Goal: Answer question/provide support: Answer question/provide support

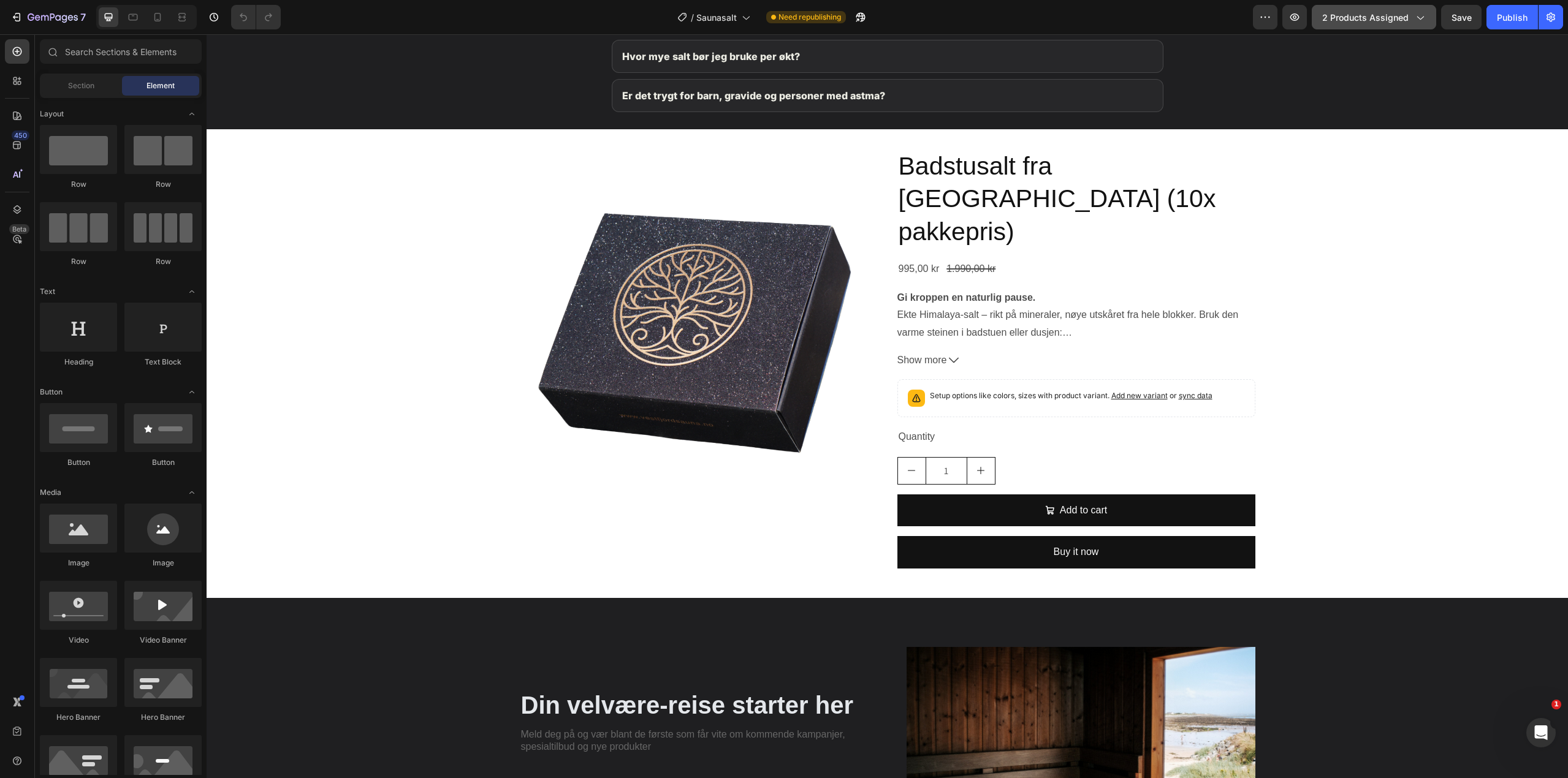
click at [1393, 18] on span "2 products assigned" at bounding box center [1365, 18] width 86 height 13
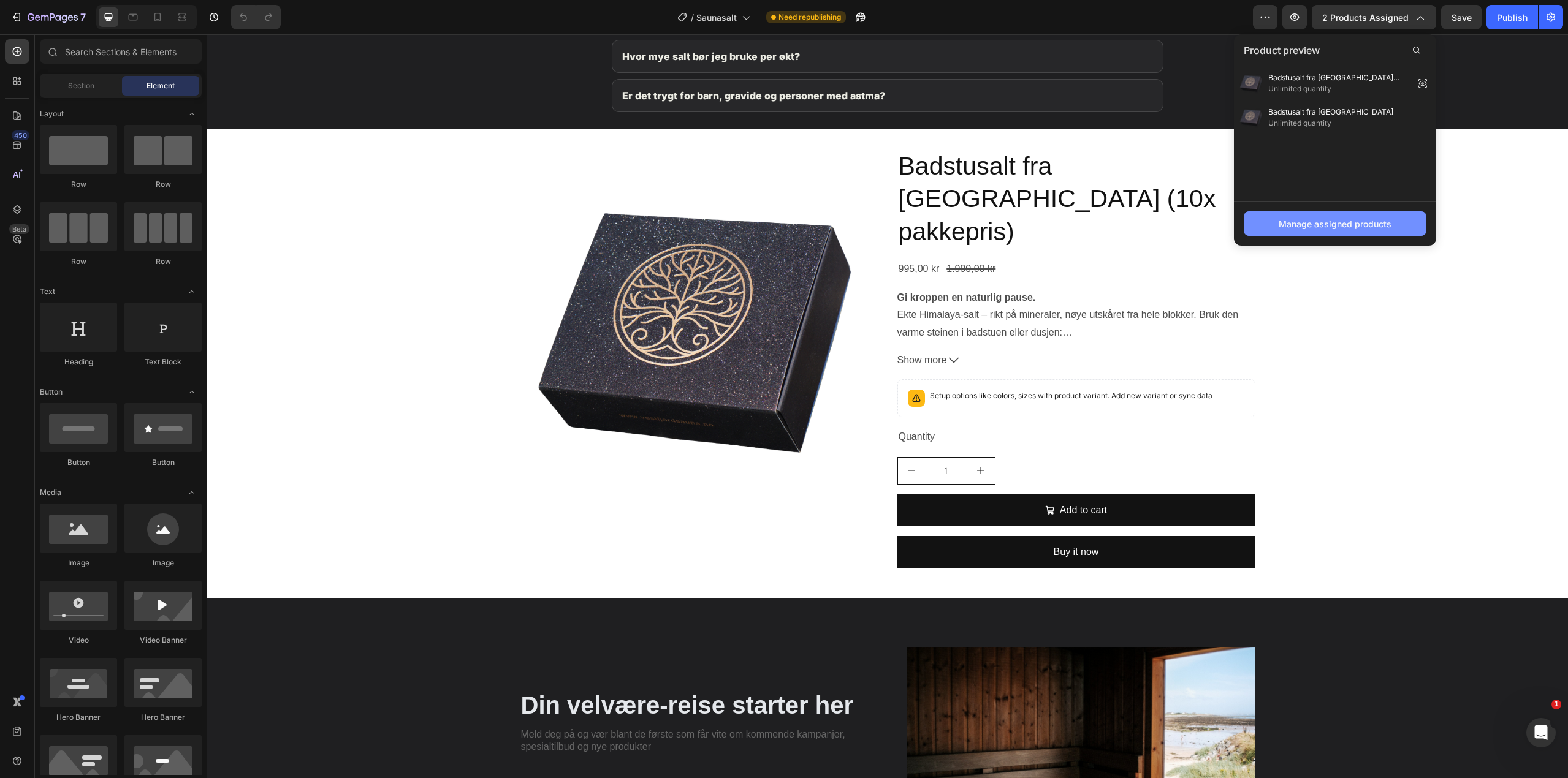
click at [1305, 221] on div "Manage assigned products" at bounding box center [1335, 224] width 113 height 13
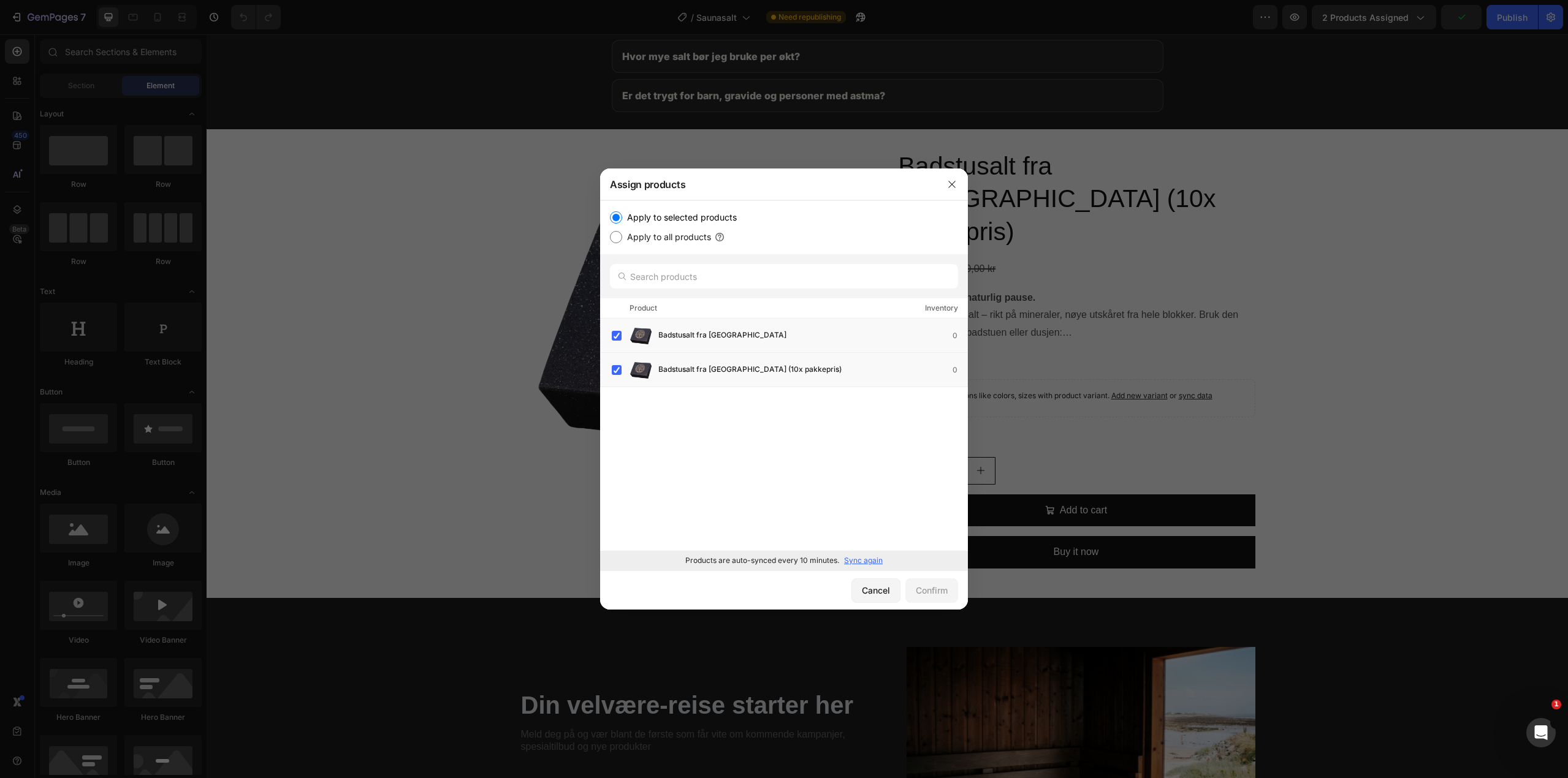
click at [873, 563] on p "Sync again" at bounding box center [863, 561] width 39 height 11
click at [956, 188] on icon "button" at bounding box center [951, 184] width 10 height 10
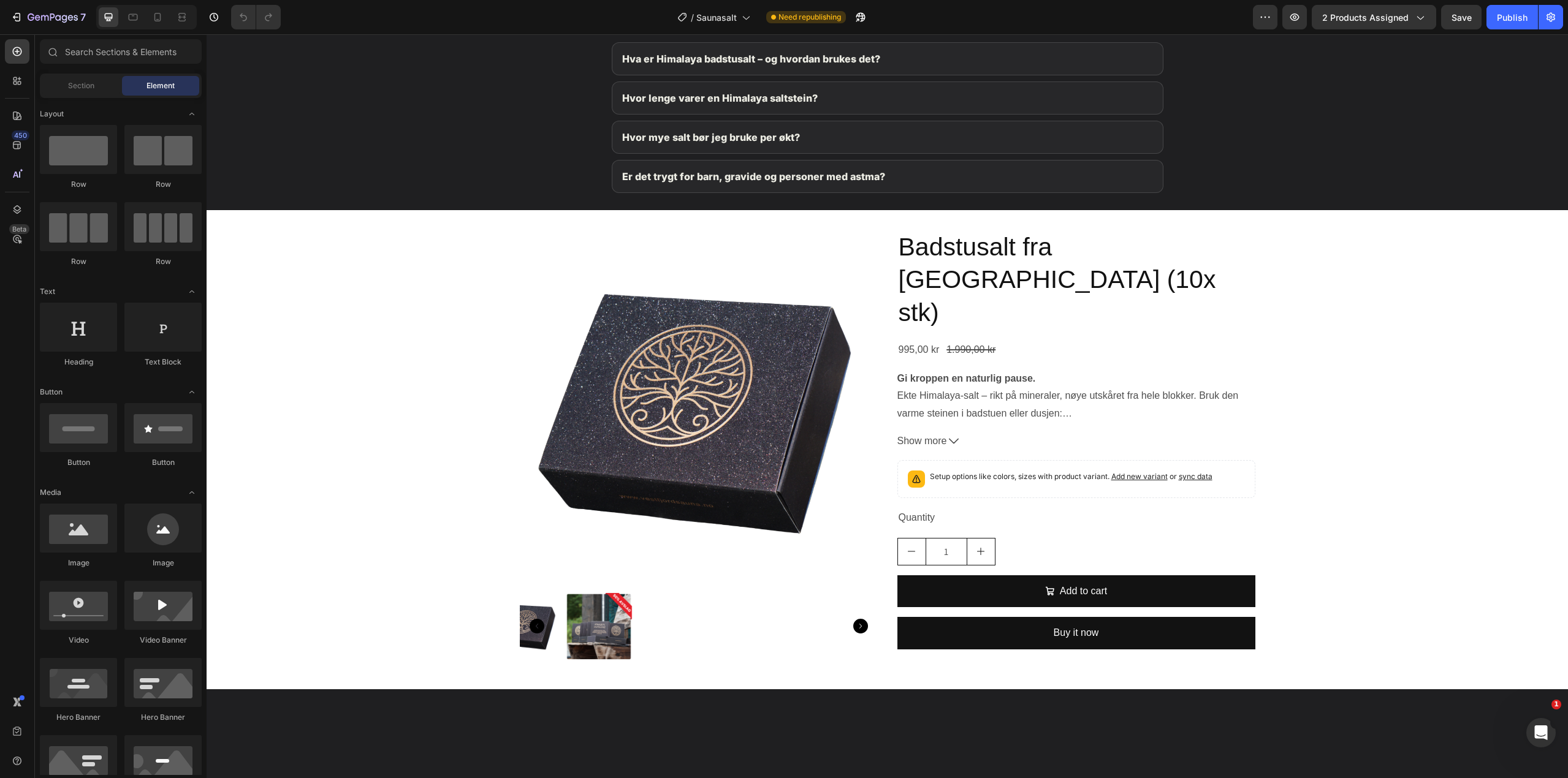
scroll to position [1839, 0]
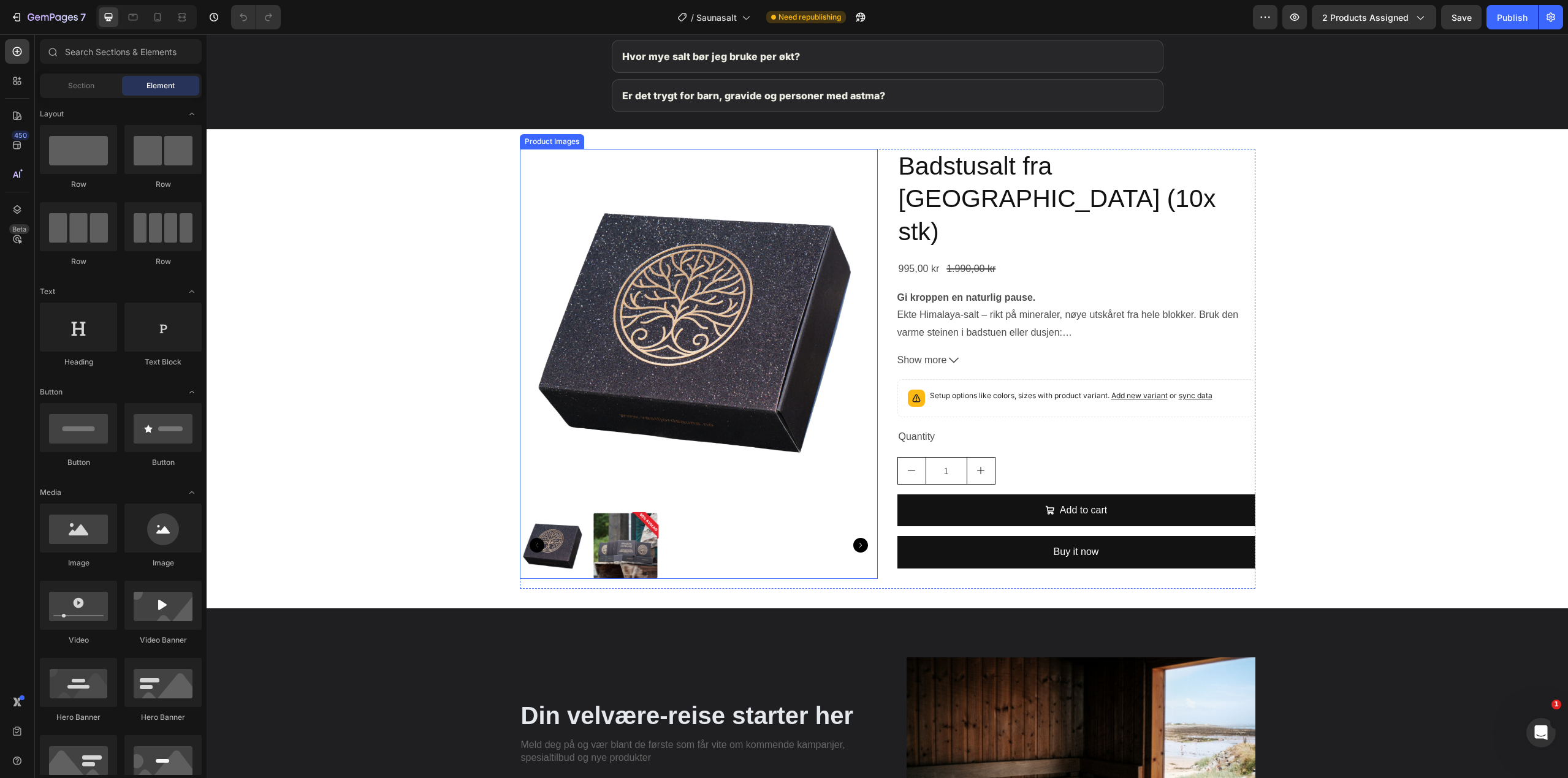
click at [625, 540] on img at bounding box center [626, 546] width 68 height 68
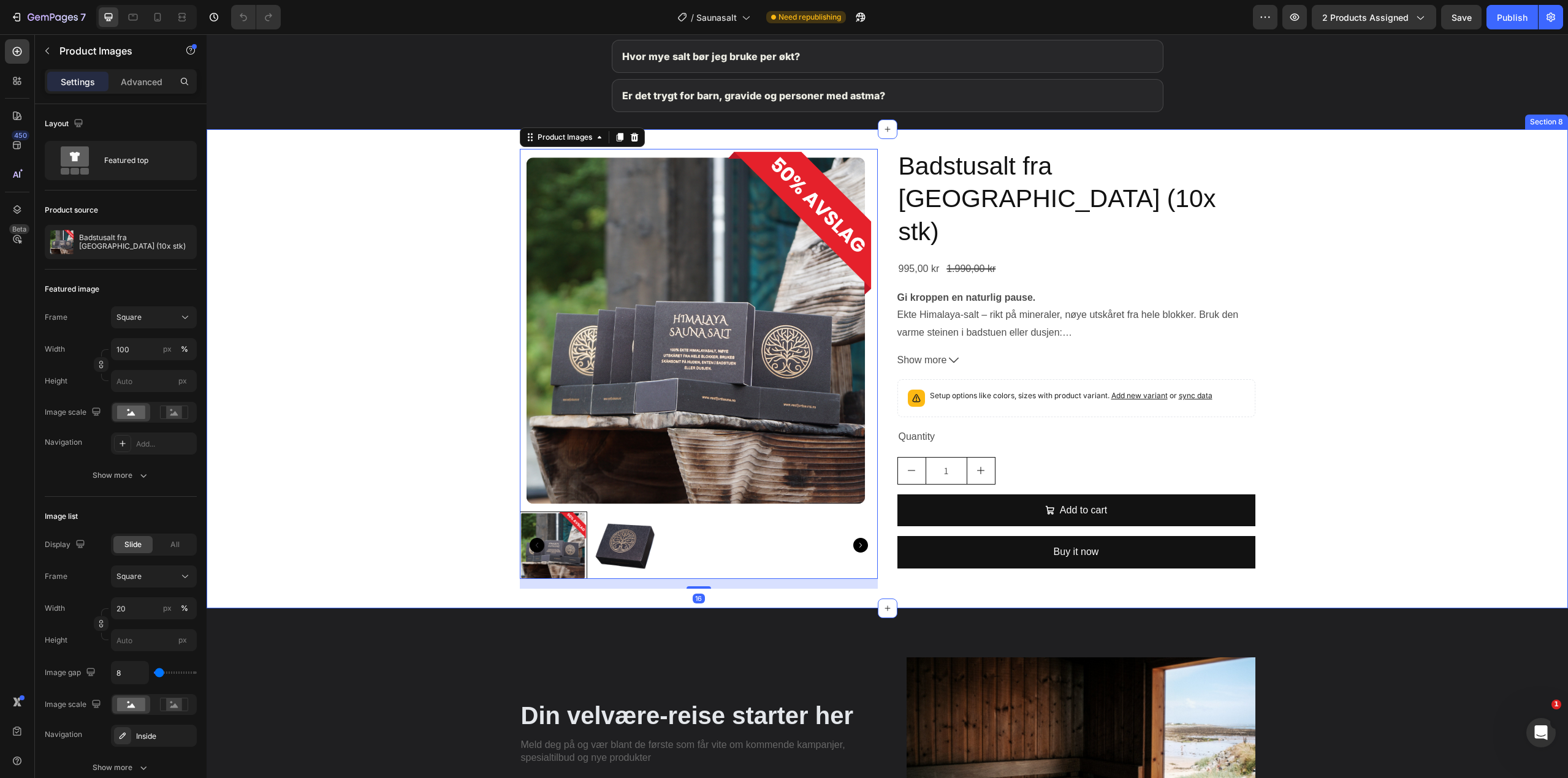
click at [431, 300] on div "Product Images 16 Badstusalt fra Himalaya (10x stk) Product Title 995,00 kr Pro…" at bounding box center [887, 369] width 1361 height 440
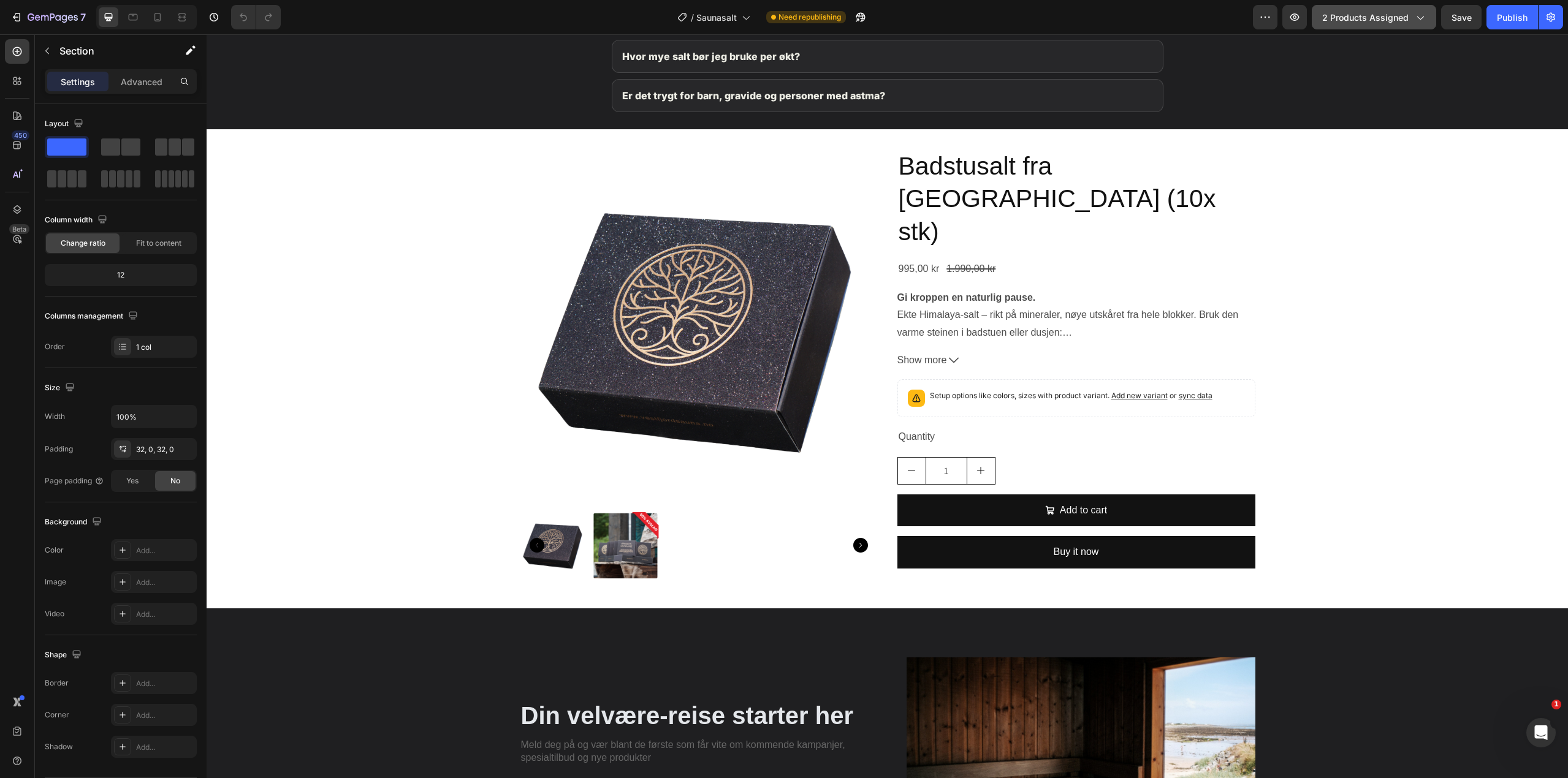
click at [1381, 9] on button "2 products assigned" at bounding box center [1373, 18] width 124 height 25
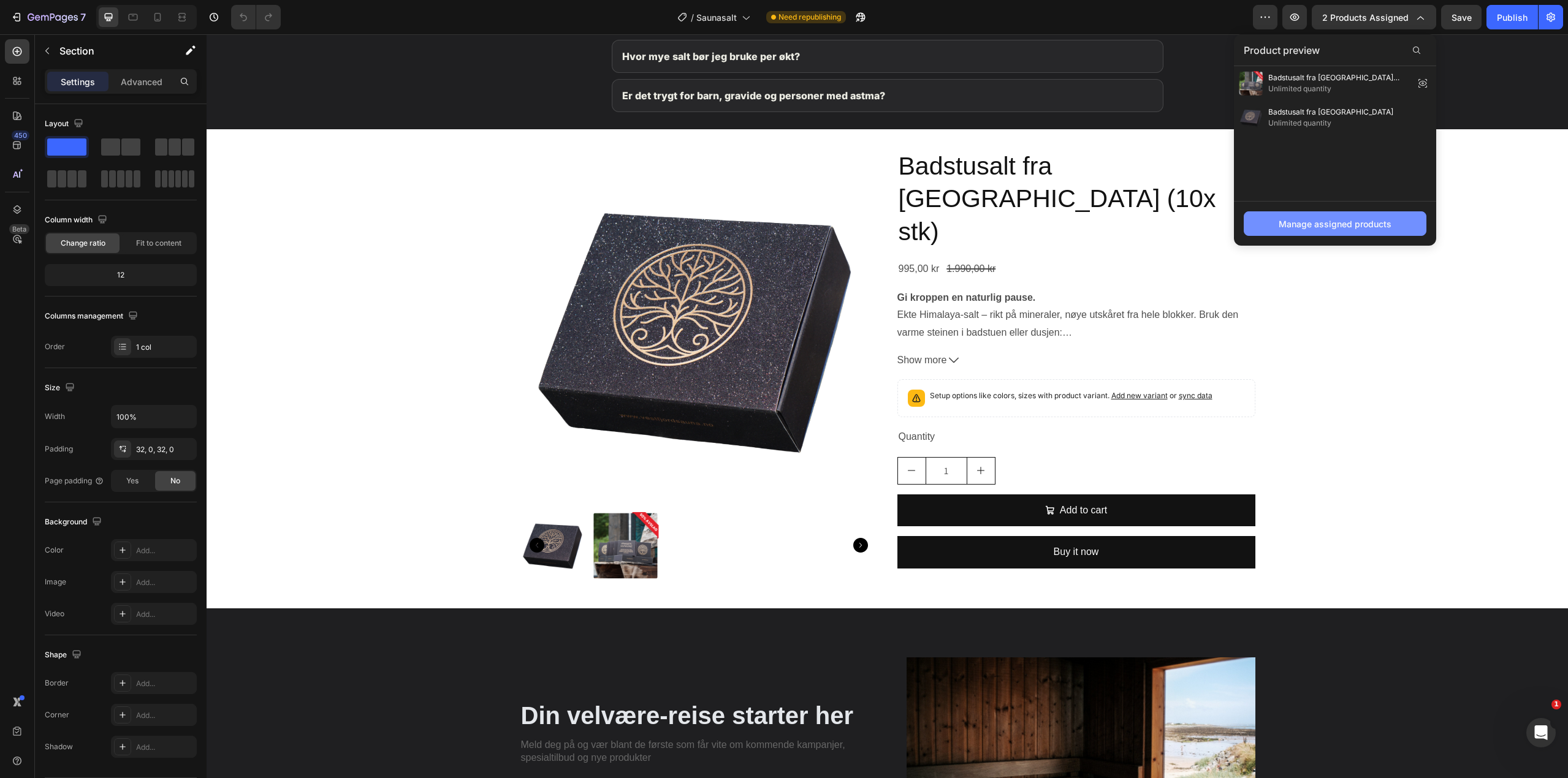
click at [1359, 219] on div "Manage assigned products" at bounding box center [1335, 224] width 113 height 13
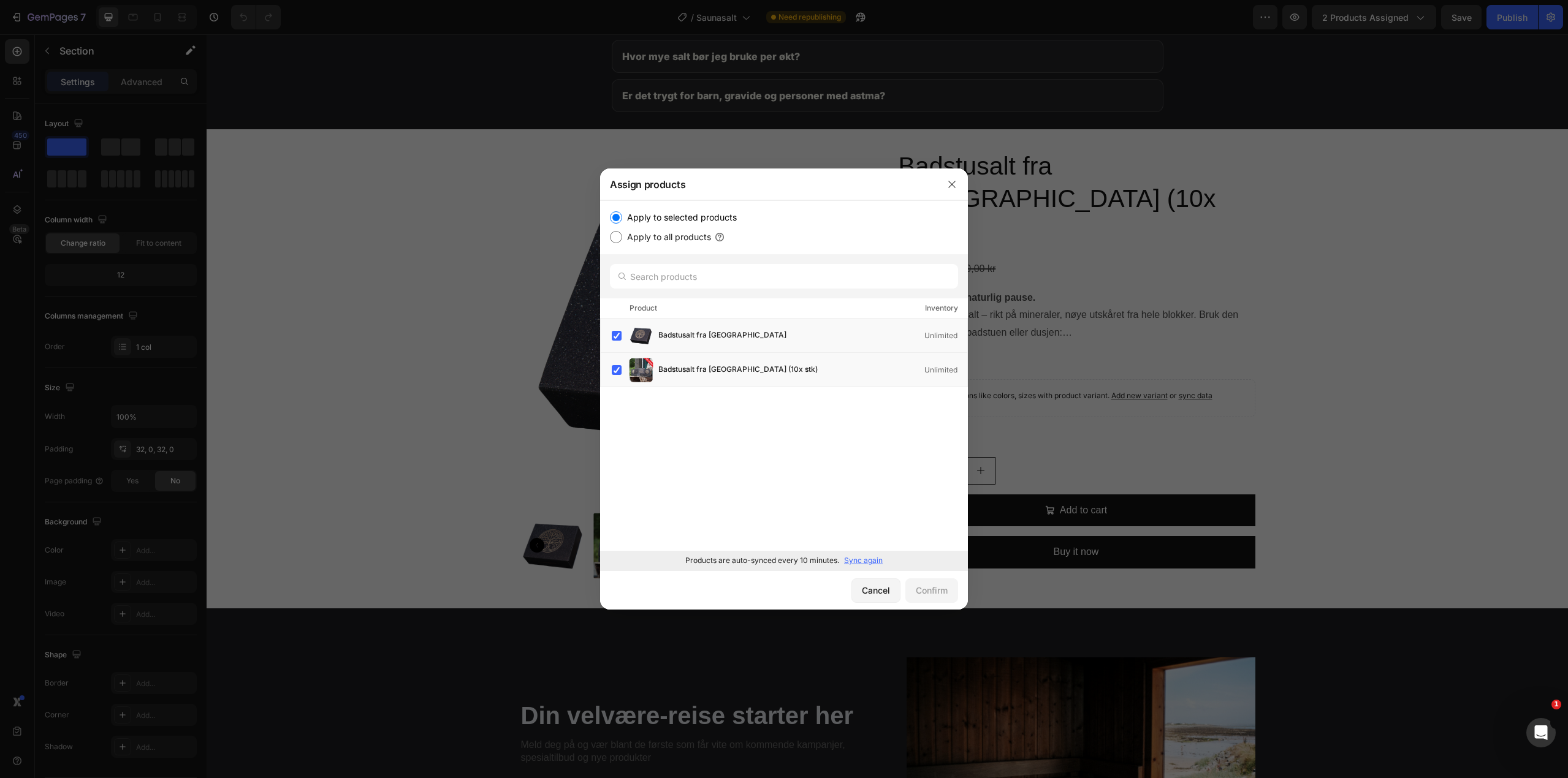
click at [869, 561] on p "Sync again" at bounding box center [863, 561] width 39 height 11
click at [961, 187] on div at bounding box center [951, 185] width 32 height 32
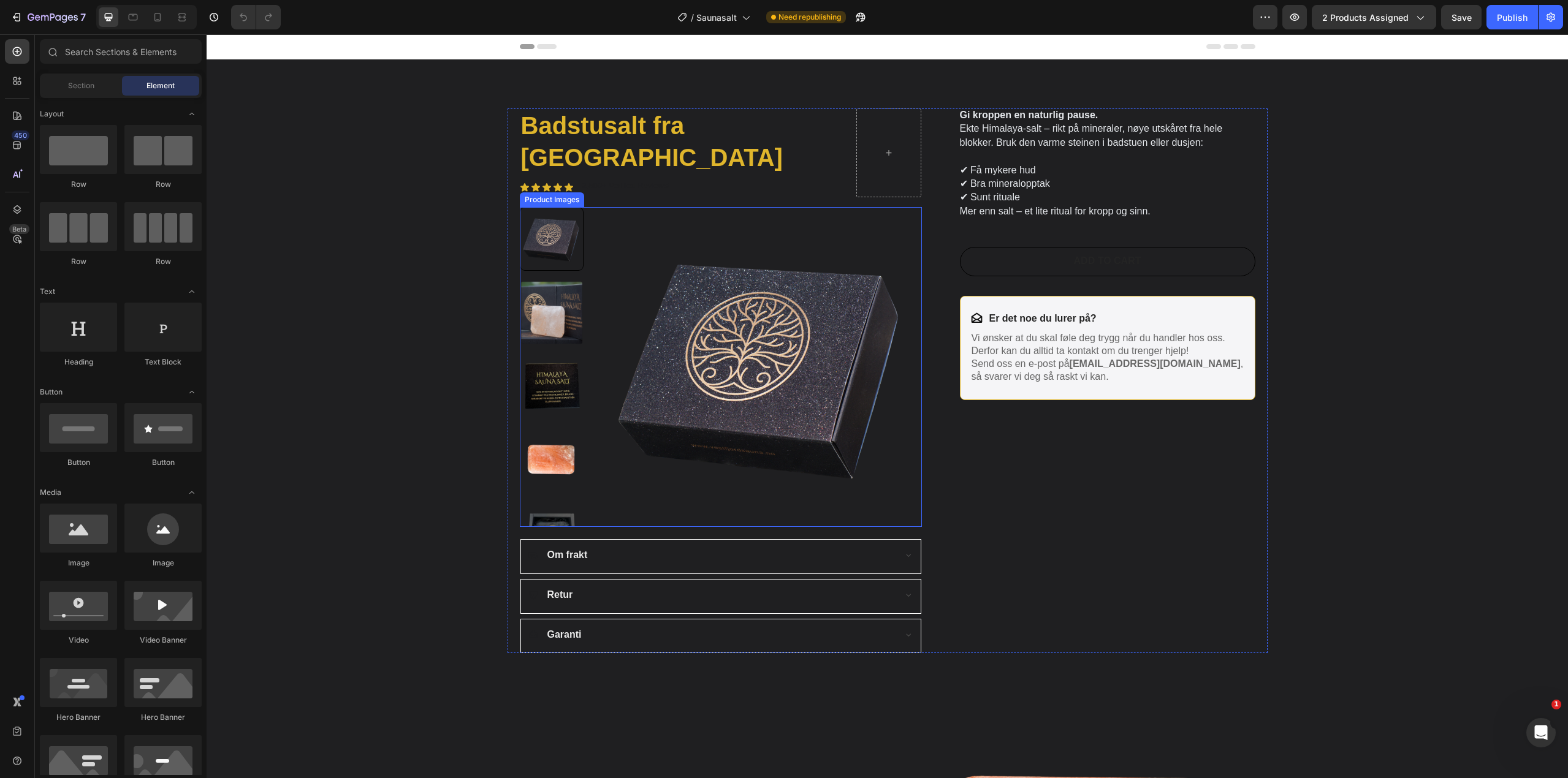
click at [561, 281] on img at bounding box center [552, 312] width 63 height 63
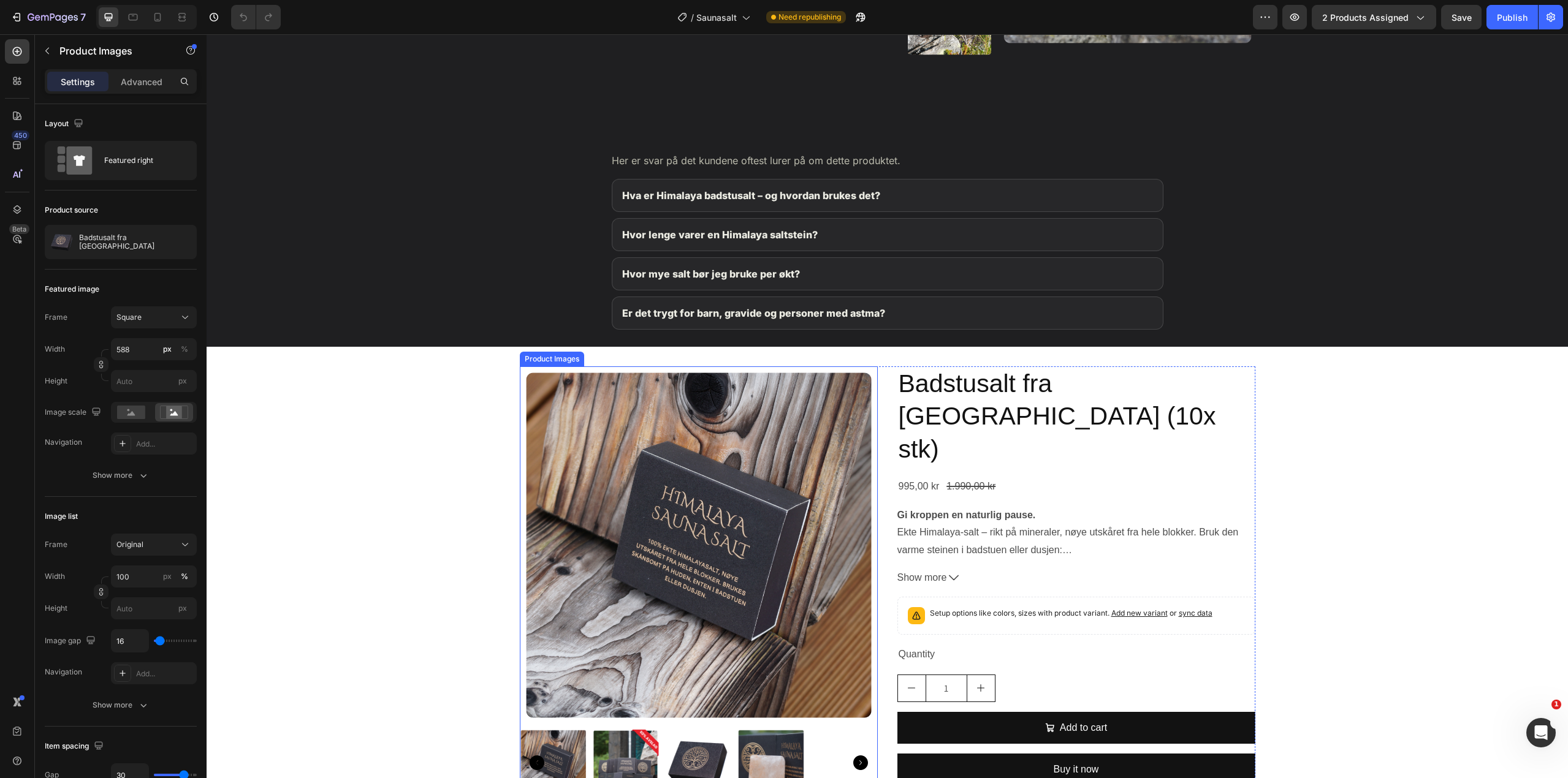
scroll to position [1778, 0]
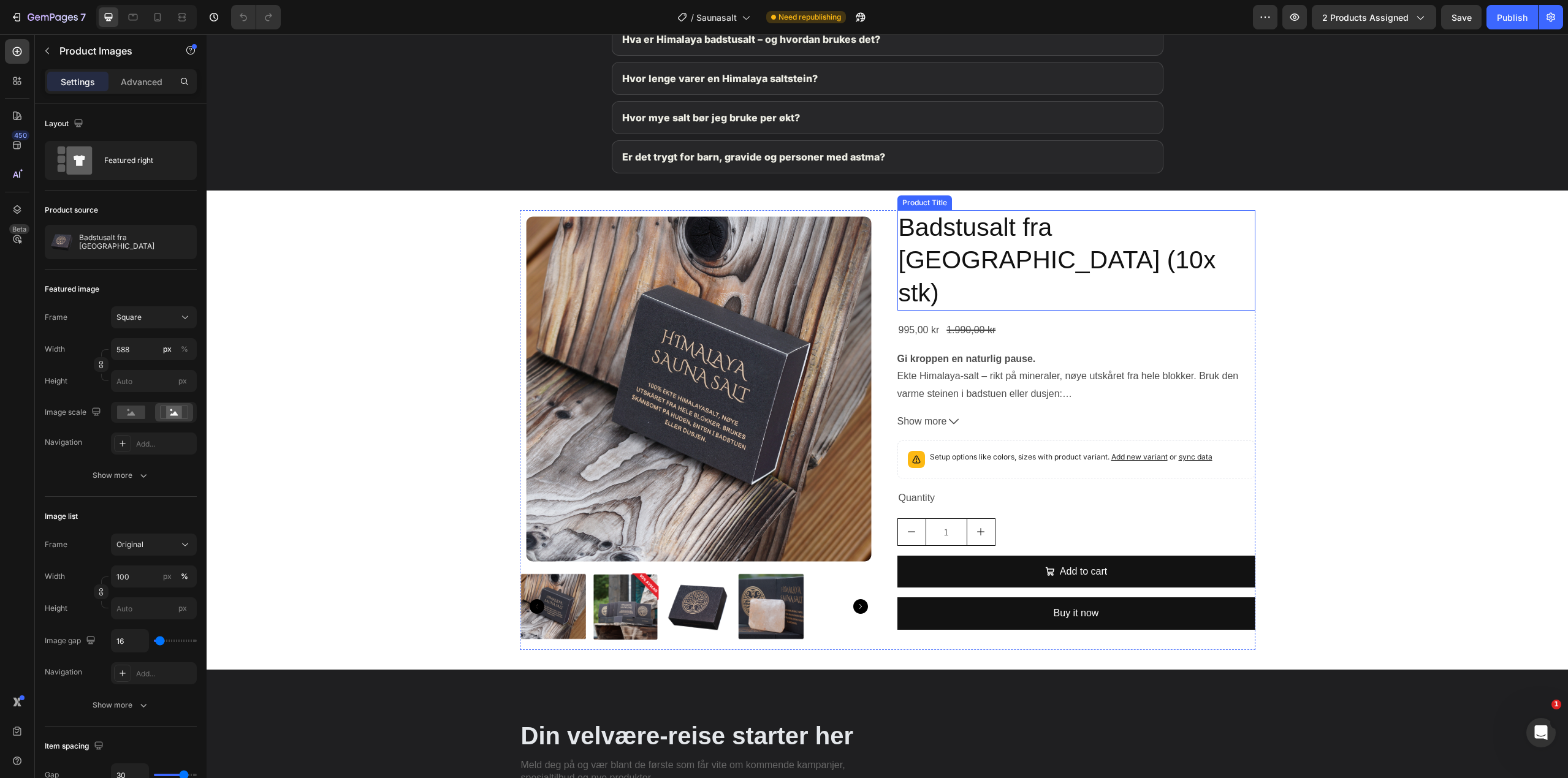
click at [950, 231] on h2 "Badstusalt fra Himalaya (10x stk)" at bounding box center [1076, 261] width 358 height 100
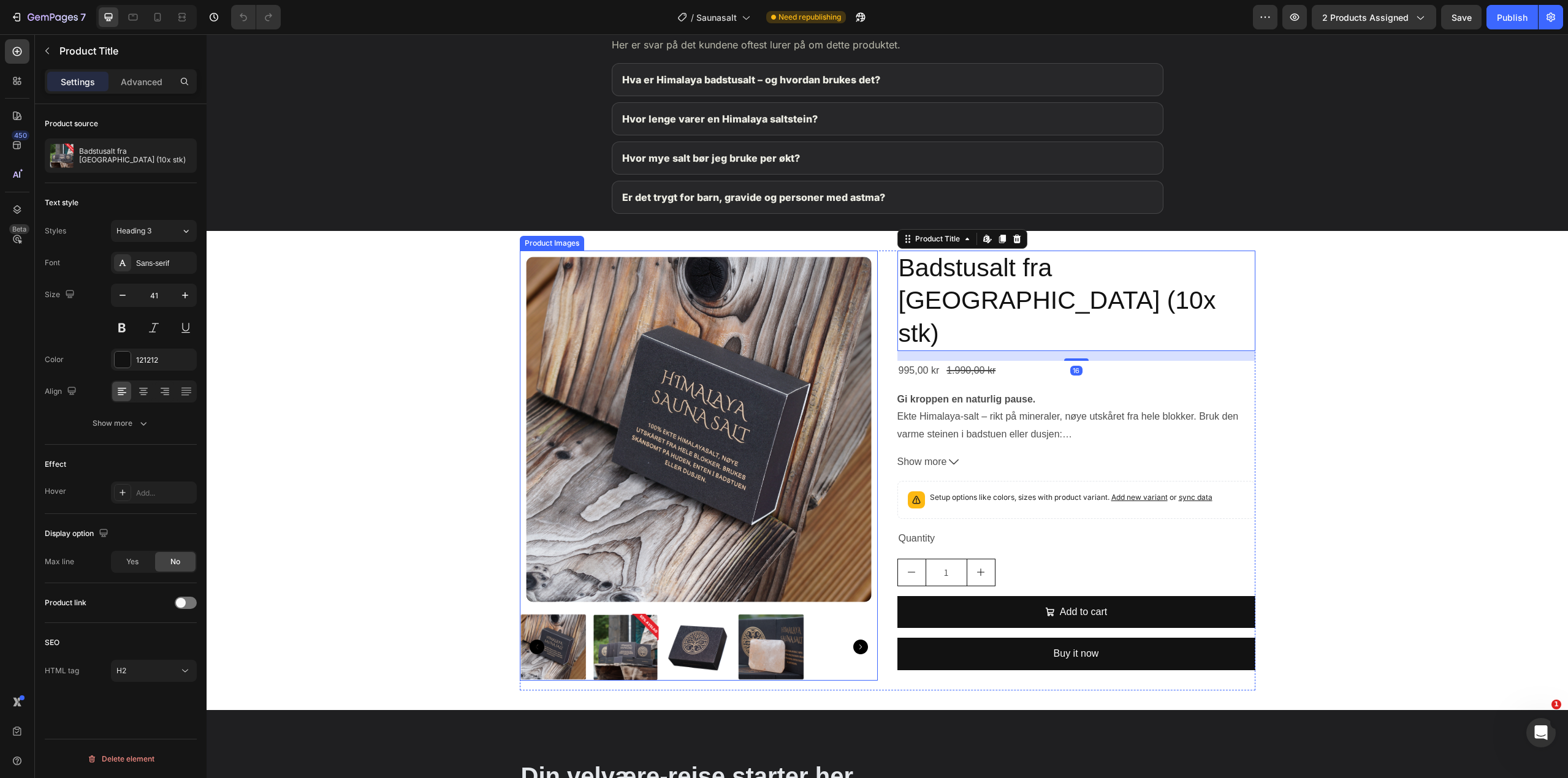
scroll to position [1594, 0]
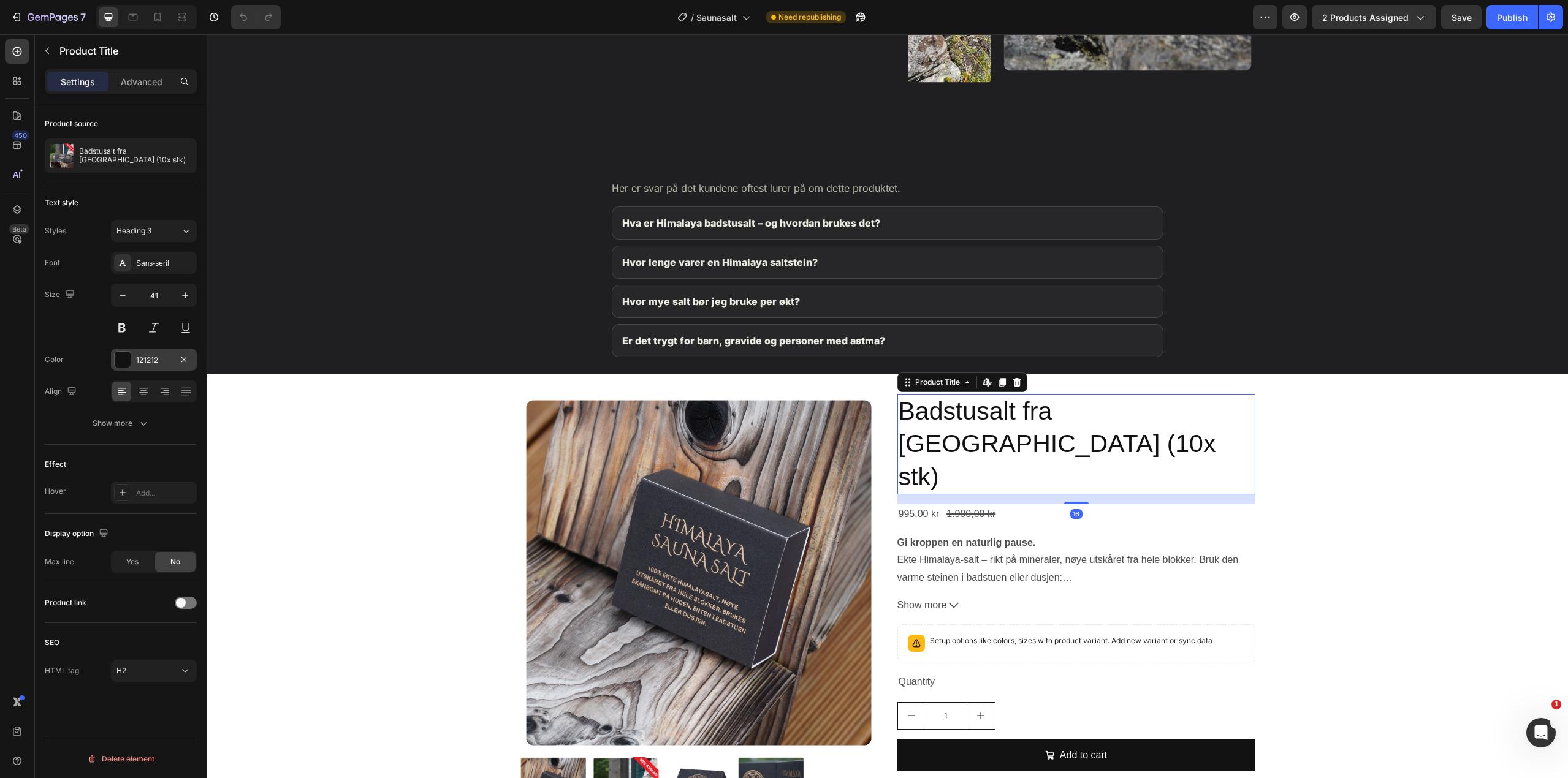
click at [136, 357] on div "121212" at bounding box center [154, 360] width 35 height 11
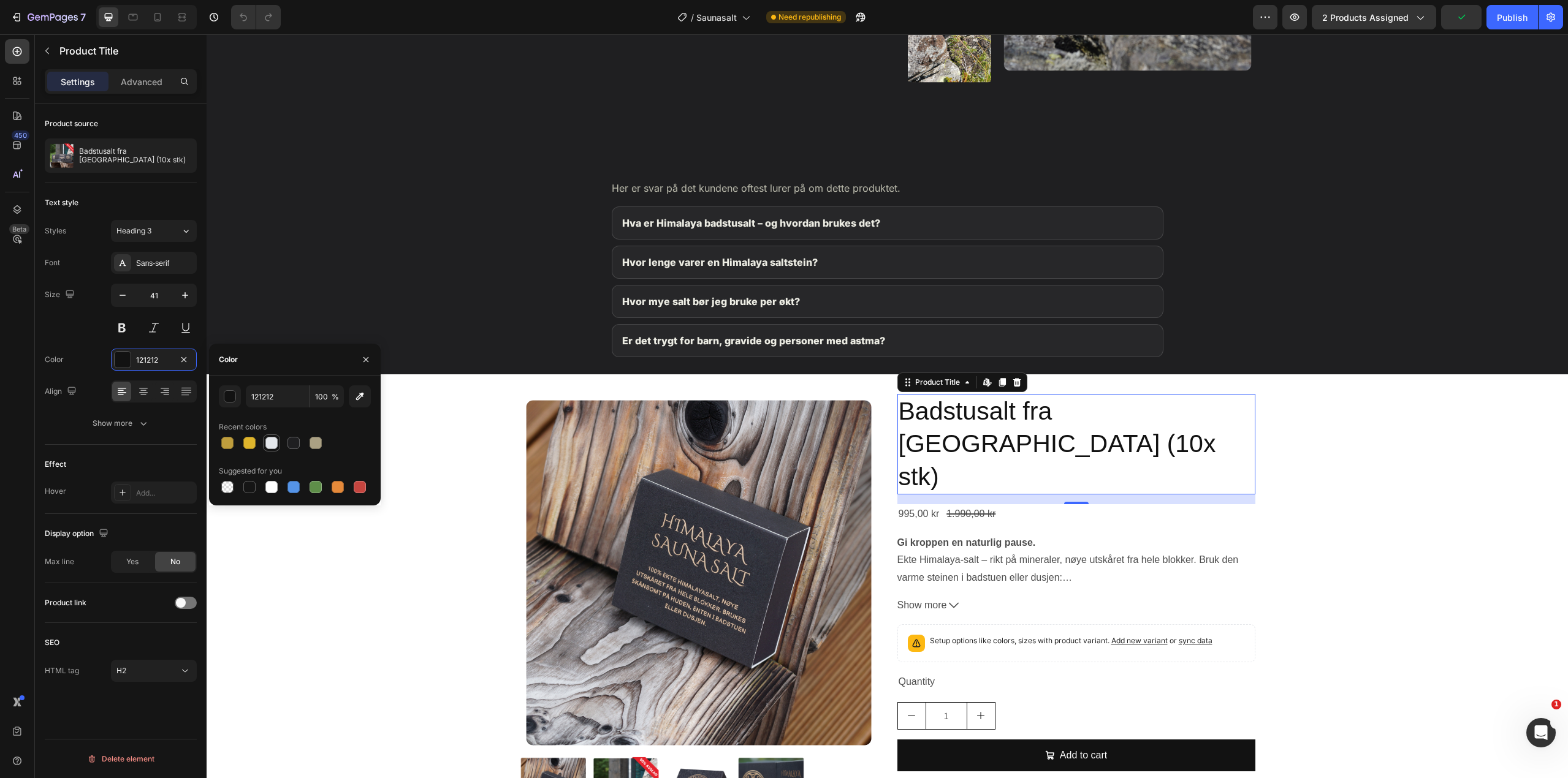
click at [272, 441] on div at bounding box center [272, 444] width 12 height 12
type input "E4E7EB"
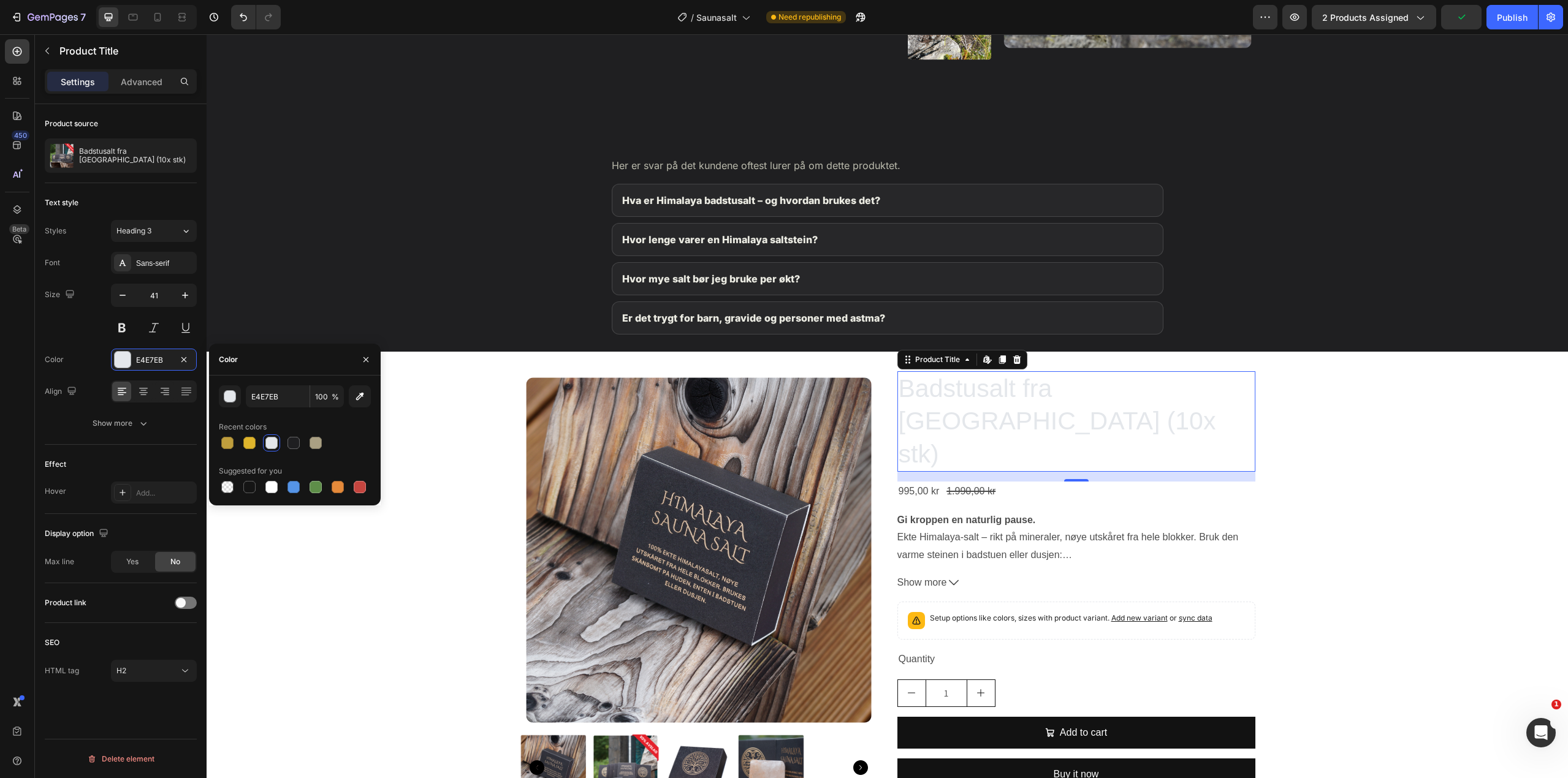
scroll to position [1655, 0]
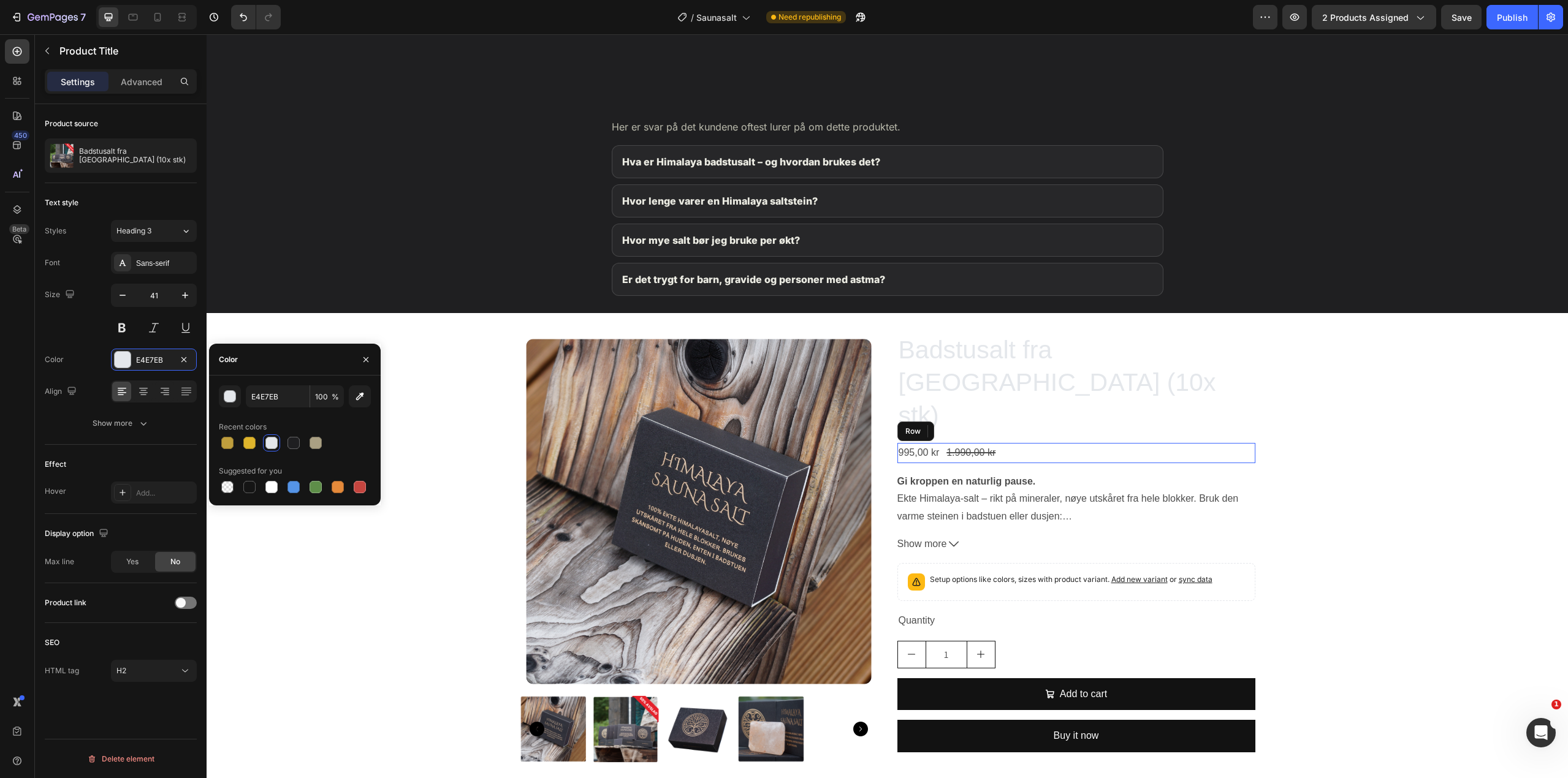
click at [1004, 444] on div "995,00 kr Product Price Product Price 1.990,00 kr Product Price Product Price R…" at bounding box center [1076, 453] width 358 height 20
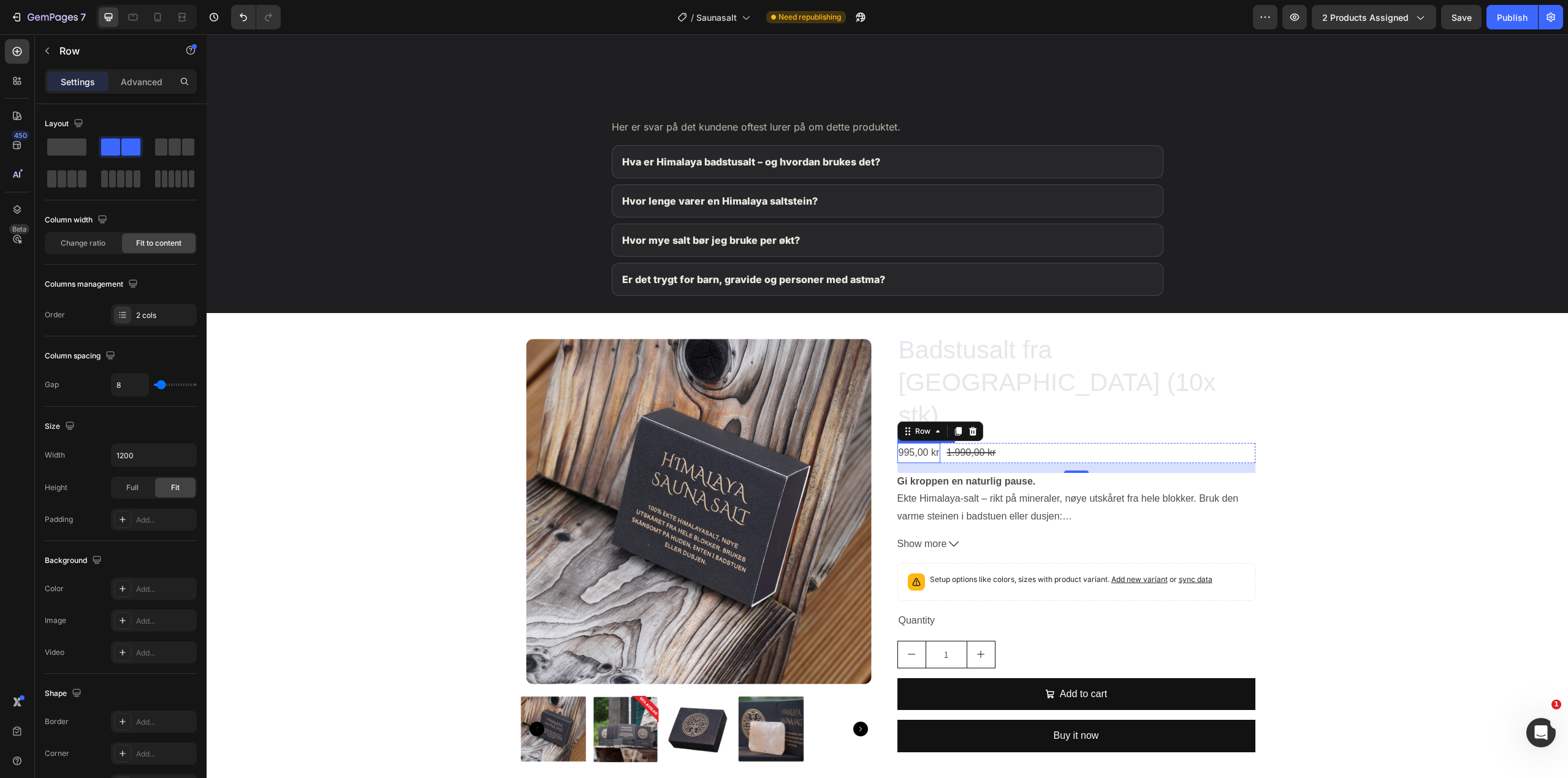
click at [926, 444] on div "995,00 kr" at bounding box center [919, 453] width 43 height 20
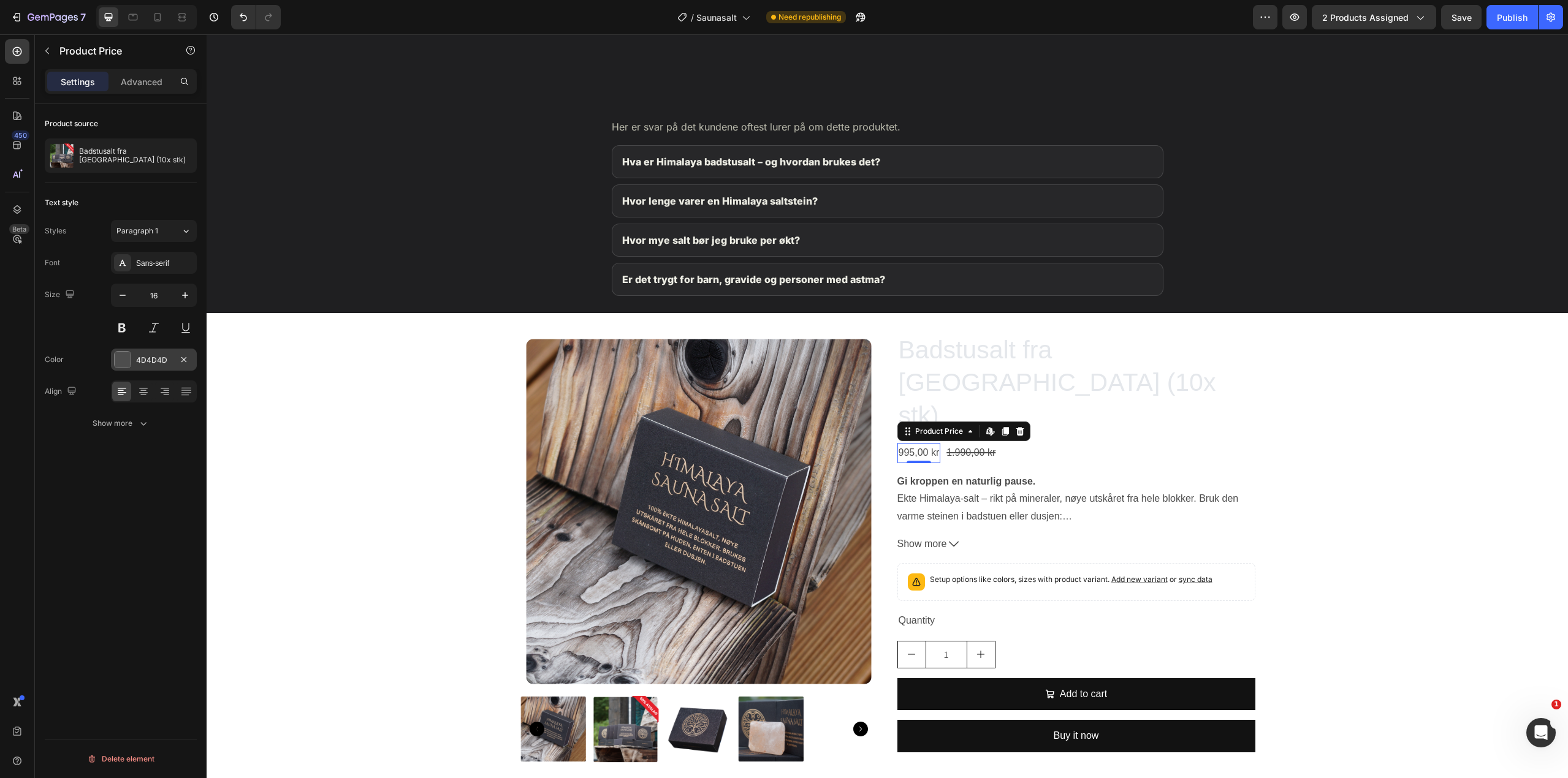
click at [135, 359] on div "4D4D4D" at bounding box center [154, 359] width 86 height 22
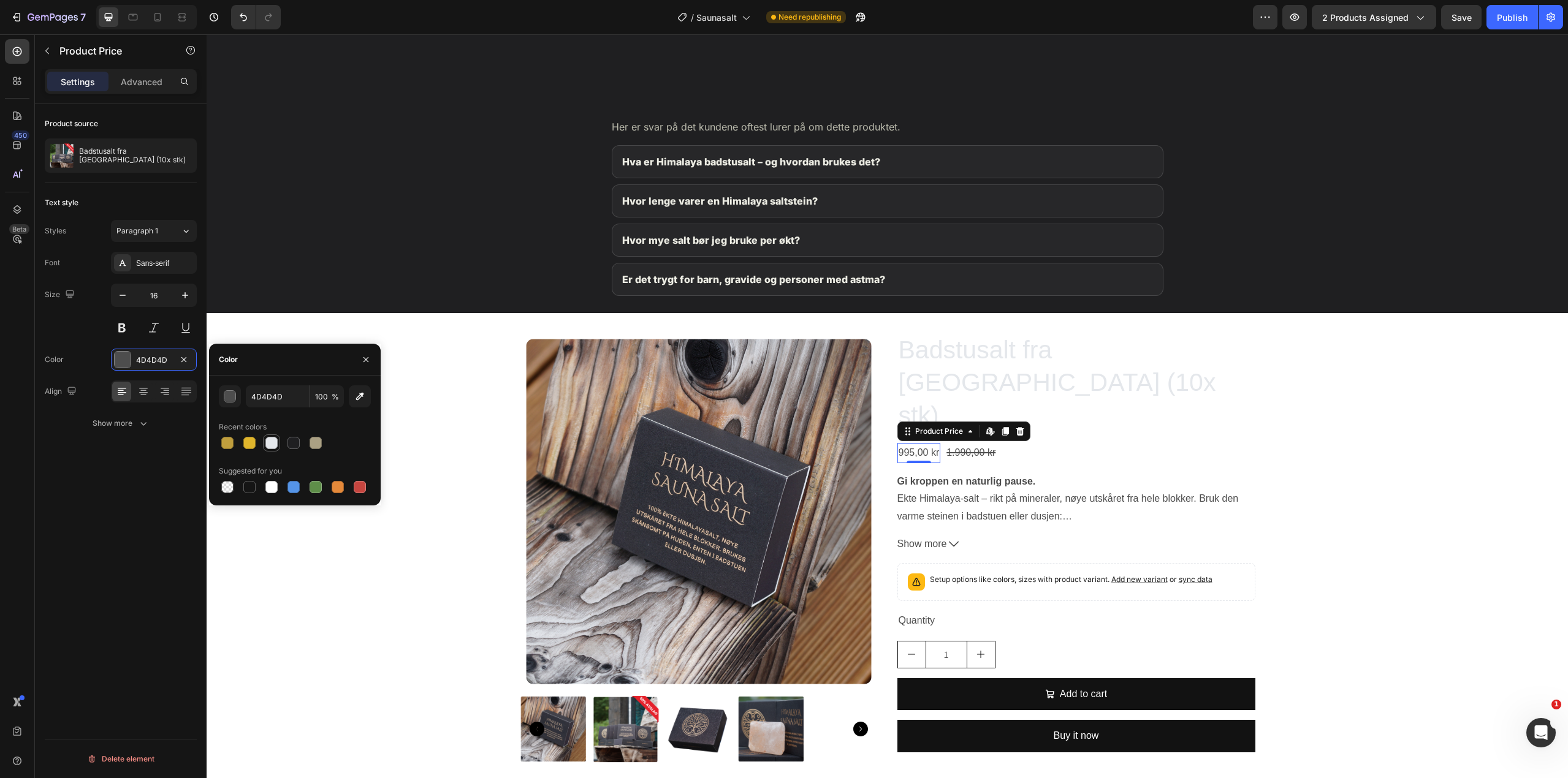
click at [278, 439] on div at bounding box center [271, 443] width 15 height 15
type input "E4E7EB"
click at [964, 444] on div "1.990,00 kr" at bounding box center [971, 453] width 52 height 20
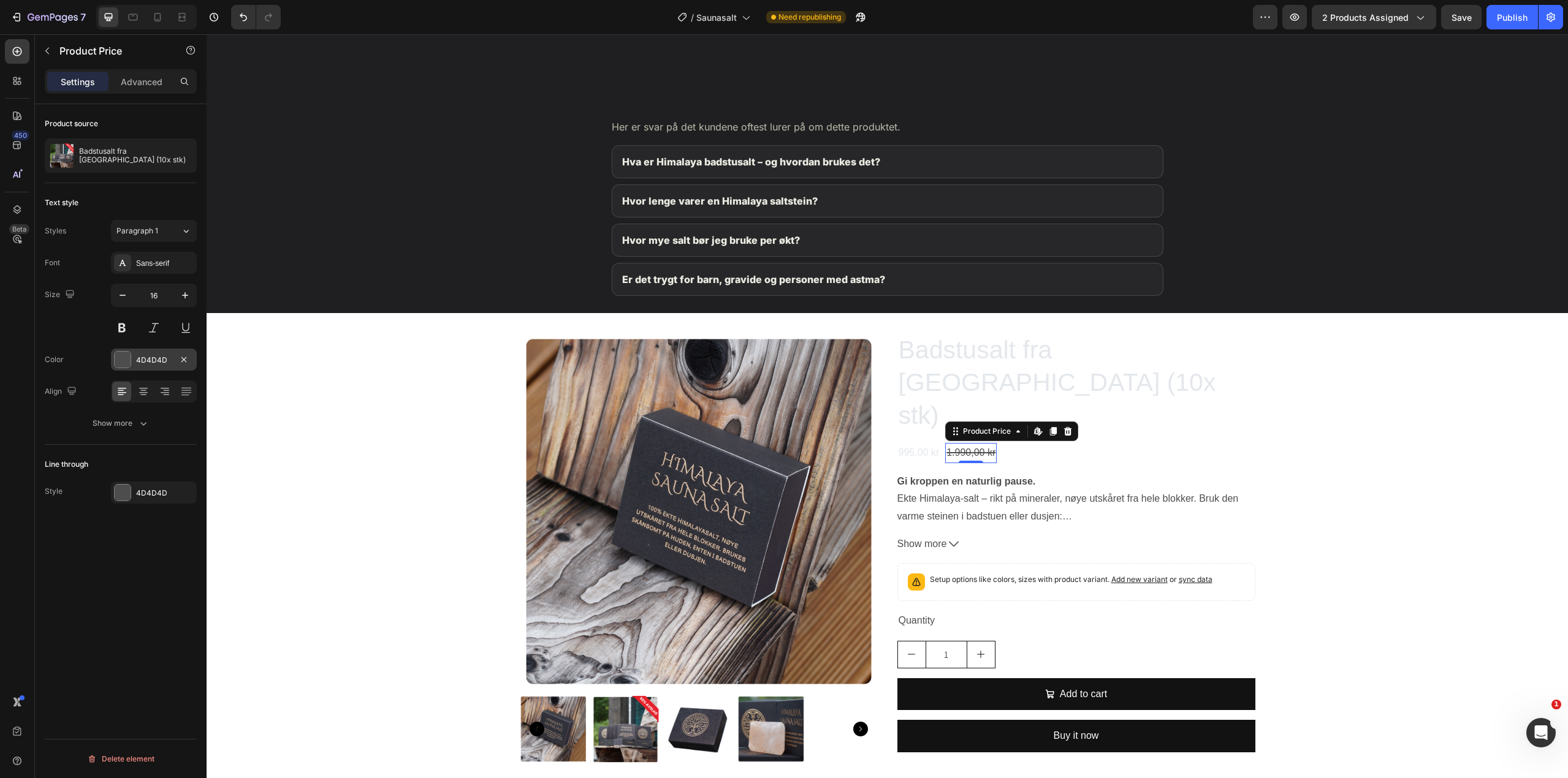
click at [130, 358] on div at bounding box center [122, 360] width 16 height 16
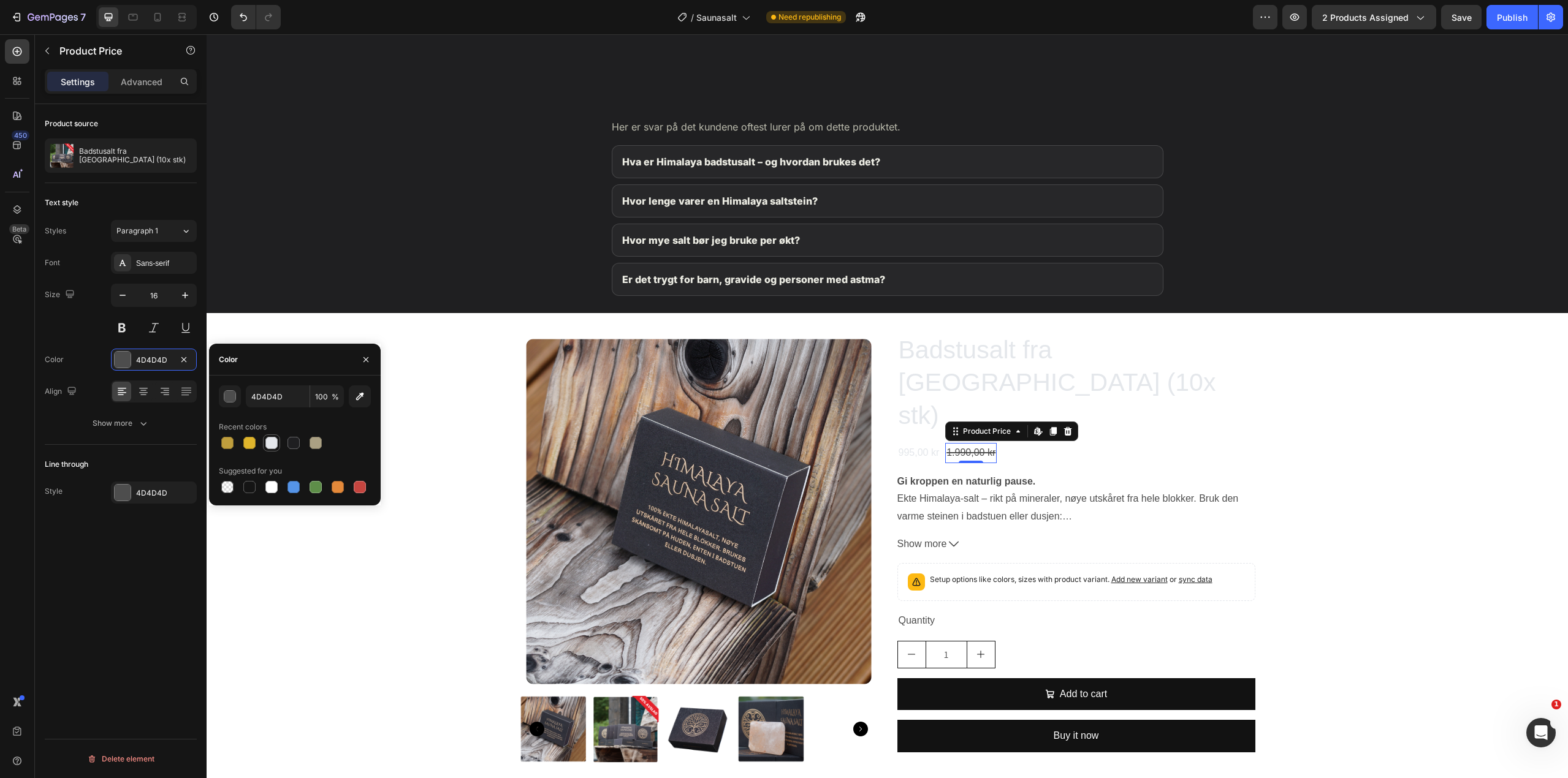
click at [275, 437] on div at bounding box center [271, 443] width 15 height 15
type input "E4E7EB"
click at [440, 433] on div "Product Images Badstusalt fra Himalaya (10x stk) Product Title 995,00 kr Produc…" at bounding box center [887, 553] width 1361 height 440
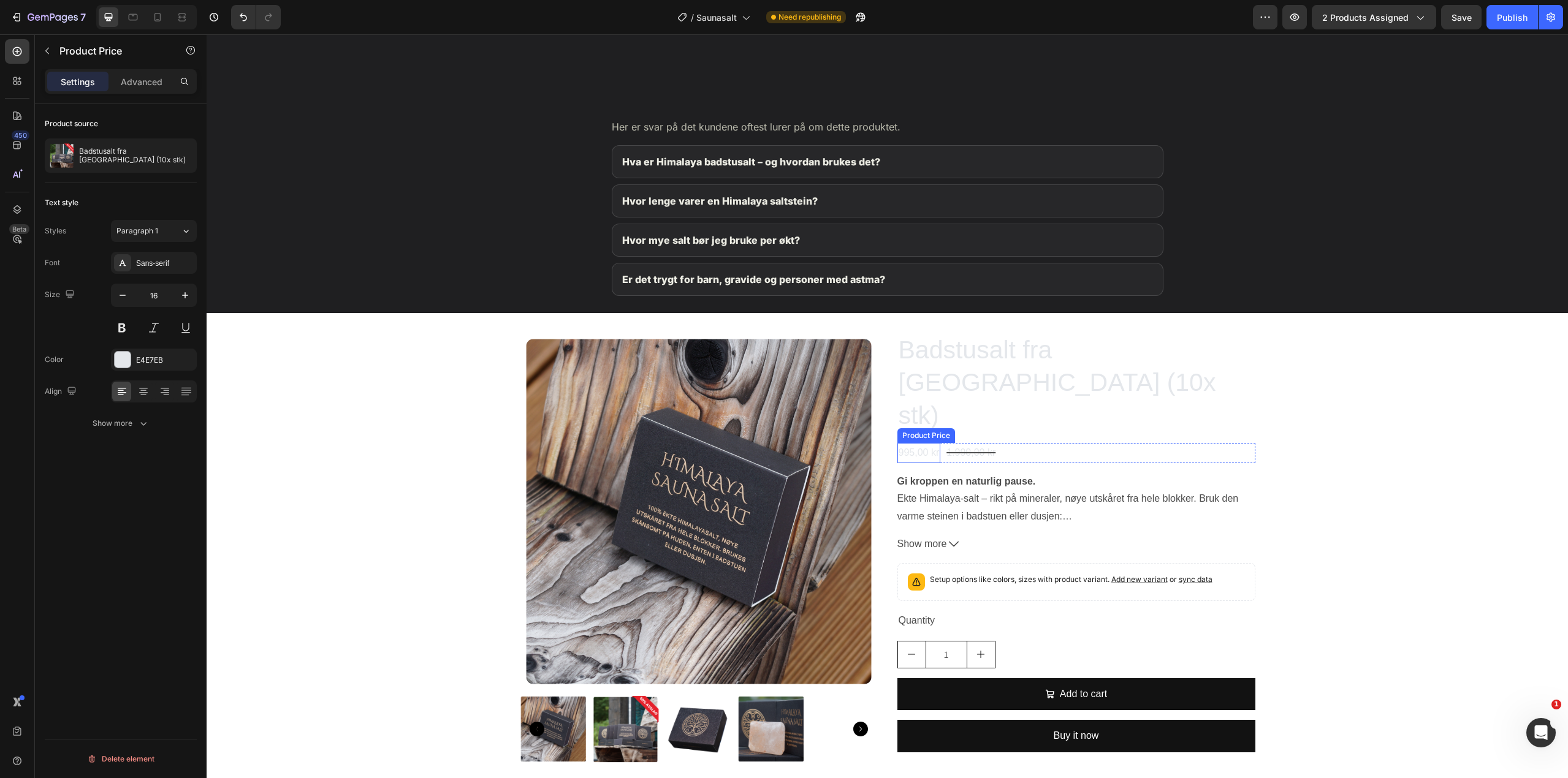
click at [919, 444] on div "995,00 kr" at bounding box center [919, 453] width 43 height 20
click at [144, 364] on div "E4E7EB" at bounding box center [154, 360] width 35 height 11
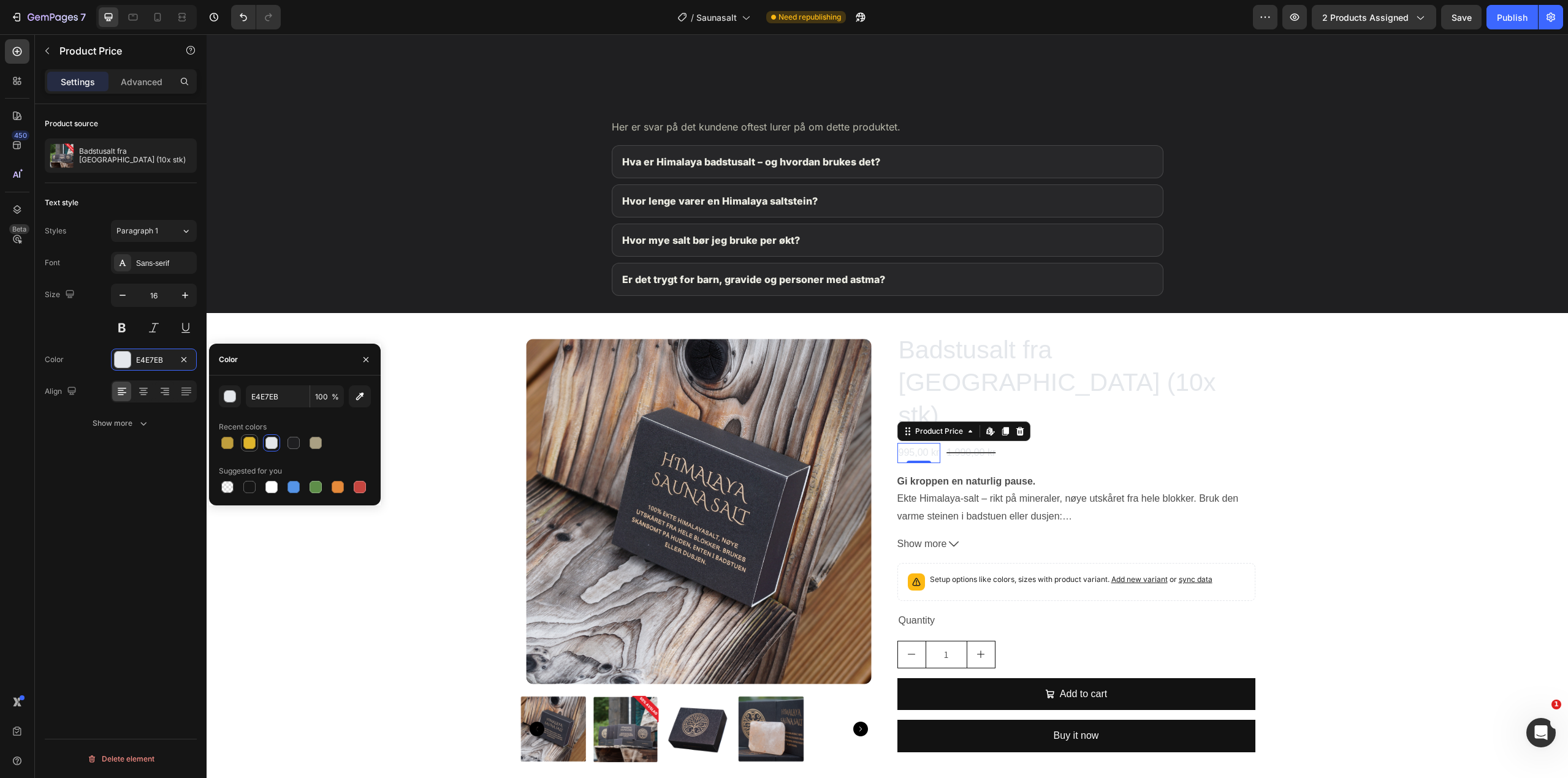
click at [245, 443] on div at bounding box center [249, 444] width 12 height 12
type input "DFB52C"
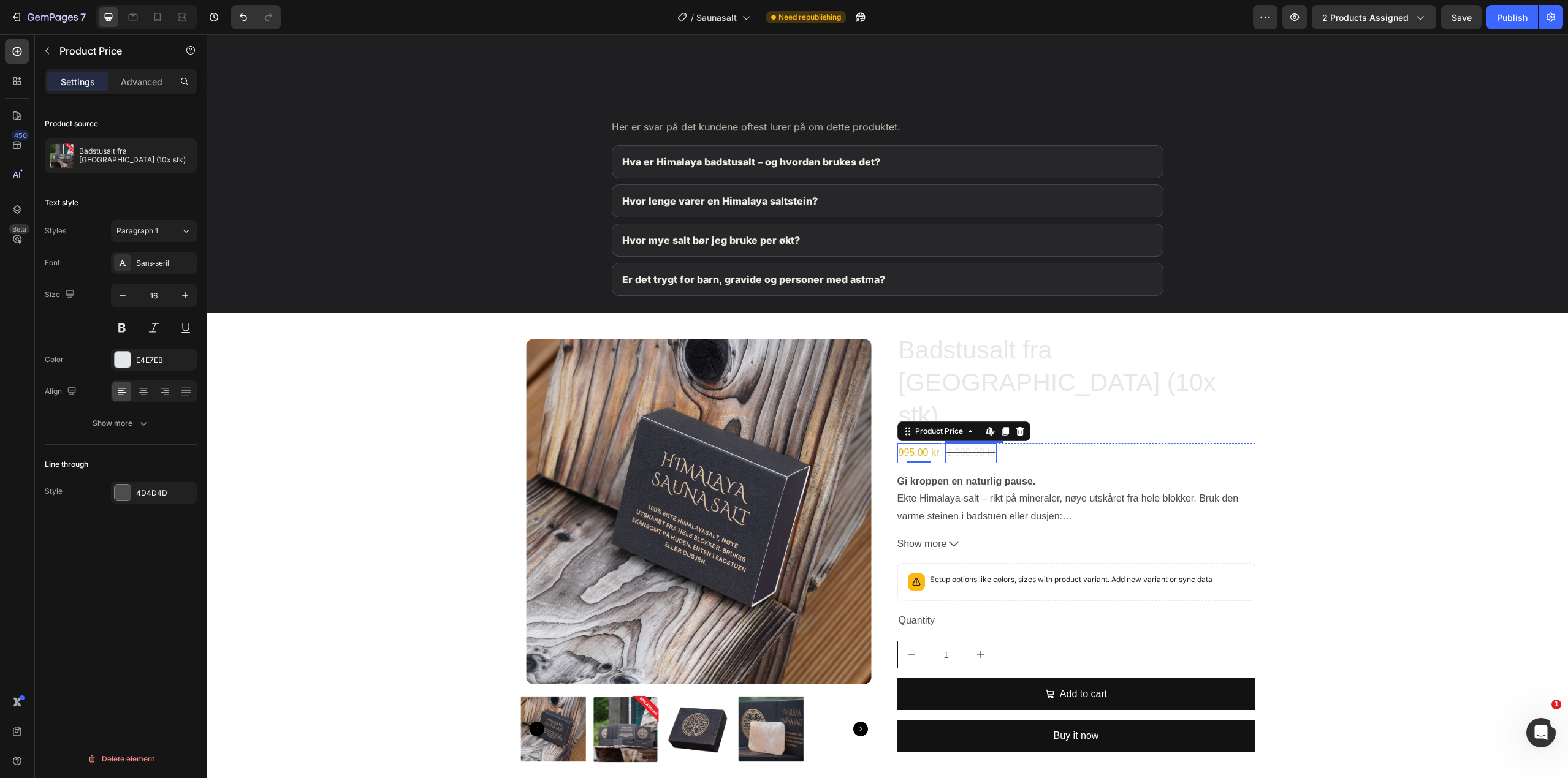
click at [956, 444] on div "1.990,00 kr" at bounding box center [971, 453] width 52 height 20
click at [157, 362] on div "E4E7EB" at bounding box center [154, 360] width 35 height 11
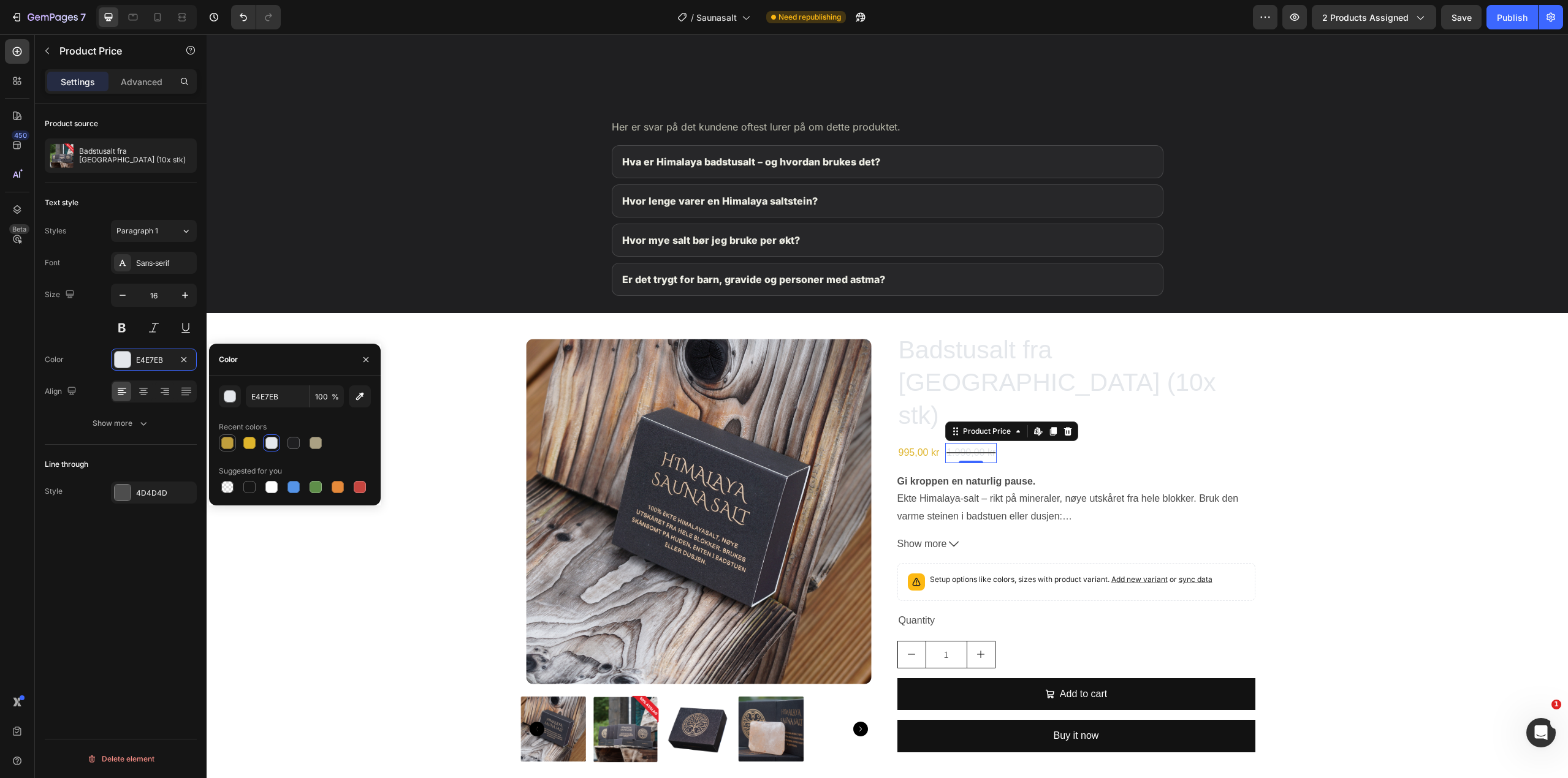
click at [229, 441] on div at bounding box center [227, 444] width 12 height 12
type input "BF9E3D"
click at [930, 476] on strong "Gi kroppen en naturlig pause." at bounding box center [966, 481] width 138 height 11
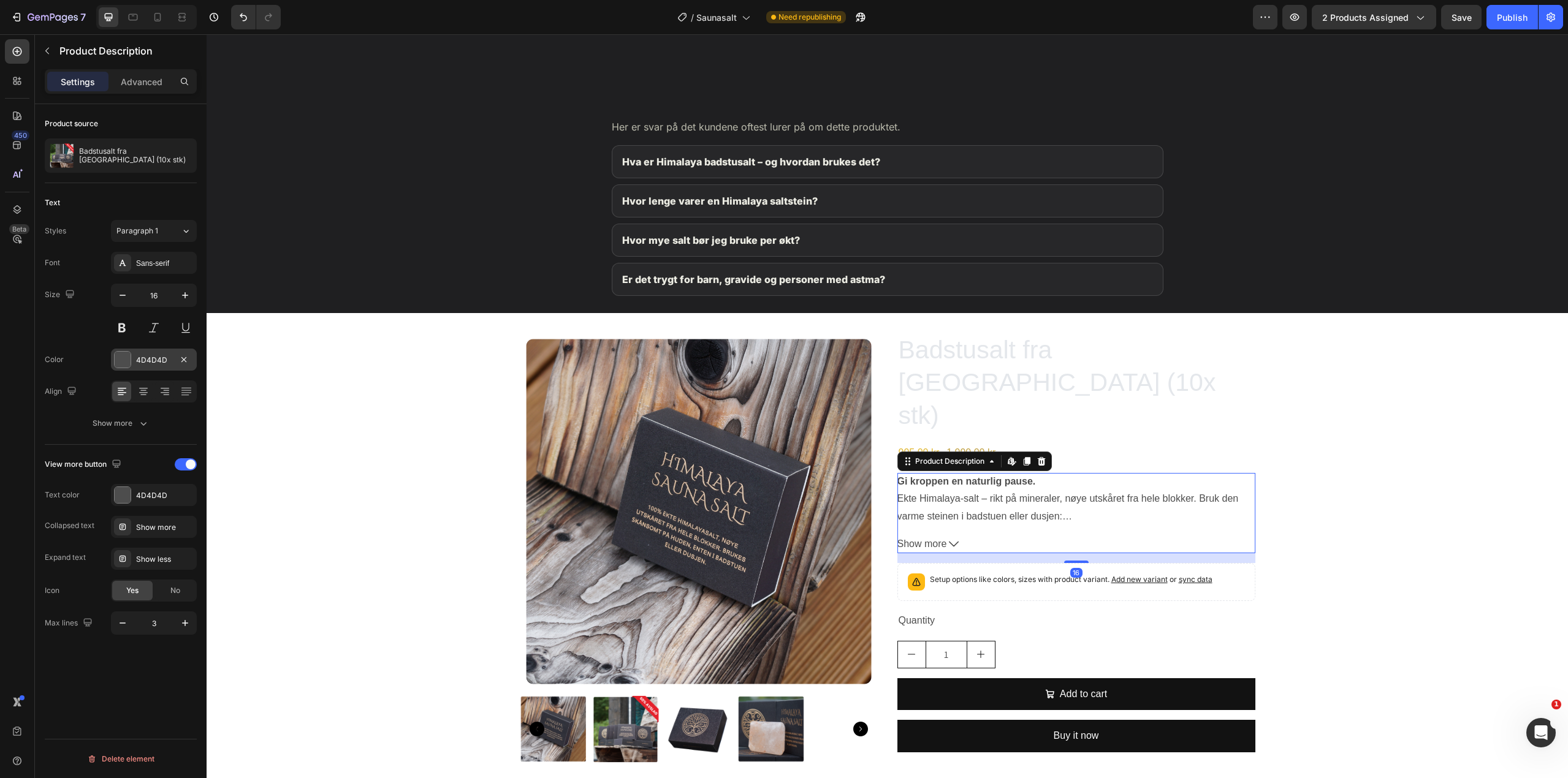
click at [141, 364] on div "4D4D4D" at bounding box center [154, 360] width 35 height 11
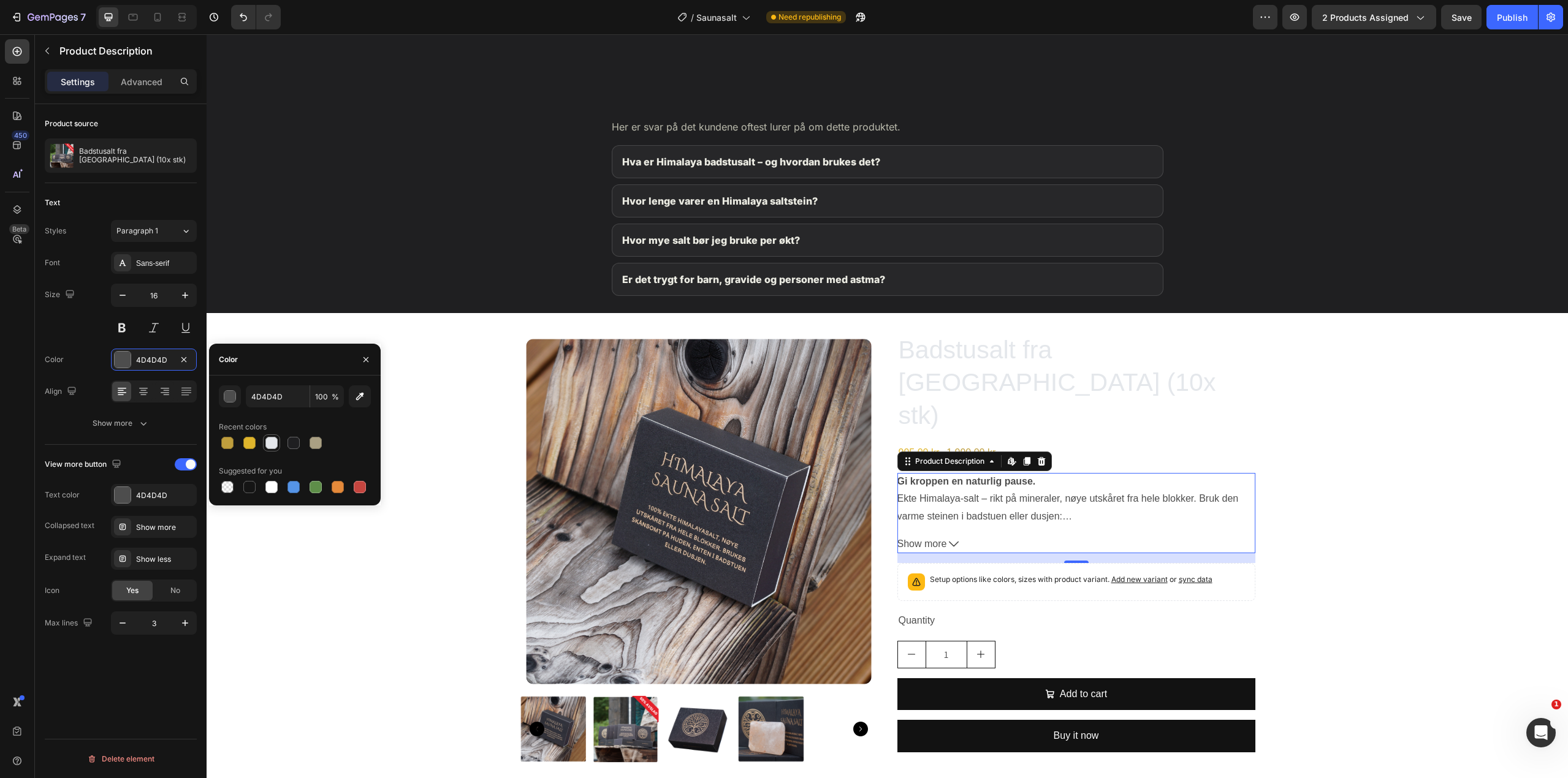
click at [269, 441] on div at bounding box center [272, 444] width 12 height 12
type input "E4E7EB"
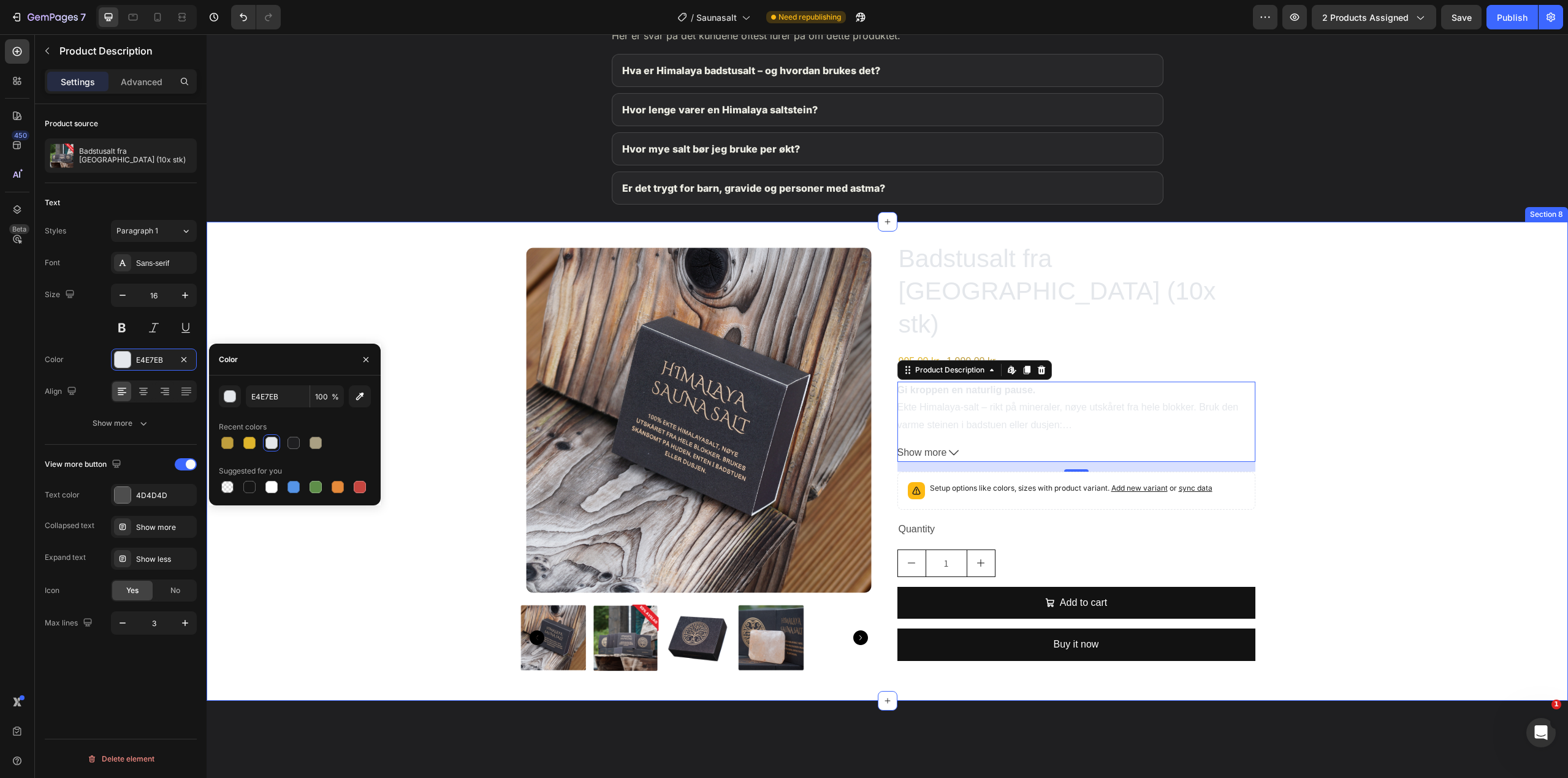
scroll to position [1778, 0]
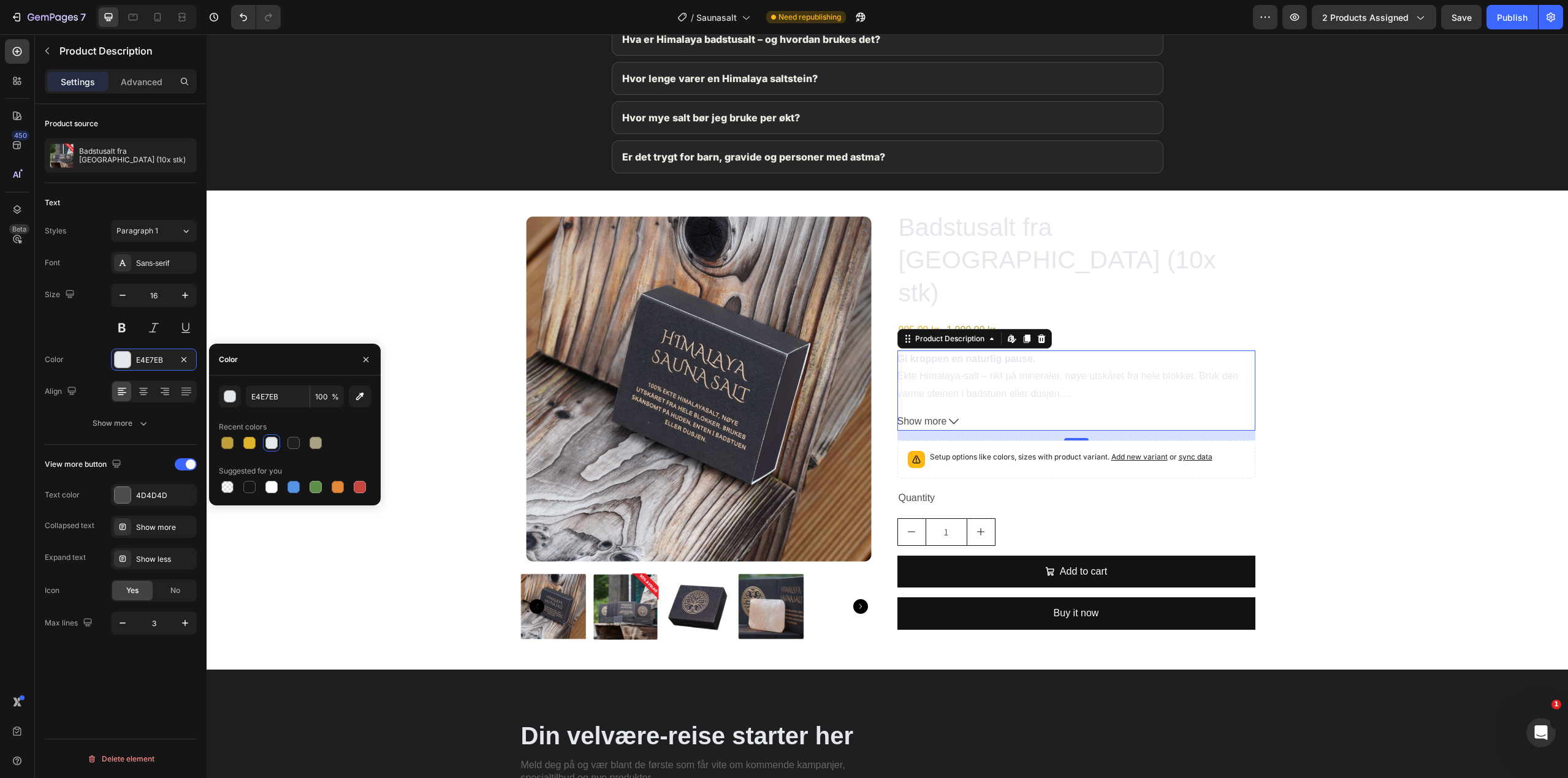
click at [940, 413] on span "Show more" at bounding box center [922, 422] width 49 height 18
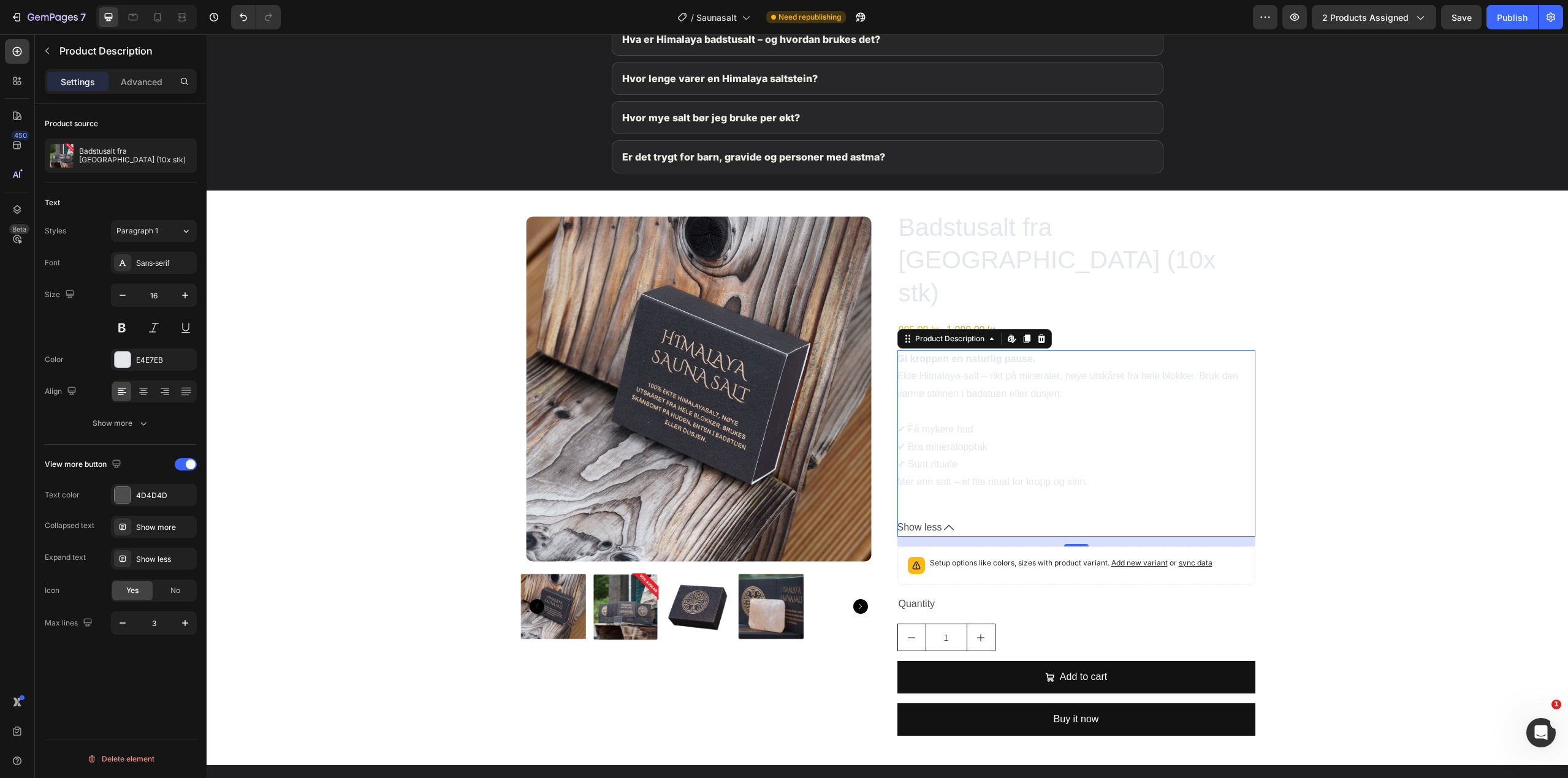
click at [932, 519] on span "Show less" at bounding box center [920, 528] width 45 height 18
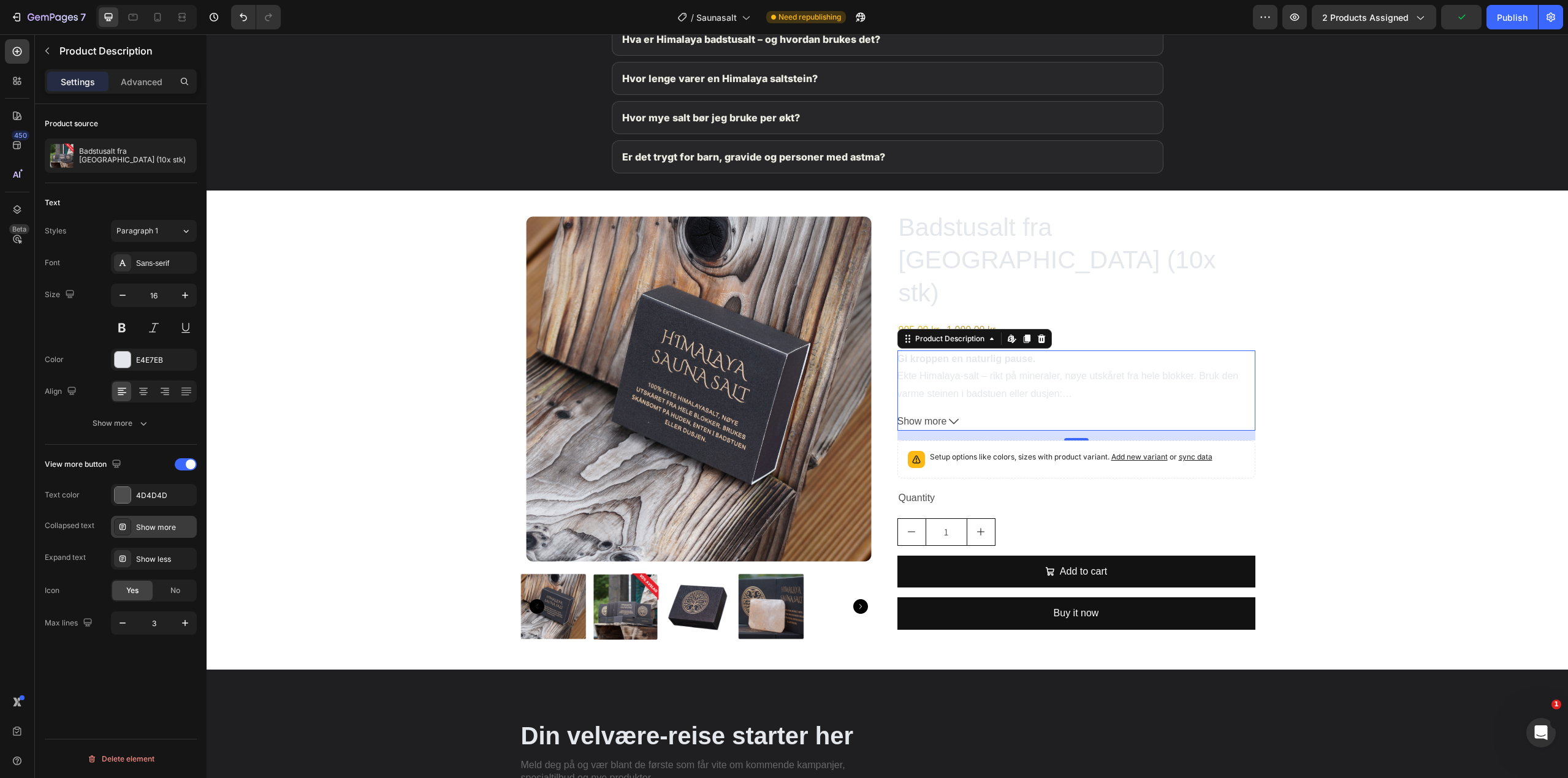
click at [149, 520] on div "Show more" at bounding box center [154, 526] width 86 height 22
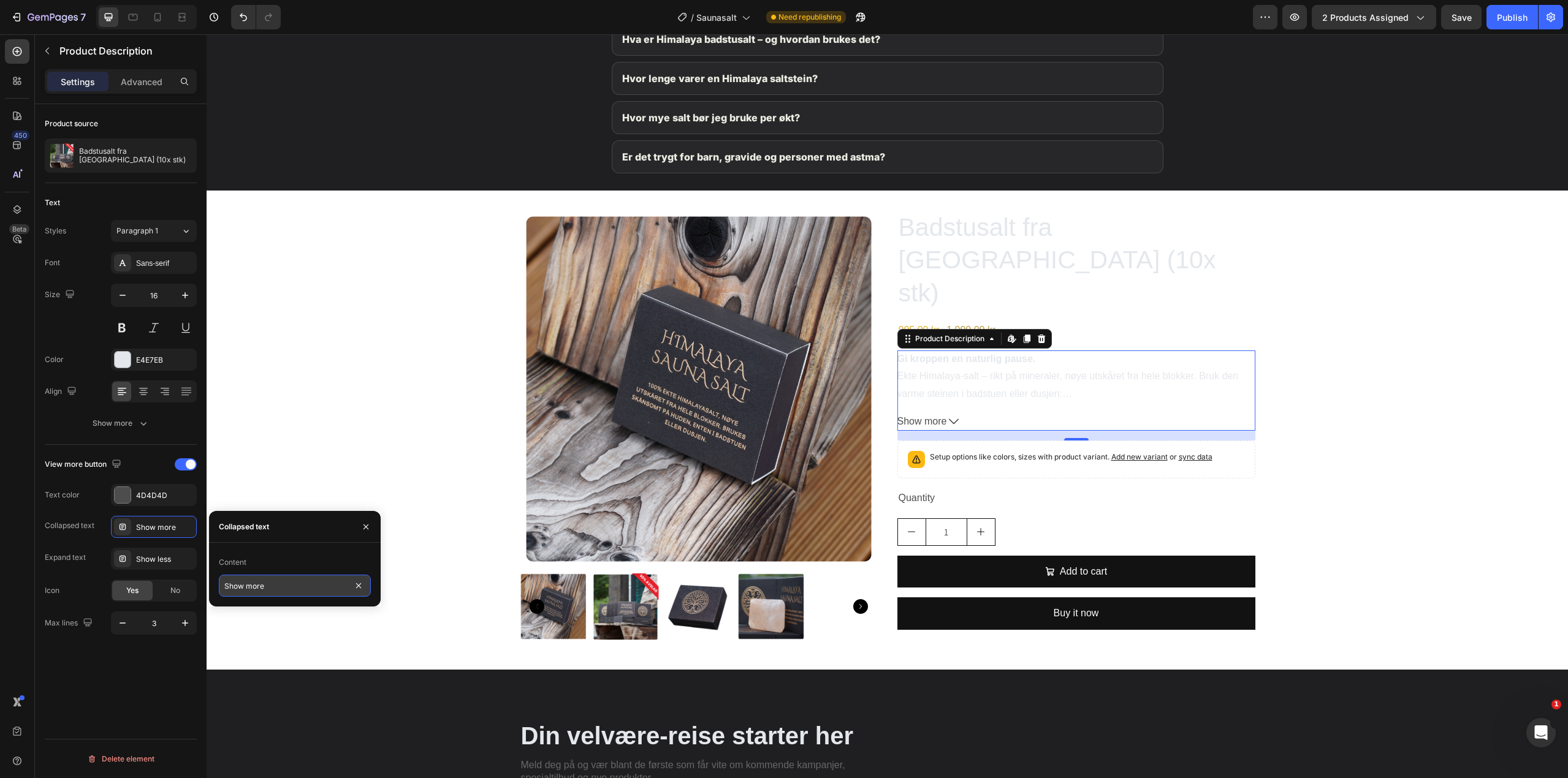
click at [254, 584] on input "Show more" at bounding box center [295, 585] width 152 height 22
type input "Vis mer"
click at [1227, 446] on div "Setup options like colors, sizes with product variant. Add new variant or sync …" at bounding box center [1076, 459] width 347 height 27
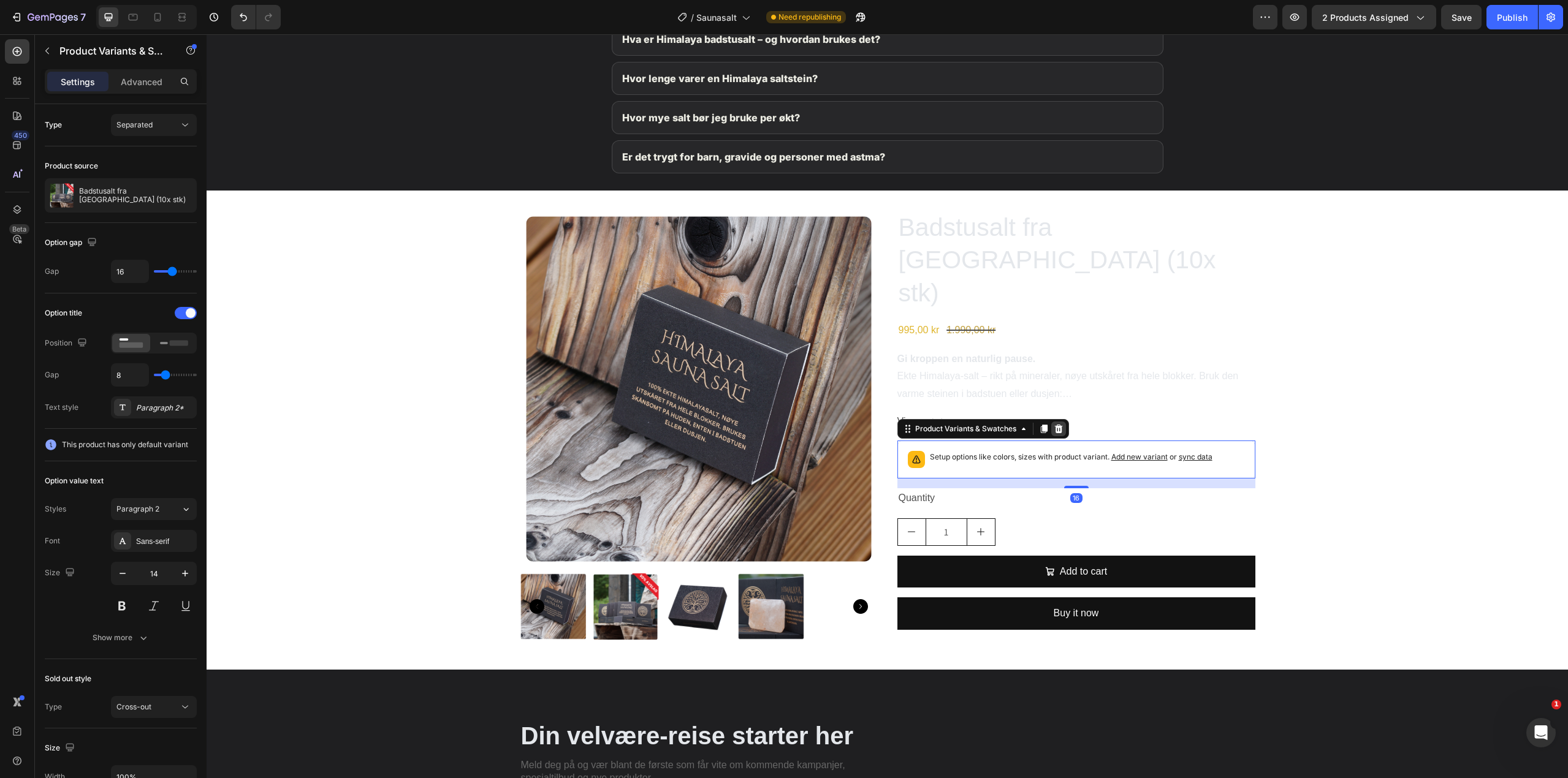
click at [1053, 424] on icon at bounding box center [1058, 429] width 10 height 10
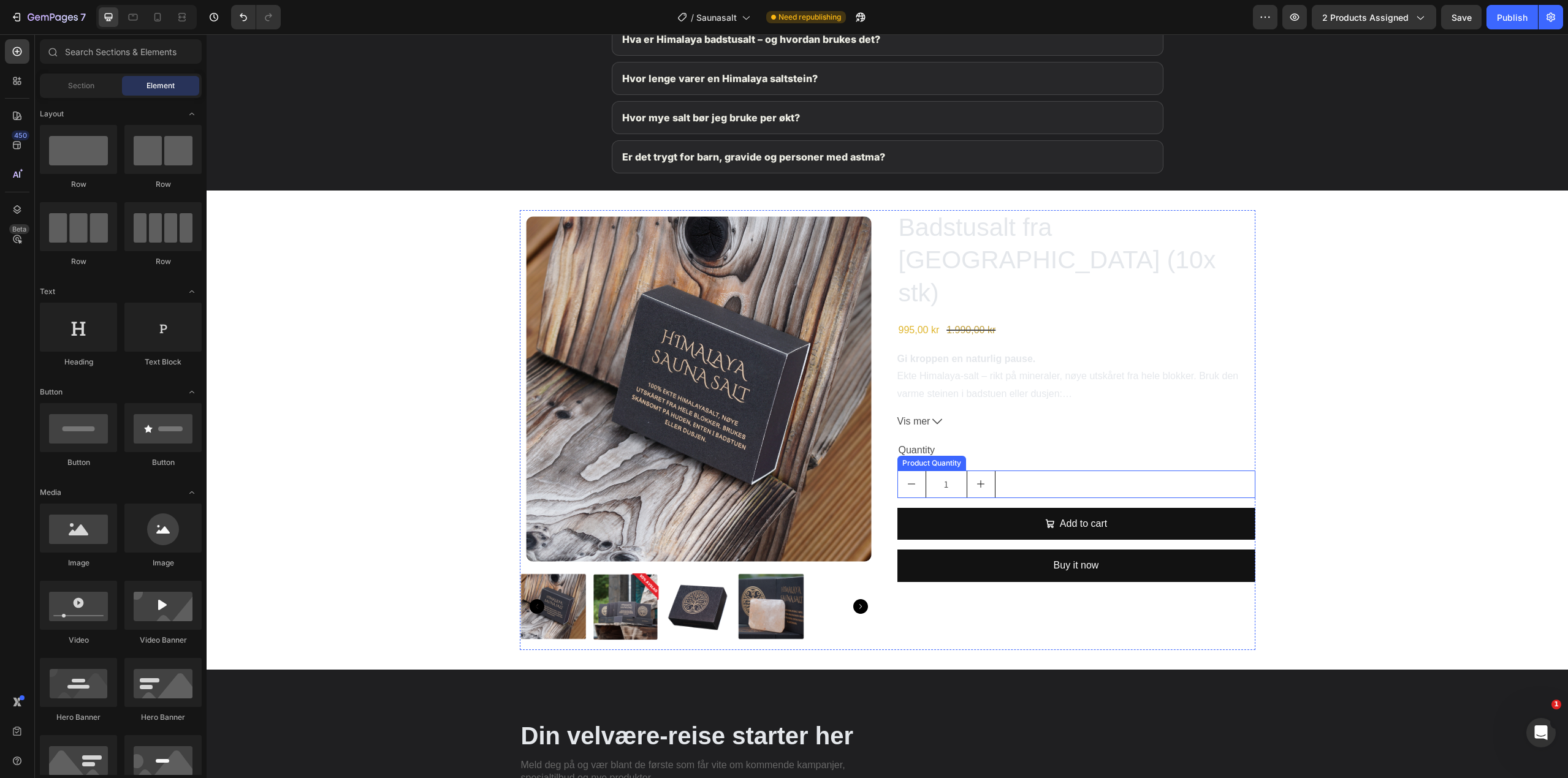
click at [1002, 471] on div "1" at bounding box center [1076, 484] width 358 height 27
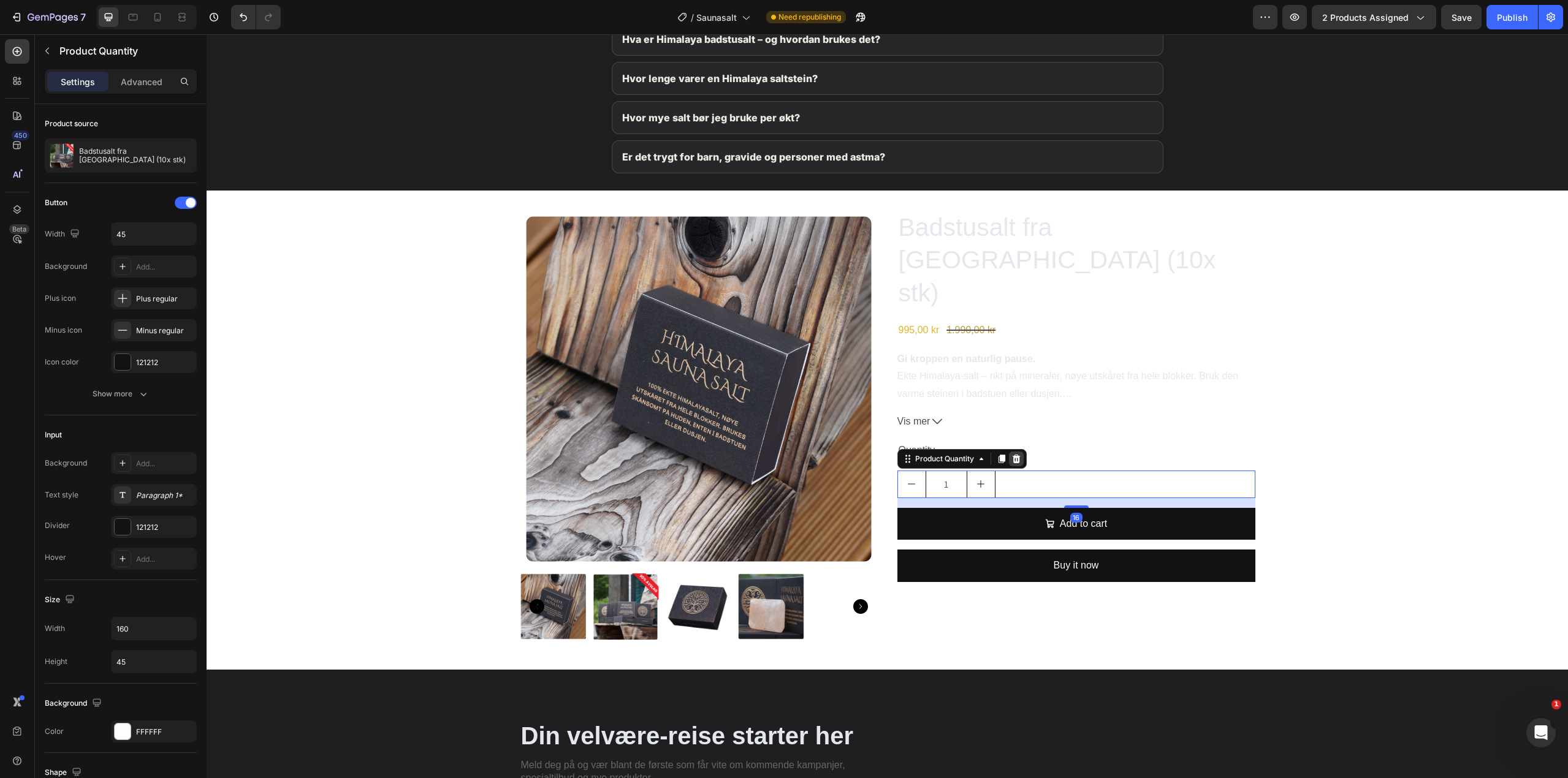
click at [1012, 455] on icon at bounding box center [1015, 459] width 8 height 9
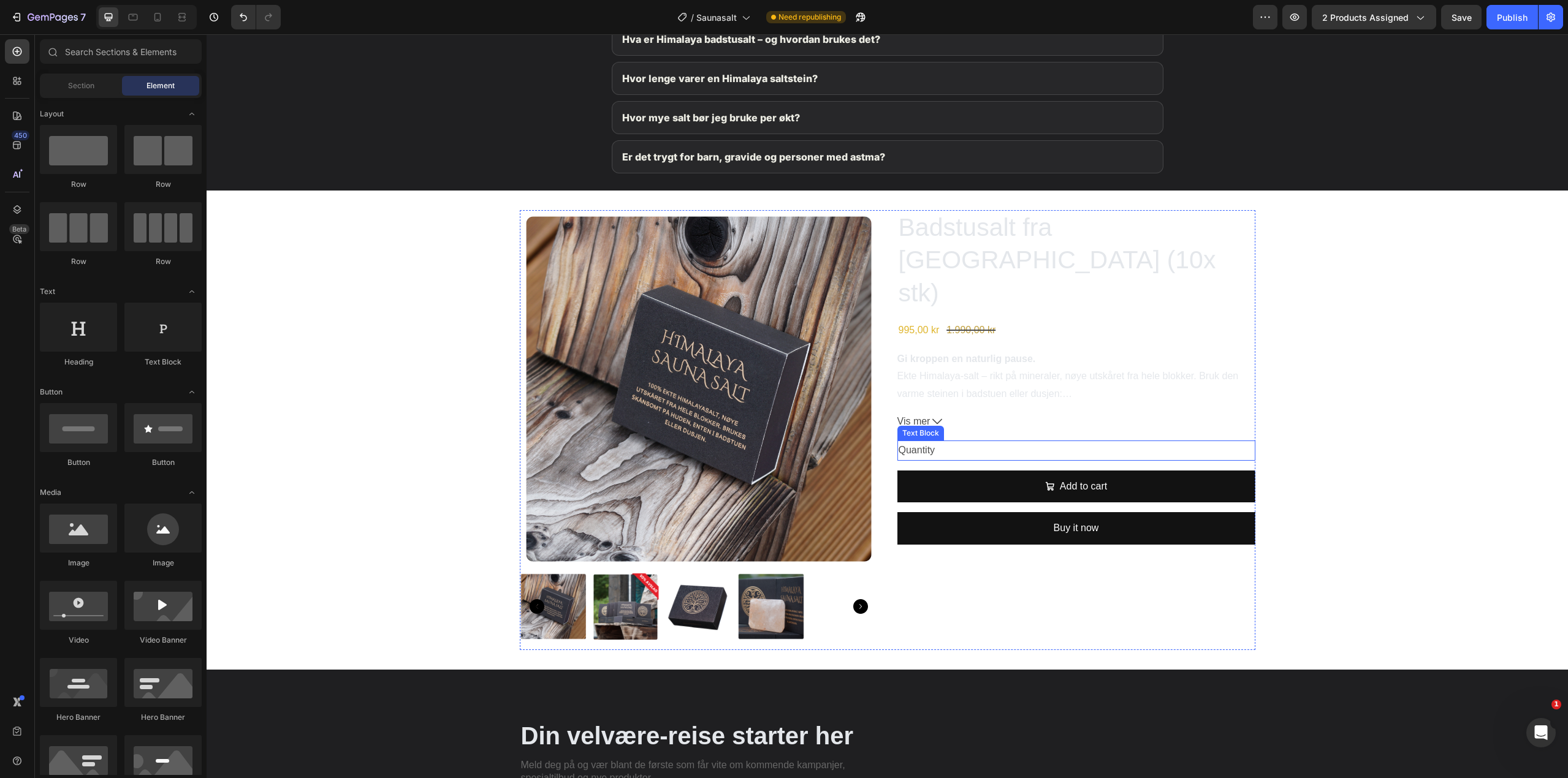
click at [1007, 441] on div "Quantity" at bounding box center [1076, 451] width 358 height 20
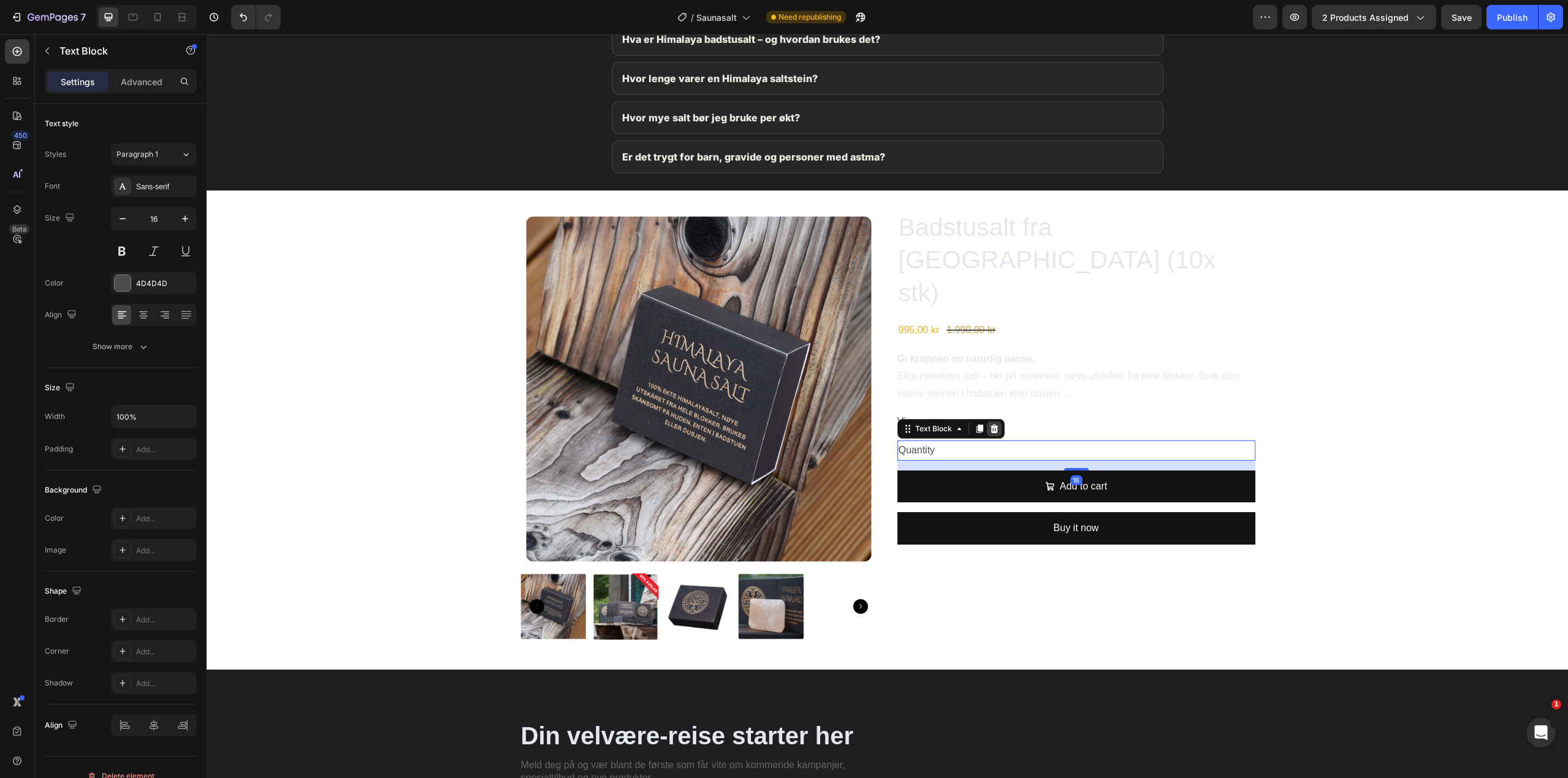
click at [992, 425] on icon at bounding box center [993, 429] width 8 height 9
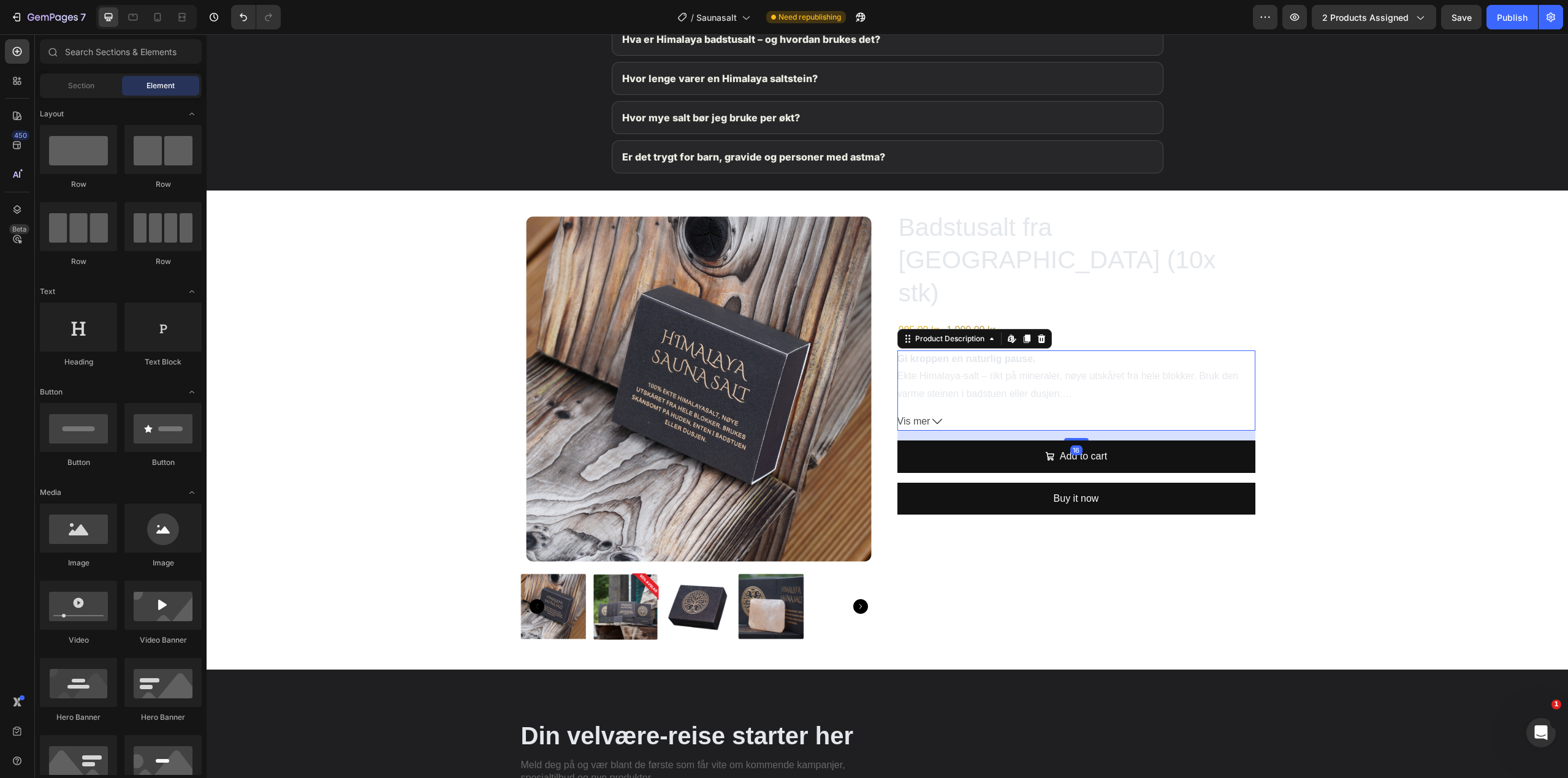
click at [932, 417] on icon at bounding box center [936, 422] width 10 height 10
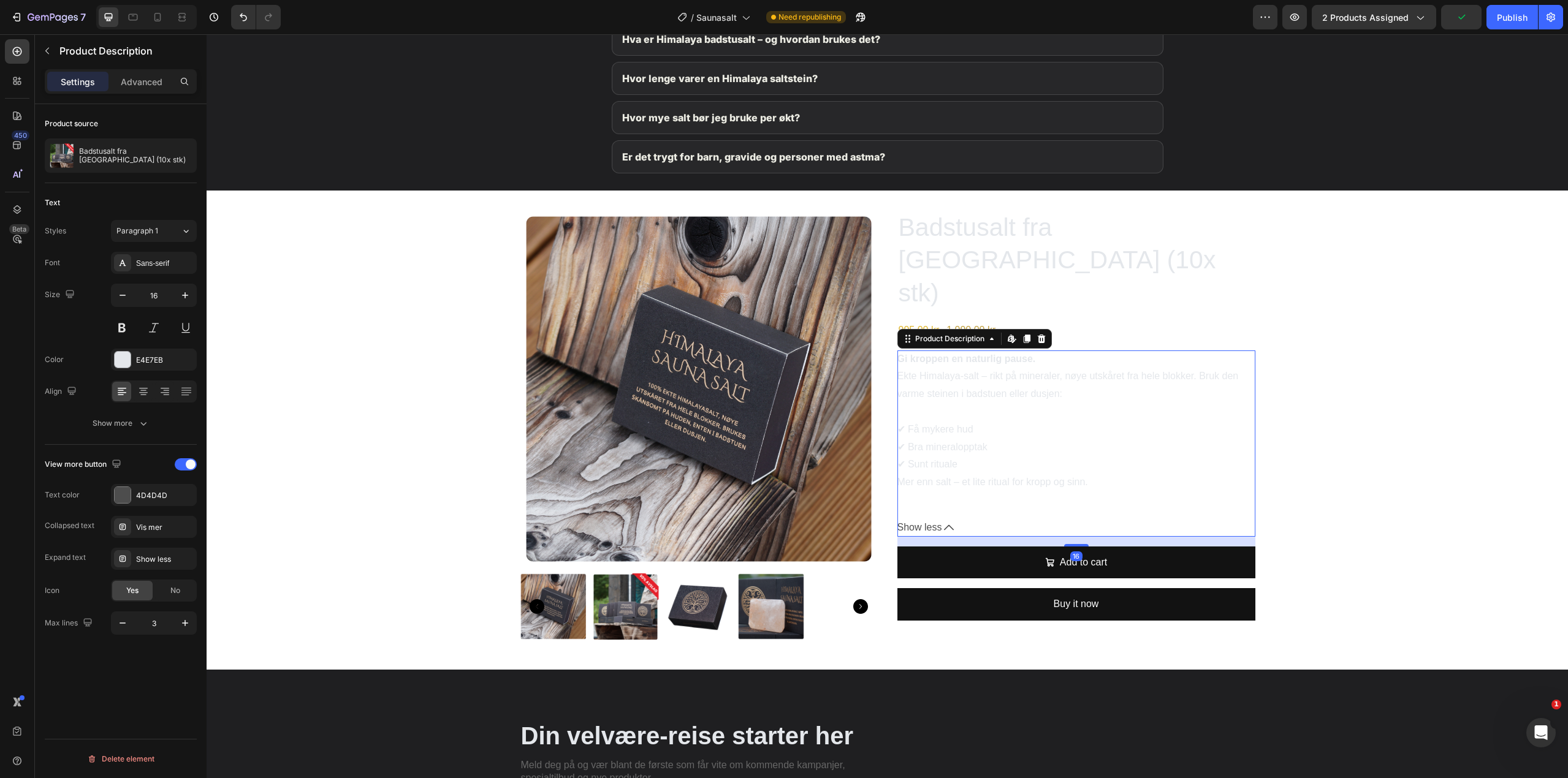
click at [1012, 378] on div "Gi kroppen en naturlig pause. Ekte Himalaya-salt – rikt på mineraler, nøye utsk…" at bounding box center [1076, 429] width 358 height 158
click at [144, 534] on div "Vis mer" at bounding box center [154, 526] width 86 height 22
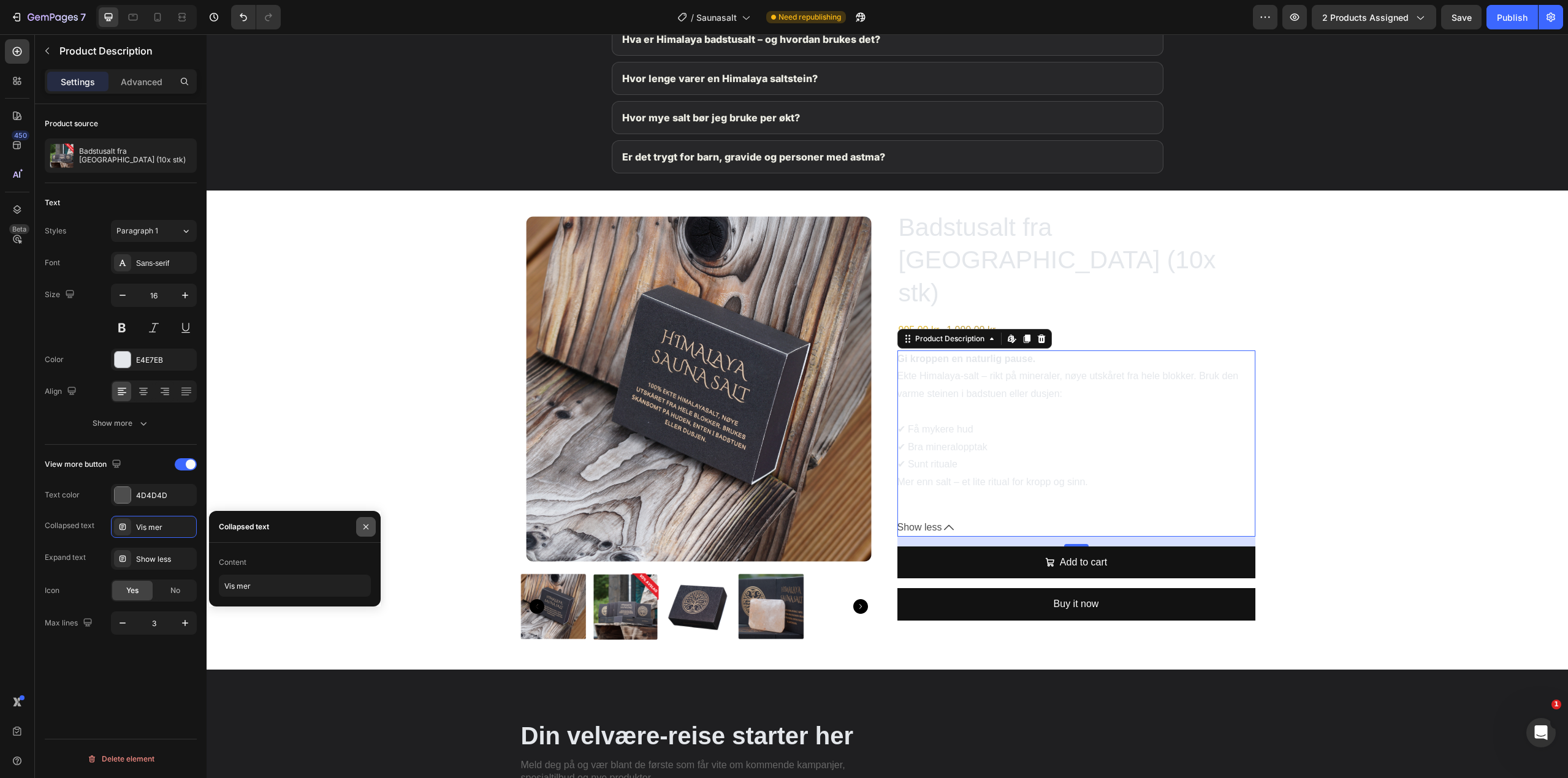
click at [365, 525] on icon "button" at bounding box center [365, 526] width 10 height 10
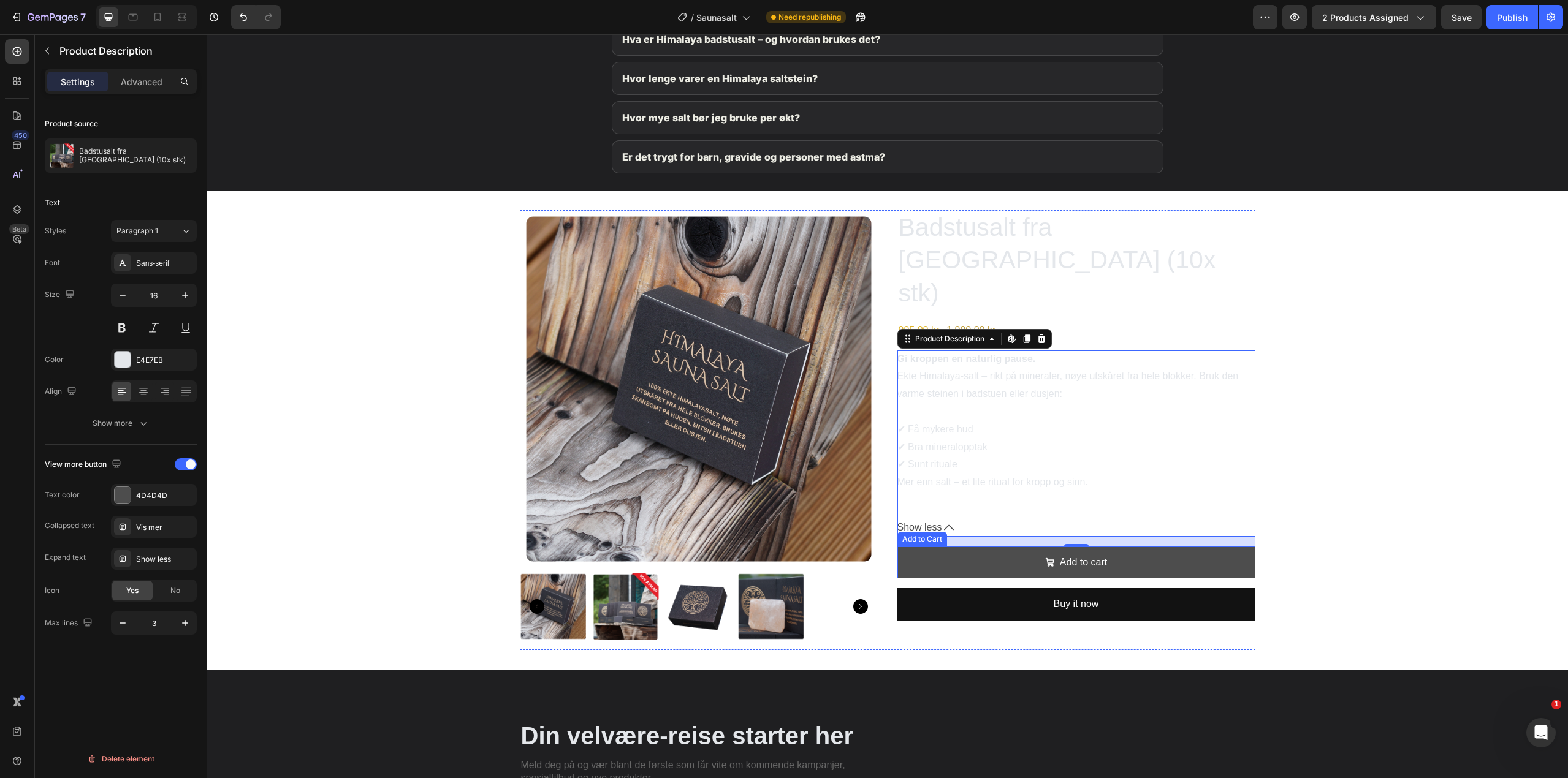
click at [1128, 547] on button "Add to cart" at bounding box center [1076, 562] width 358 height 33
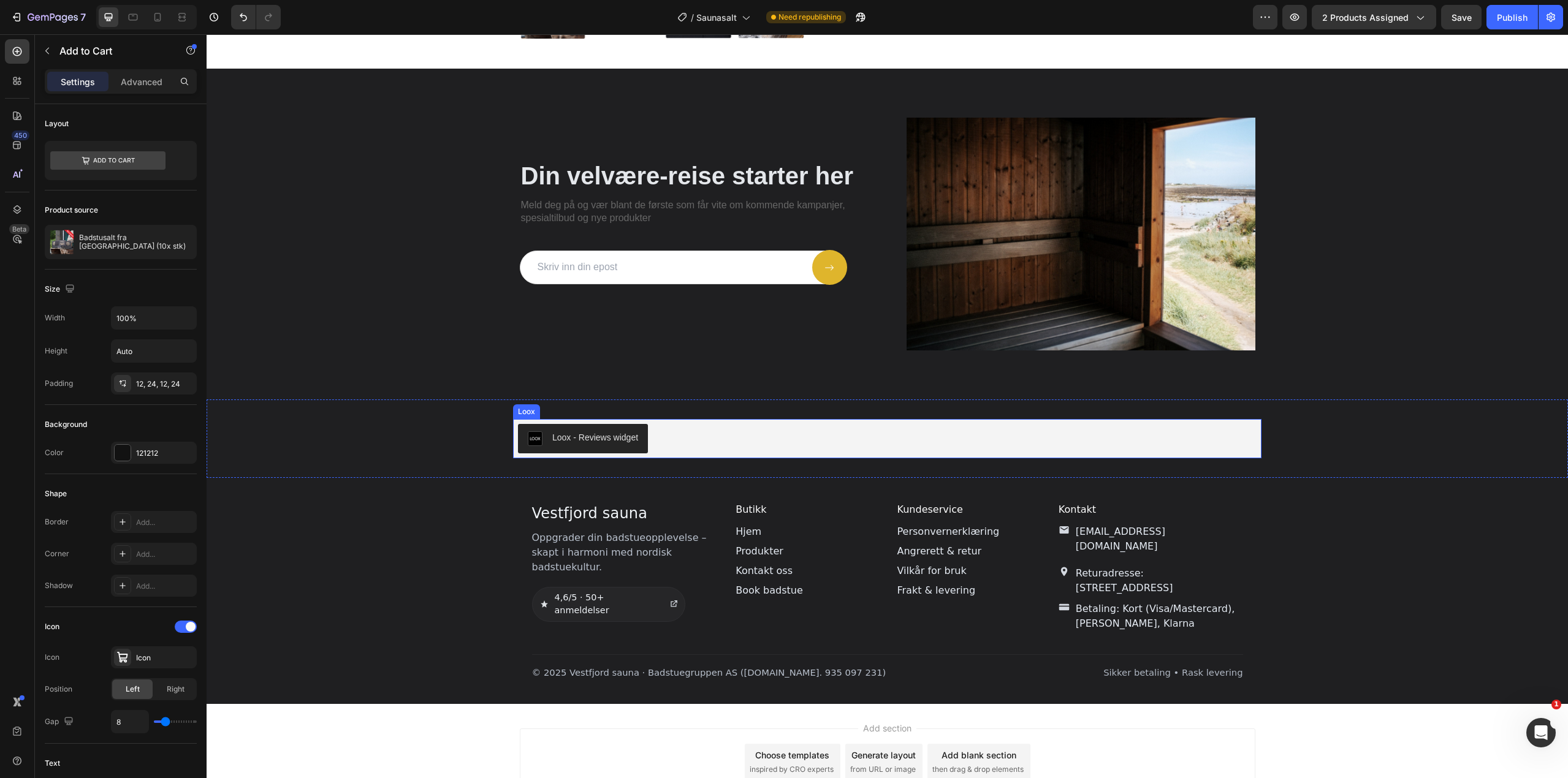
scroll to position [1947, 0]
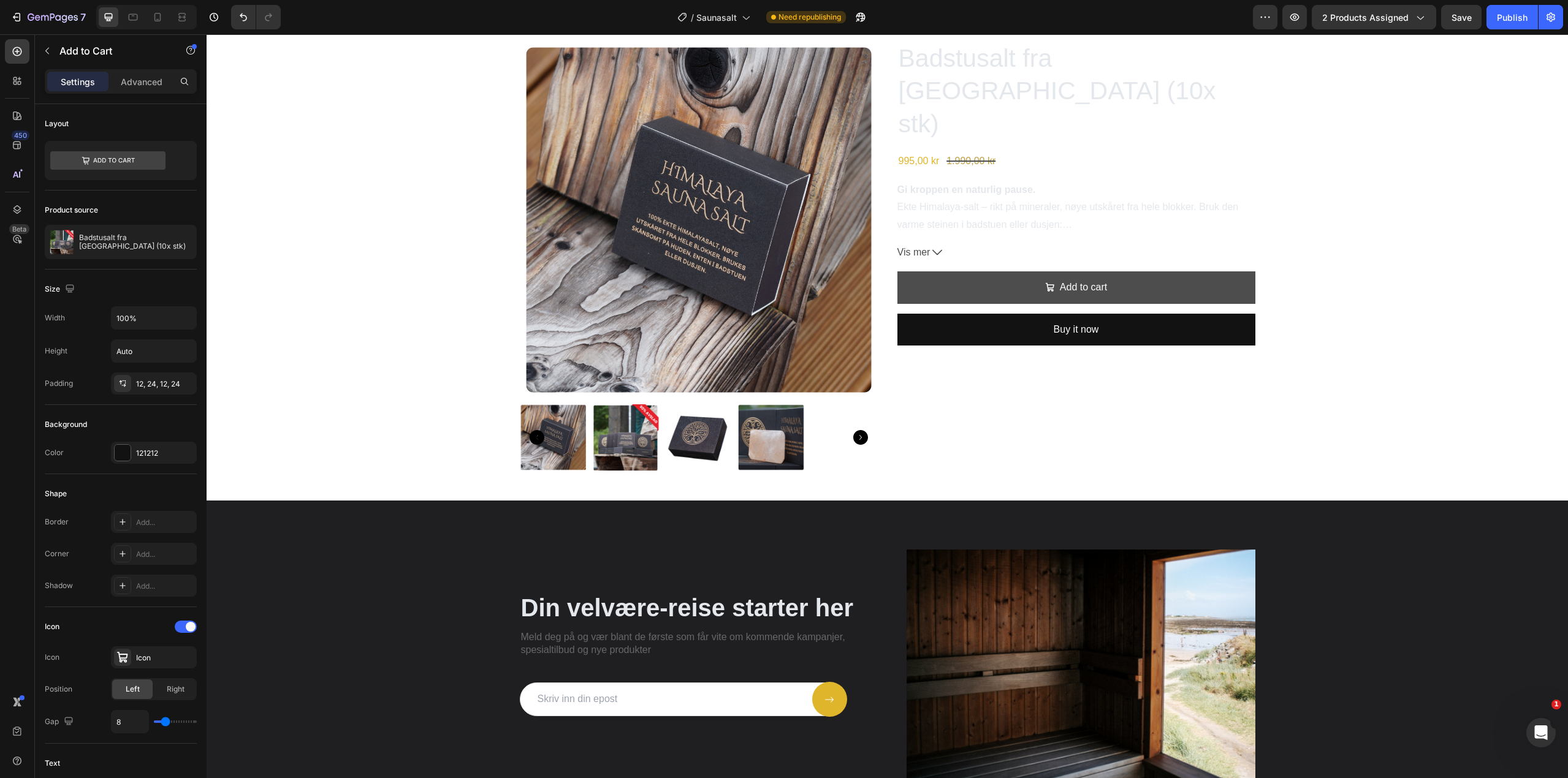
click at [1182, 272] on button "Add to cart" at bounding box center [1076, 288] width 358 height 33
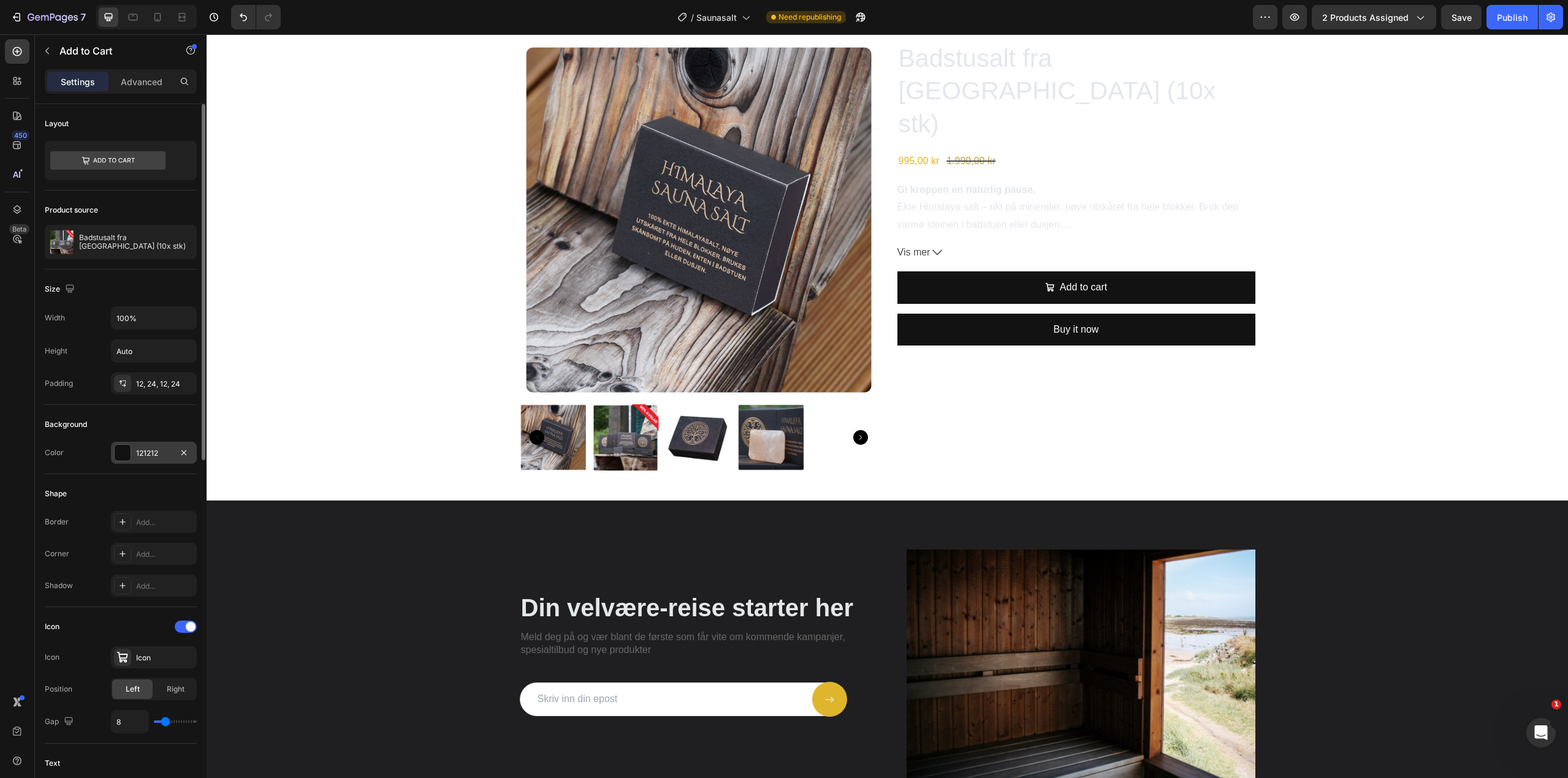
click at [163, 451] on div "121212" at bounding box center [154, 453] width 35 height 11
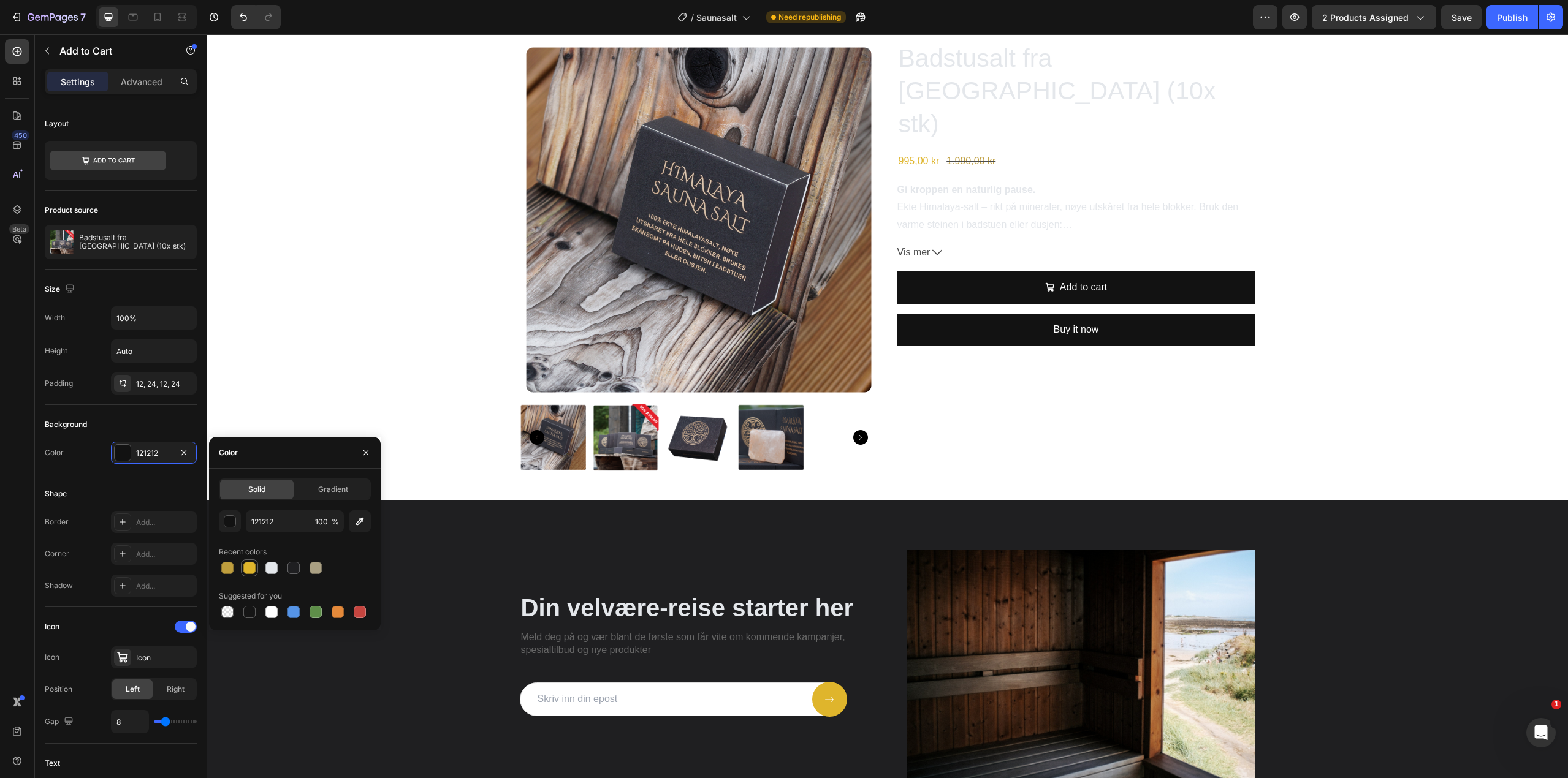
click at [247, 562] on div at bounding box center [249, 569] width 12 height 12
type input "DFB52C"
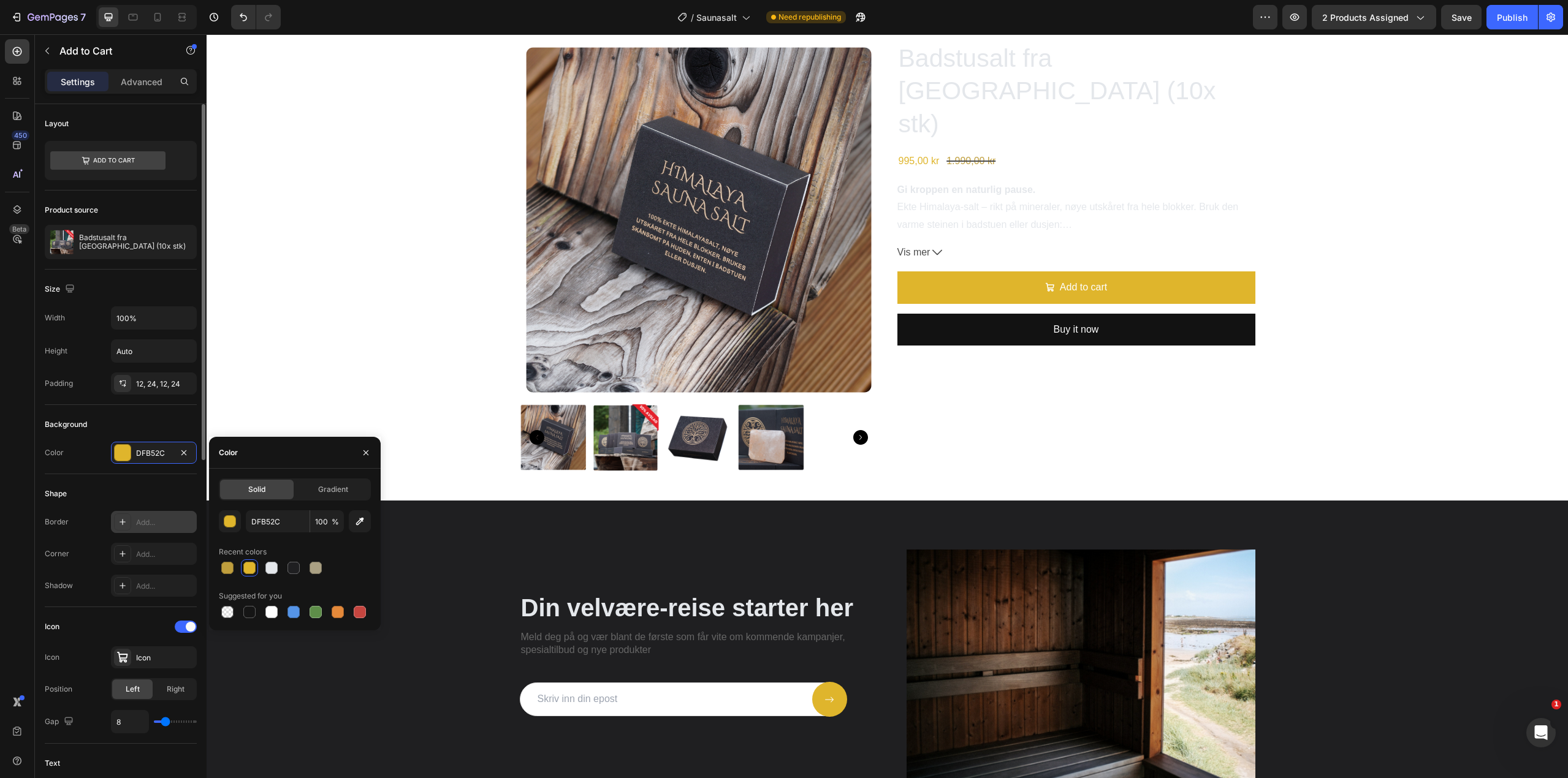
click at [138, 520] on div "Add..." at bounding box center [165, 523] width 57 height 11
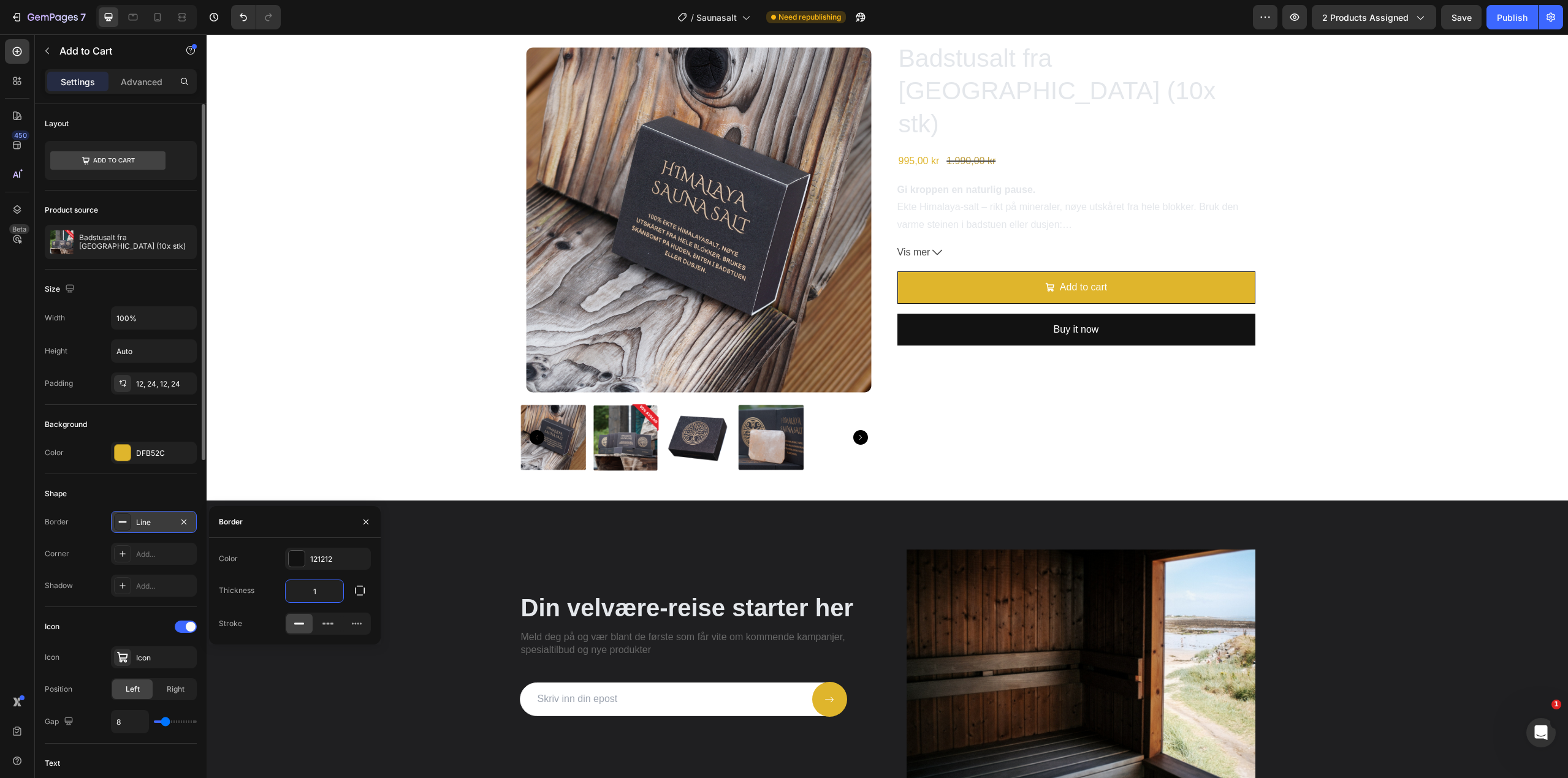
click at [319, 581] on input "1" at bounding box center [314, 591] width 57 height 22
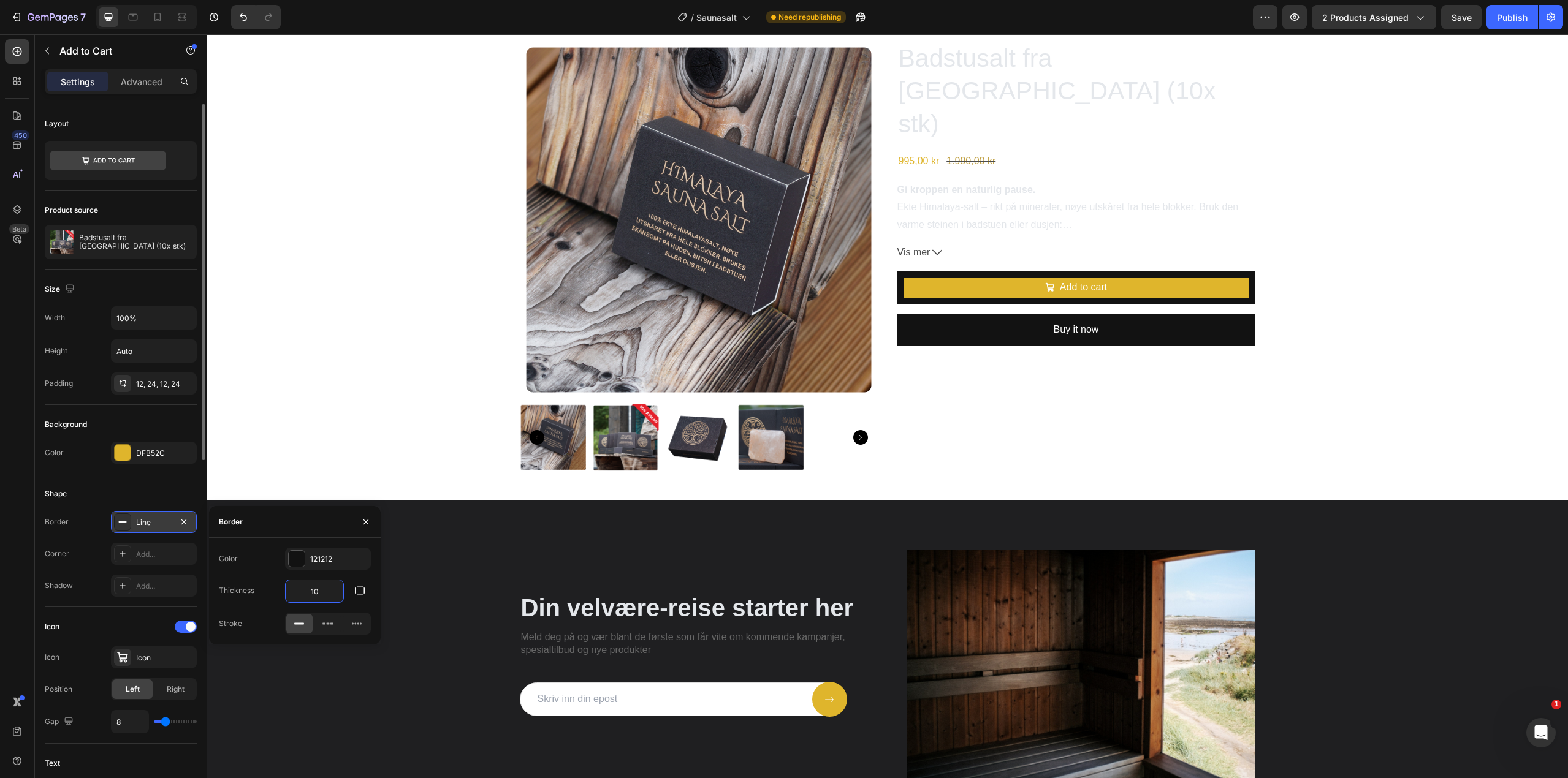
type input "1"
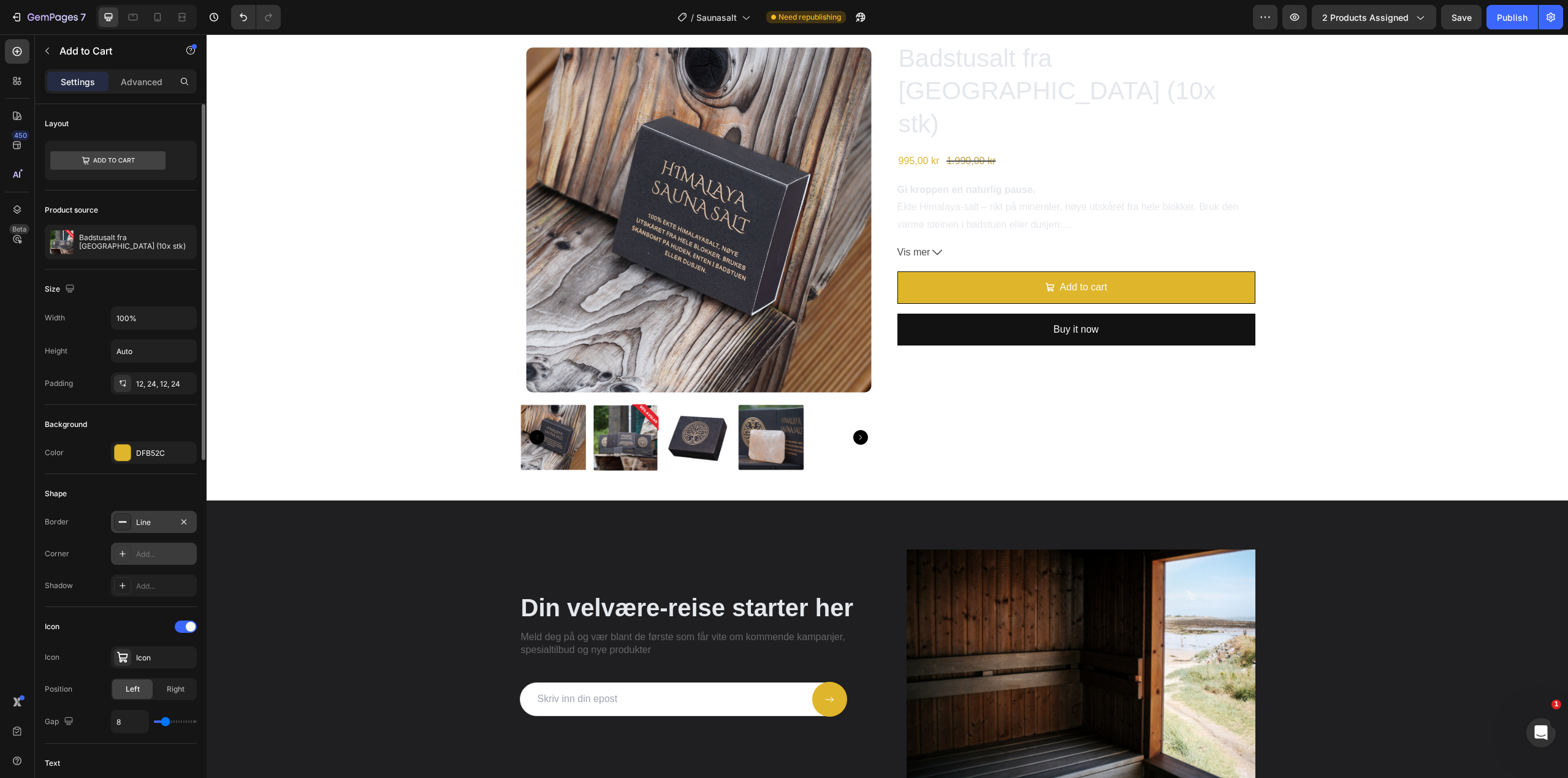
click at [161, 554] on div "Add..." at bounding box center [165, 554] width 57 height 11
type input "10"
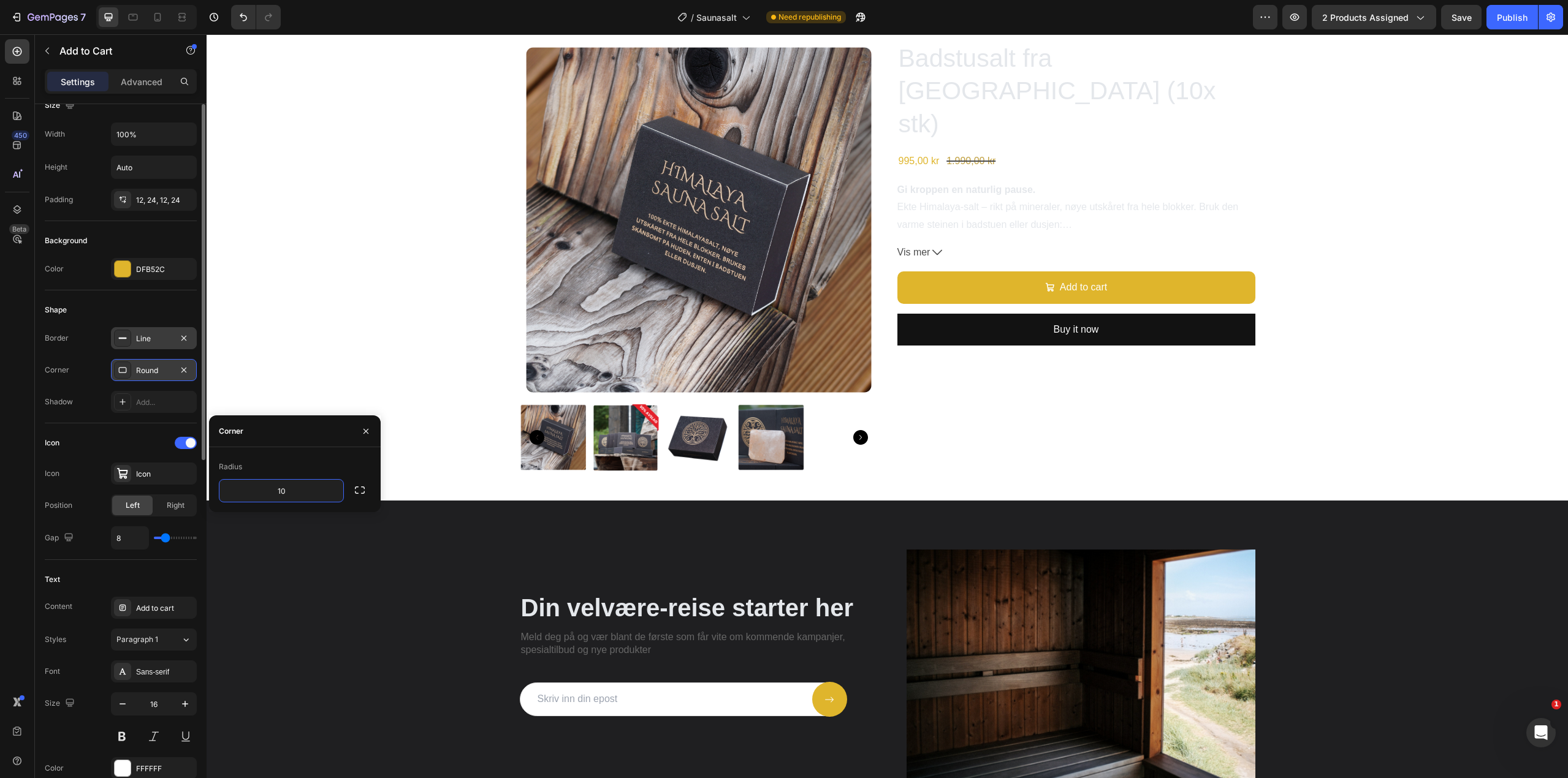
scroll to position [246, 0]
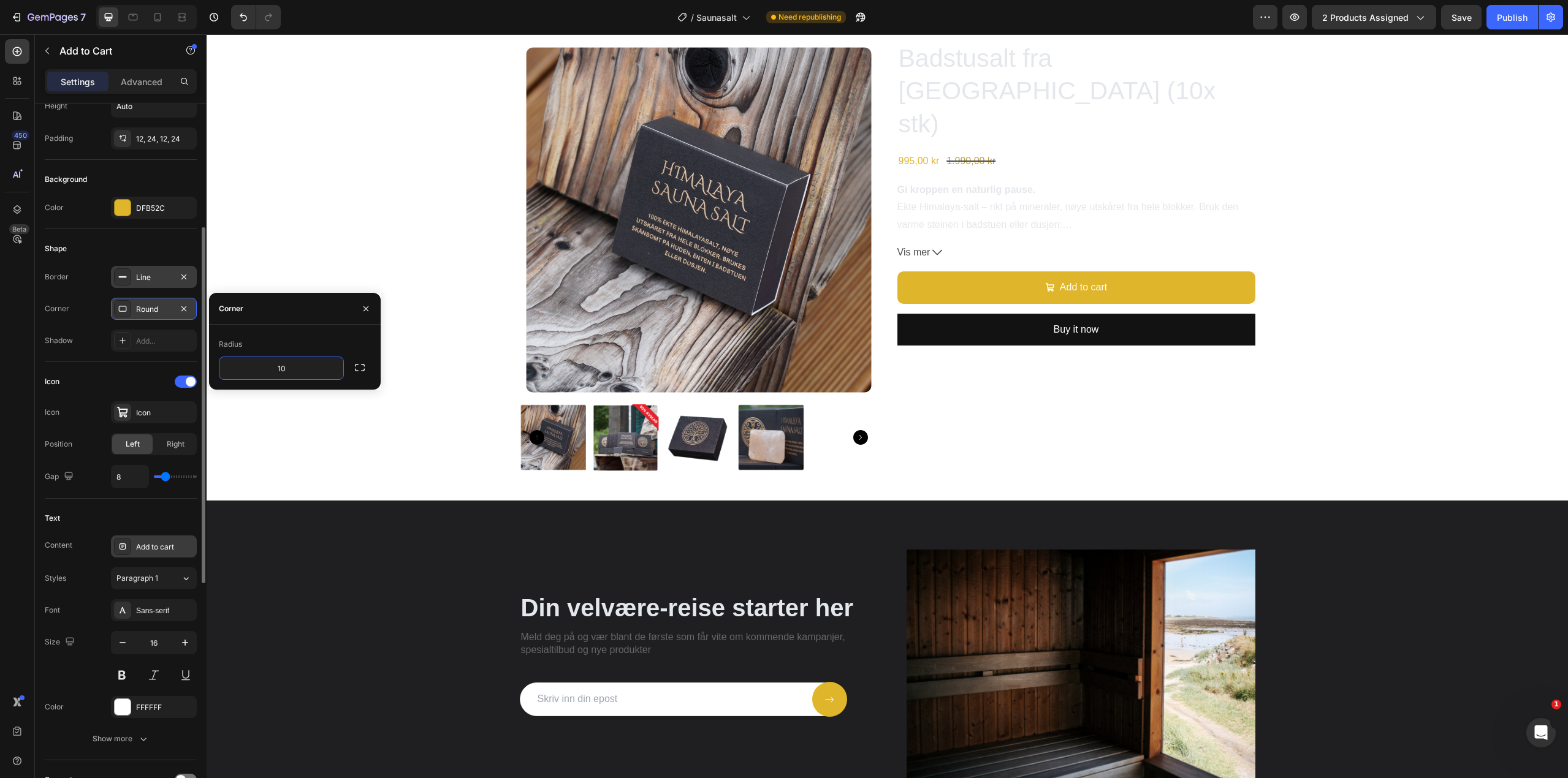
click at [152, 547] on div "Add to cart" at bounding box center [165, 547] width 57 height 11
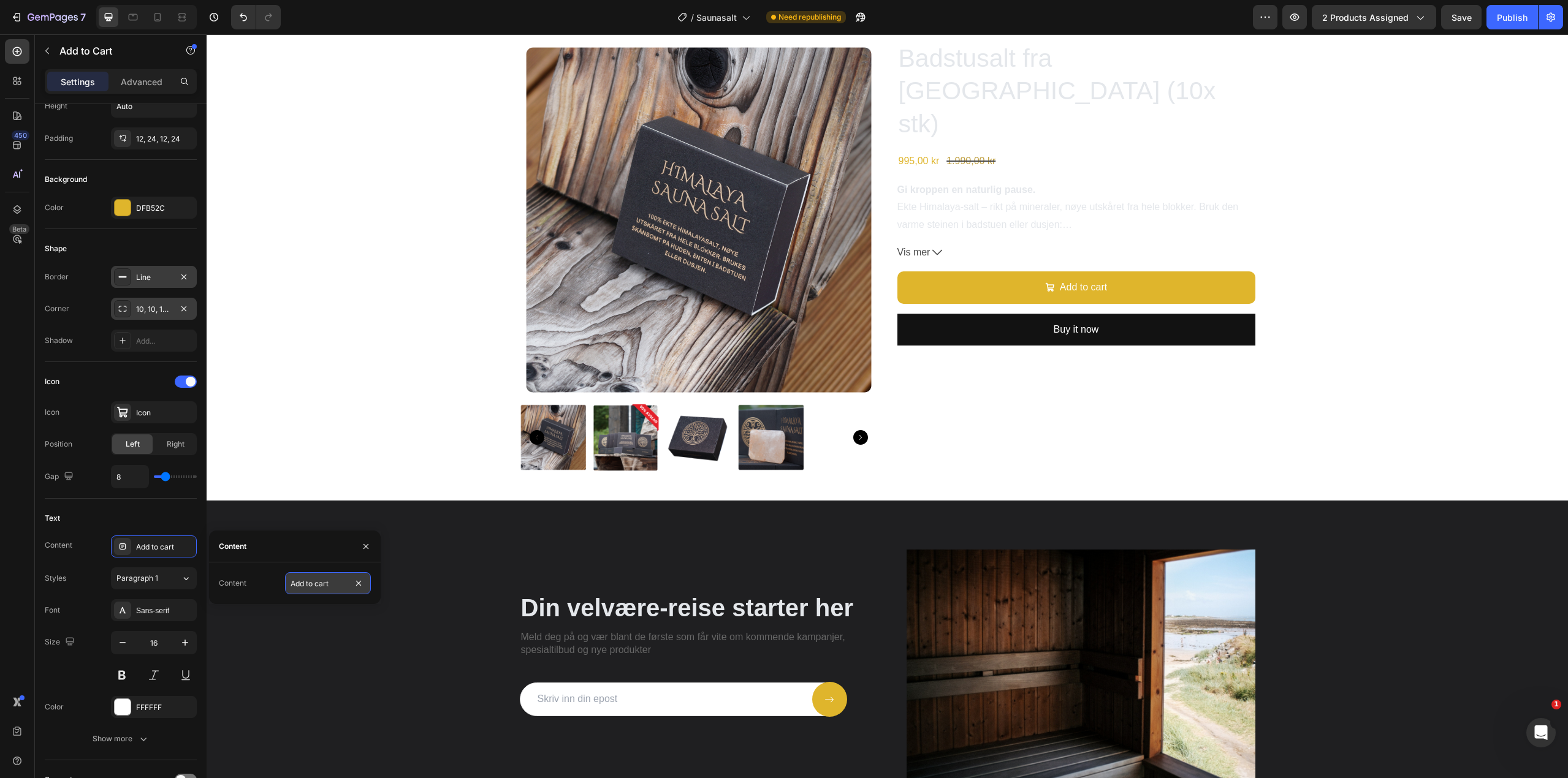
click at [316, 576] on input "Add to cart" at bounding box center [328, 583] width 86 height 22
type input "Legg i handlekurv"
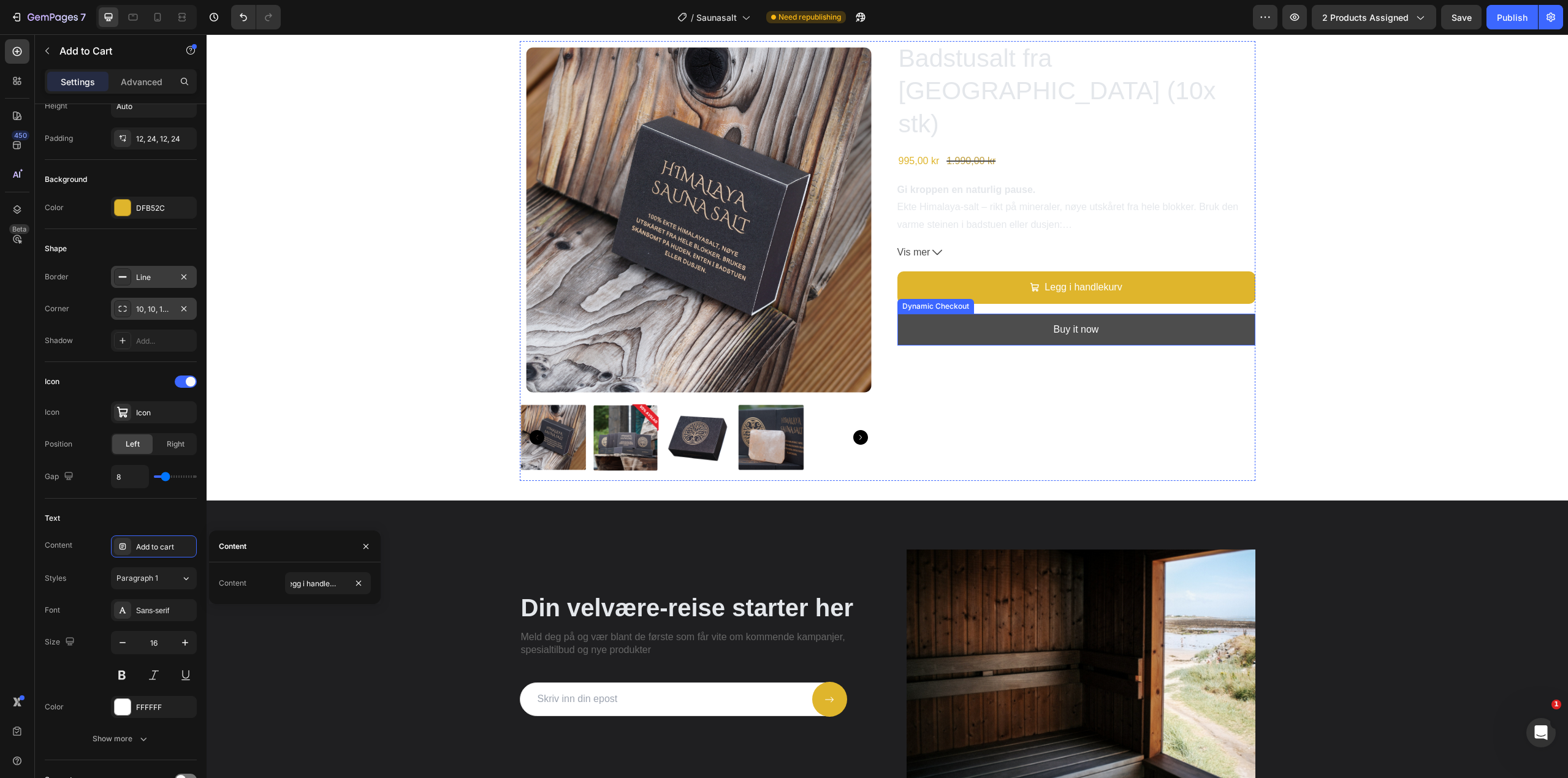
click at [1101, 314] on button "Buy it now" at bounding box center [1076, 330] width 358 height 33
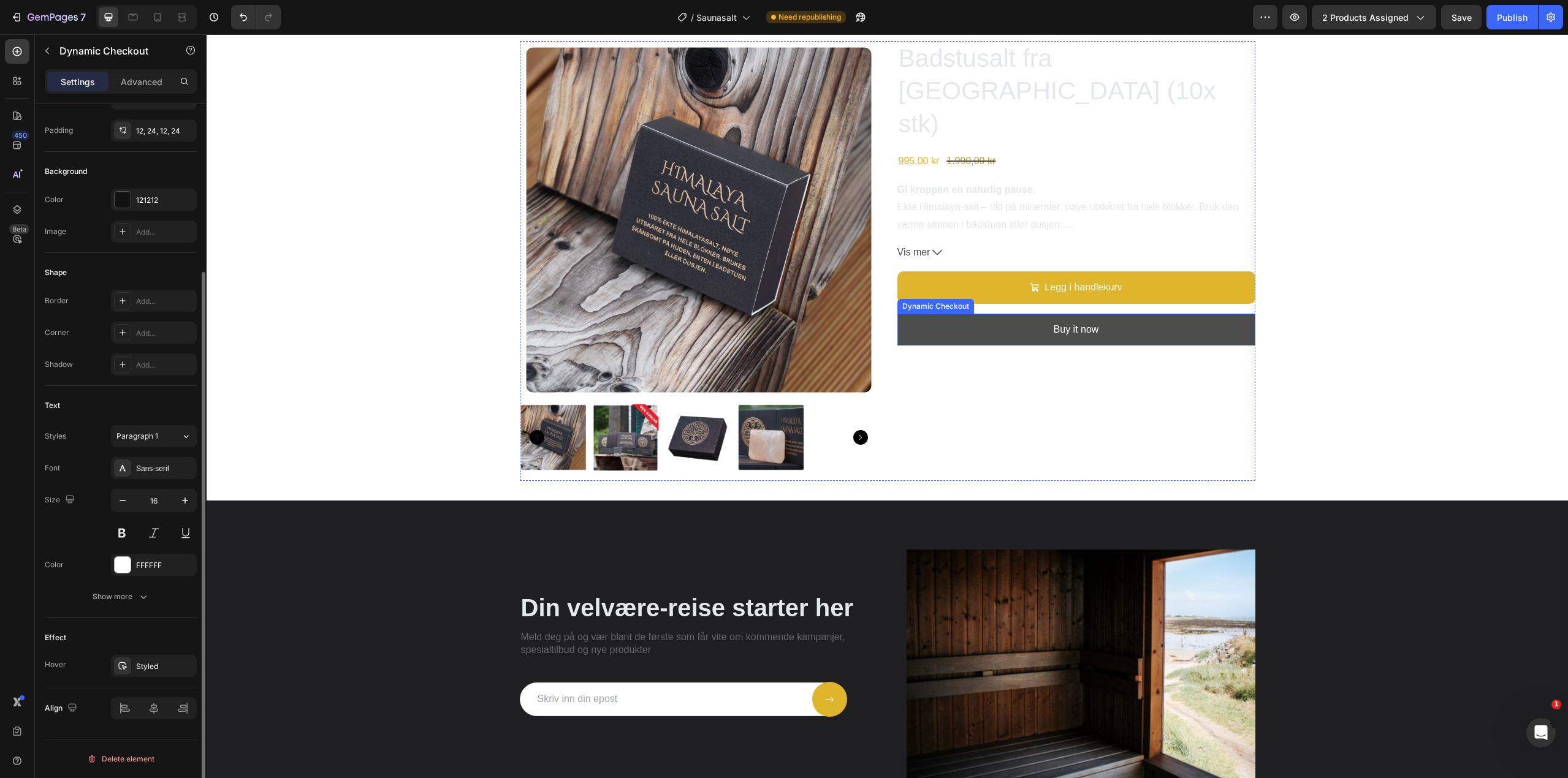
scroll to position [0, 0]
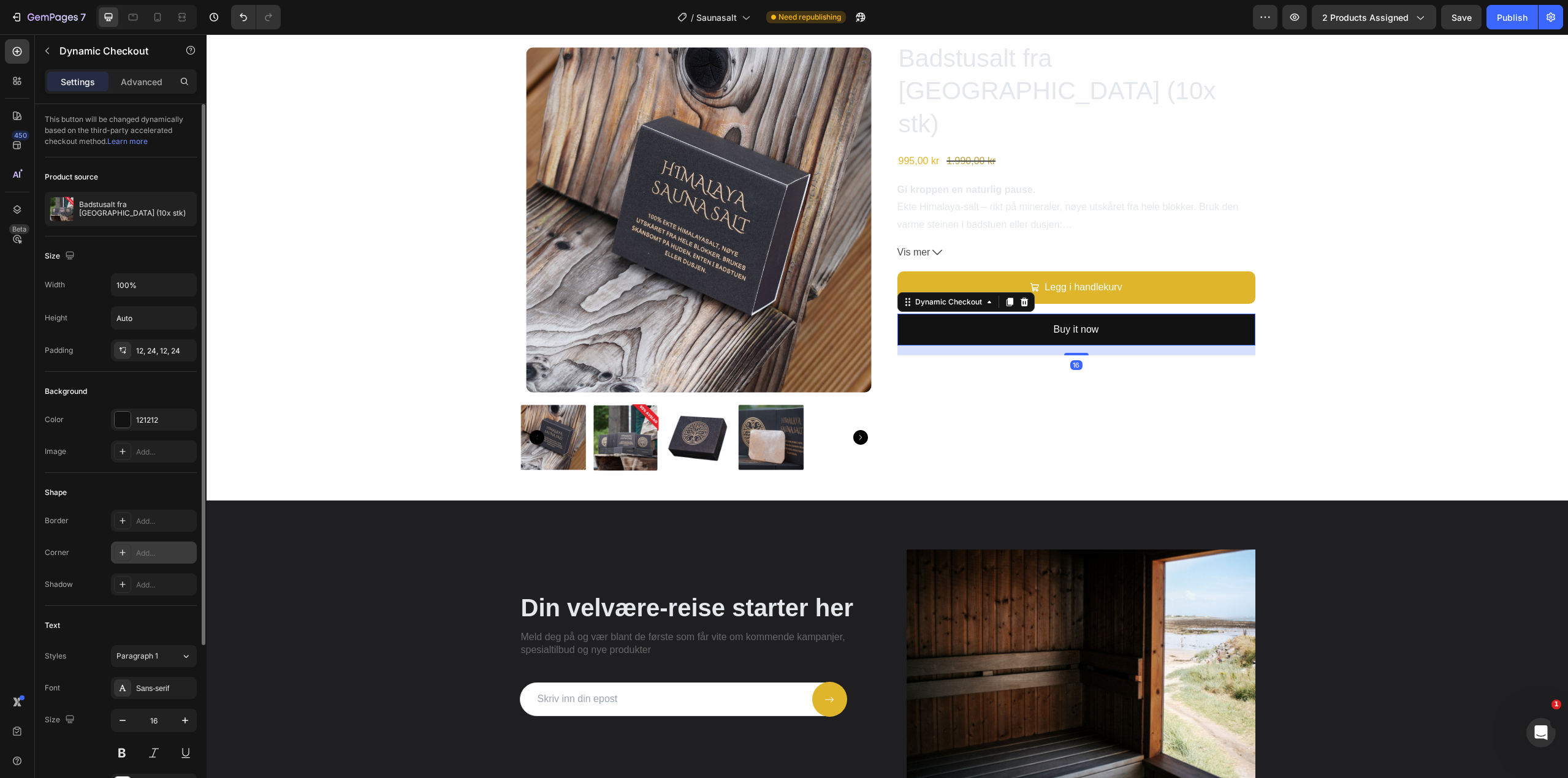
click at [136, 559] on div "Add..." at bounding box center [154, 553] width 86 height 22
type input "10"
click at [143, 426] on div "121212" at bounding box center [154, 420] width 86 height 22
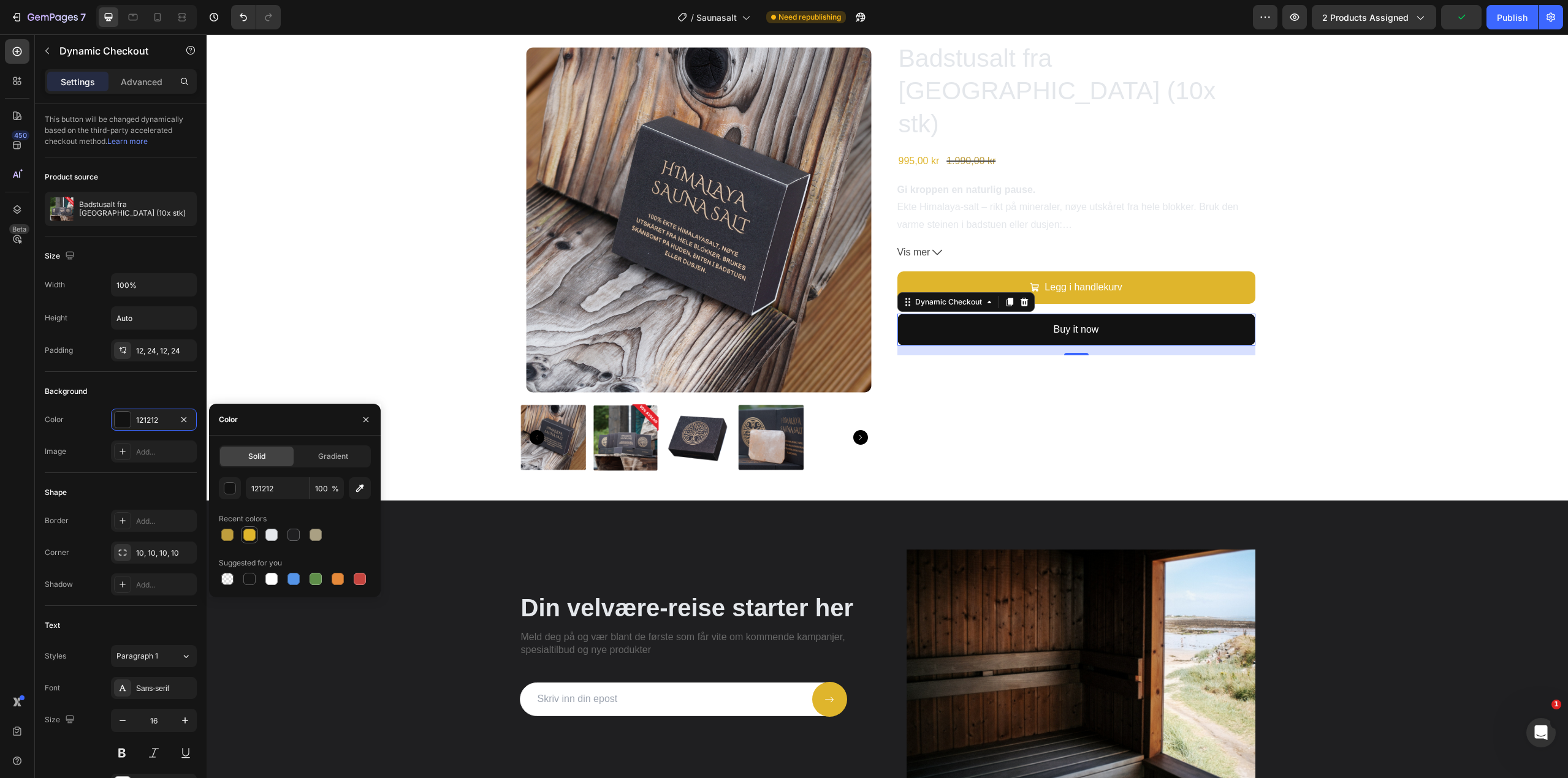
click at [253, 538] on div at bounding box center [249, 535] width 12 height 12
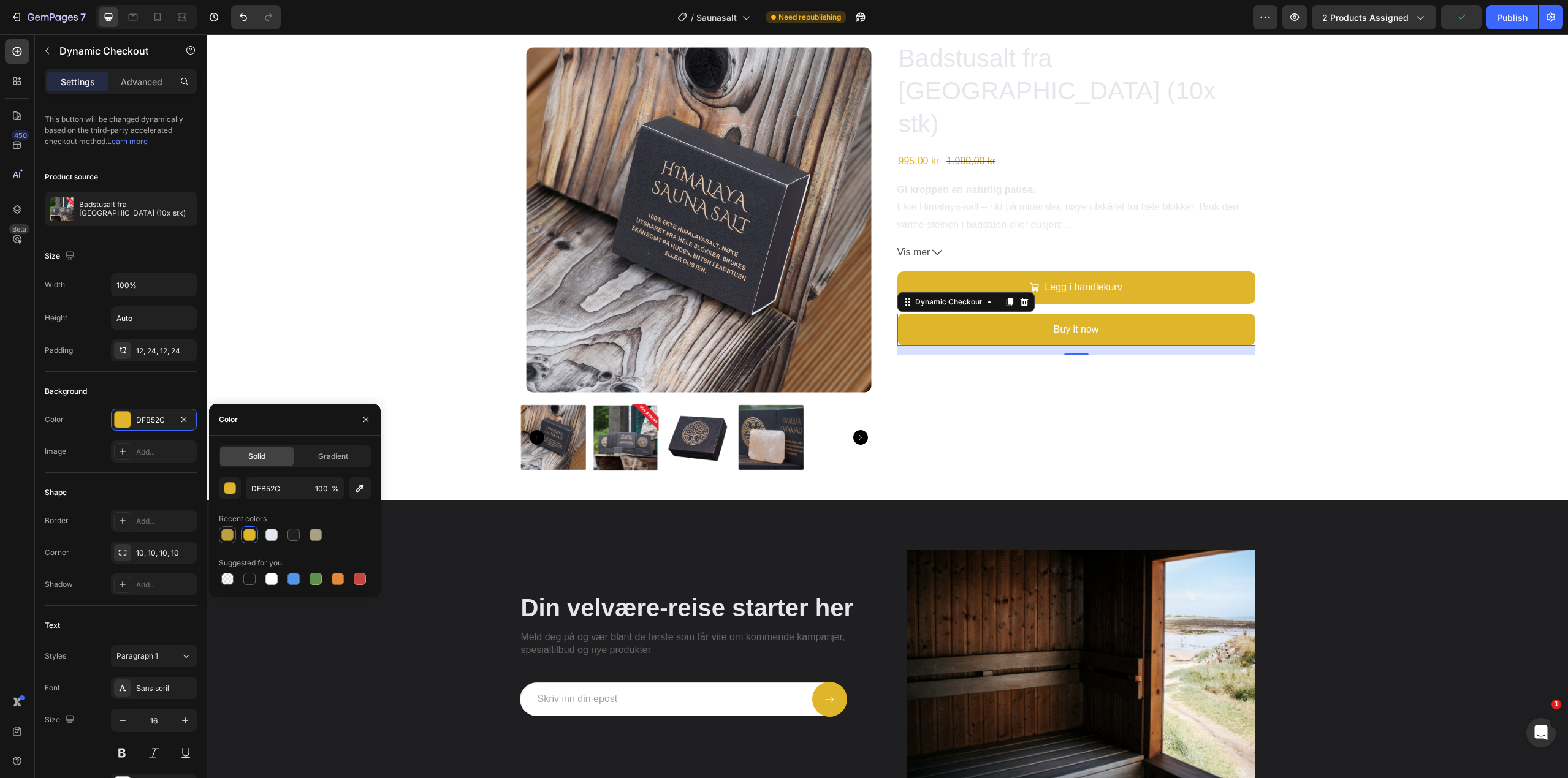
click at [232, 530] on div at bounding box center [227, 535] width 12 height 12
click at [244, 533] on div at bounding box center [249, 535] width 12 height 12
type input "DFB52C"
click at [1021, 297] on icon at bounding box center [1023, 302] width 10 height 10
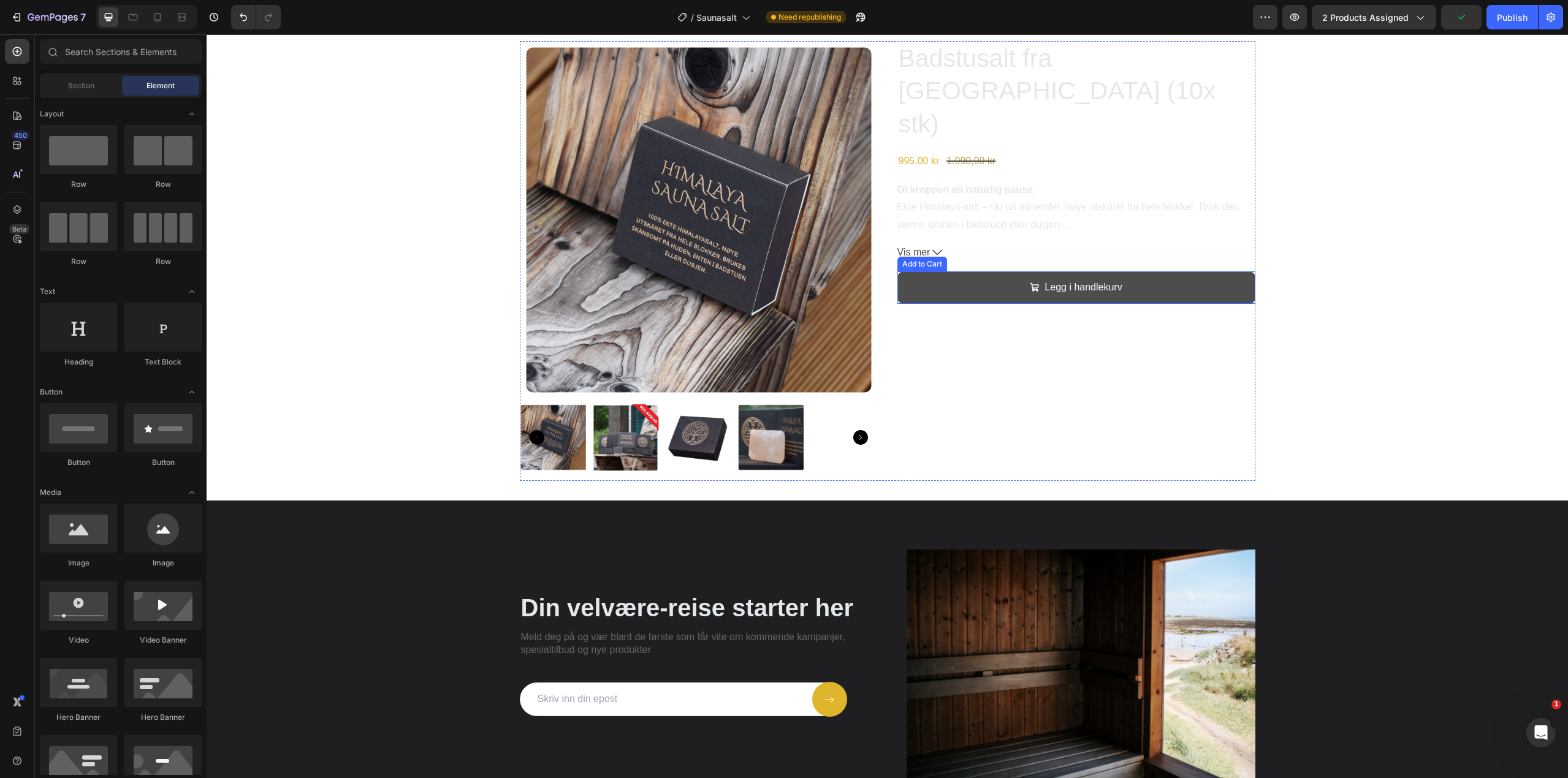
click at [1209, 272] on button "Legg i handlekurv" at bounding box center [1076, 288] width 358 height 33
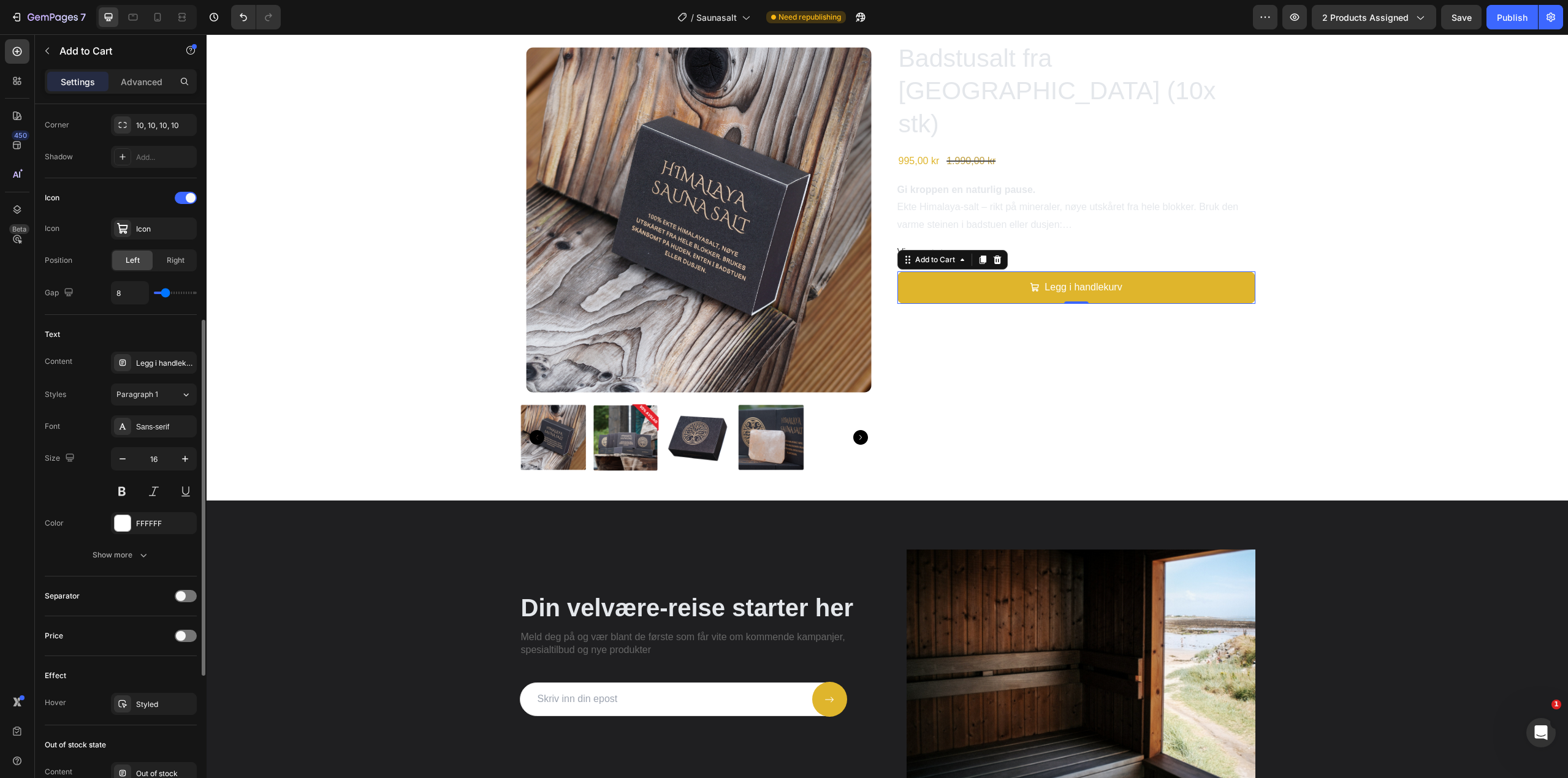
scroll to position [552, 0]
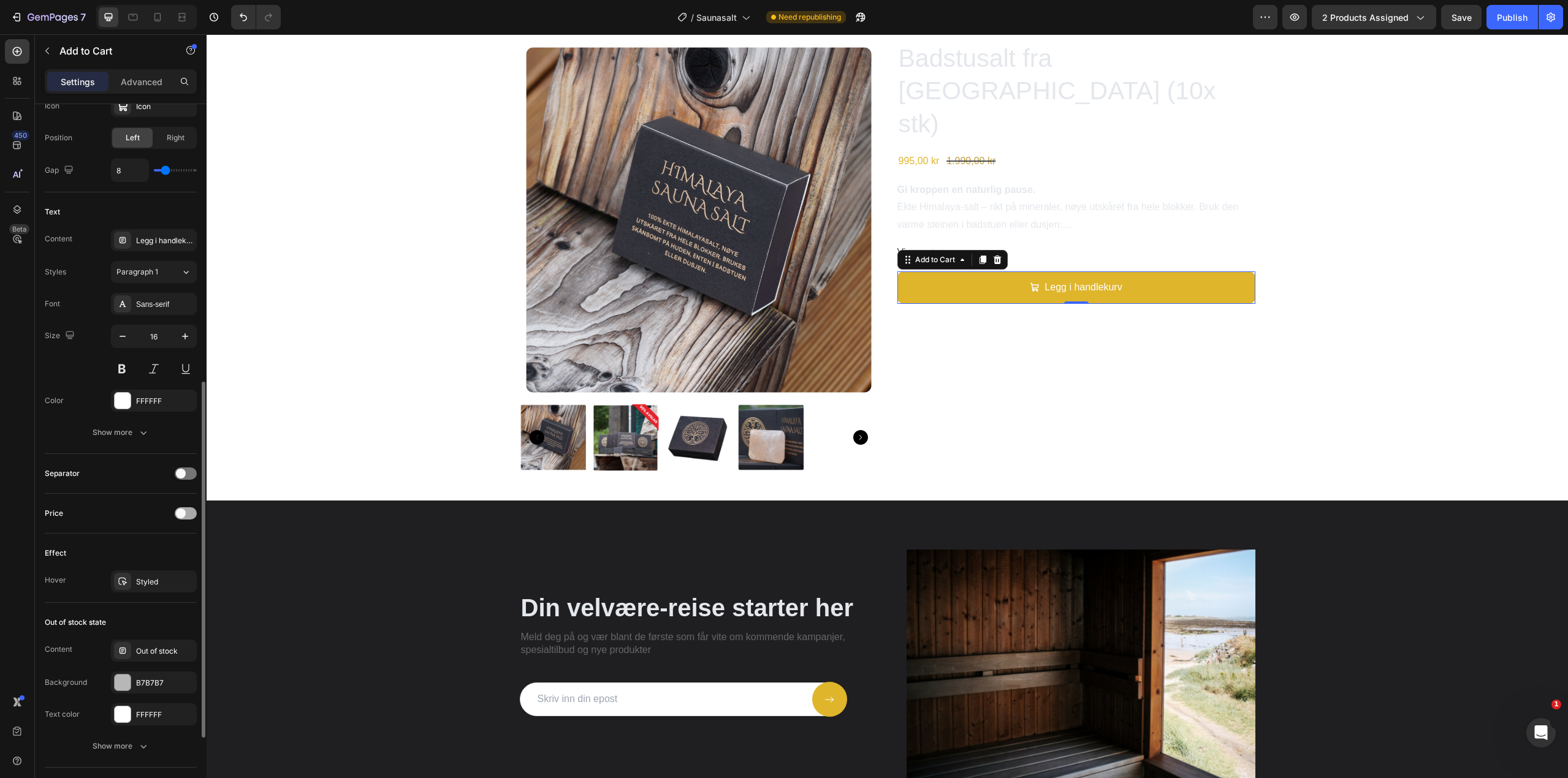
click at [187, 508] on div at bounding box center [185, 514] width 22 height 12
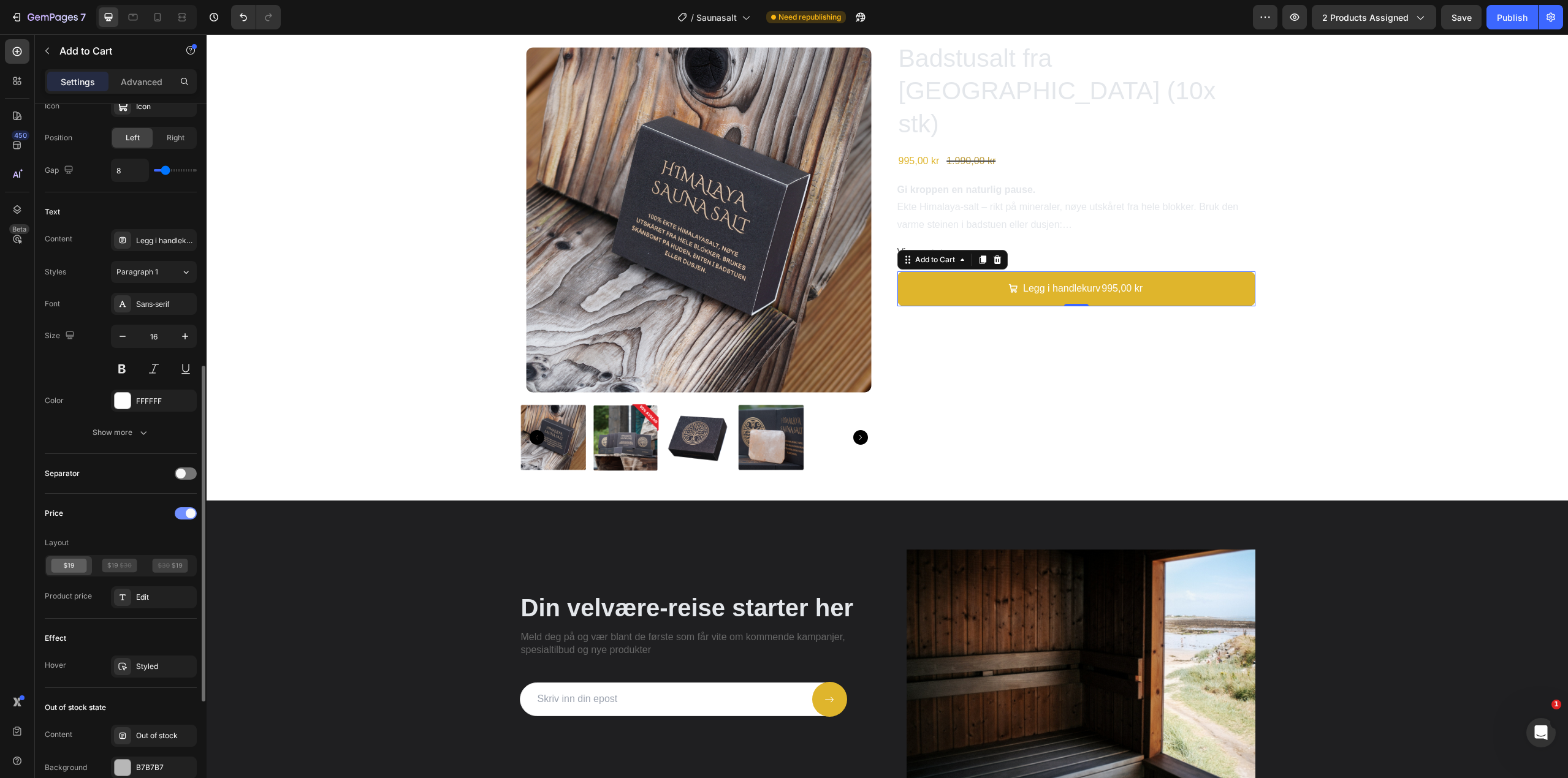
click at [186, 514] on span at bounding box center [190, 513] width 10 height 10
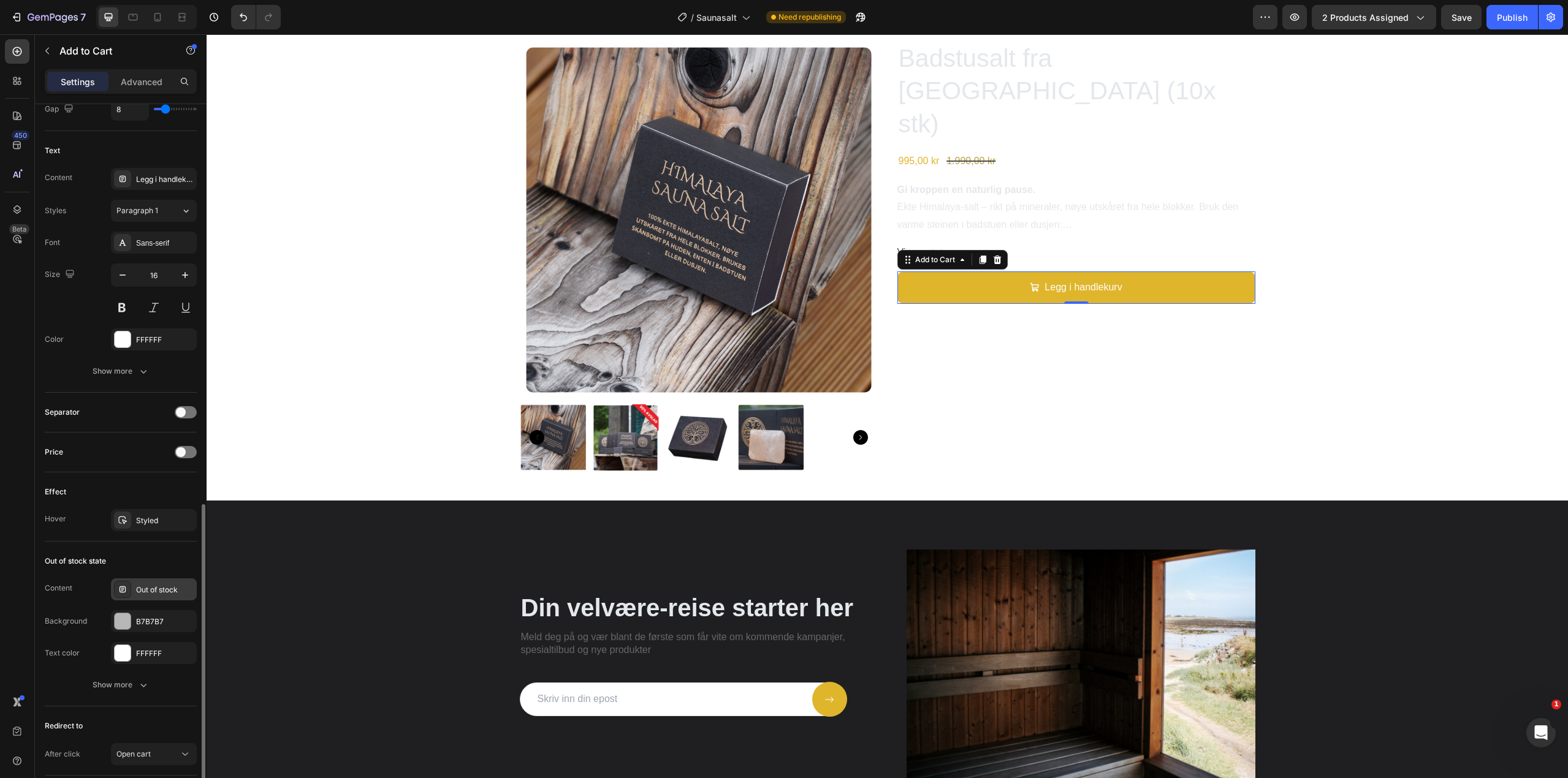
scroll to position [674, 0]
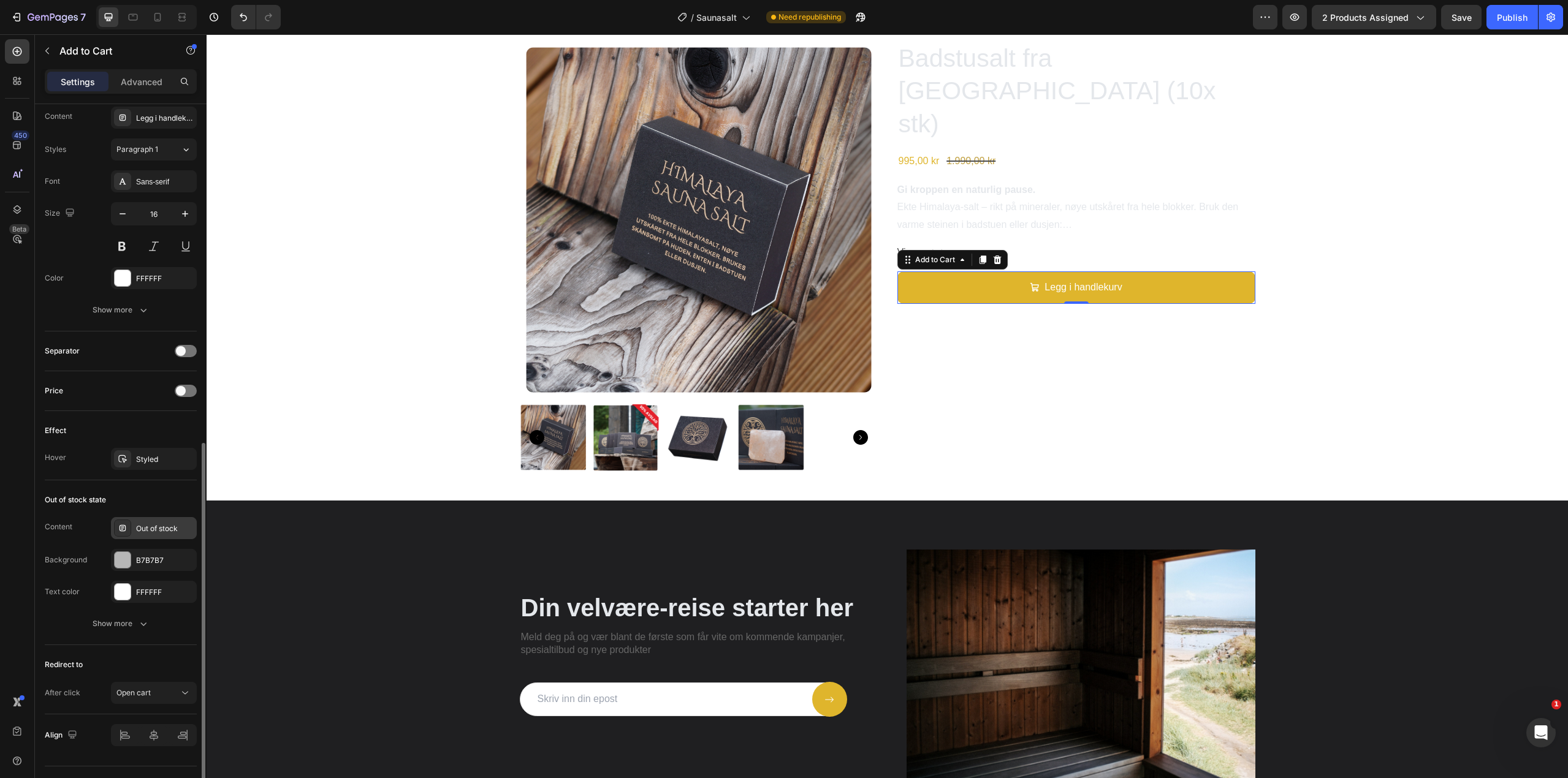
click at [154, 528] on div "Out of stock" at bounding box center [165, 529] width 57 height 11
click at [326, 577] on div "Content Out of stock" at bounding box center [294, 564] width 172 height 41
click at [336, 568] on input "Out of stock" at bounding box center [328, 565] width 86 height 22
type input "[PERSON_NAME] på lager"
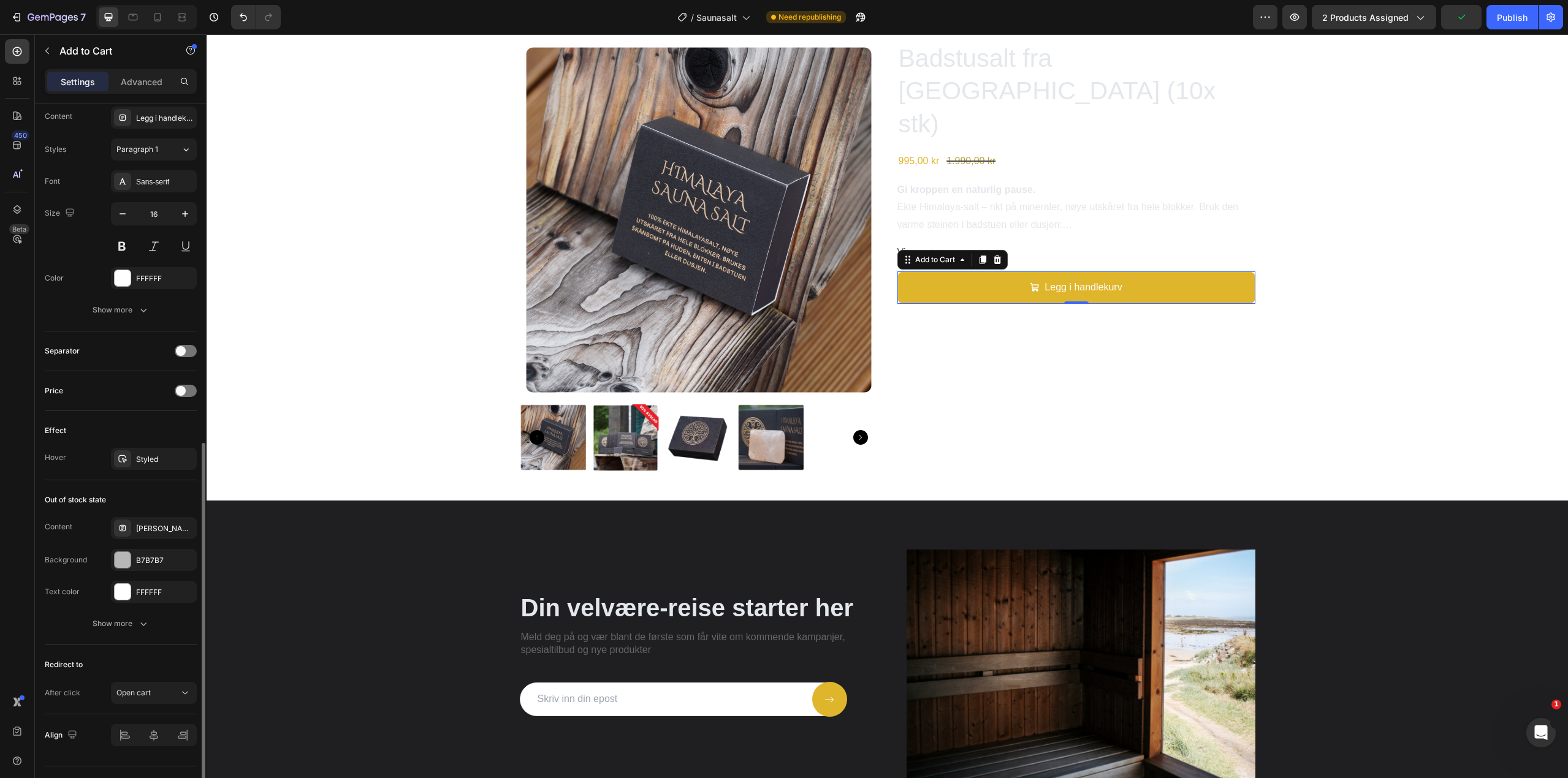
click at [108, 653] on div "Redirect to After click Open cart" at bounding box center [121, 679] width 152 height 70
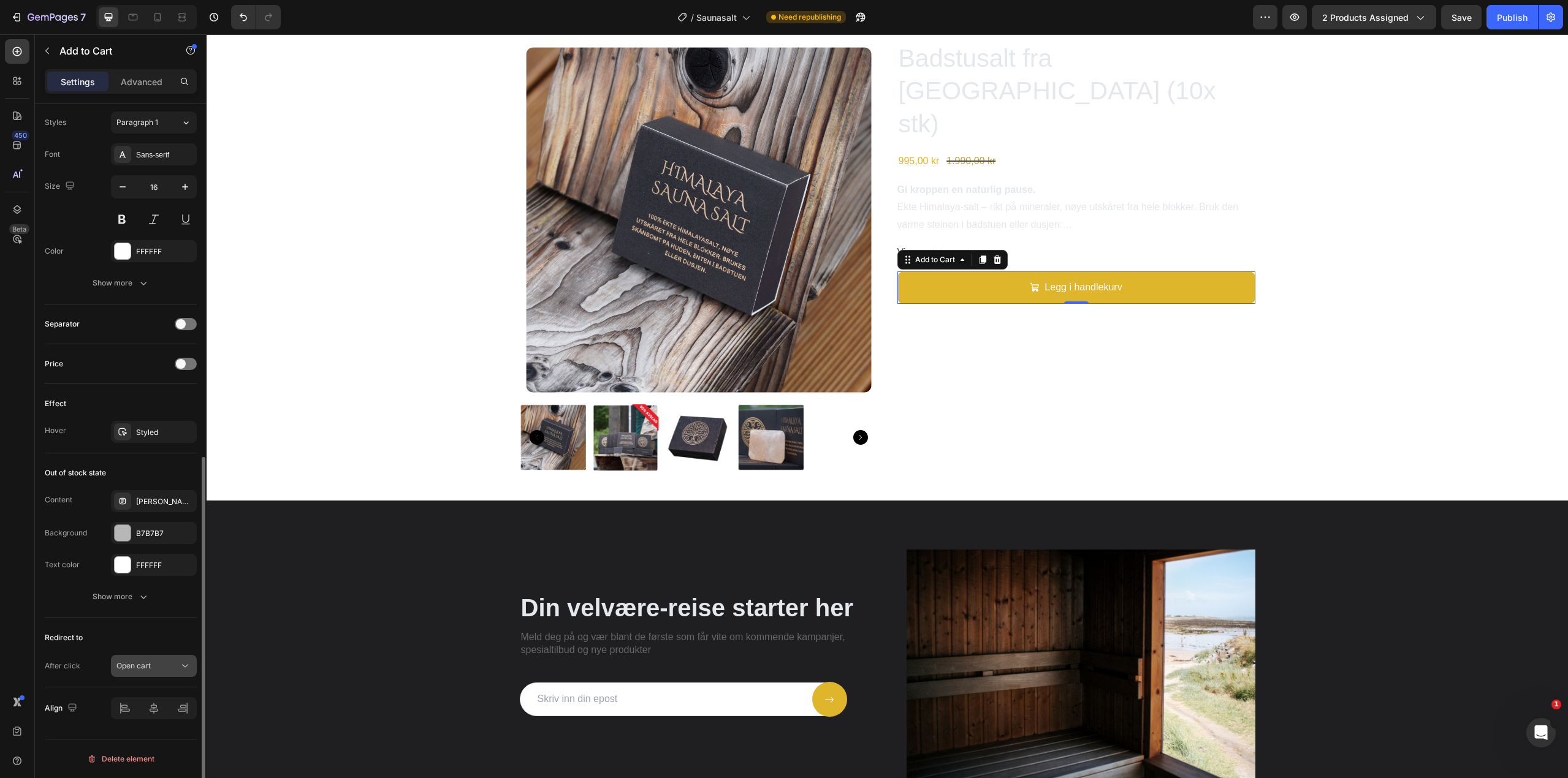
click at [165, 664] on div "Open cart" at bounding box center [147, 666] width 62 height 11
click at [152, 564] on span "Keep shopping" at bounding box center [142, 566] width 51 height 11
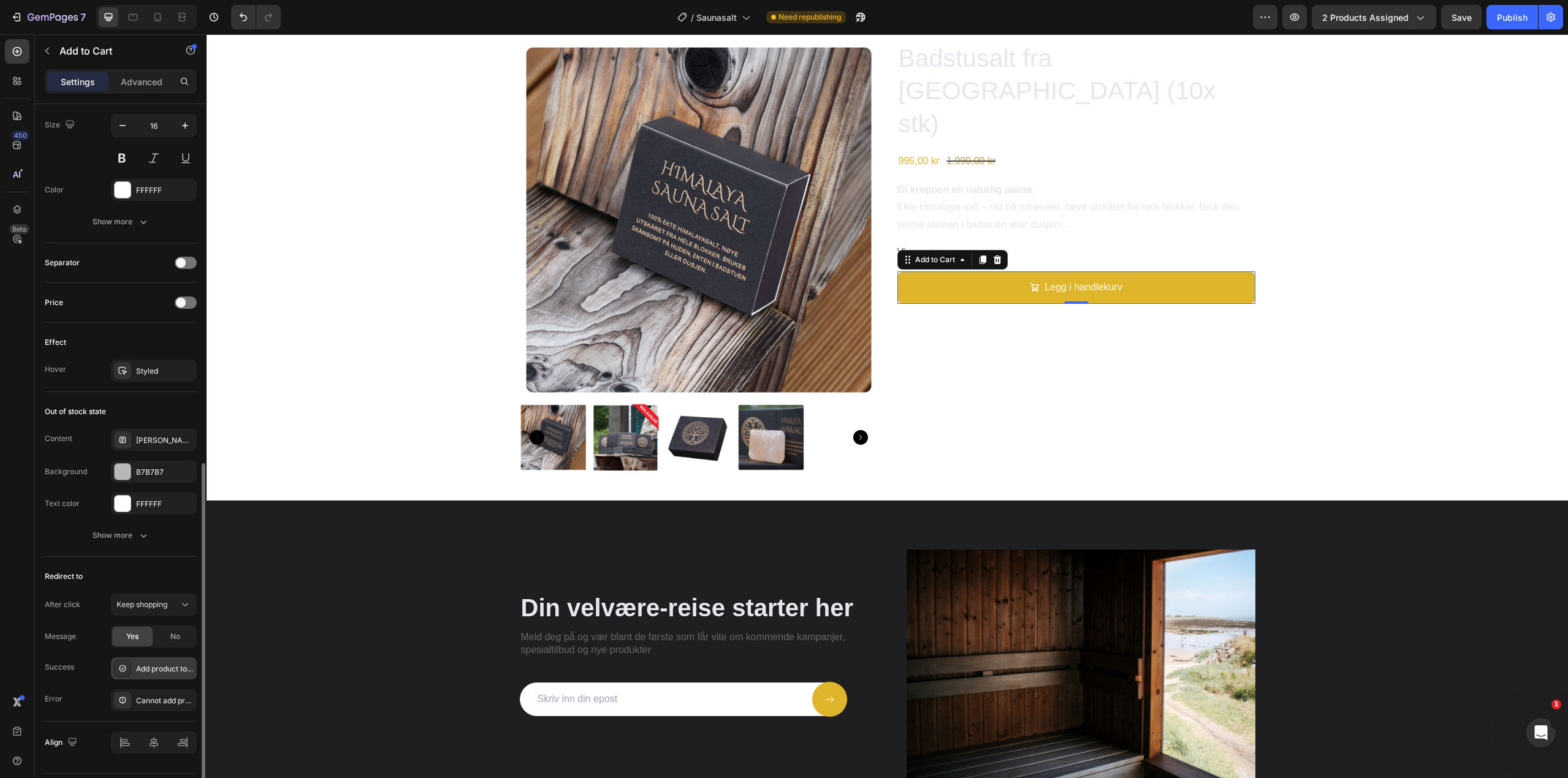
click at [161, 671] on div "Add product to cart successfully" at bounding box center [165, 669] width 57 height 11
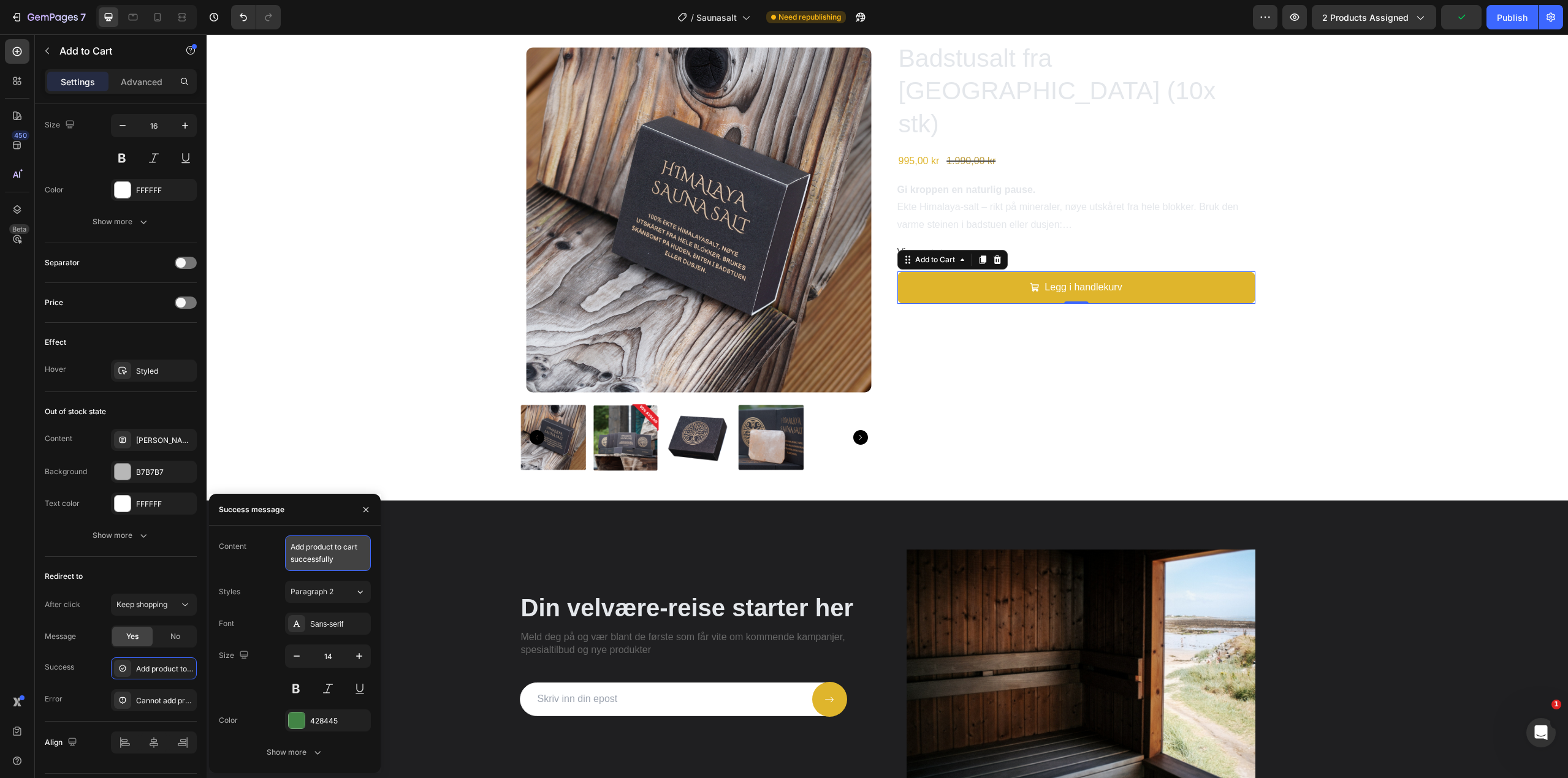
click at [327, 549] on textarea "Add product to cart successfully" at bounding box center [328, 554] width 86 height 35
type textarea "Produktet er lagt til"
click at [165, 694] on div "Cannot add product to cart" at bounding box center [154, 701] width 86 height 22
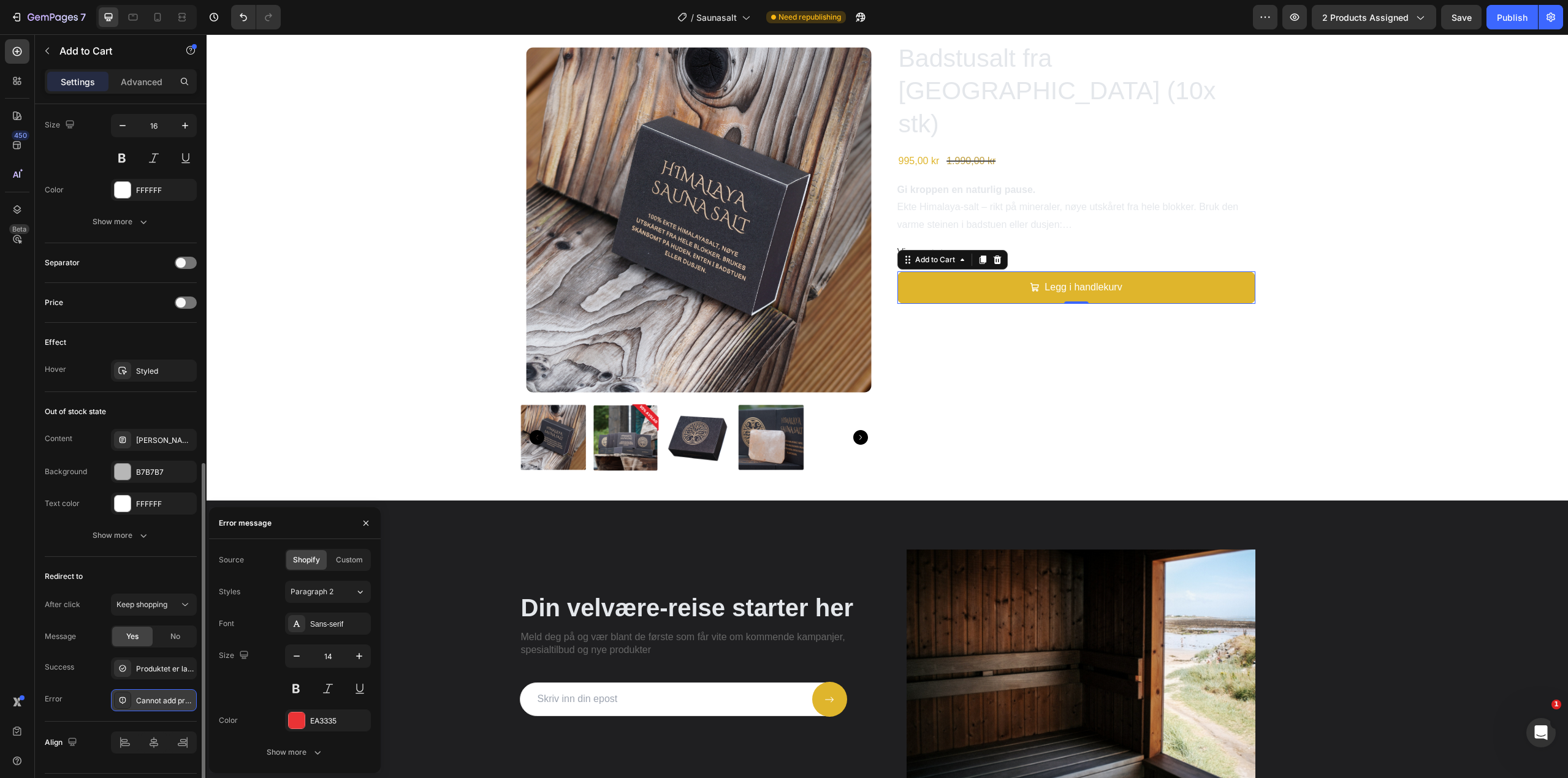
click at [149, 698] on div "Cannot add product to cart" at bounding box center [165, 701] width 57 height 11
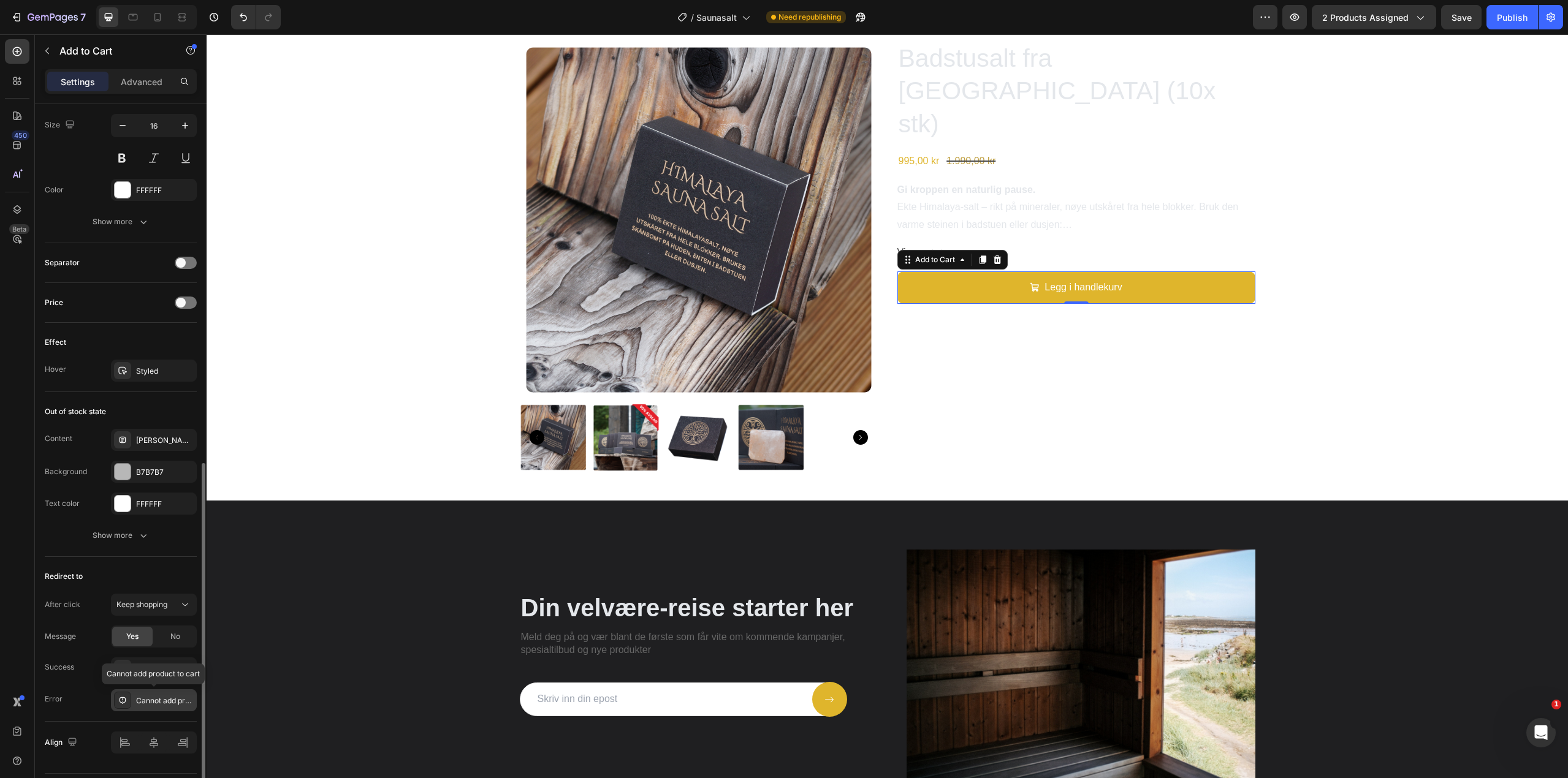
click at [149, 698] on div "Cannot add product to cart" at bounding box center [165, 701] width 57 height 11
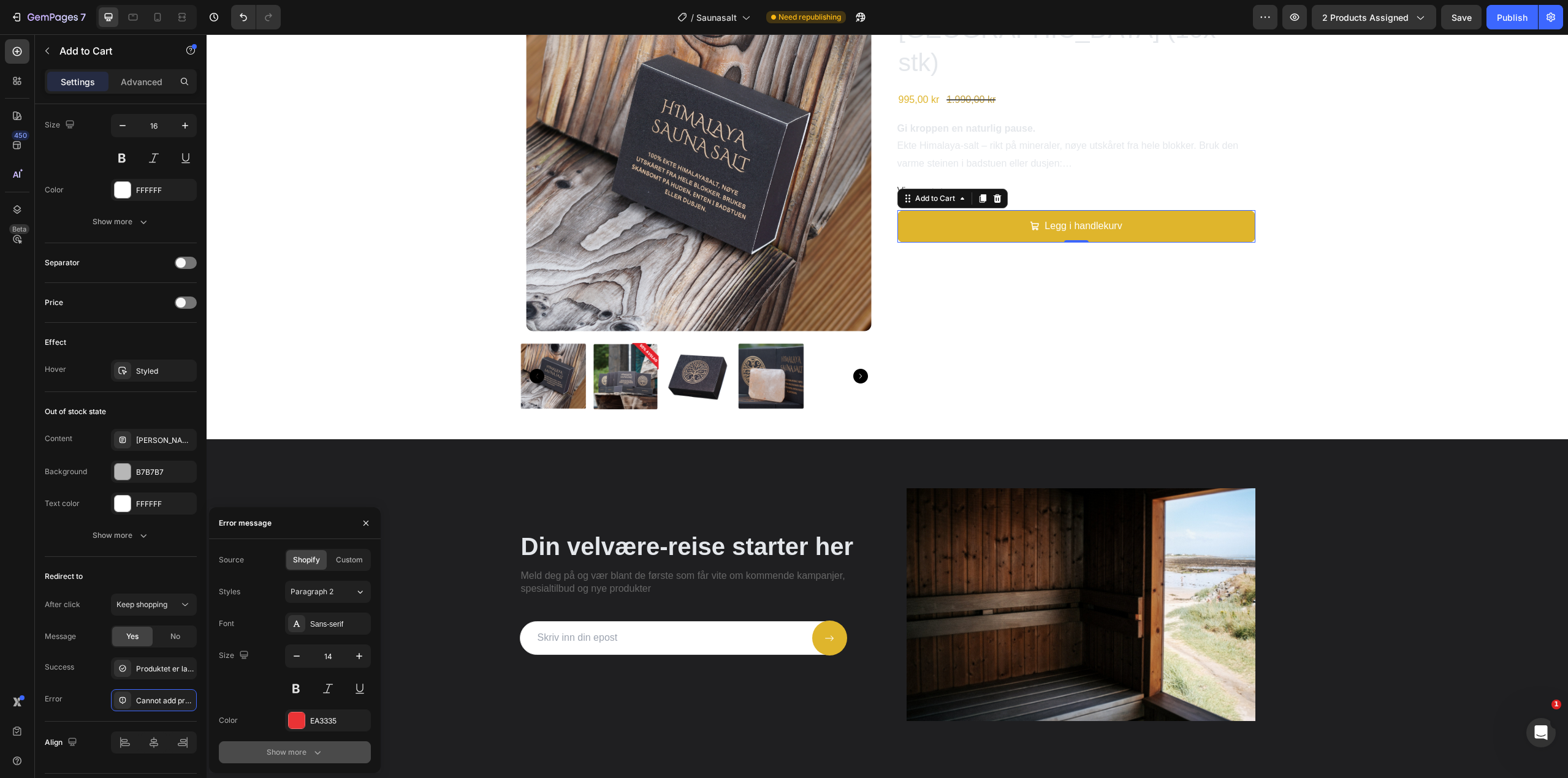
click at [298, 750] on div "Show more" at bounding box center [295, 752] width 57 height 12
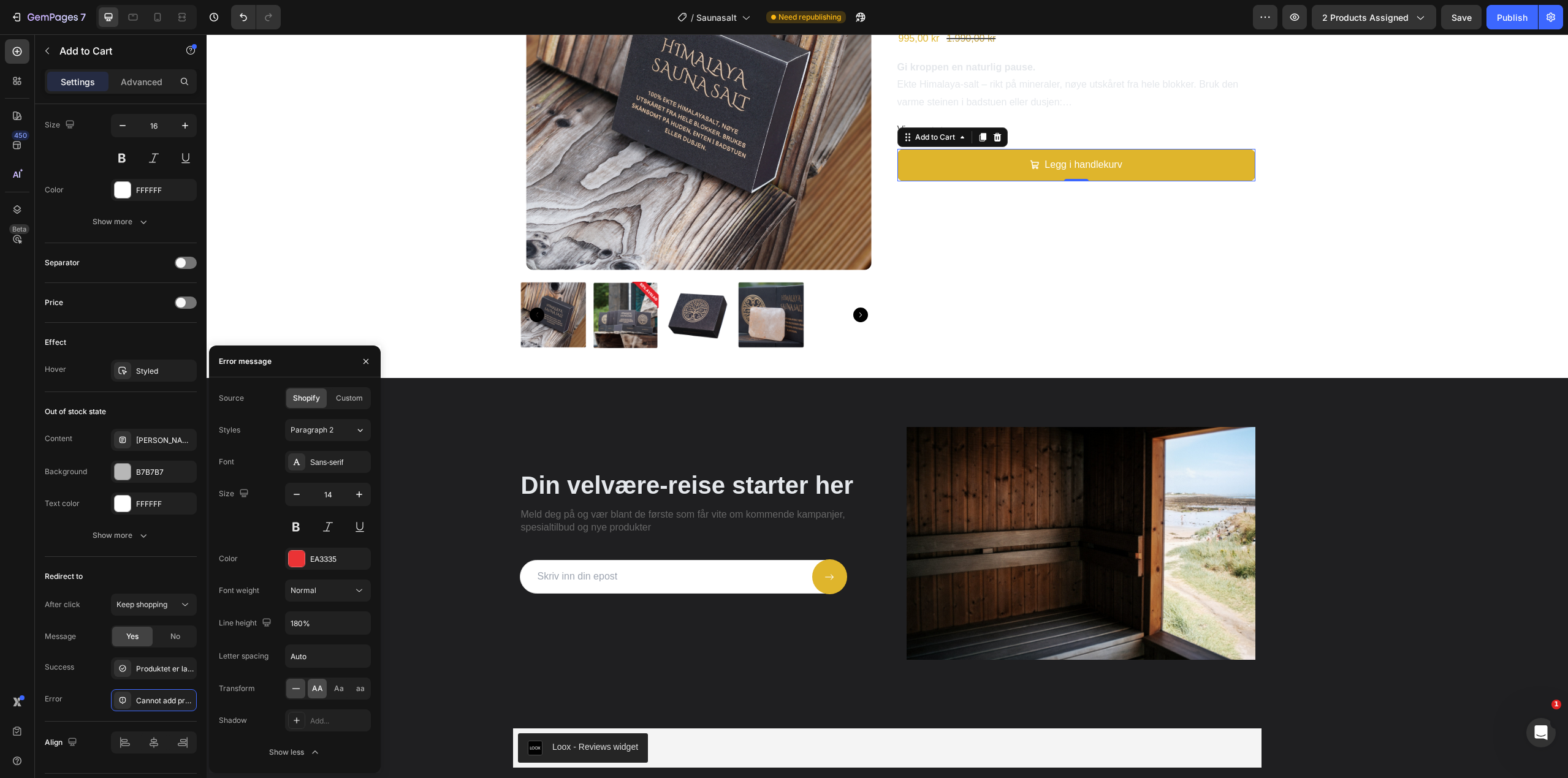
scroll to position [2008, 0]
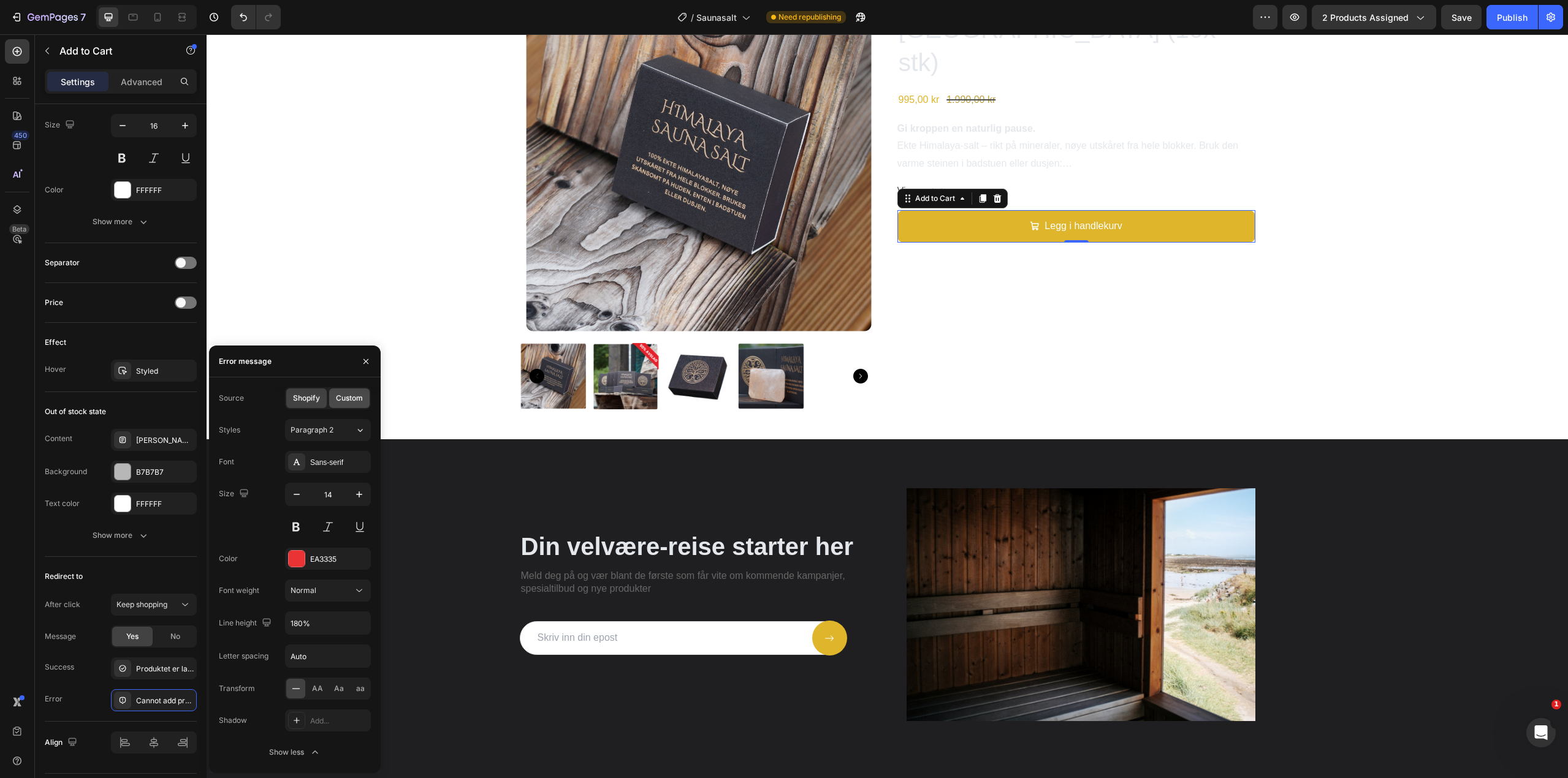
click at [344, 400] on span "Custom" at bounding box center [349, 398] width 27 height 11
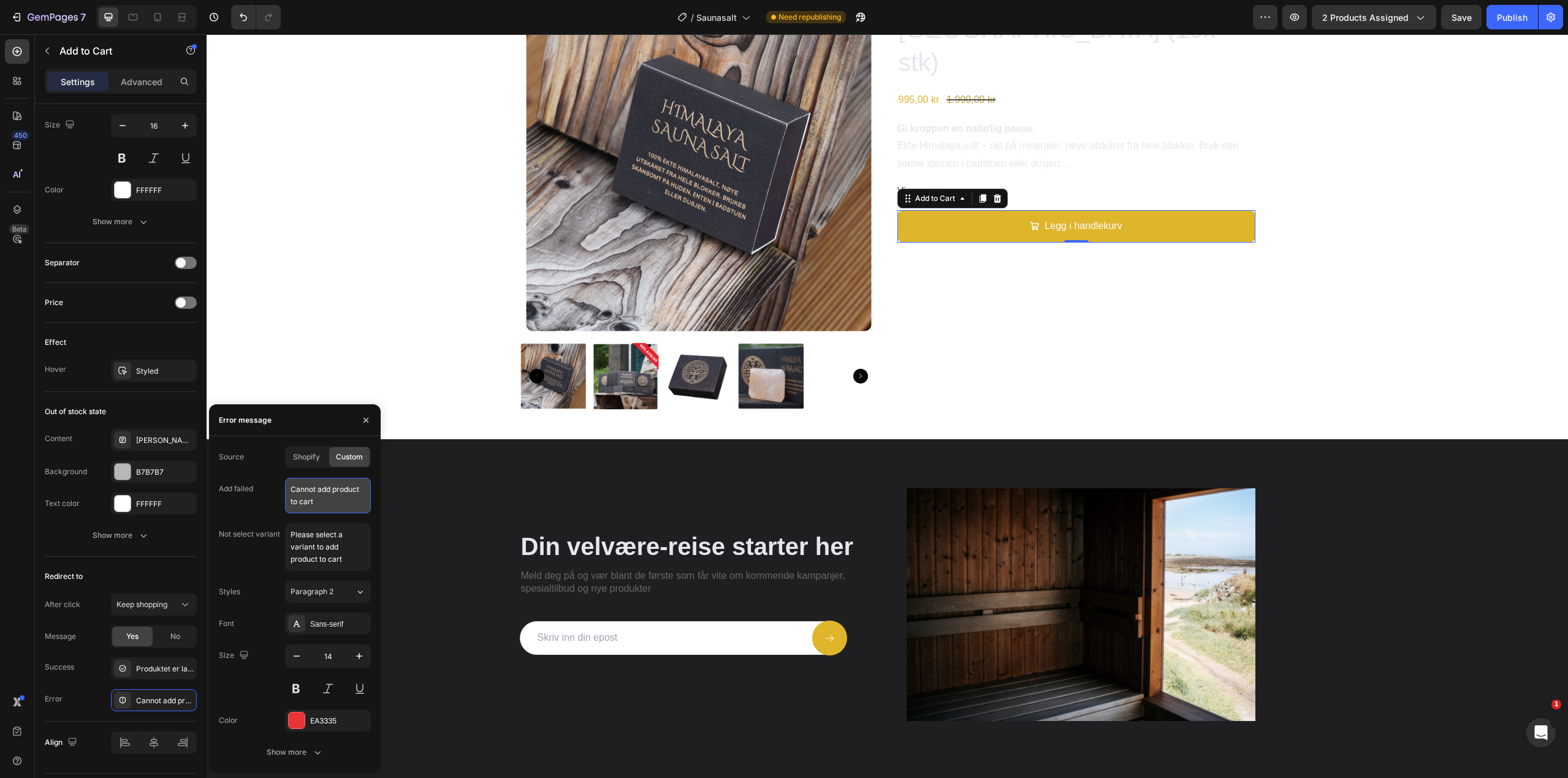
click at [318, 491] on textarea "Cannot add product to cart" at bounding box center [328, 495] width 86 height 35
type textarea "Produktet kan ikke legges til"
click at [340, 547] on textarea "Please select a variant to add product to cart" at bounding box center [328, 547] width 86 height 48
type textarea "Ven"
type textarea "Velg en variant"
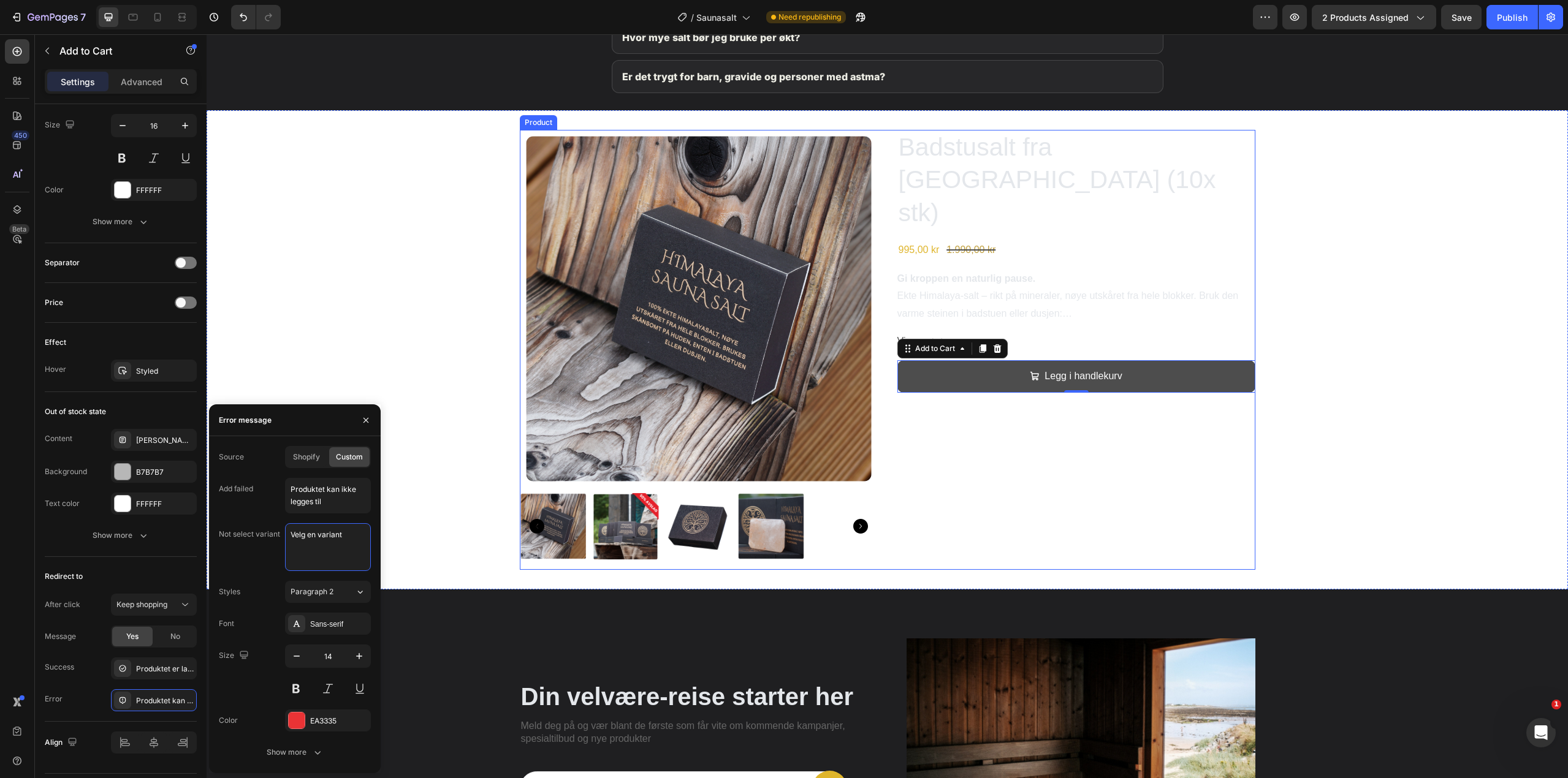
scroll to position [1763, 0]
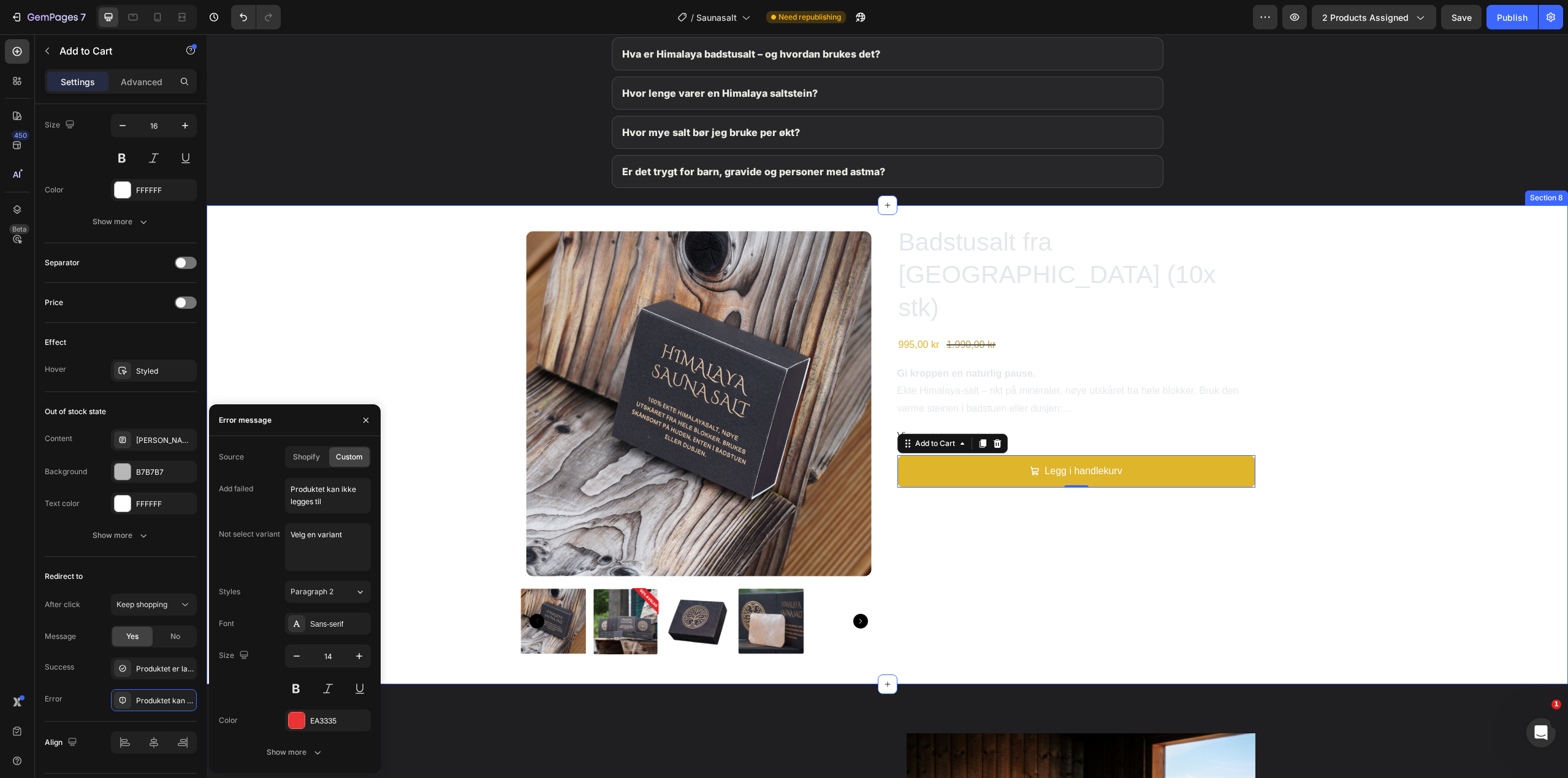
click at [1413, 415] on div "Product Images Badstusalt fra Himalaya (10x stk) Product Title 995,00 kr Produc…" at bounding box center [887, 445] width 1361 height 440
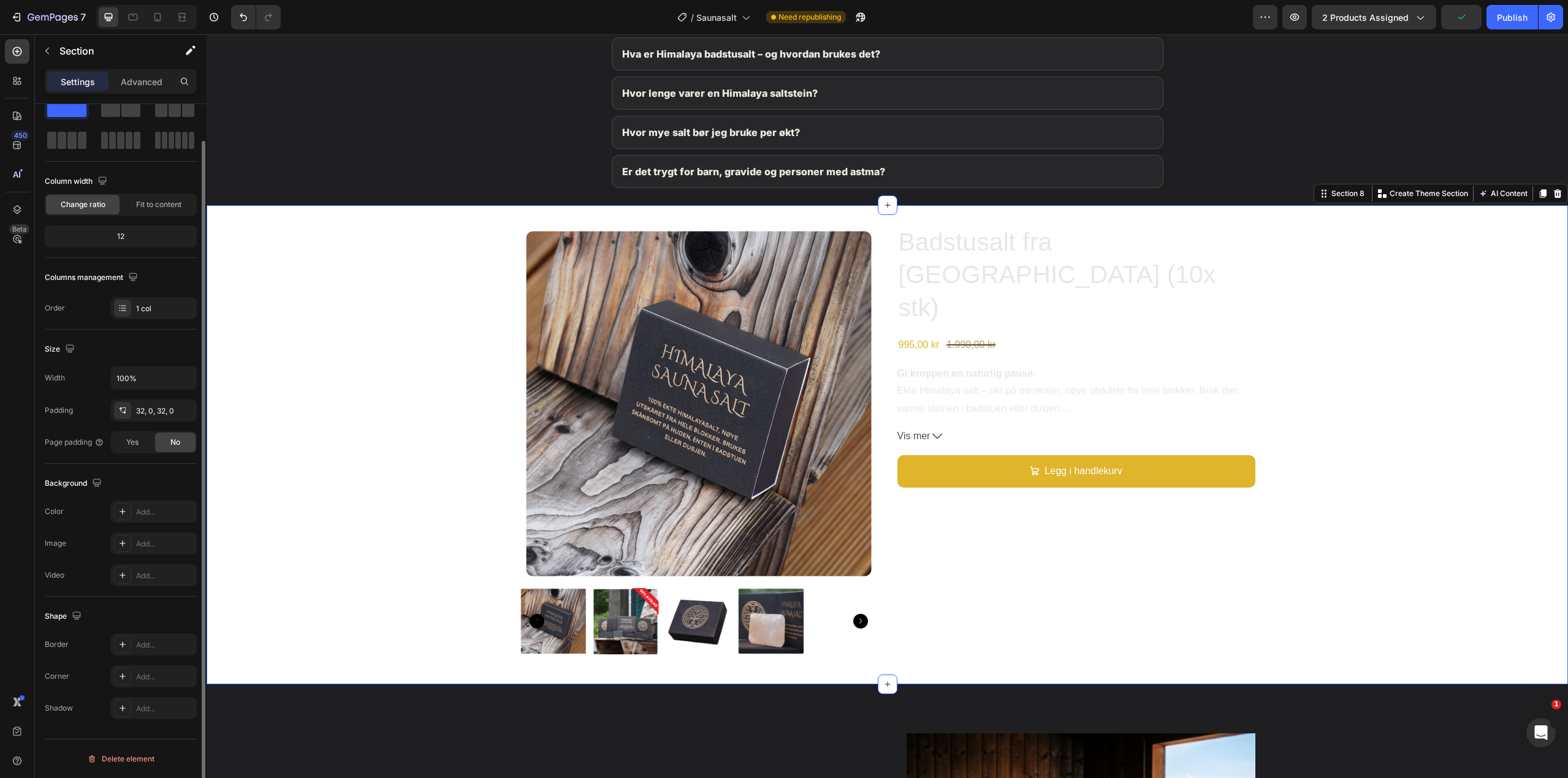
scroll to position [0, 0]
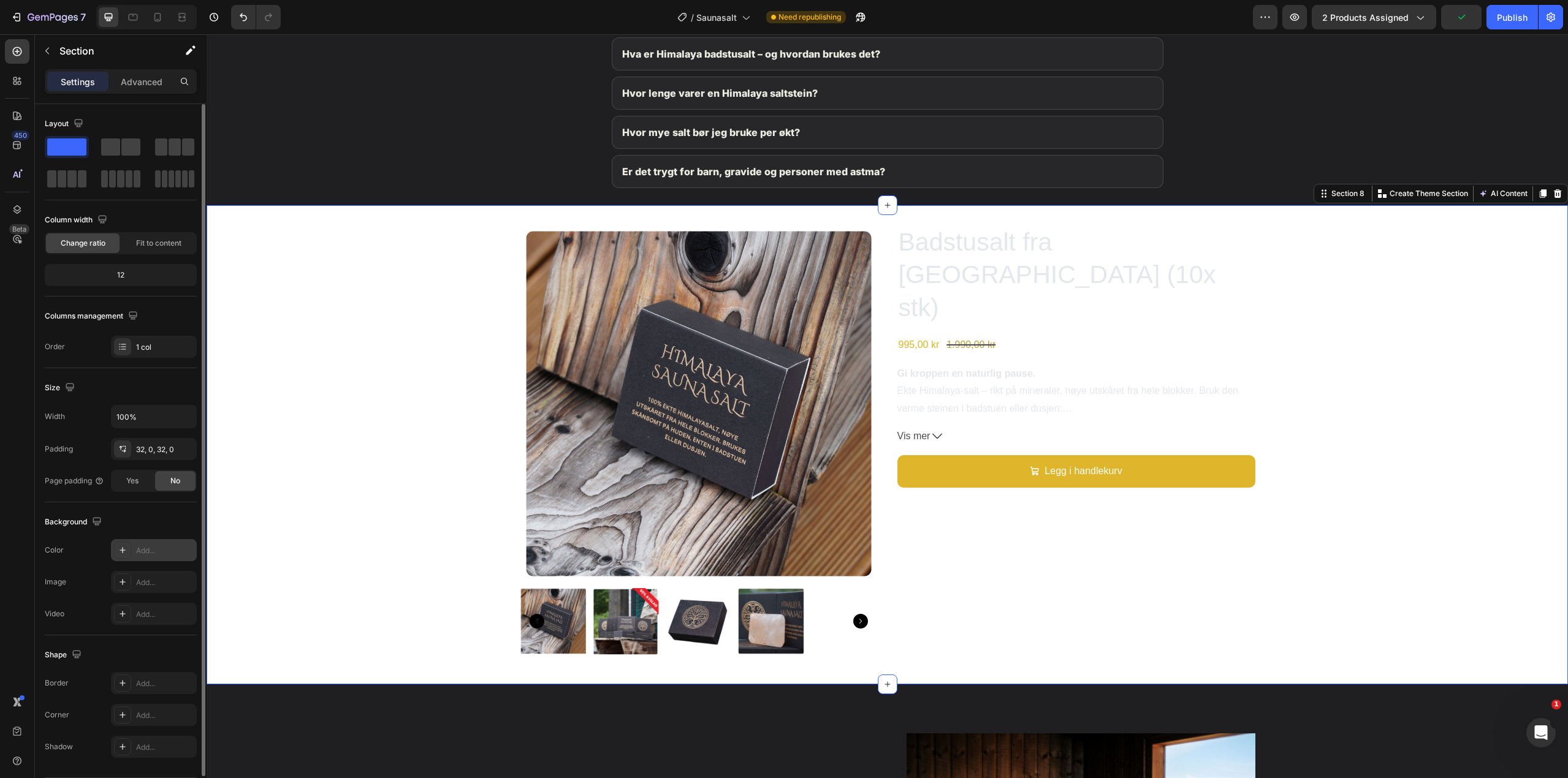
click at [143, 544] on div "Add..." at bounding box center [154, 550] width 86 height 22
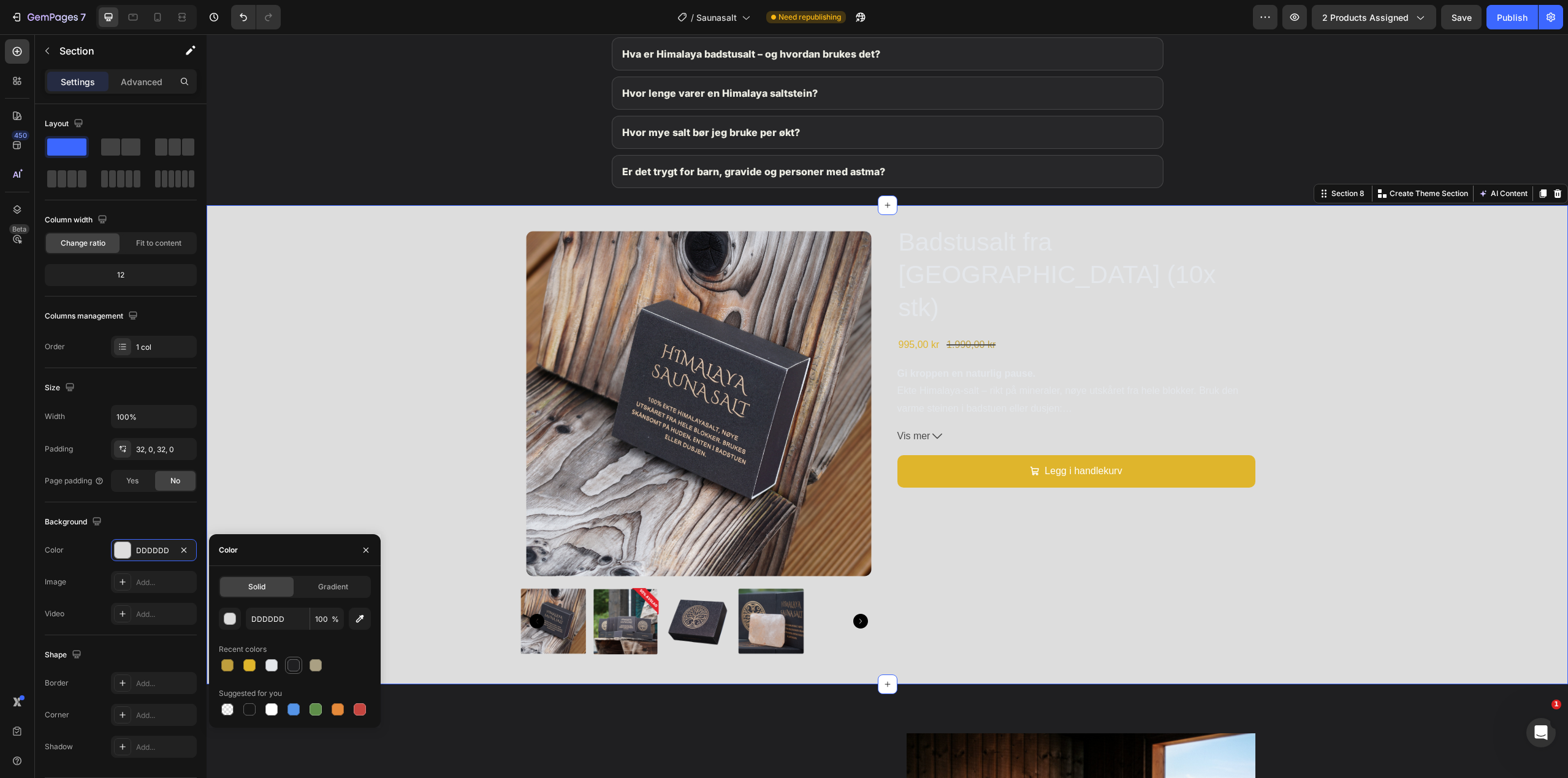
click at [292, 665] on div at bounding box center [294, 665] width 12 height 12
type input "1F1F21"
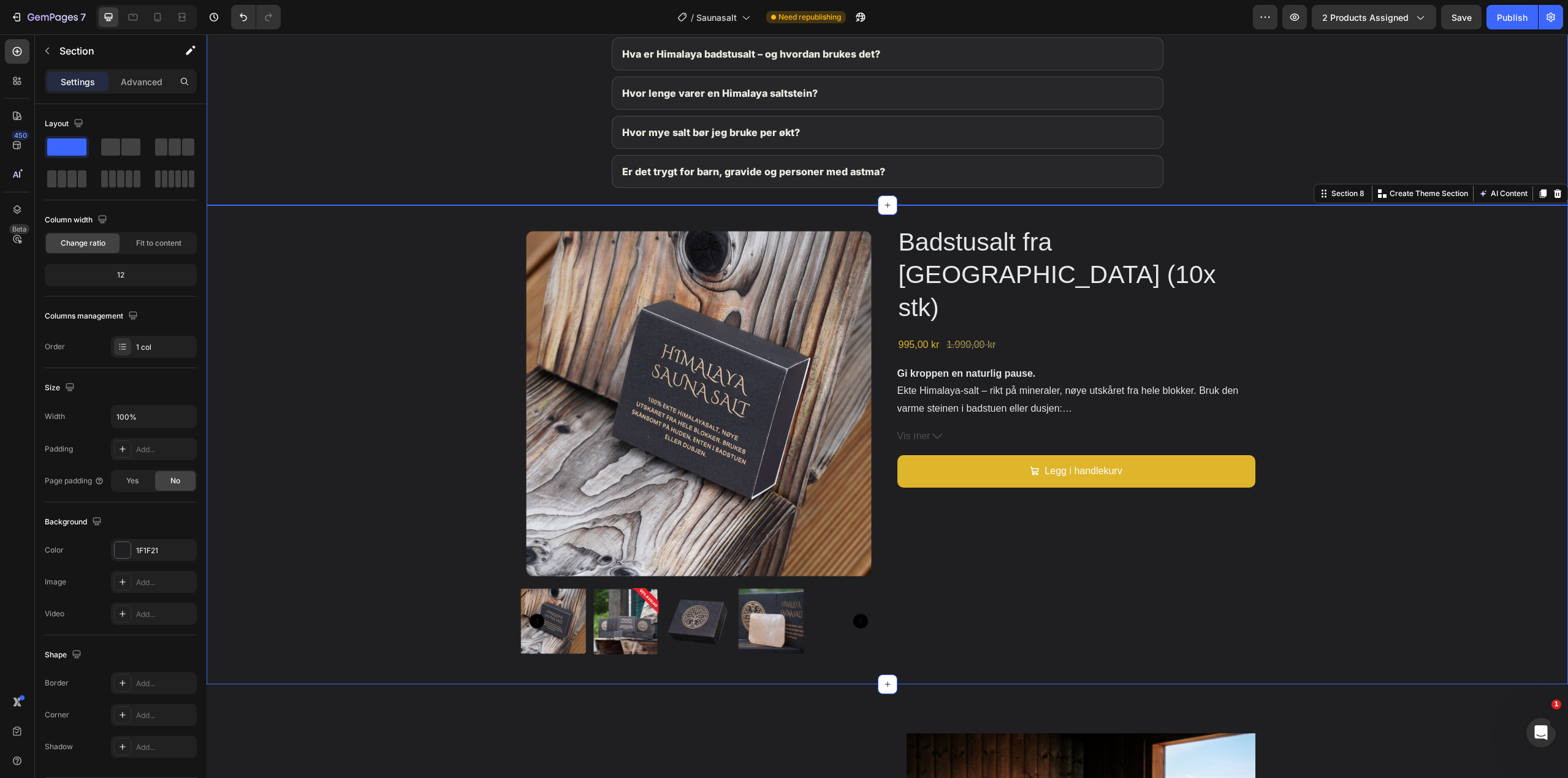
click at [450, 135] on div "Vanlige spørsmål om Himalaya Badstusalt Her er svar på det kundene oftest lurer…" at bounding box center [887, 85] width 1361 height 241
click at [913, 428] on span "Vis mer" at bounding box center [914, 437] width 33 height 18
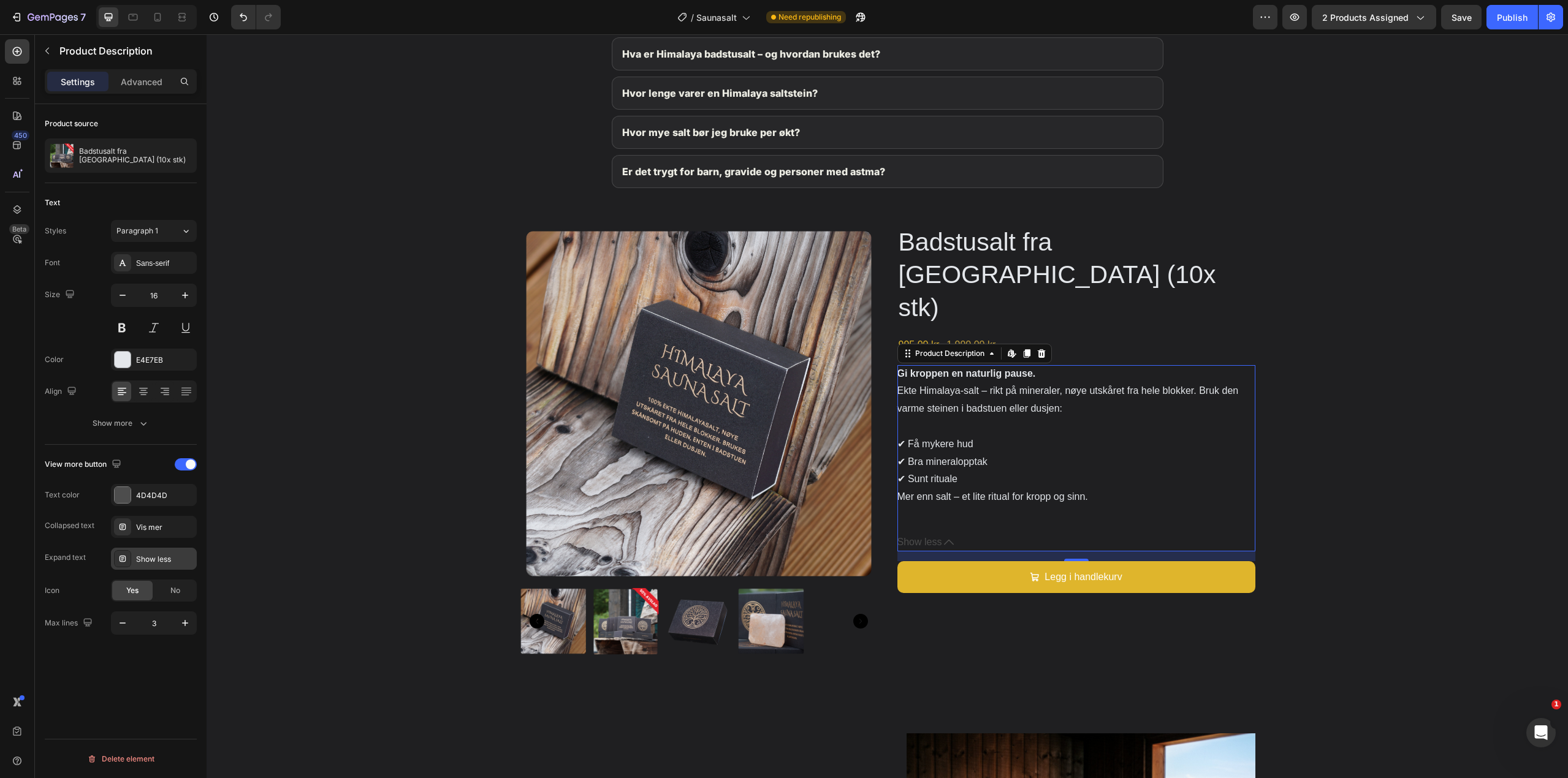
click at [157, 564] on div "Show less" at bounding box center [165, 560] width 57 height 11
click at [190, 464] on span at bounding box center [190, 464] width 10 height 10
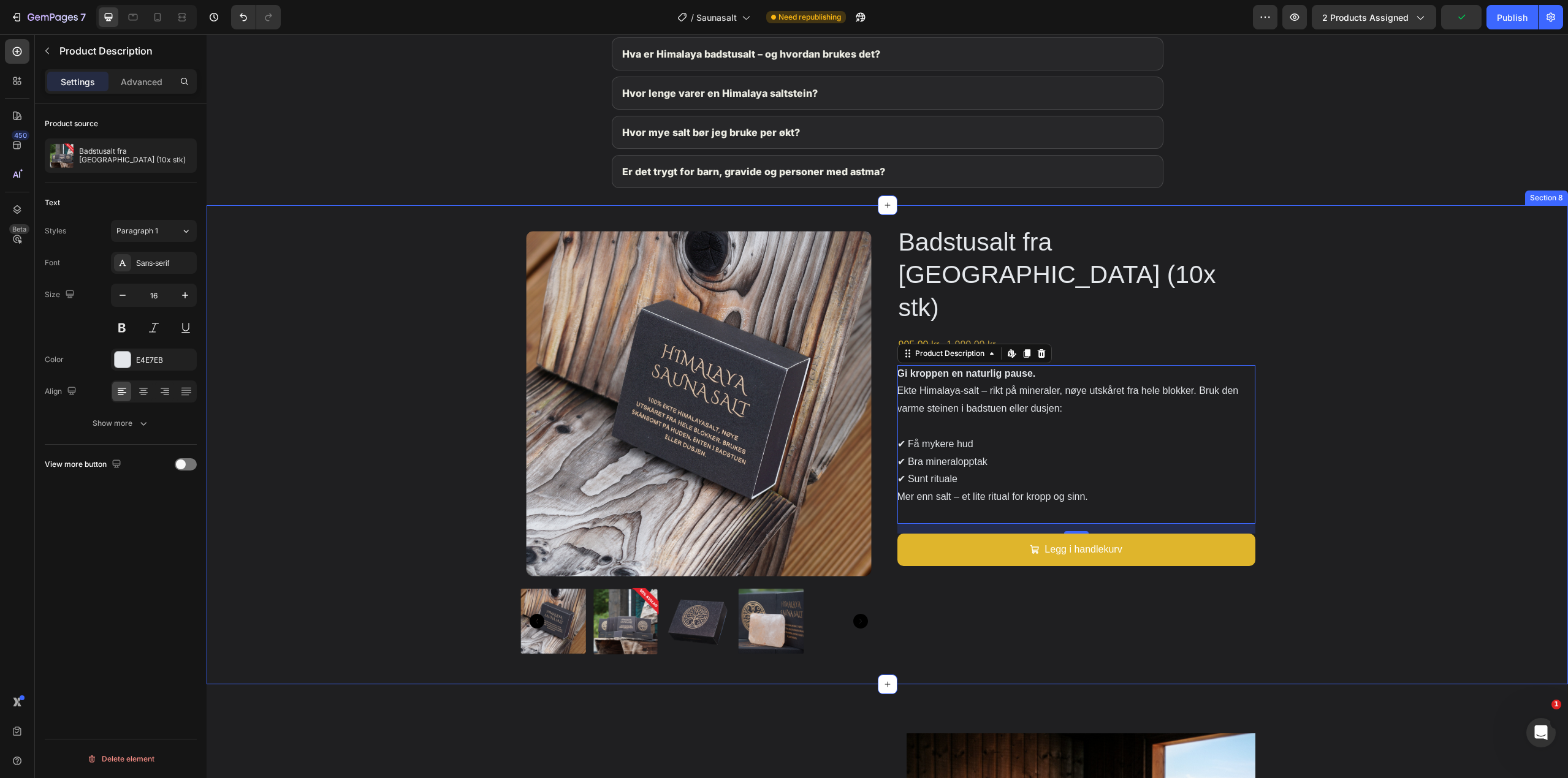
click at [1394, 526] on div "Product Images Badstusalt fra Himalaya (10x stk) Product Title 995,00 kr Produc…" at bounding box center [887, 445] width 1361 height 440
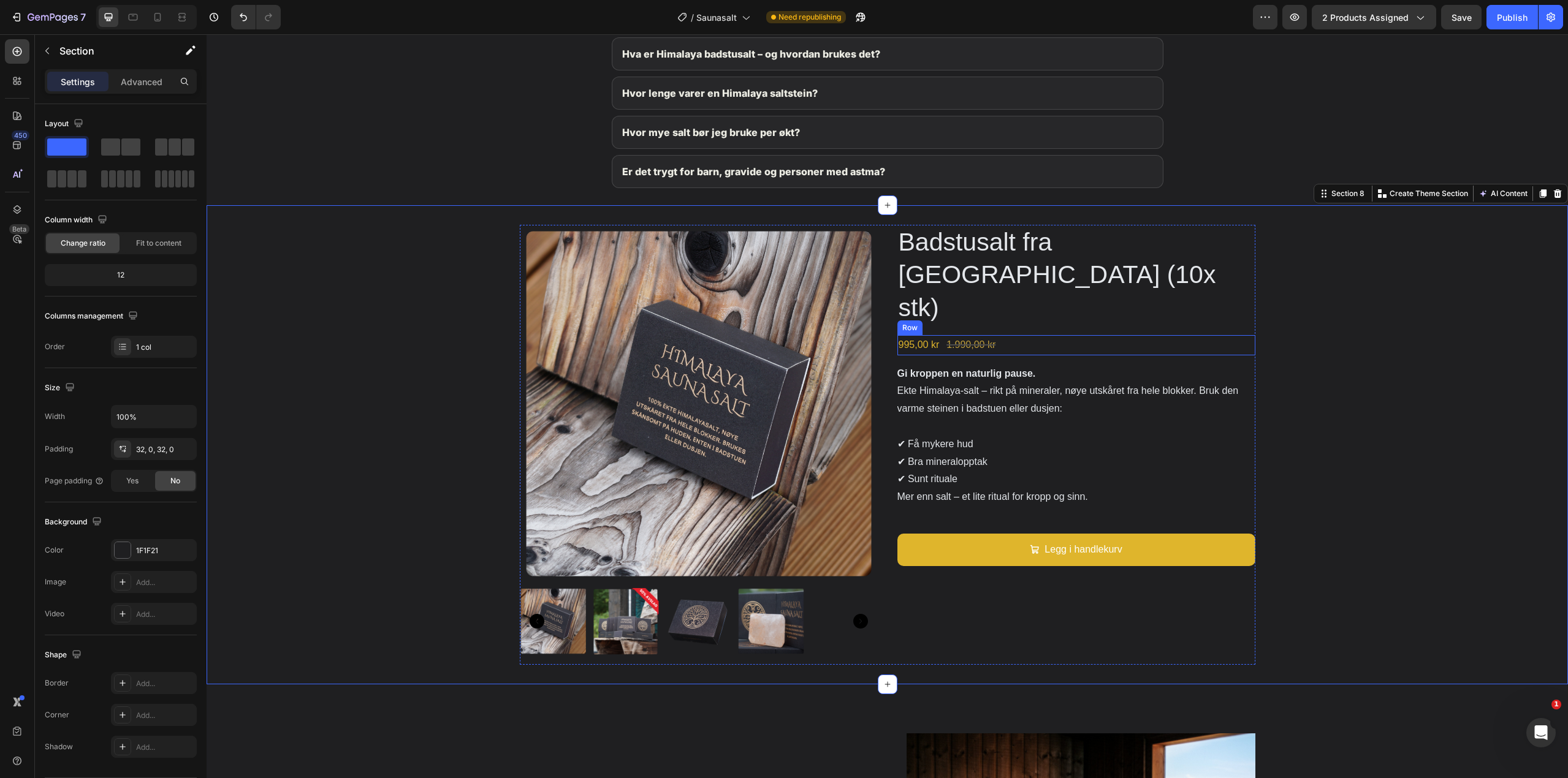
click at [1241, 335] on div "995,00 kr Product Price Product Price 1.990,00 kr Product Price Product Price R…" at bounding box center [1076, 345] width 358 height 20
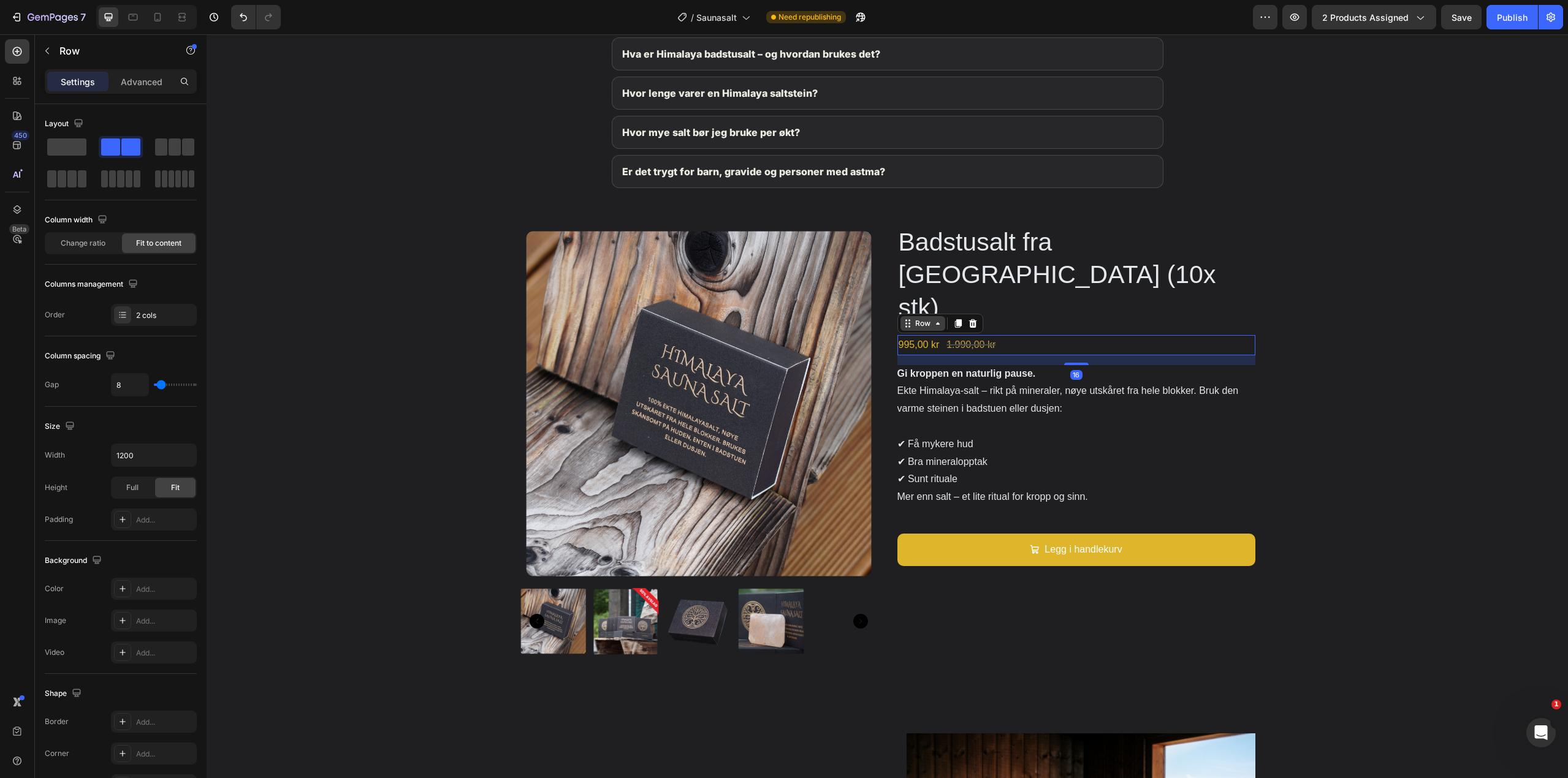
click at [933, 319] on icon at bounding box center [937, 323] width 10 height 10
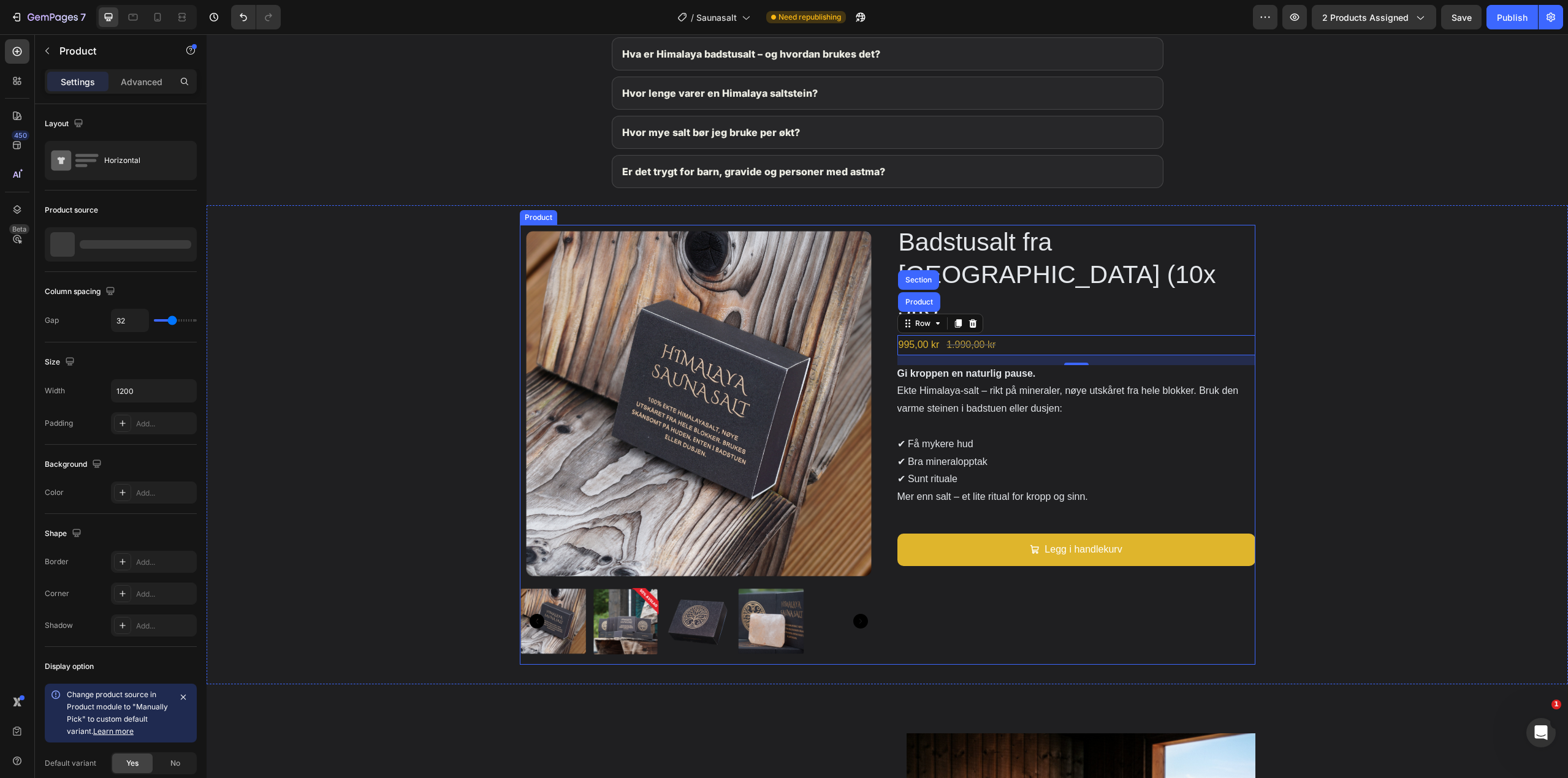
click at [1013, 581] on div "Badstusalt fra Himalaya (10x stk) Product Title 995,00 kr Product Price Product…" at bounding box center [1076, 445] width 358 height 440
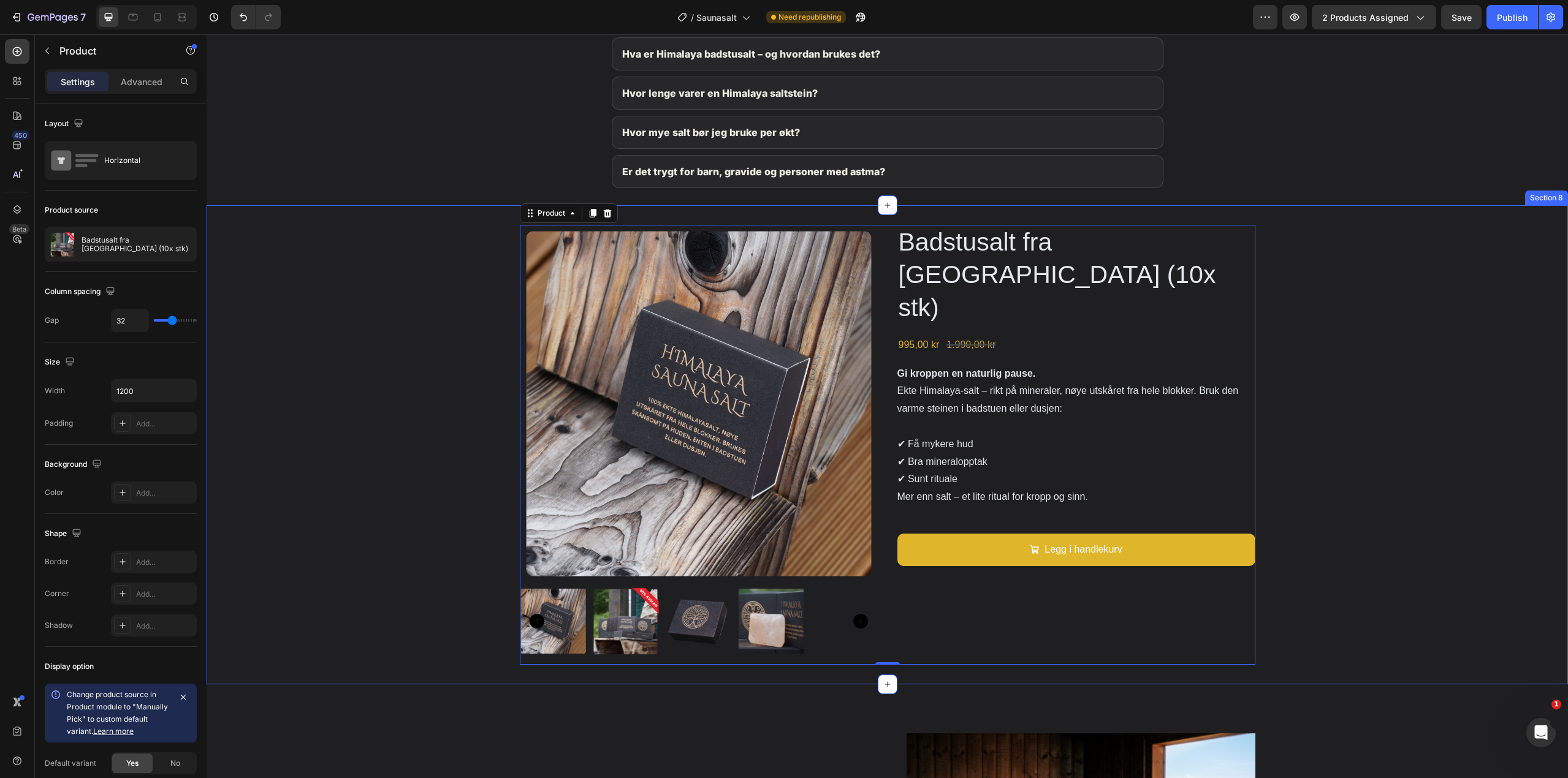
click at [1470, 417] on div "Product Images Badstusalt fra Himalaya (10x stk) Product Title 995,00 kr Produc…" at bounding box center [887, 445] width 1361 height 440
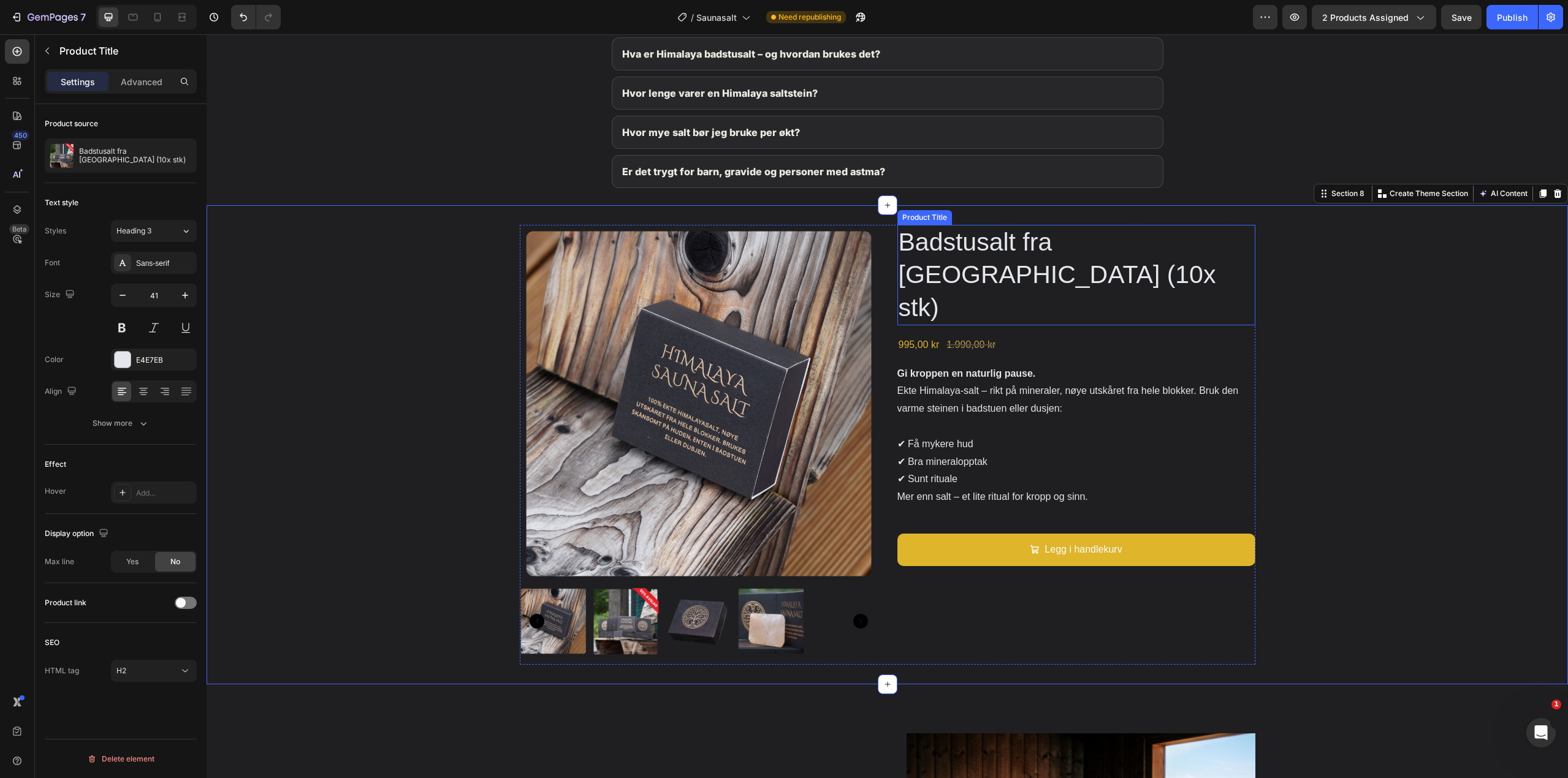
click at [1158, 243] on h2 "Badstusalt fra Himalaya (10x stk)" at bounding box center [1076, 275] width 358 height 100
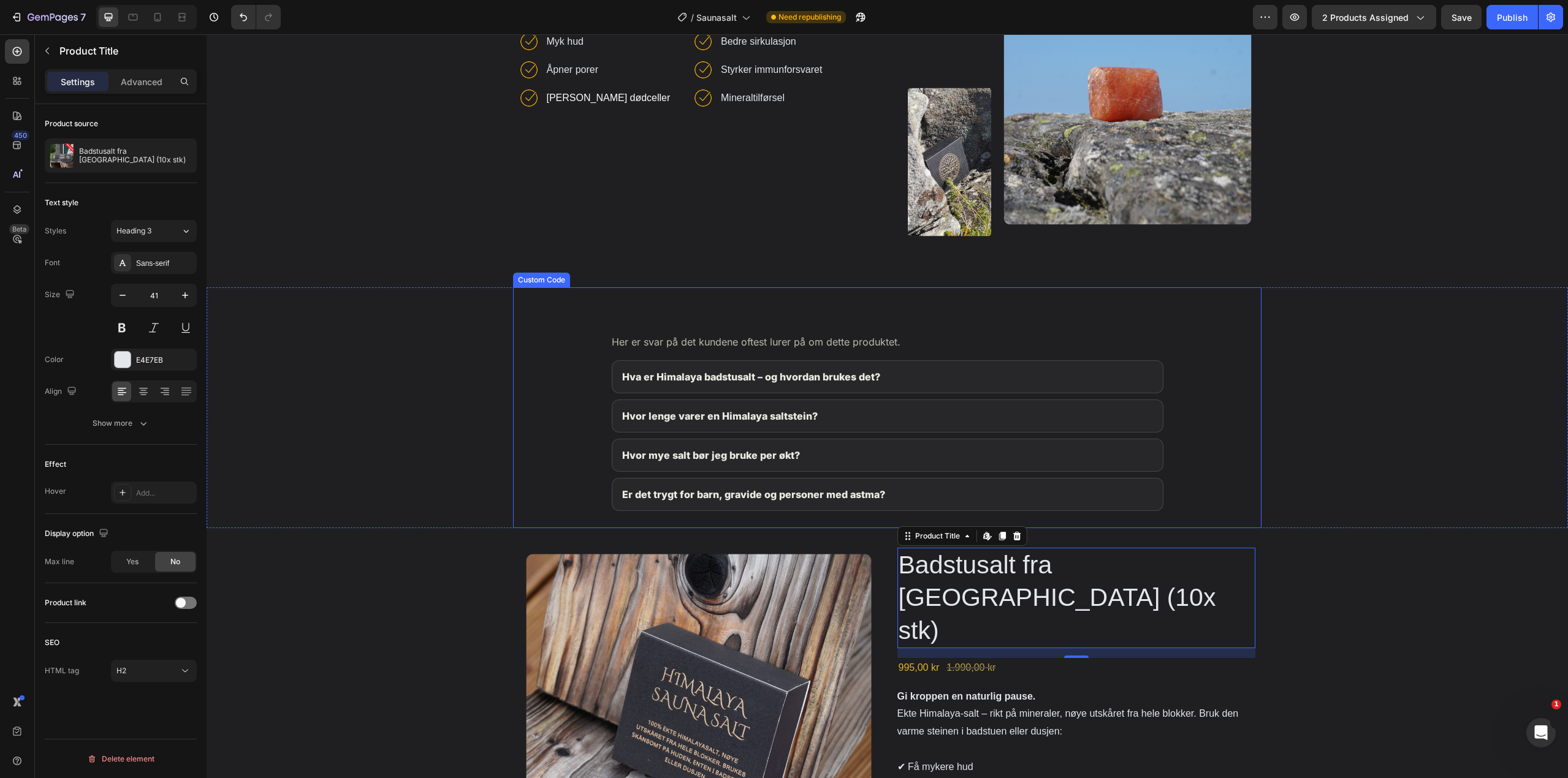
scroll to position [1640, 0]
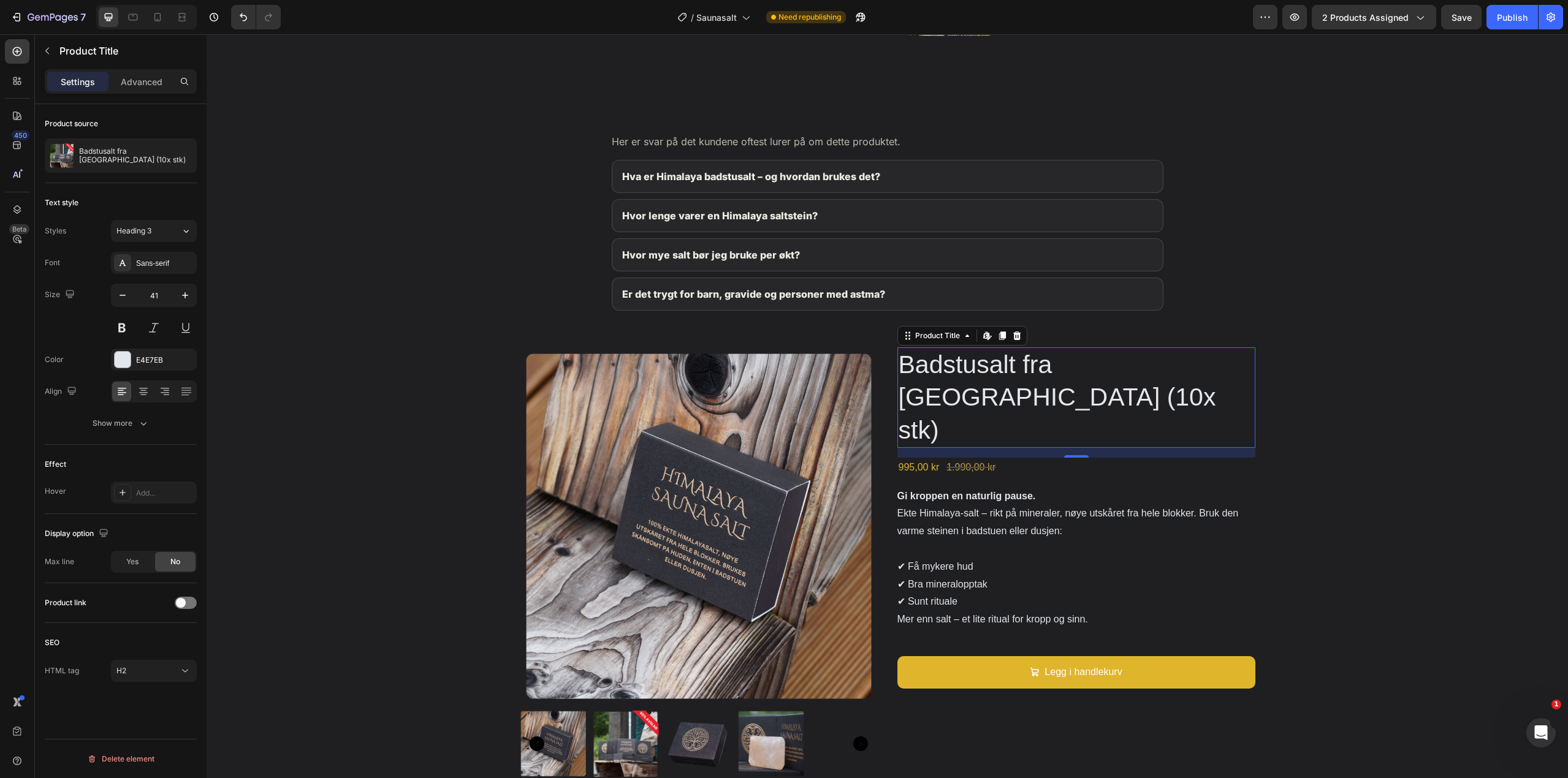
click at [1137, 370] on h2 "Badstusalt fra Himalaya (10x stk)" at bounding box center [1076, 398] width 358 height 100
click at [1180, 365] on h2 "Badstusalt fra Himalaya (10x stk)" at bounding box center [1076, 398] width 358 height 100
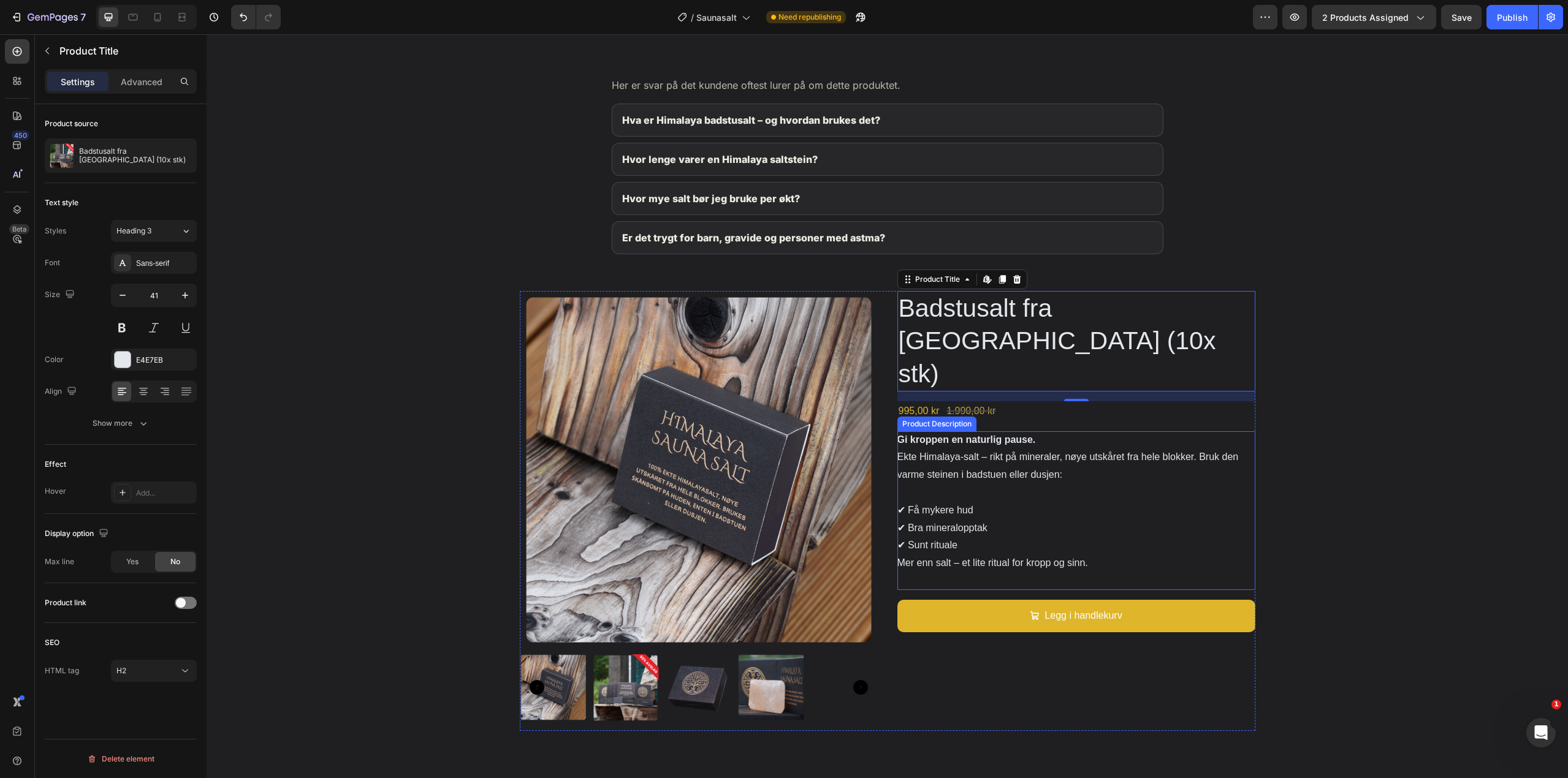
scroll to position [1763, 0]
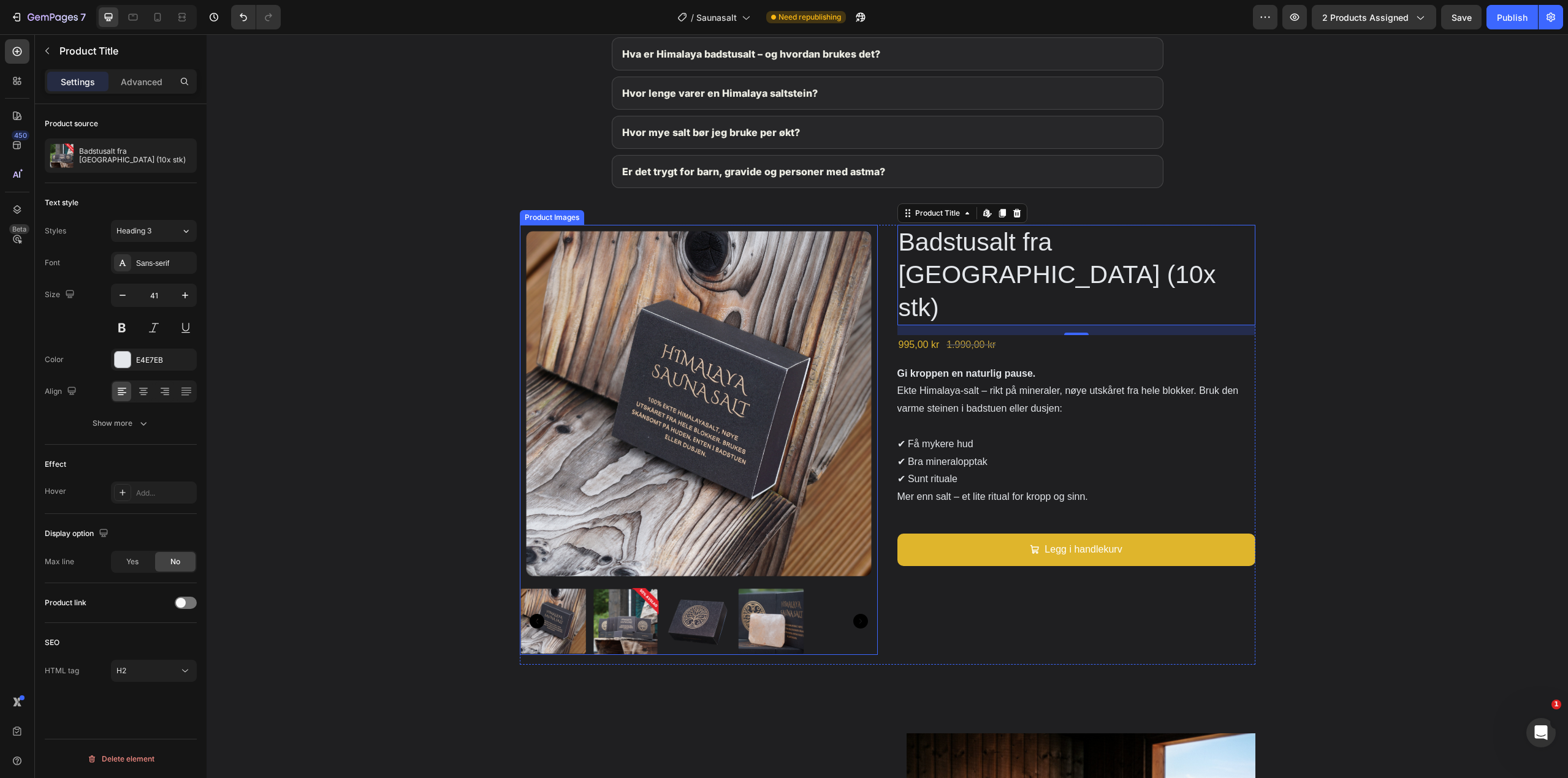
click at [532, 617] on icon "Carousel Back Arrow" at bounding box center [537, 621] width 15 height 15
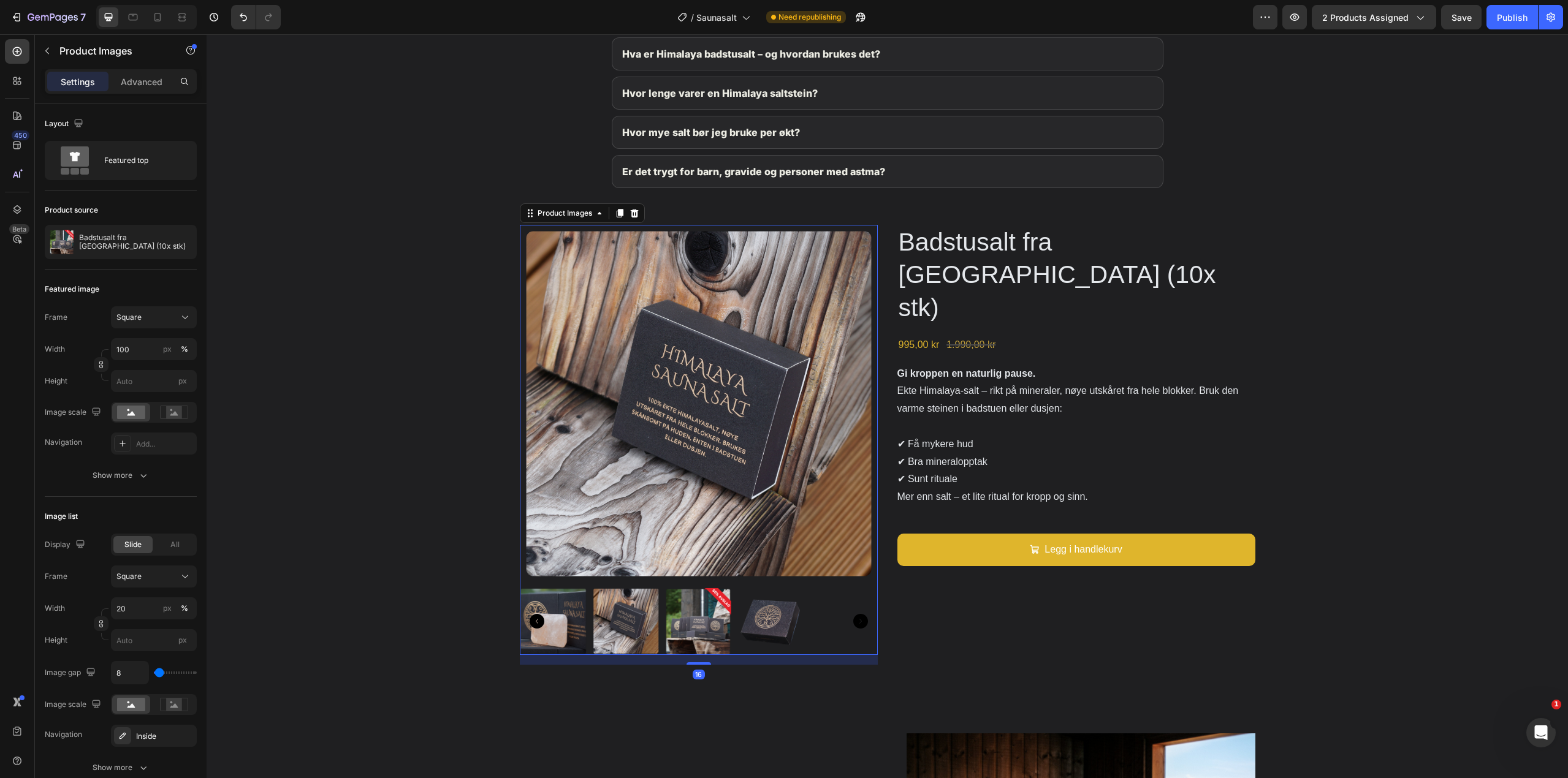
click at [568, 616] on img at bounding box center [553, 621] width 68 height 68
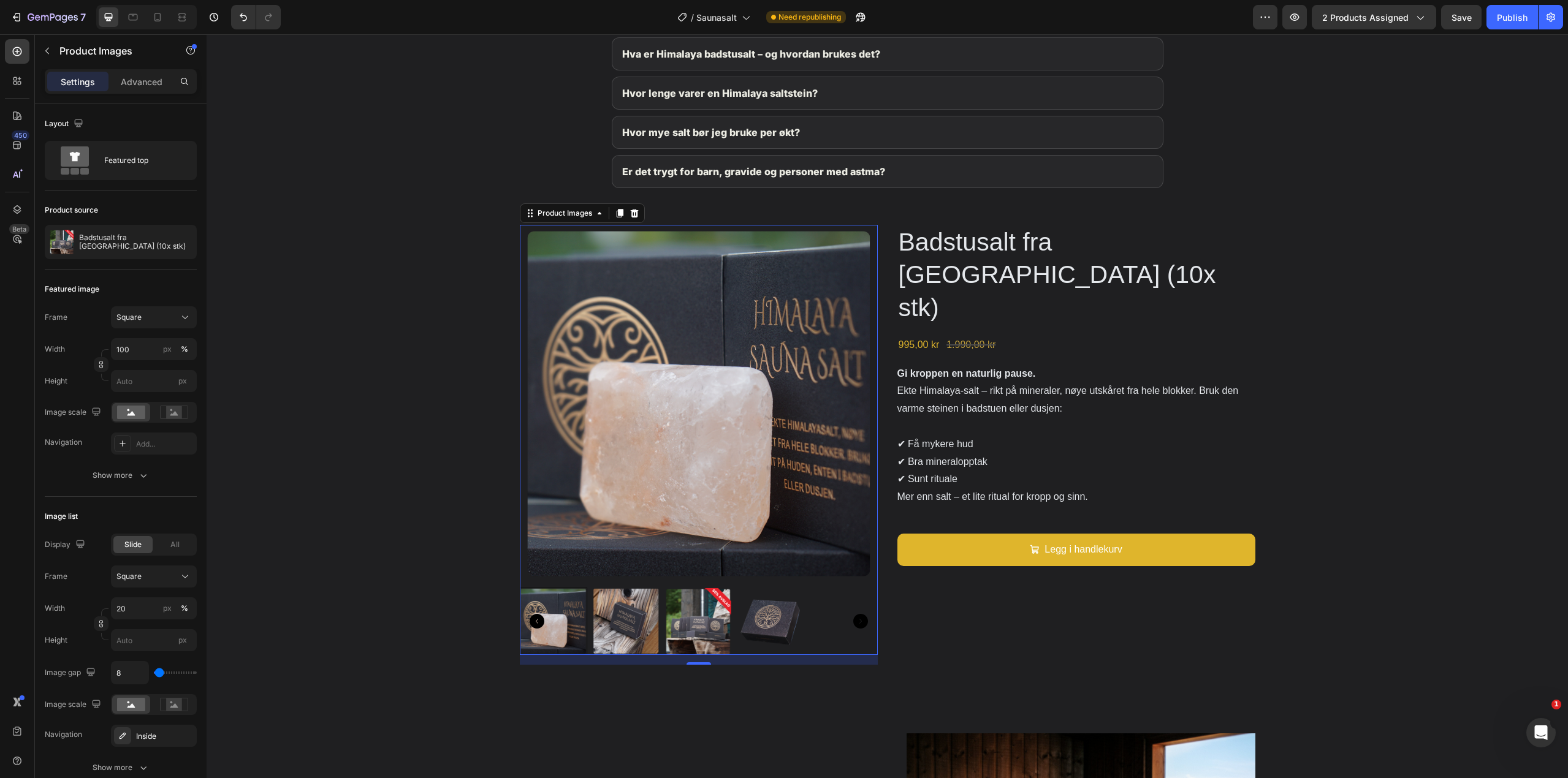
click at [539, 621] on div at bounding box center [553, 621] width 68 height 68
click at [530, 617] on icon "Carousel Back Arrow" at bounding box center [537, 621] width 15 height 15
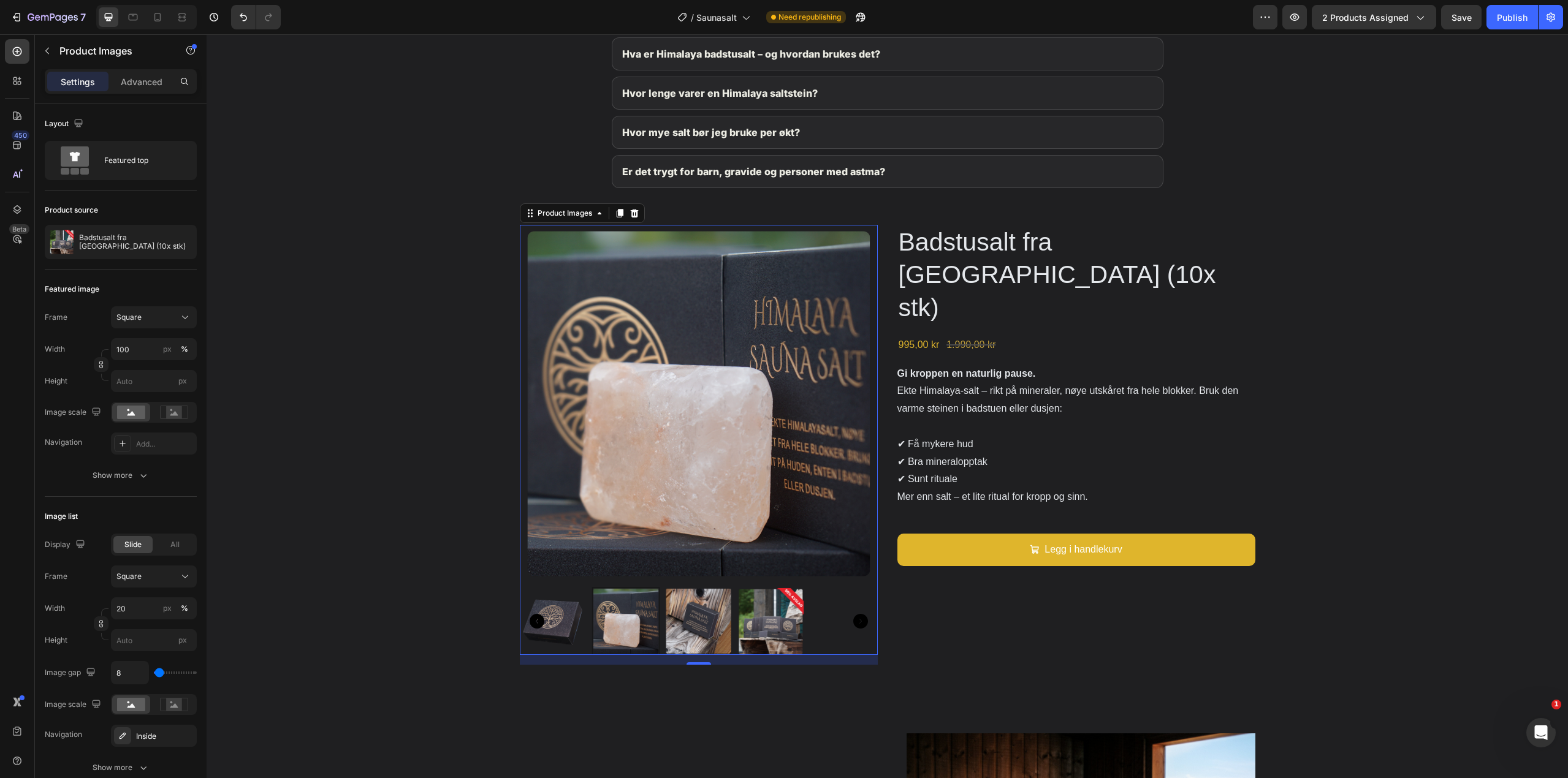
click at [738, 623] on img at bounding box center [771, 621] width 68 height 68
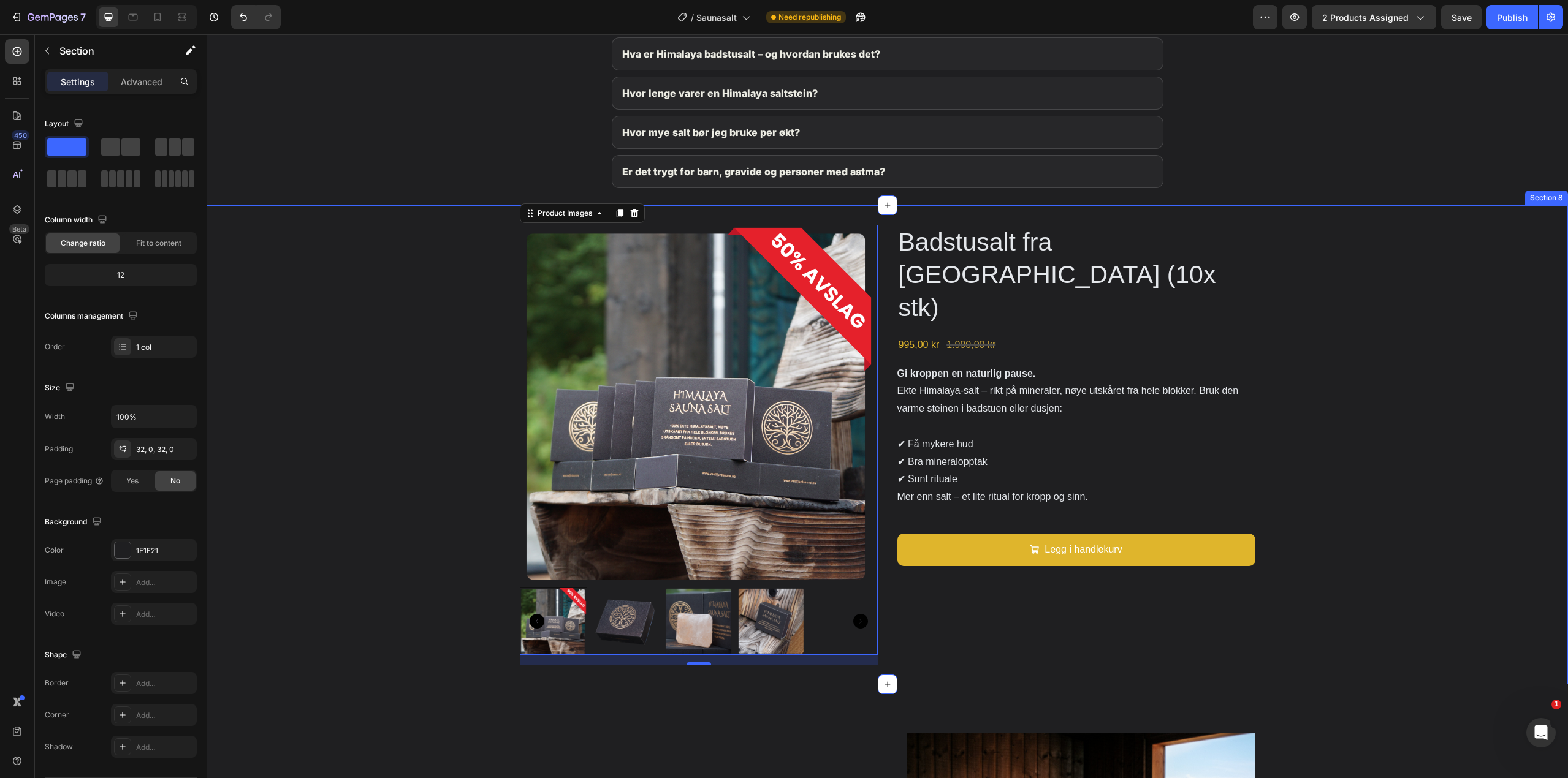
click at [1271, 332] on div "Product Images 16 Badstusalt fra Himalaya (10x stk) Product Title 995,00 kr Pro…" at bounding box center [887, 445] width 1361 height 440
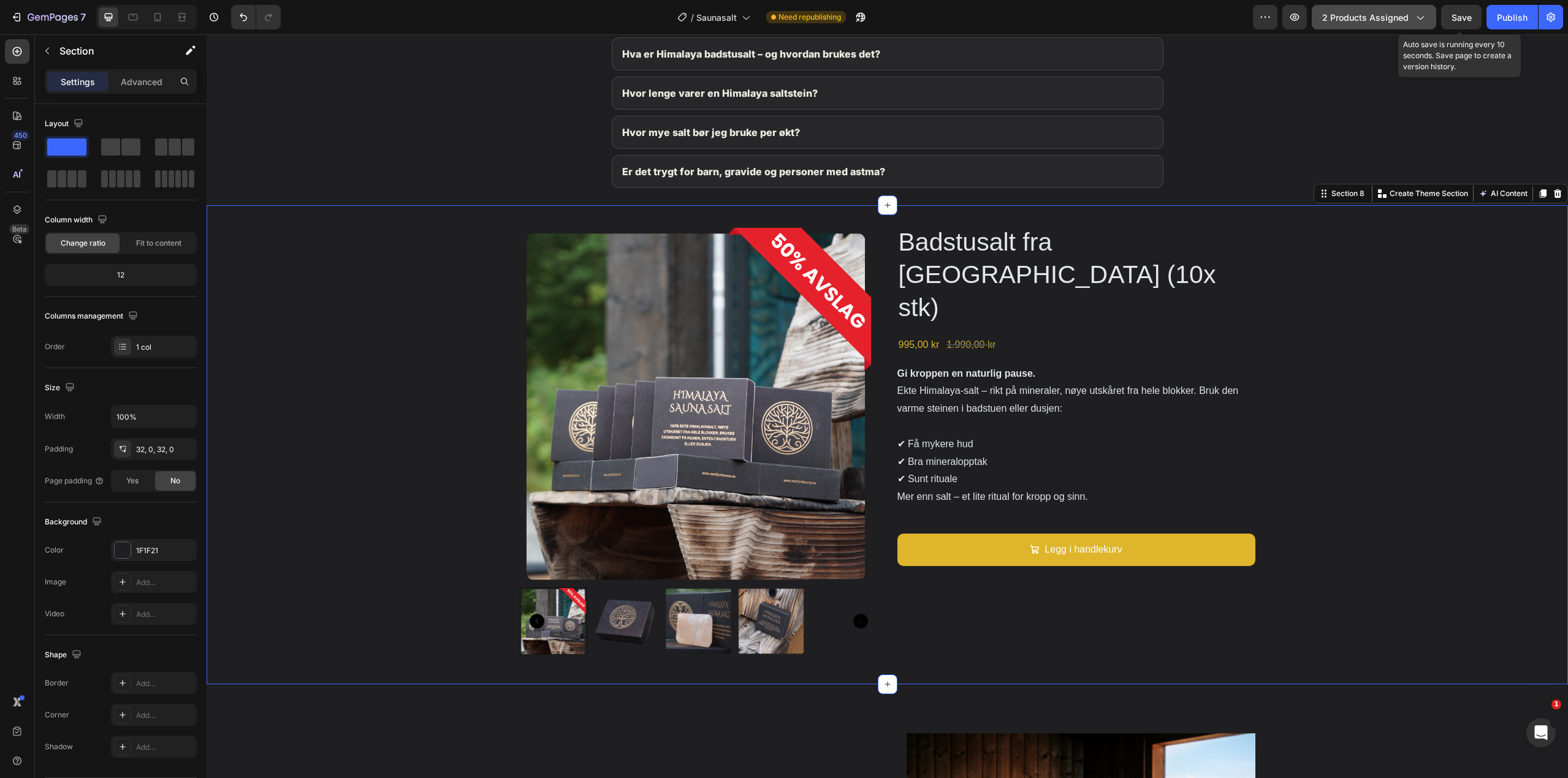
drag, startPoint x: 1458, startPoint y: 25, endPoint x: 1362, endPoint y: 23, distance: 96.0
click at [1456, 25] on button "Save" at bounding box center [1461, 18] width 40 height 25
click at [1361, 22] on span "2 products assigned" at bounding box center [1365, 18] width 86 height 13
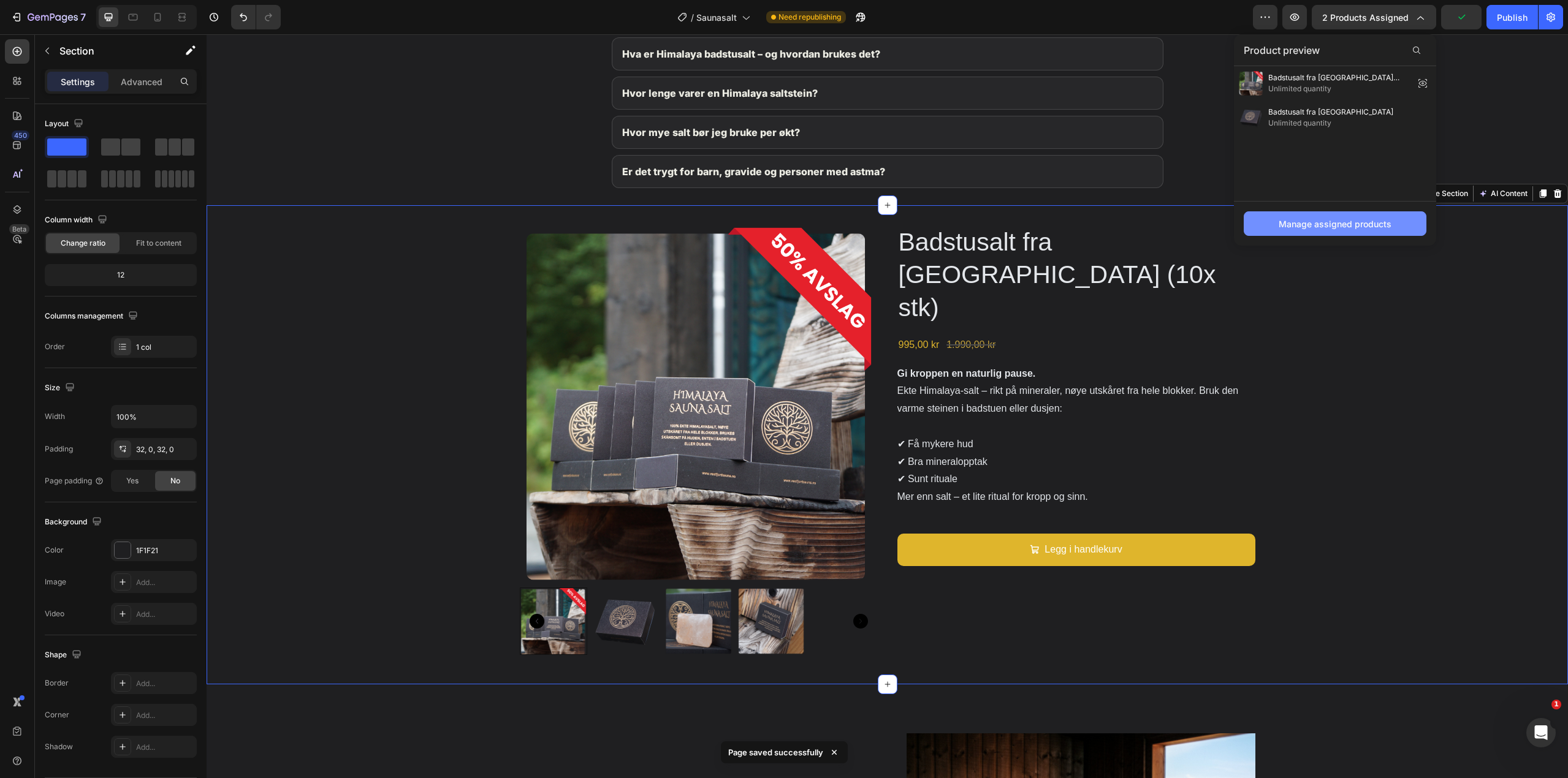
click at [1339, 220] on div "Manage assigned products" at bounding box center [1335, 224] width 113 height 13
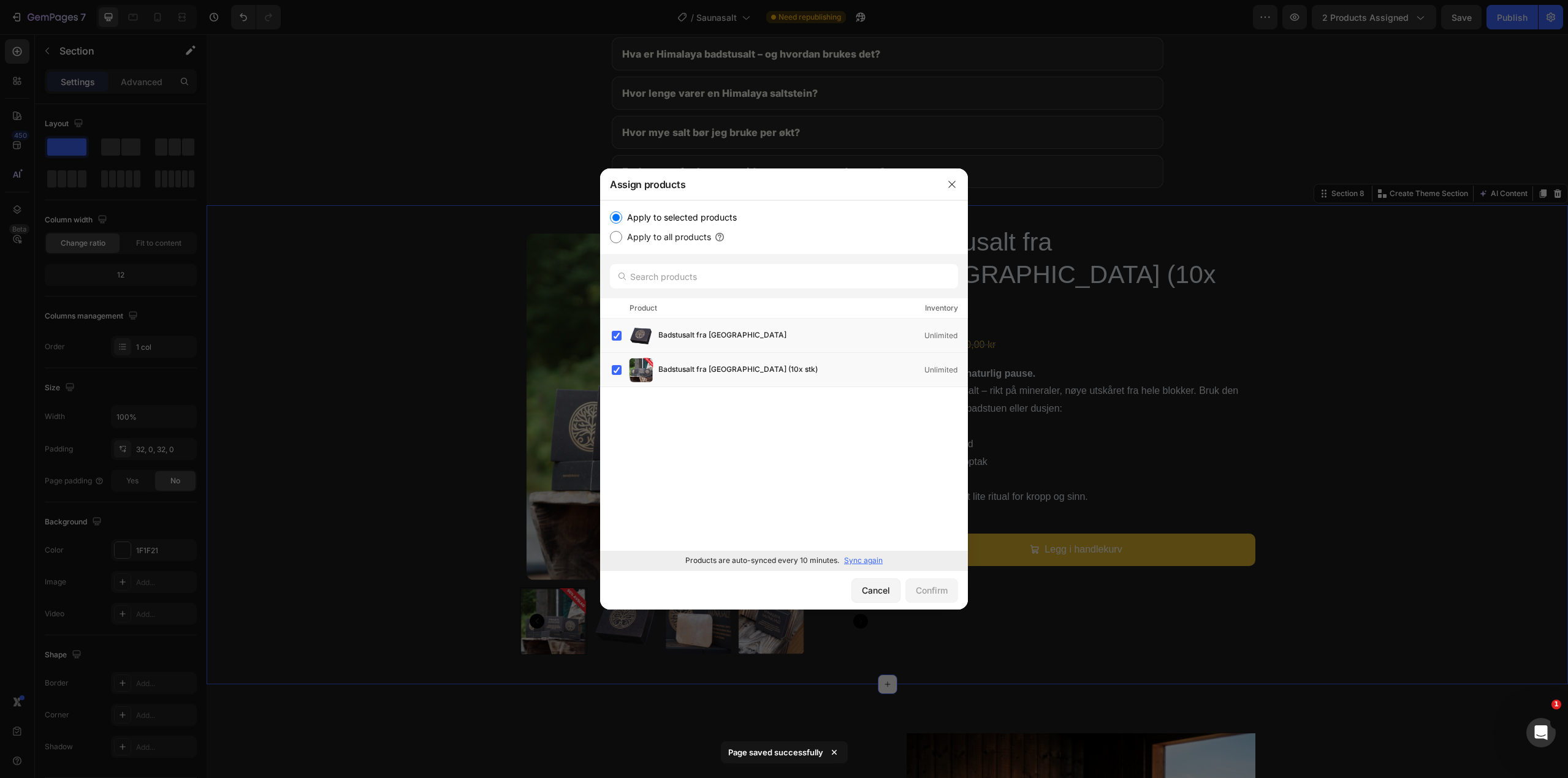
click at [857, 561] on p "Sync again" at bounding box center [863, 561] width 39 height 11
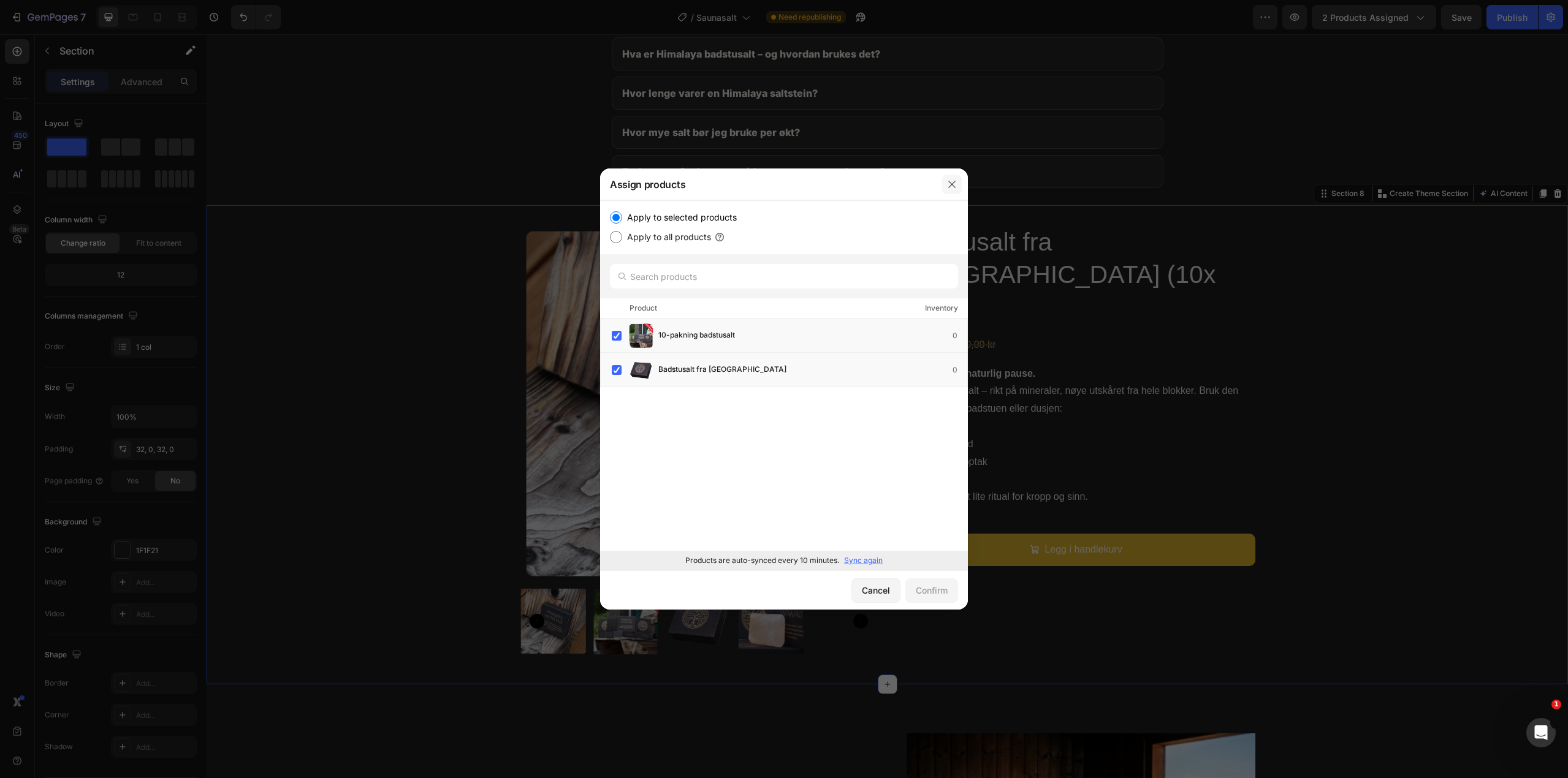
click at [947, 182] on icon "button" at bounding box center [951, 184] width 10 height 10
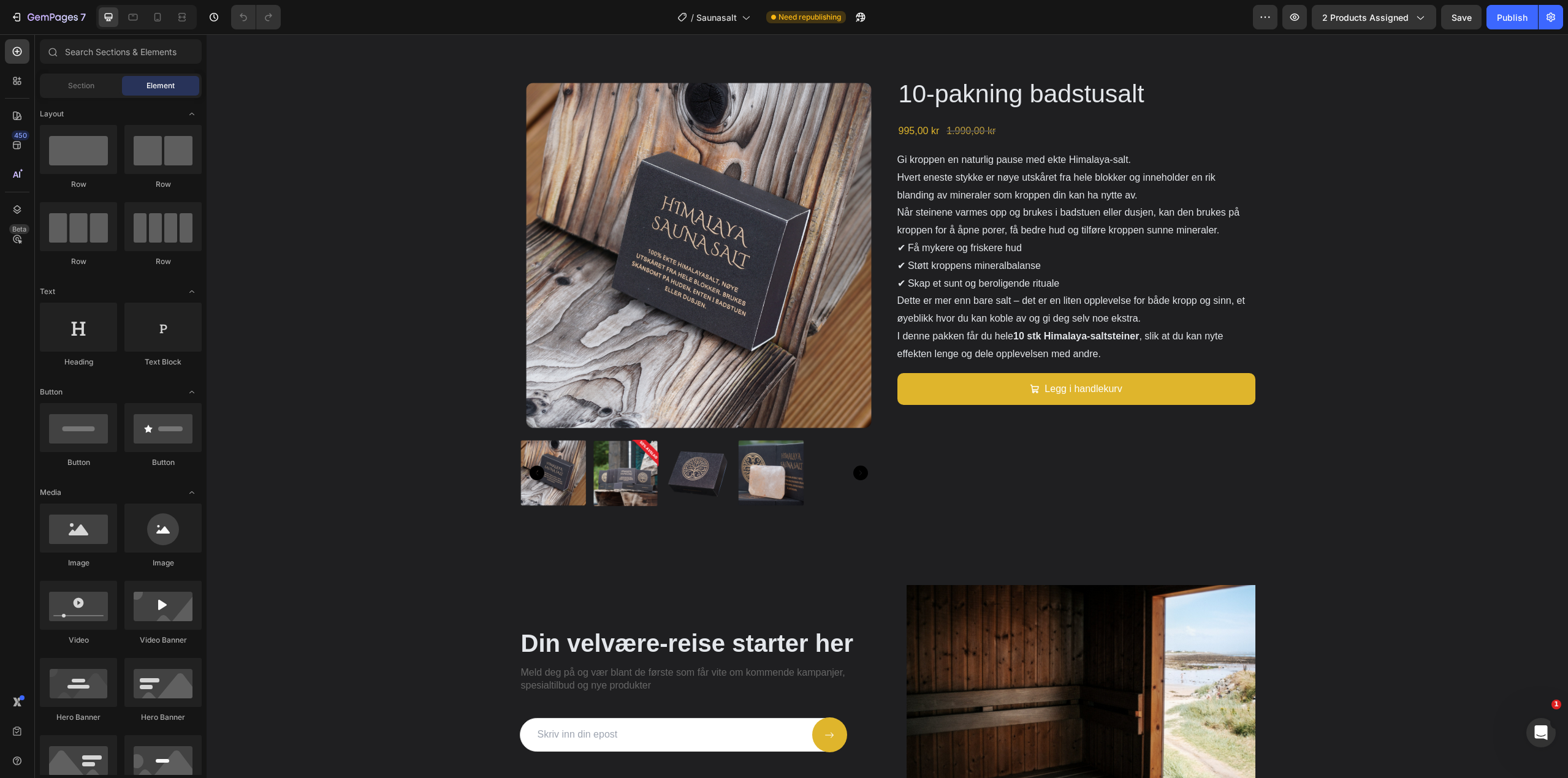
scroll to position [1885, 0]
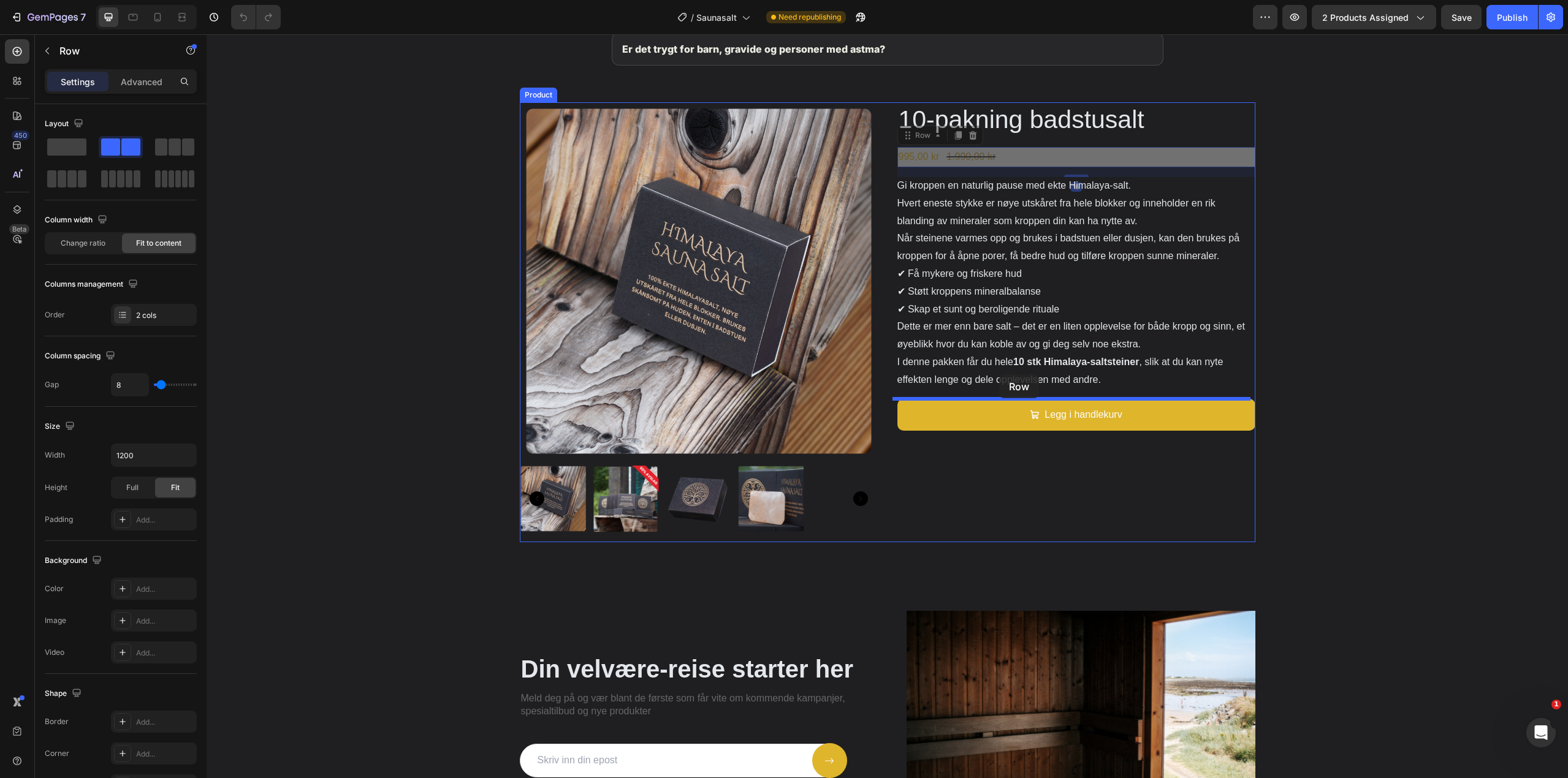
drag, startPoint x: 1004, startPoint y: 155, endPoint x: 999, endPoint y: 375, distance: 220.1
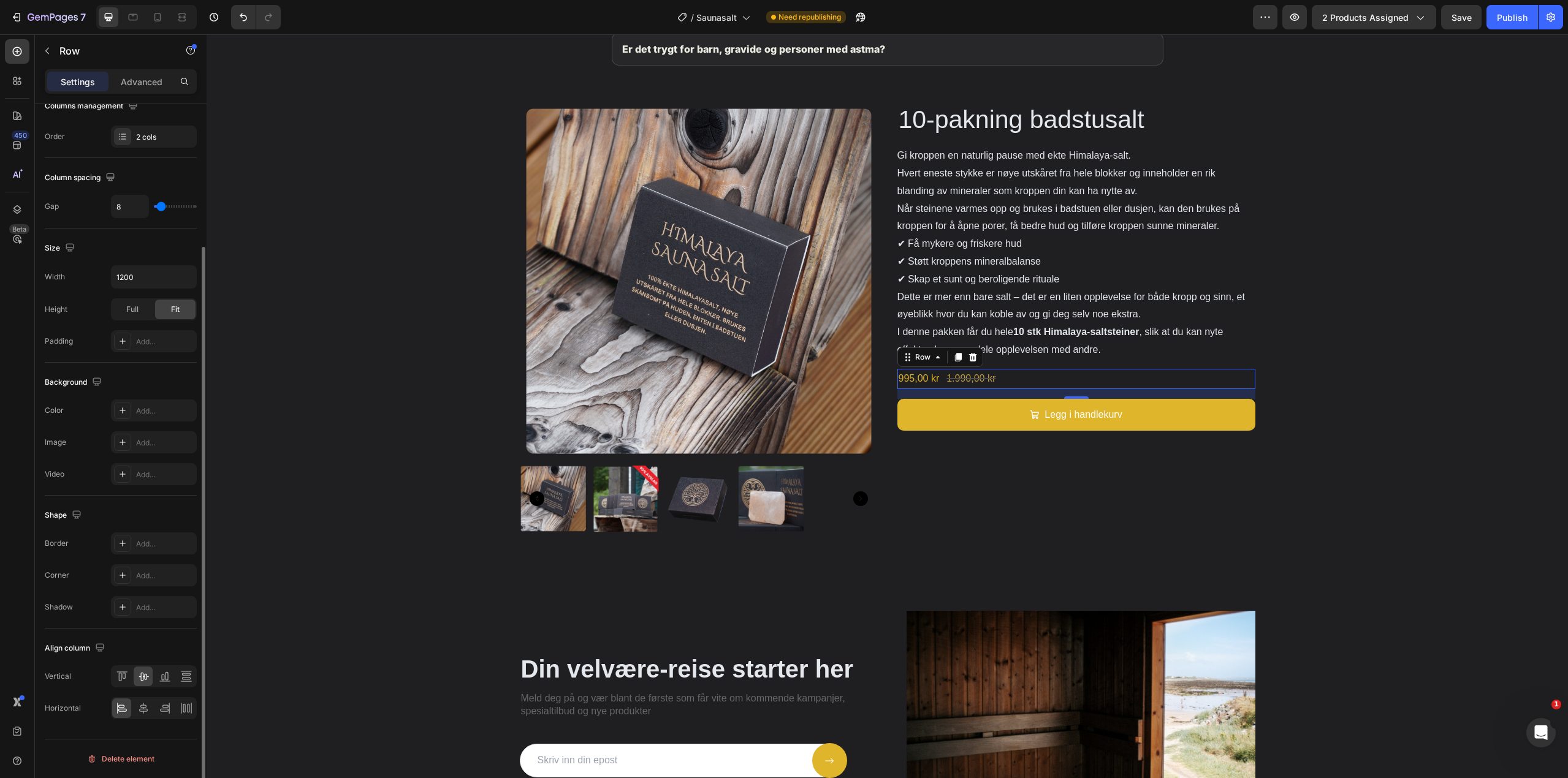
scroll to position [117, 0]
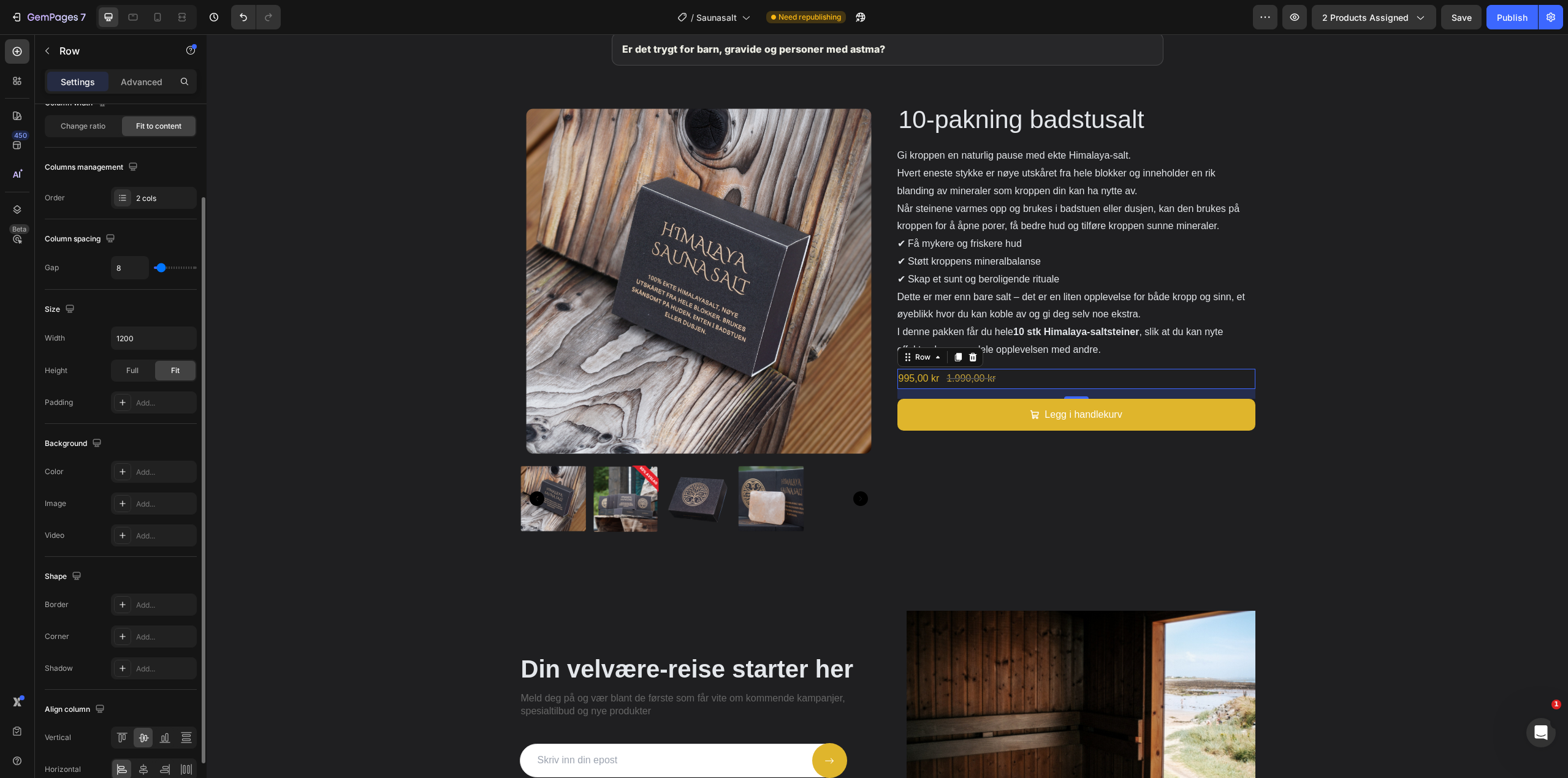
type input "13"
type input "16"
type input "18"
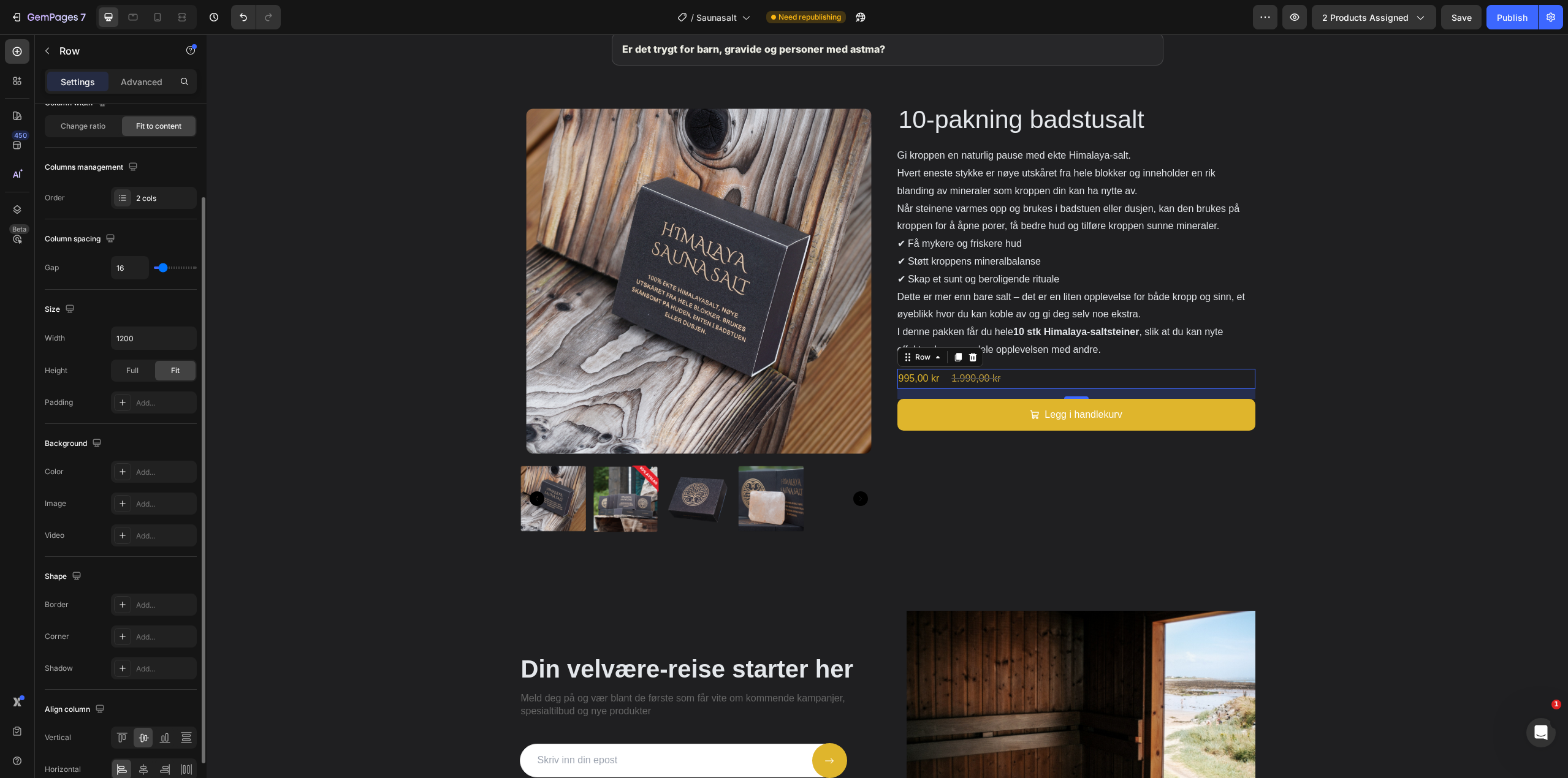
type input "18"
type input "20"
type input "18"
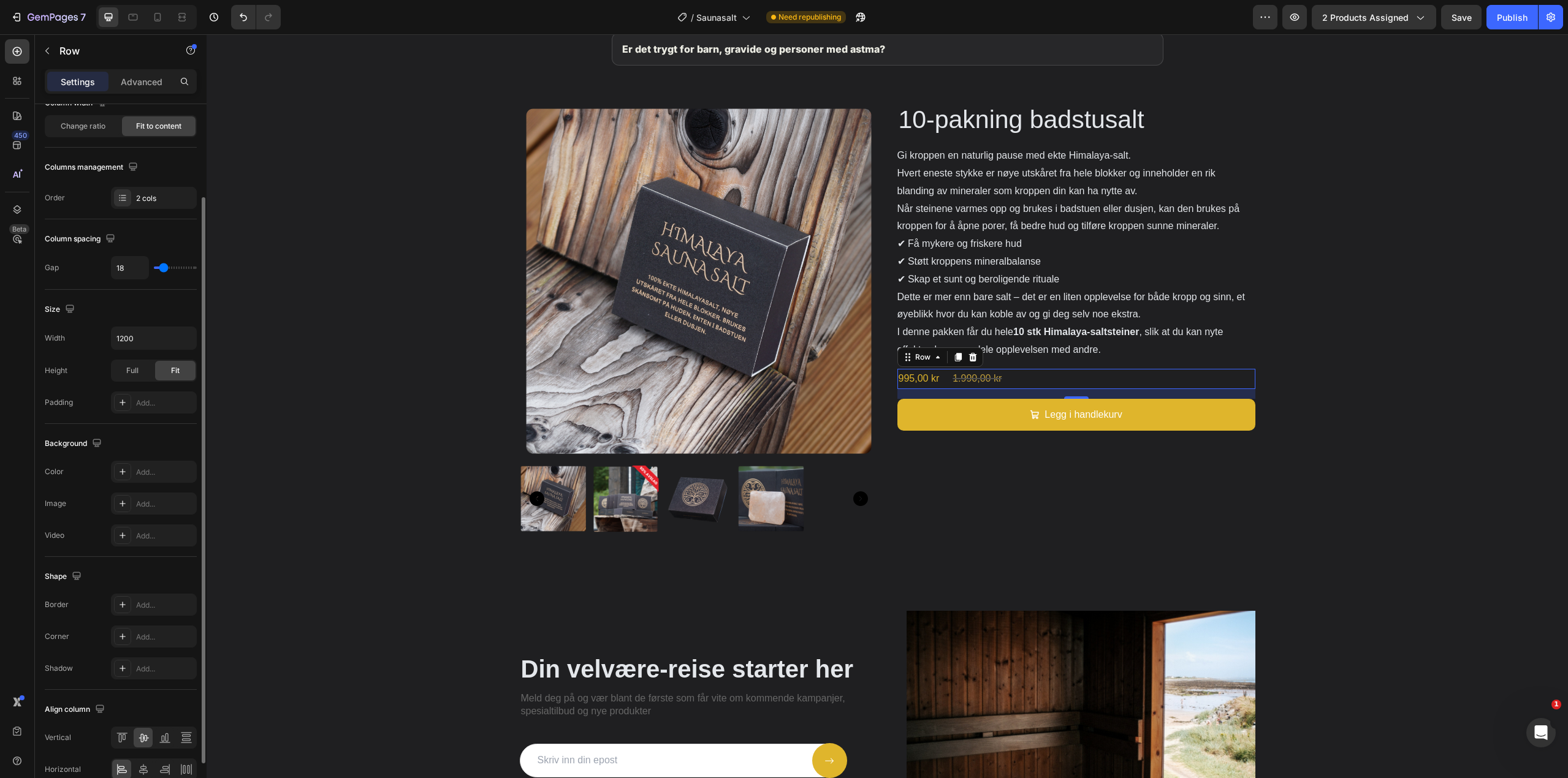
type input "16"
click at [163, 268] on input "range" at bounding box center [175, 268] width 43 height 3
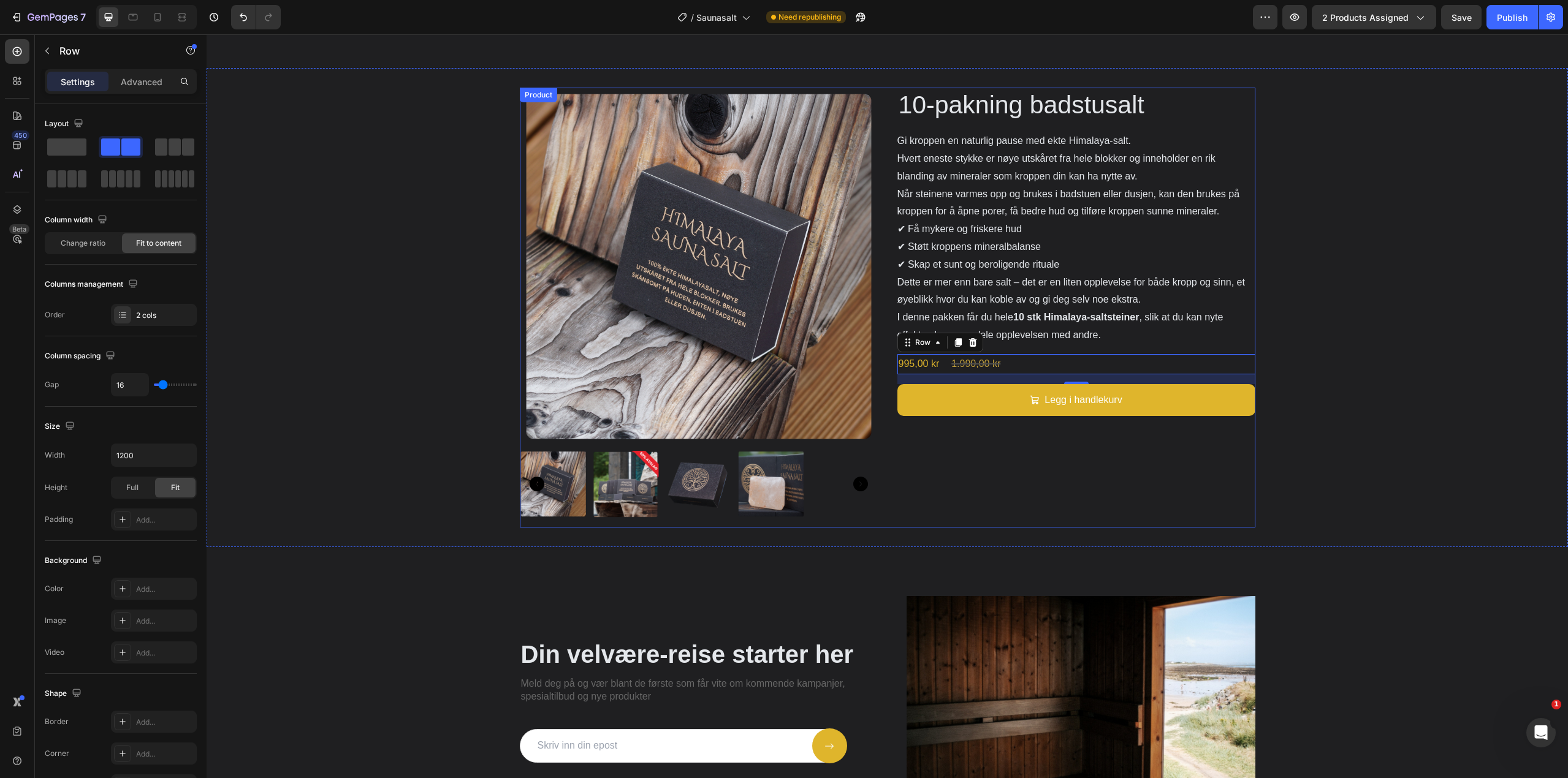
scroll to position [1640, 0]
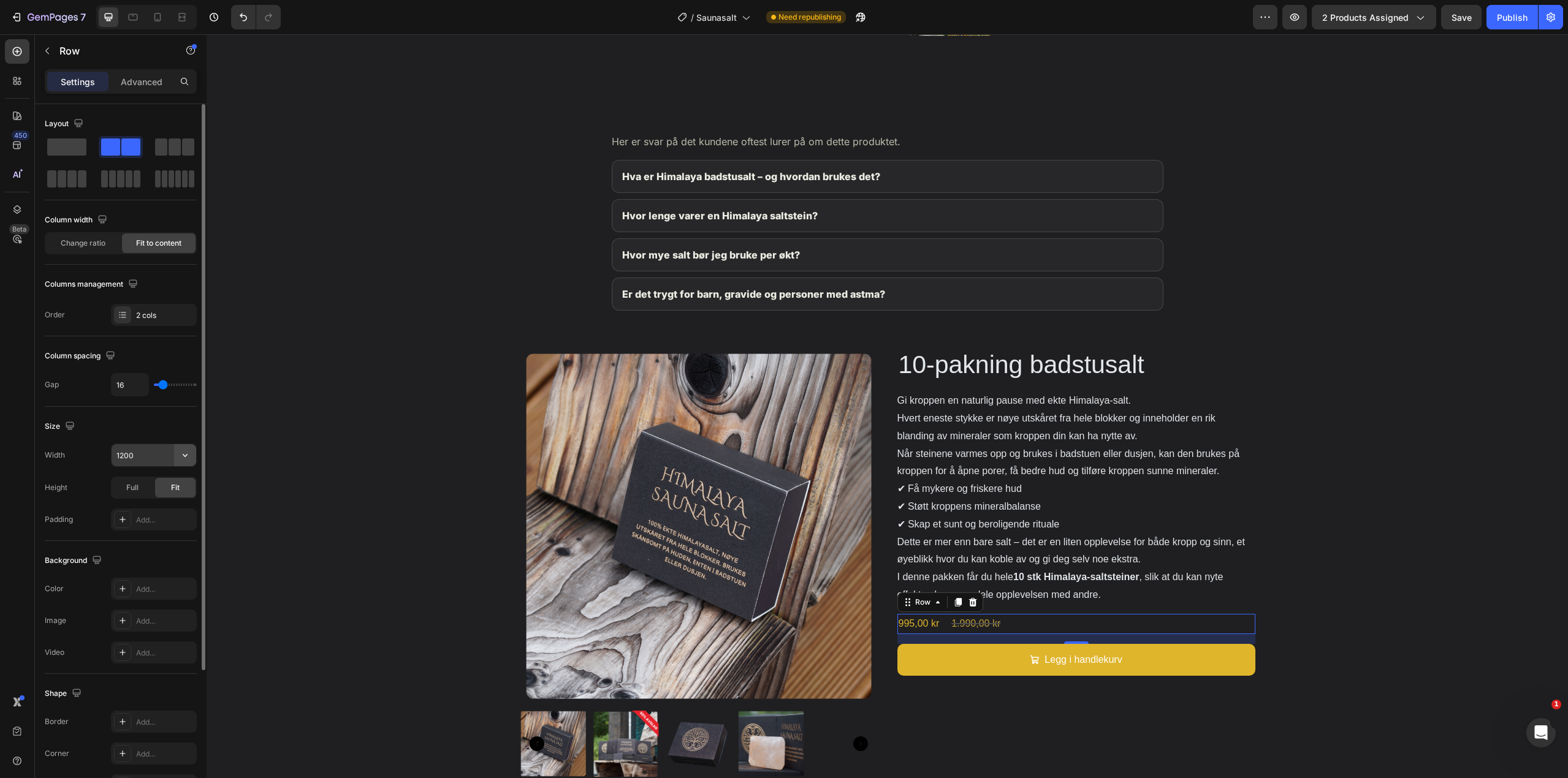
click at [186, 456] on icon "button" at bounding box center [186, 455] width 5 height 3
click at [150, 507] on p "Full 100%" at bounding box center [150, 510] width 70 height 11
click at [165, 464] on input "100%" at bounding box center [154, 455] width 84 height 22
click at [179, 459] on button "button" at bounding box center [185, 455] width 22 height 22
click at [149, 484] on p "Default 1200px" at bounding box center [150, 487] width 70 height 11
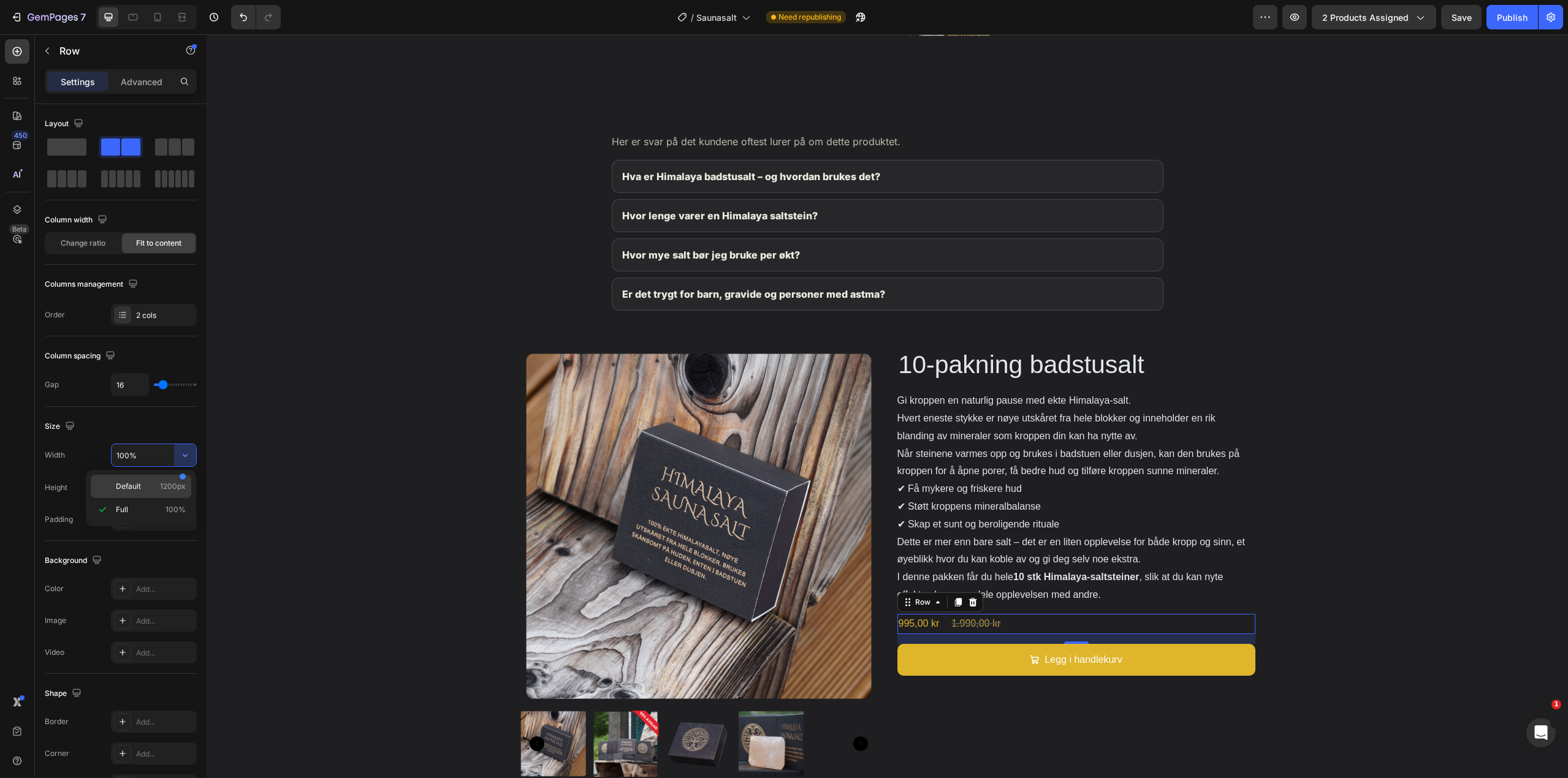
type input "1200"
click at [132, 494] on div "Full" at bounding box center [132, 488] width 40 height 19
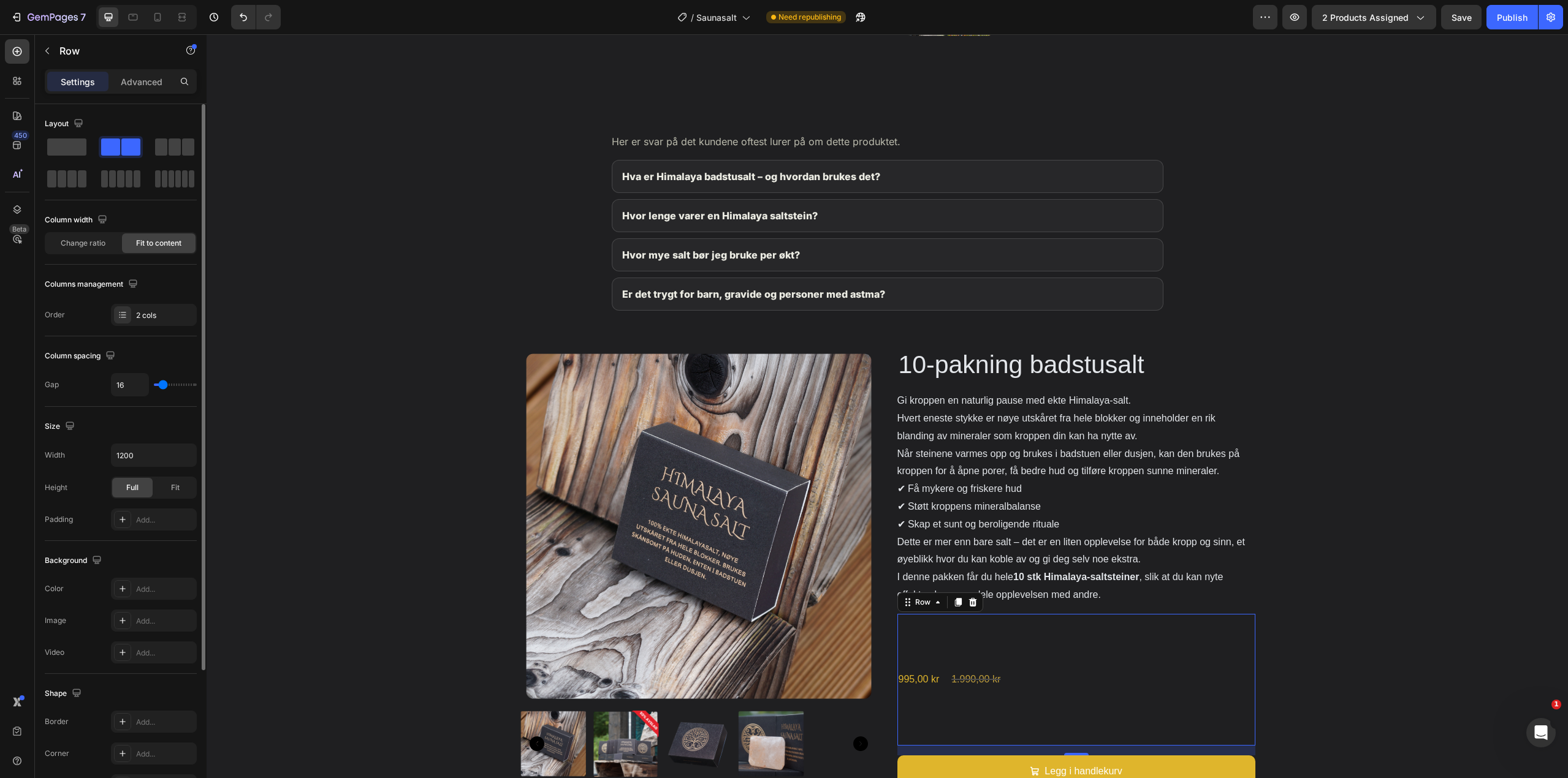
click at [154, 492] on div "Full Fit" at bounding box center [154, 488] width 86 height 22
click at [178, 488] on span "Fit" at bounding box center [175, 488] width 9 height 11
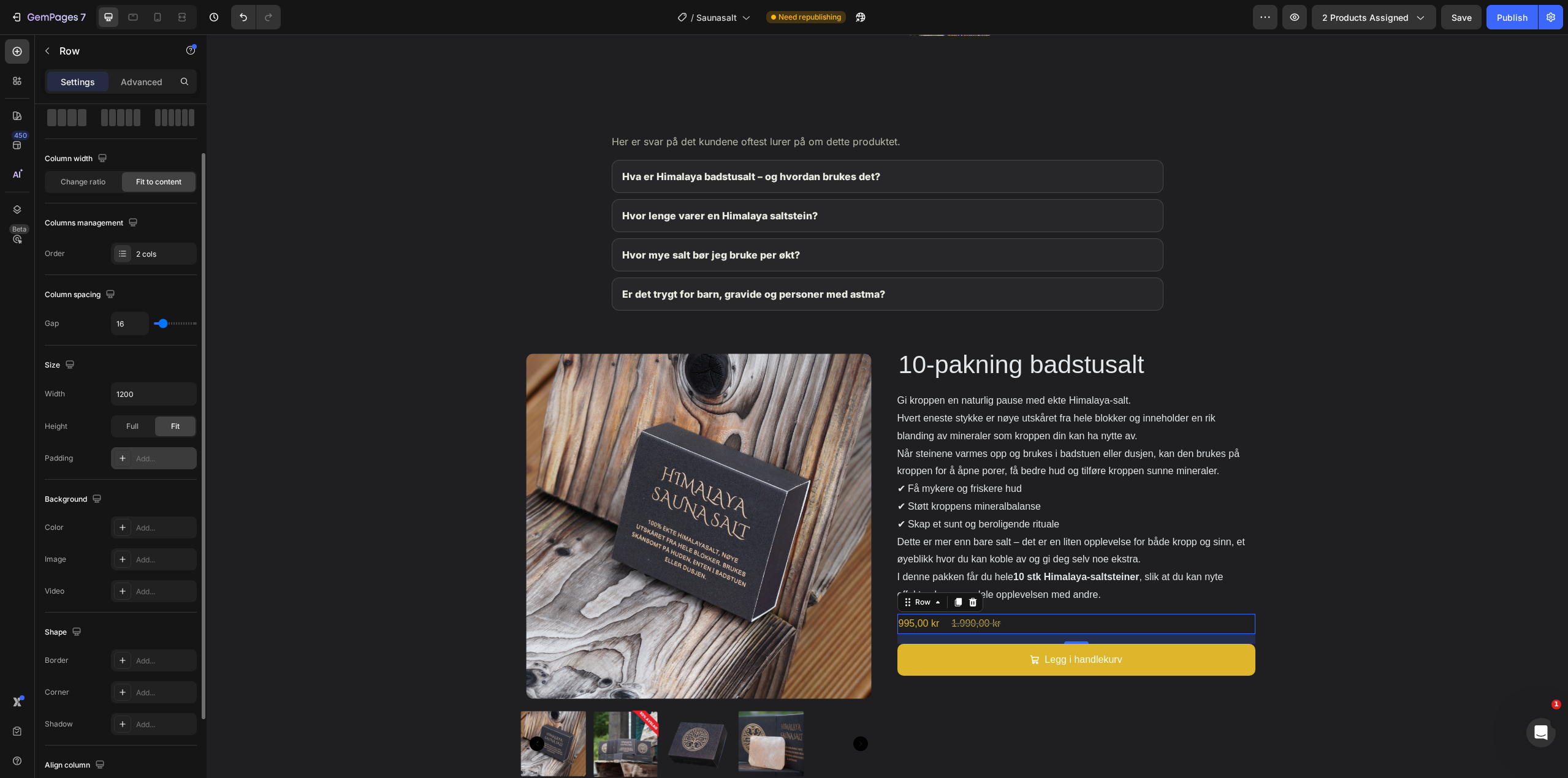
scroll to position [0, 0]
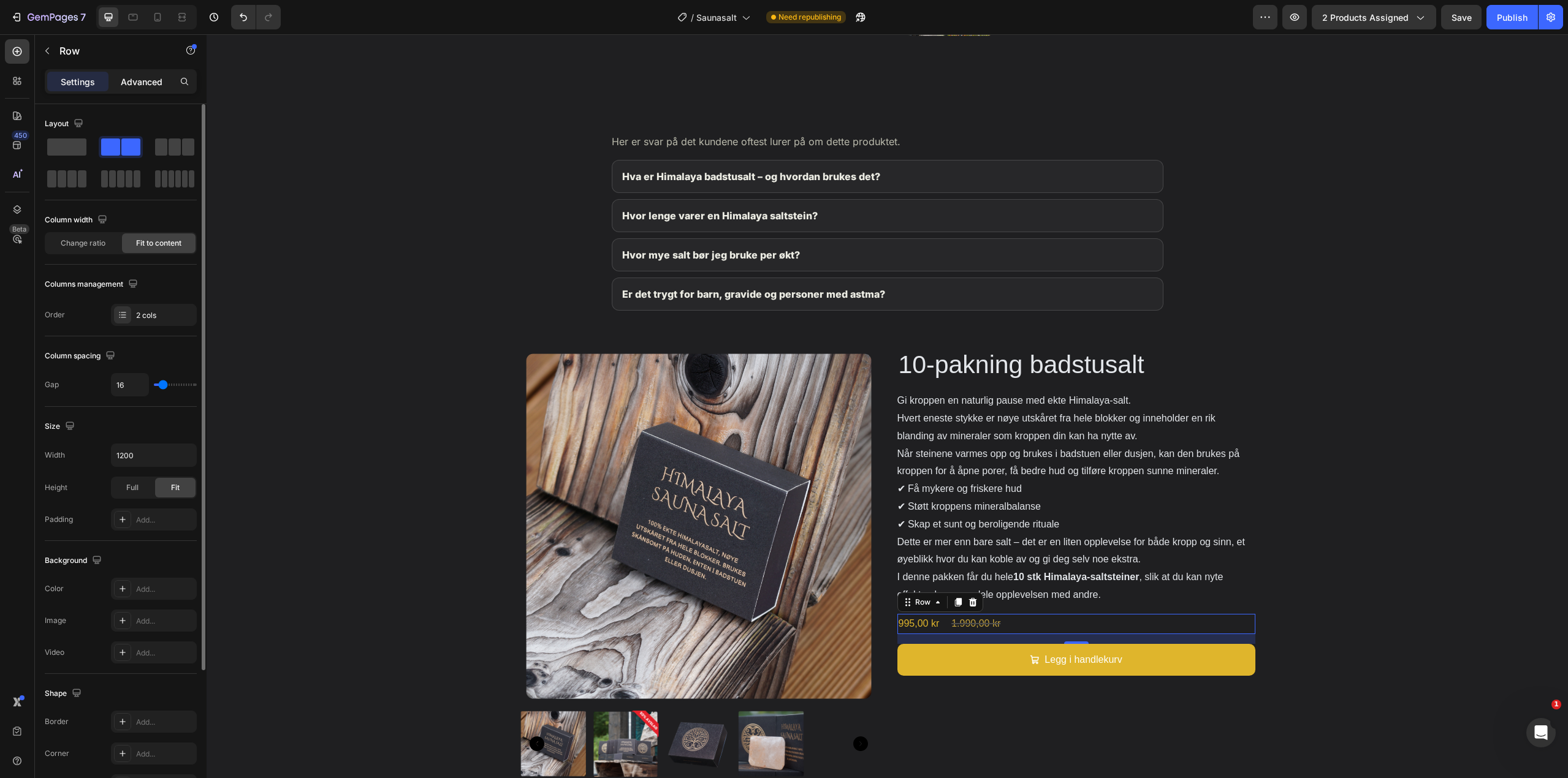
click at [136, 77] on p "Advanced" at bounding box center [141, 82] width 41 height 13
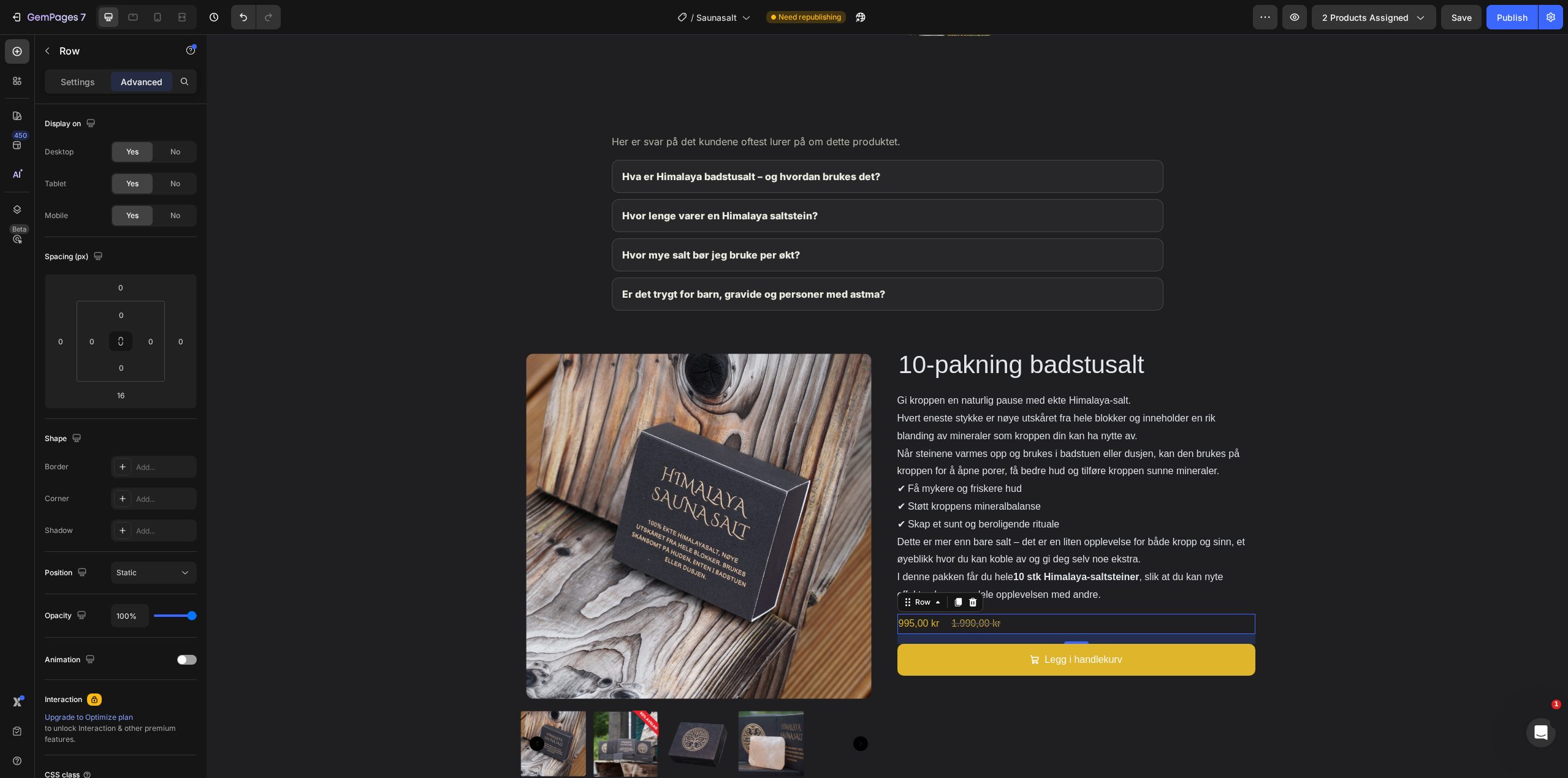
click at [84, 80] on p "Settings" at bounding box center [77, 82] width 34 height 13
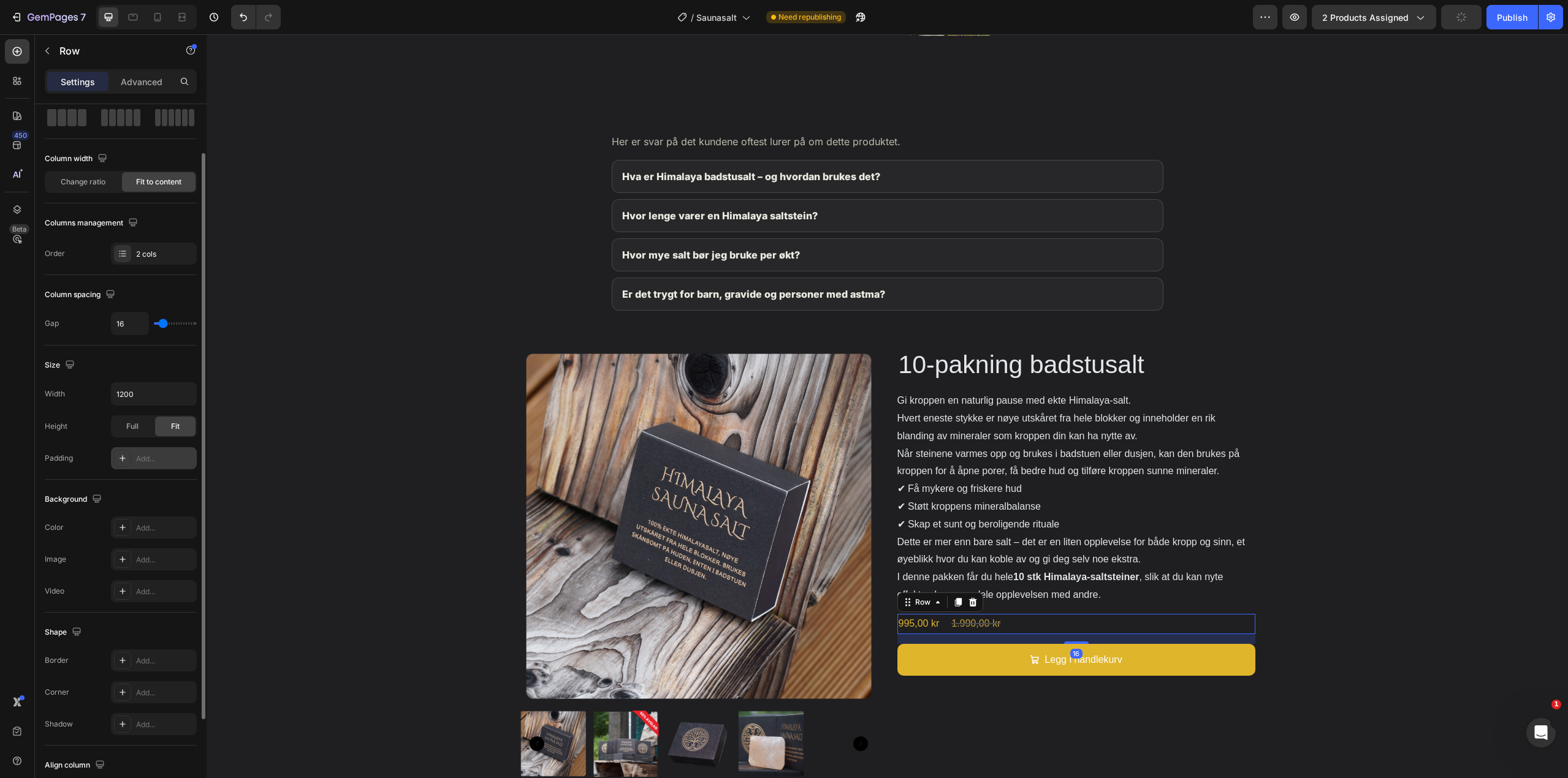
scroll to position [122, 0]
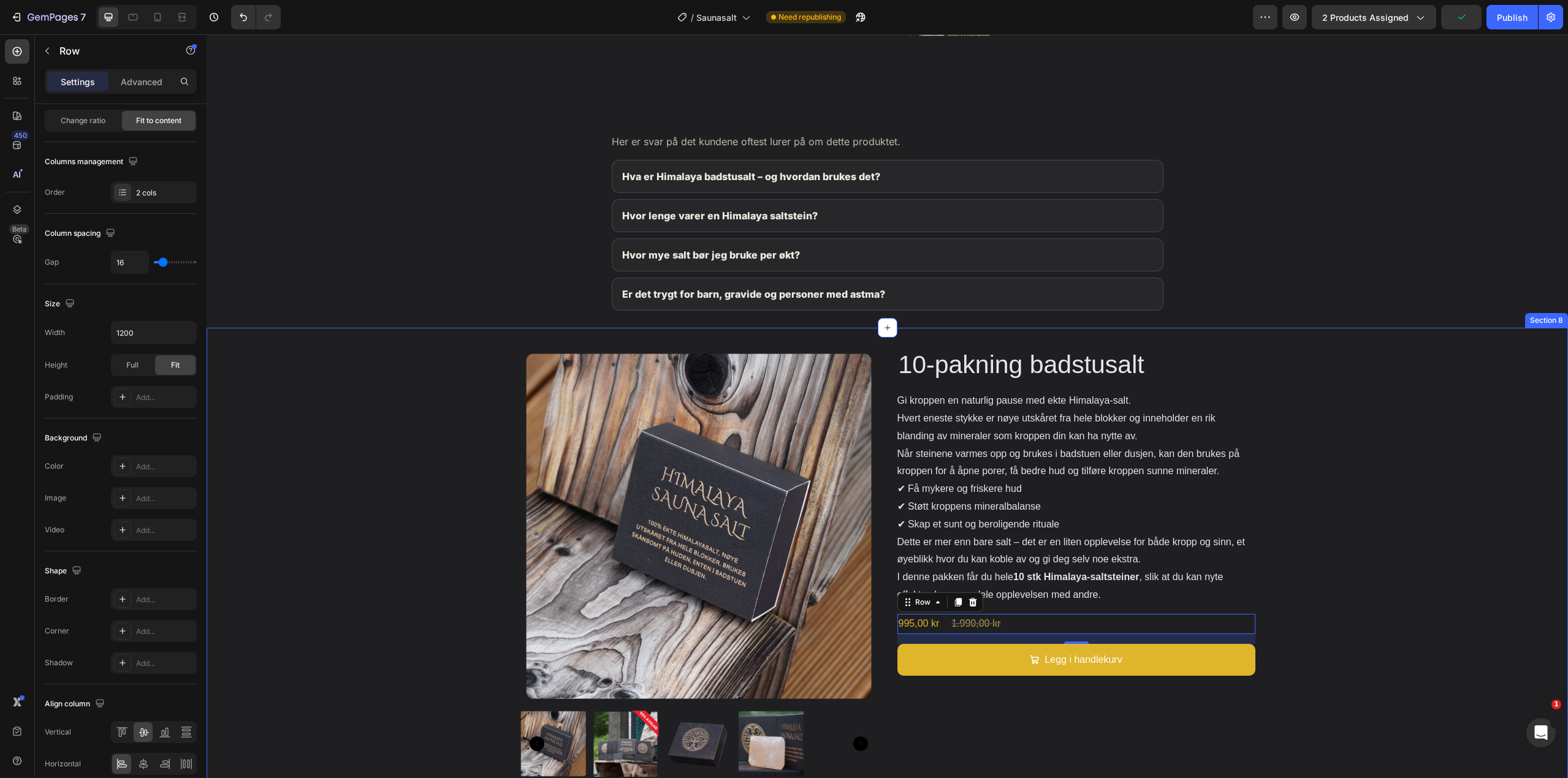
click at [1373, 548] on div "Product Images 10-pakning badstusalt Product Title Gi kroppen en naturlig pause…" at bounding box center [887, 568] width 1361 height 440
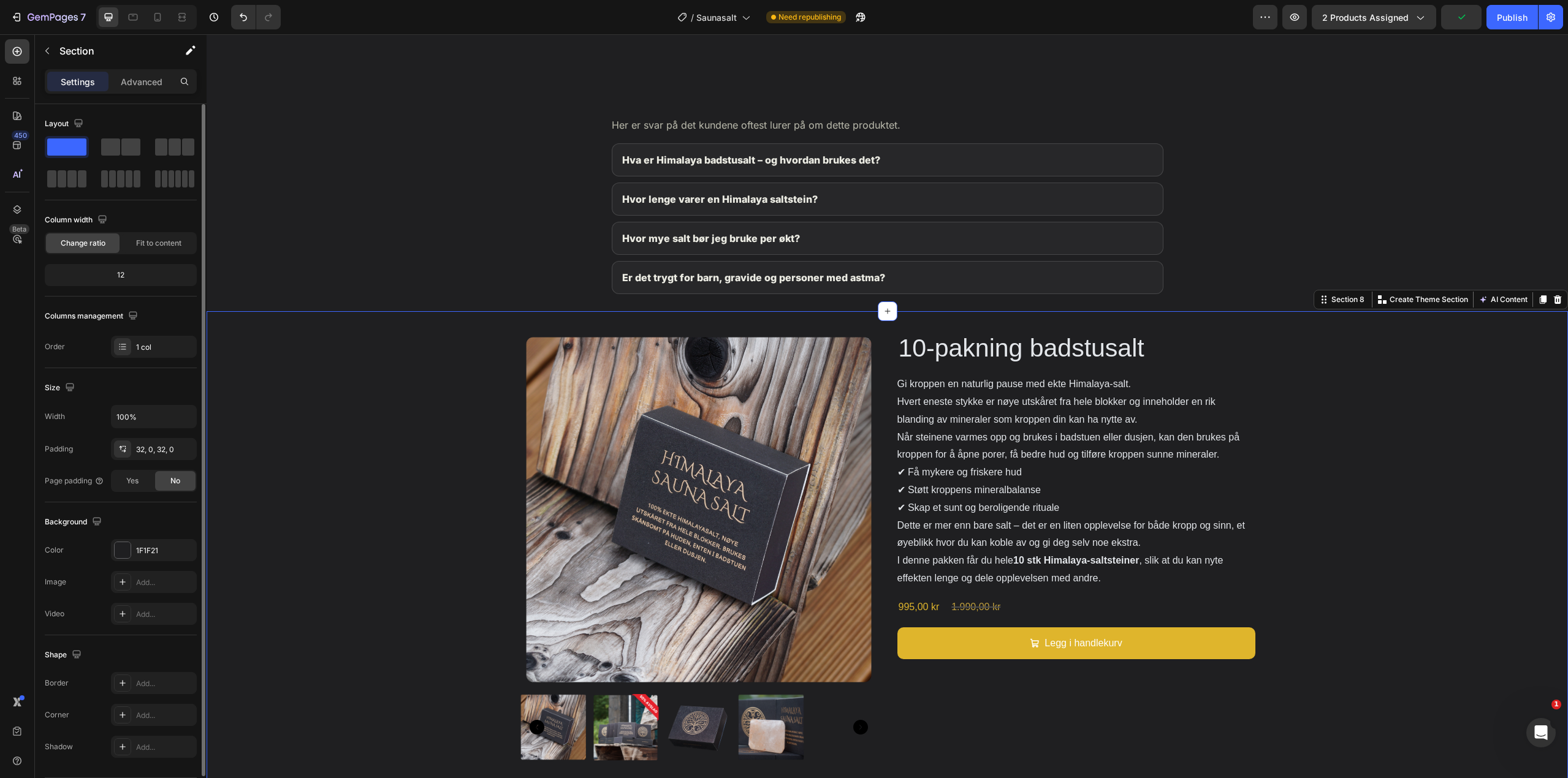
scroll to position [1763, 0]
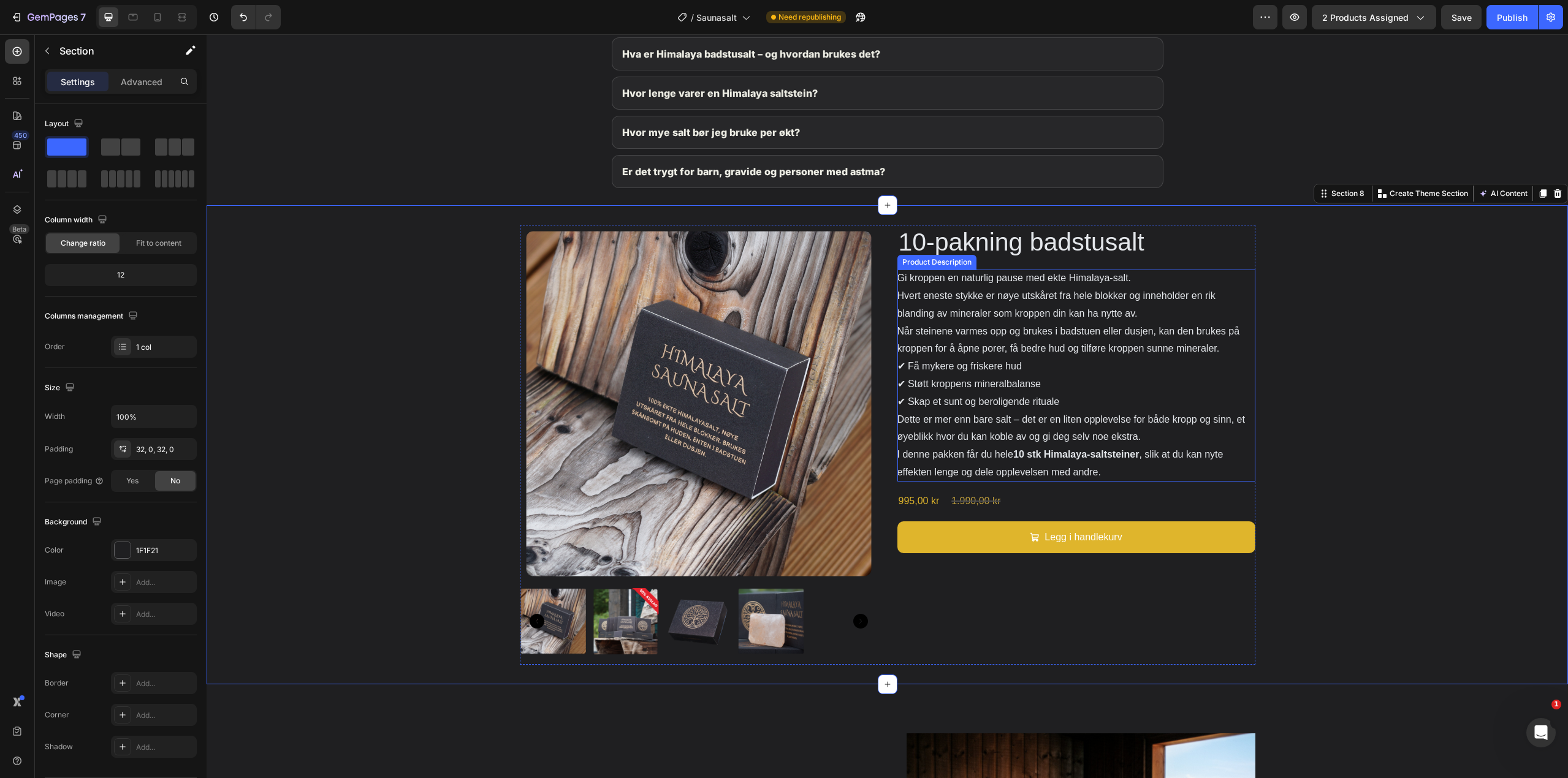
click at [951, 410] on div "Gi kroppen en naturlig pause med ekte Himalaya-salt. Hvert eneste stykke er nøy…" at bounding box center [1076, 375] width 358 height 212
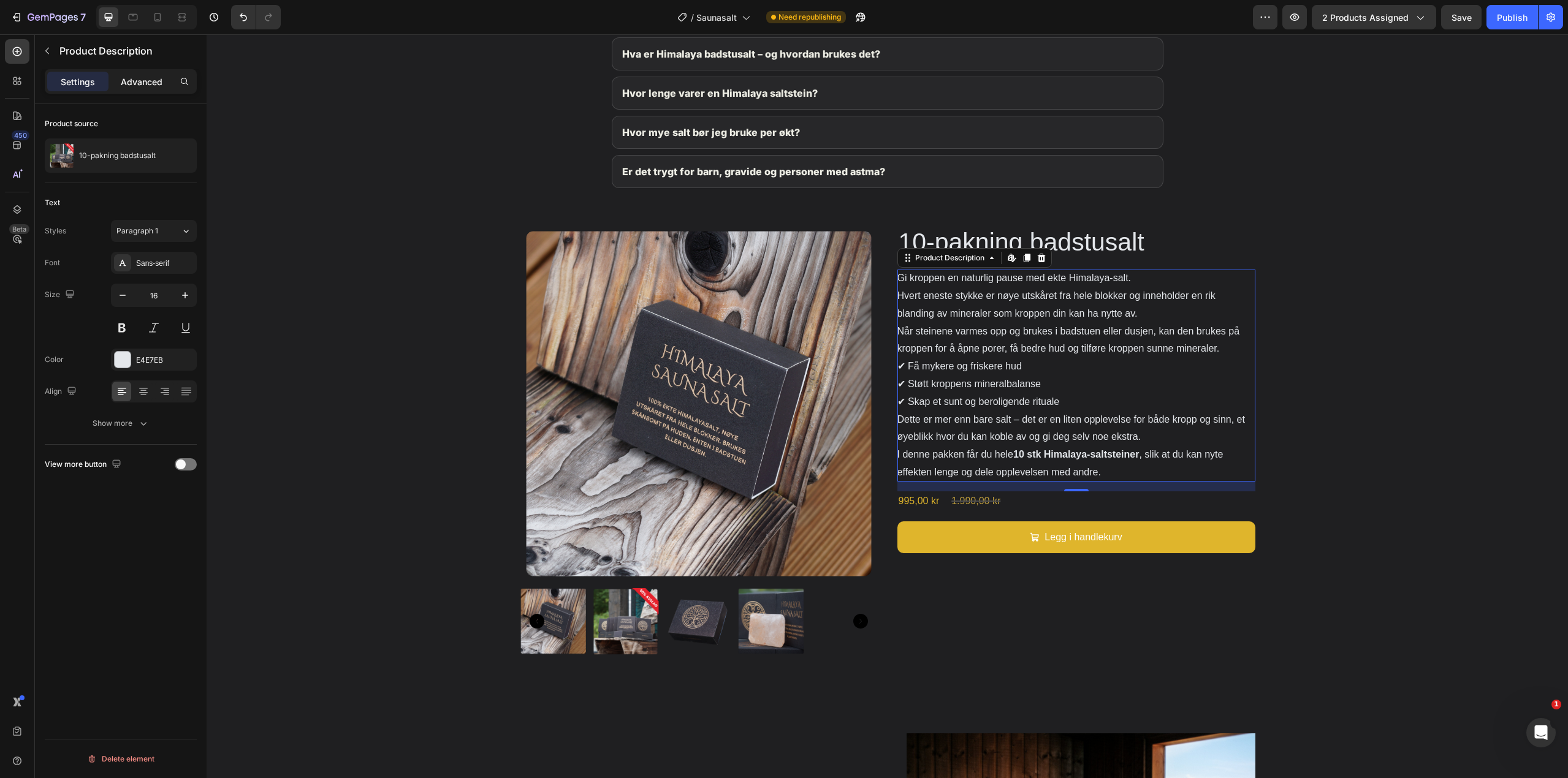
click at [155, 88] on p "Advanced" at bounding box center [141, 82] width 41 height 13
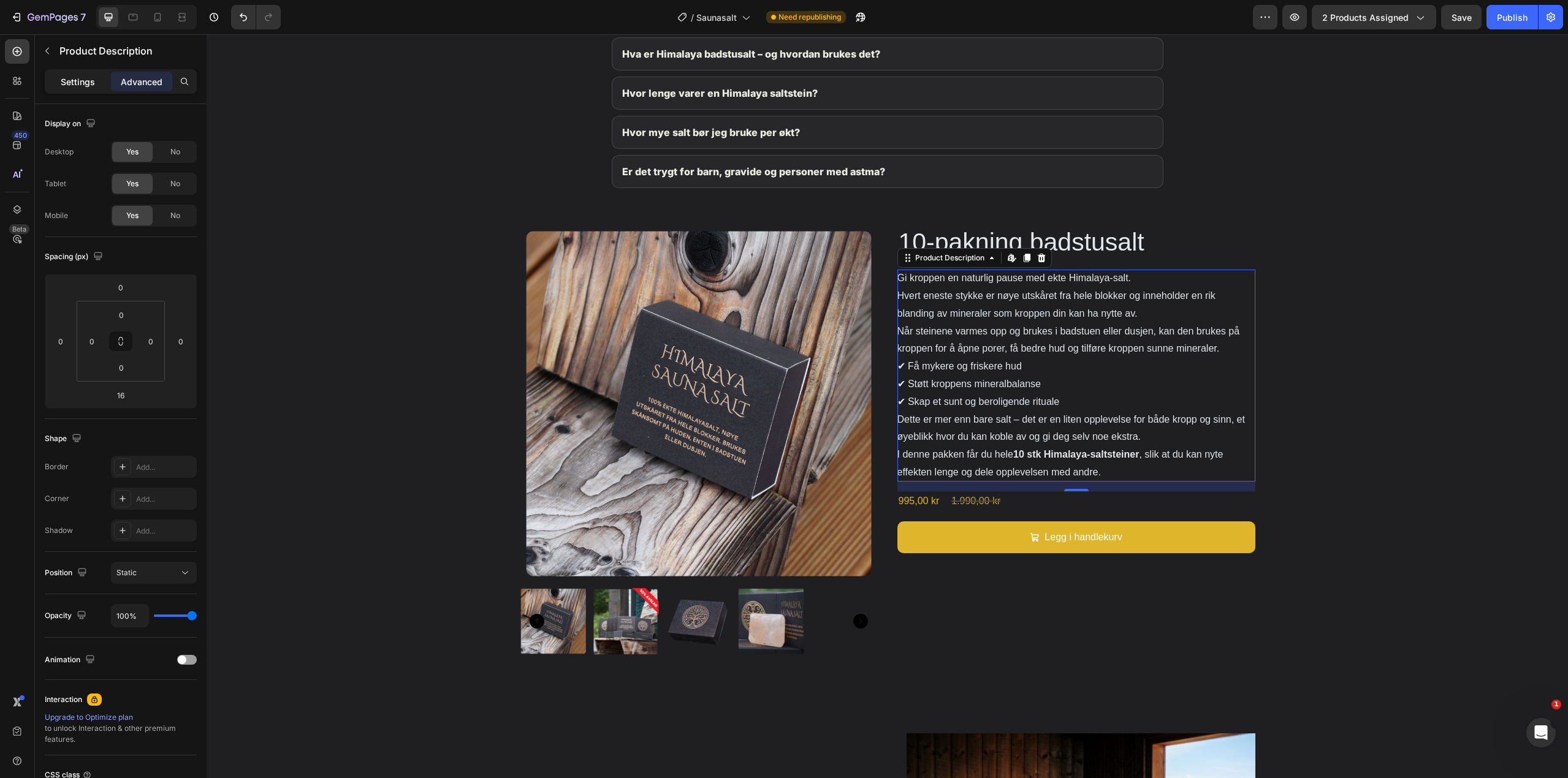
click at [82, 84] on p "Settings" at bounding box center [77, 82] width 34 height 13
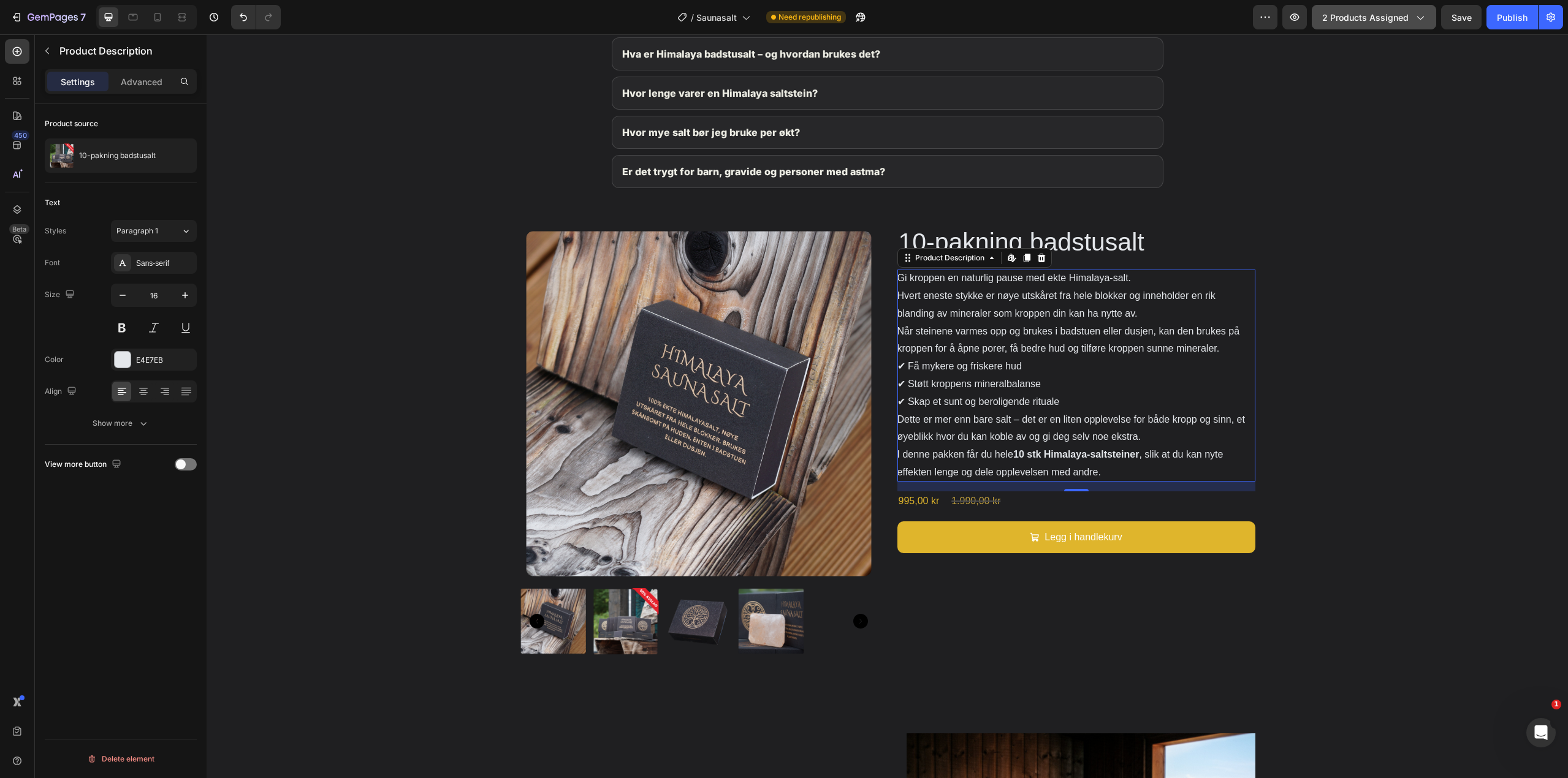
click at [1388, 23] on span "2 products assigned" at bounding box center [1365, 18] width 86 height 13
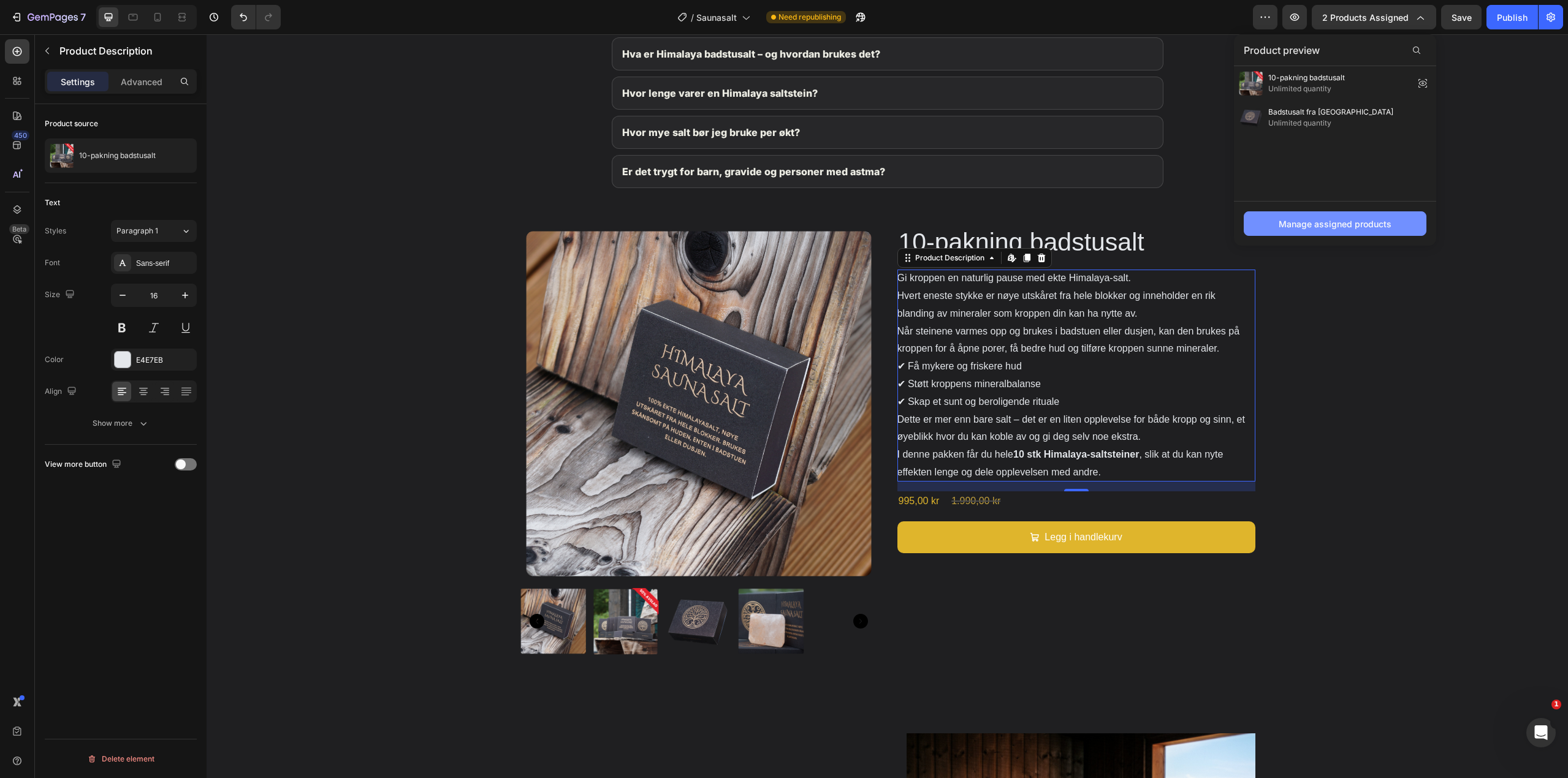
click at [1346, 221] on div "Manage assigned products" at bounding box center [1335, 224] width 113 height 13
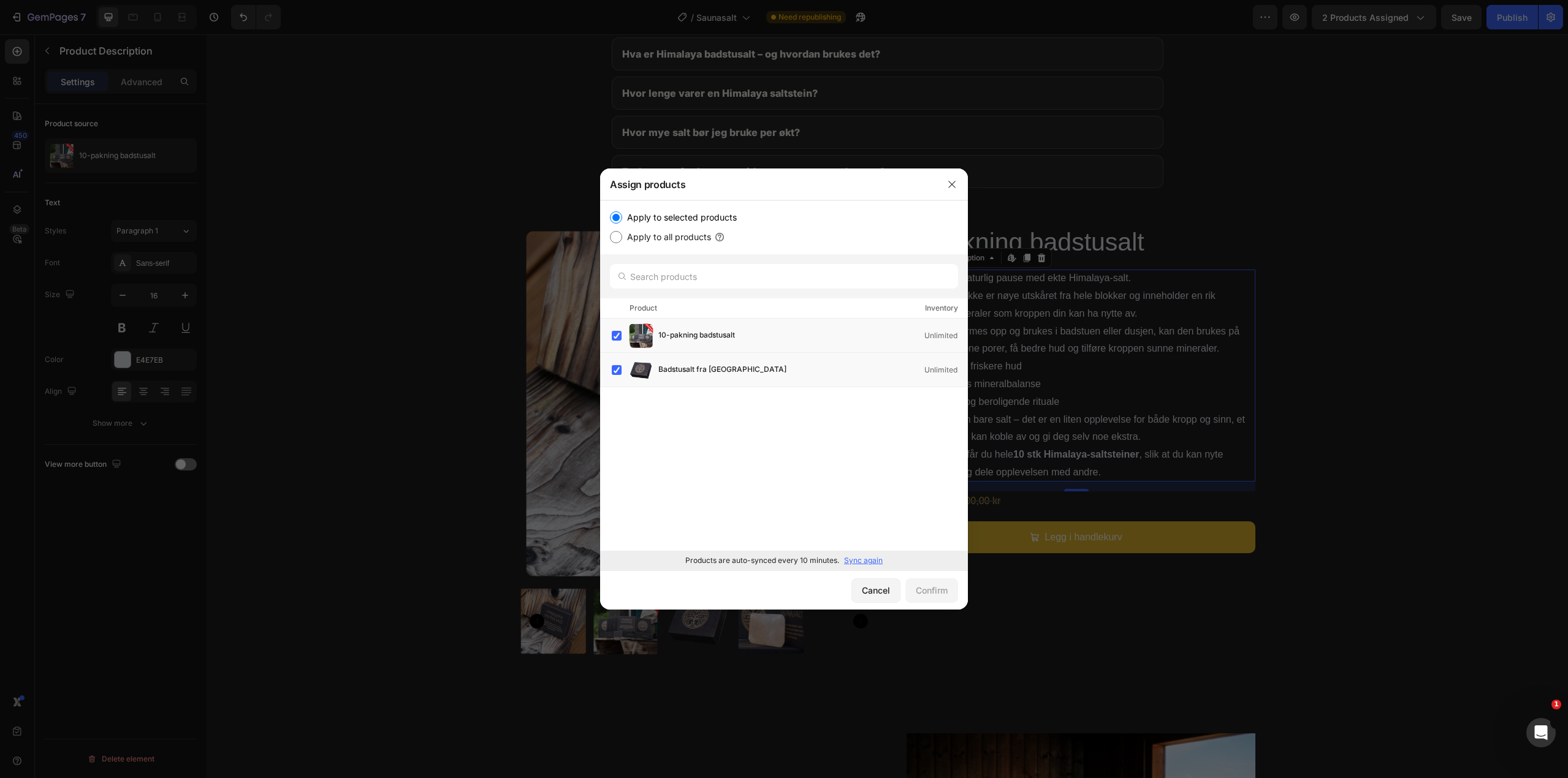
click at [873, 563] on p "Sync again" at bounding box center [863, 561] width 39 height 11
click at [953, 186] on icon "button" at bounding box center [951, 184] width 7 height 7
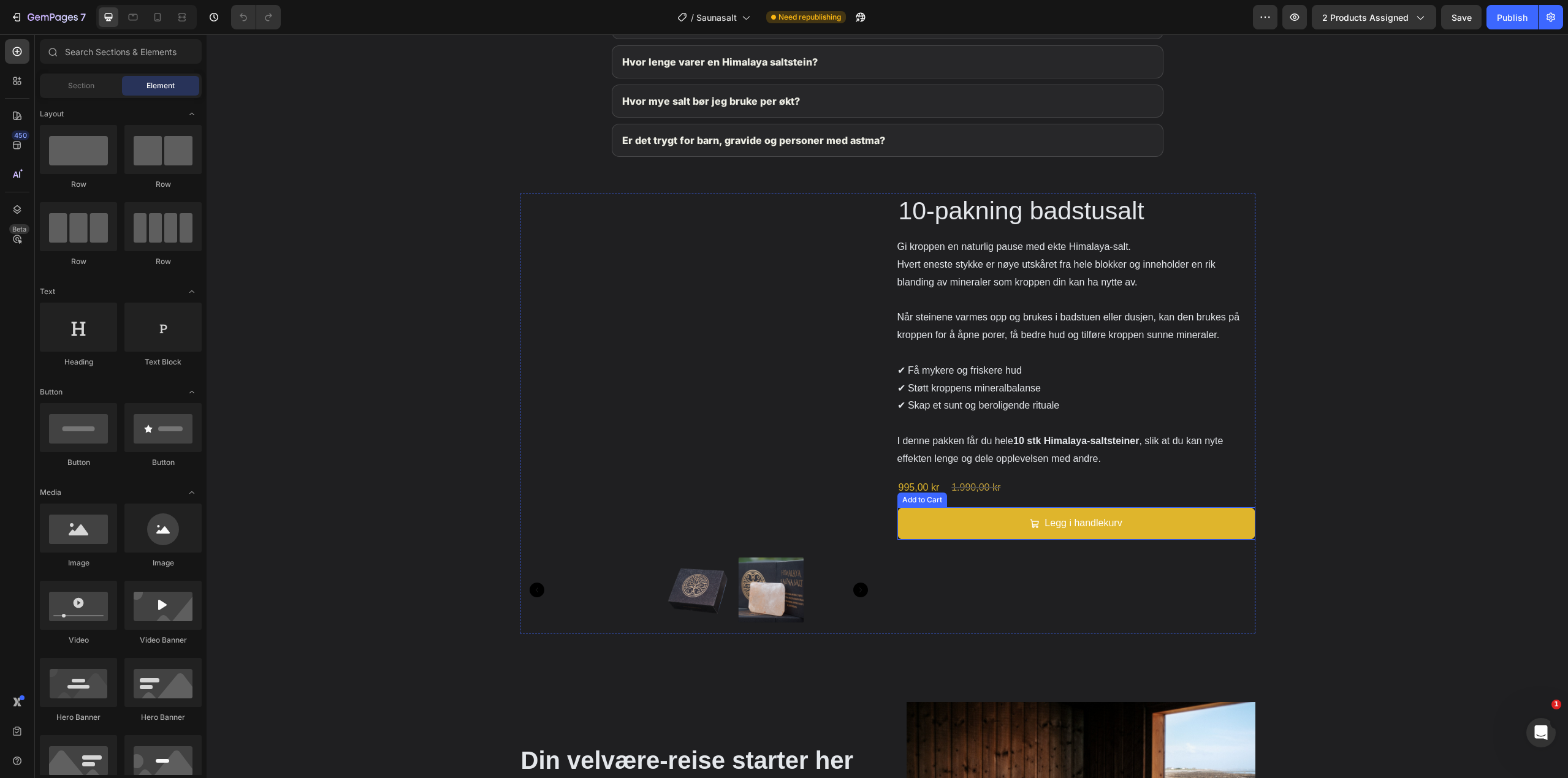
scroll to position [1839, 0]
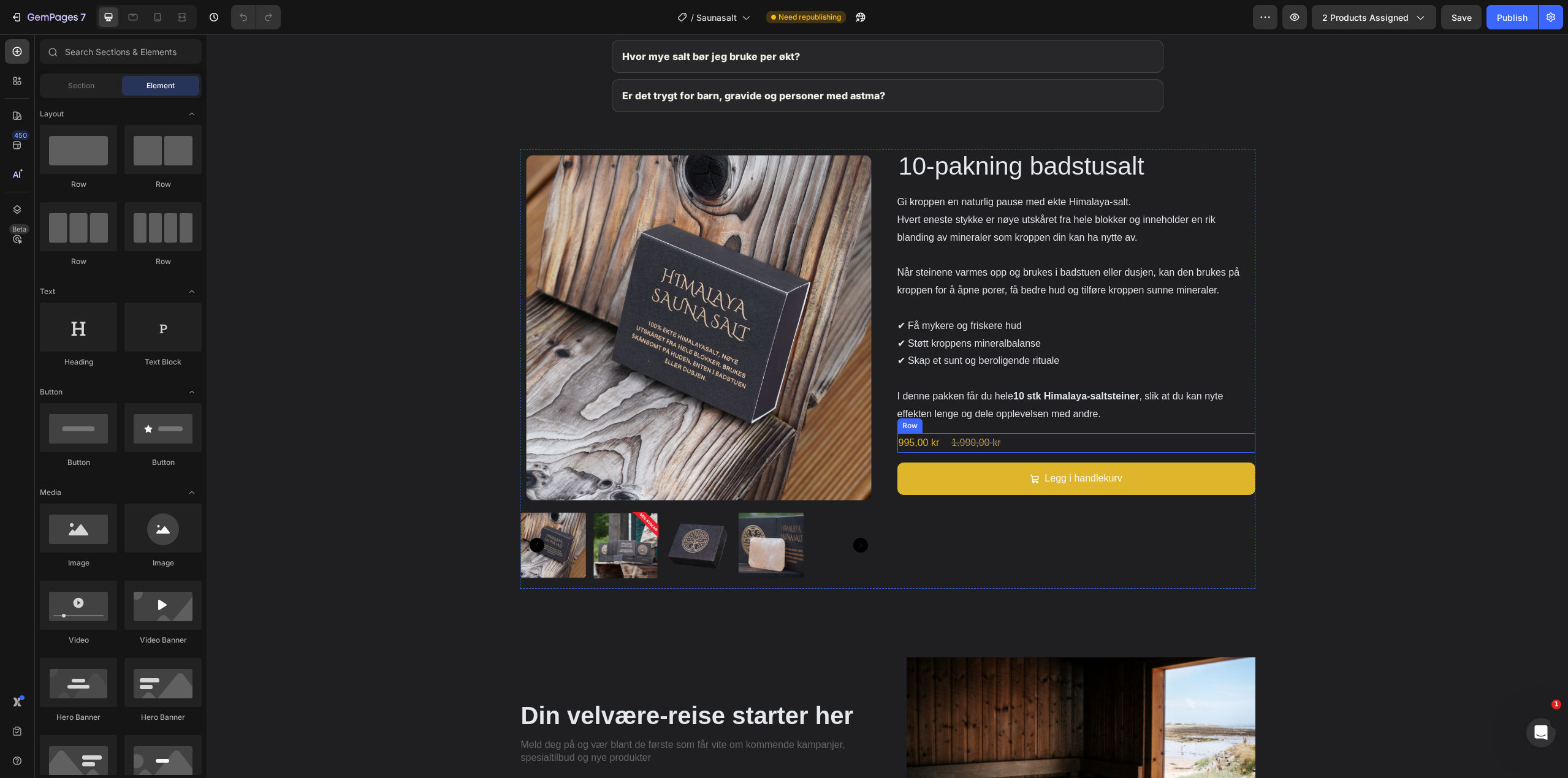
click at [1027, 444] on div "995,00 kr Product Price Product Price 1.990,00 kr Product Price Product Price R…" at bounding box center [1076, 443] width 358 height 20
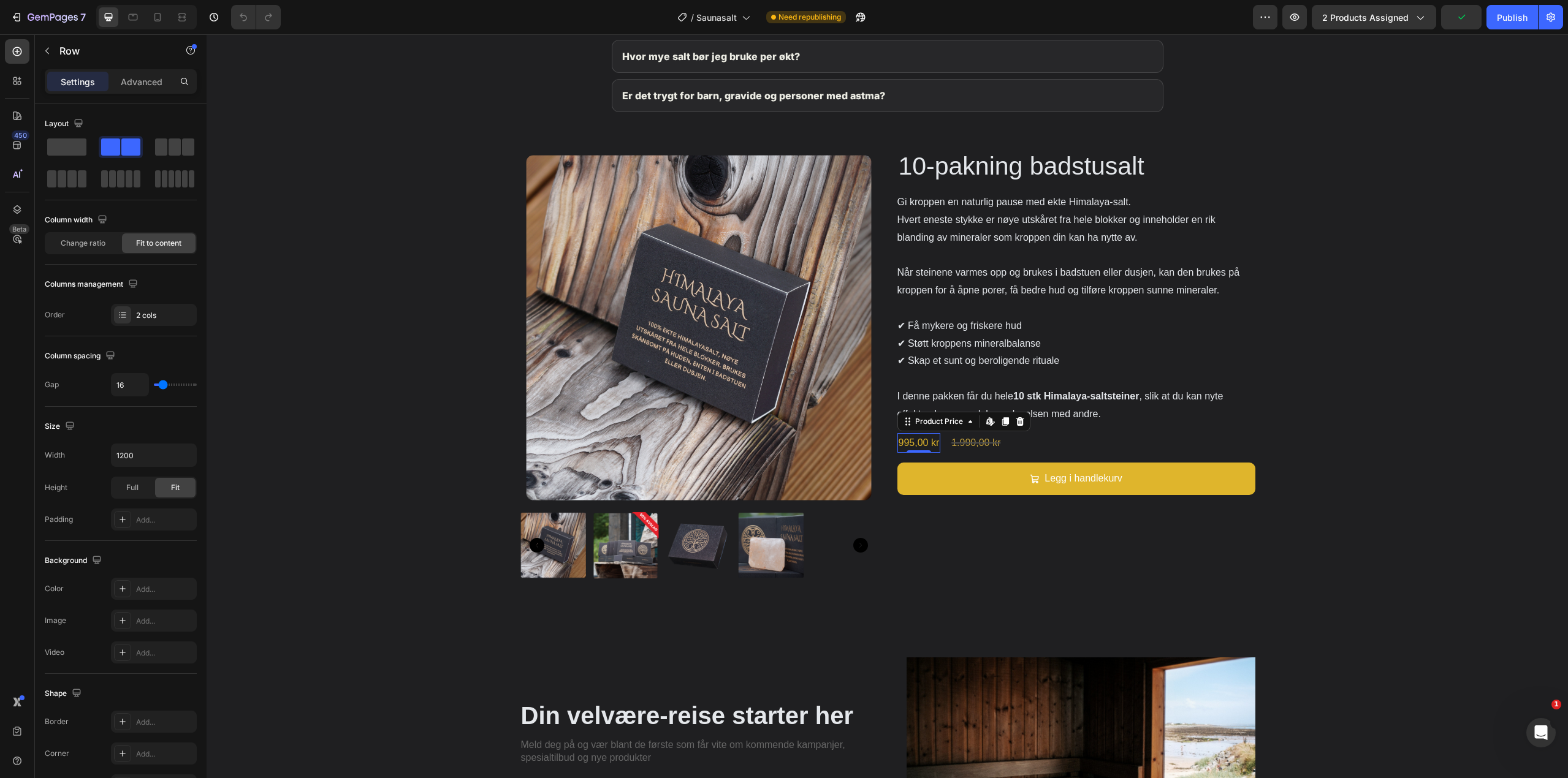
click at [935, 444] on div "995,00 kr" at bounding box center [919, 443] width 43 height 20
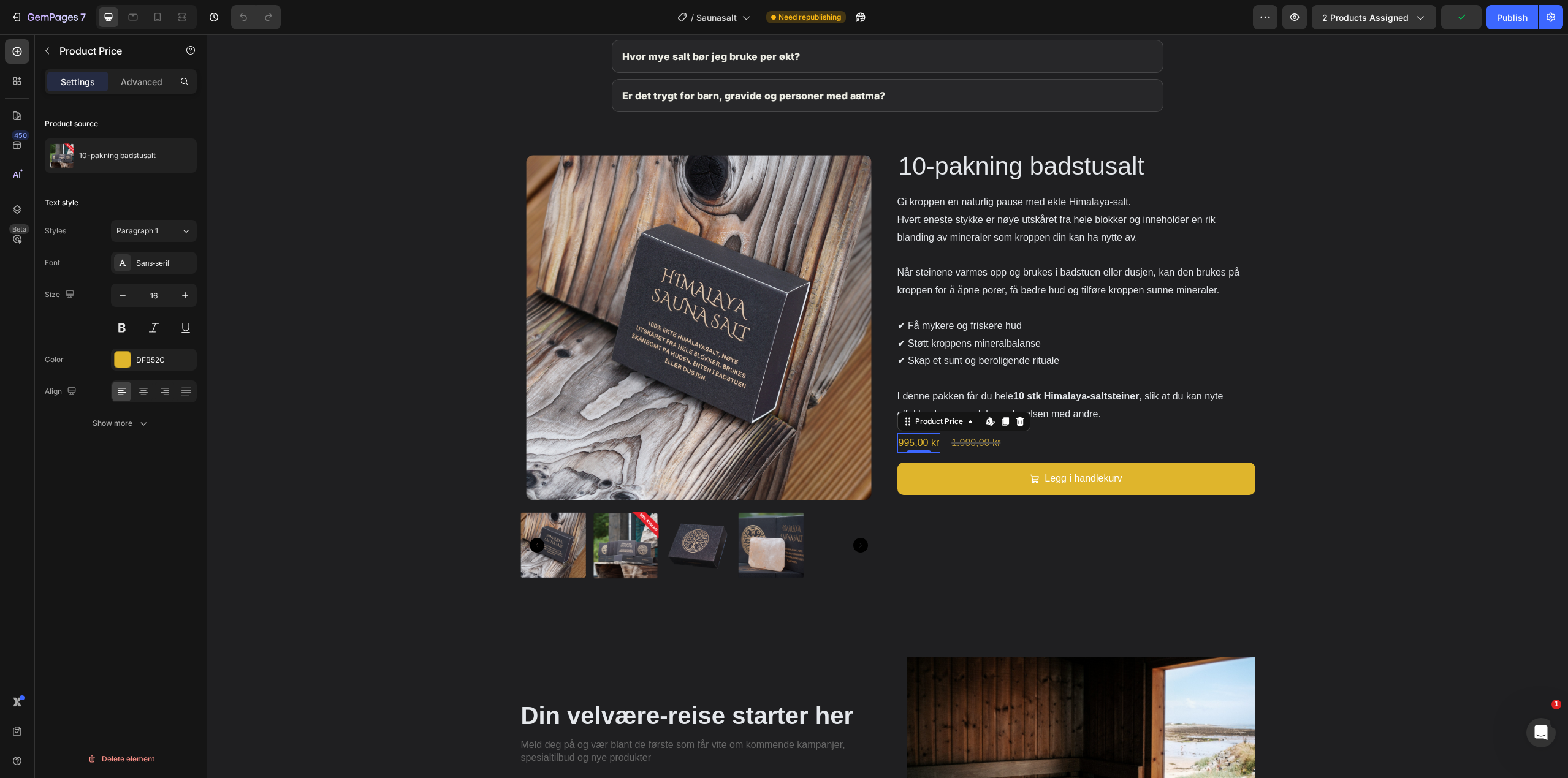
click at [926, 439] on div "995,00 kr" at bounding box center [919, 443] width 43 height 20
click at [185, 297] on icon "button" at bounding box center [185, 295] width 6 height 6
type input "19"
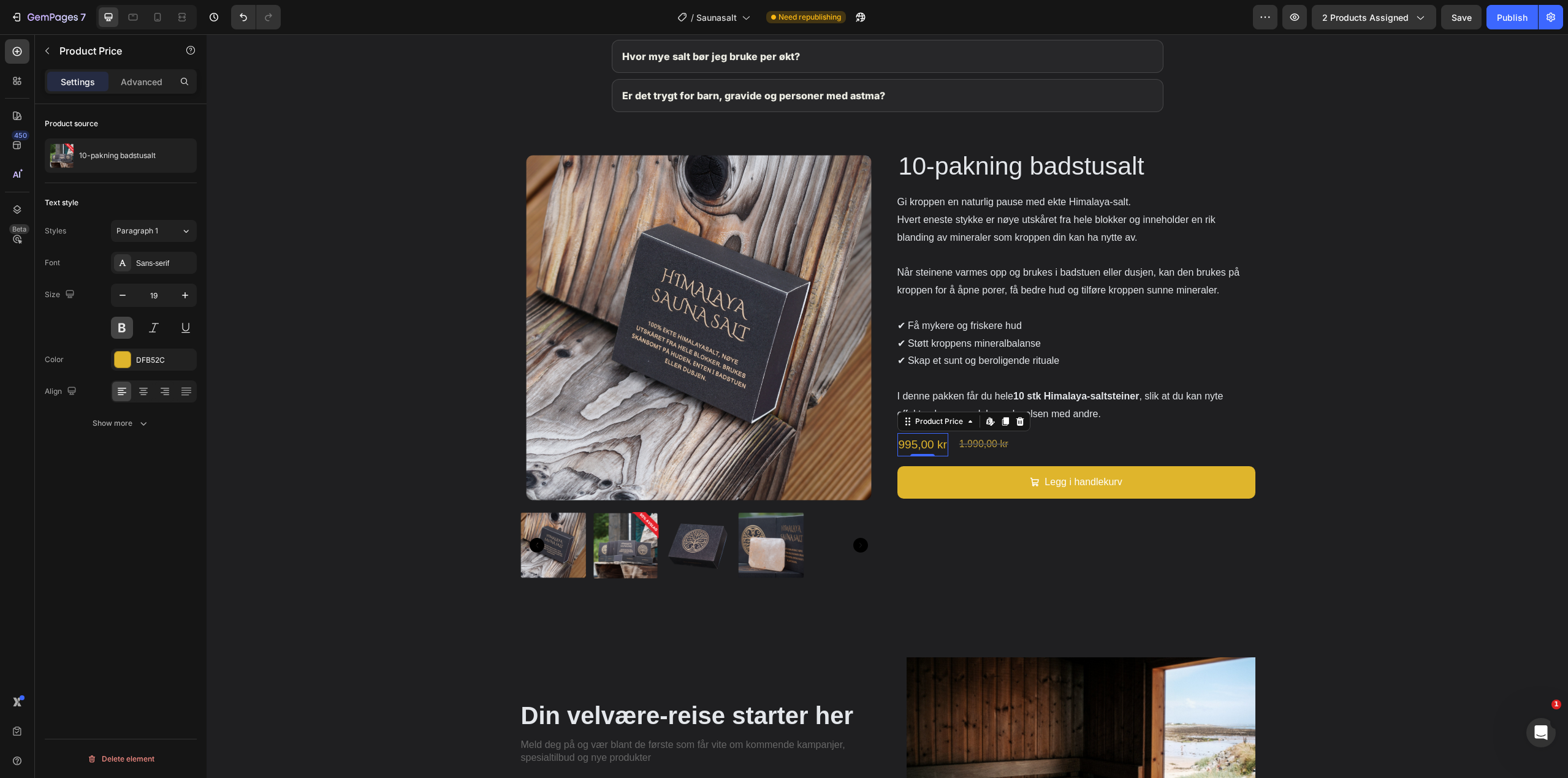
click at [124, 327] on button at bounding box center [121, 327] width 22 height 22
click at [983, 444] on div "1.990,00 kr" at bounding box center [985, 444] width 52 height 20
click at [187, 302] on button "button" at bounding box center [185, 295] width 22 height 22
type input "17"
click at [1355, 550] on div "Product Images 10-pakning badstusalt Product Title Gi kroppen en naturlig pause…" at bounding box center [887, 369] width 1361 height 440
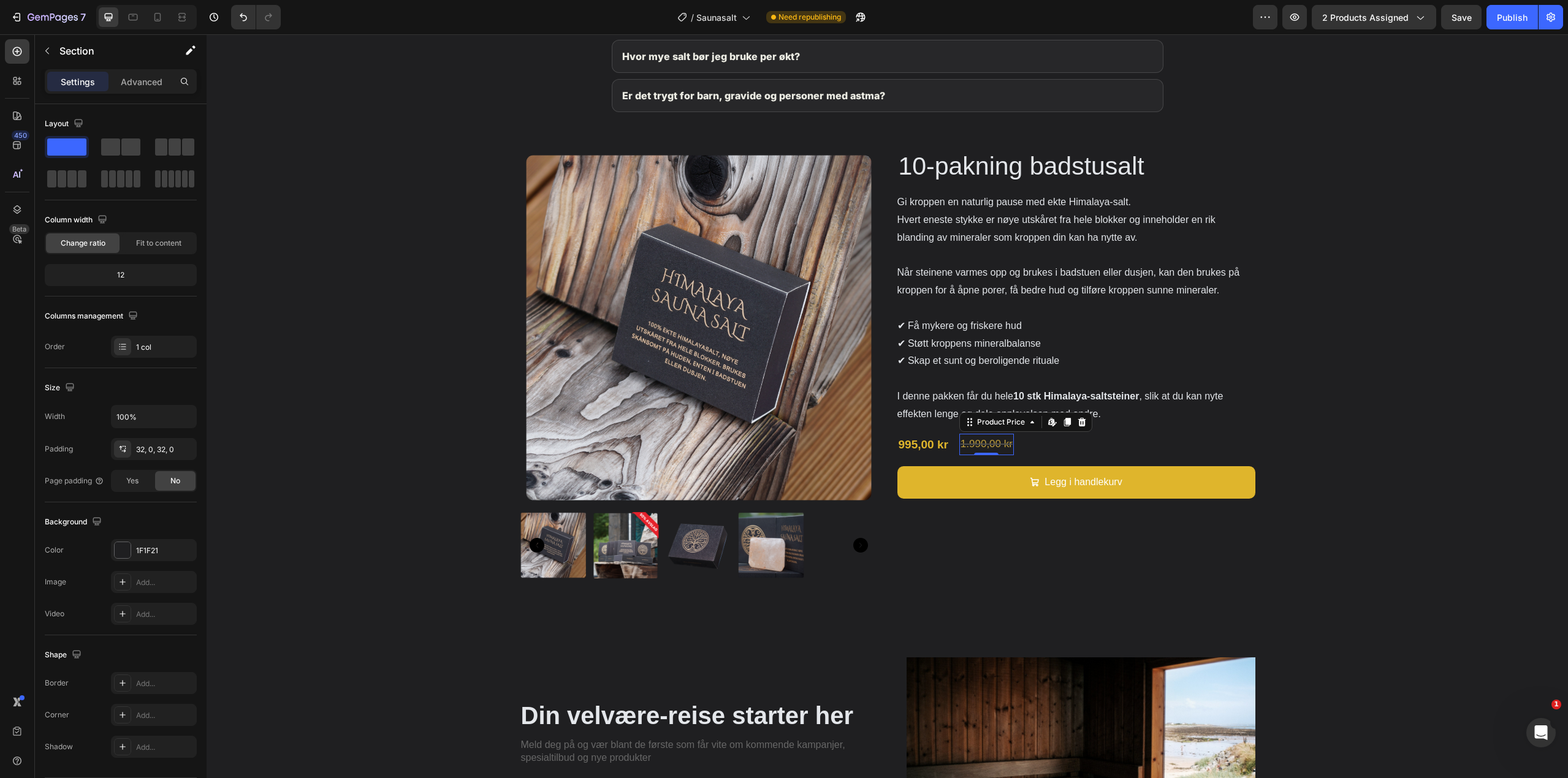
click at [992, 445] on div "1.990,00 kr" at bounding box center [986, 444] width 55 height 21
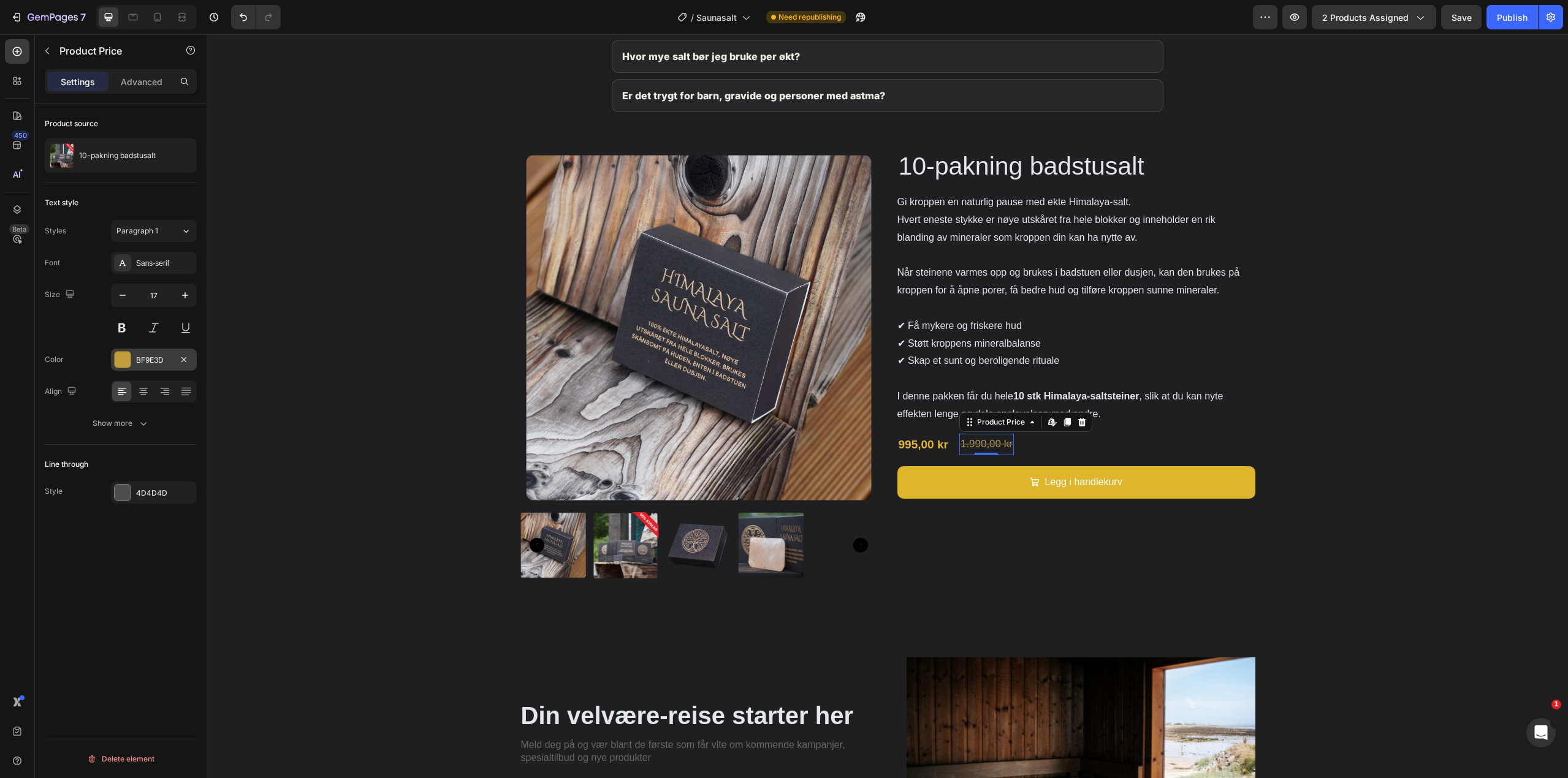
click at [151, 356] on div "BF9E3D" at bounding box center [154, 360] width 35 height 11
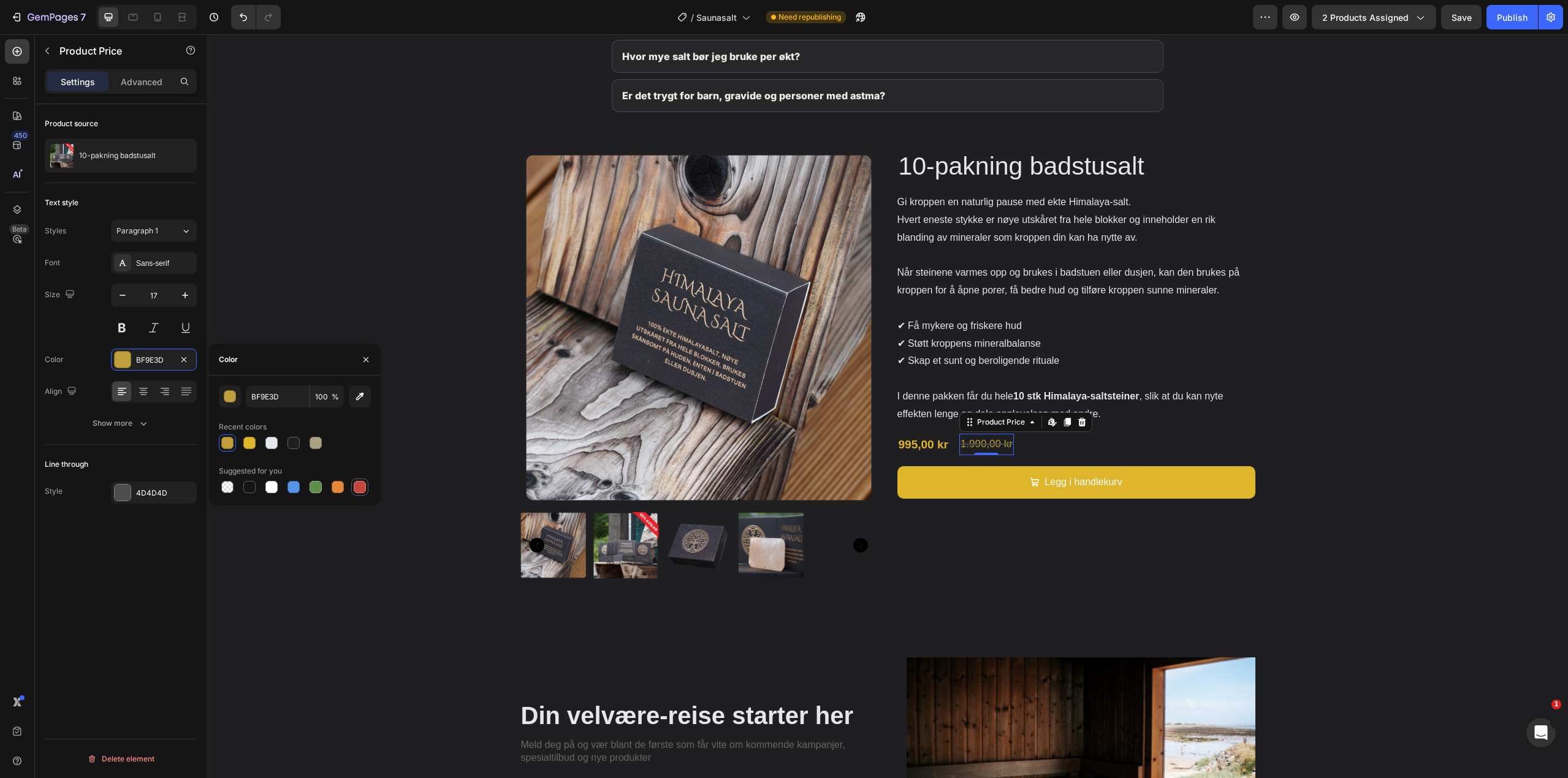
click at [356, 488] on div at bounding box center [360, 488] width 12 height 12
click at [338, 484] on div at bounding box center [338, 488] width 12 height 12
click at [231, 438] on div at bounding box center [227, 444] width 12 height 12
type input "BF9E3D"
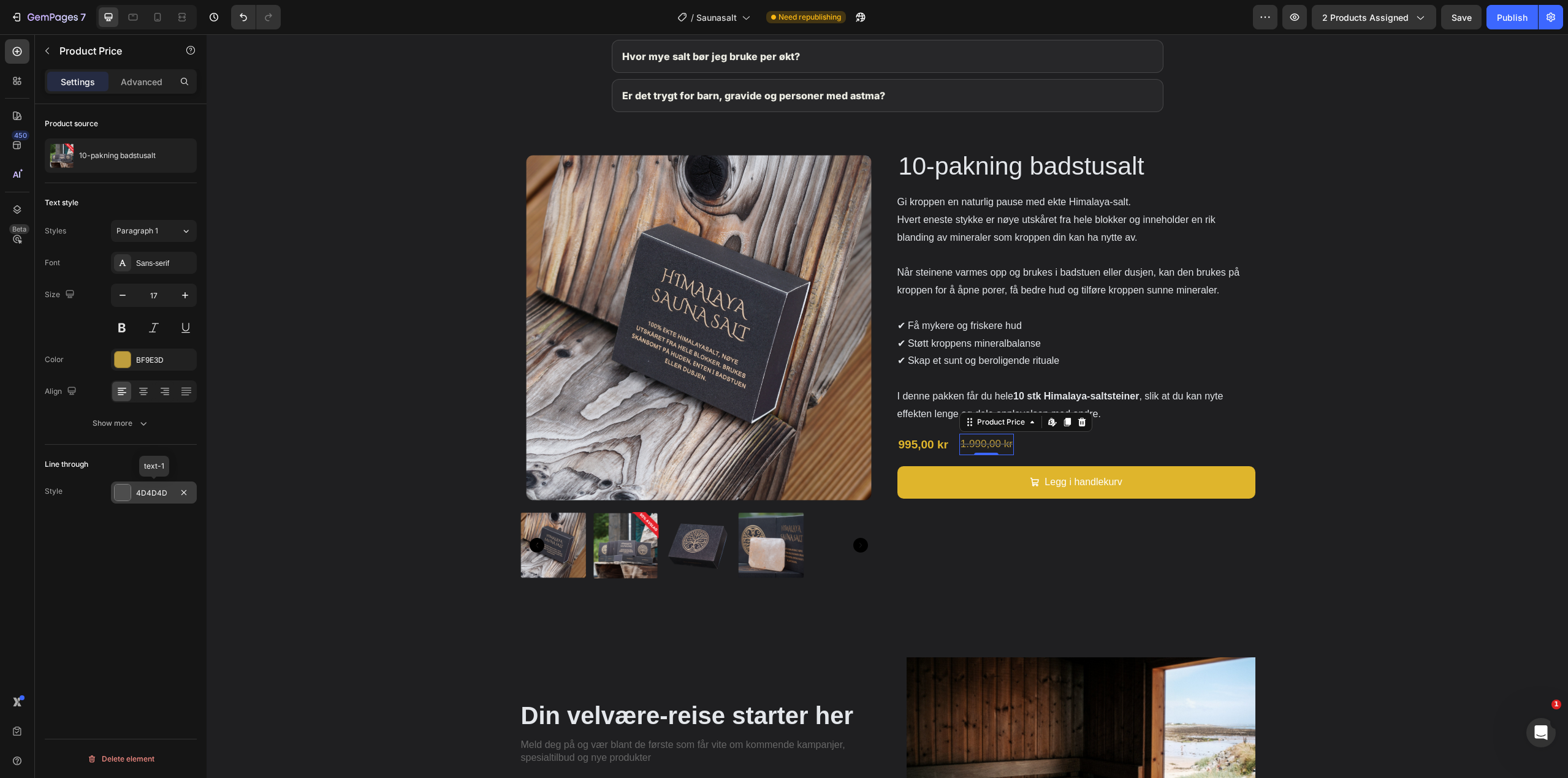
click at [131, 488] on div "4D4D4D" at bounding box center [154, 492] width 86 height 22
click at [321, 529] on div "4D4D4D" at bounding box center [327, 530] width 35 height 11
click at [314, 578] on div at bounding box center [316, 576] width 12 height 12
click at [358, 623] on div at bounding box center [360, 620] width 12 height 12
click at [270, 576] on div at bounding box center [272, 576] width 12 height 12
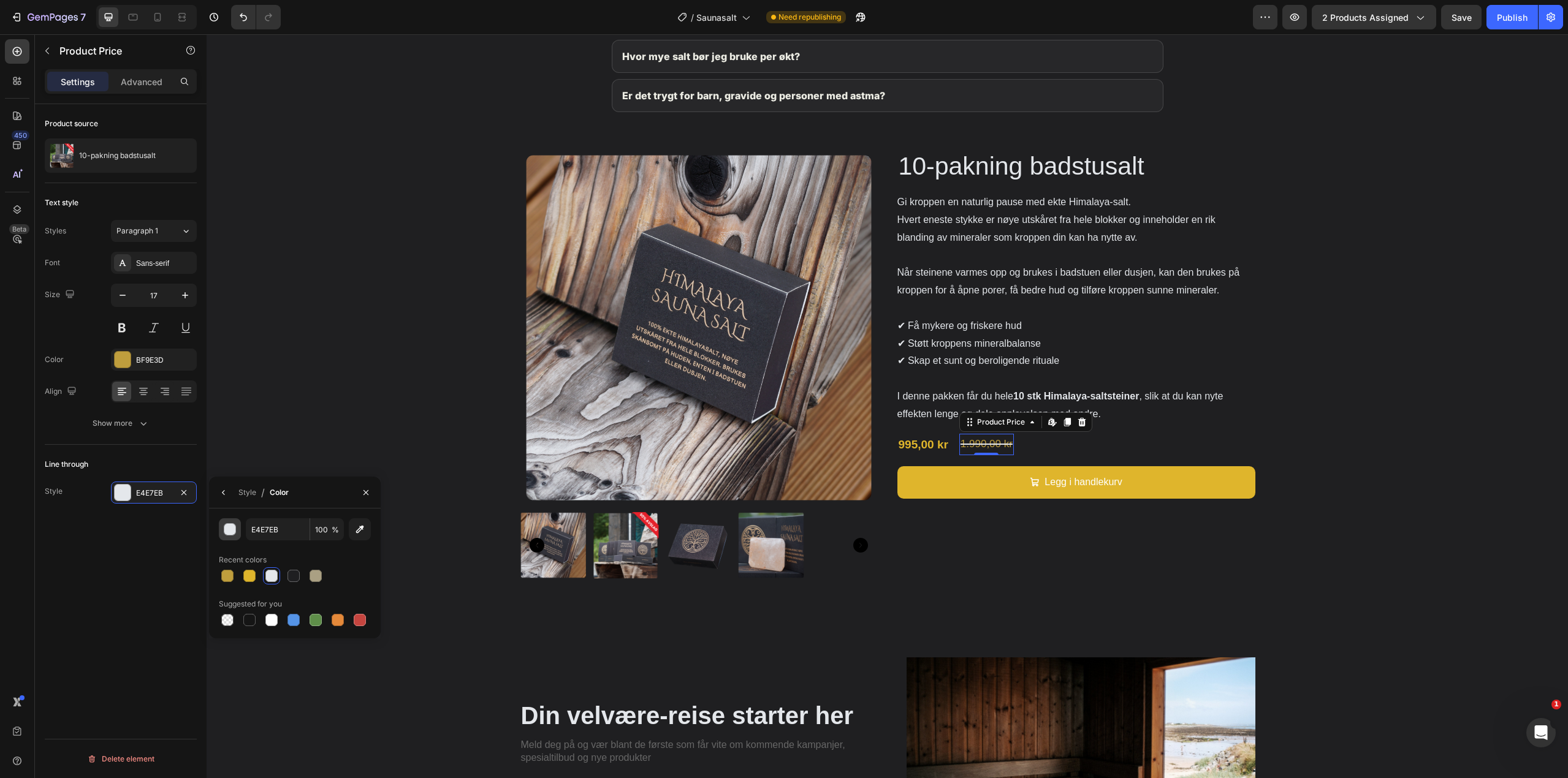
click at [231, 530] on div "button" at bounding box center [231, 530] width 12 height 12
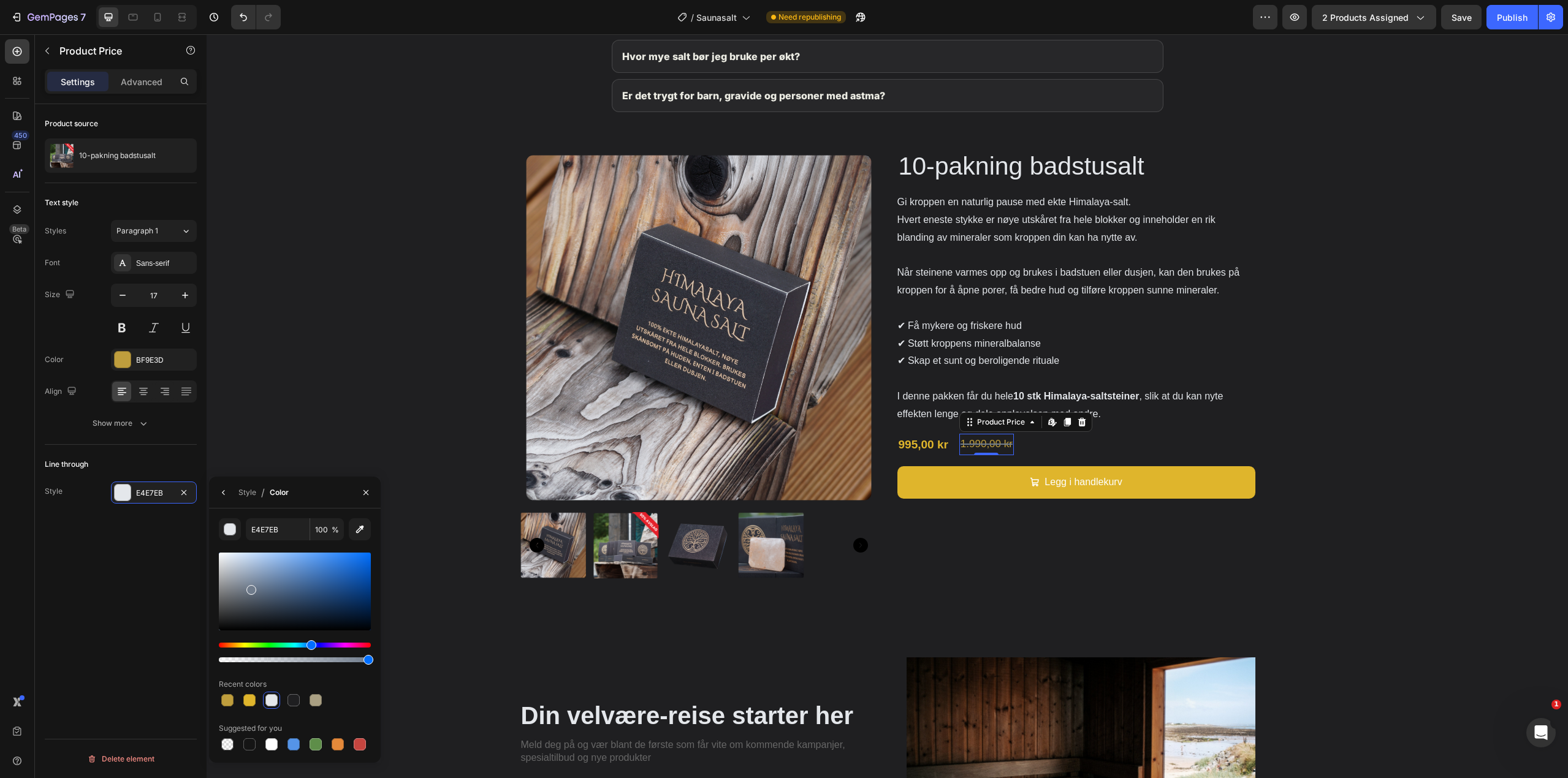
drag, startPoint x: 232, startPoint y: 575, endPoint x: 250, endPoint y: 587, distance: 21.6
click at [250, 587] on div at bounding box center [295, 591] width 152 height 77
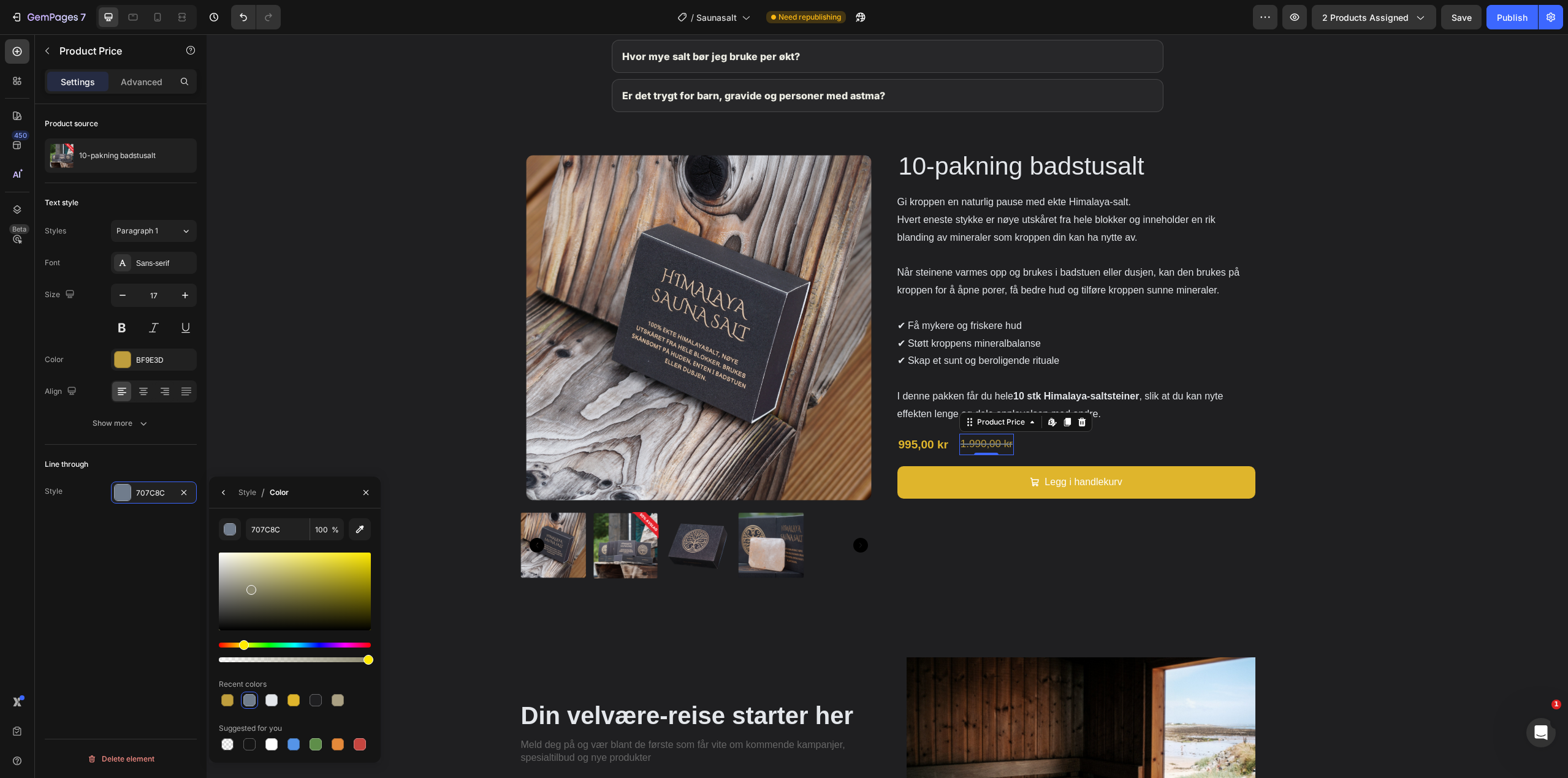
click at [243, 644] on div "Hue" at bounding box center [295, 646] width 152 height 5
drag, startPoint x: 255, startPoint y: 586, endPoint x: 253, endPoint y: 565, distance: 21.1
click at [253, 565] on div at bounding box center [295, 591] width 152 height 77
drag, startPoint x: 245, startPoint y: 564, endPoint x: 228, endPoint y: 569, distance: 17.7
click at [228, 569] on div at bounding box center [230, 571] width 10 height 10
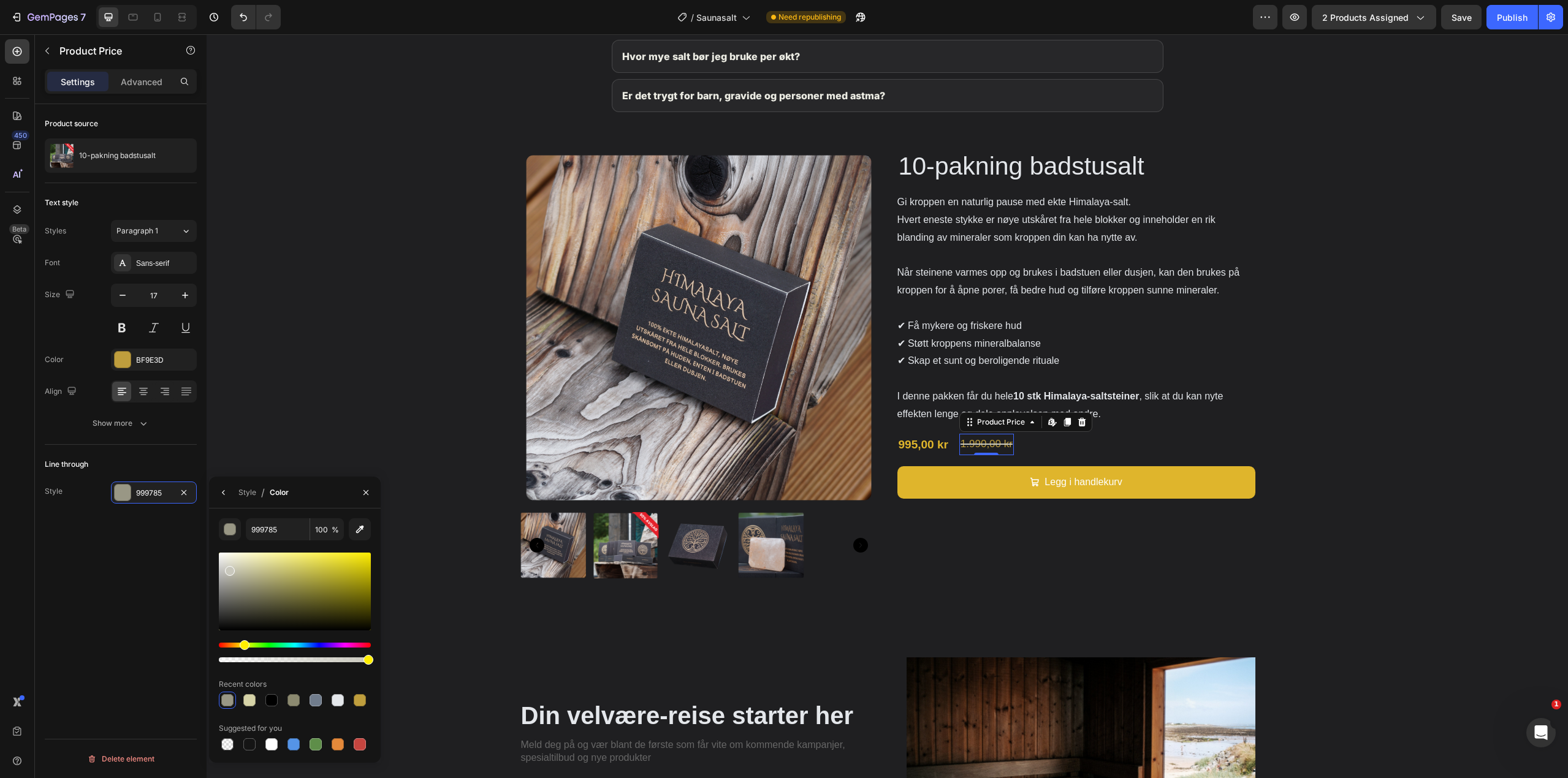
type input "C9C8BD"
click at [1243, 621] on div "Din velvære-reise starter her Heading Meld deg på og vær blant de første som få…" at bounding box center [887, 774] width 1361 height 330
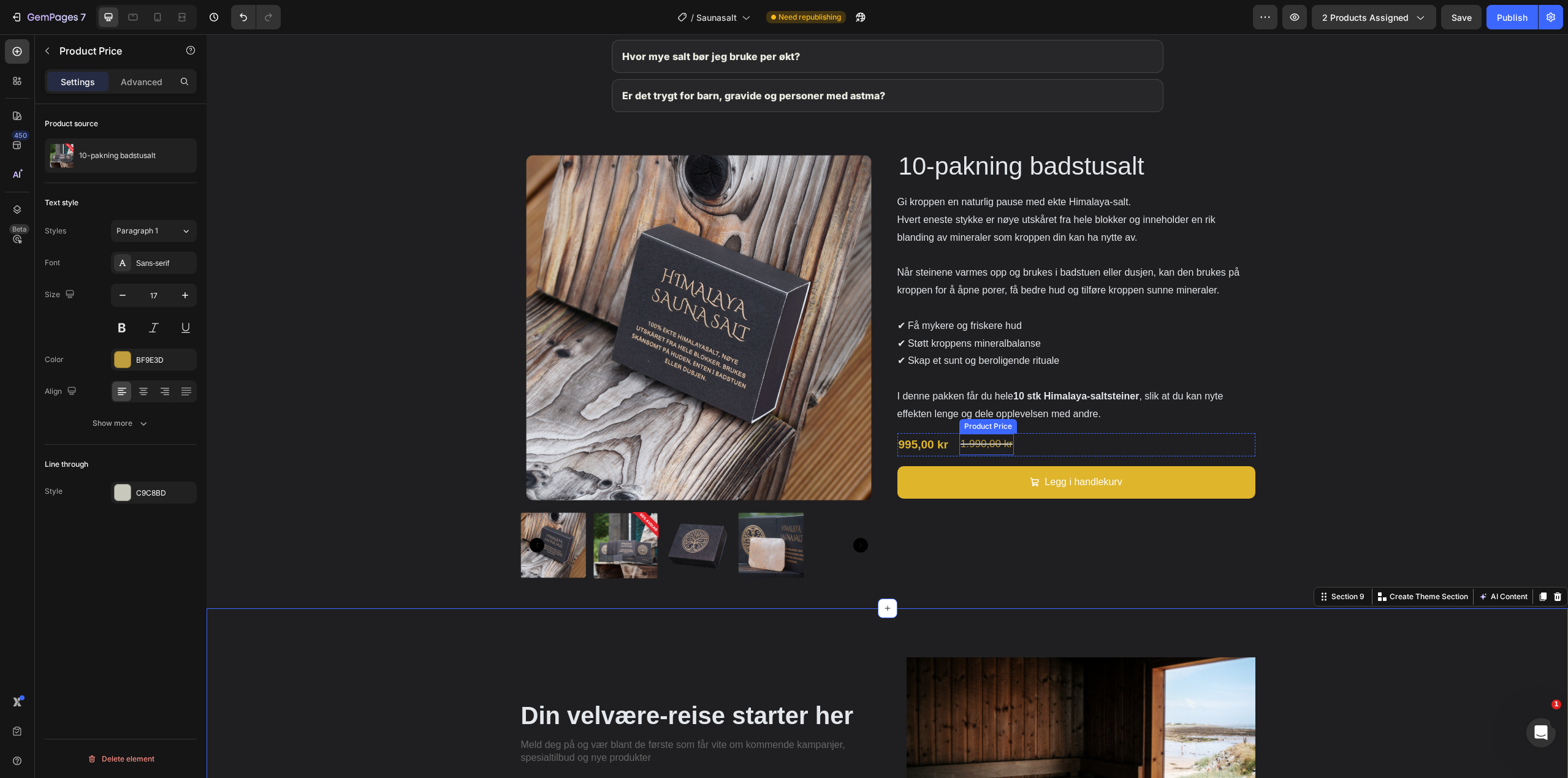
click at [983, 445] on div "1.990,00 kr" at bounding box center [986, 444] width 55 height 21
click at [183, 297] on icon "button" at bounding box center [185, 296] width 12 height 12
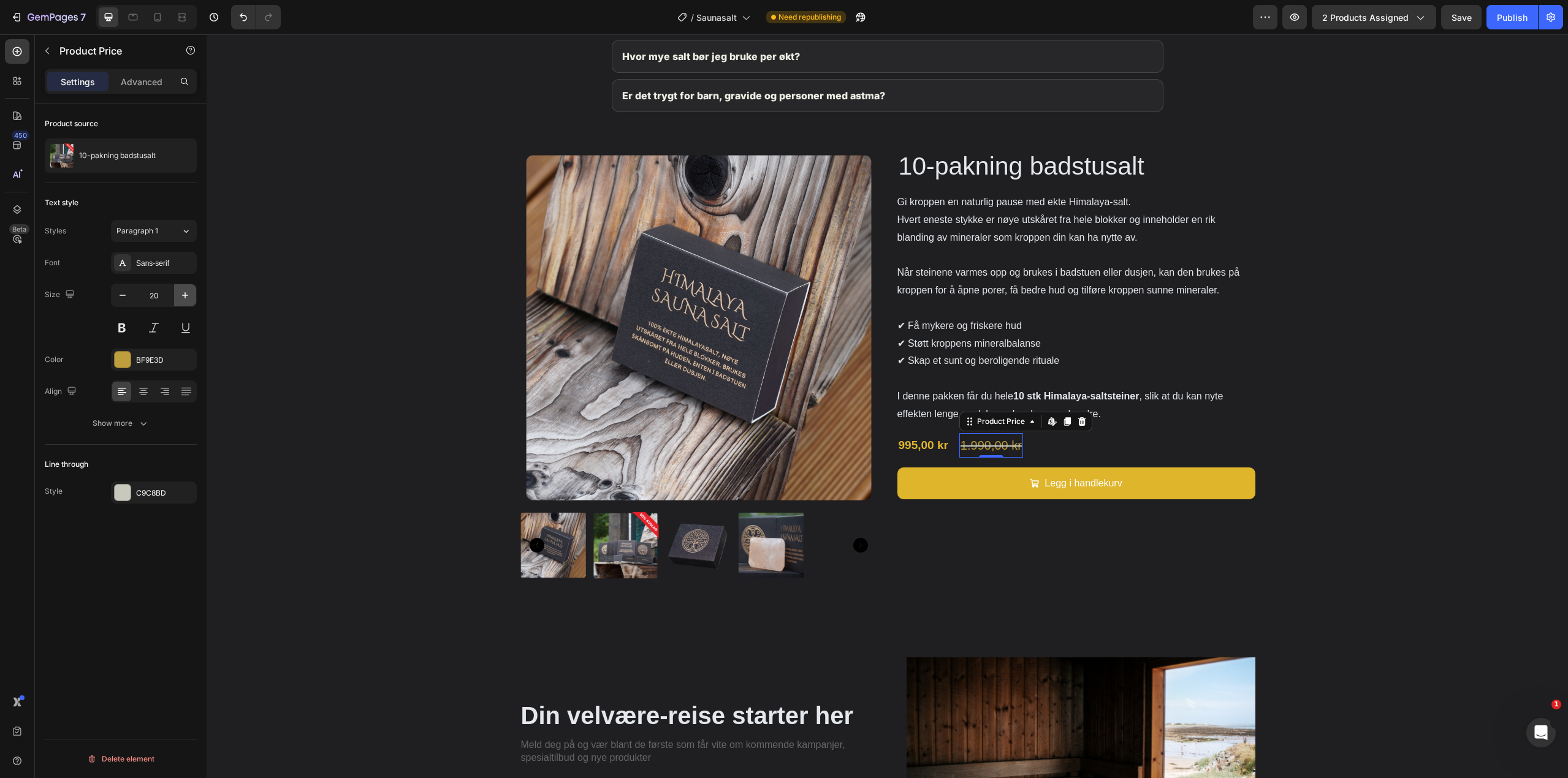
click at [183, 297] on icon "button" at bounding box center [185, 296] width 12 height 12
click at [128, 295] on icon "button" at bounding box center [122, 296] width 12 height 12
type input "19"
click at [151, 503] on div "Line through Style C9C8BD" at bounding box center [121, 480] width 152 height 69
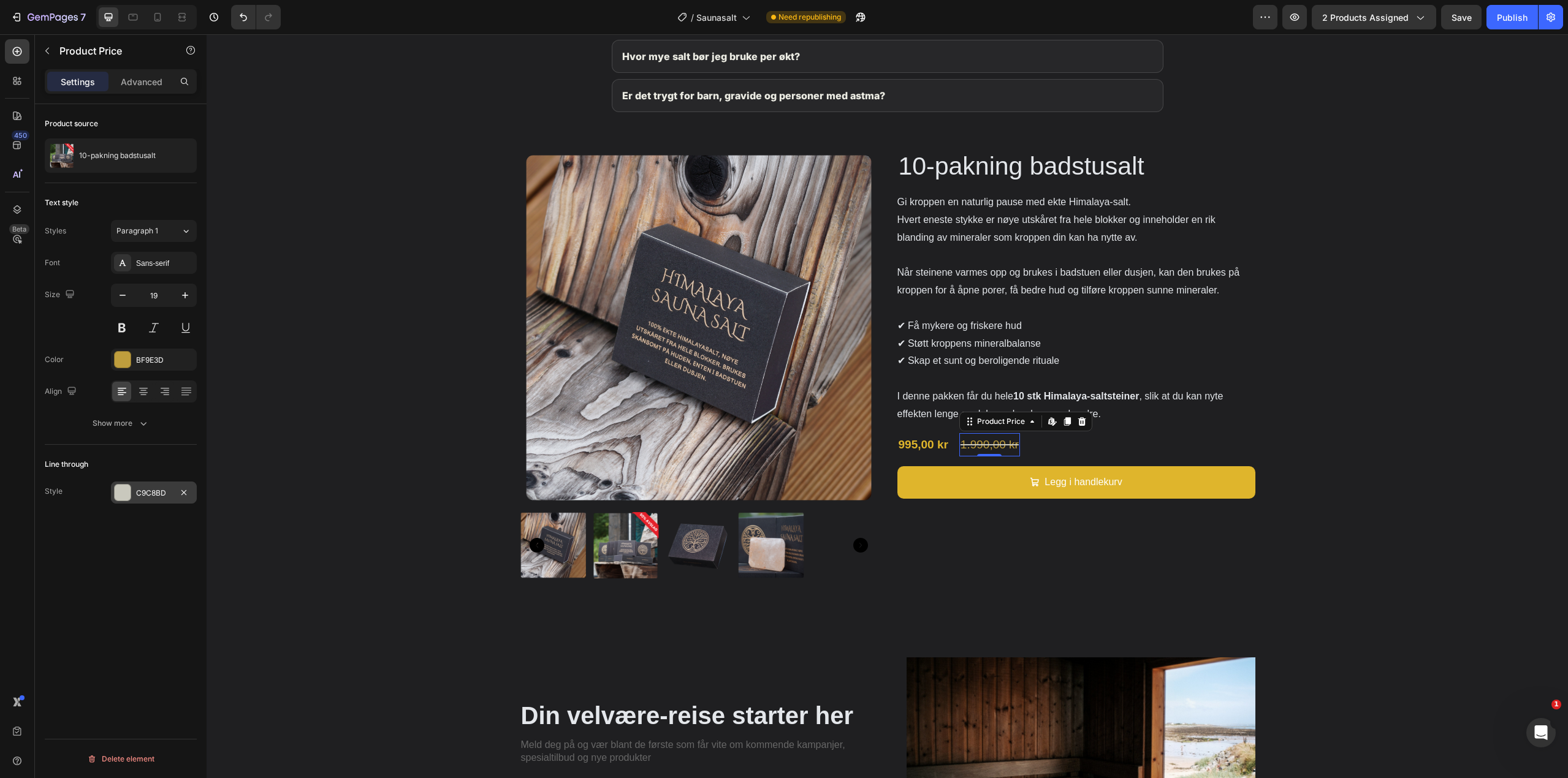
click at [150, 494] on div "C9C8BD" at bounding box center [154, 493] width 35 height 11
type input "1"
click at [332, 562] on input "range" at bounding box center [349, 561] width 43 height 3
type input "2"
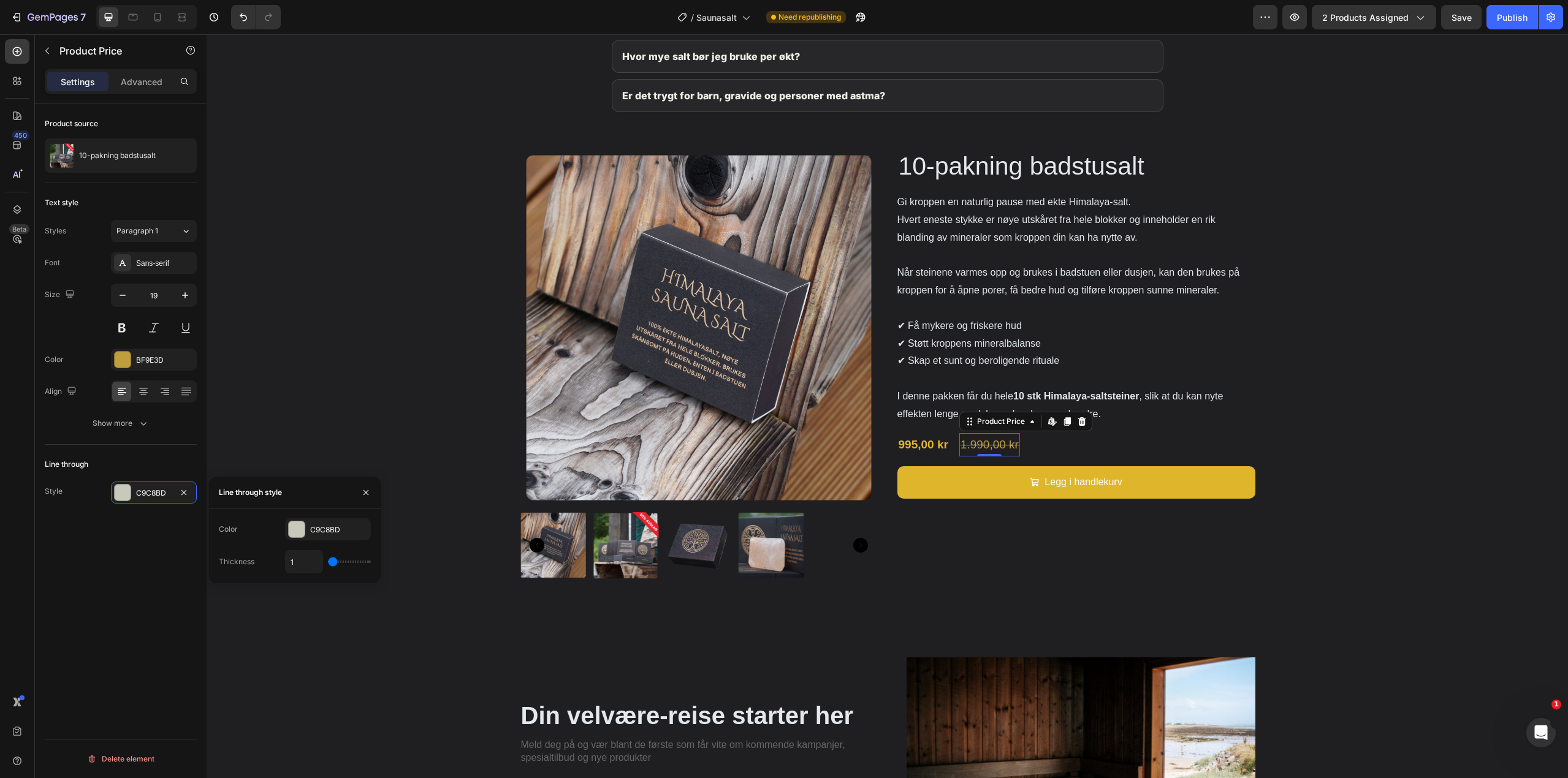
type input "2"
type input "3"
type input "4"
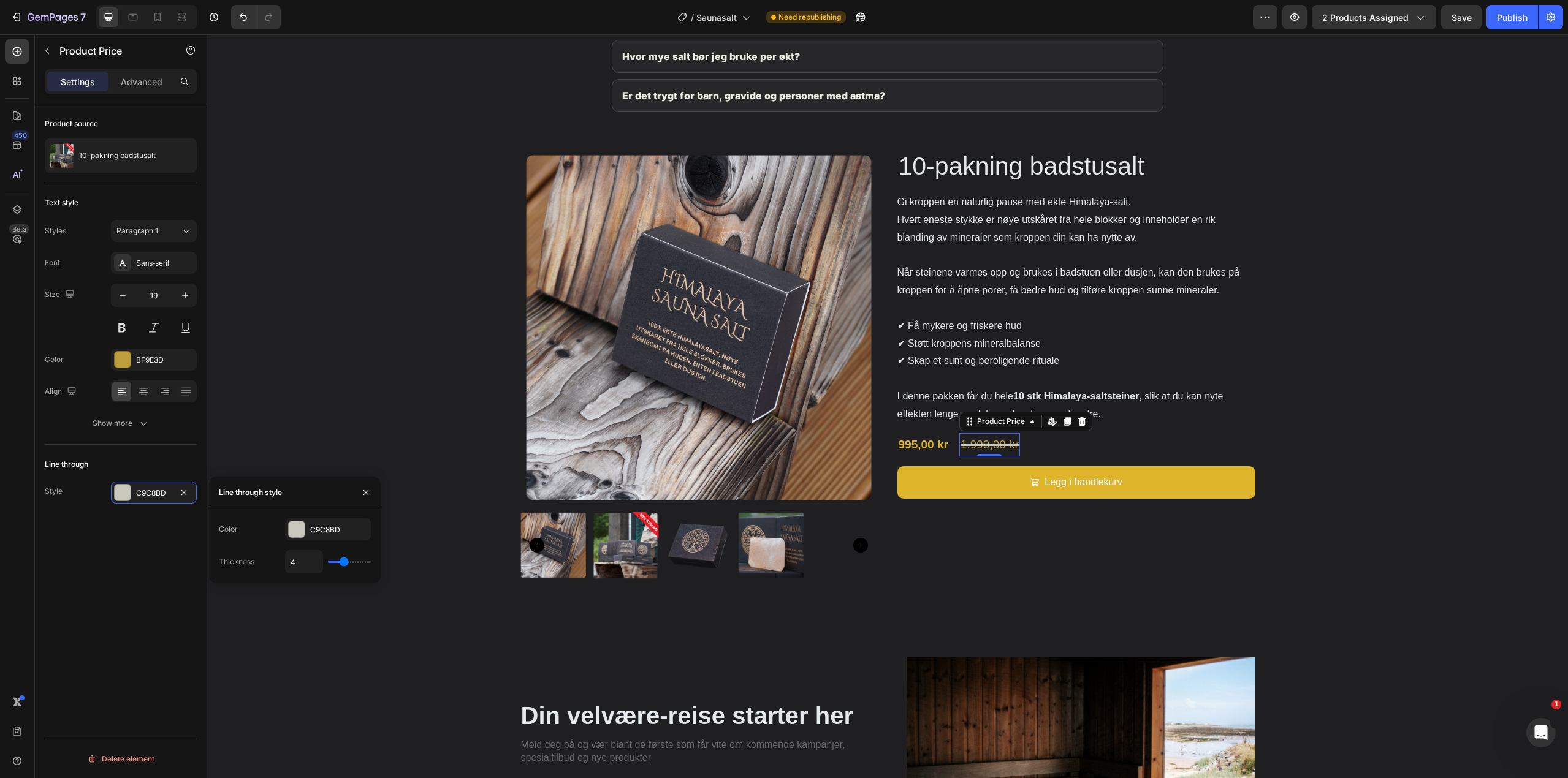
type input "3"
type input "2"
type input "1"
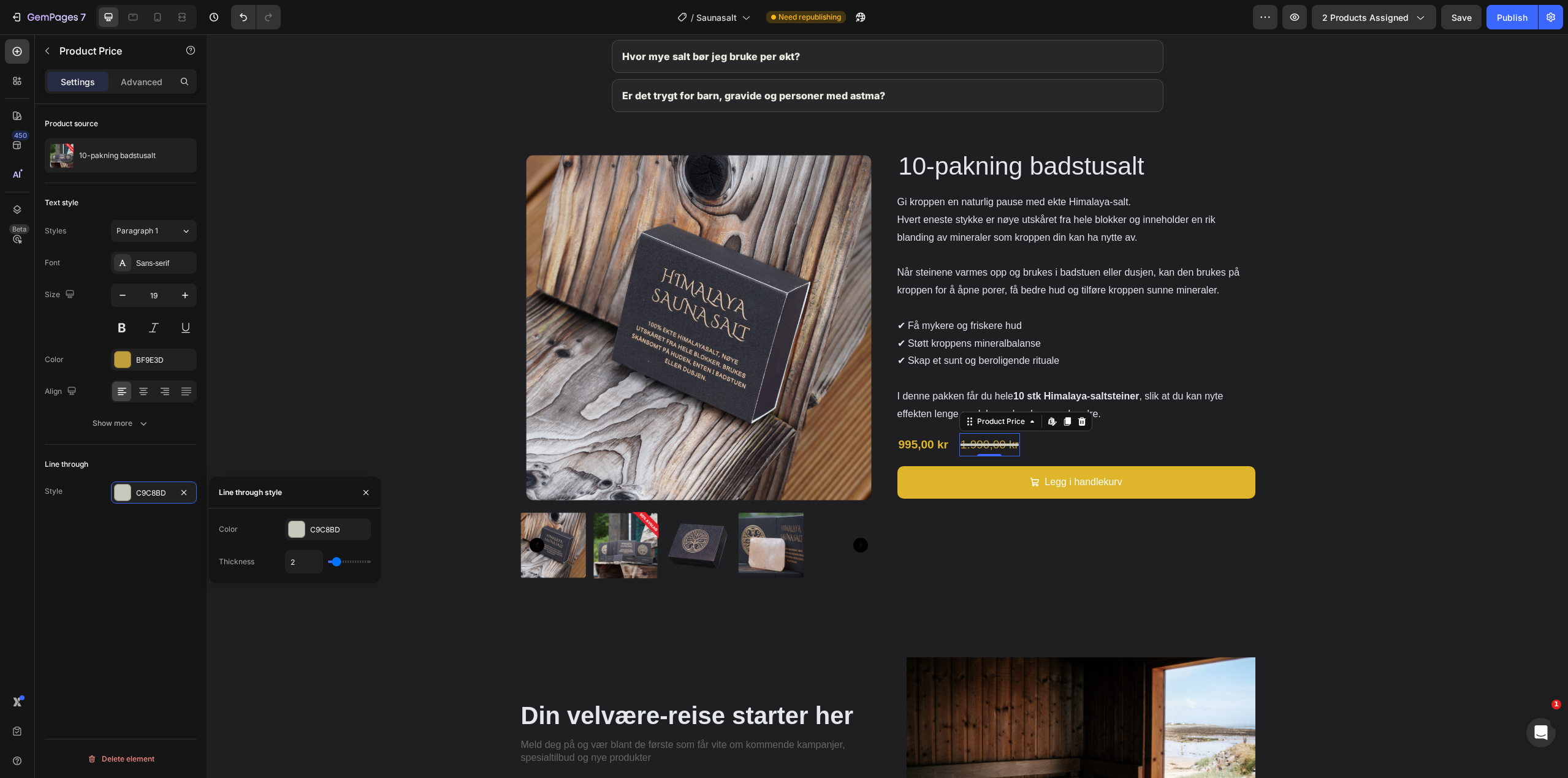
type input "1"
drag, startPoint x: 332, startPoint y: 562, endPoint x: 316, endPoint y: 555, distance: 17.5
click at [328, 561] on input "range" at bounding box center [349, 561] width 43 height 3
click at [1271, 411] on div "Product Images 10-pakning badstusalt Product Title Gi kroppen en naturlig pause…" at bounding box center [887, 369] width 1361 height 440
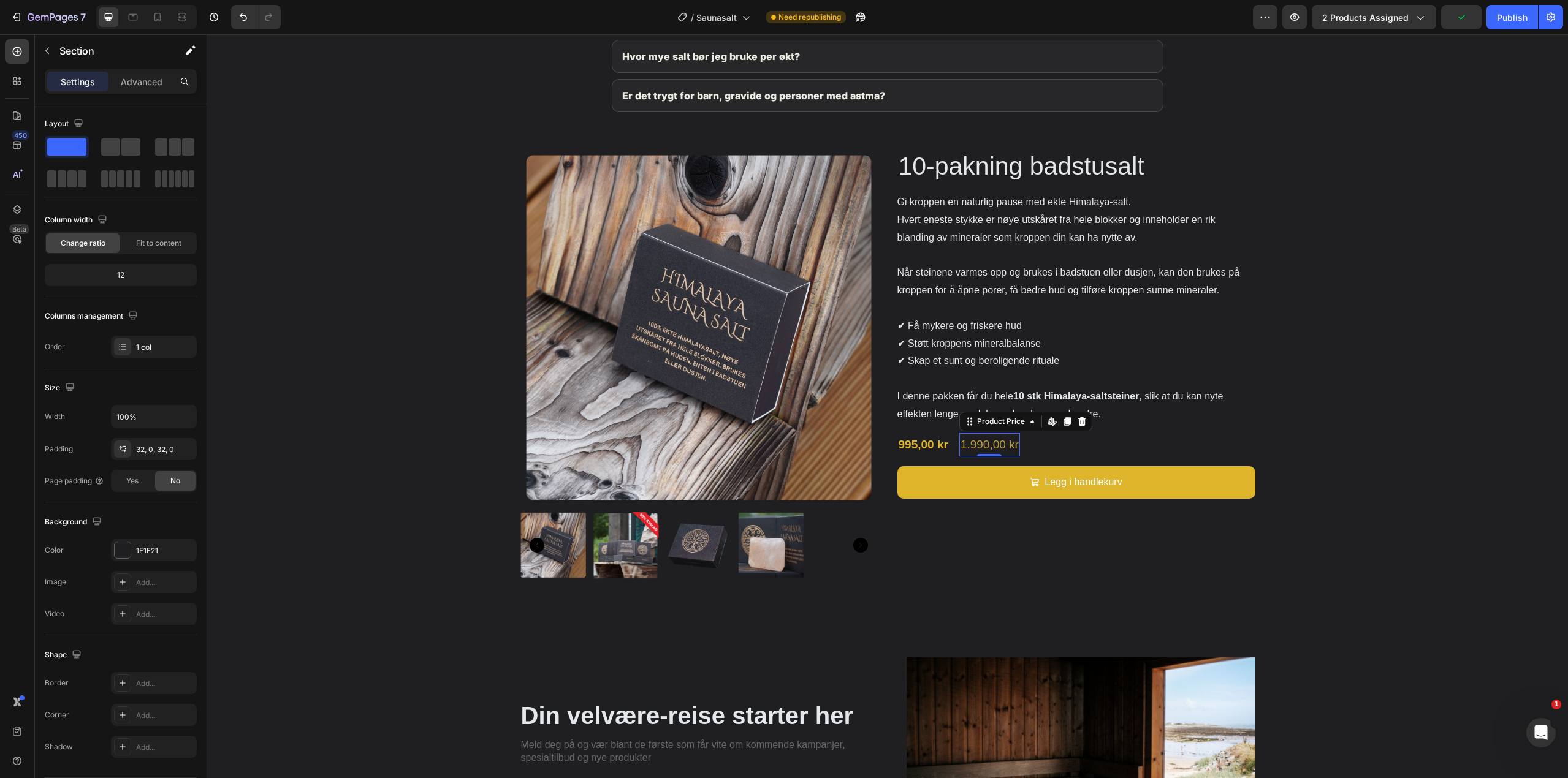
click at [964, 441] on div "1.990,00 kr" at bounding box center [989, 444] width 61 height 23
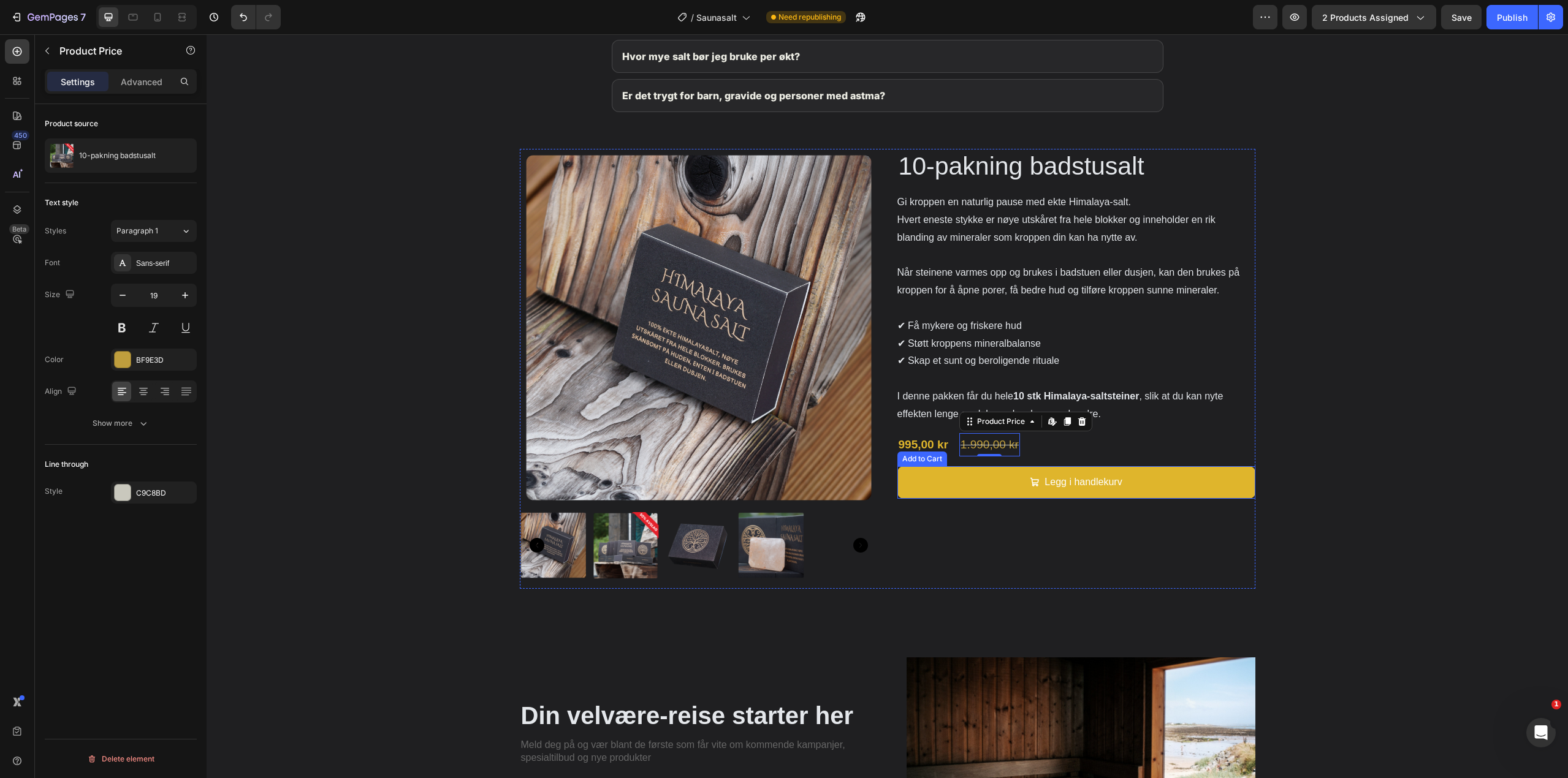
click at [1289, 431] on div "Product Images 10-pakning badstusalt Product Title Gi kroppen en naturlig pause…" at bounding box center [887, 369] width 1361 height 440
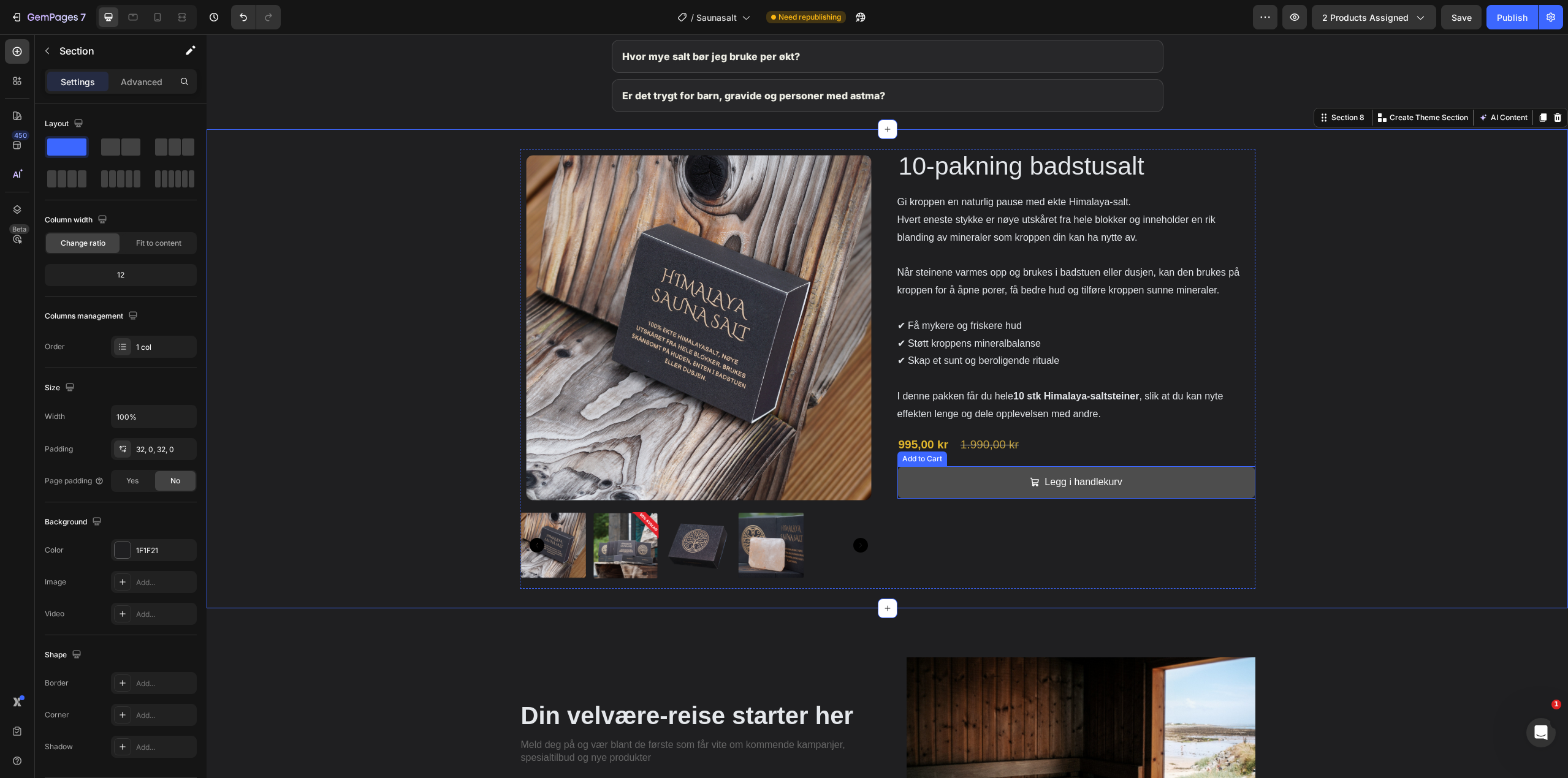
click at [1168, 480] on button "Legg i handlekurv" at bounding box center [1076, 482] width 358 height 33
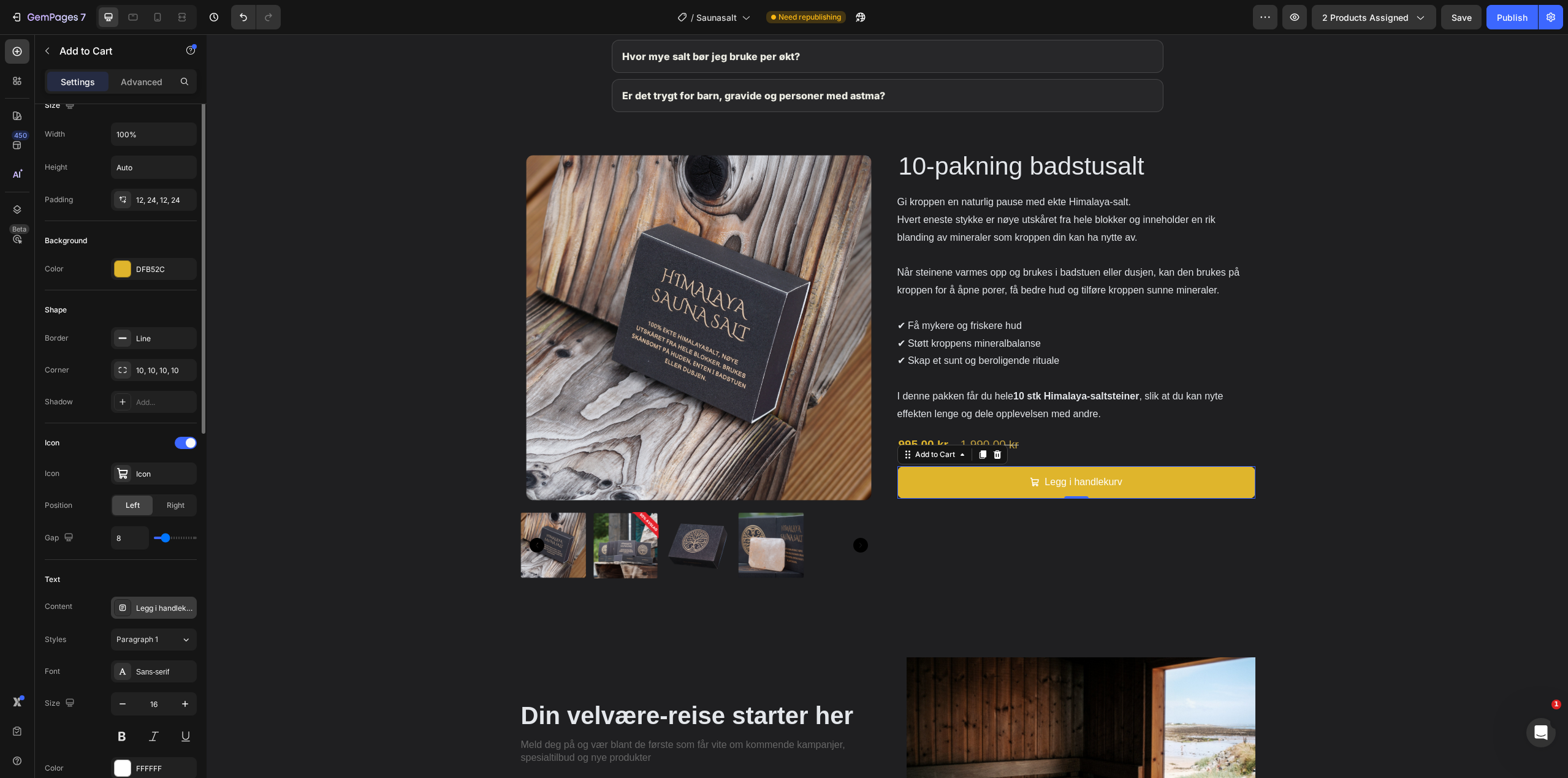
scroll to position [122, 0]
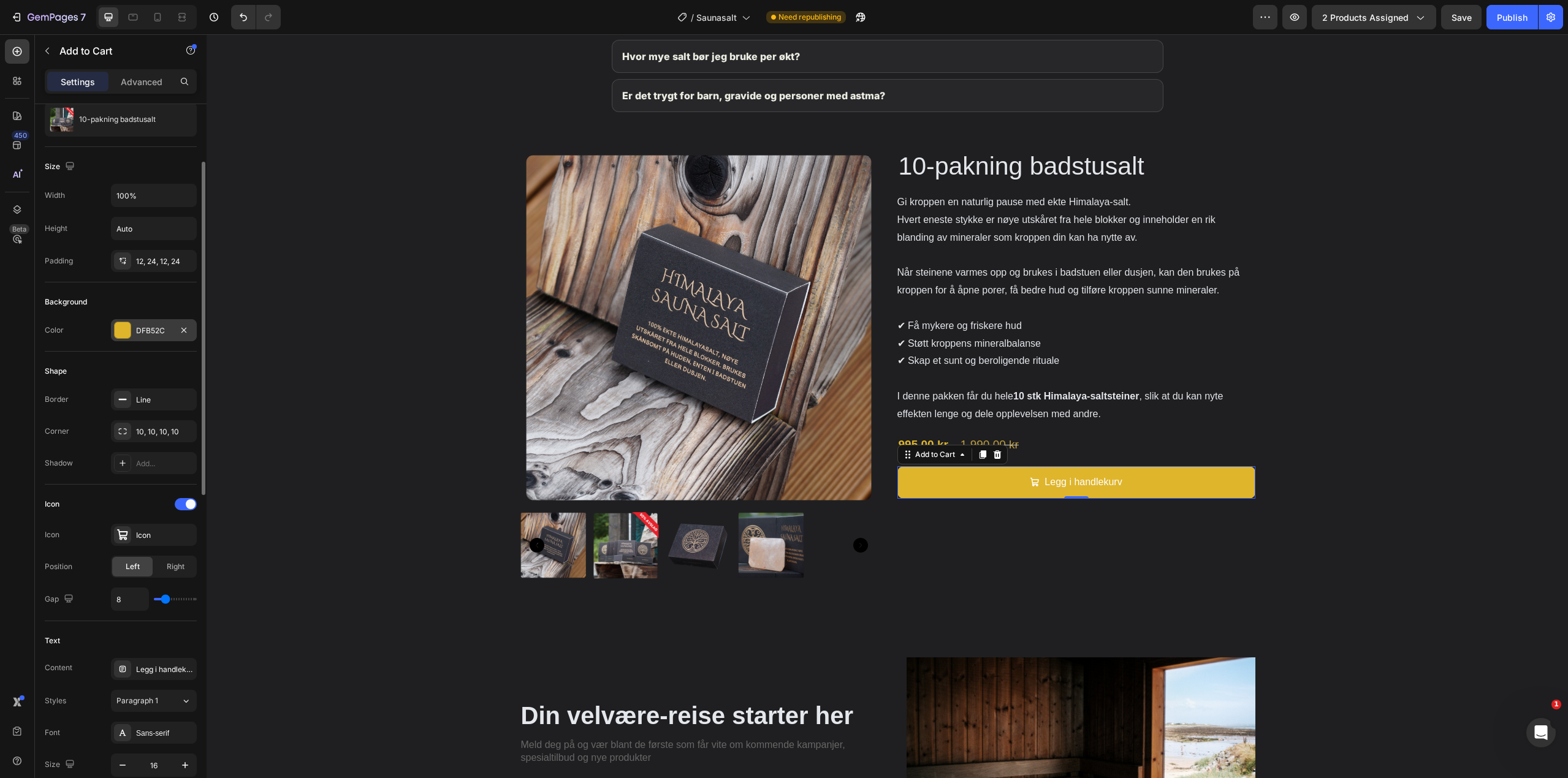
click at [150, 334] on div "DFB52C" at bounding box center [154, 331] width 35 height 11
click at [142, 335] on div "DFB52C" at bounding box center [154, 331] width 35 height 11
click at [150, 87] on p "Advanced" at bounding box center [141, 82] width 41 height 13
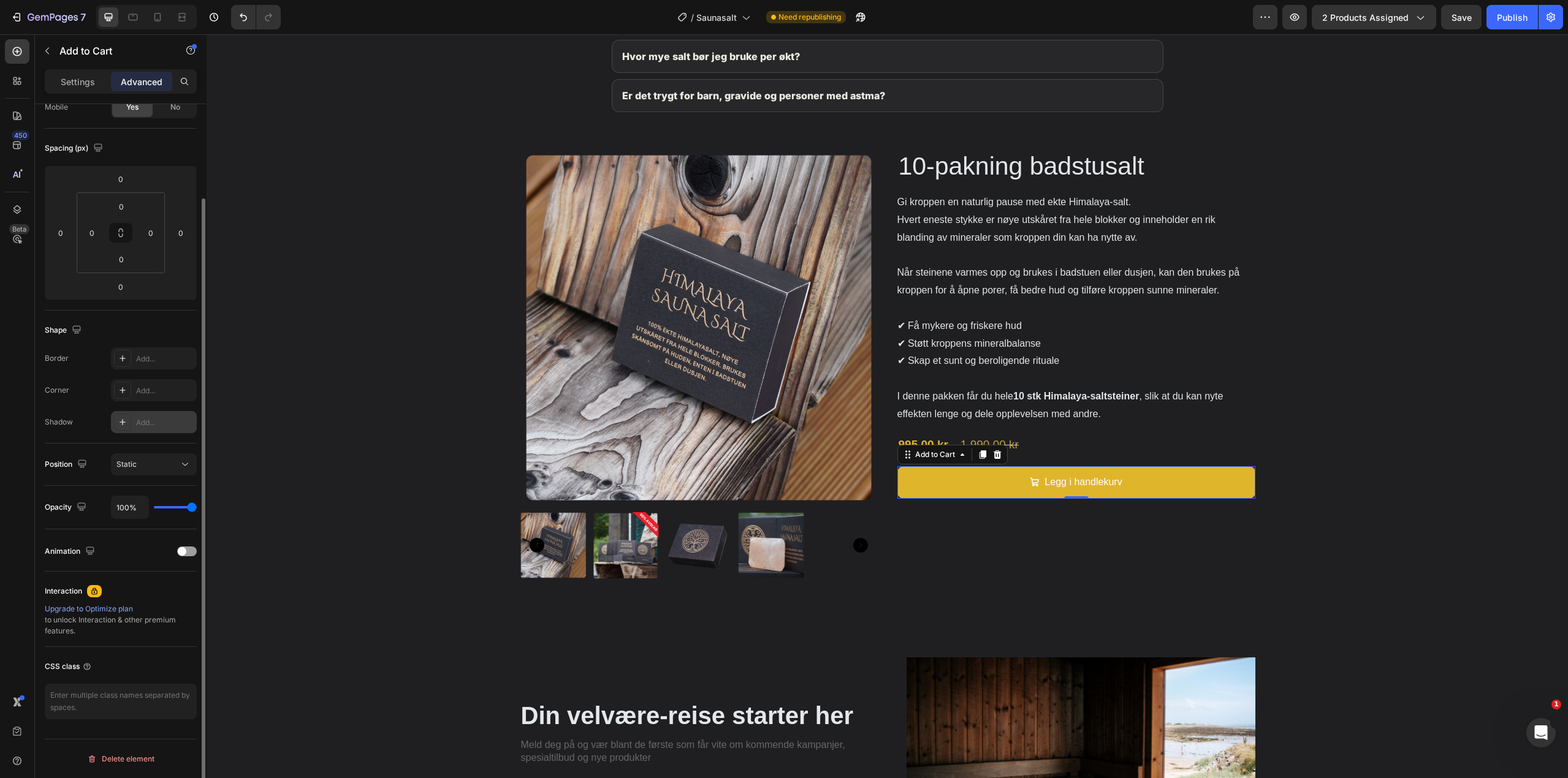
scroll to position [0, 0]
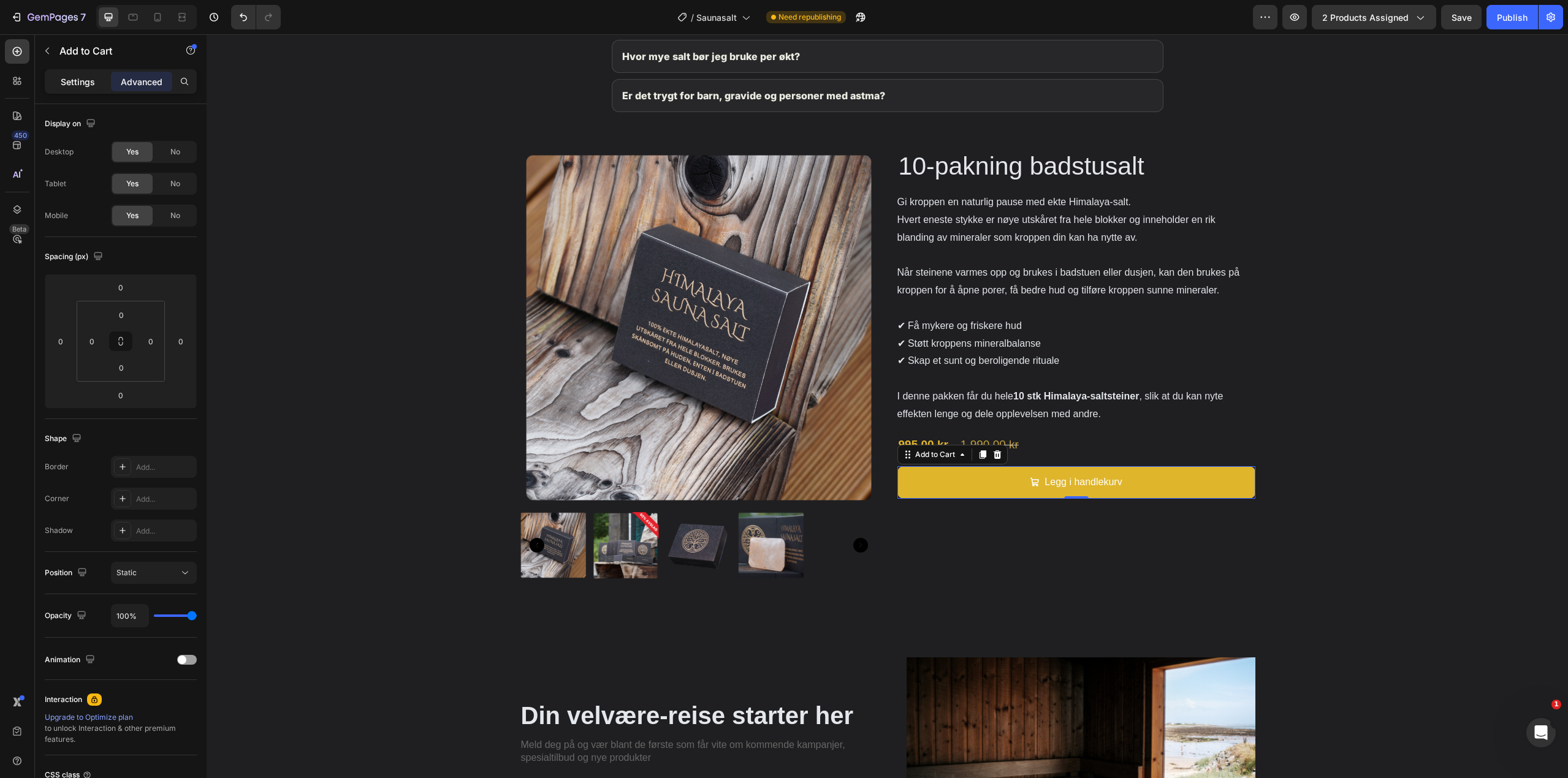
click at [86, 88] on p "Settings" at bounding box center [77, 82] width 34 height 13
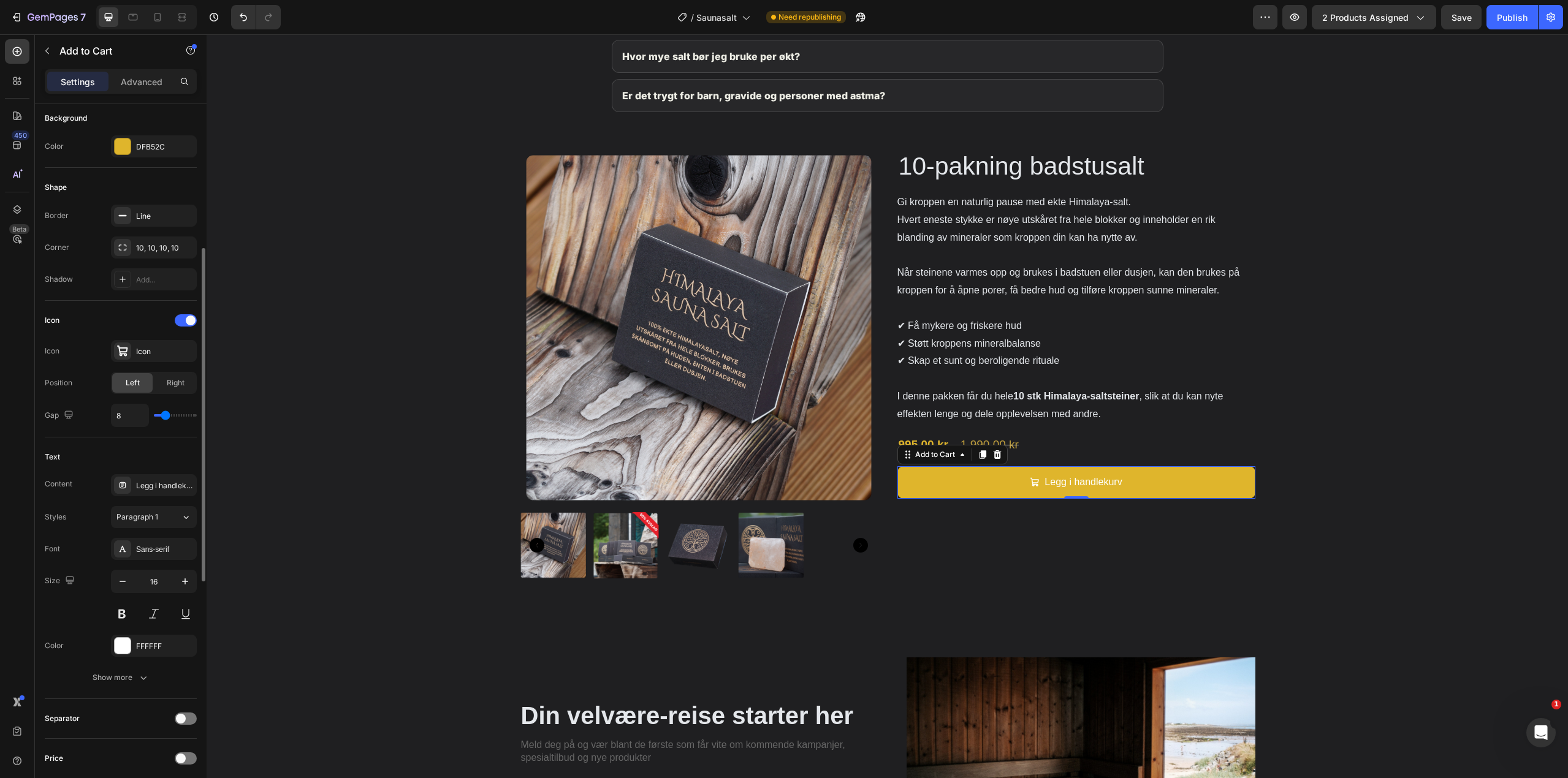
scroll to position [368, 0]
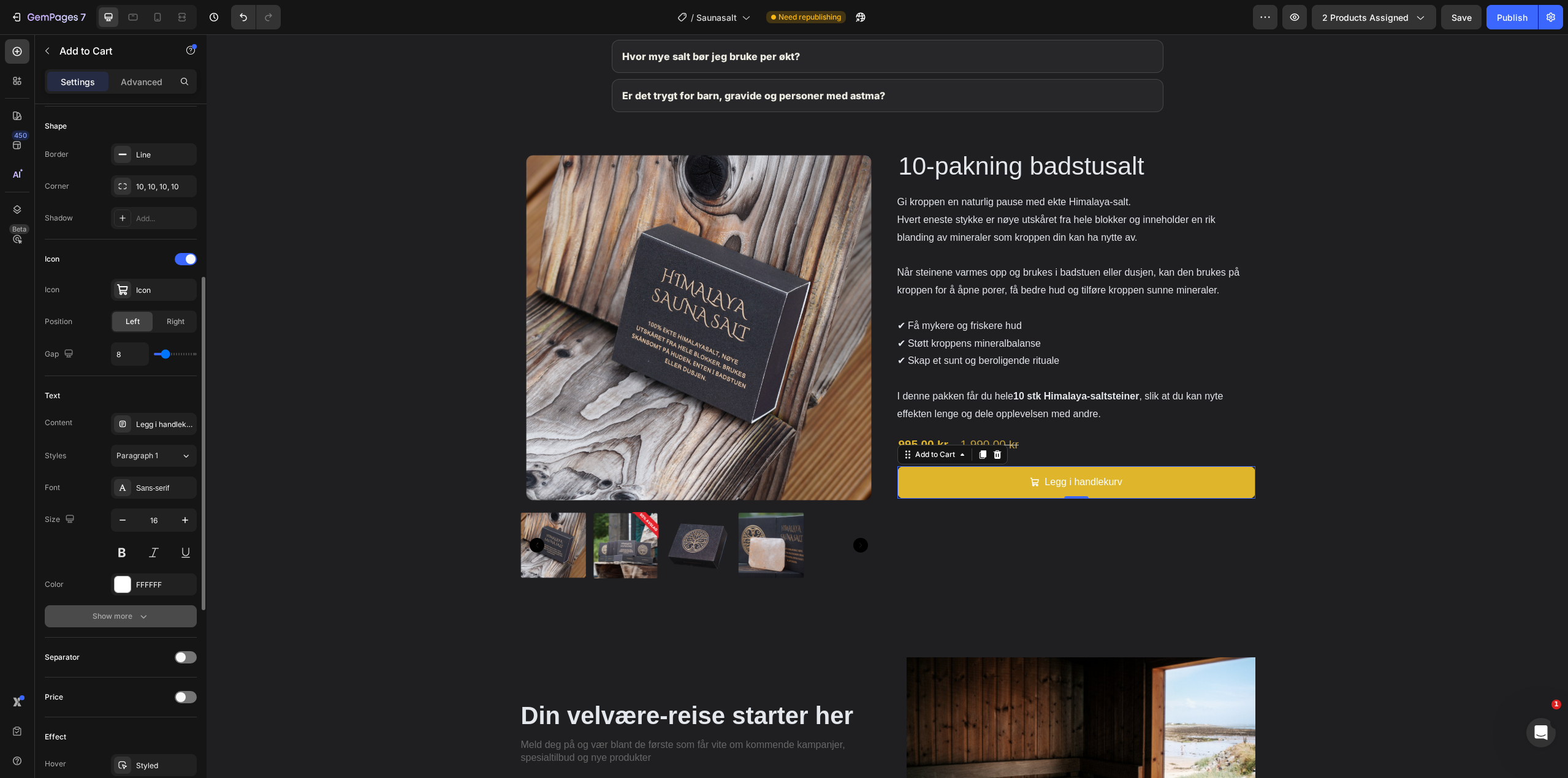
click at [141, 607] on button "Show more" at bounding box center [121, 616] width 152 height 22
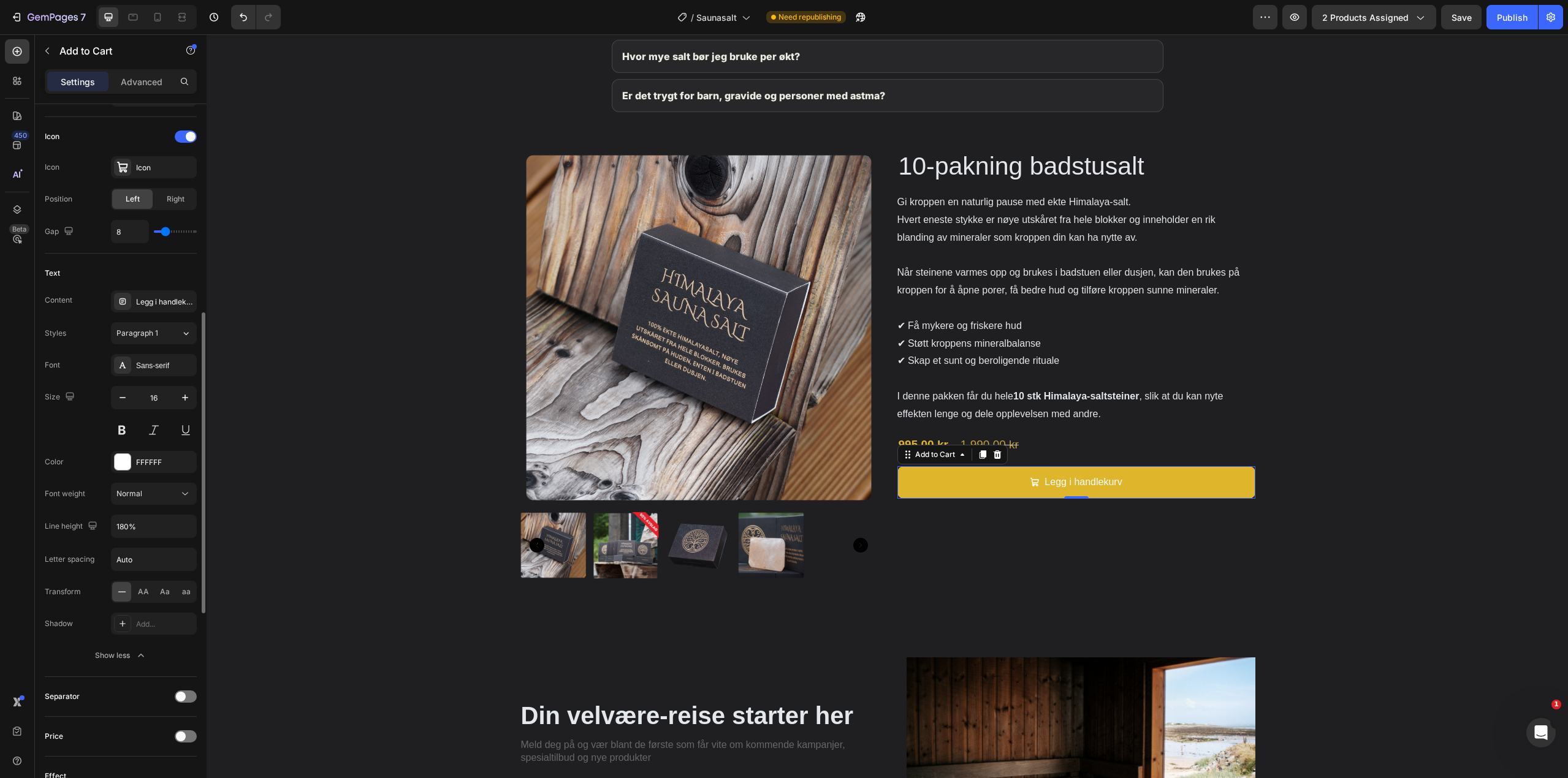
scroll to position [613, 0]
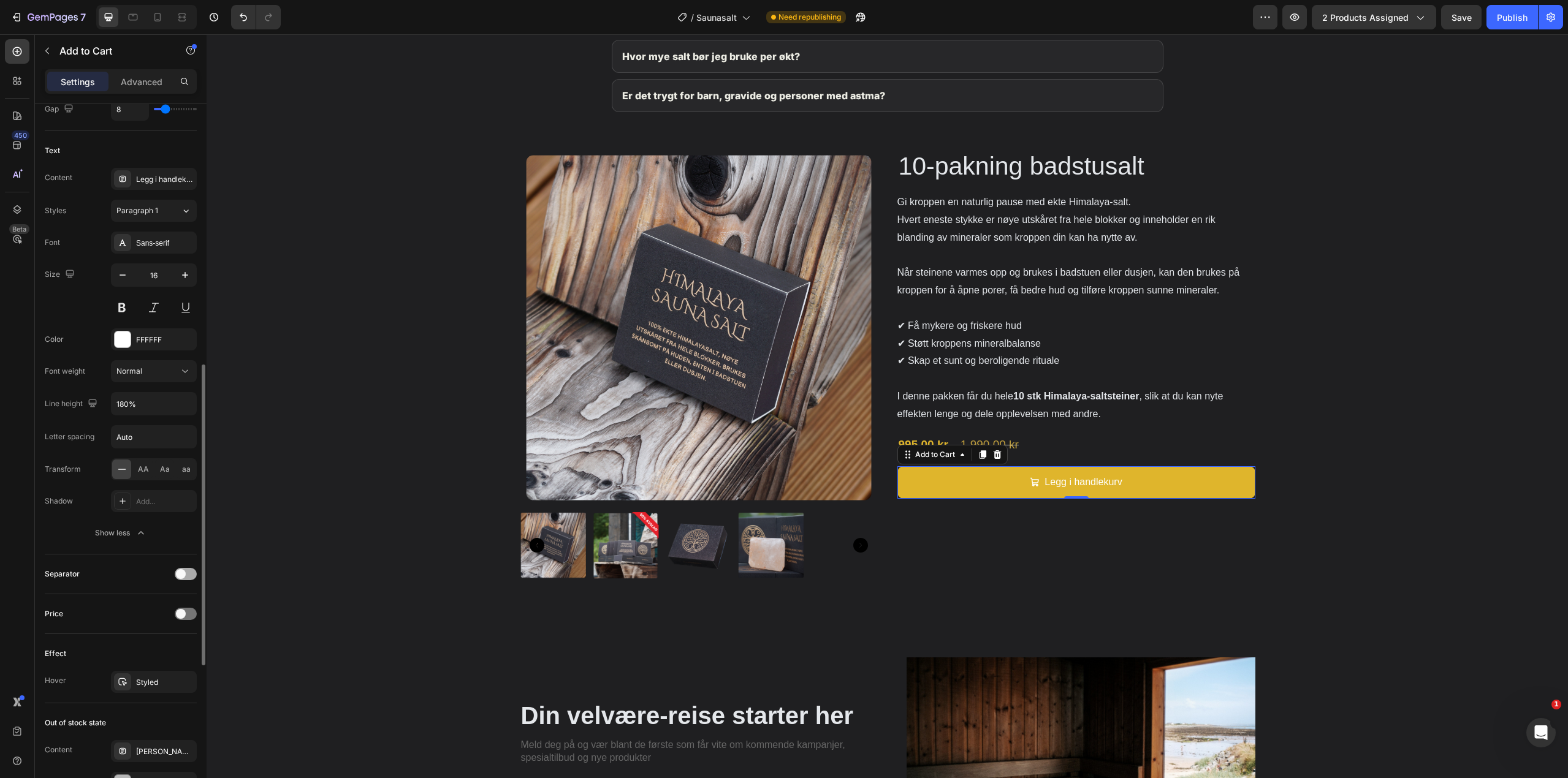
click at [186, 572] on div at bounding box center [185, 575] width 22 height 12
click at [186, 575] on span at bounding box center [190, 574] width 10 height 10
click at [187, 571] on div at bounding box center [185, 575] width 22 height 12
click at [185, 641] on div at bounding box center [185, 646] width 22 height 12
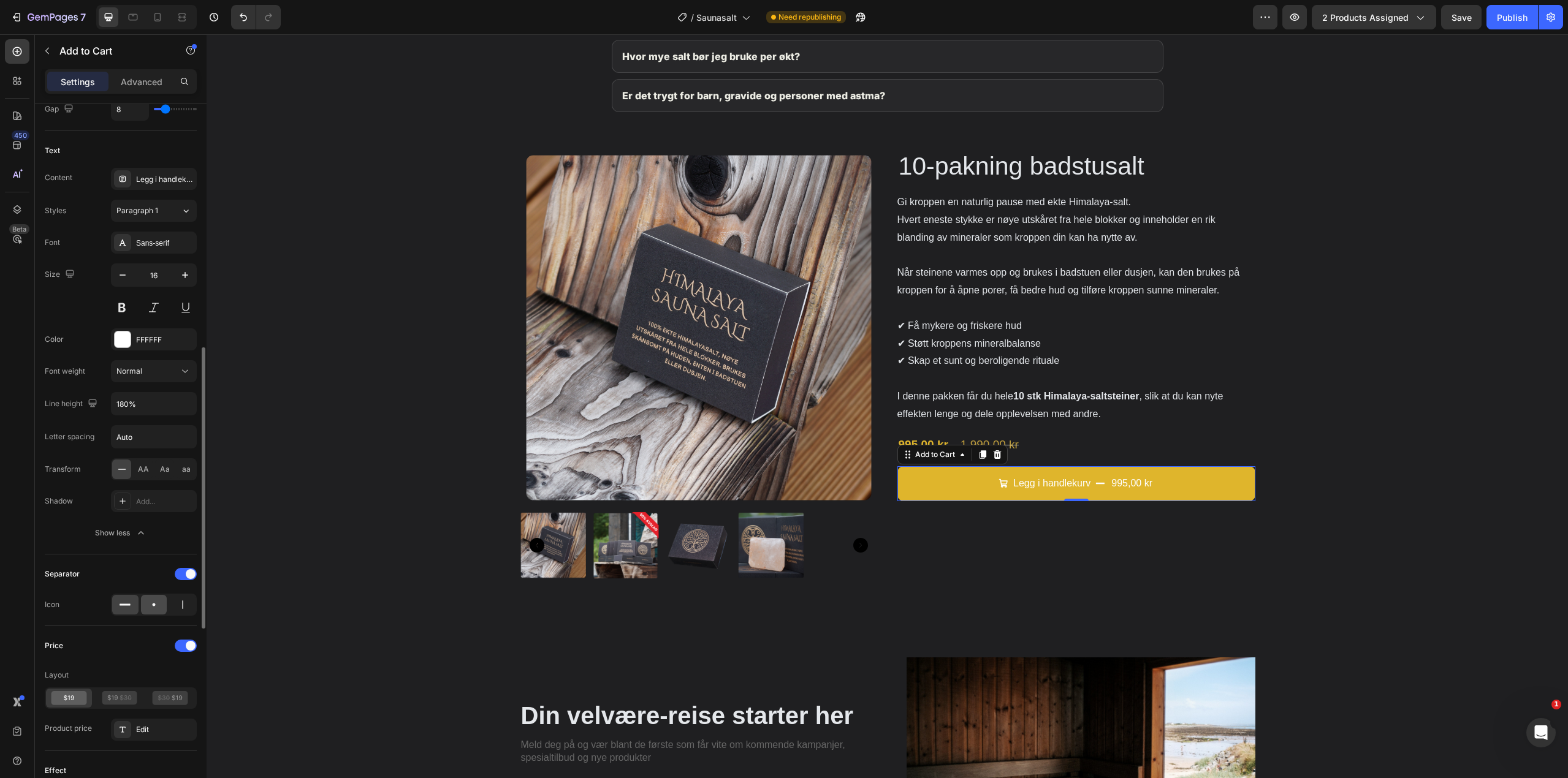
click at [150, 600] on icon at bounding box center [154, 605] width 12 height 12
click at [177, 606] on icon at bounding box center [183, 605] width 12 height 12
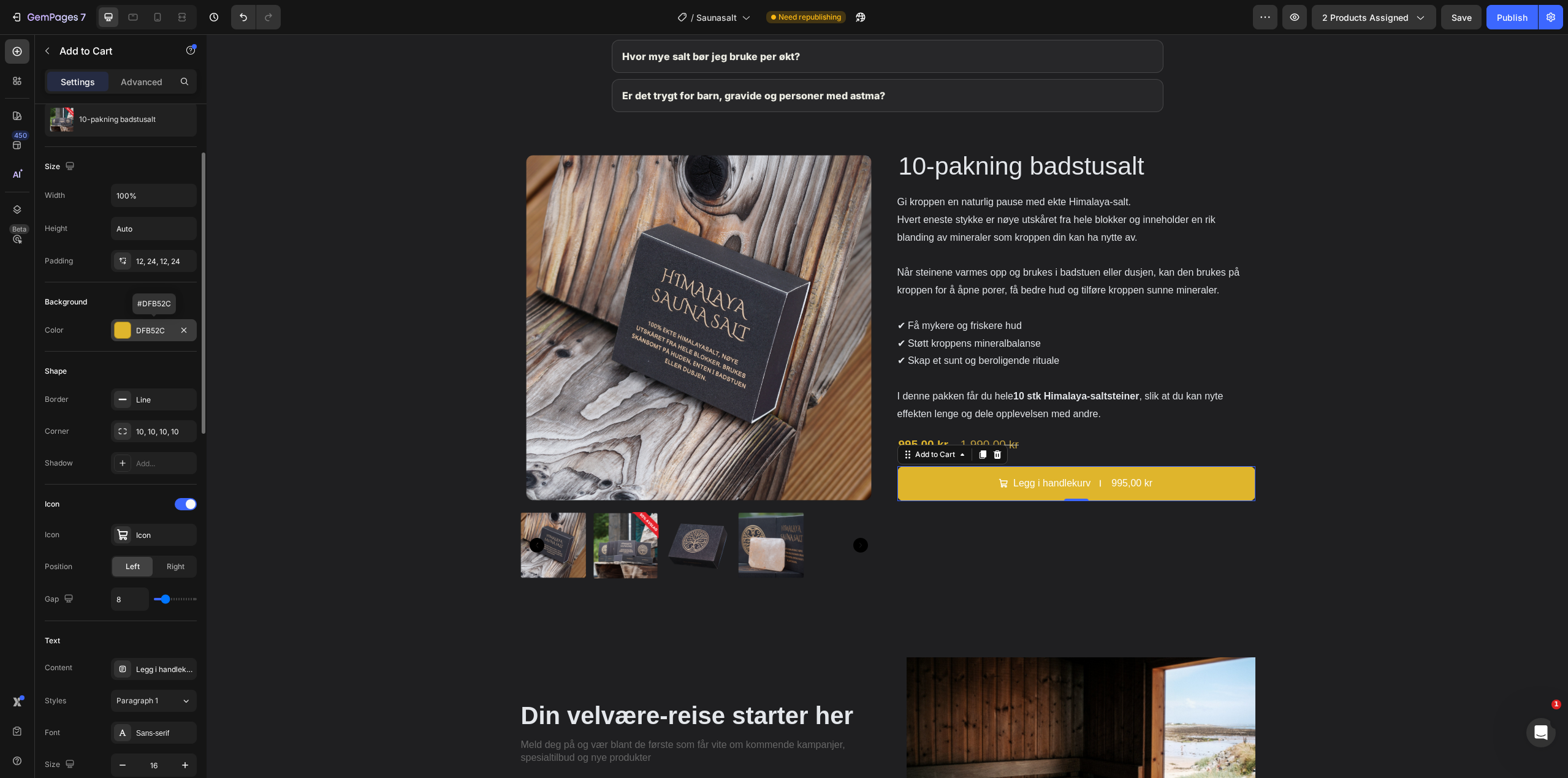
scroll to position [0, 0]
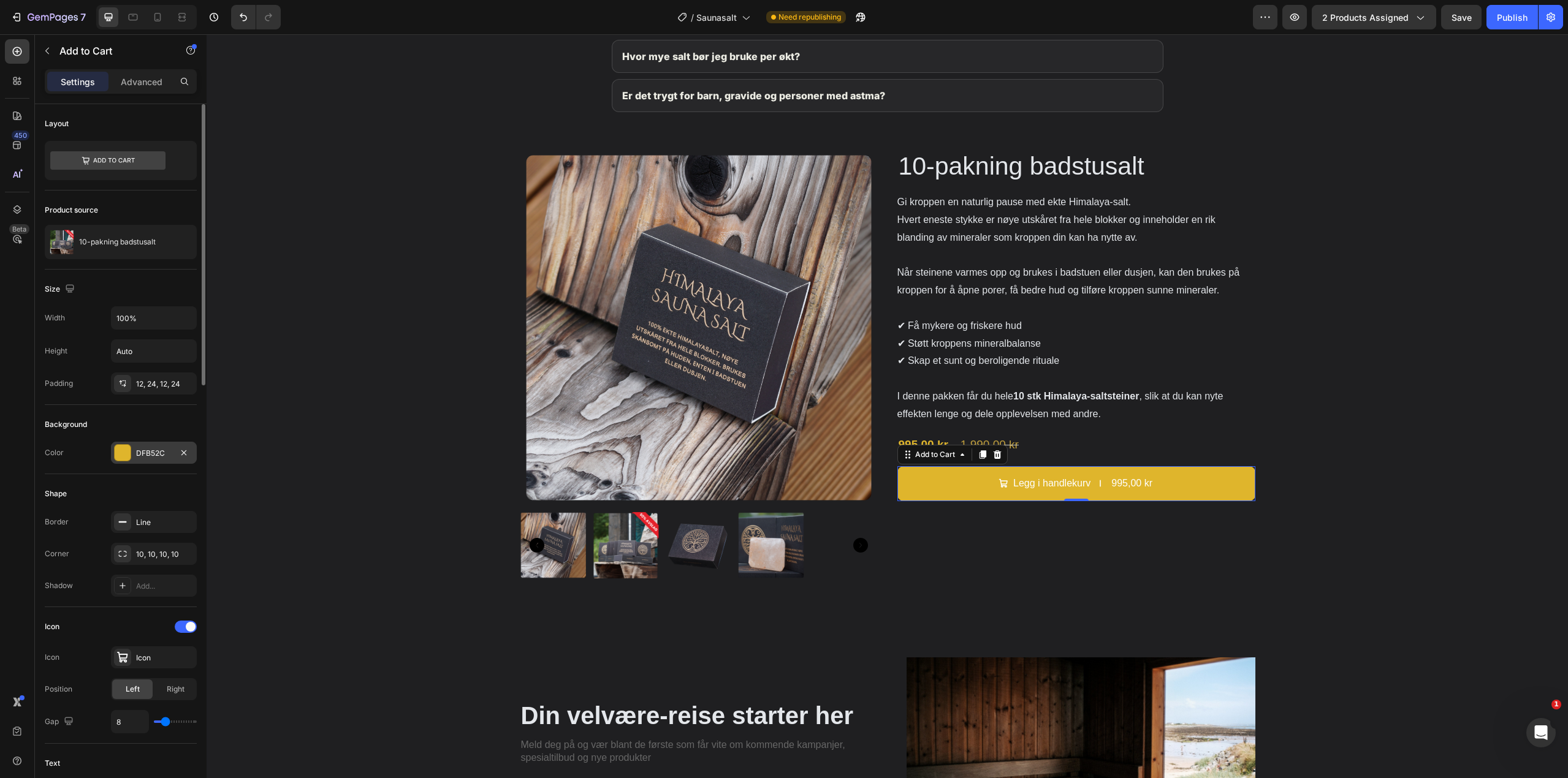
click at [137, 450] on div "DFB52C" at bounding box center [154, 453] width 35 height 11
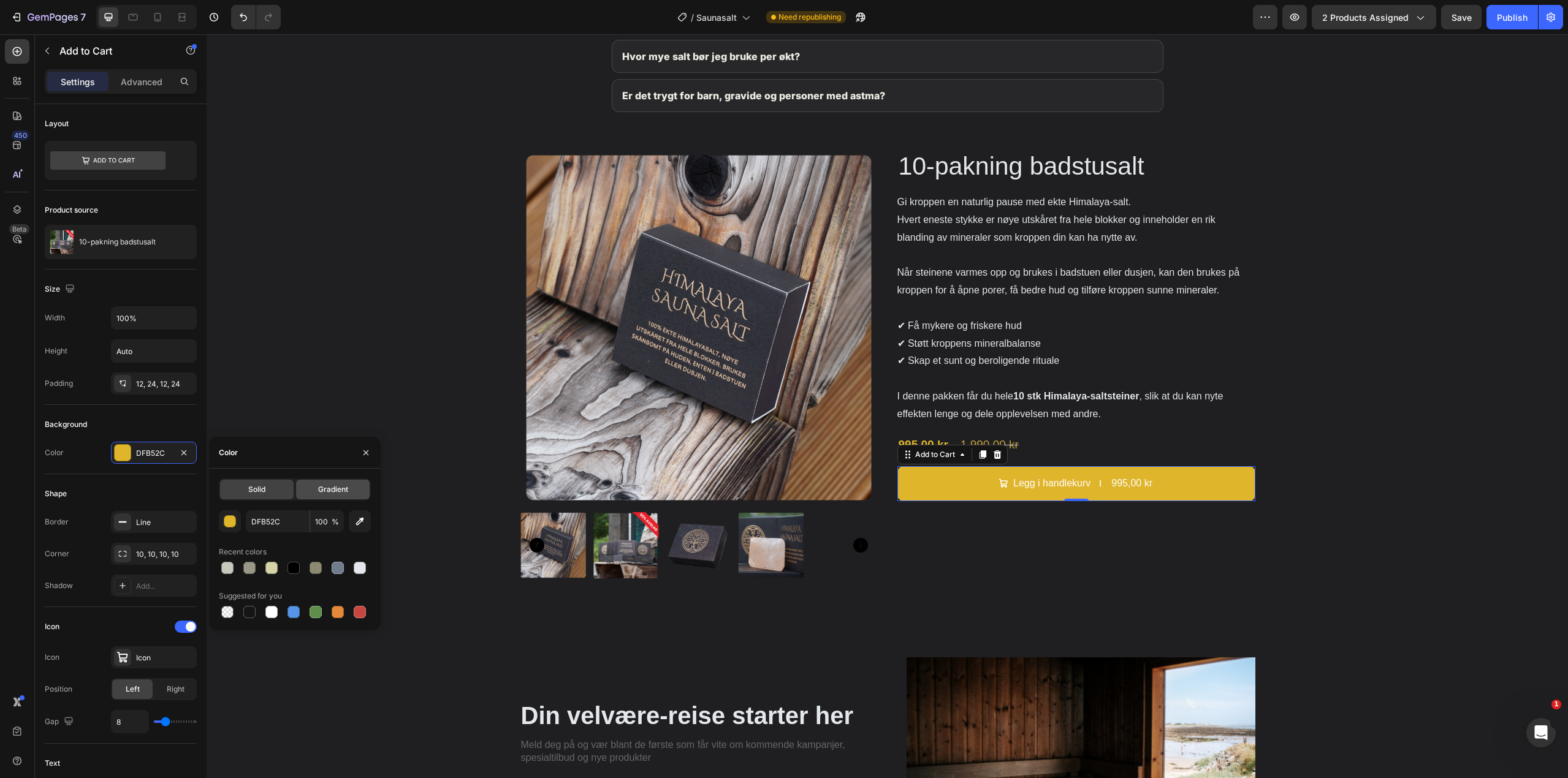
click at [323, 486] on span "Gradient" at bounding box center [333, 489] width 30 height 11
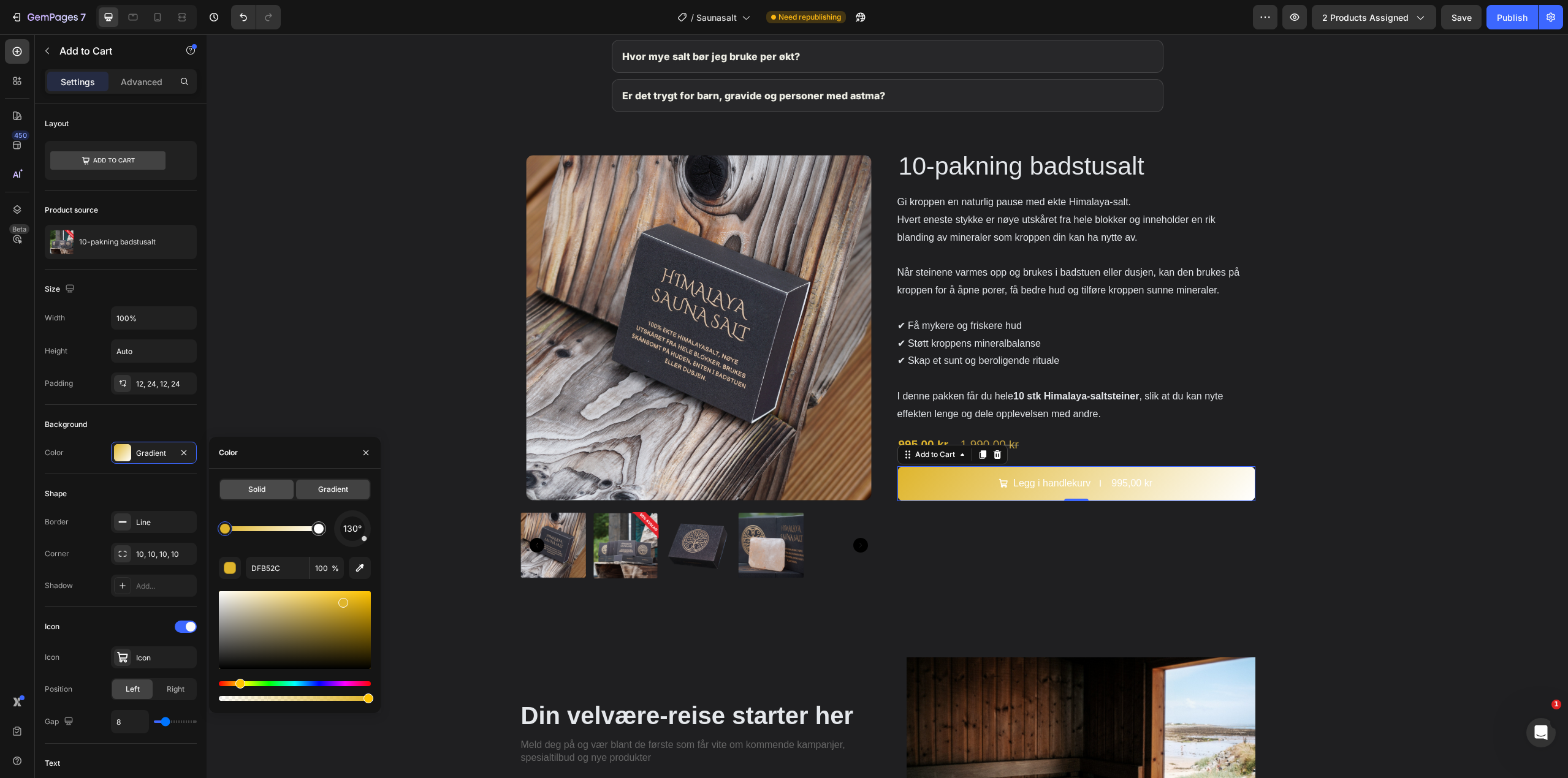
click at [274, 486] on div "Solid" at bounding box center [257, 489] width 74 height 19
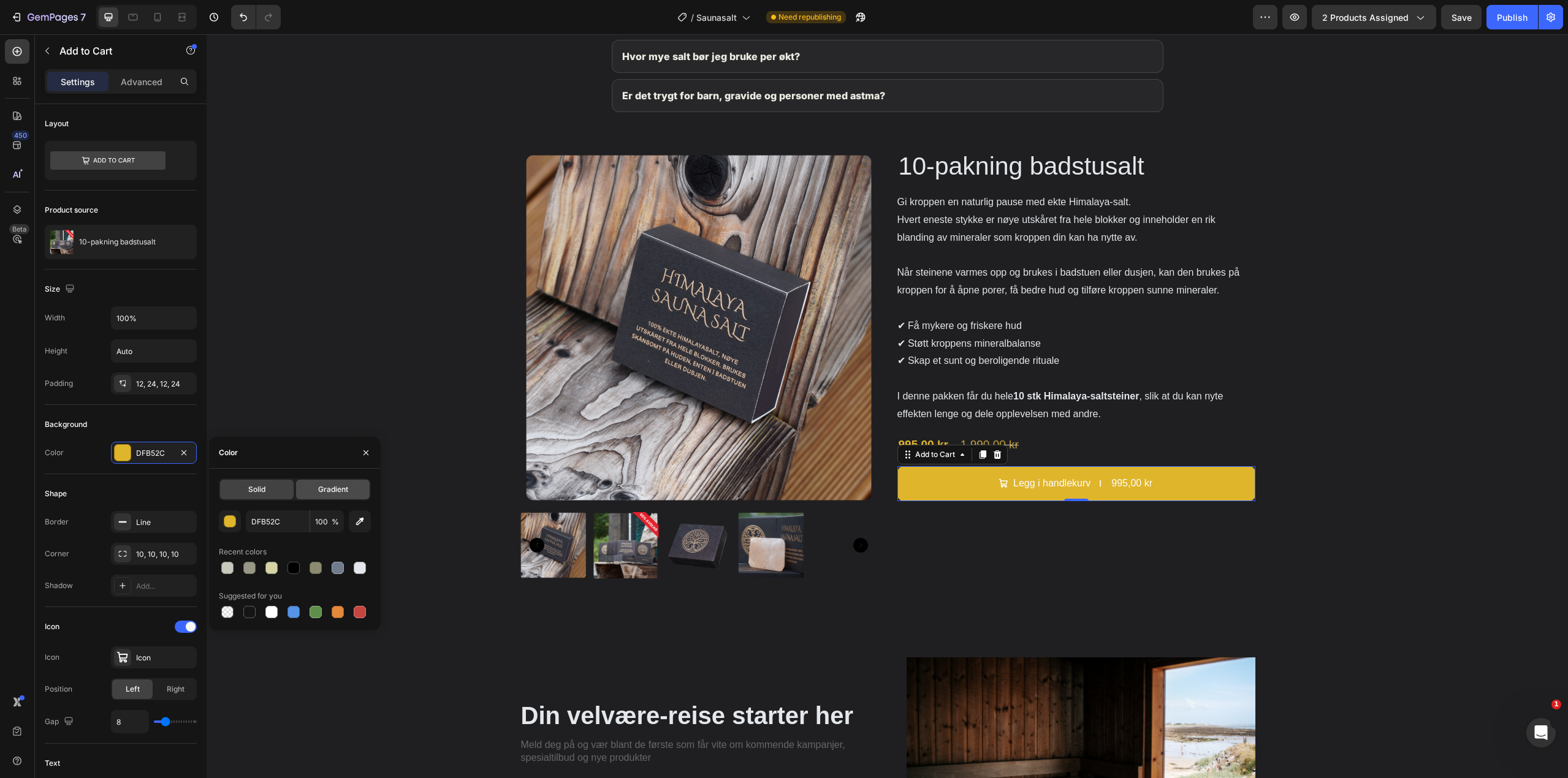
click at [321, 486] on span "Gradient" at bounding box center [333, 489] width 30 height 11
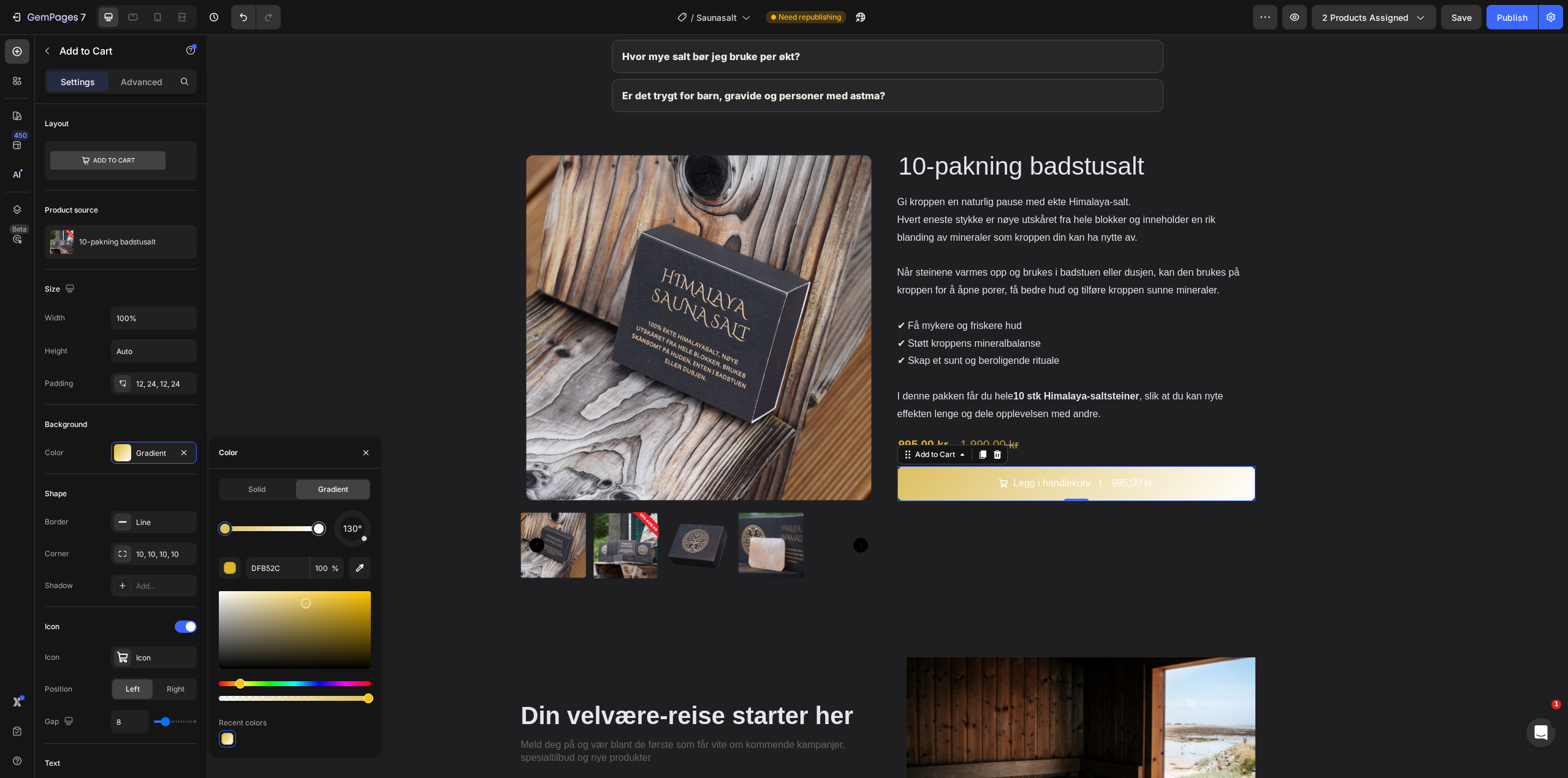
drag, startPoint x: 332, startPoint y: 606, endPoint x: 304, endPoint y: 601, distance: 28.4
click at [304, 601] on div at bounding box center [295, 630] width 152 height 77
drag, startPoint x: 288, startPoint y: 617, endPoint x: 301, endPoint y: 584, distance: 35.5
click at [301, 584] on div "130° DDC061 100 % Recent colors" at bounding box center [295, 629] width 152 height 238
type input "DFB52C"
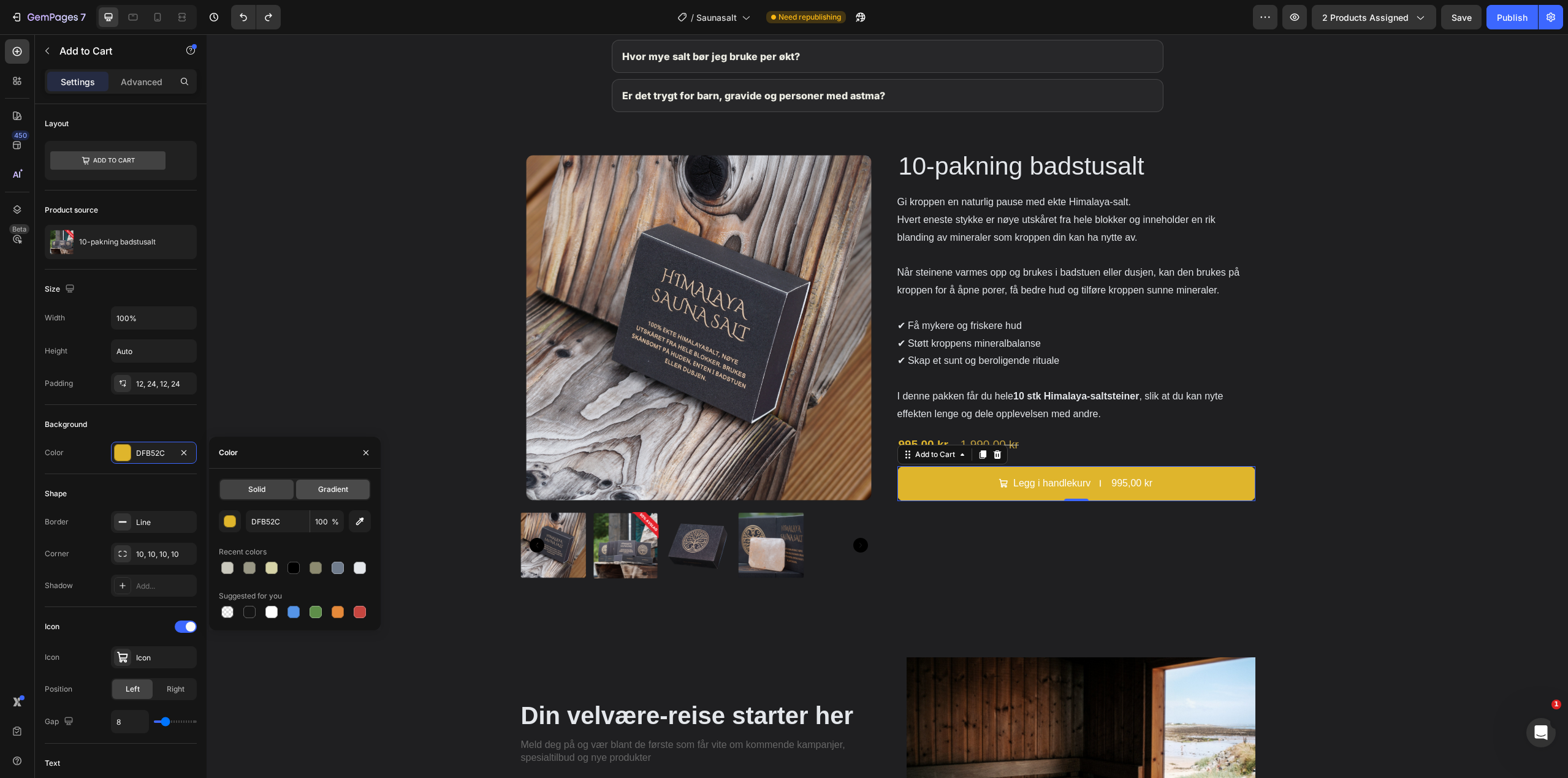
click at [334, 484] on div "Gradient" at bounding box center [333, 489] width 74 height 19
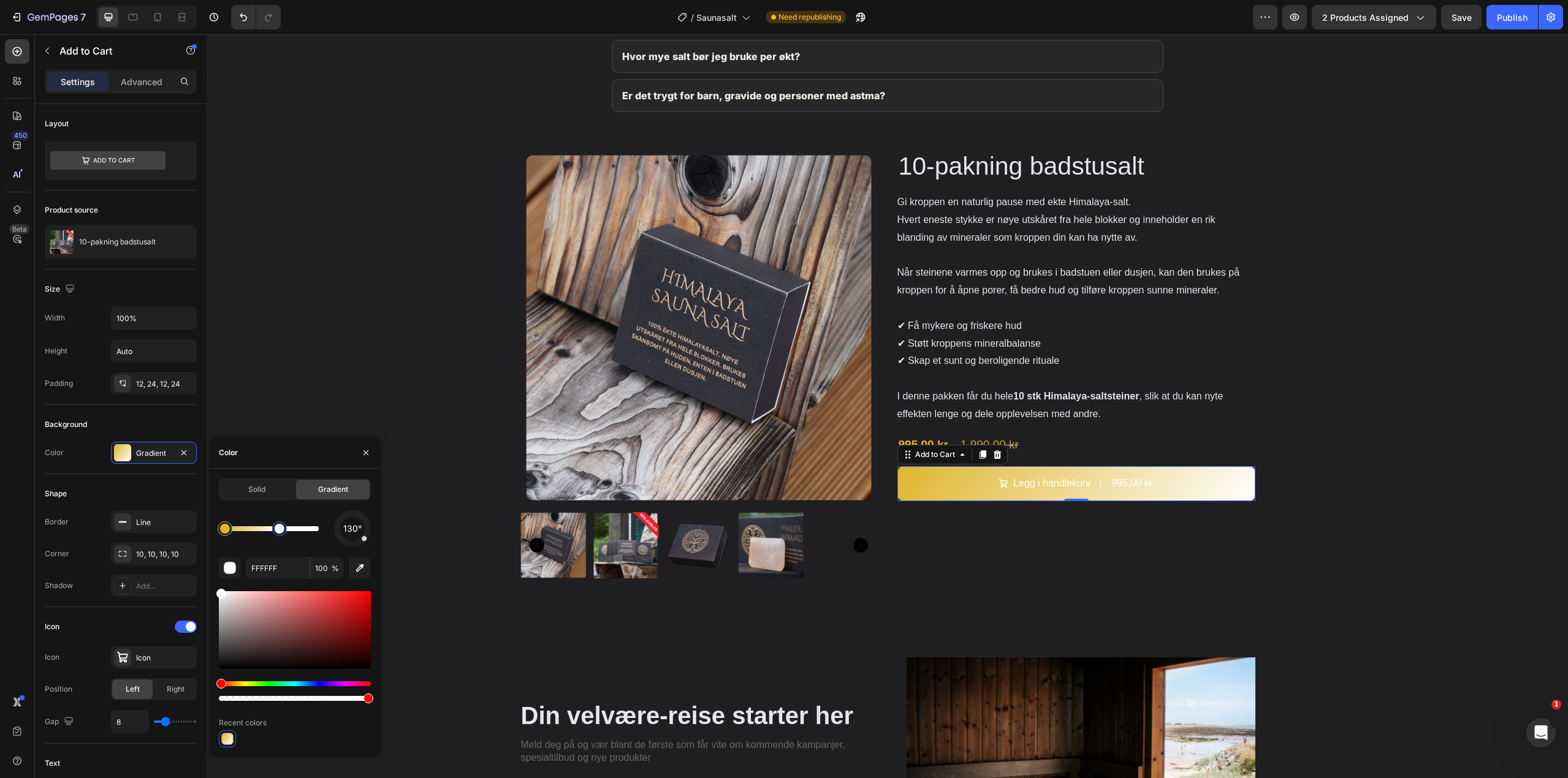
drag, startPoint x: 318, startPoint y: 532, endPoint x: 272, endPoint y: 531, distance: 46.0
click at [275, 531] on div at bounding box center [279, 528] width 10 height 10
drag, startPoint x: 272, startPoint y: 531, endPoint x: 259, endPoint y: 528, distance: 13.3
click at [259, 528] on div at bounding box center [260, 528] width 10 height 10
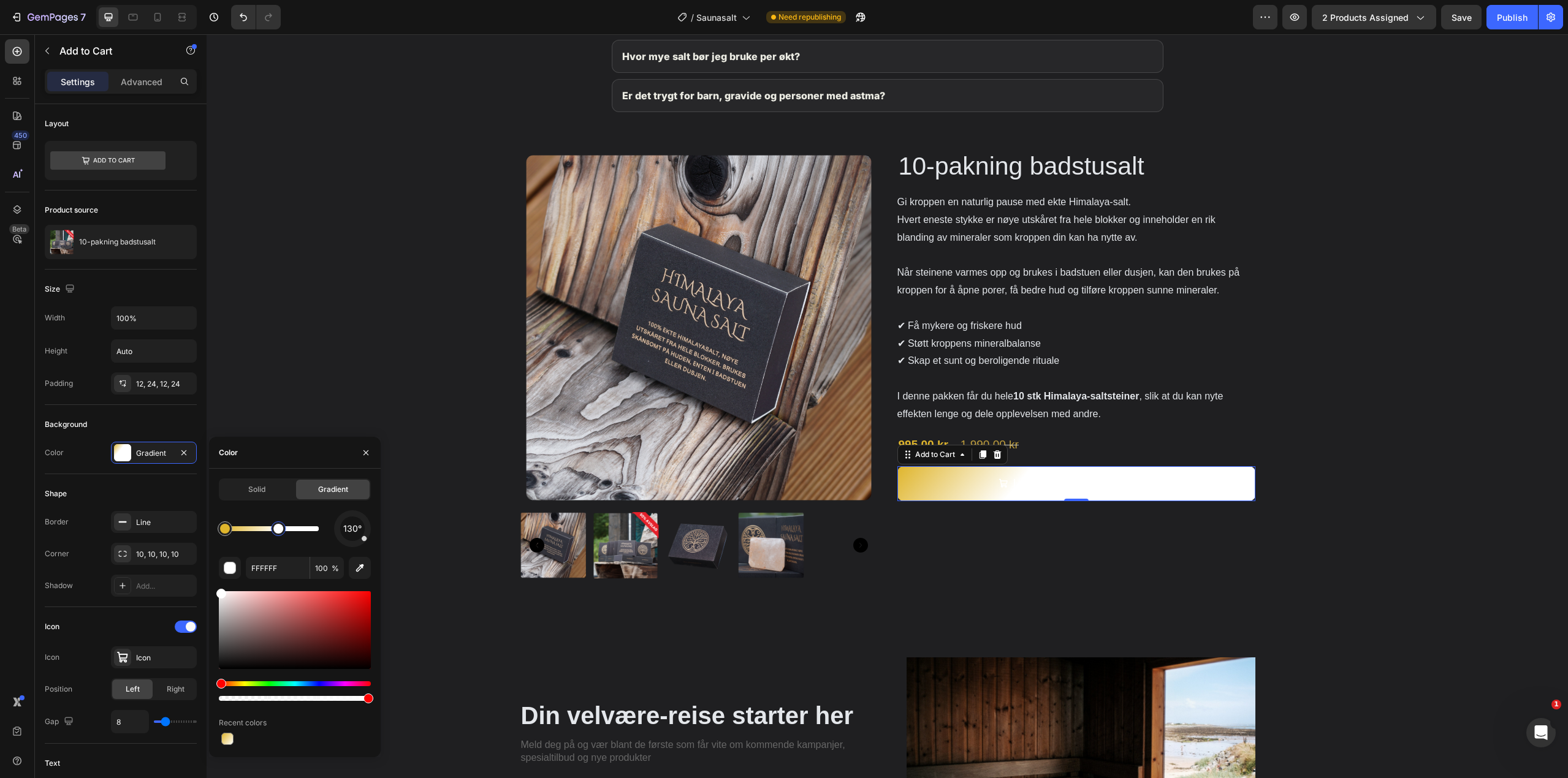
click at [331, 530] on div "130°" at bounding box center [295, 529] width 152 height 37
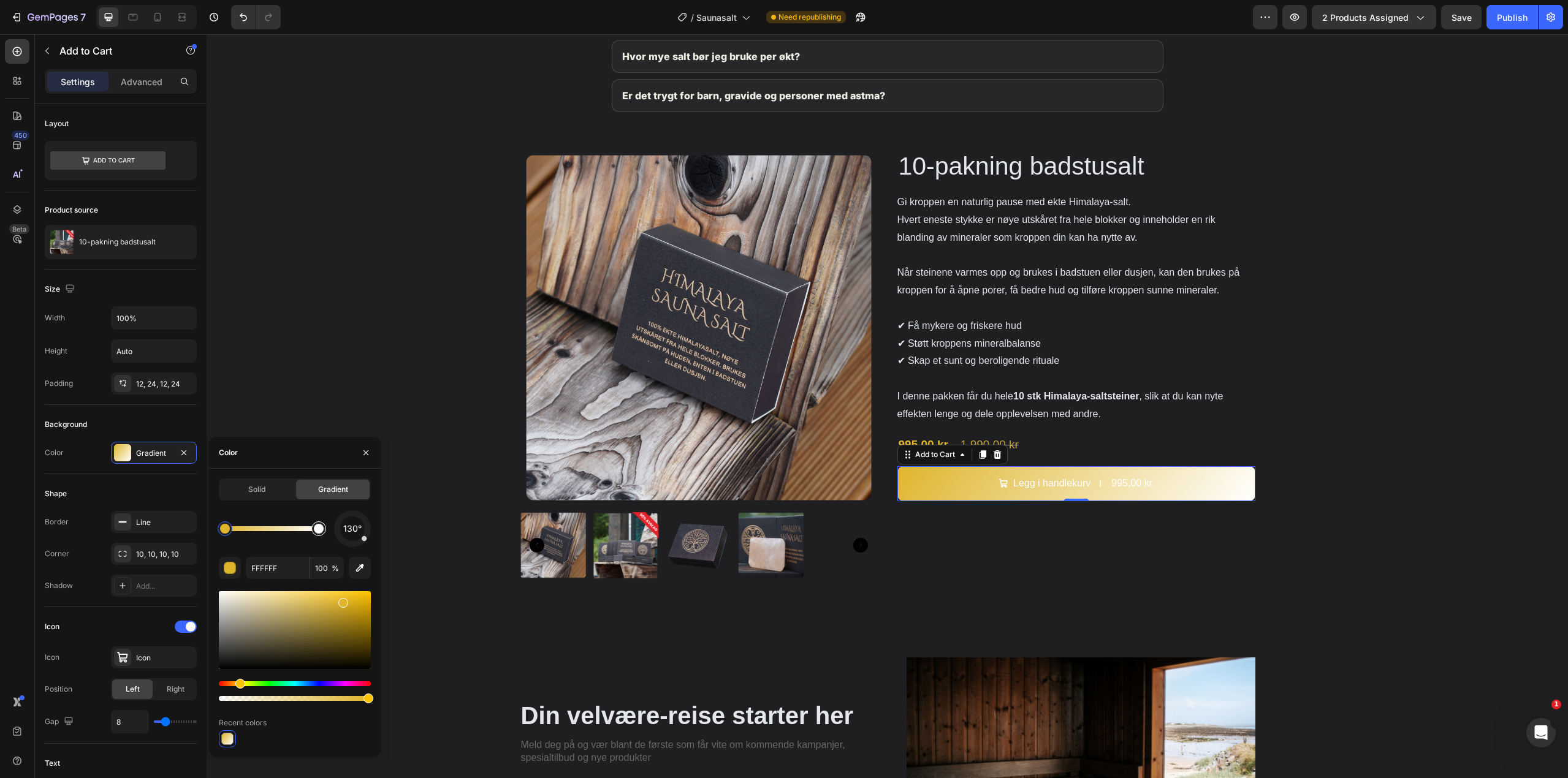
click at [313, 527] on div at bounding box center [319, 529] width 15 height 15
click at [322, 532] on div at bounding box center [319, 528] width 10 height 10
click at [322, 538] on div at bounding box center [319, 529] width 22 height 22
click at [223, 534] on div at bounding box center [224, 529] width 15 height 15
click at [314, 529] on div at bounding box center [319, 528] width 10 height 10
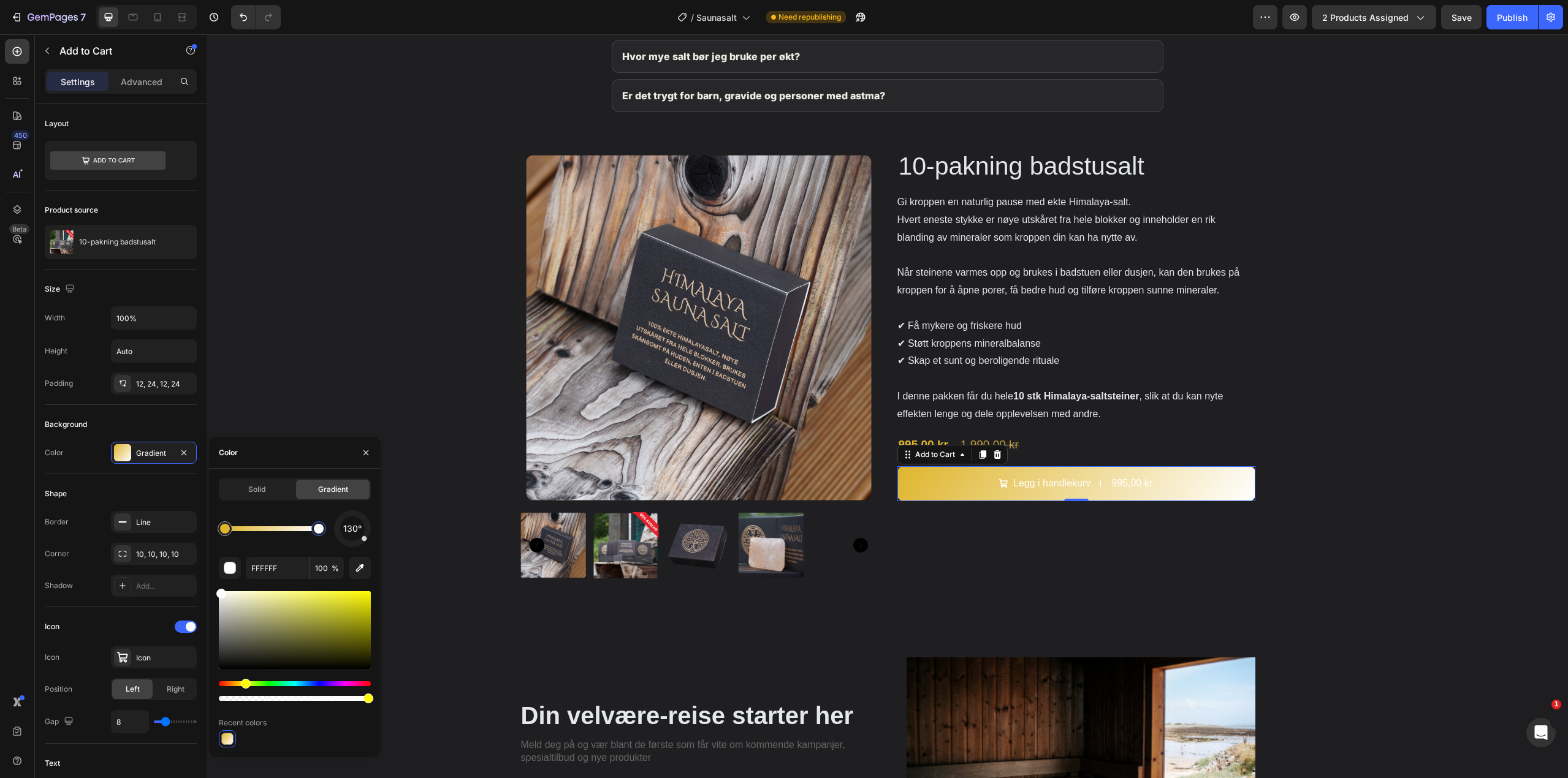
click at [244, 681] on div "Hue" at bounding box center [295, 684] width 152 height 5
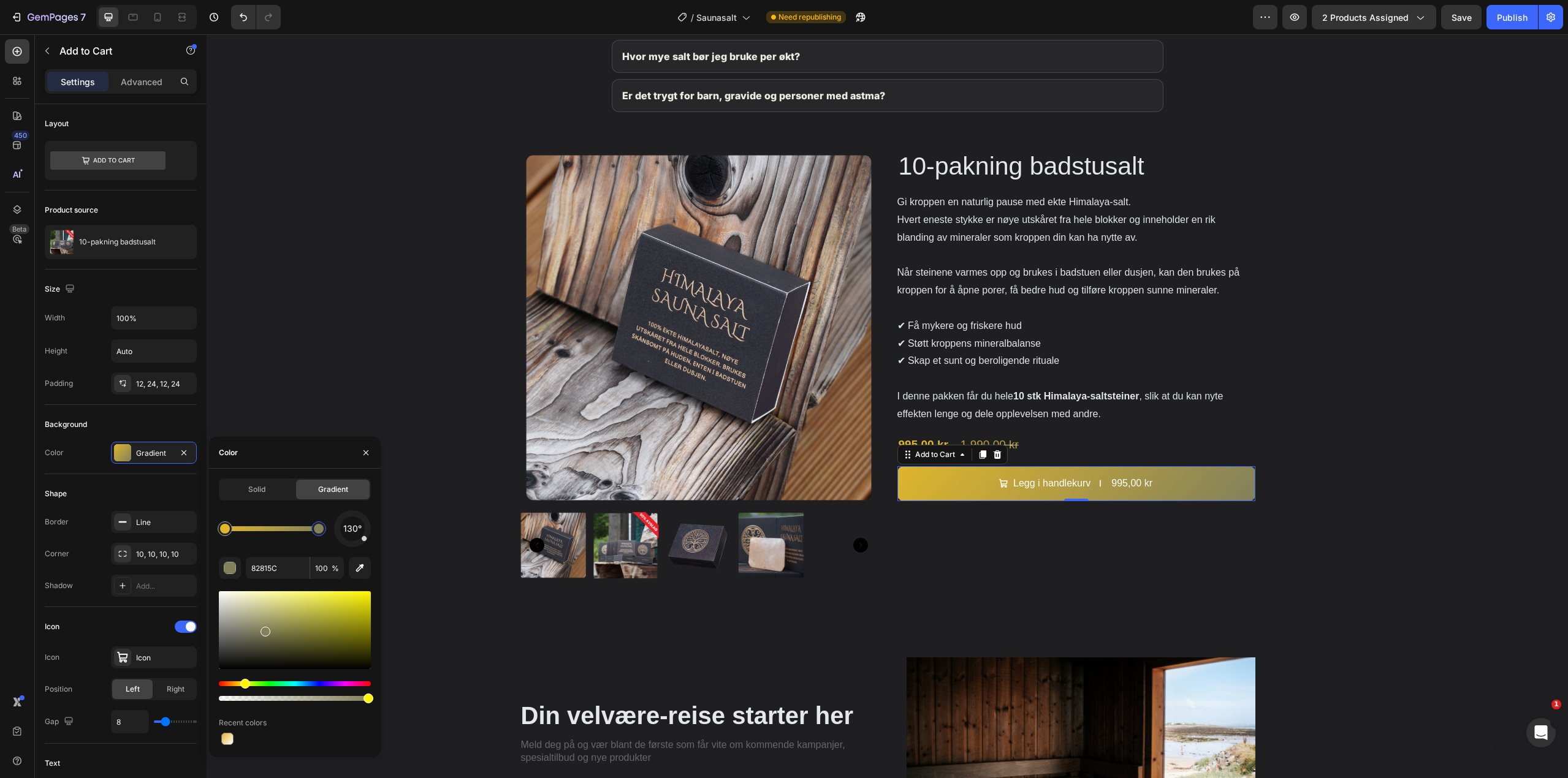
drag, startPoint x: 263, startPoint y: 629, endPoint x: 258, endPoint y: 618, distance: 12.1
click at [261, 620] on div at bounding box center [295, 630] width 152 height 77
click at [267, 613] on div at bounding box center [295, 630] width 152 height 77
click at [258, 608] on div at bounding box center [295, 630] width 152 height 77
click at [263, 632] on div at bounding box center [295, 630] width 152 height 77
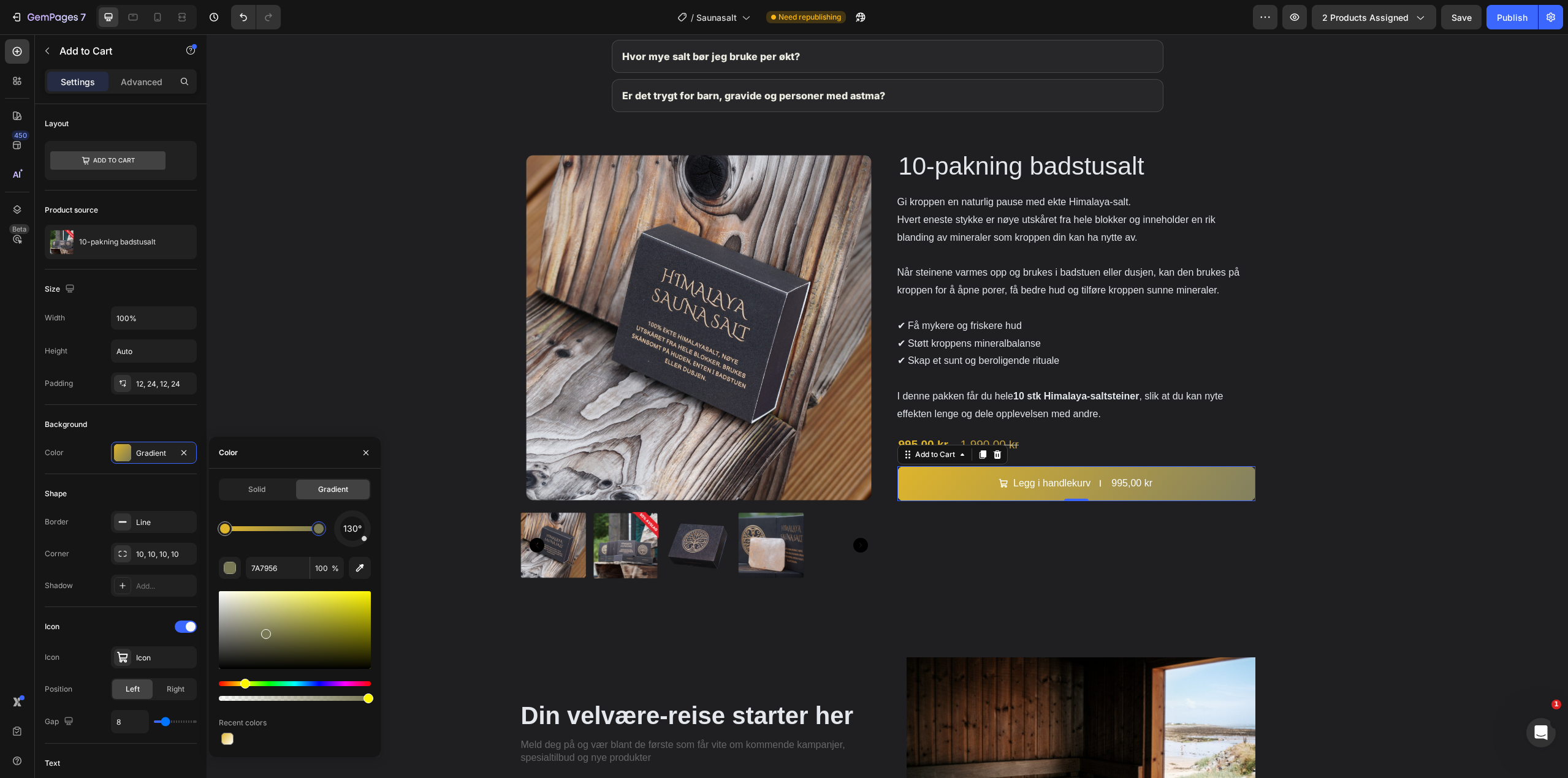
click at [257, 629] on div at bounding box center [295, 630] width 152 height 77
click at [258, 619] on div at bounding box center [295, 630] width 152 height 77
click at [260, 633] on div at bounding box center [295, 630] width 152 height 77
click at [250, 626] on div at bounding box center [295, 630] width 152 height 77
click at [256, 626] on div at bounding box center [295, 630] width 152 height 77
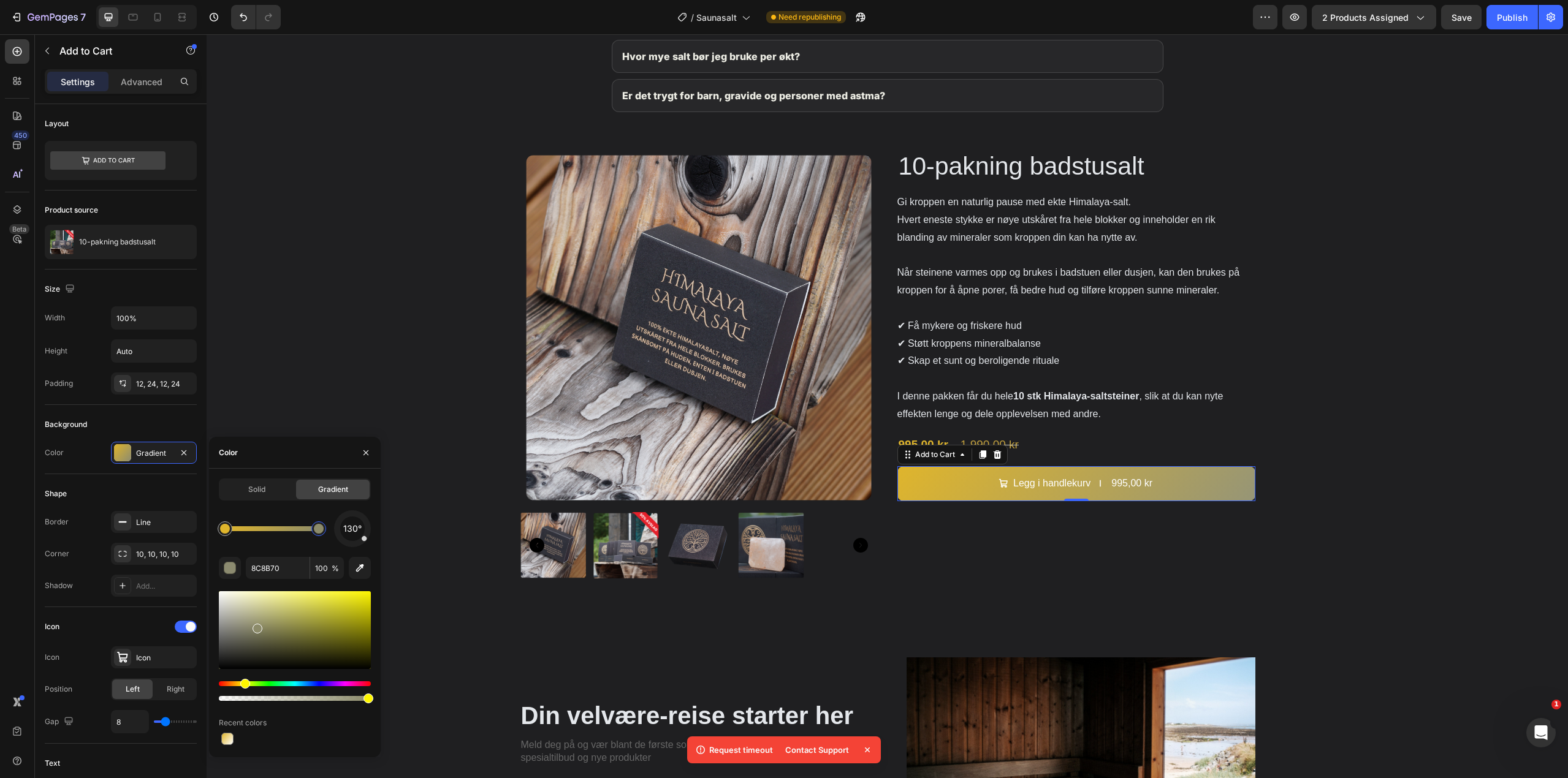
click at [252, 623] on div at bounding box center [295, 630] width 152 height 77
click at [256, 617] on div at bounding box center [295, 630] width 152 height 77
click at [249, 615] on div at bounding box center [295, 630] width 152 height 77
type input "B2B090"
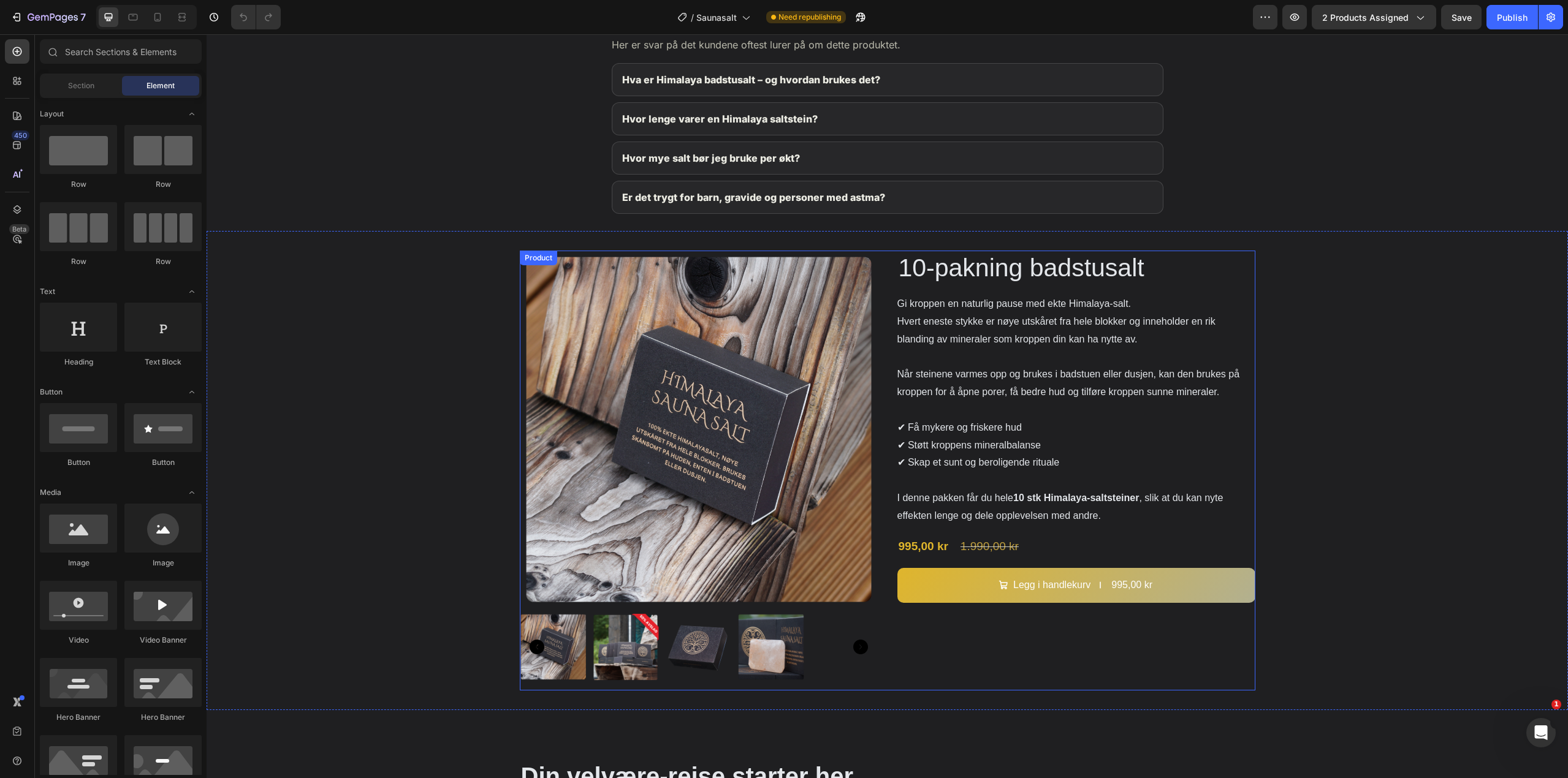
scroll to position [1716, 0]
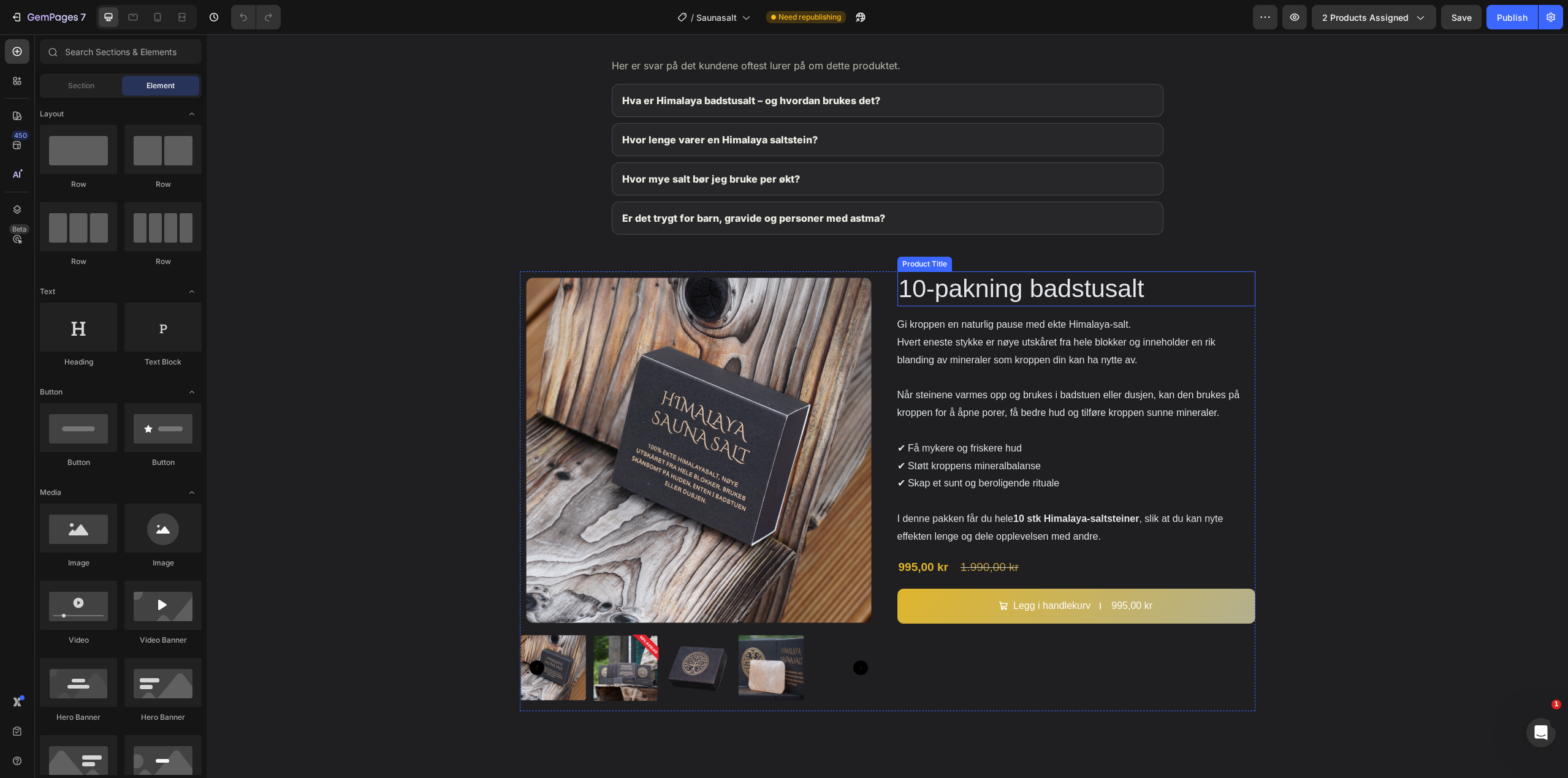
click at [1043, 287] on h2 "10-pakning badstusalt" at bounding box center [1076, 290] width 358 height 35
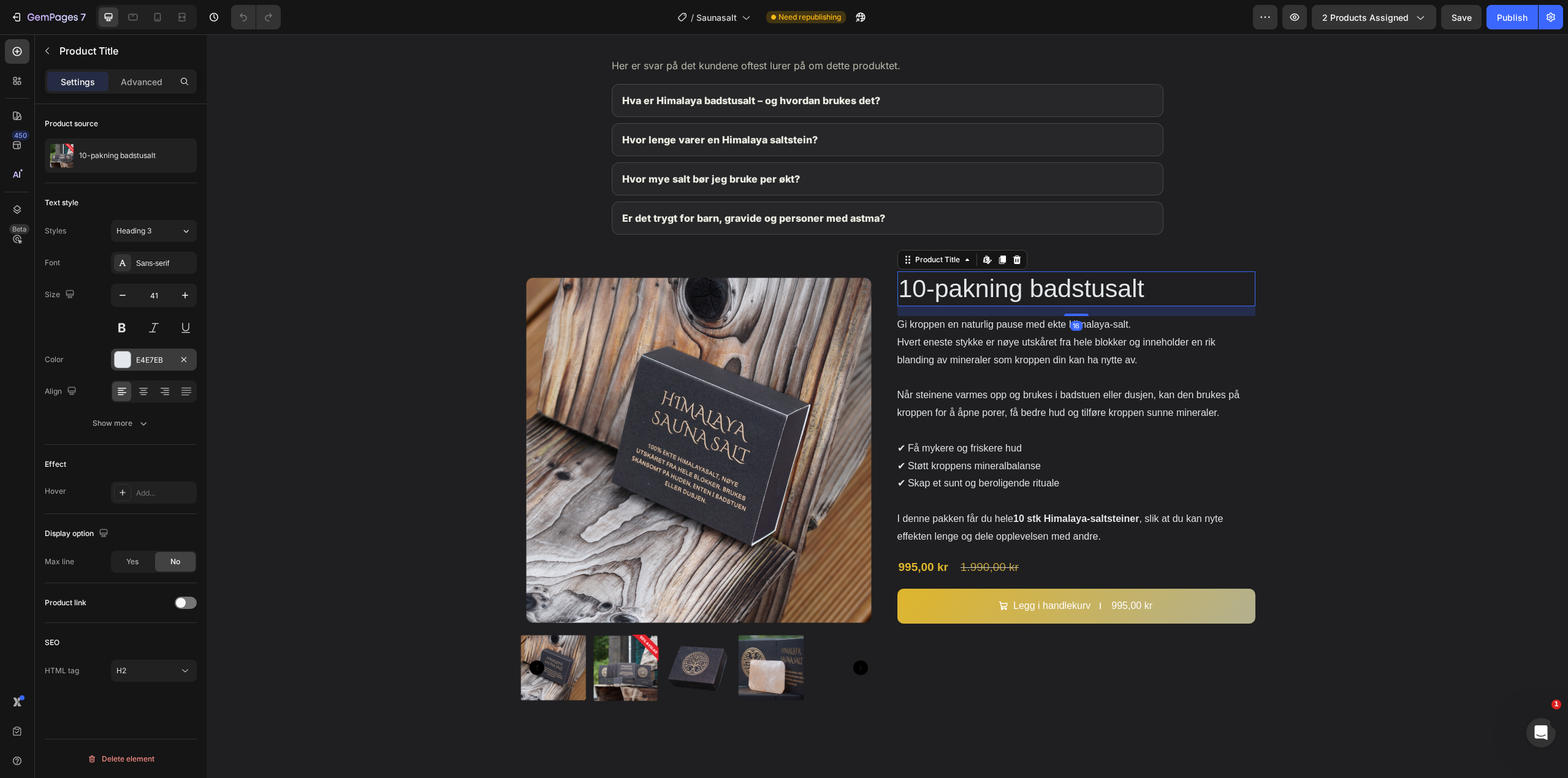
click at [133, 353] on div "E4E7EB" at bounding box center [154, 359] width 86 height 22
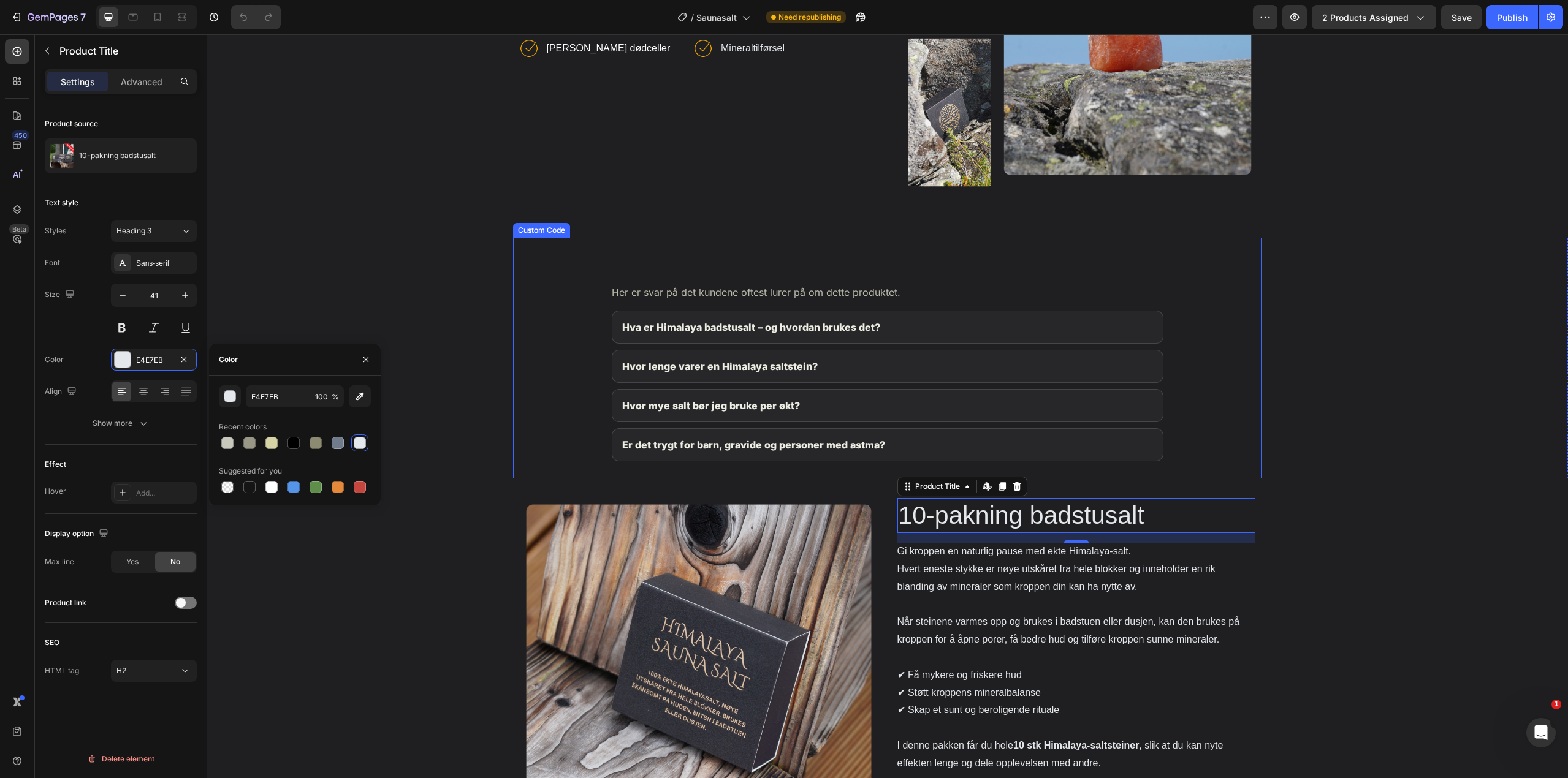
scroll to position [1348, 0]
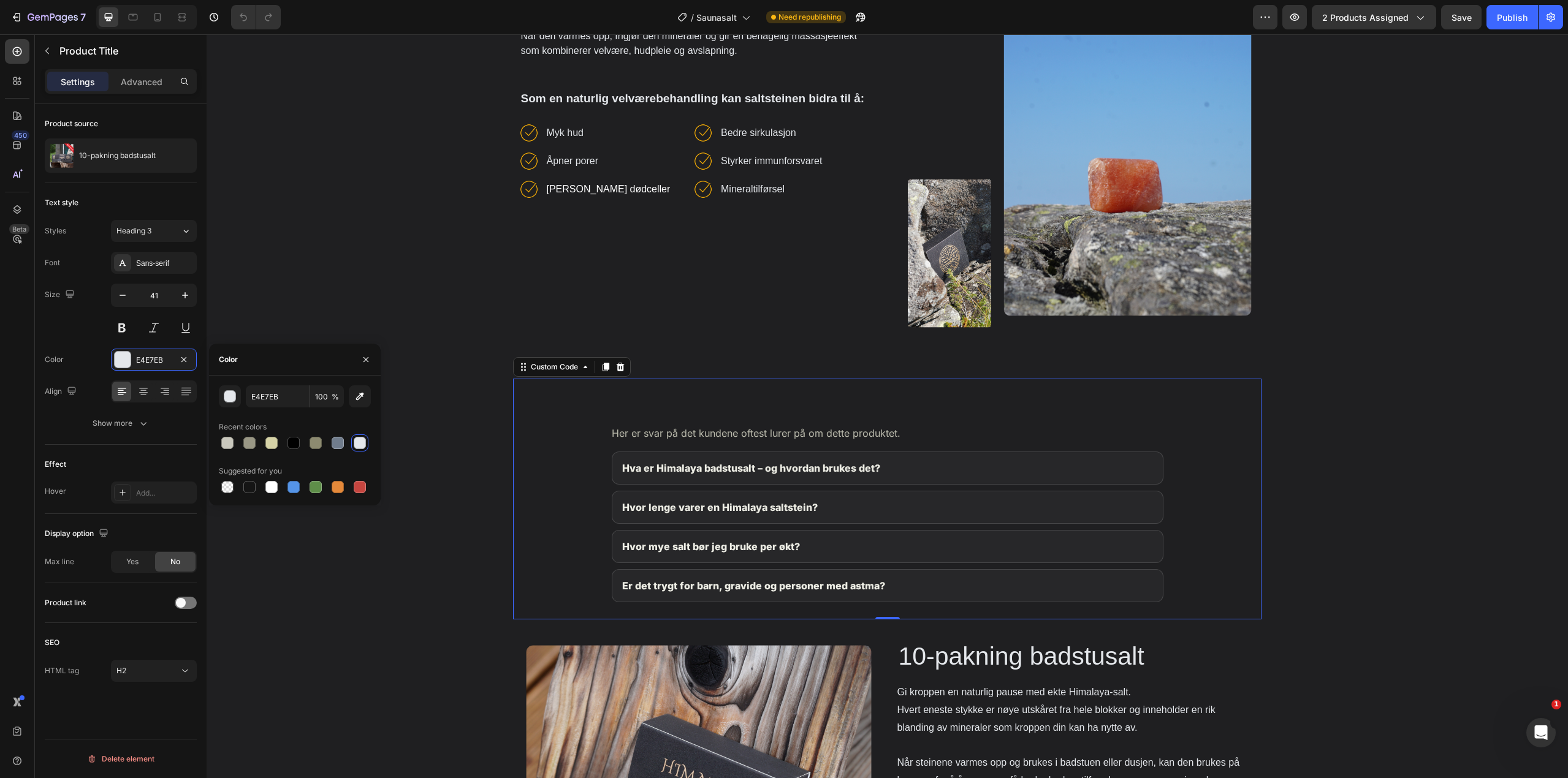
click at [824, 400] on h2 "Vanlige spørsmål om Himalaya Badstusalt" at bounding box center [887, 407] width 552 height 23
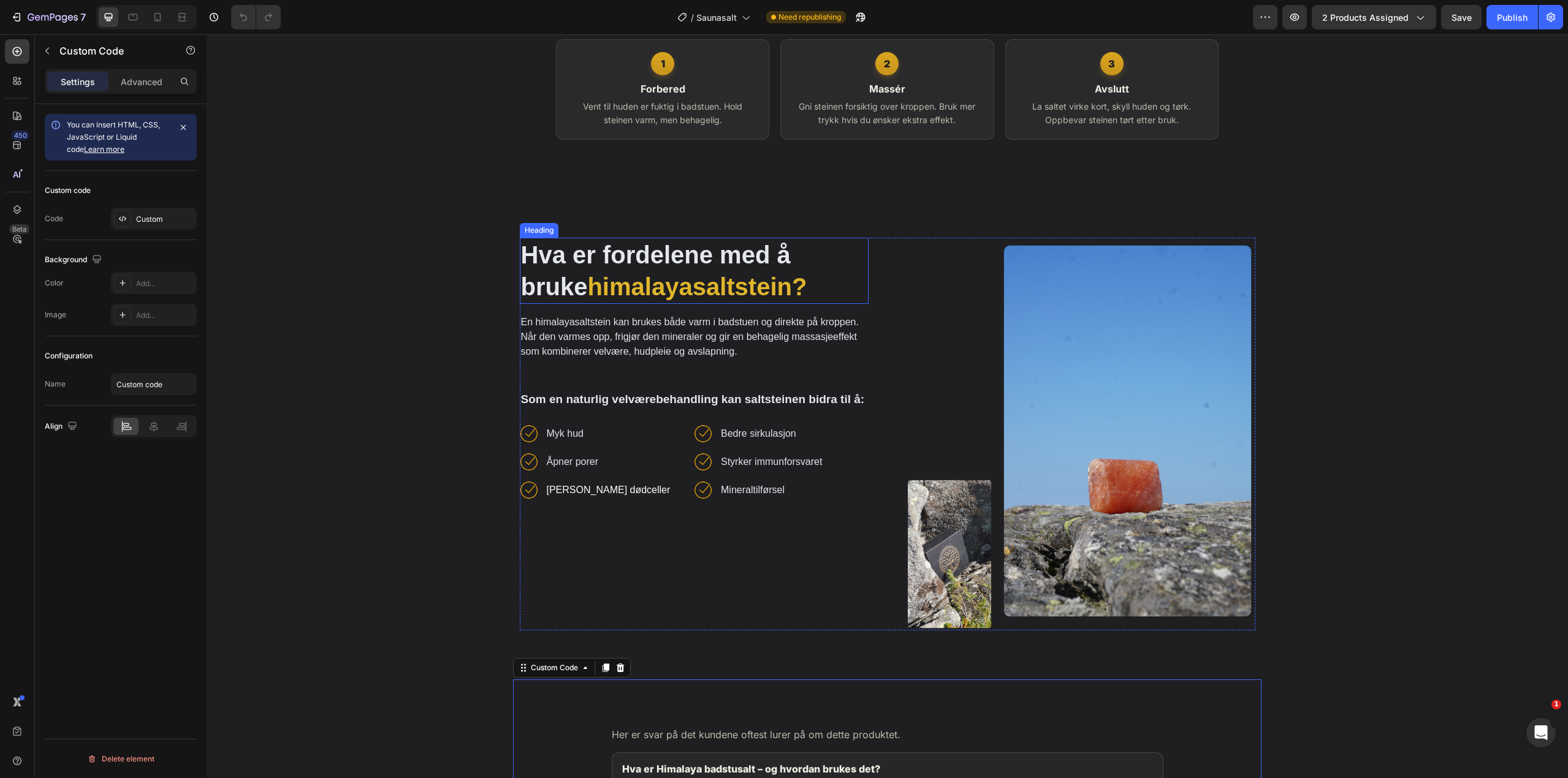
scroll to position [674, 0]
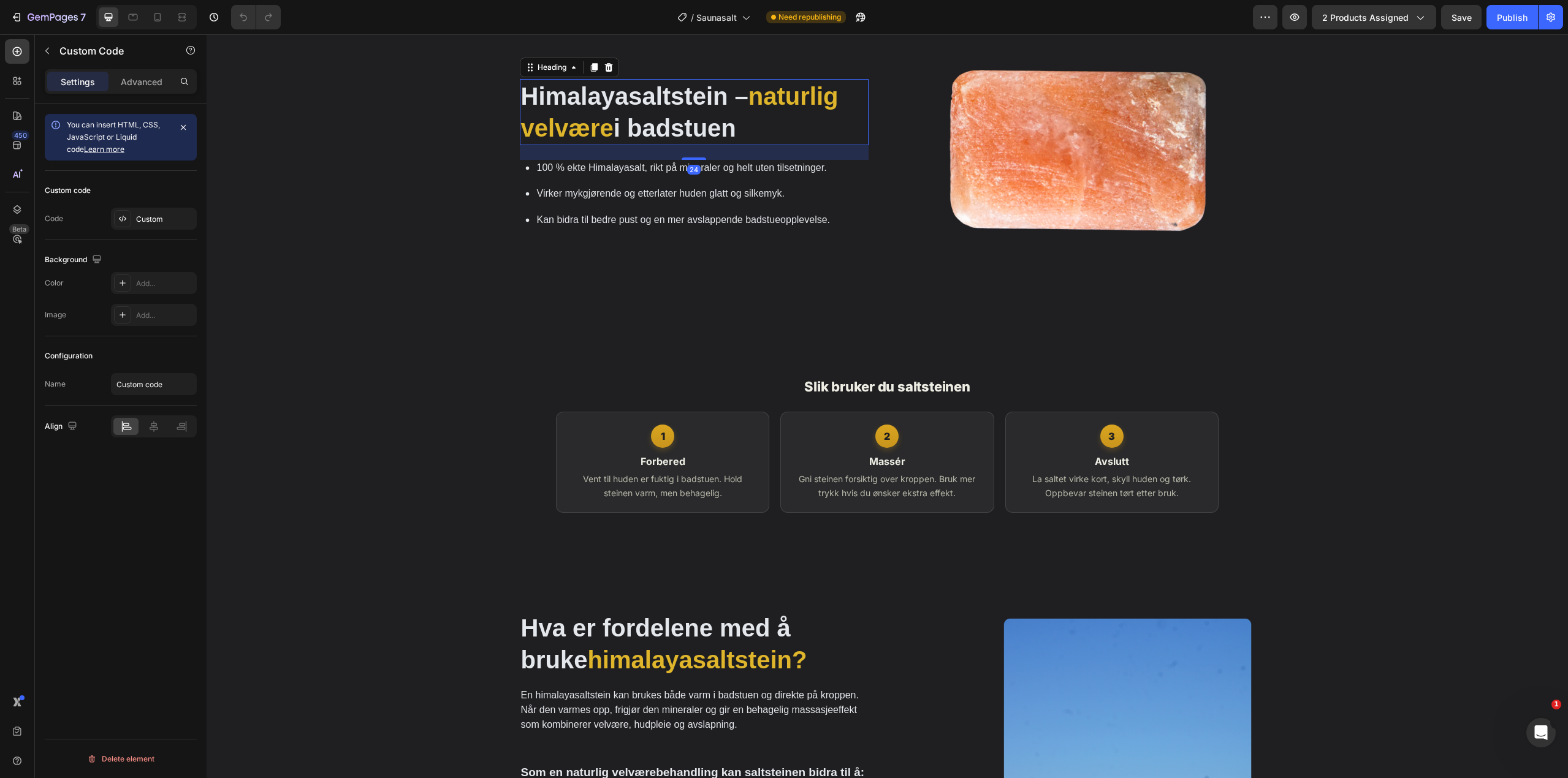
click at [687, 112] on h2 "Himalayasaltstein – naturlig velvære i badstuen" at bounding box center [694, 112] width 348 height 66
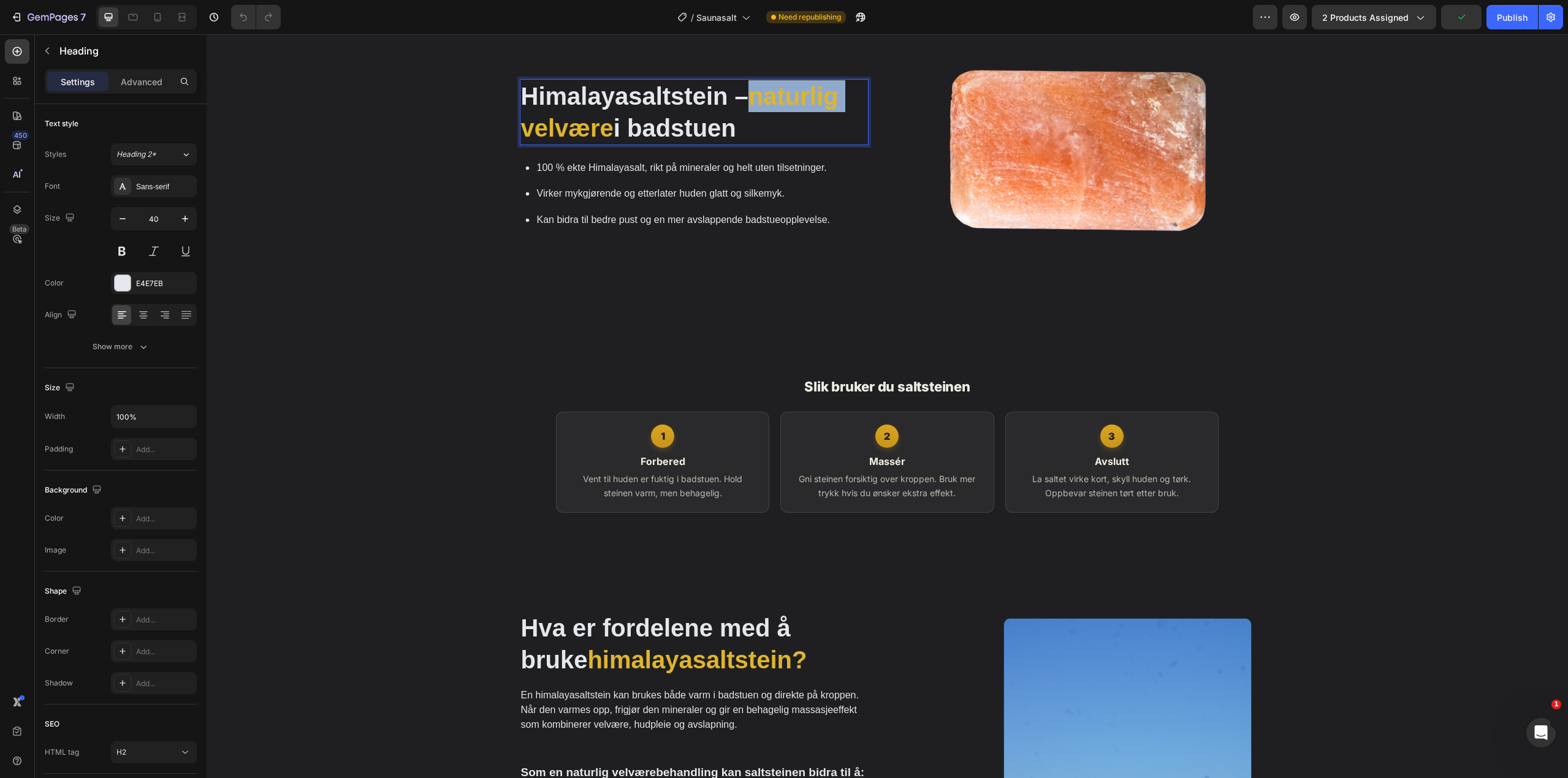
click at [795, 95] on span "naturlig velvære" at bounding box center [679, 112] width 318 height 59
click at [788, 62] on icon "Editor contextual toolbar" at bounding box center [789, 62] width 6 height 7
type input "DFB52C"
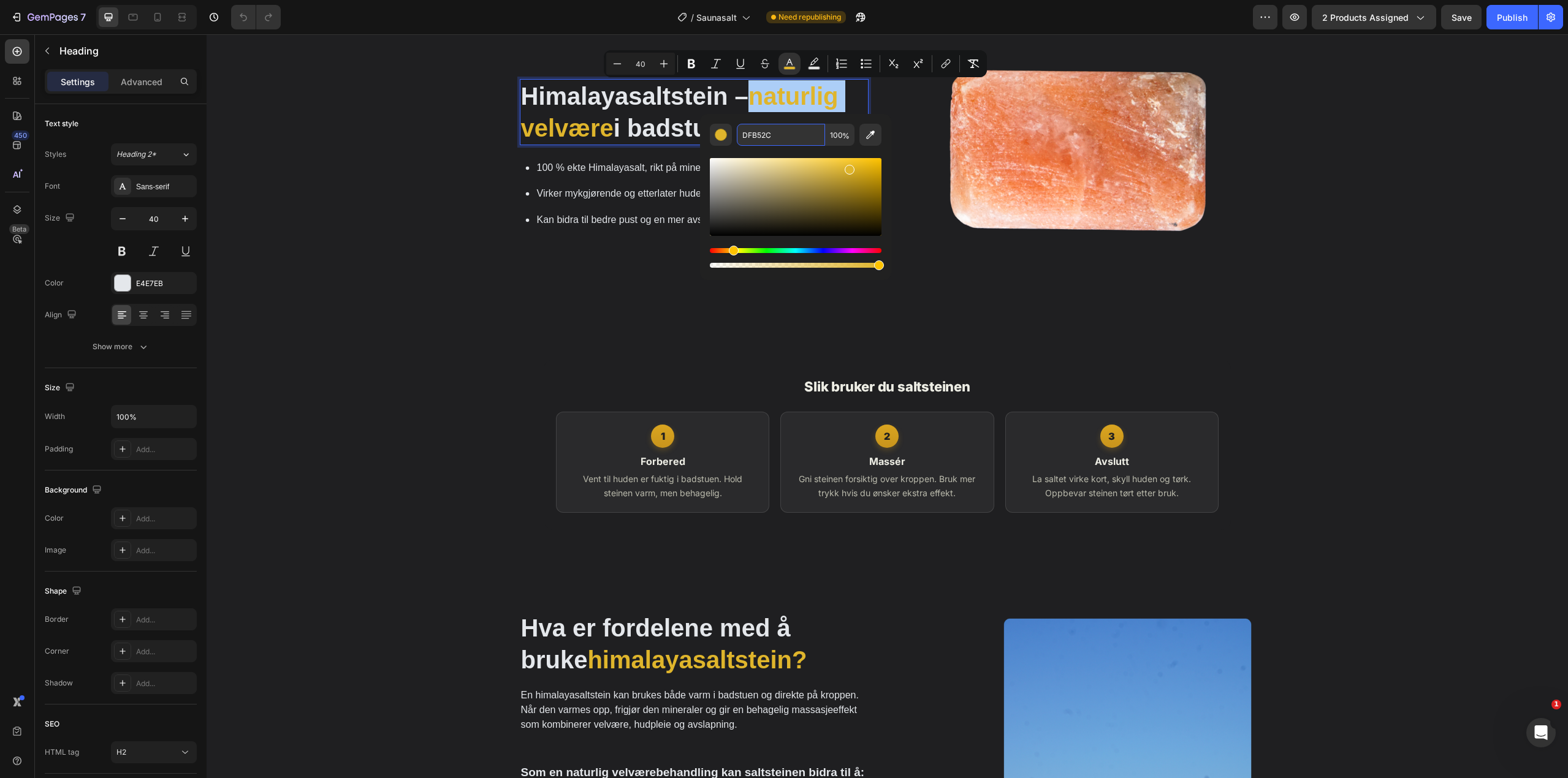
click at [790, 131] on input "DFB52C" at bounding box center [780, 135] width 88 height 22
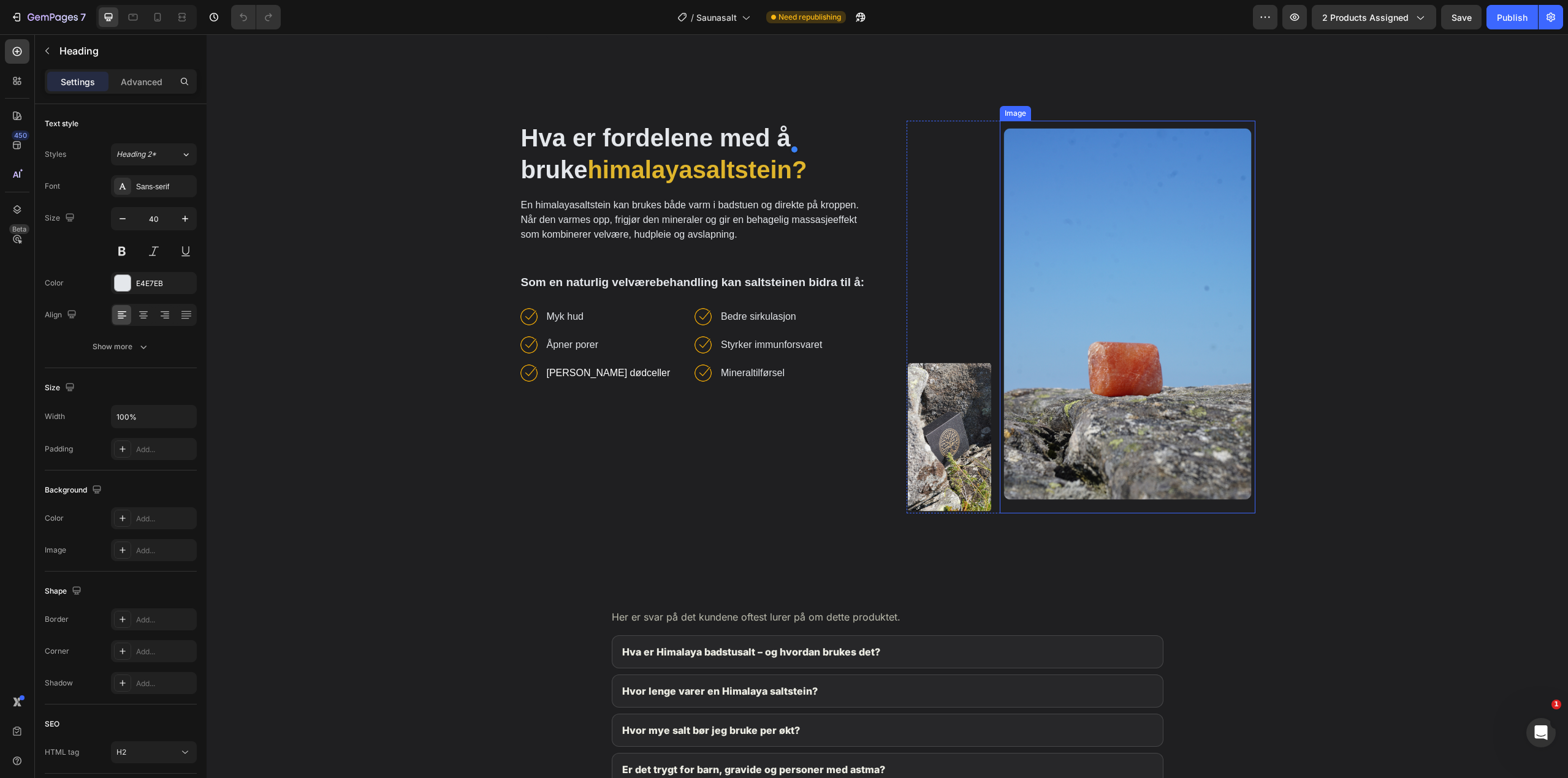
scroll to position [1532, 0]
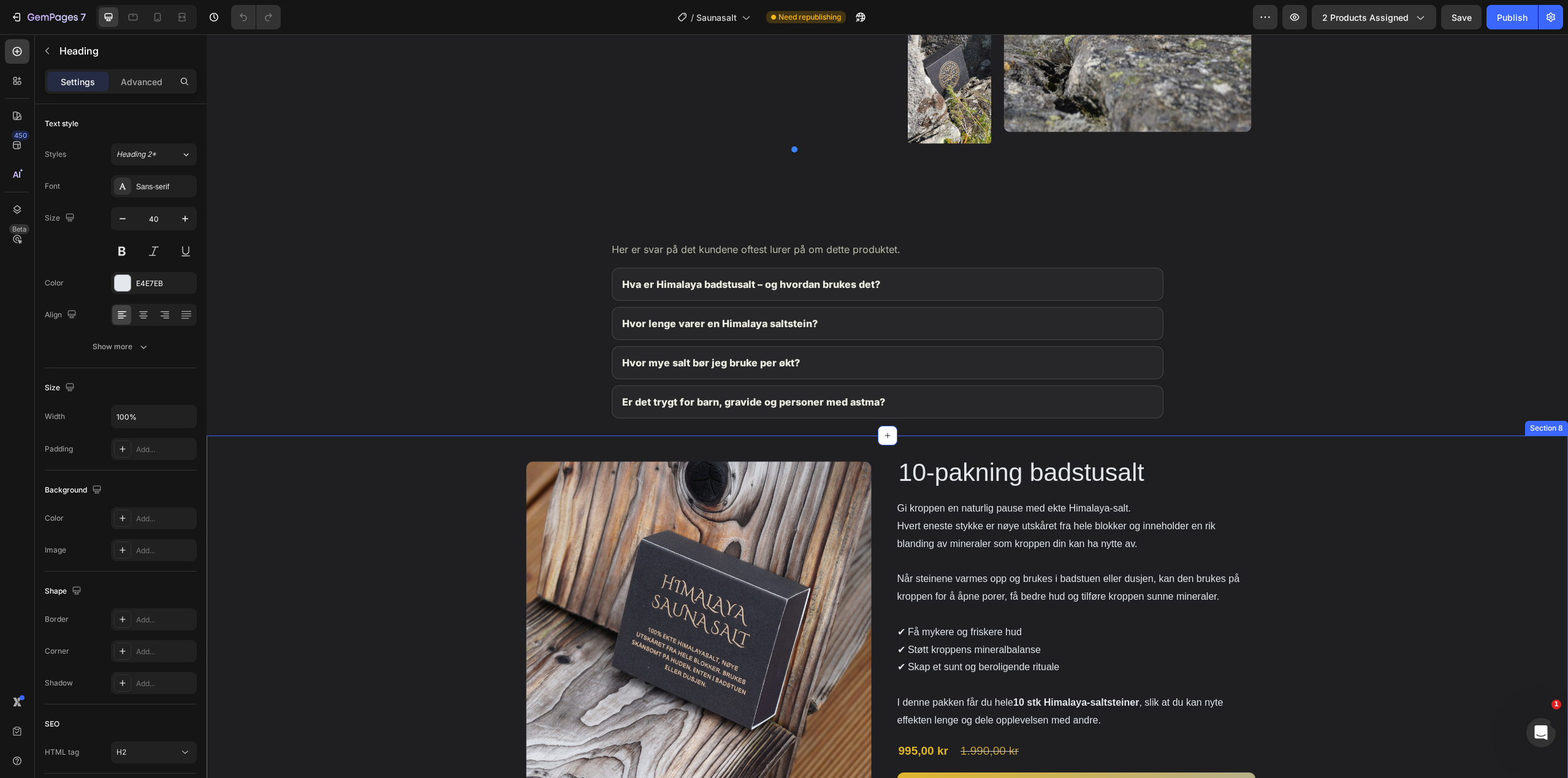
type input "16"
click at [985, 455] on div "Product Images 10-pakning badstusalt Product Title Gi kroppen en naturlig pause…" at bounding box center [887, 675] width 1361 height 480
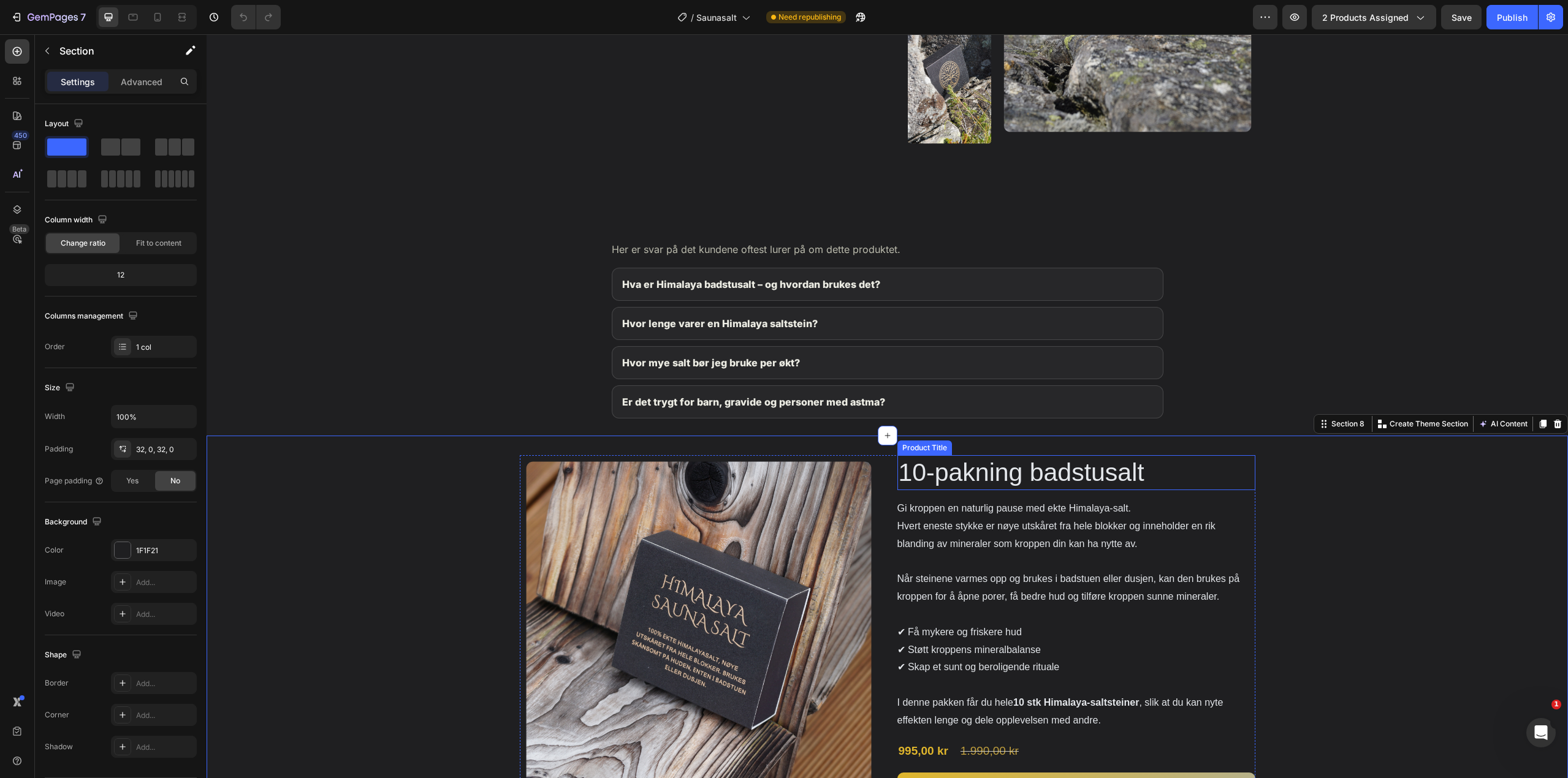
click at [985, 466] on h2 "10-pakning badstusalt" at bounding box center [1076, 473] width 358 height 35
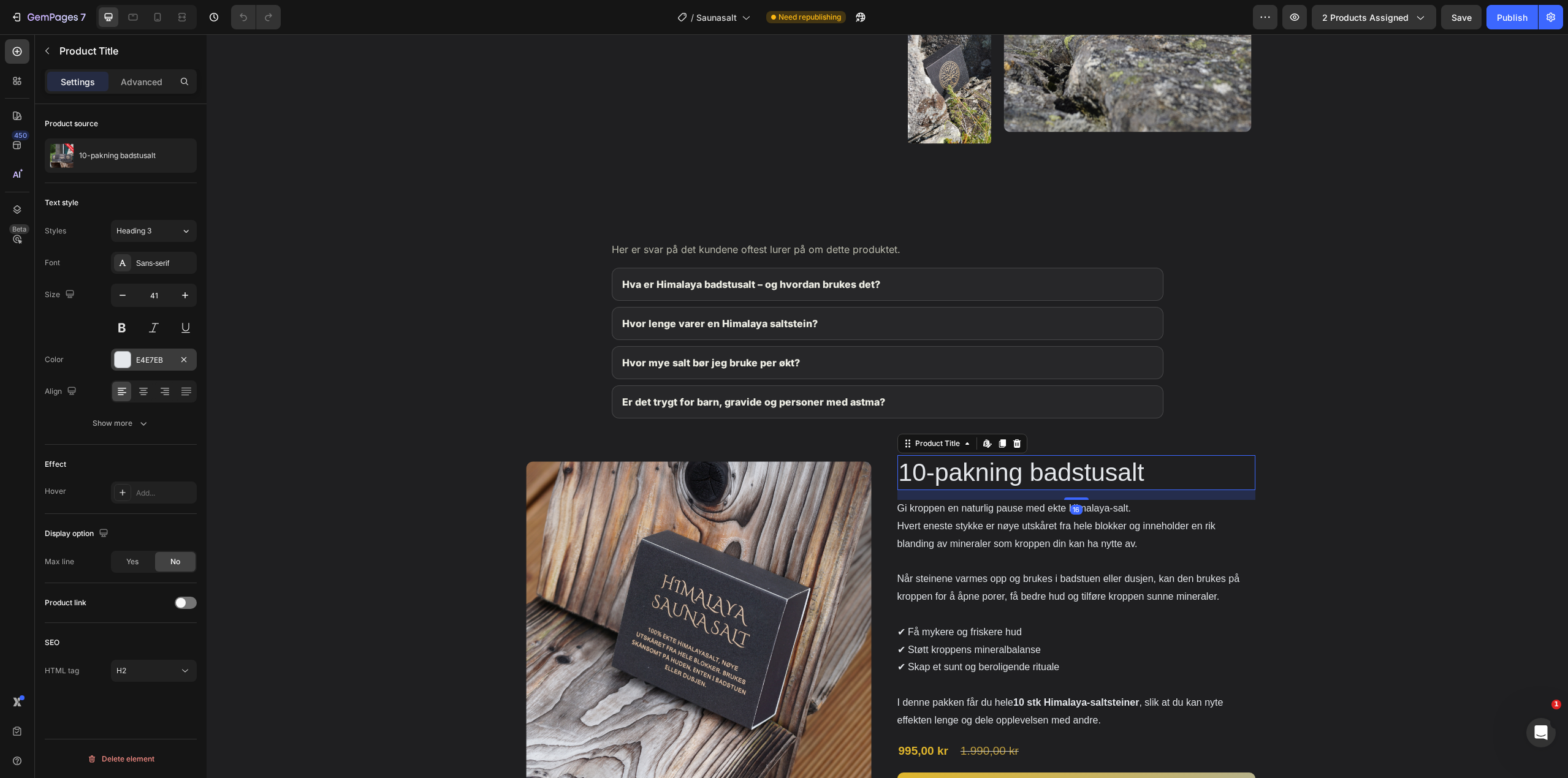
click at [140, 366] on div "E4E7EB" at bounding box center [154, 359] width 86 height 22
click at [281, 402] on input "E4E7EB" at bounding box center [277, 396] width 63 height 22
paste input "DFB52C"
type input "DFB52C"
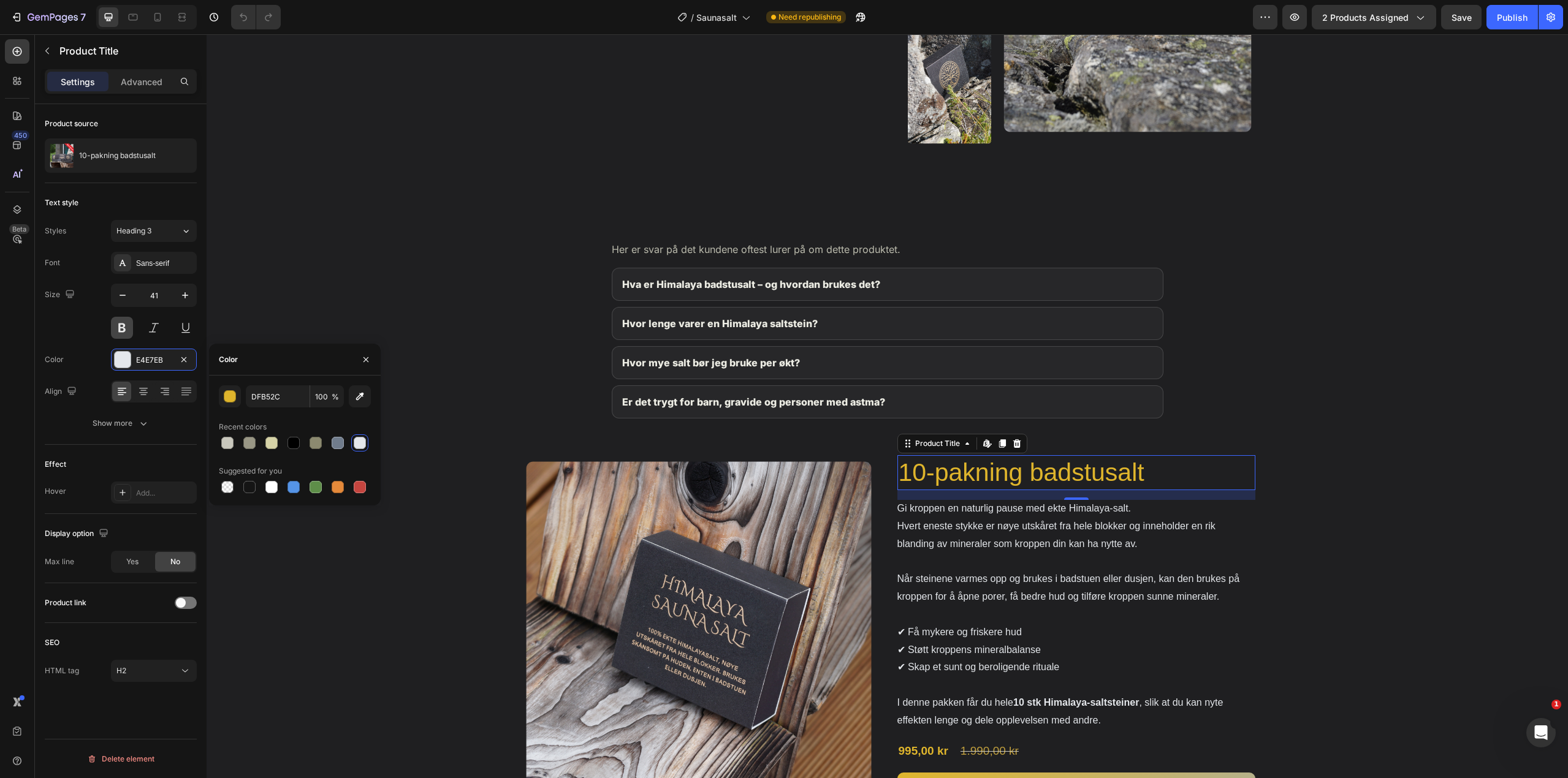
click at [123, 324] on button at bounding box center [121, 327] width 22 height 22
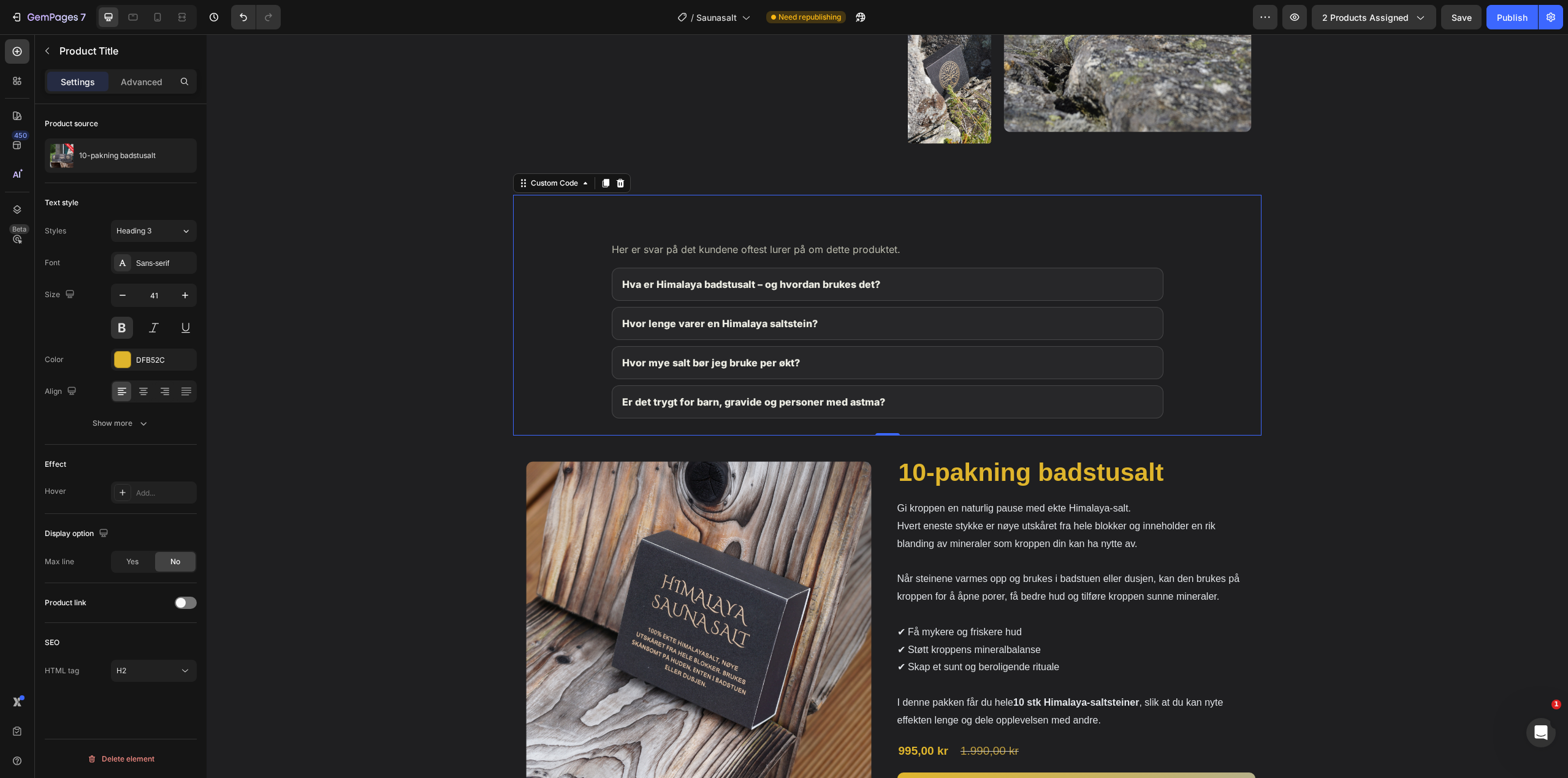
click at [564, 352] on section "Vanlige spørsmål om Himalaya Badstusalt Her er svar på det kundene oftest lurer…" at bounding box center [887, 315] width 748 height 241
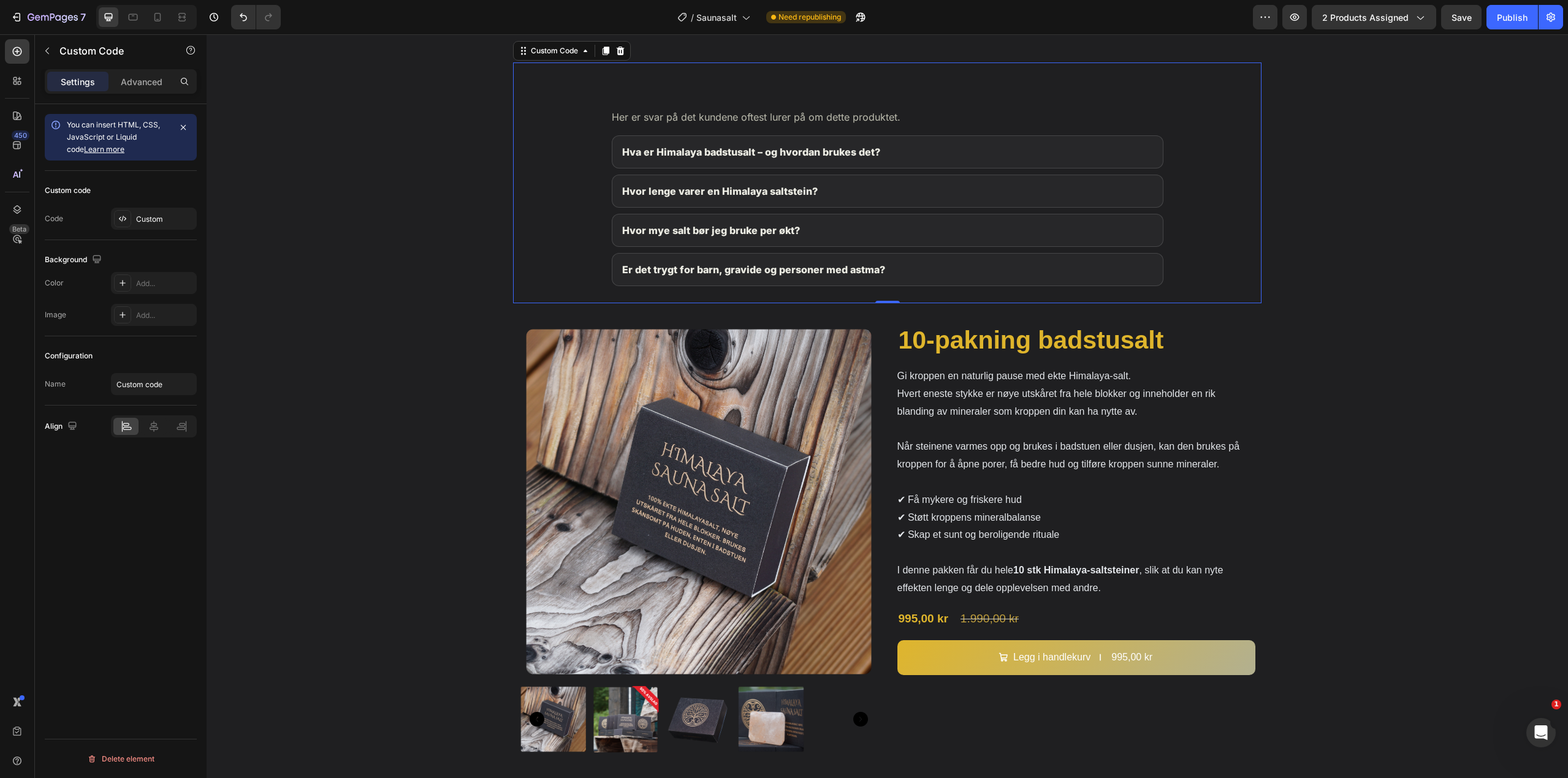
scroll to position [1716, 0]
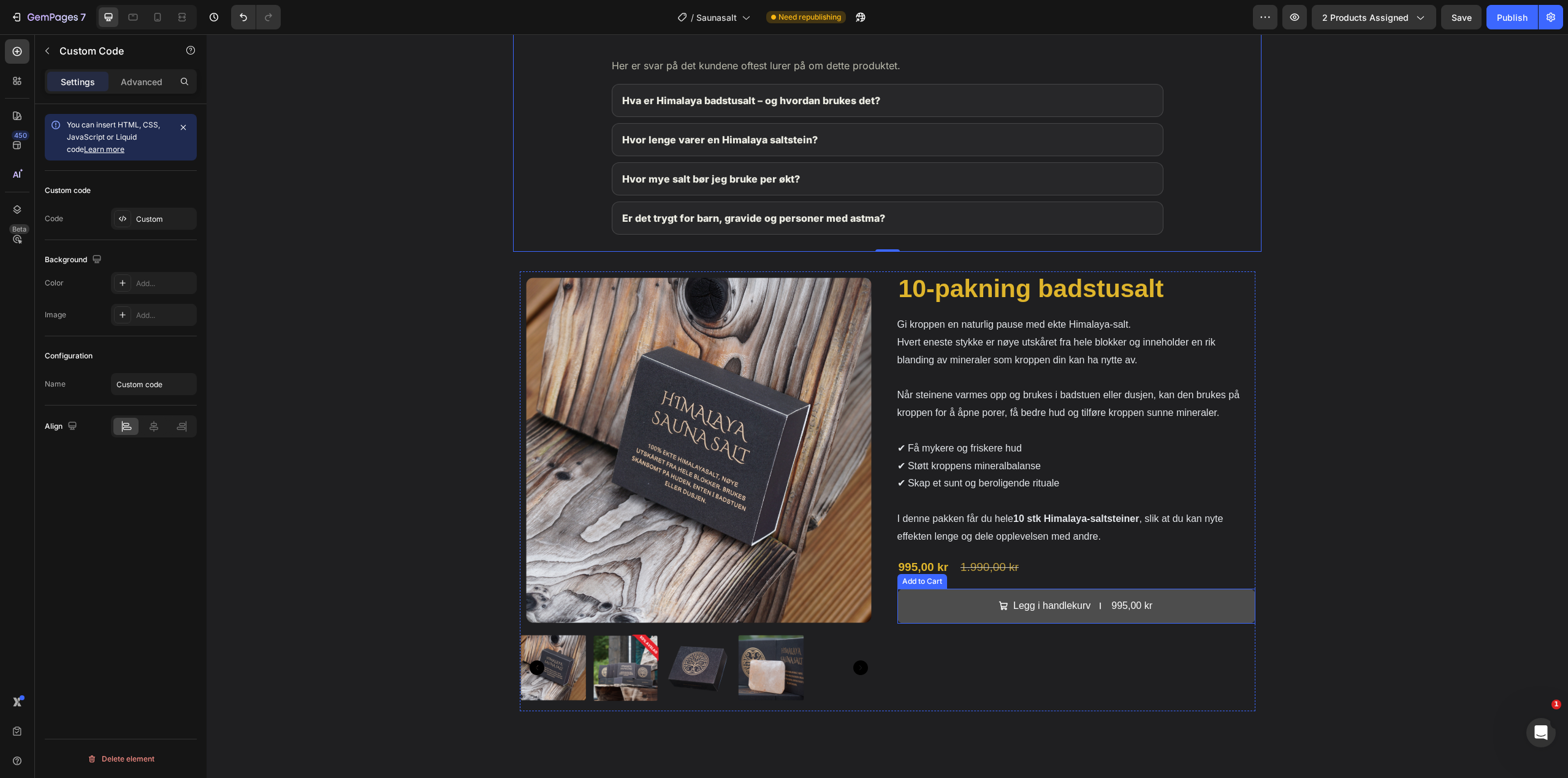
click at [1193, 606] on button "Legg i handlekurv 995,00 kr" at bounding box center [1076, 606] width 358 height 35
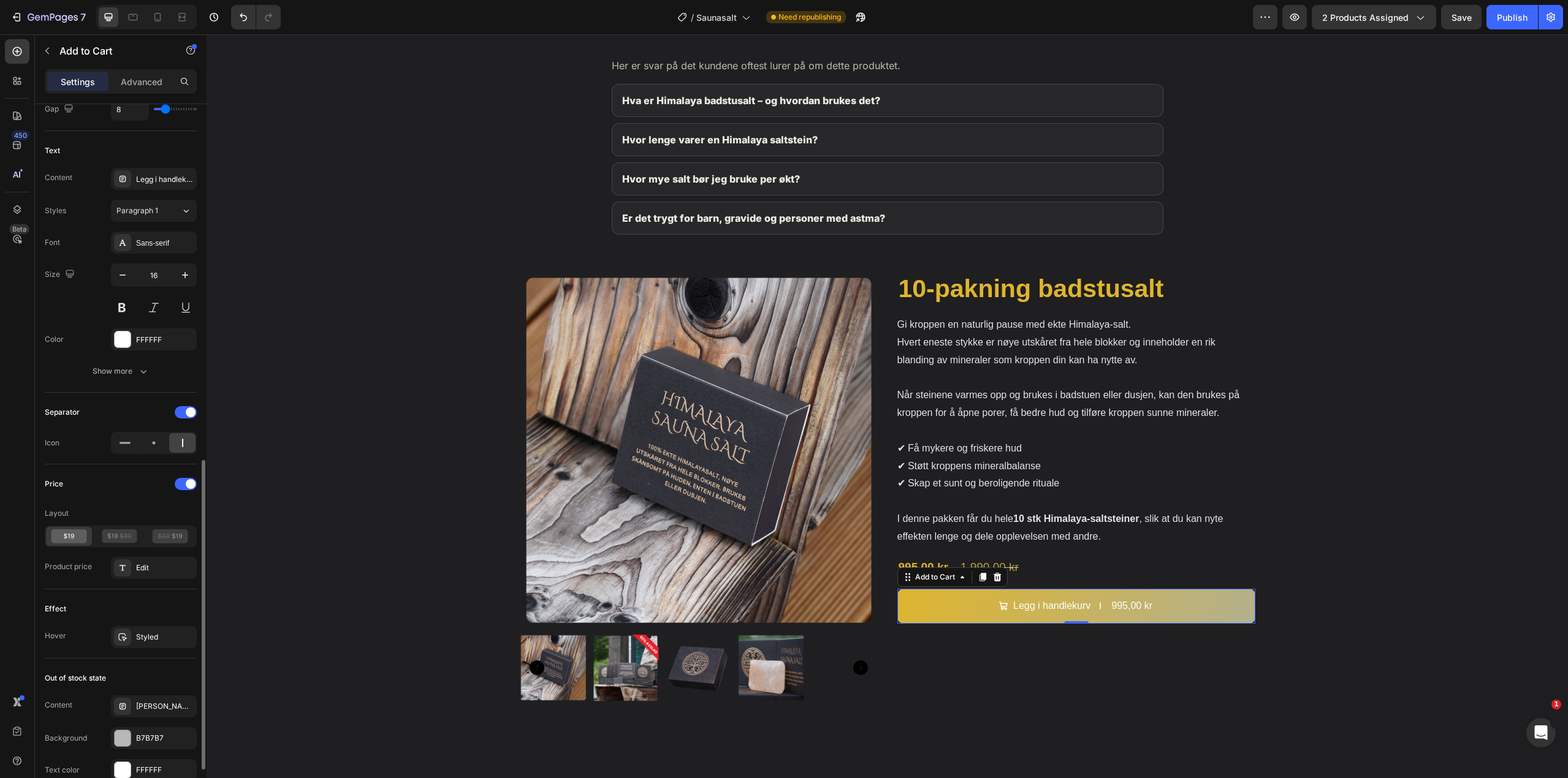
scroll to position [674, 0]
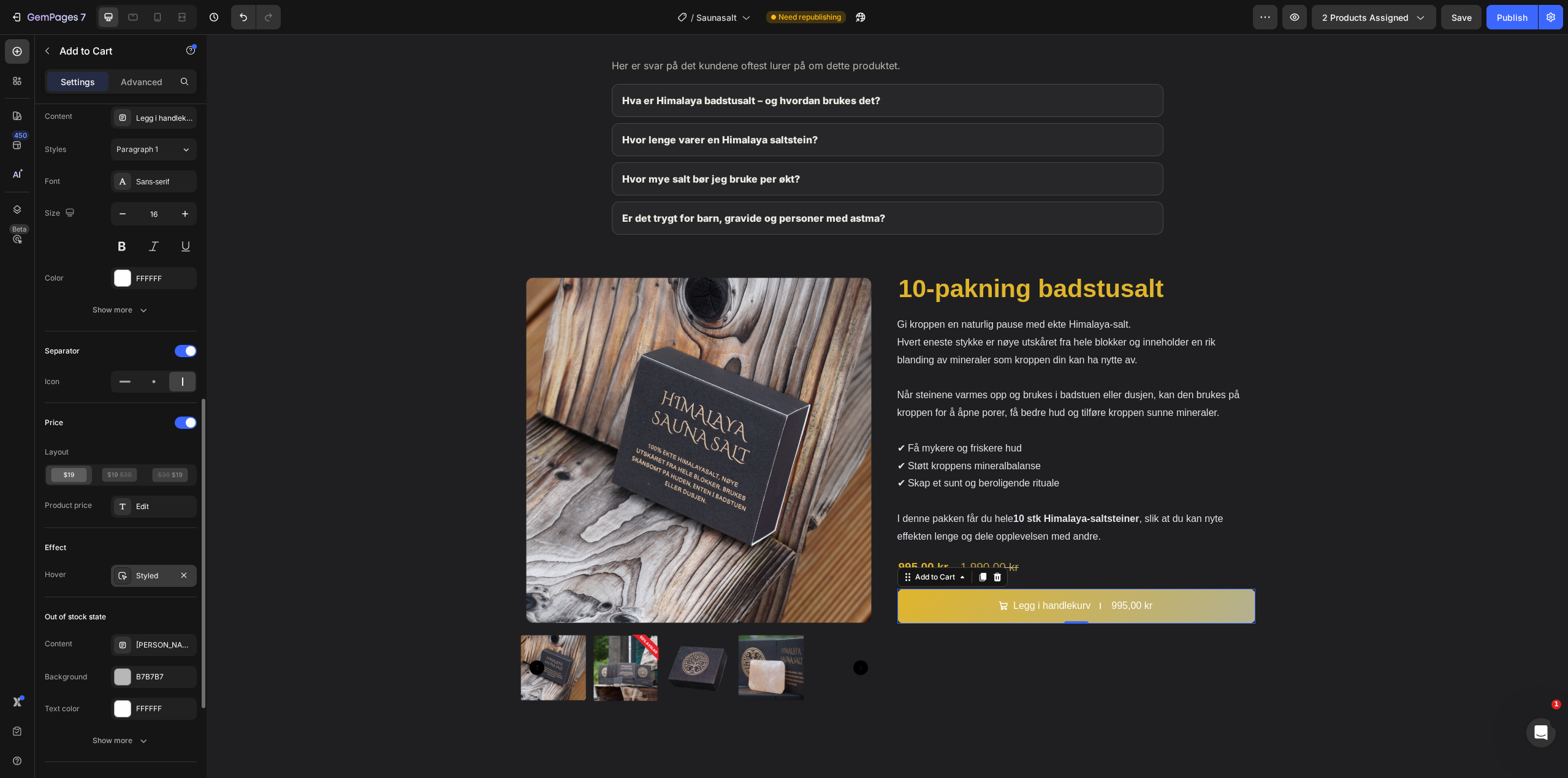
click at [152, 581] on div "Styled" at bounding box center [154, 576] width 35 height 11
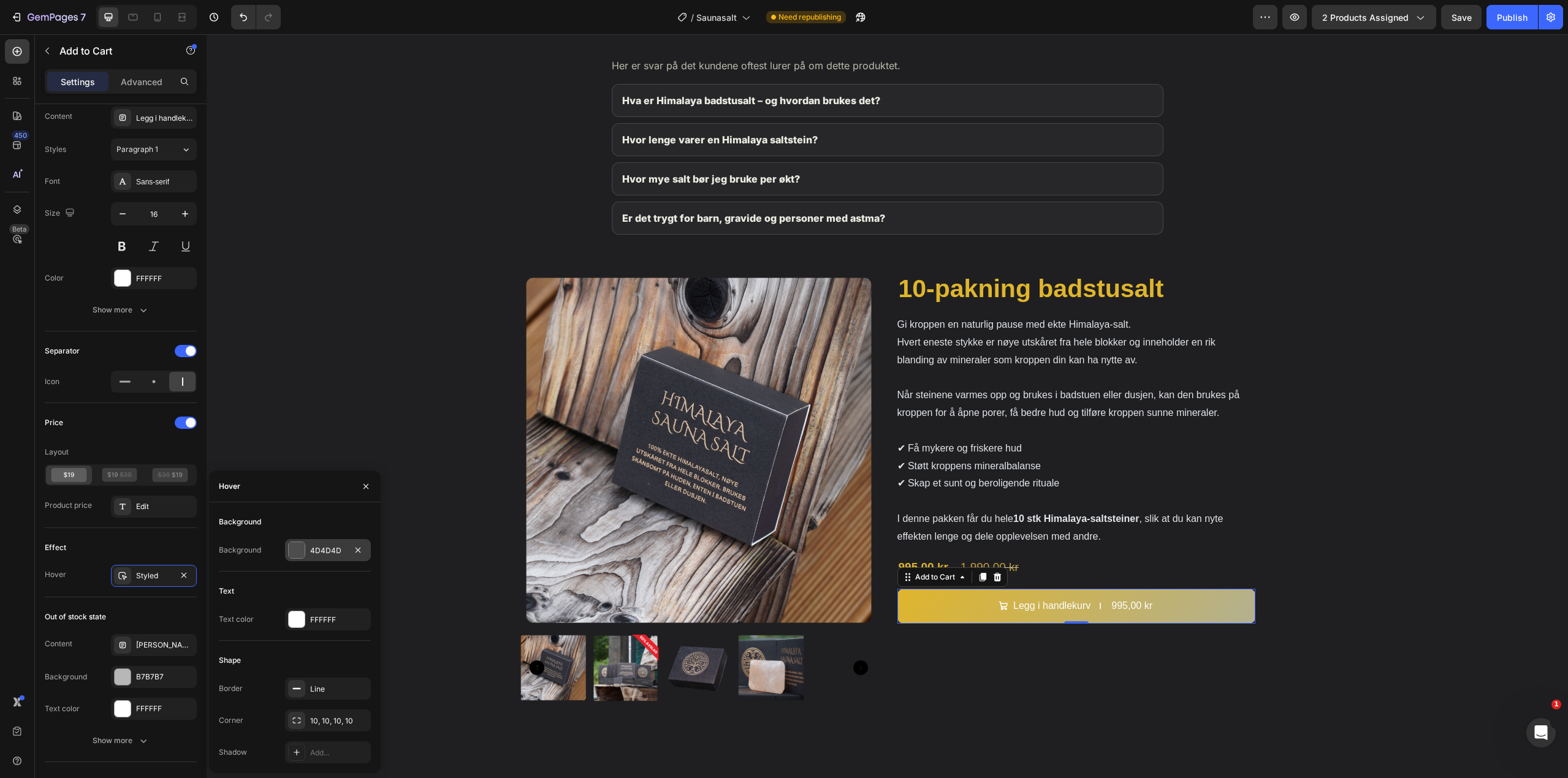
click at [309, 549] on div "4D4D4D" at bounding box center [328, 550] width 86 height 22
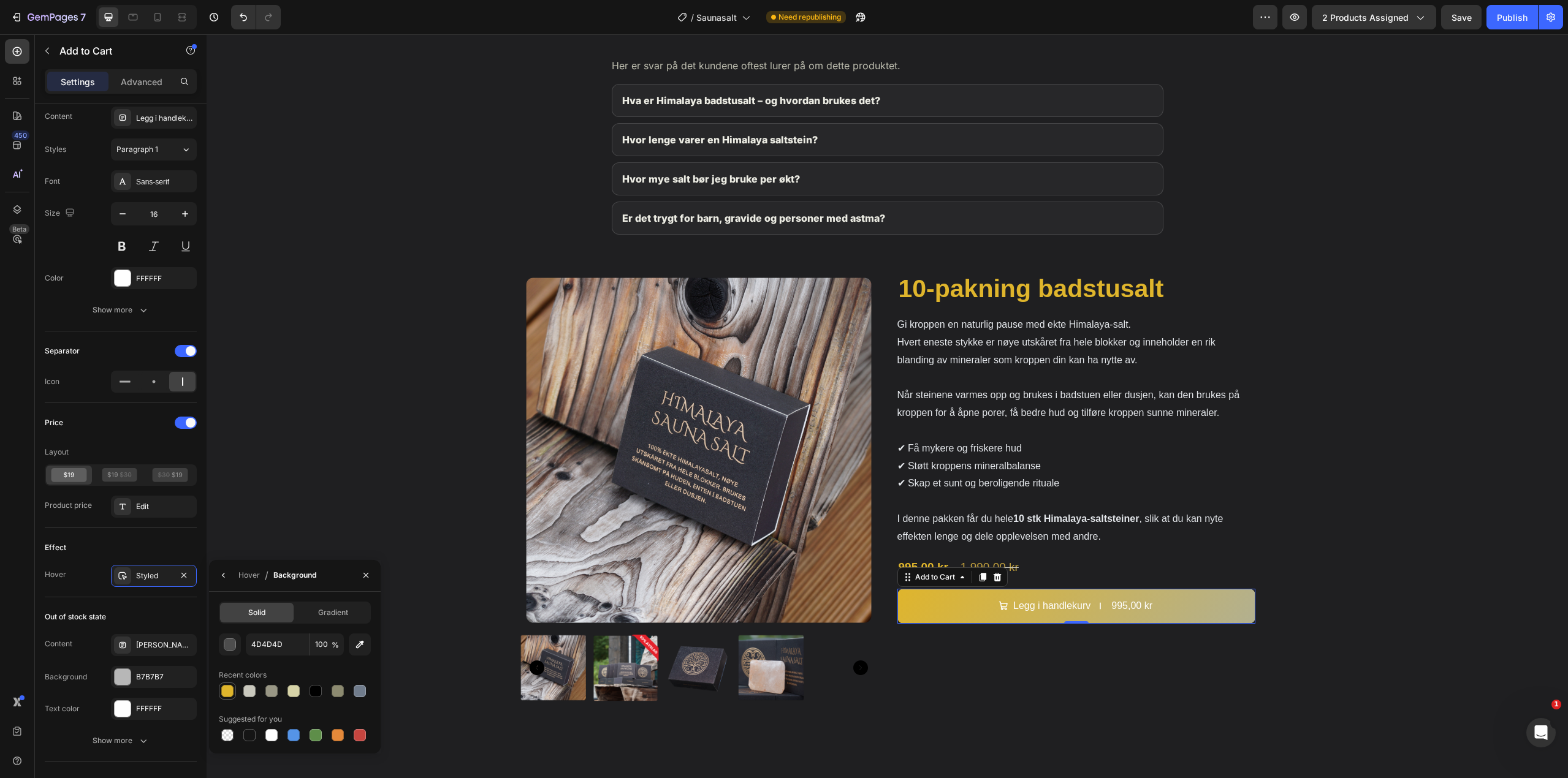
click at [231, 688] on div at bounding box center [227, 692] width 12 height 12
click at [232, 639] on div "button" at bounding box center [231, 645] width 12 height 12
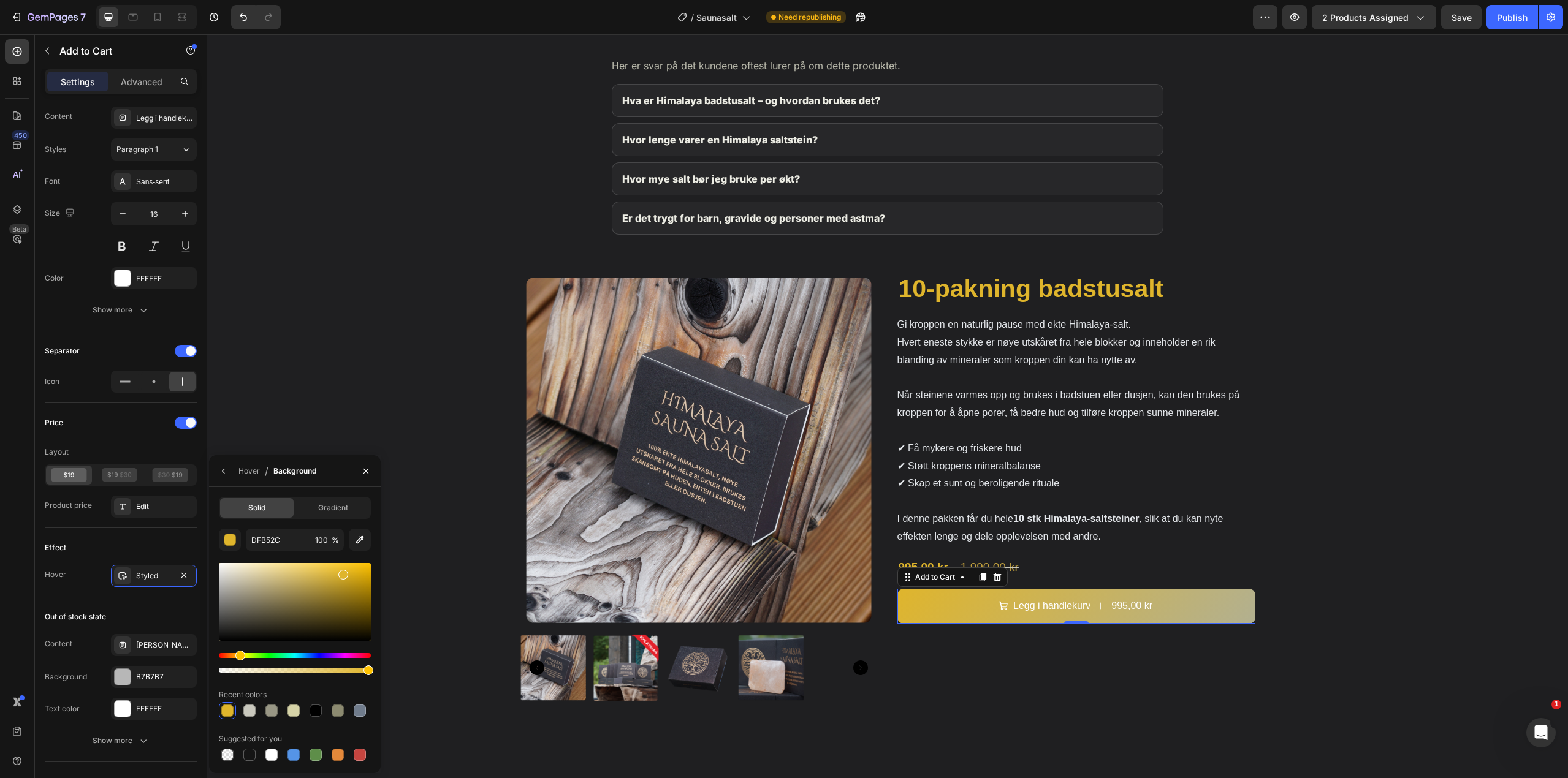
click at [338, 591] on div at bounding box center [295, 602] width 152 height 77
type input "A58724"
click at [396, 521] on div "Product Images 10-pakning badstusalt Product Title Gi kroppen en naturlig pause…" at bounding box center [887, 492] width 1361 height 440
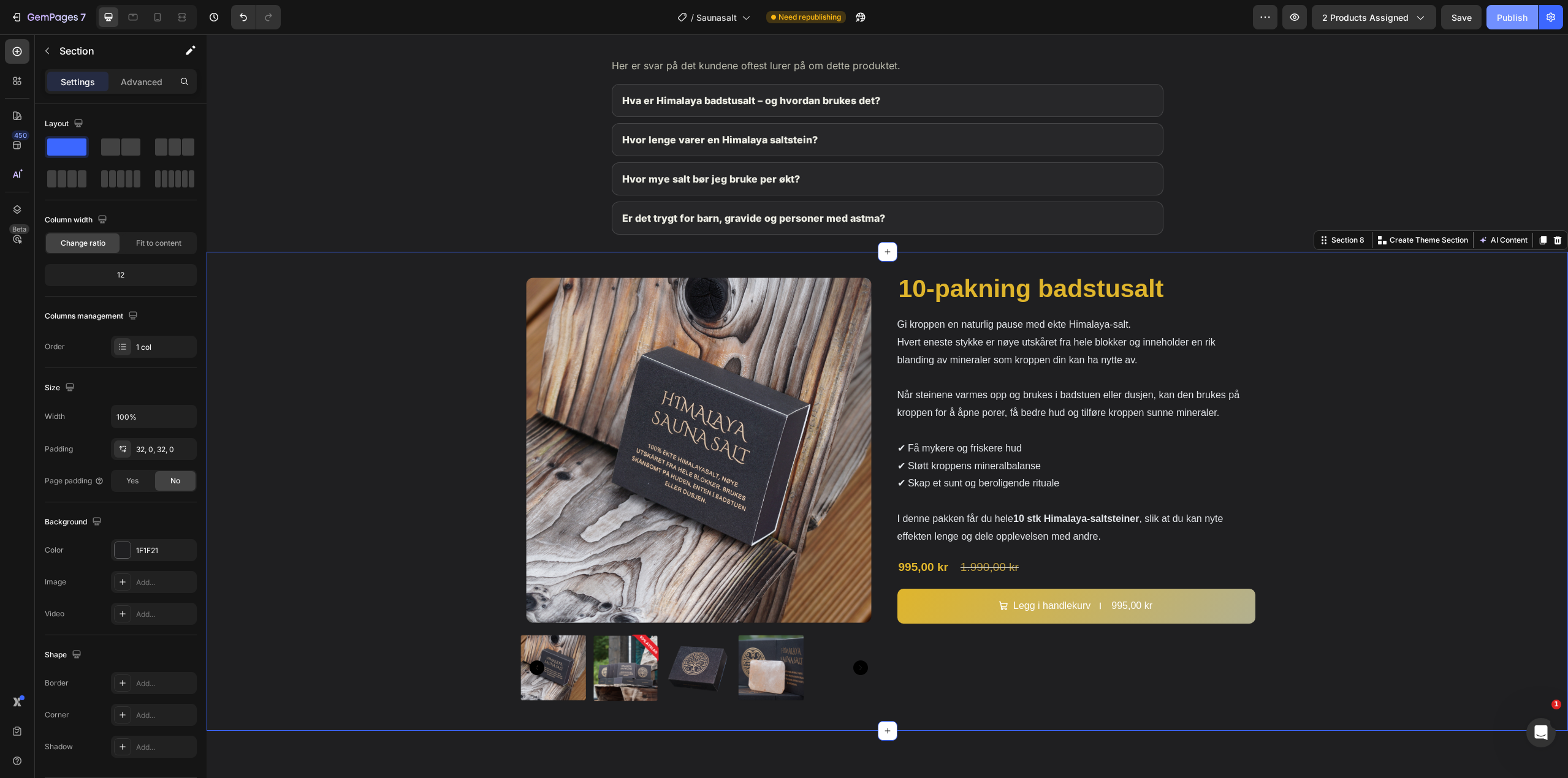
click at [1518, 27] on button "Publish" at bounding box center [1512, 18] width 52 height 25
click at [161, 13] on icon at bounding box center [158, 18] width 12 height 12
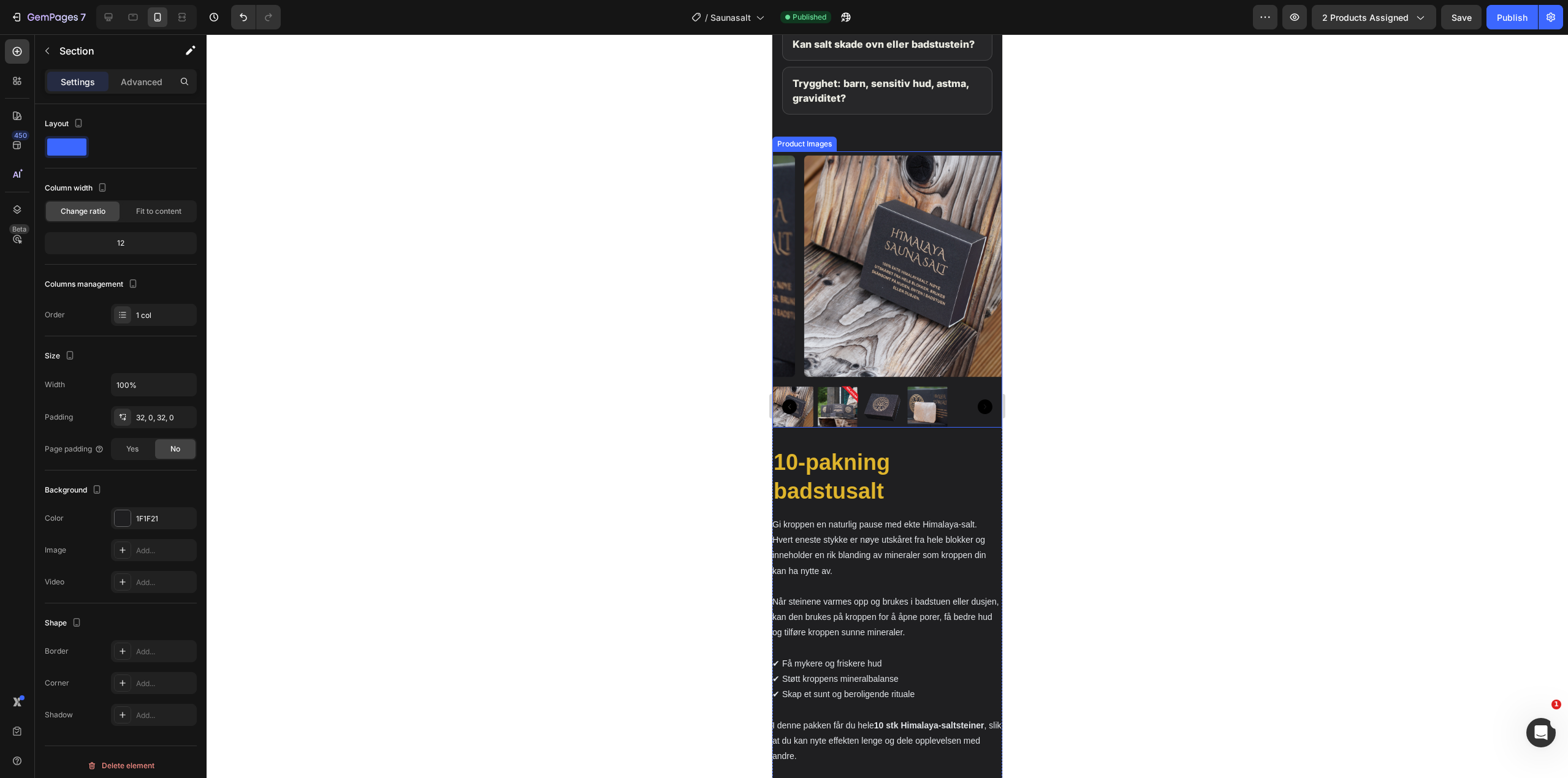
scroll to position [2731, 0]
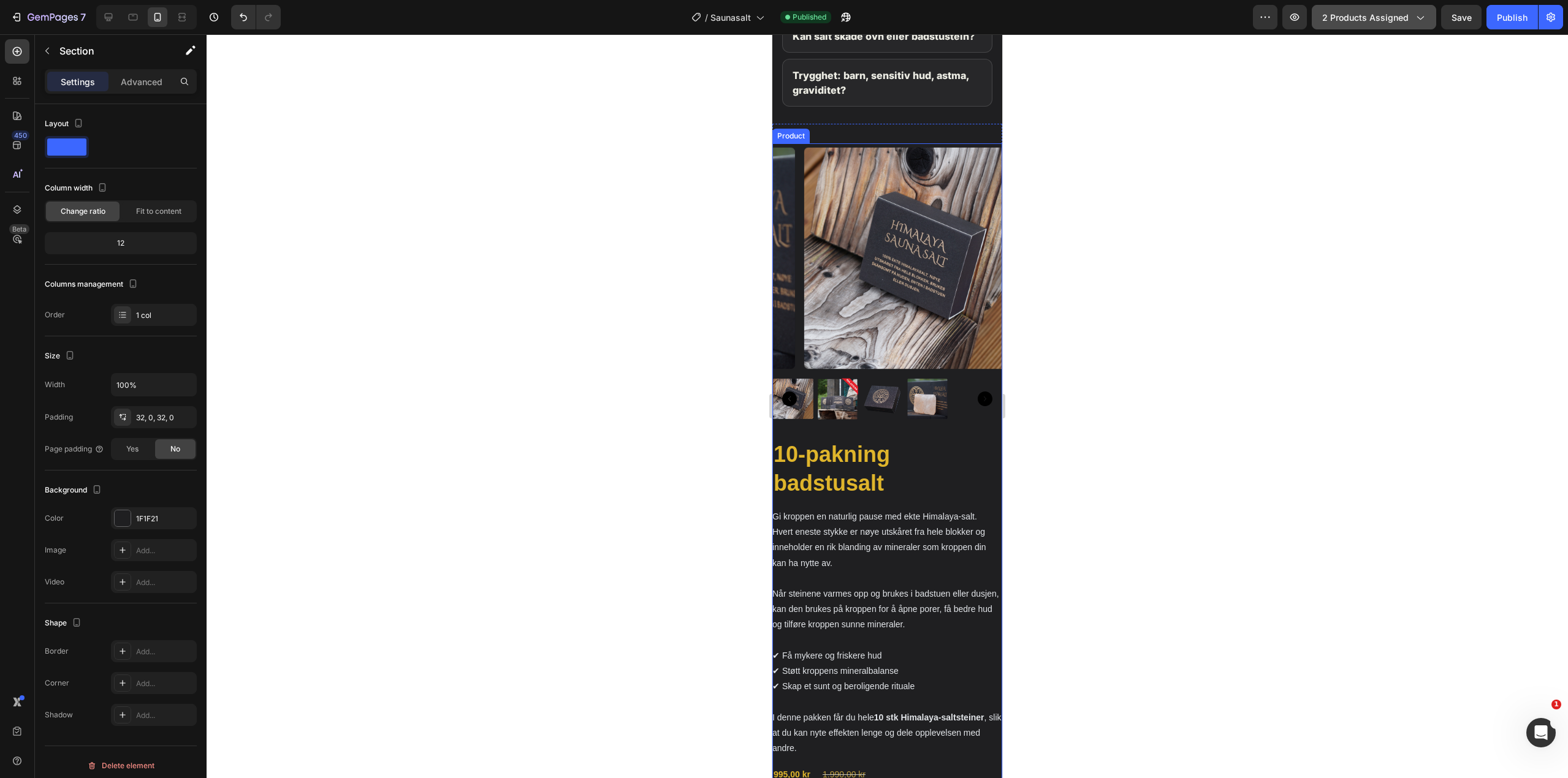
click at [1395, 16] on span "2 products assigned" at bounding box center [1365, 18] width 86 height 13
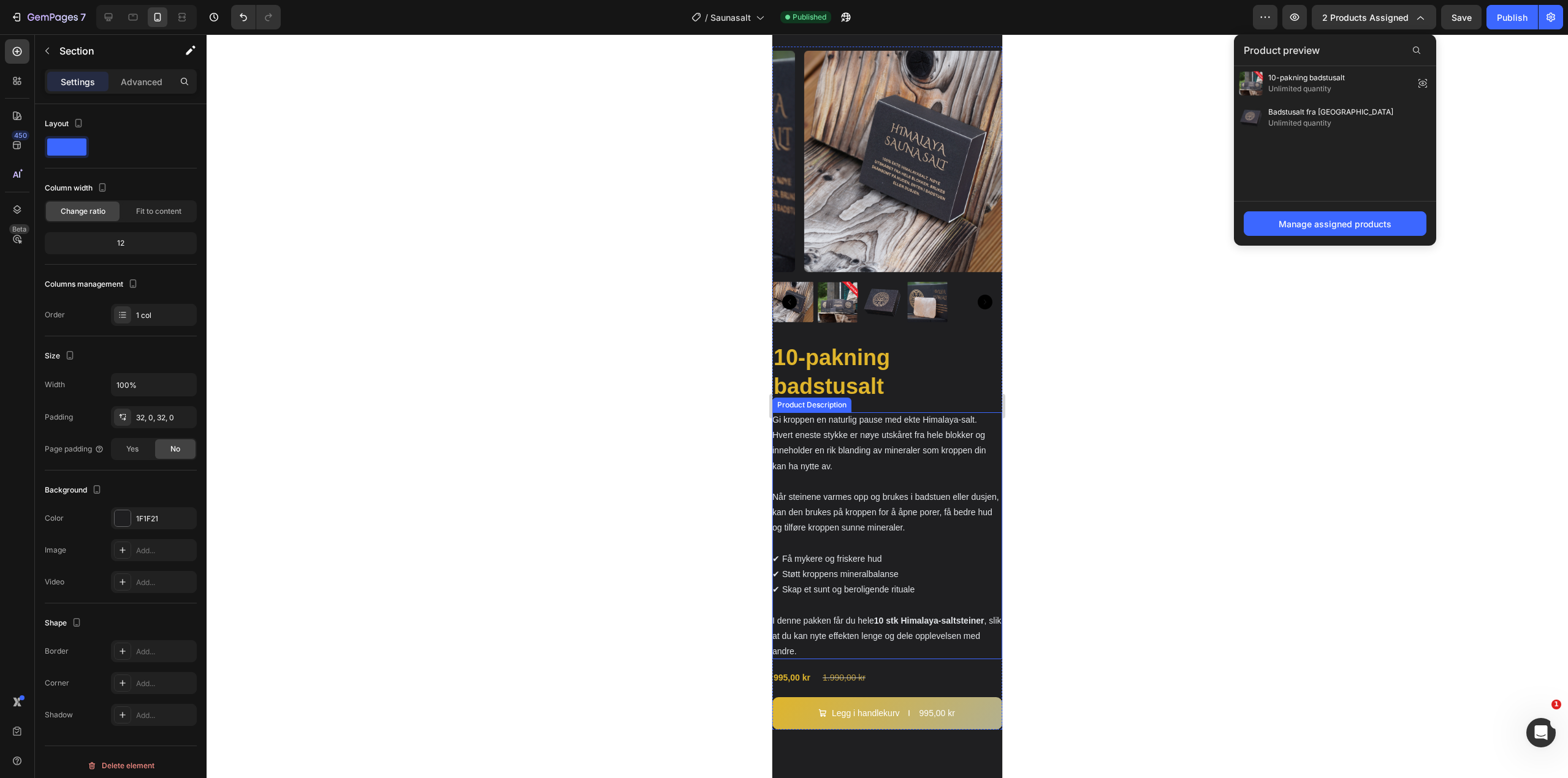
scroll to position [2854, 0]
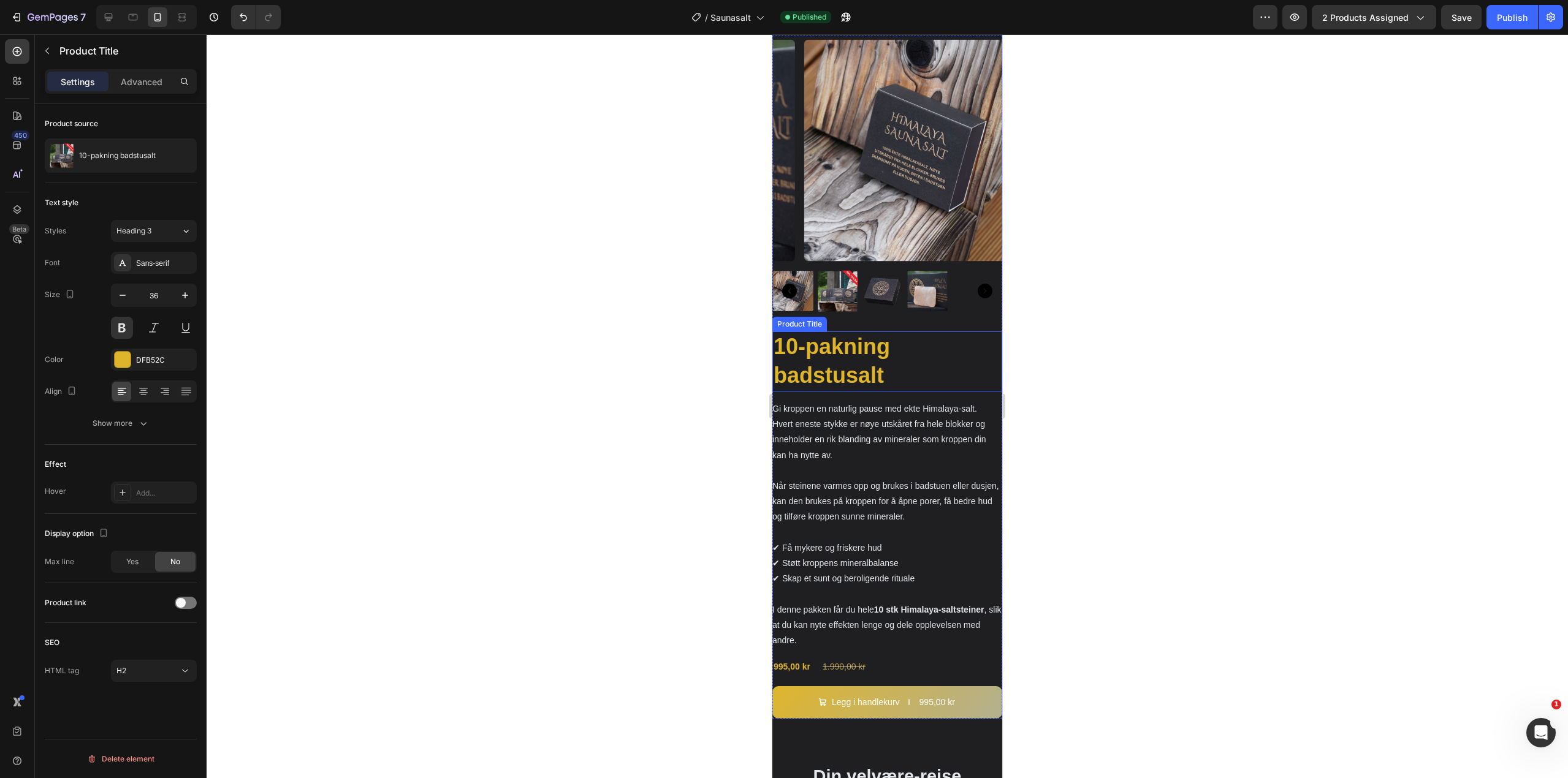
click at [946, 336] on h2 "10-pakning badstusalt" at bounding box center [887, 362] width 230 height 60
click at [168, 86] on div "Advanced" at bounding box center [142, 81] width 62 height 19
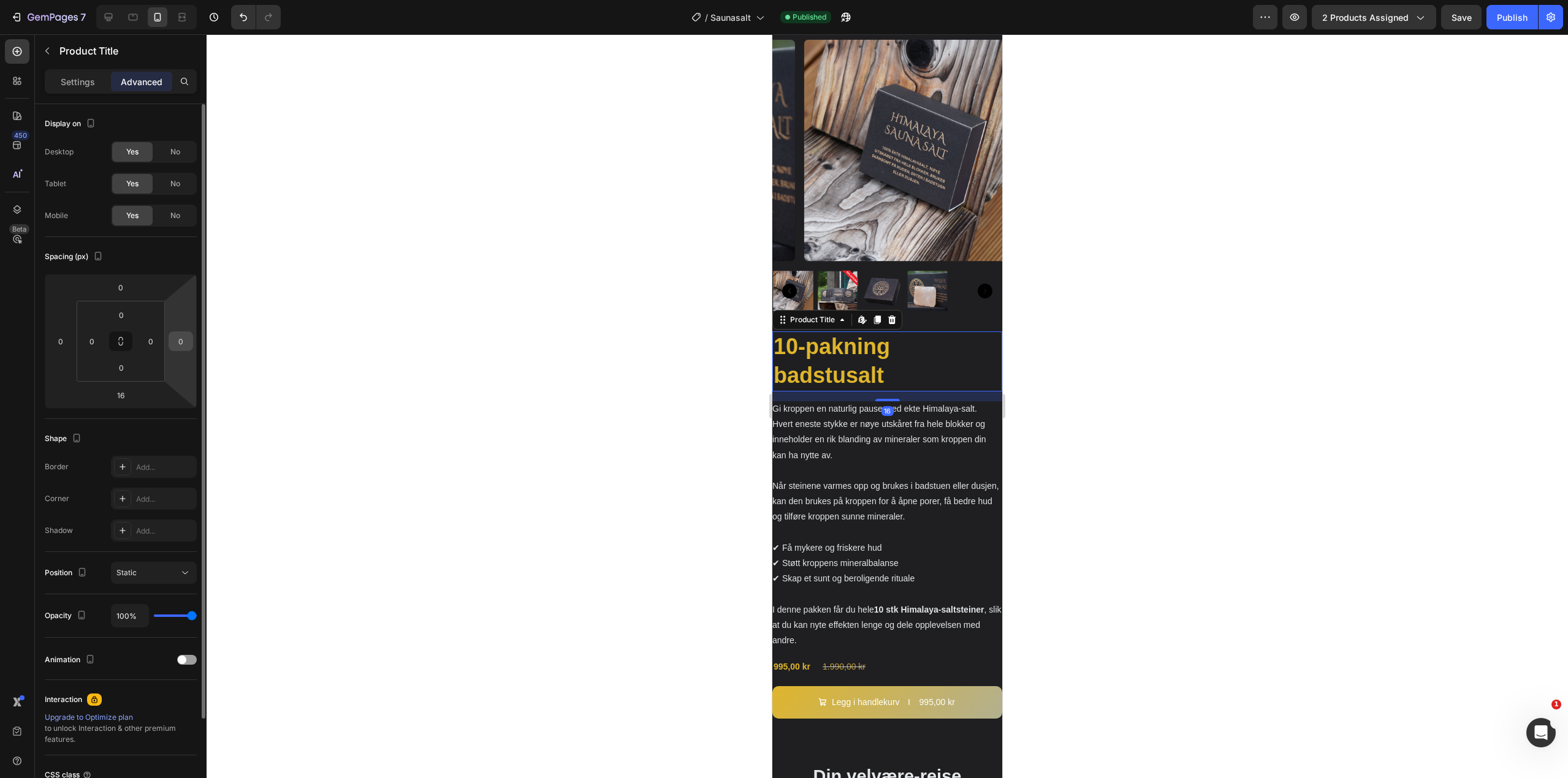
click at [187, 338] on input "0" at bounding box center [180, 341] width 18 height 18
type input "1"
type input "0"
click at [114, 18] on icon at bounding box center [108, 18] width 12 height 12
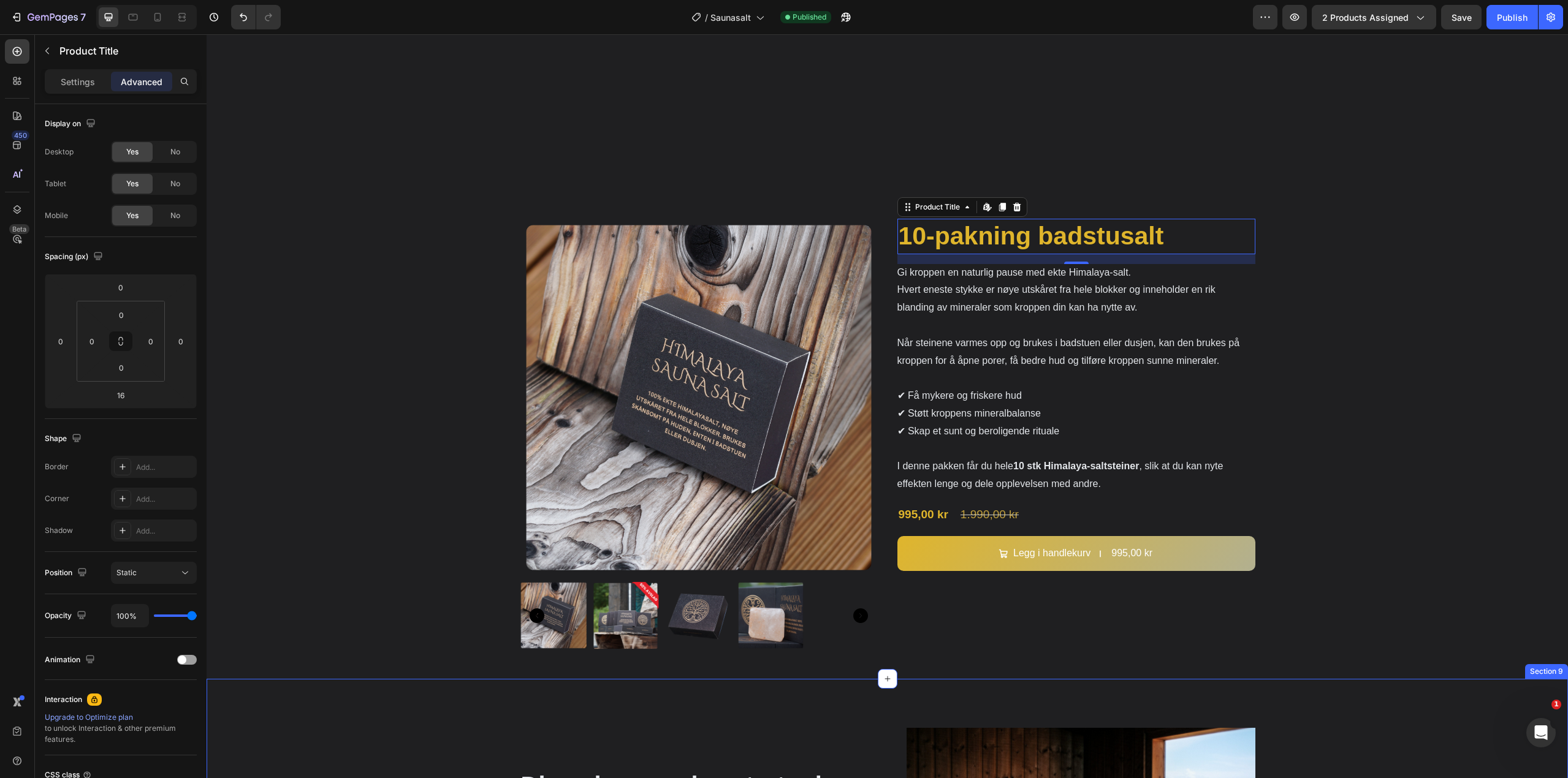
scroll to position [1836, 0]
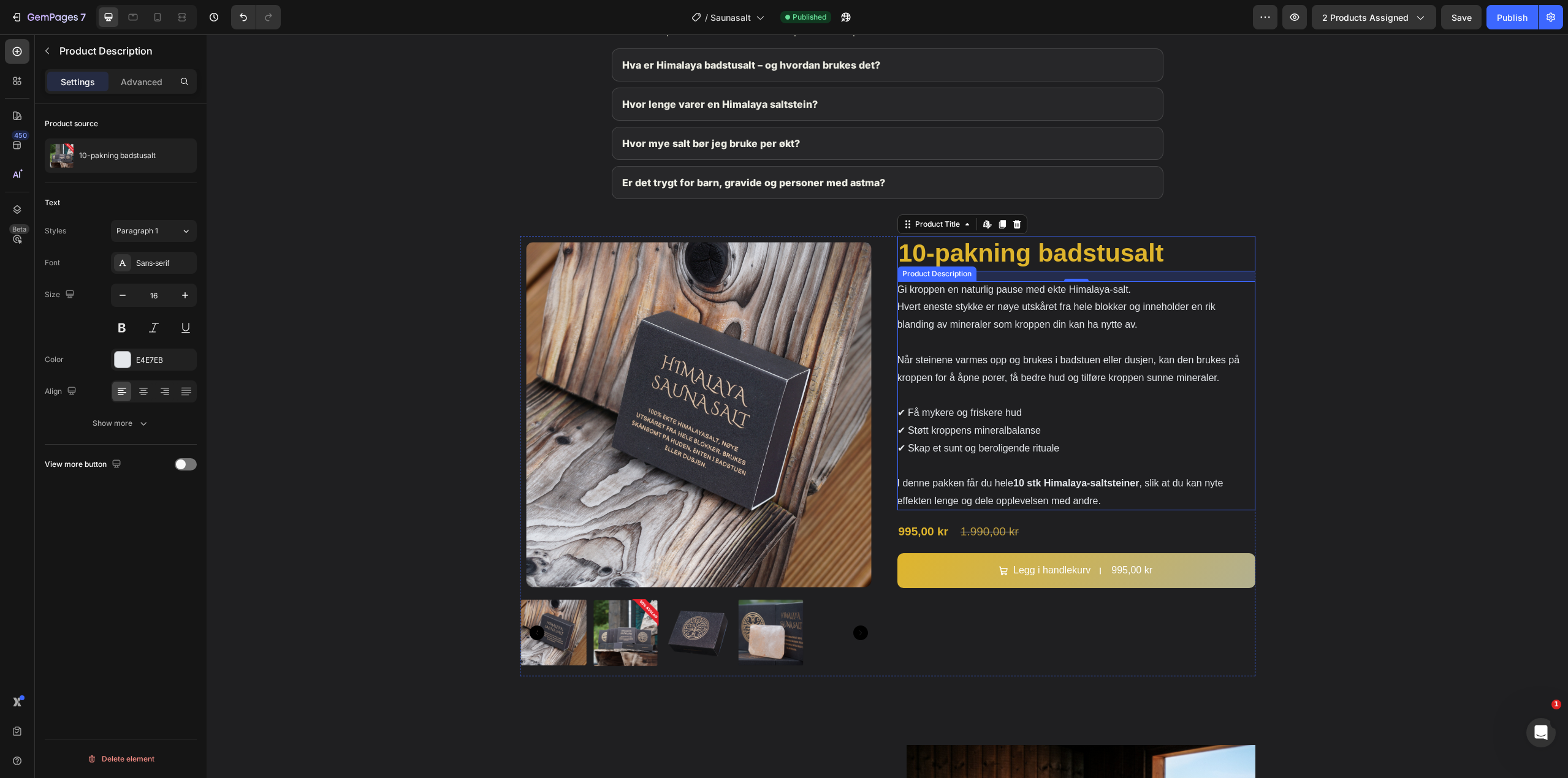
click at [939, 378] on p "Når steinene varmes opp og brukes i badstuen eller dusjen, kan den brukes på kr…" at bounding box center [1068, 369] width 342 height 28
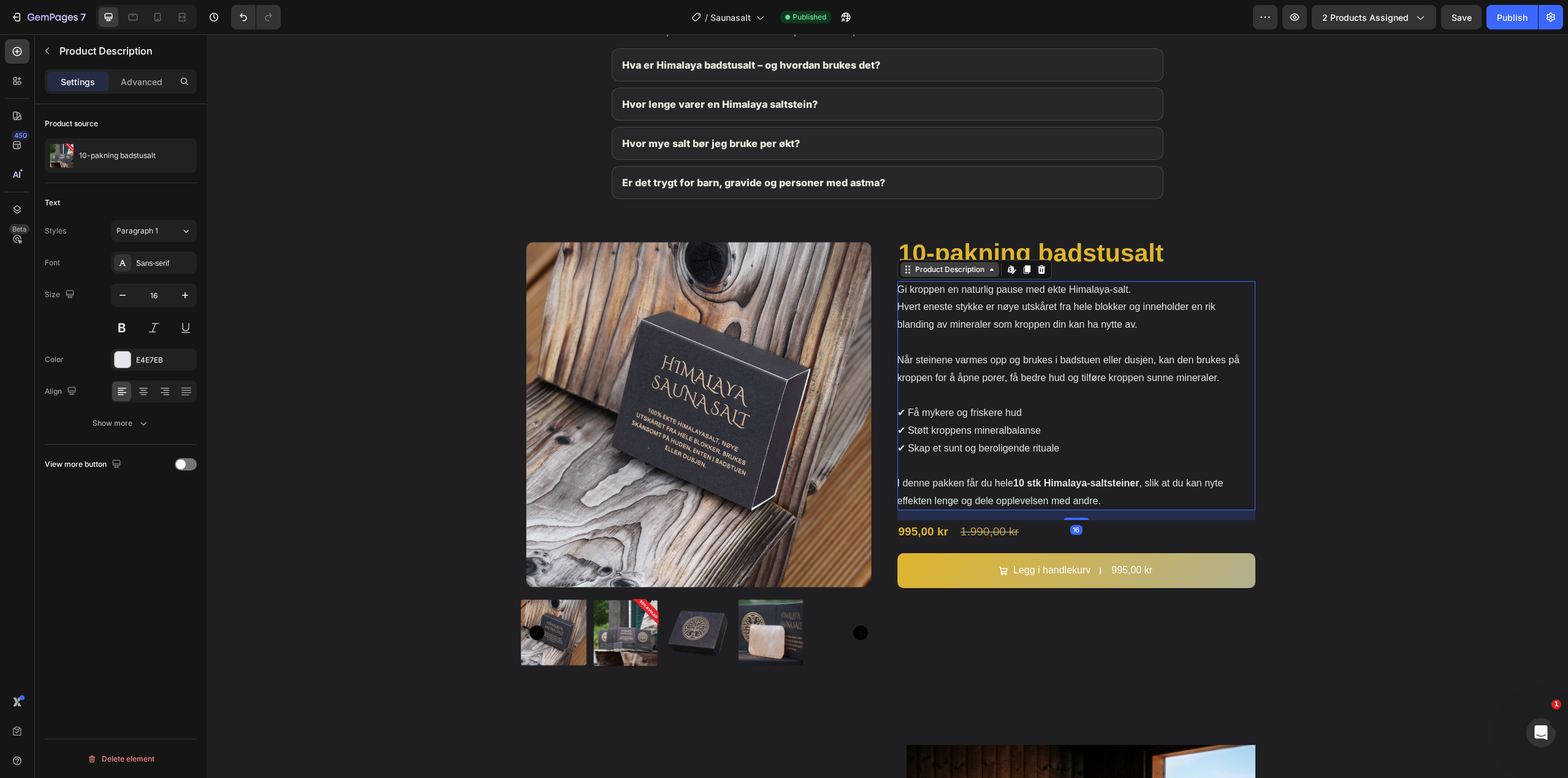
click at [938, 271] on div "Product Description" at bounding box center [949, 269] width 74 height 11
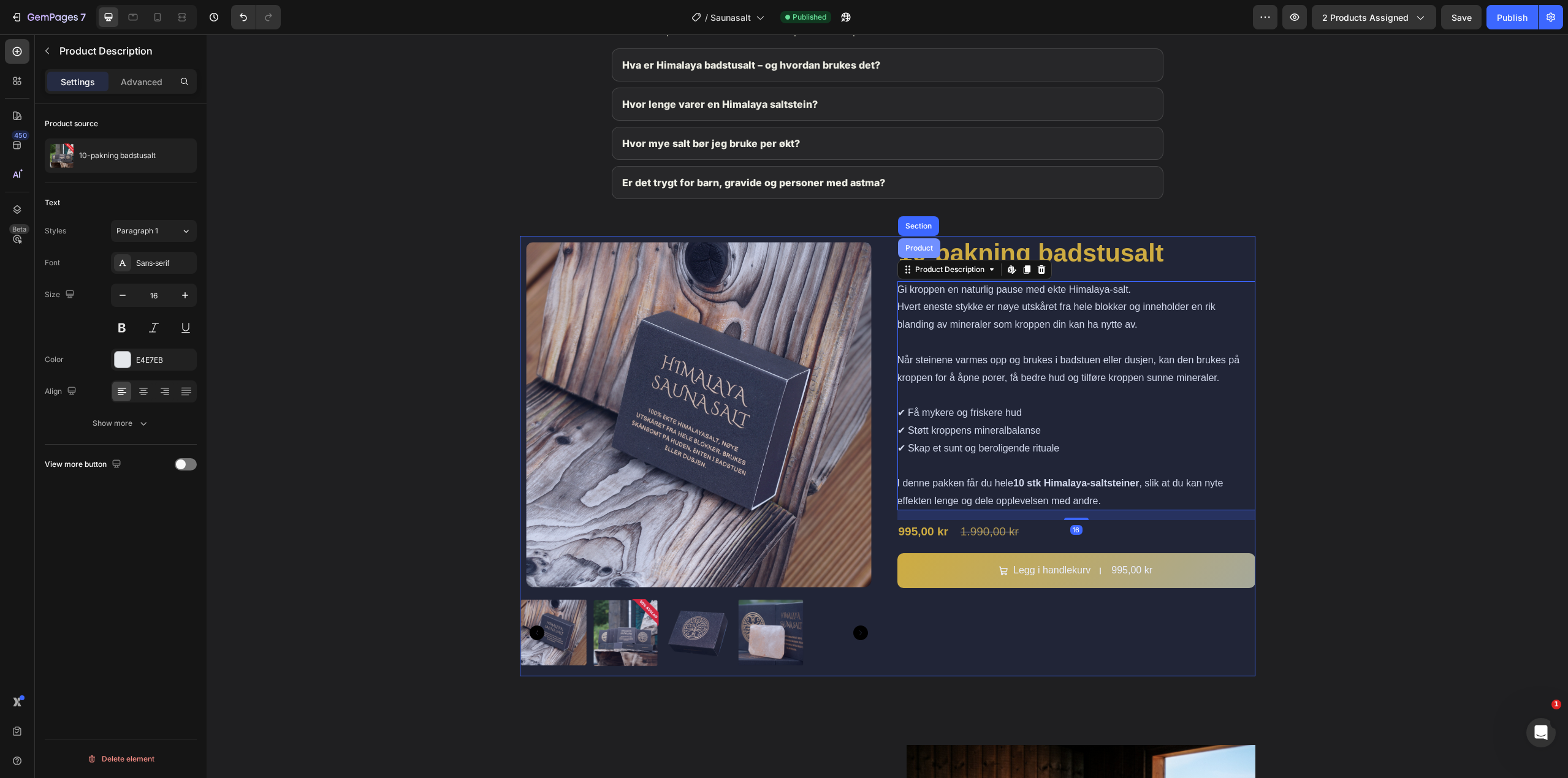
click at [927, 248] on div "Product" at bounding box center [919, 248] width 33 height 7
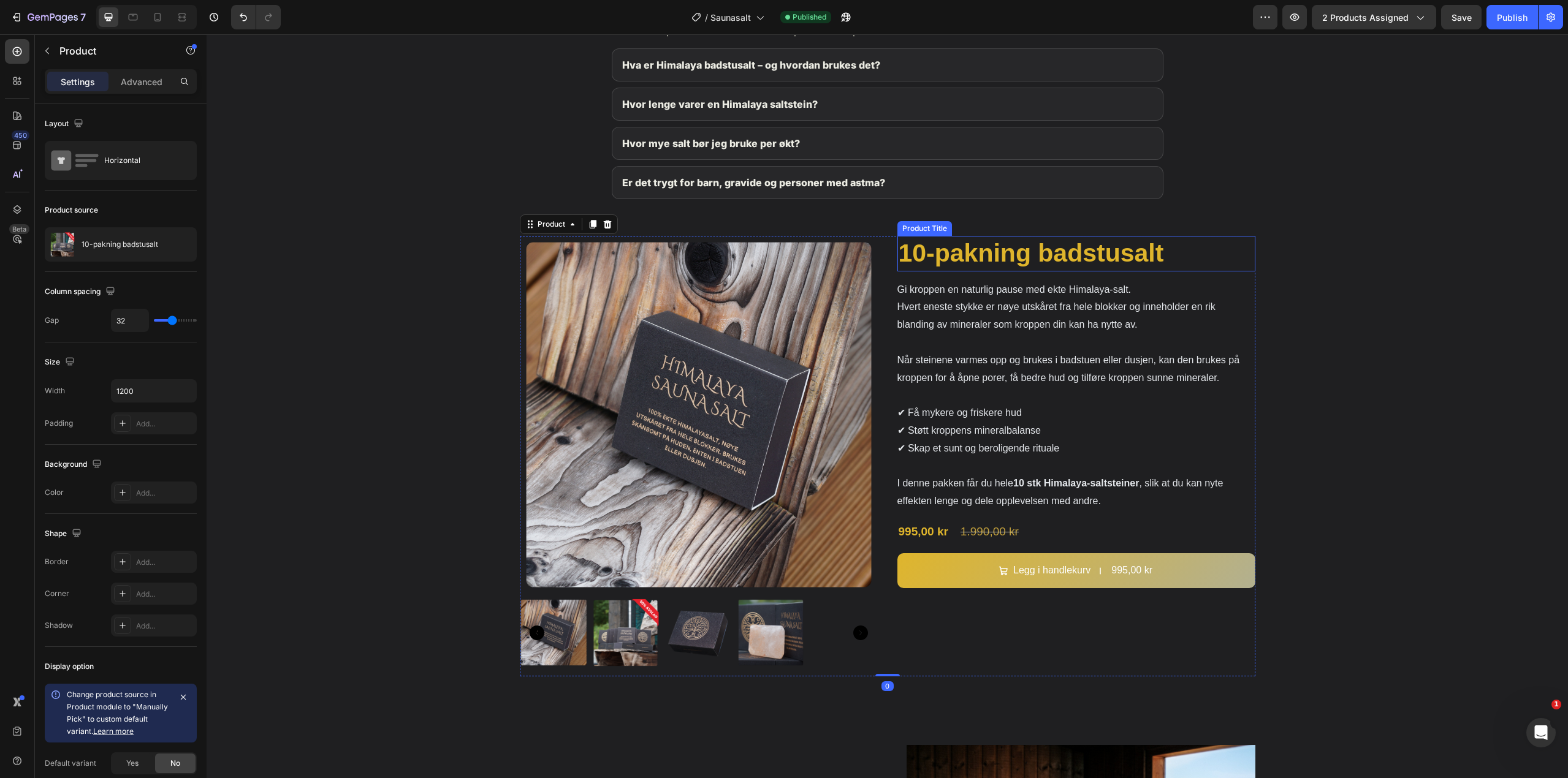
click at [933, 253] on h2 "10-pakning badstusalt" at bounding box center [1076, 253] width 358 height 35
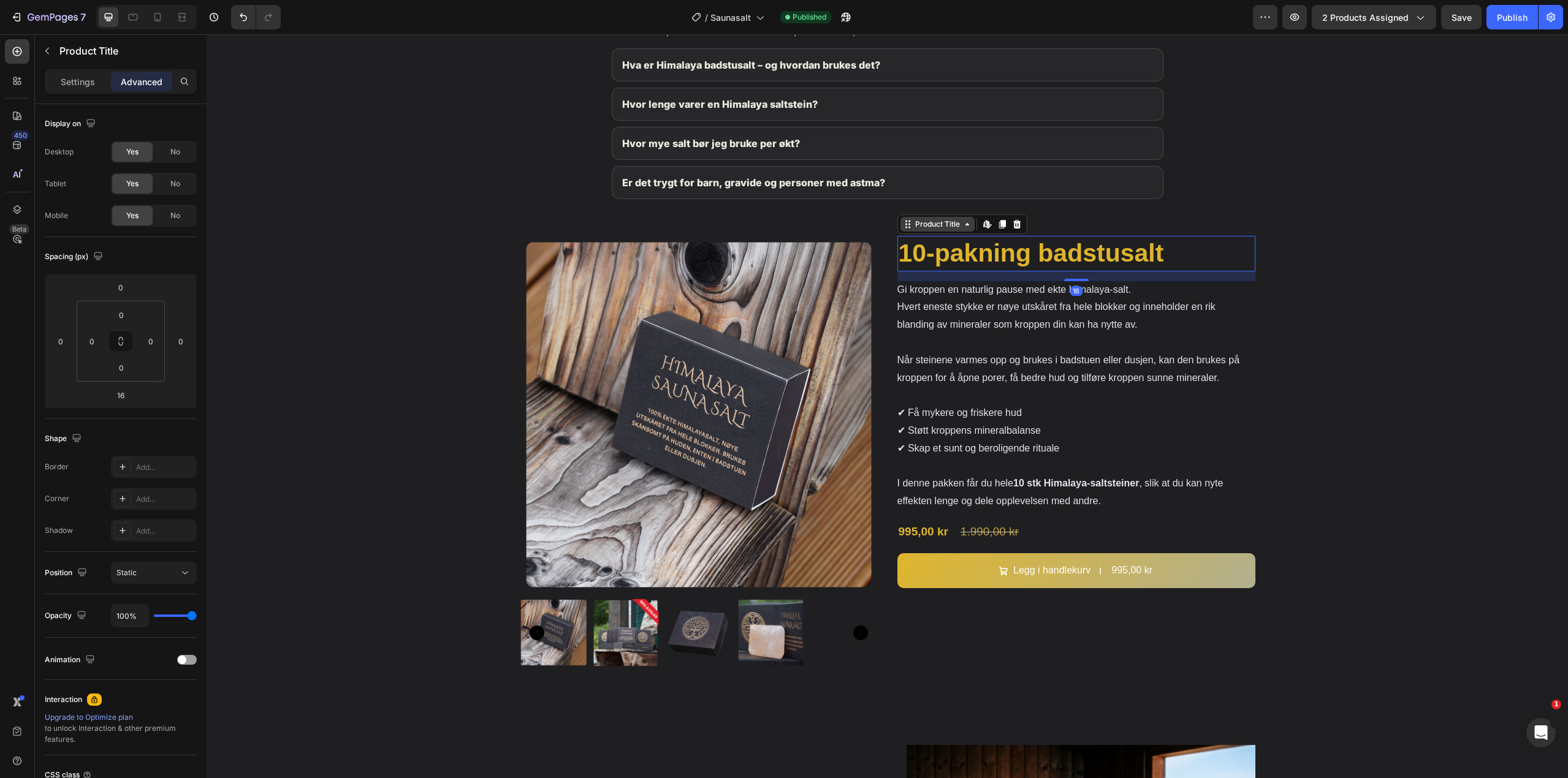
click at [940, 221] on div "Product Title" at bounding box center [937, 224] width 49 height 11
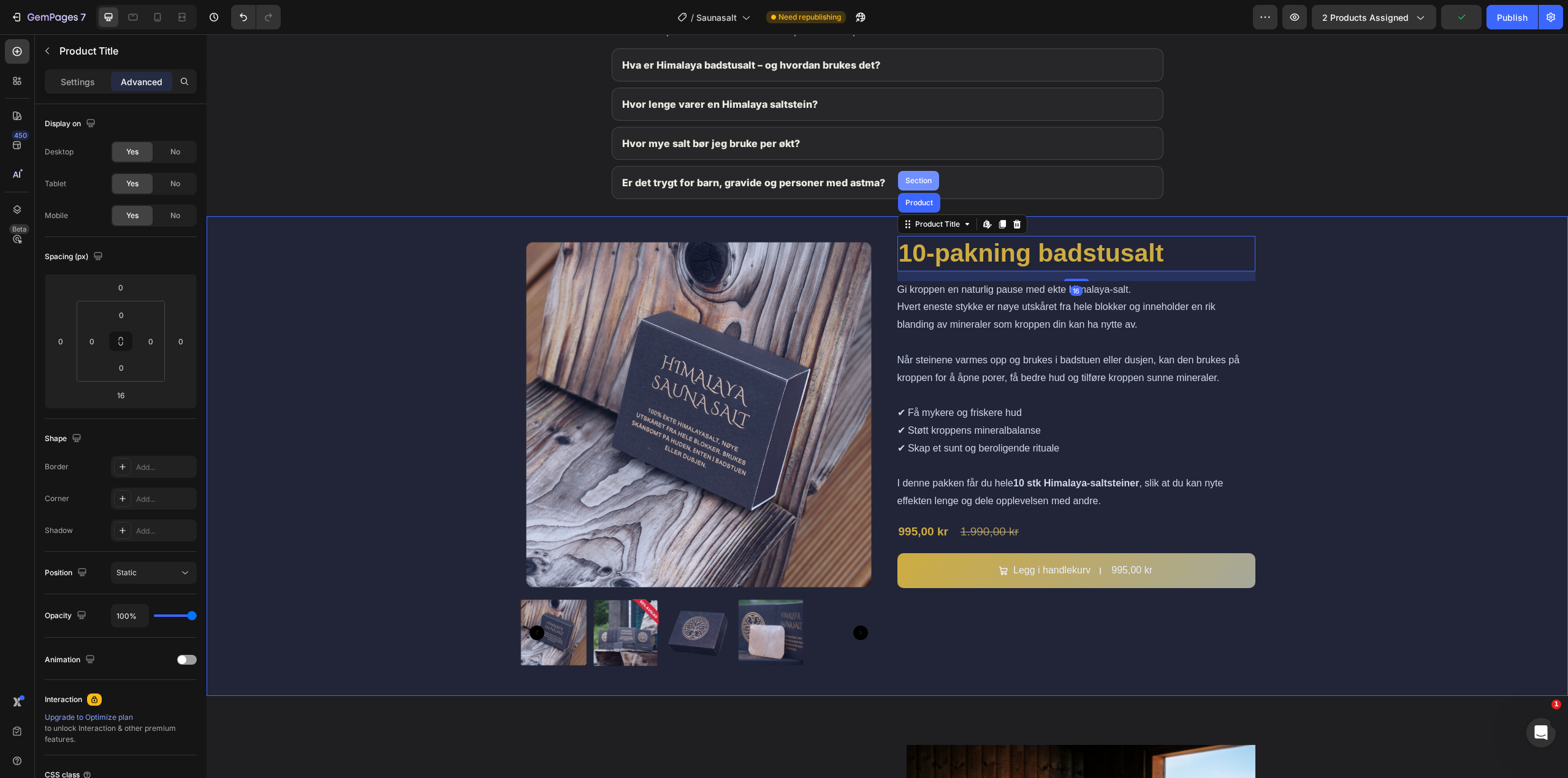
click at [923, 180] on div "Section" at bounding box center [919, 180] width 32 height 7
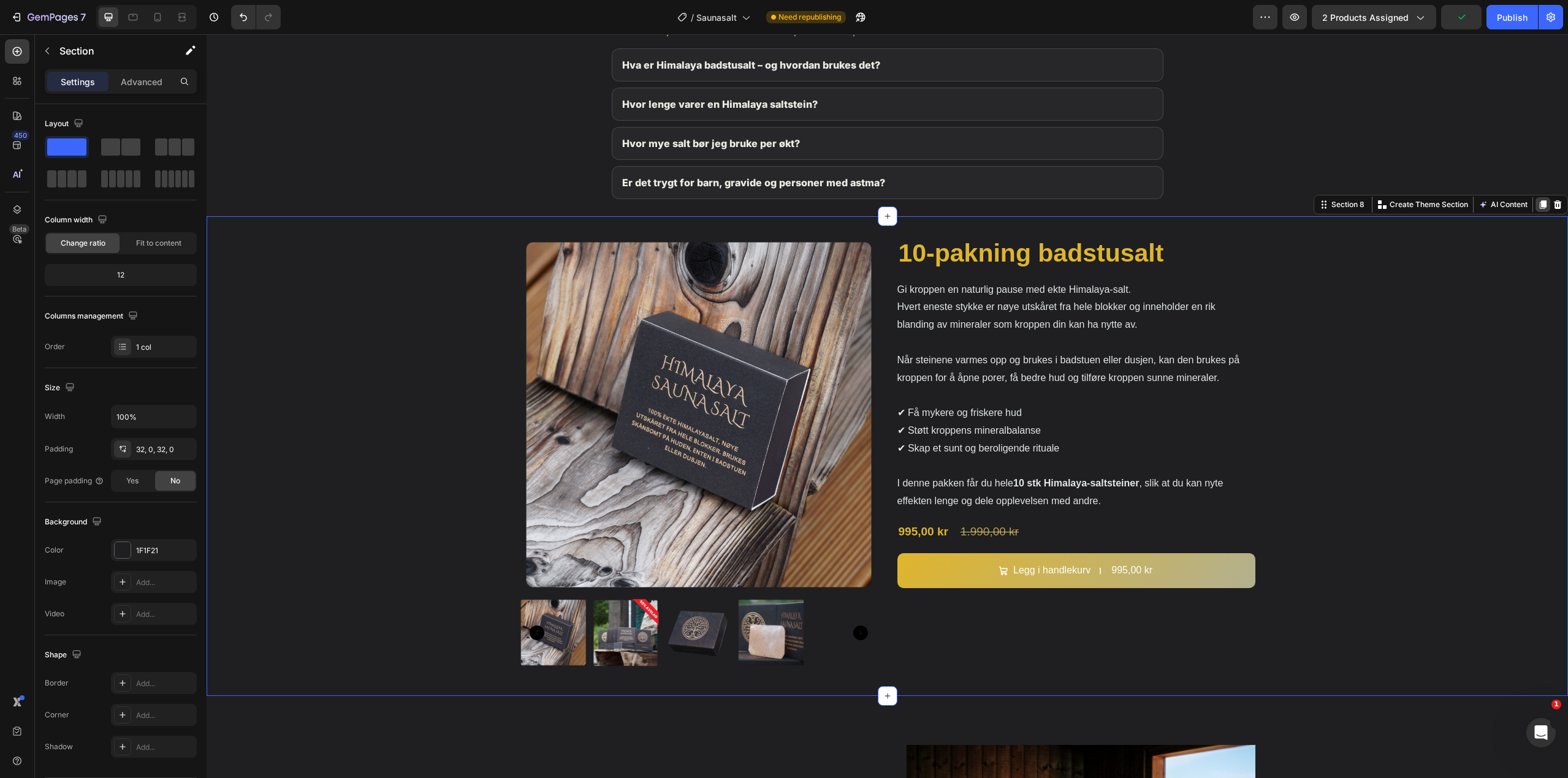
click at [1537, 201] on icon at bounding box center [1542, 204] width 10 height 10
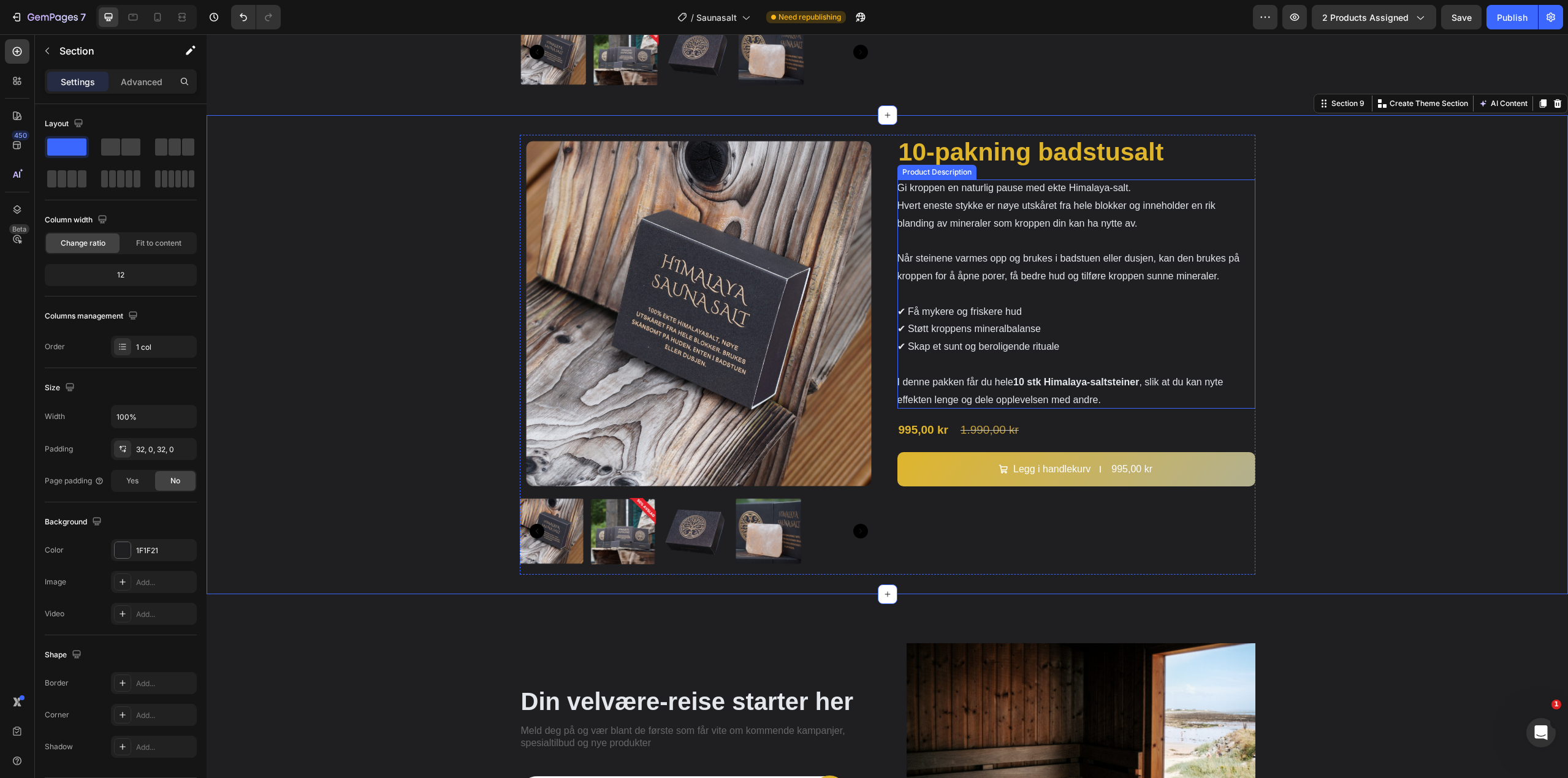
scroll to position [2455, 0]
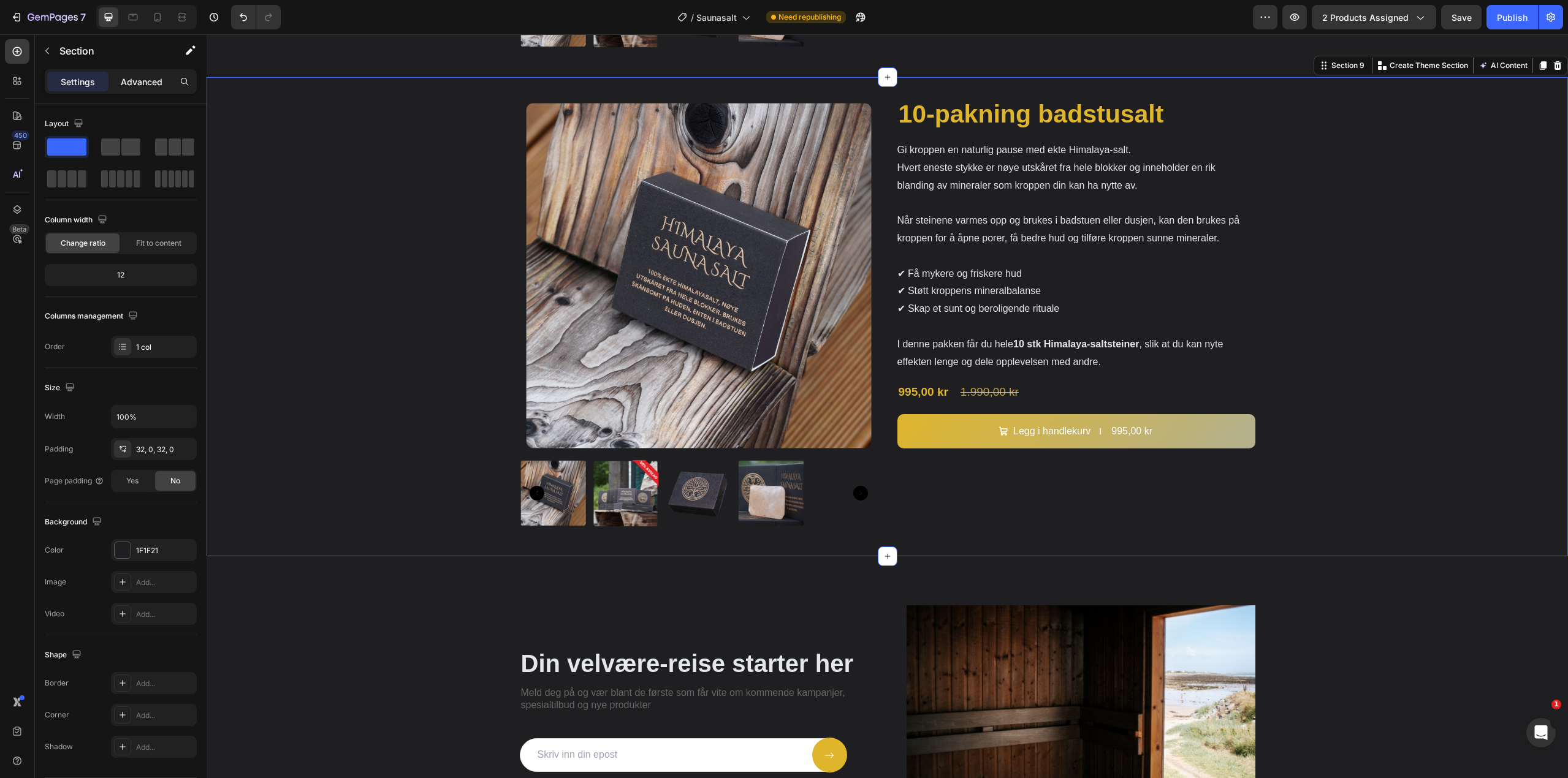
click at [142, 82] on p "Advanced" at bounding box center [141, 82] width 41 height 13
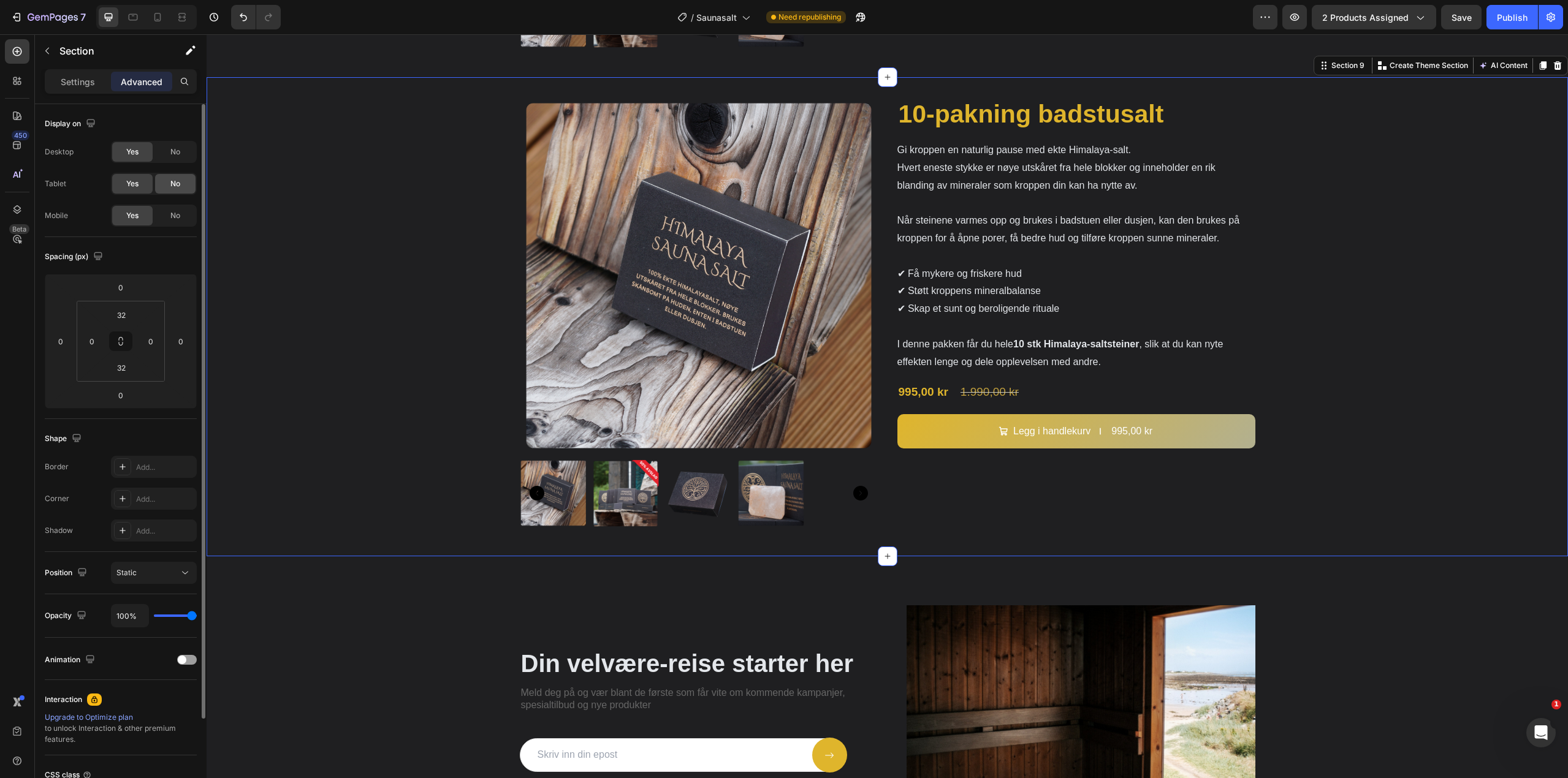
click at [175, 177] on div "No" at bounding box center [175, 184] width 40 height 19
click at [178, 149] on span "No" at bounding box center [175, 151] width 10 height 11
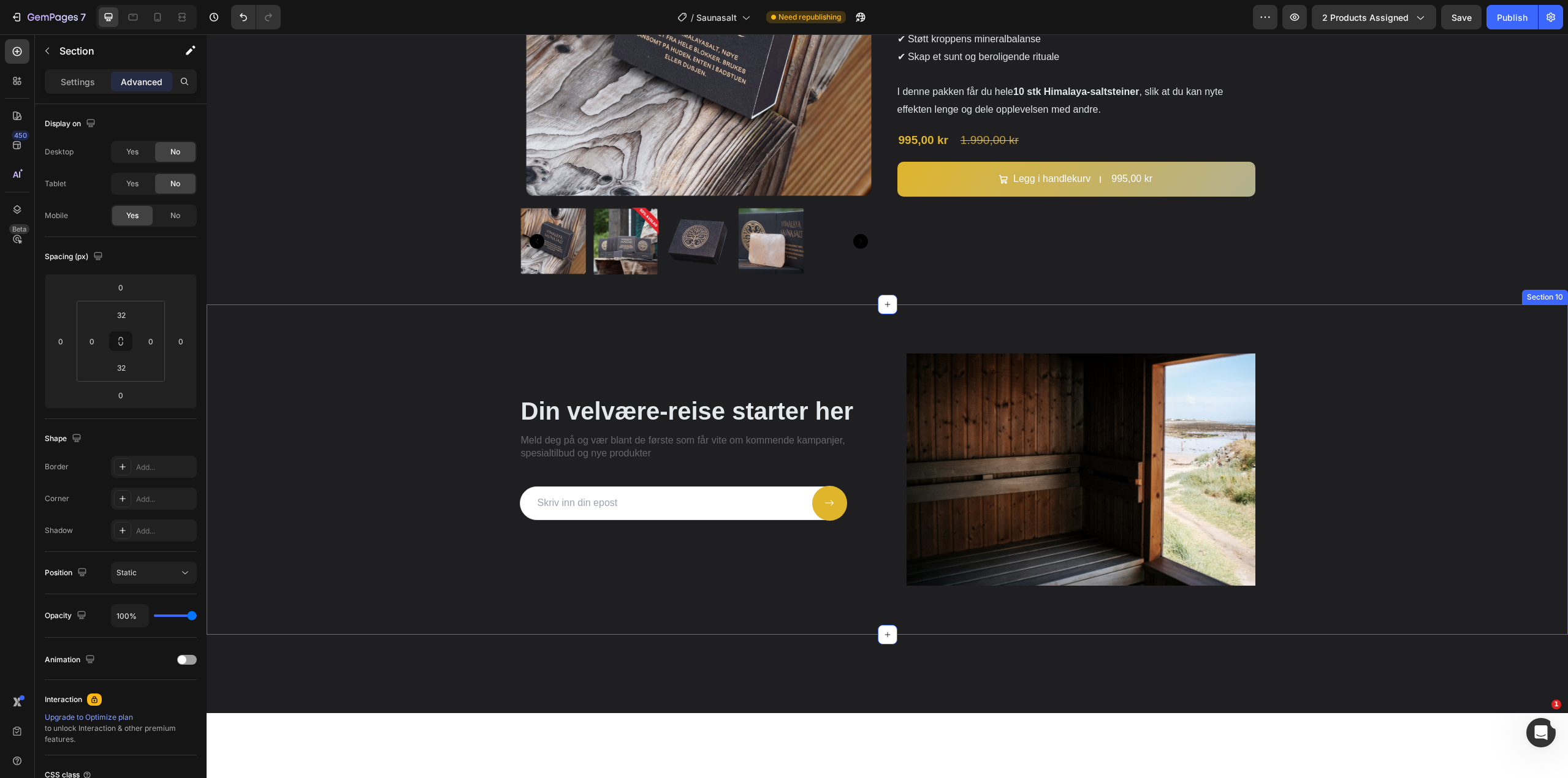
scroll to position [2148, 0]
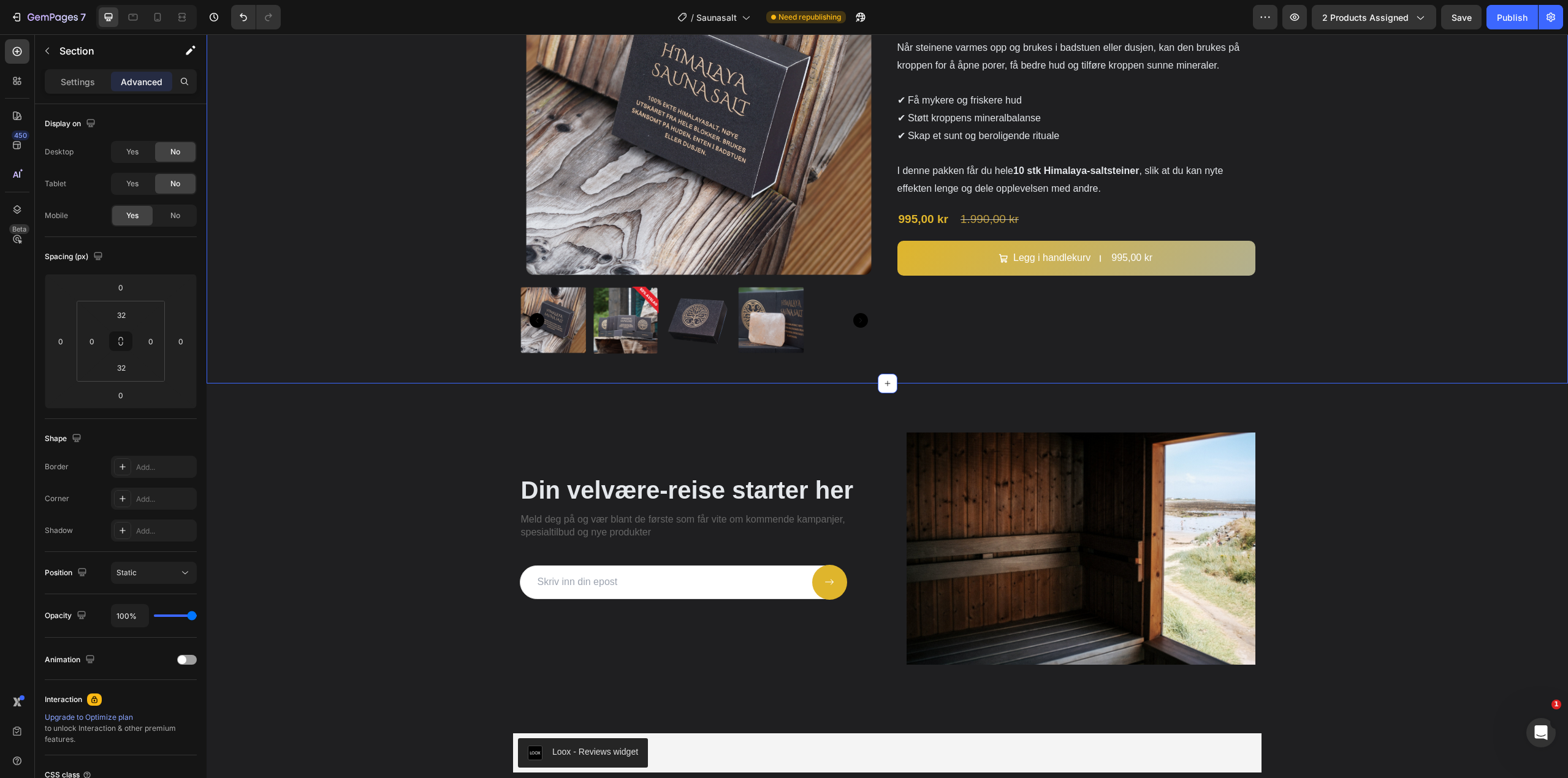
click at [381, 193] on div "Product Images 10-pakning badstusalt Product Title Gi kroppen en naturlig pause…" at bounding box center [887, 143] width 1361 height 440
click at [189, 214] on div "No" at bounding box center [175, 216] width 40 height 19
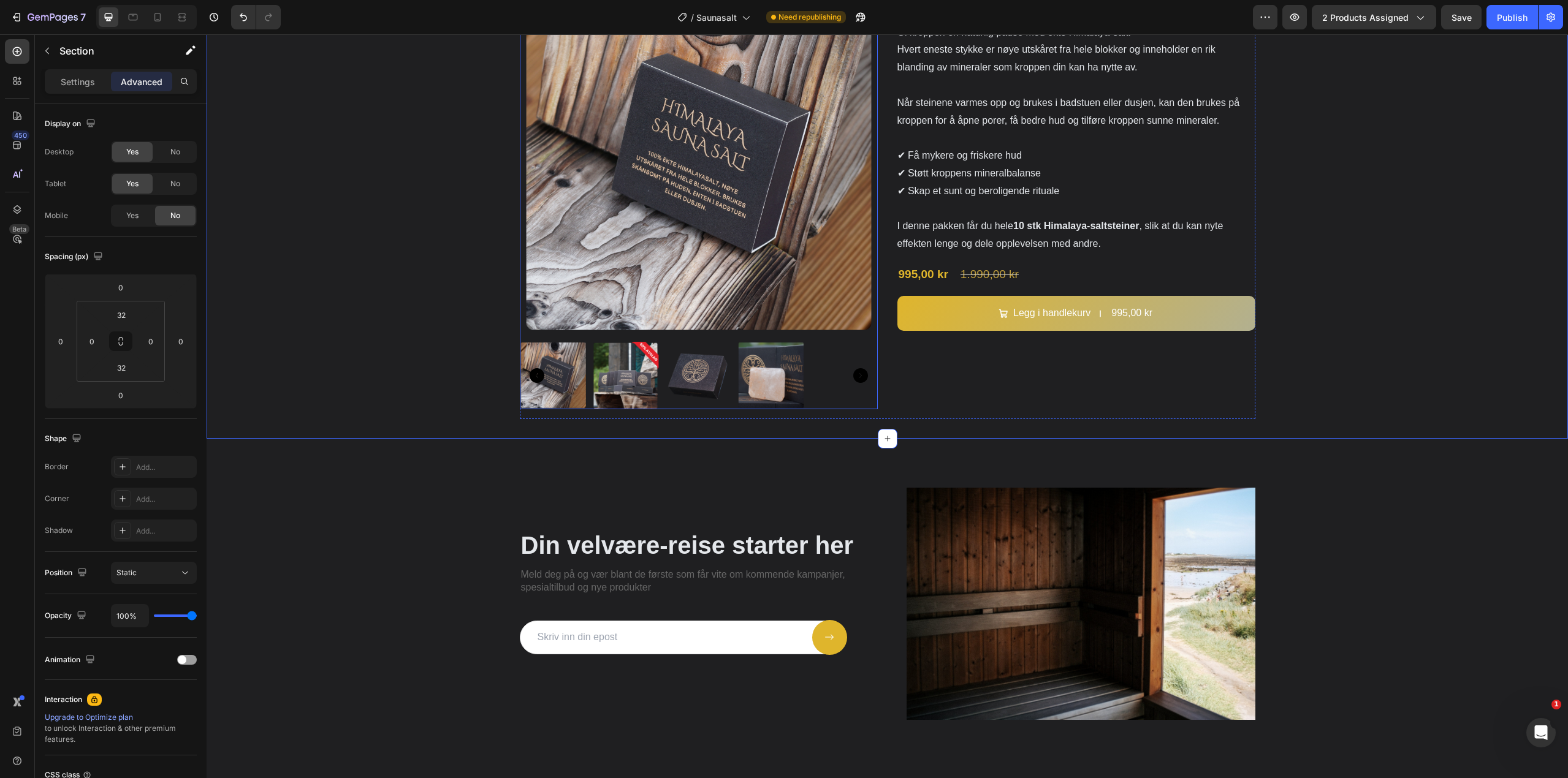
scroll to position [2087, 0]
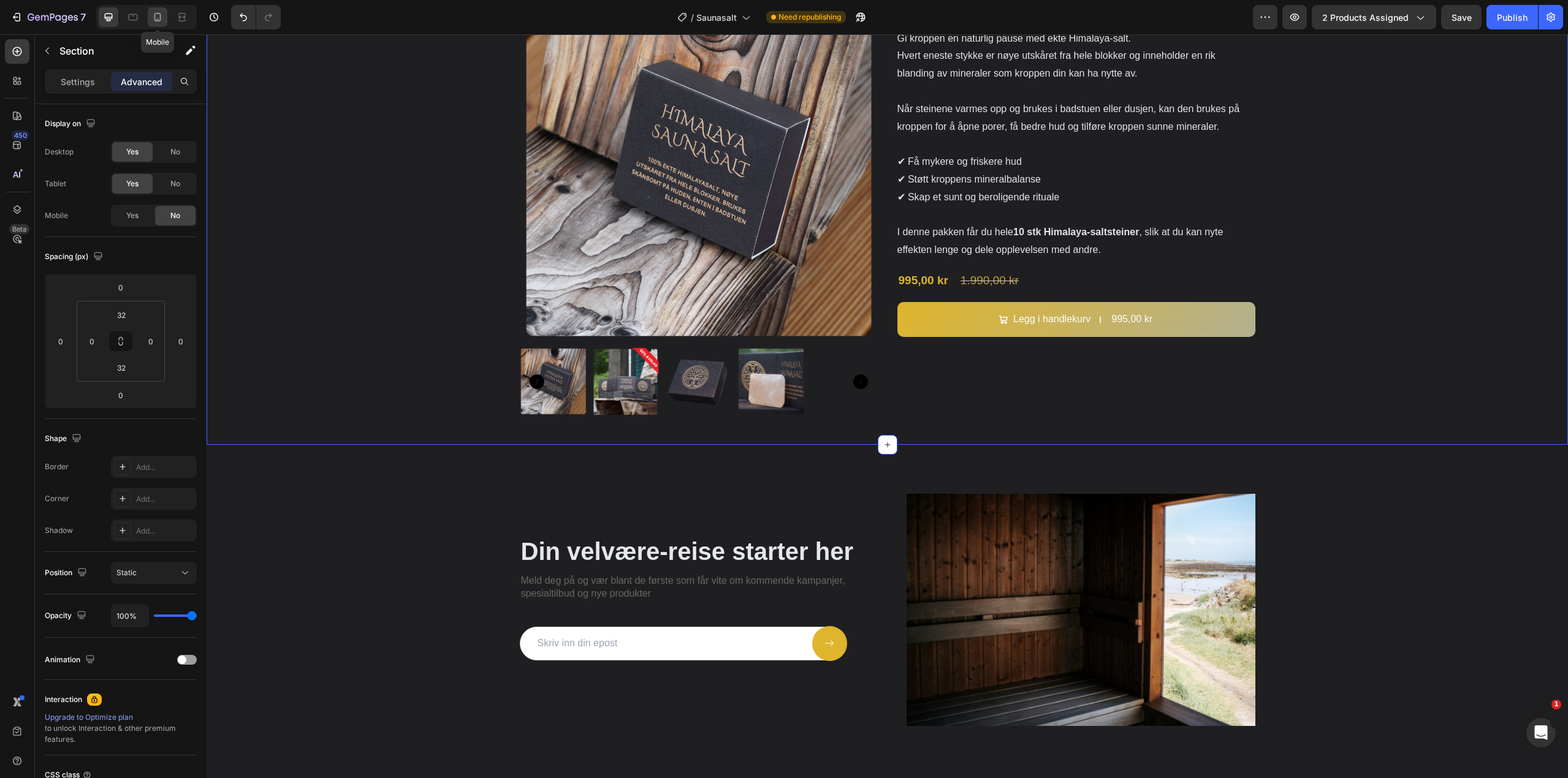
click at [165, 23] on div at bounding box center [158, 17] width 19 height 19
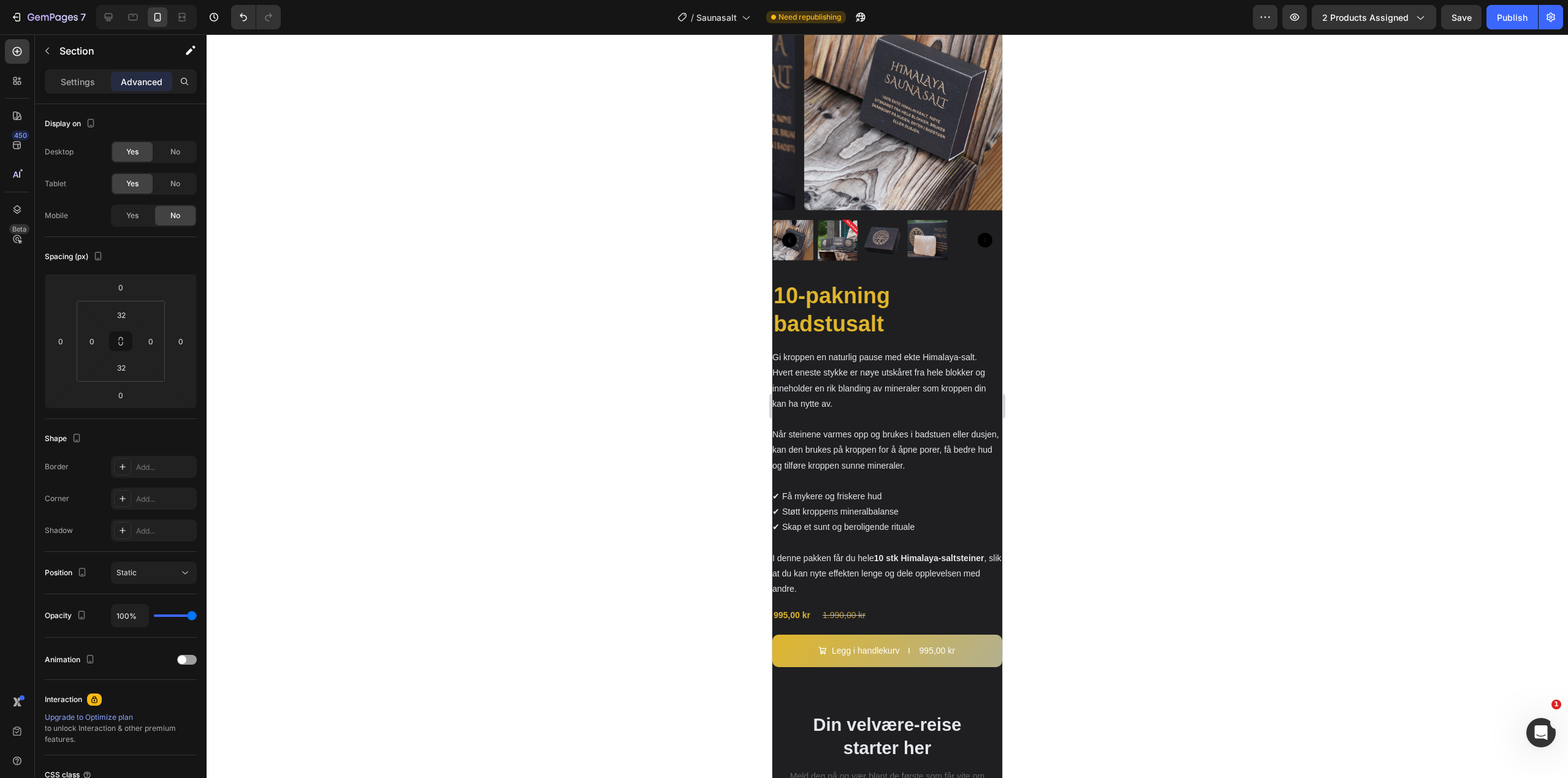
scroll to position [2743, 0]
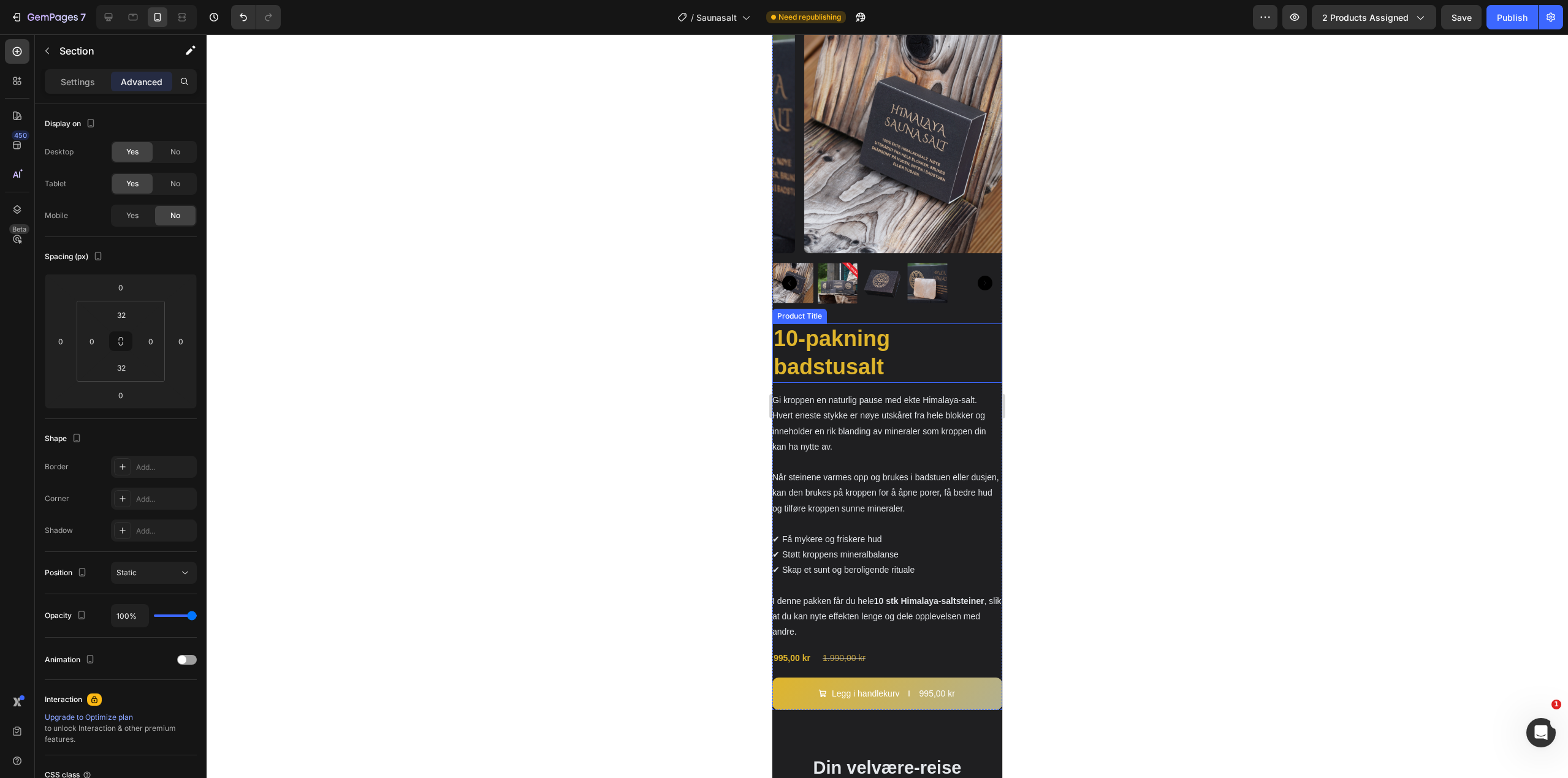
click at [898, 343] on h2 "10-pakning badstusalt" at bounding box center [887, 354] width 230 height 60
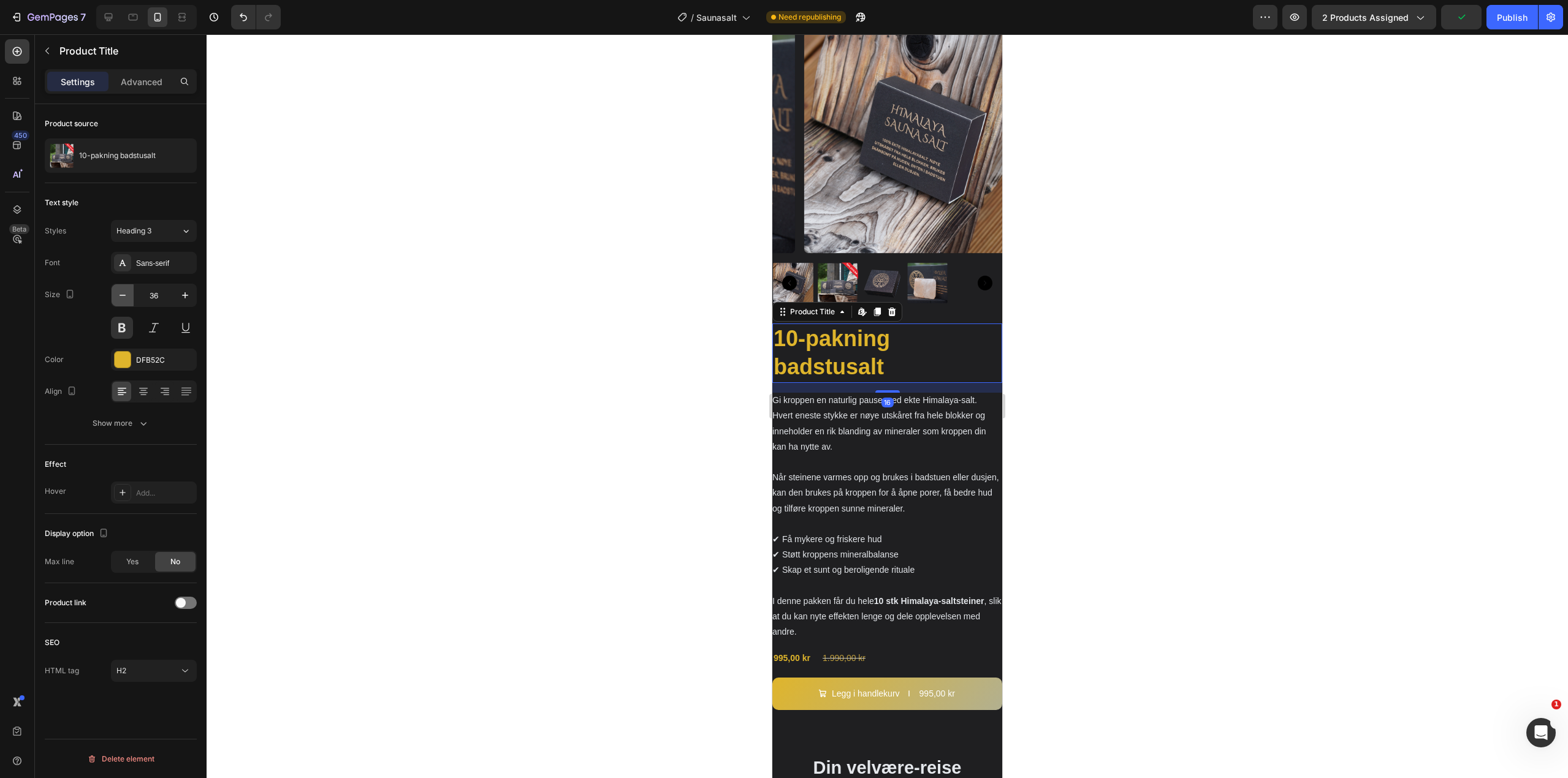
click at [124, 296] on icon "button" at bounding box center [122, 295] width 6 height 1
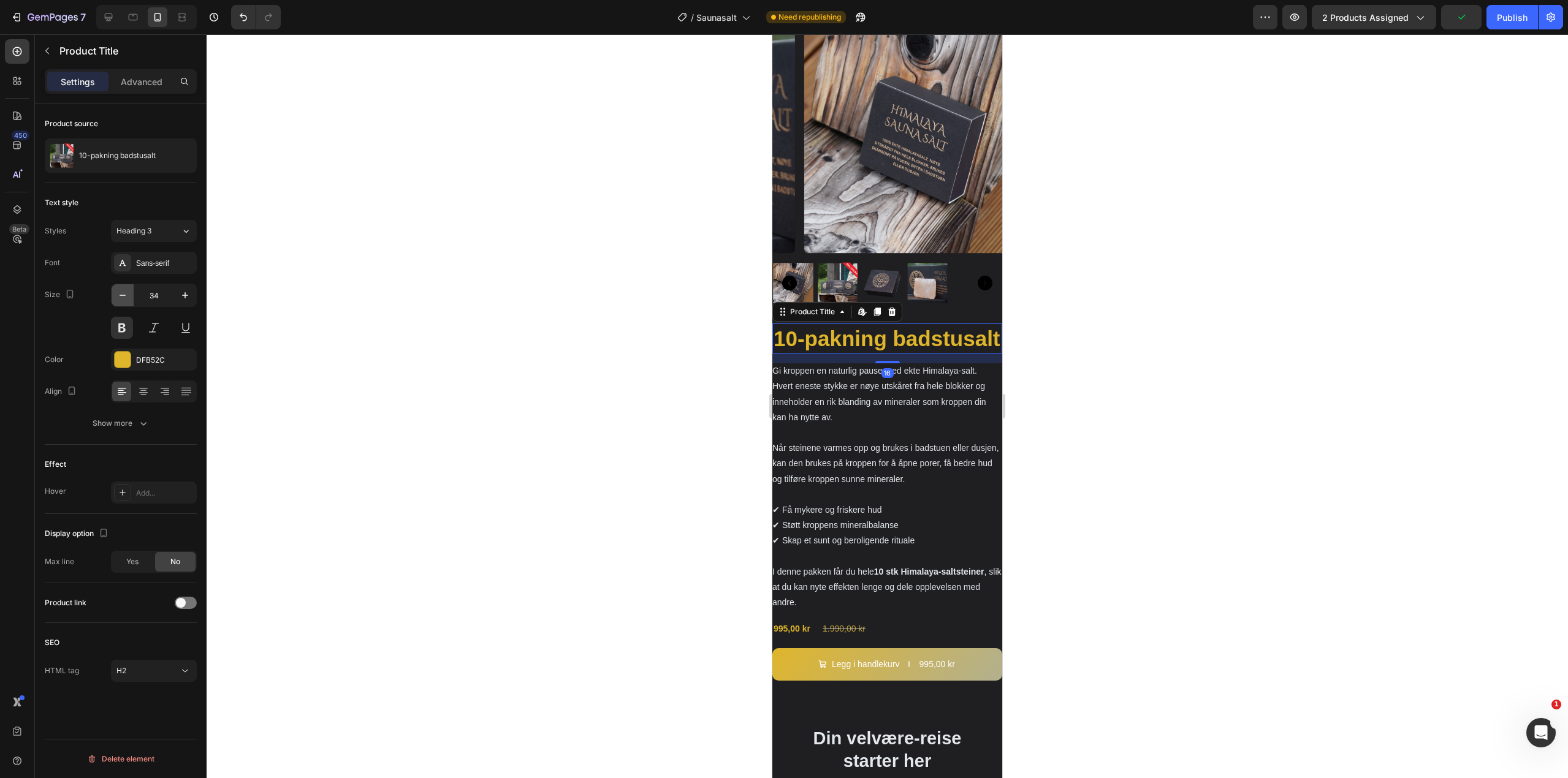
click at [124, 296] on icon "button" at bounding box center [122, 295] width 6 height 1
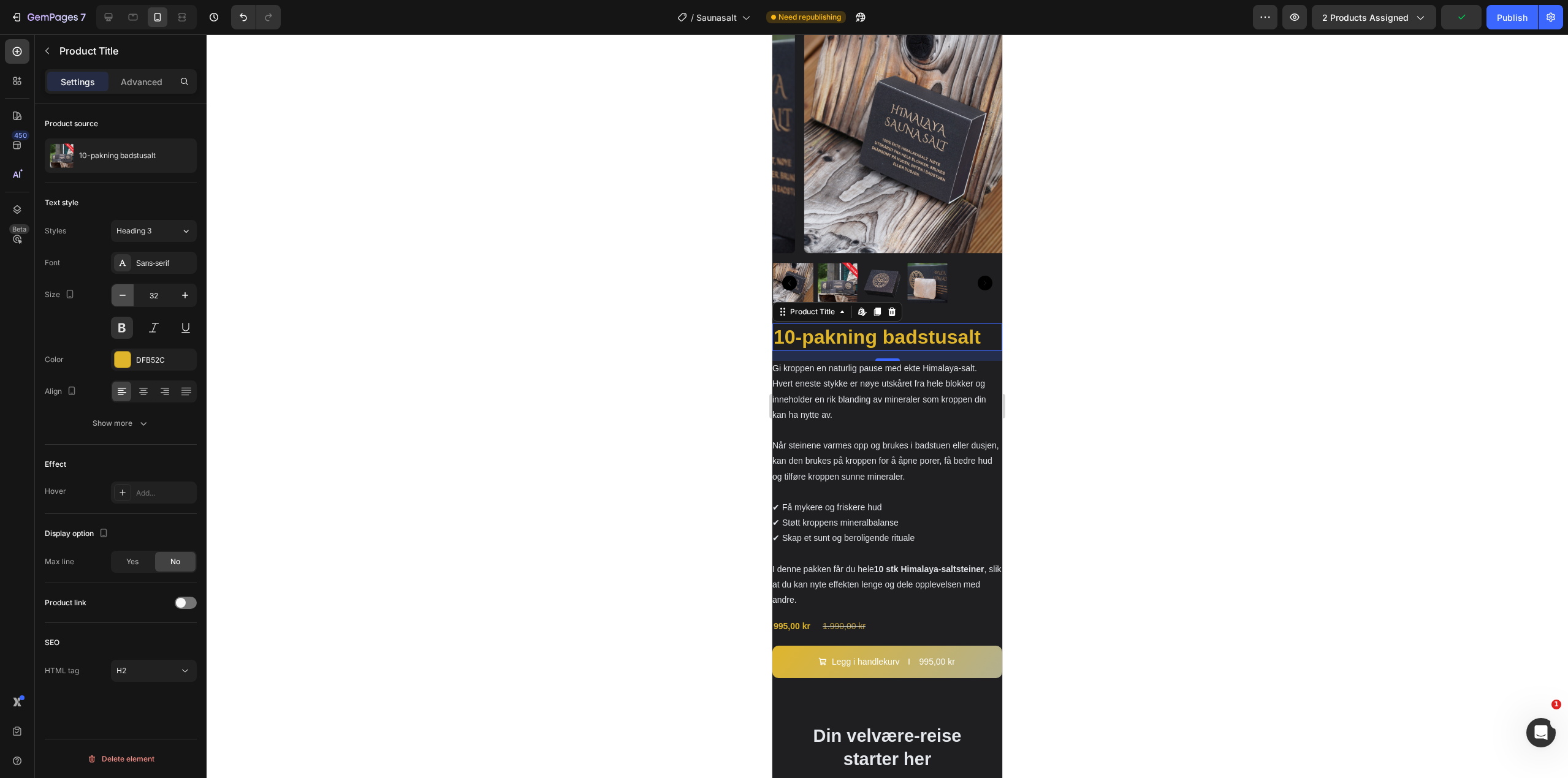
click at [124, 296] on icon "button" at bounding box center [122, 295] width 6 height 1
type input "31"
click at [137, 84] on p "Advanced" at bounding box center [141, 82] width 41 height 13
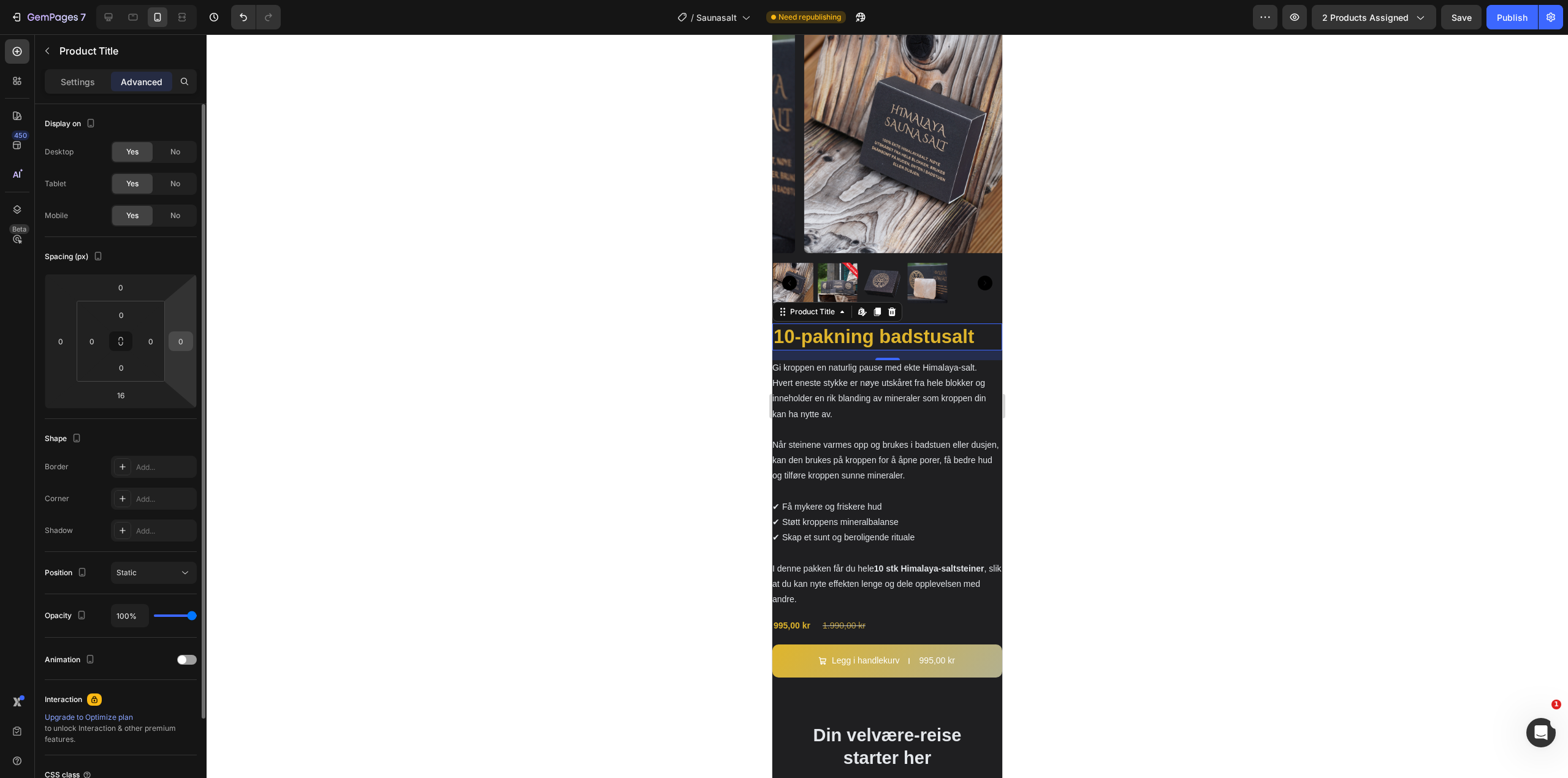
click at [181, 350] on div "0" at bounding box center [181, 341] width 25 height 19
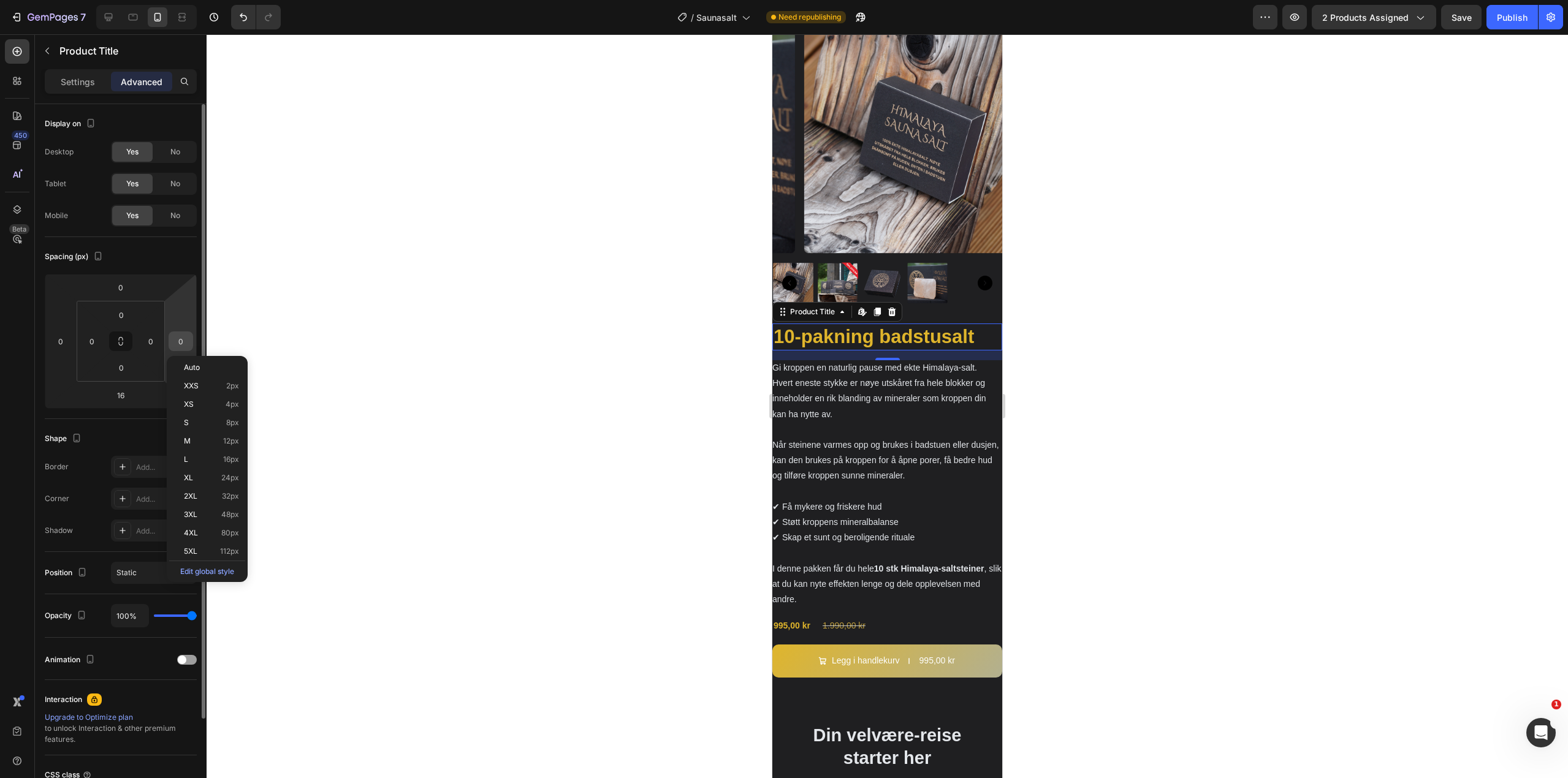
click at [187, 343] on input "0" at bounding box center [180, 341] width 18 height 18
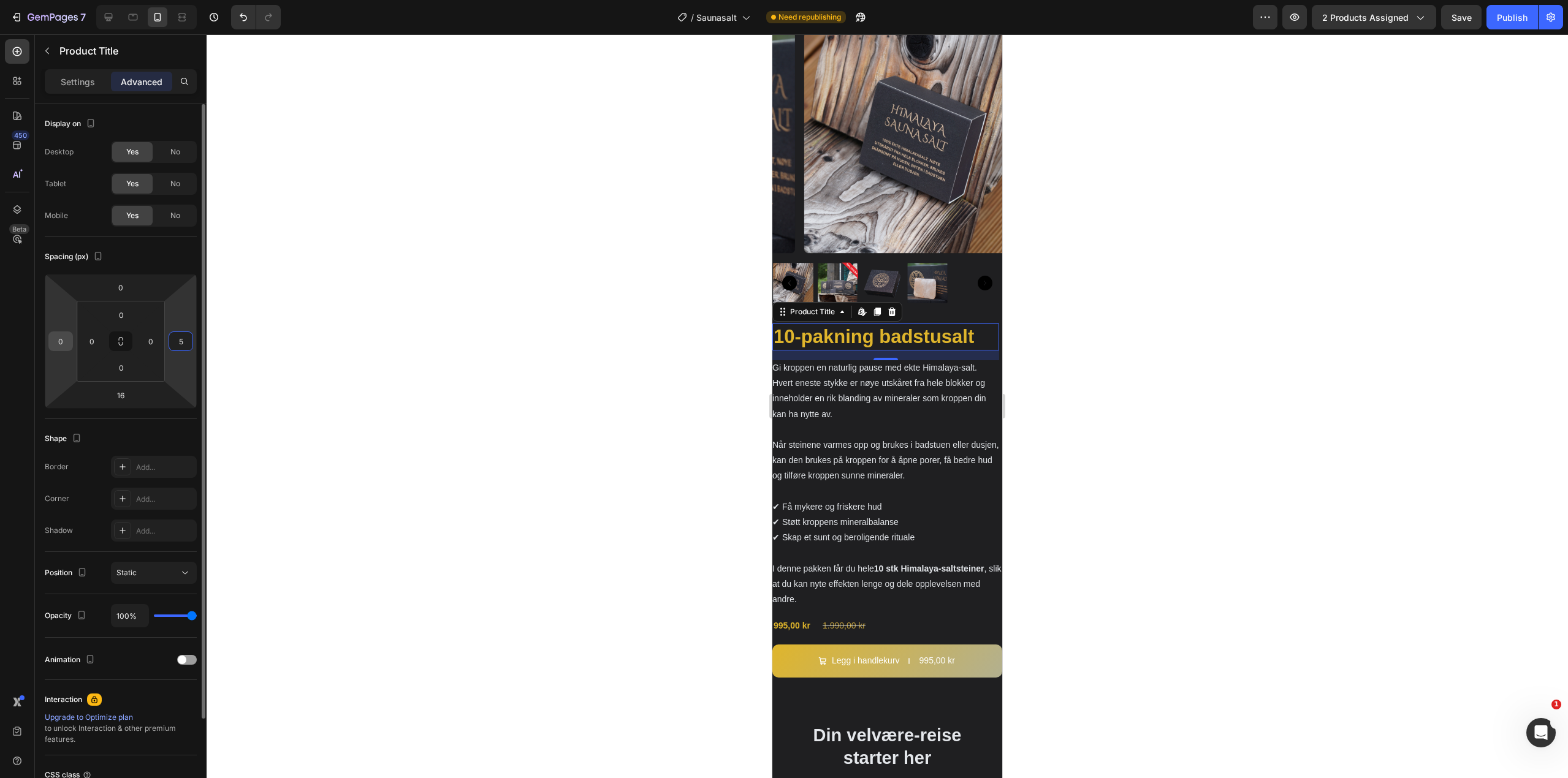
type input "5"
click at [67, 338] on input "0" at bounding box center [61, 341] width 18 height 18
type input "5"
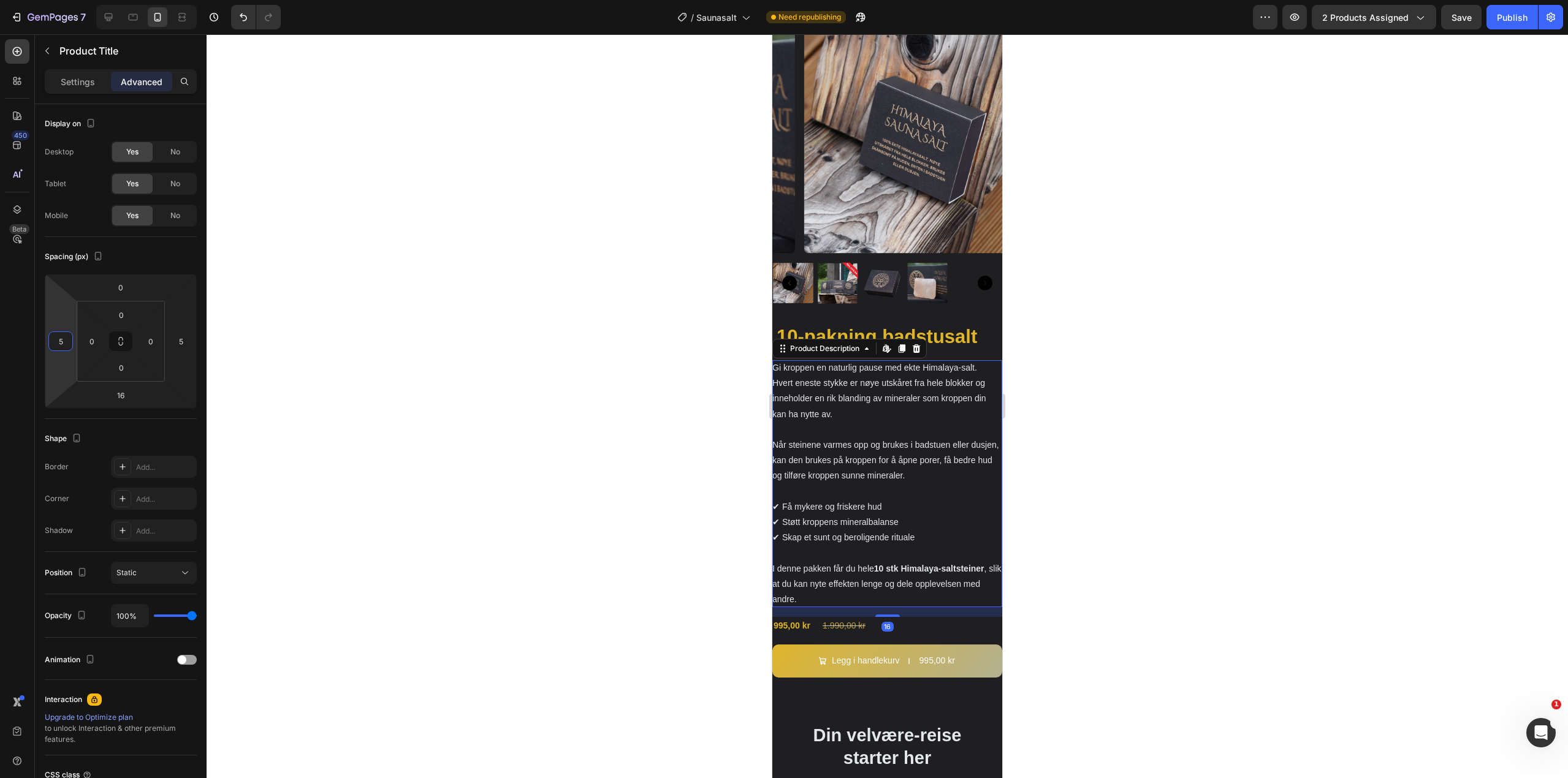
click at [800, 369] on div "Gi kroppen en naturlig pause med ekte Himalaya-salt. Hvert eneste stykke er nøy…" at bounding box center [887, 484] width 230 height 247
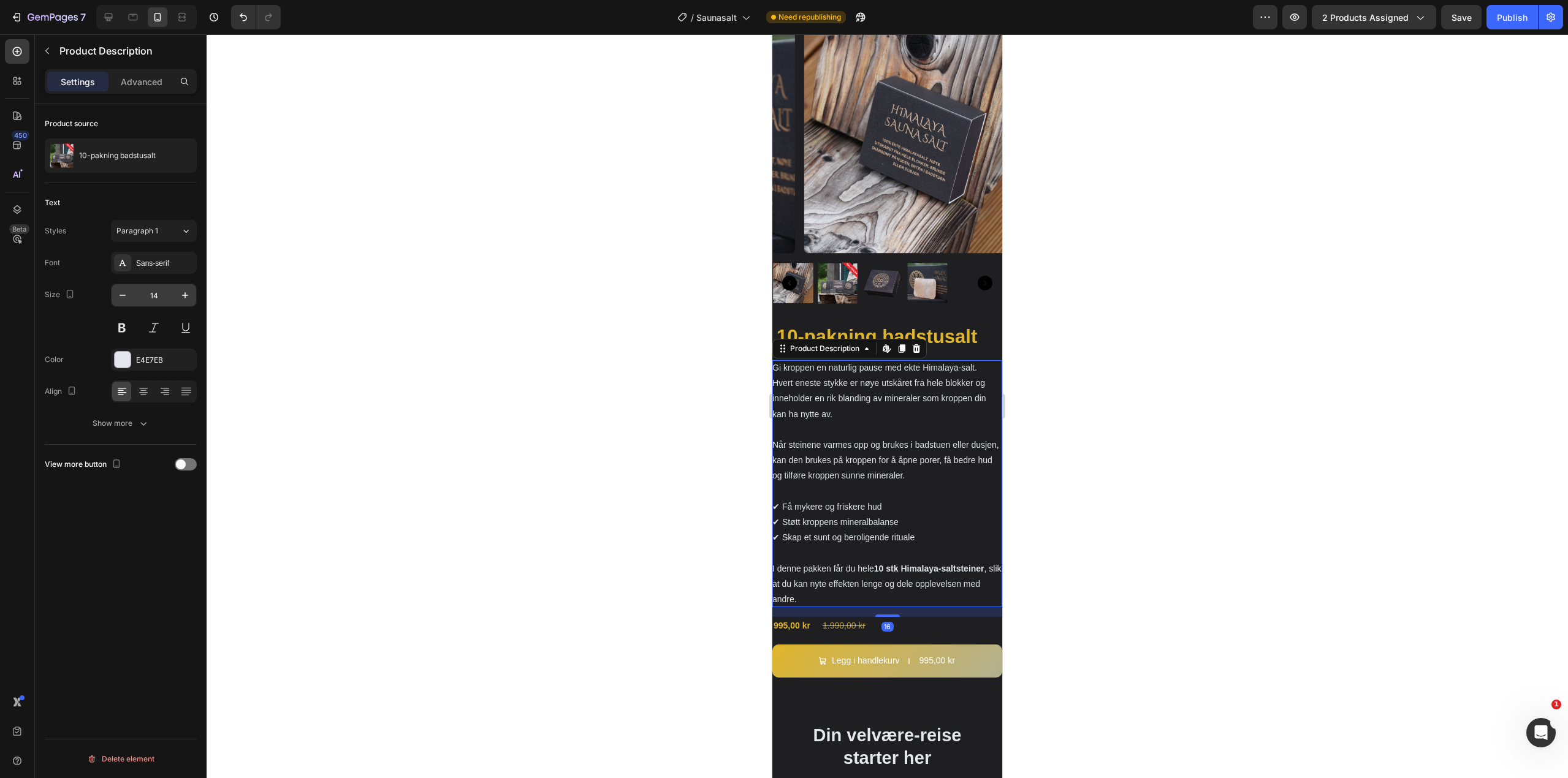
click at [162, 288] on input "14" at bounding box center [154, 295] width 40 height 22
click at [143, 94] on div "Settings Advanced" at bounding box center [121, 87] width 172 height 35
click at [144, 92] on div "Settings Advanced" at bounding box center [121, 82] width 152 height 25
click at [150, 84] on p "Advanced" at bounding box center [141, 82] width 41 height 13
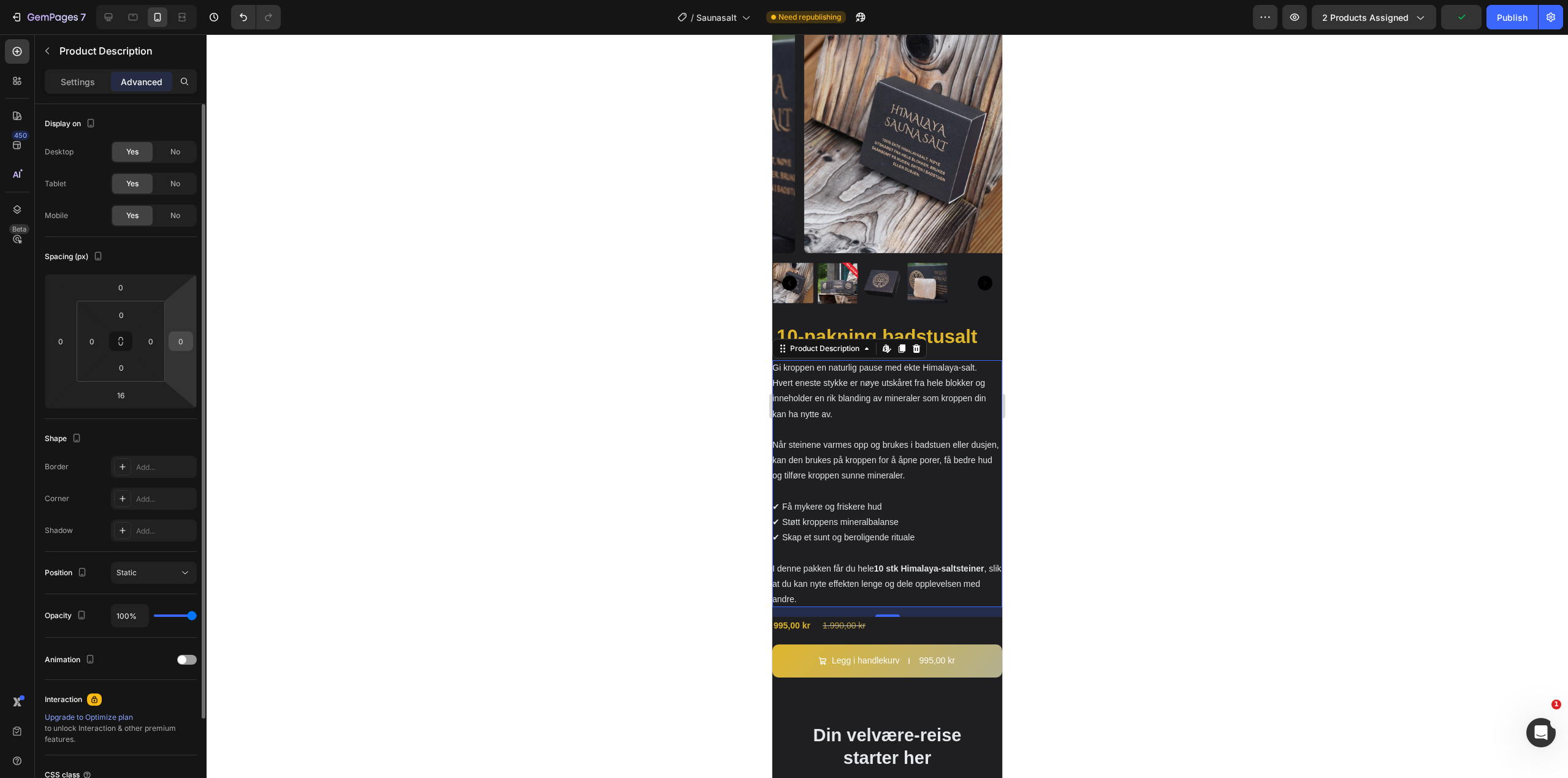
click at [183, 339] on input "0" at bounding box center [180, 341] width 18 height 18
type input "8"
click at [67, 341] on input "0" at bounding box center [61, 341] width 18 height 18
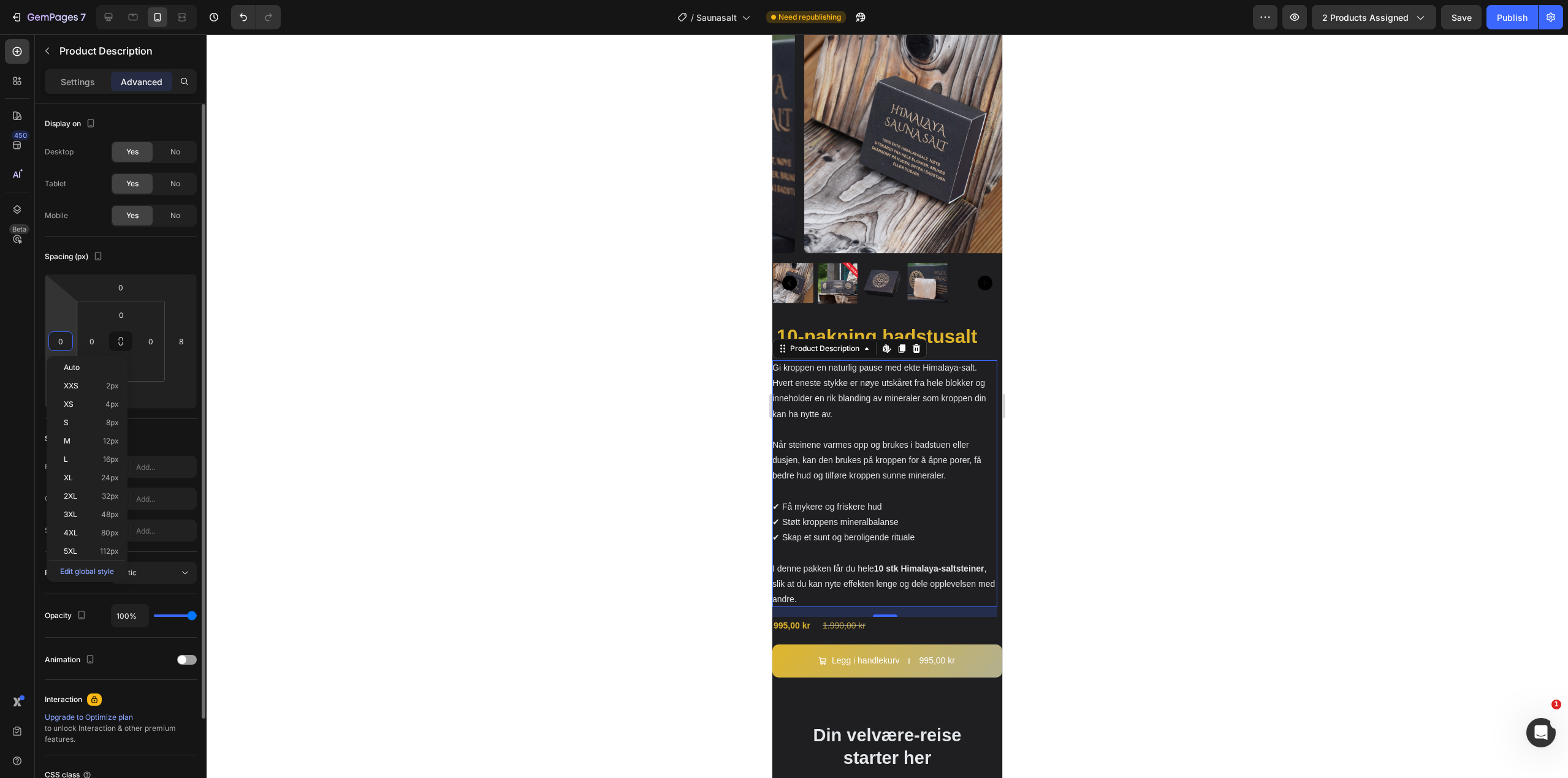
type input "8"
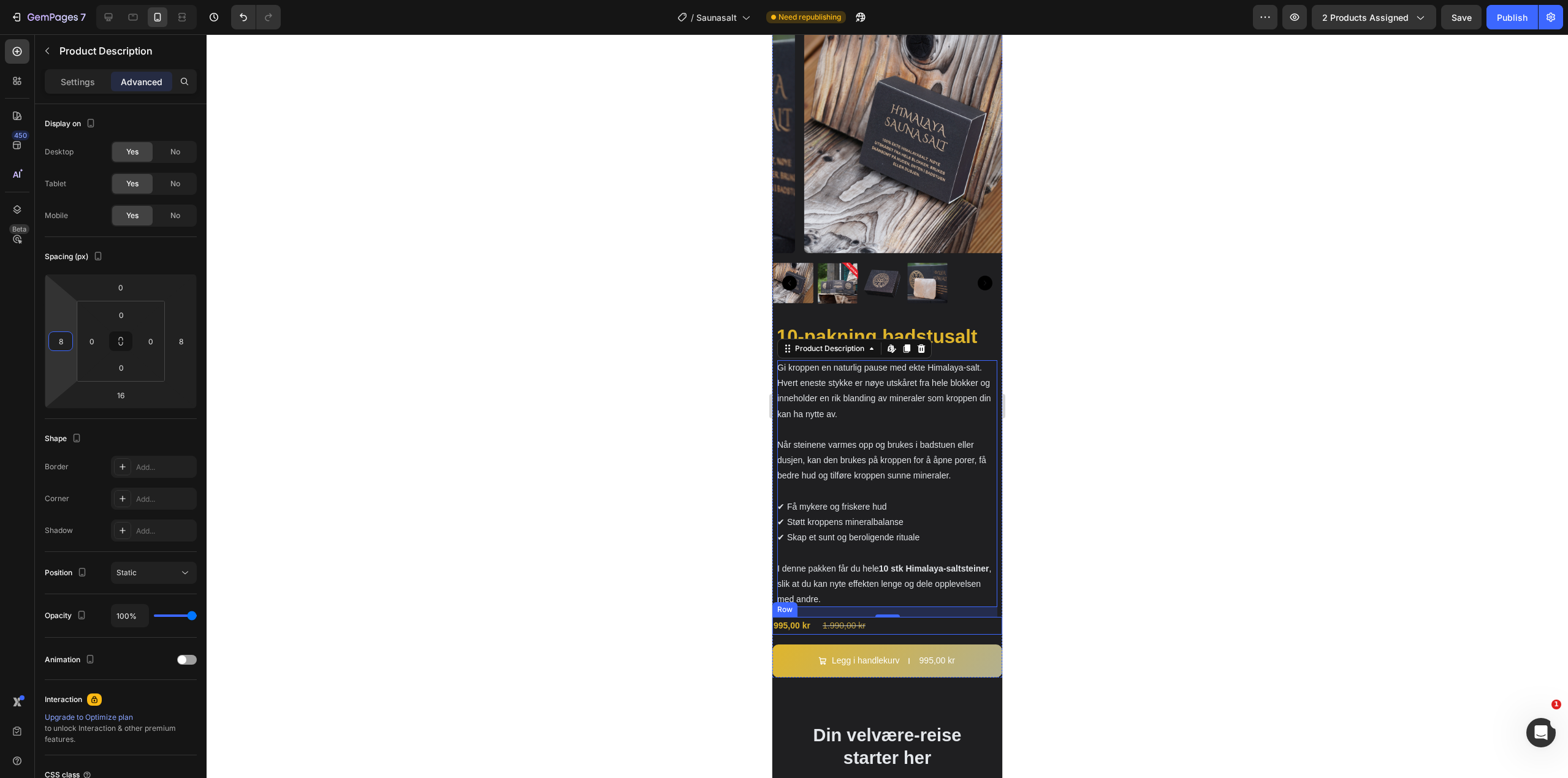
click at [935, 618] on div "995,00 kr Product Price Product Price 1.990,00 kr Product Price Product Price R…" at bounding box center [887, 626] width 230 height 18
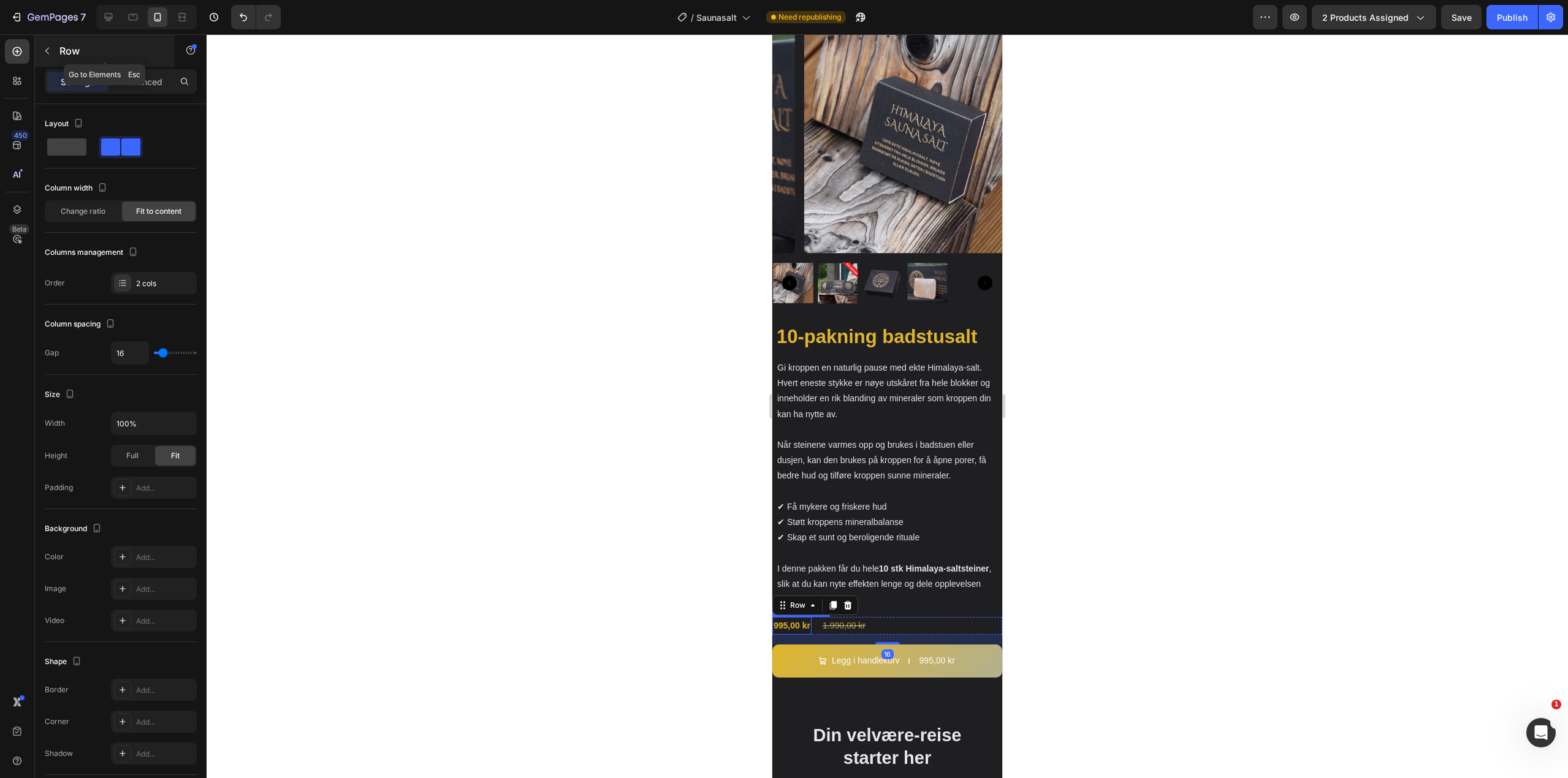
click at [145, 56] on p "Row" at bounding box center [112, 50] width 104 height 15
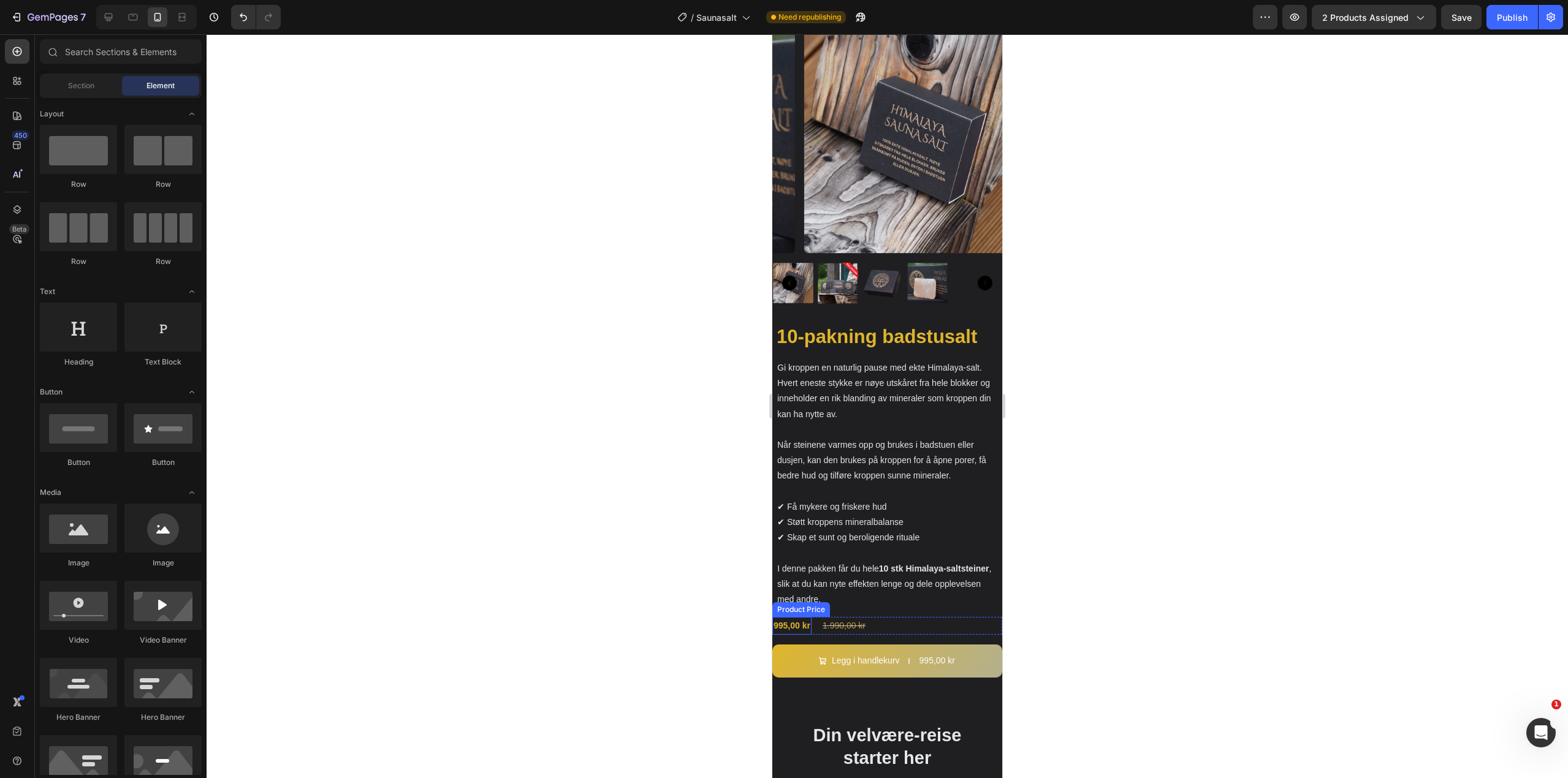
click at [94, 96] on div "Section Element" at bounding box center [121, 86] width 162 height 25
click at [915, 617] on div "995,00 kr Product Price Product Price 1.990,00 kr Product Price Product Price R…" at bounding box center [887, 626] width 230 height 18
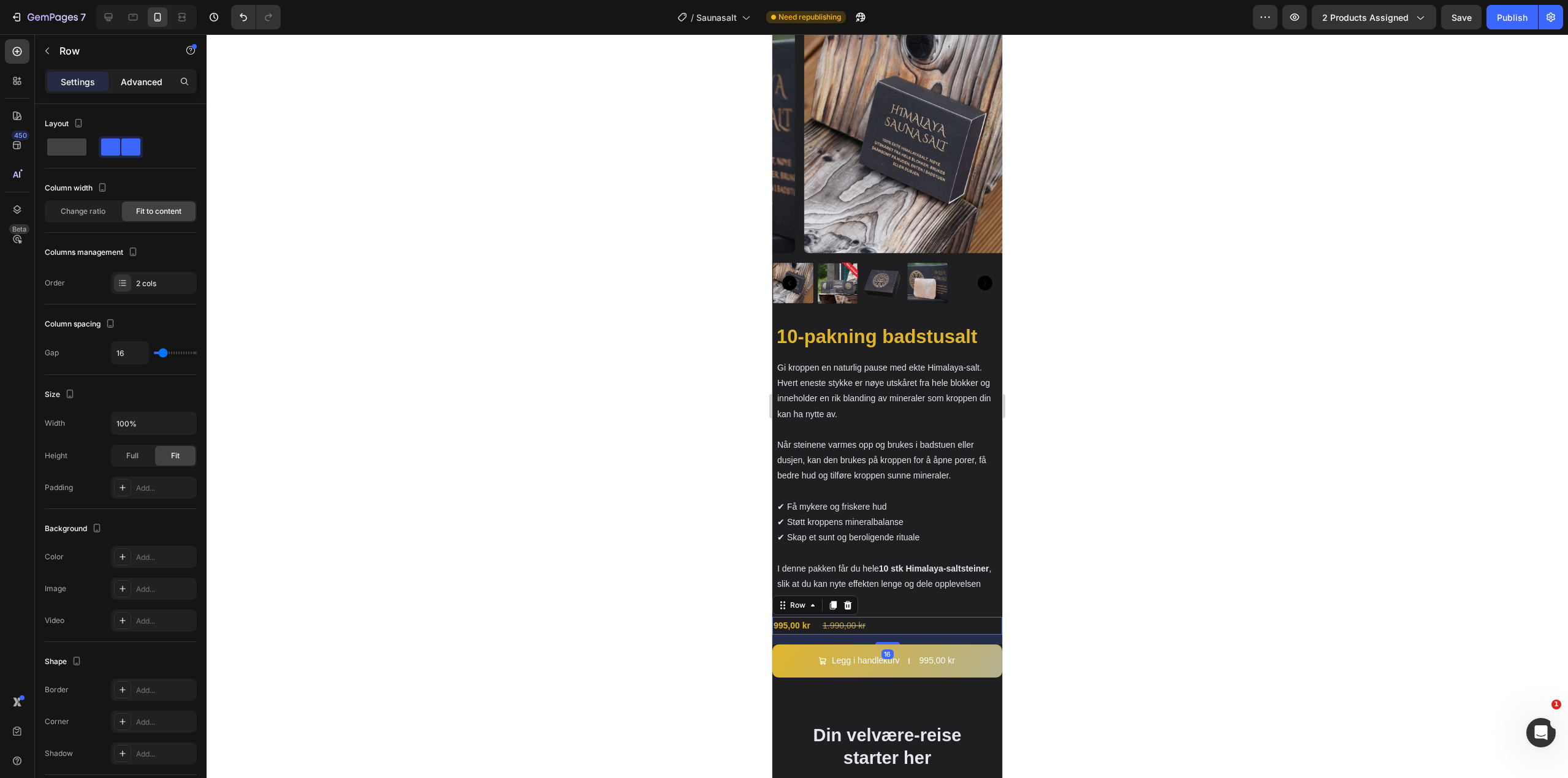
click at [142, 84] on p "Advanced" at bounding box center [141, 82] width 41 height 13
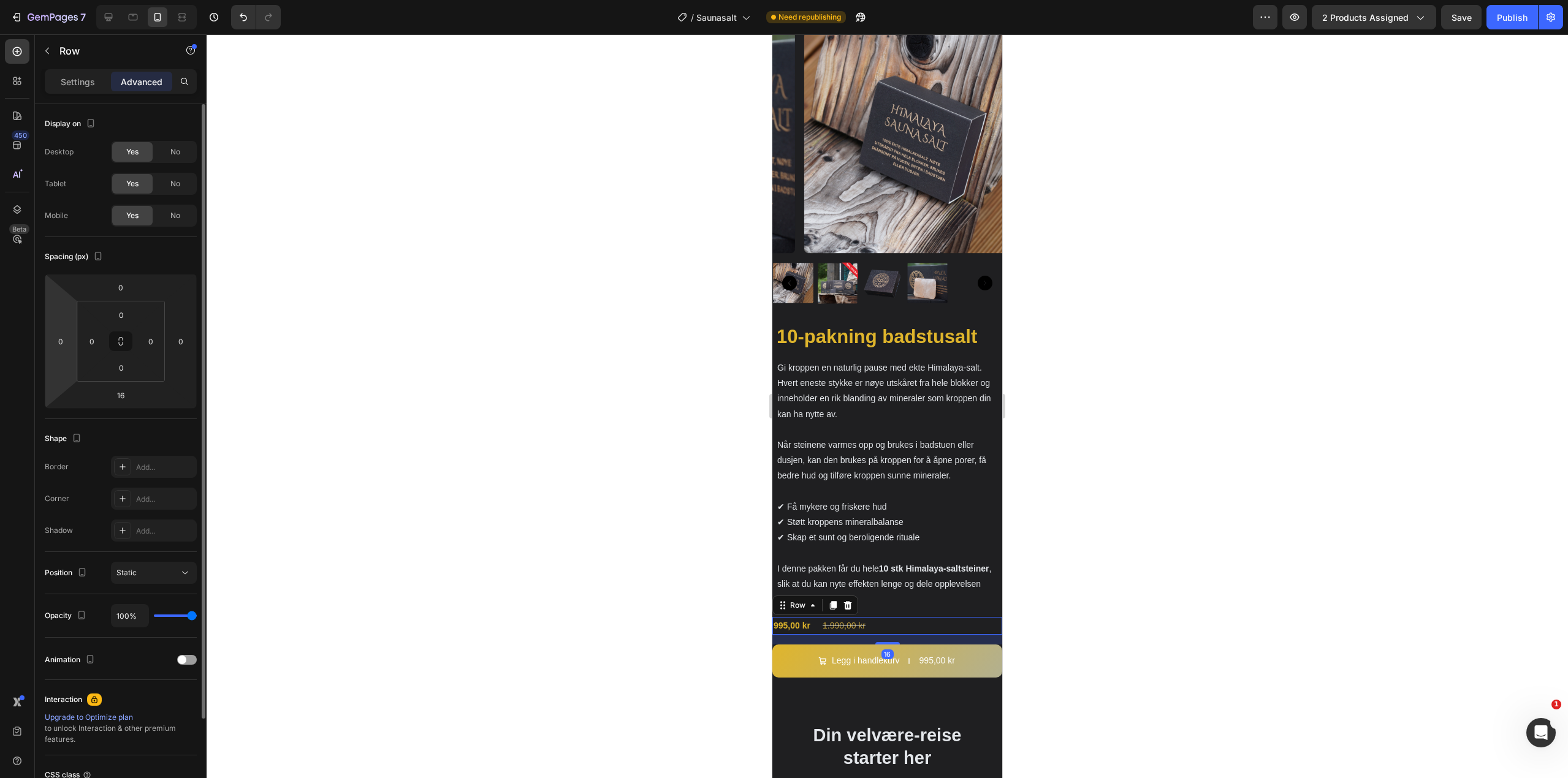
drag, startPoint x: 66, startPoint y: 344, endPoint x: 73, endPoint y: 346, distance: 7.3
click at [65, 344] on input "0" at bounding box center [61, 341] width 18 height 18
type input "8"
click at [180, 343] on input "0" at bounding box center [180, 341] width 18 height 18
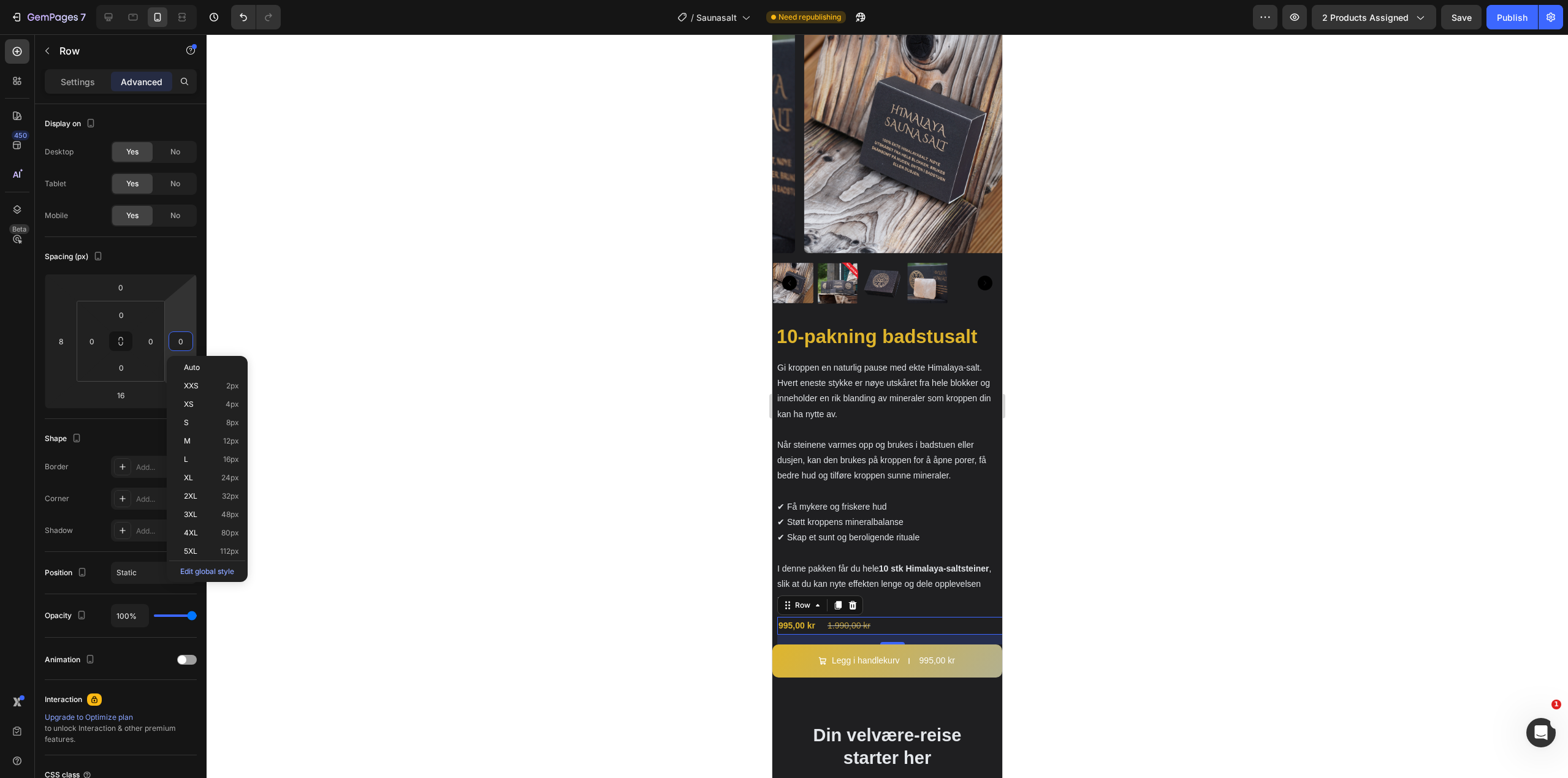
type input "8"
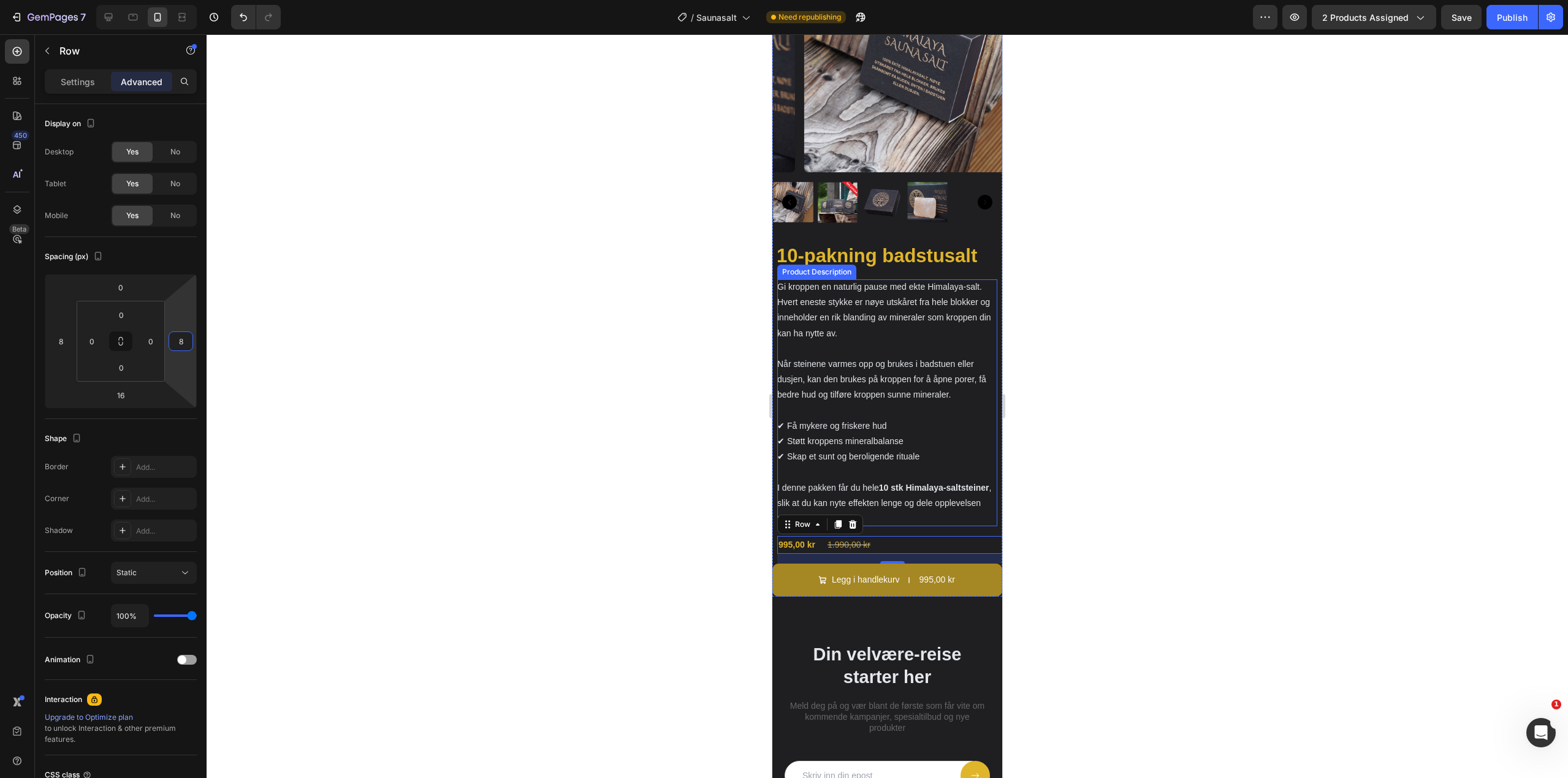
scroll to position [2866, 0]
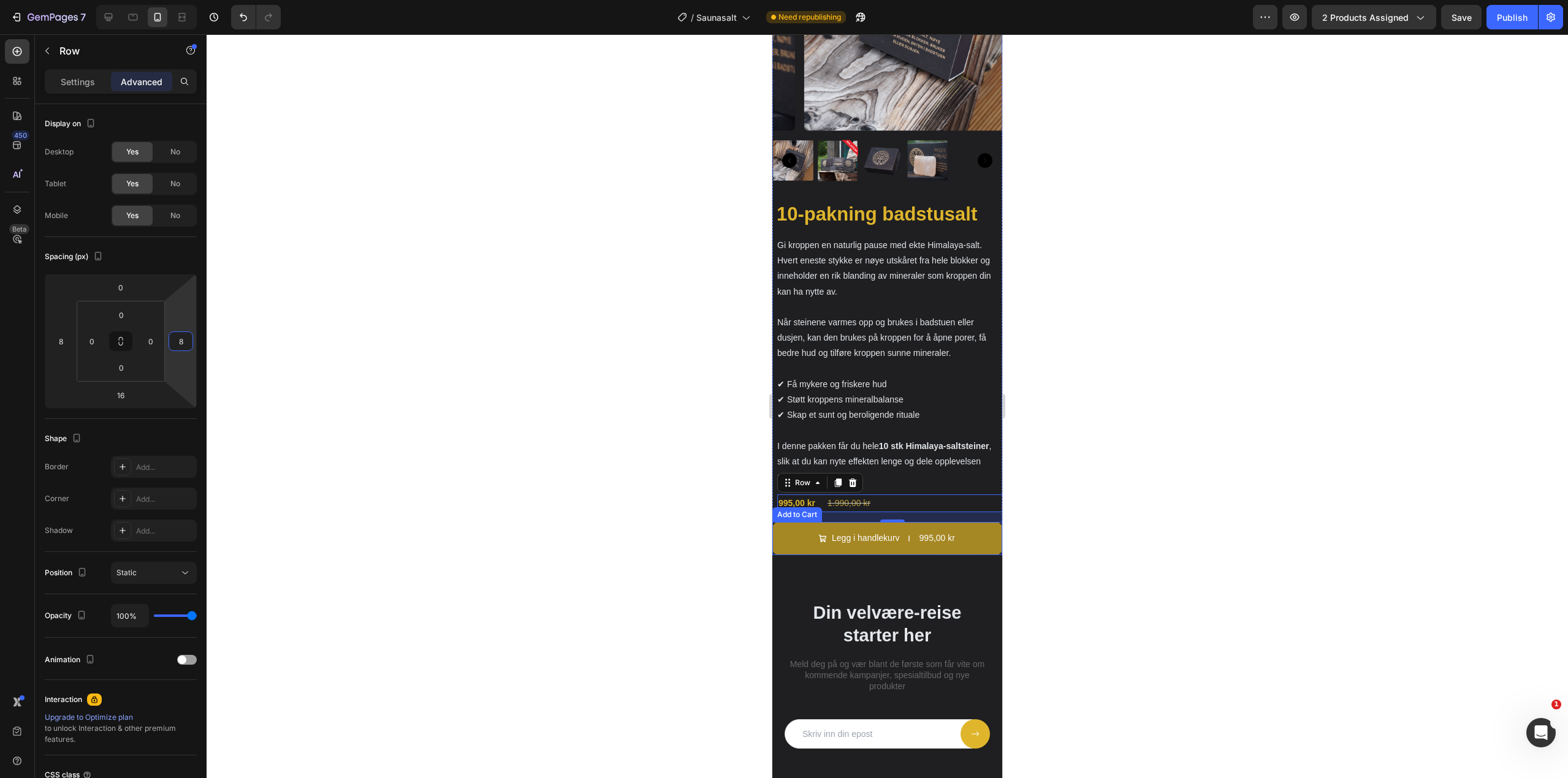
click at [800, 522] on button "Legg i handlekurv 995,00 kr" at bounding box center [887, 538] width 230 height 33
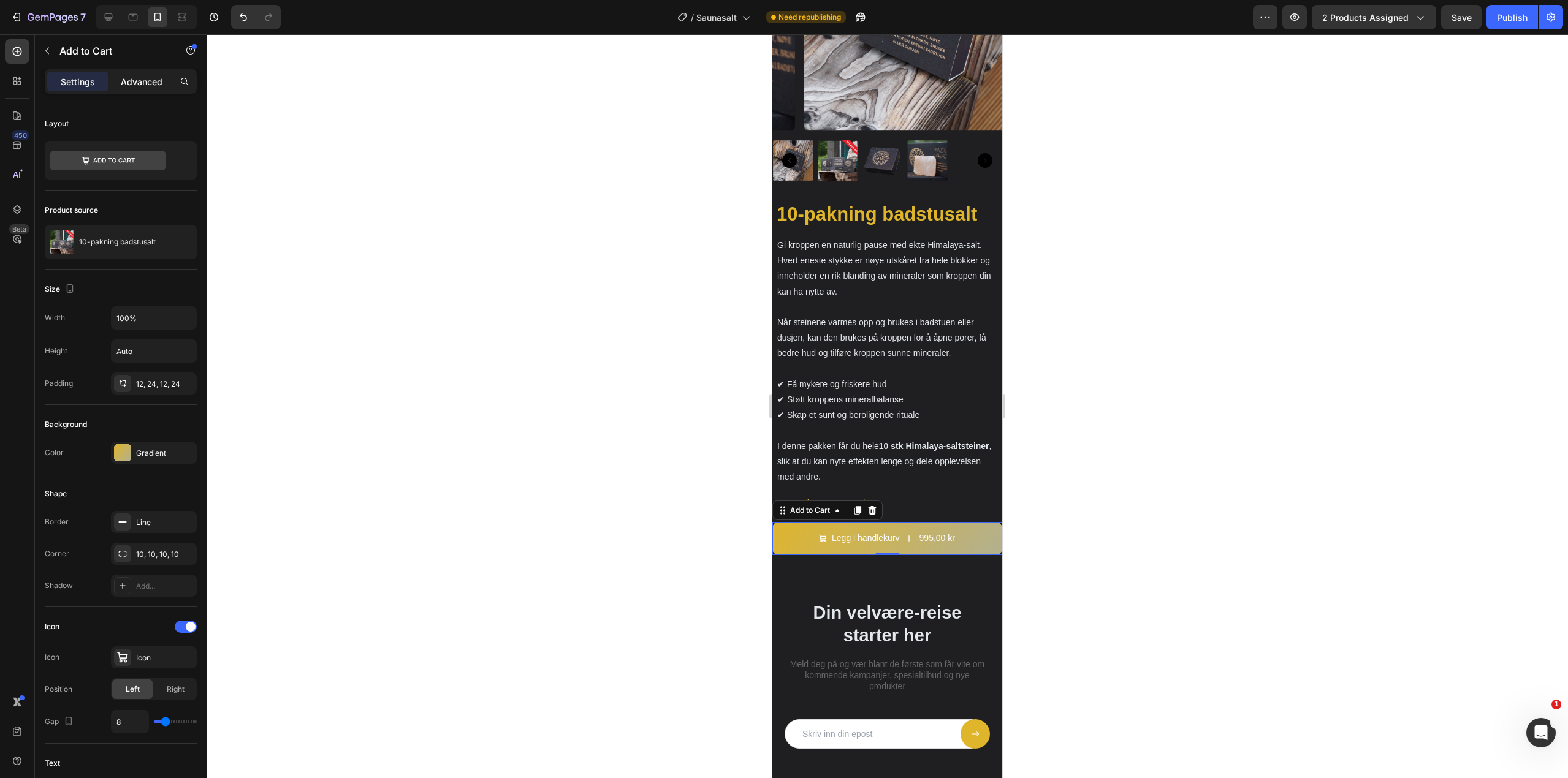
click at [146, 91] on div "Advanced" at bounding box center [142, 81] width 62 height 19
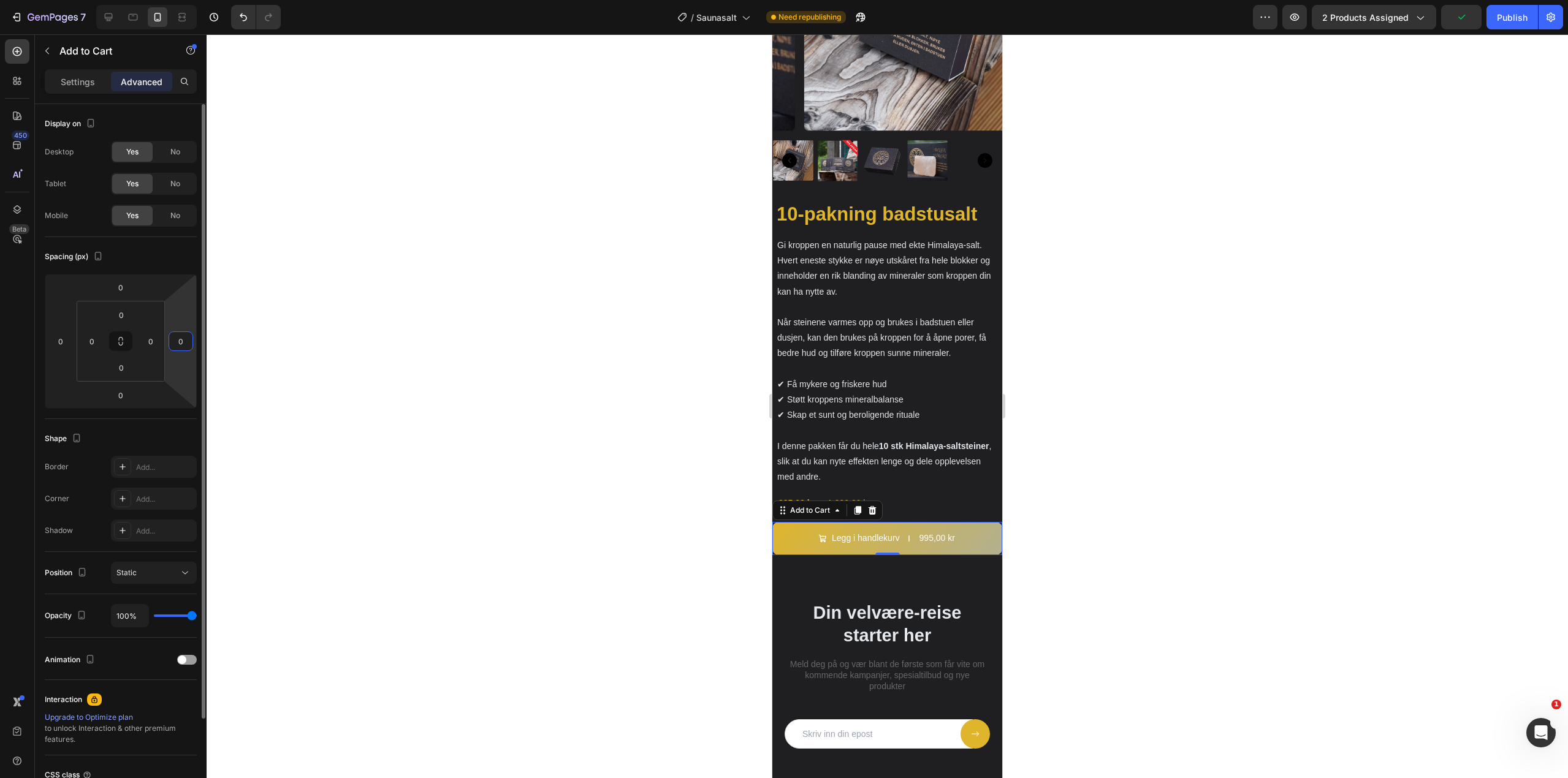
click at [189, 346] on input "0" at bounding box center [180, 341] width 18 height 18
type input "8"
click at [63, 341] on input "0" at bounding box center [61, 341] width 18 height 18
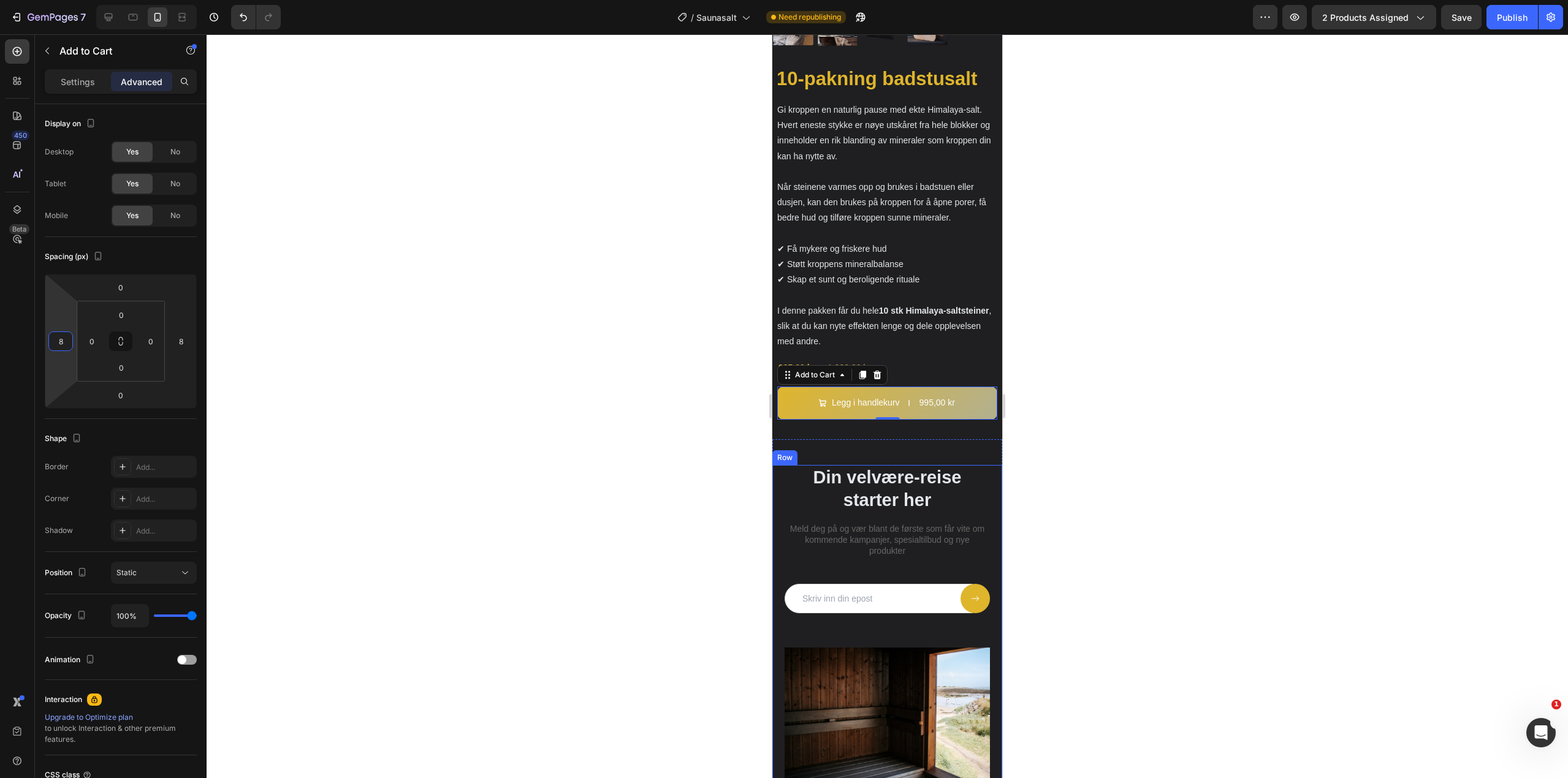
scroll to position [3050, 0]
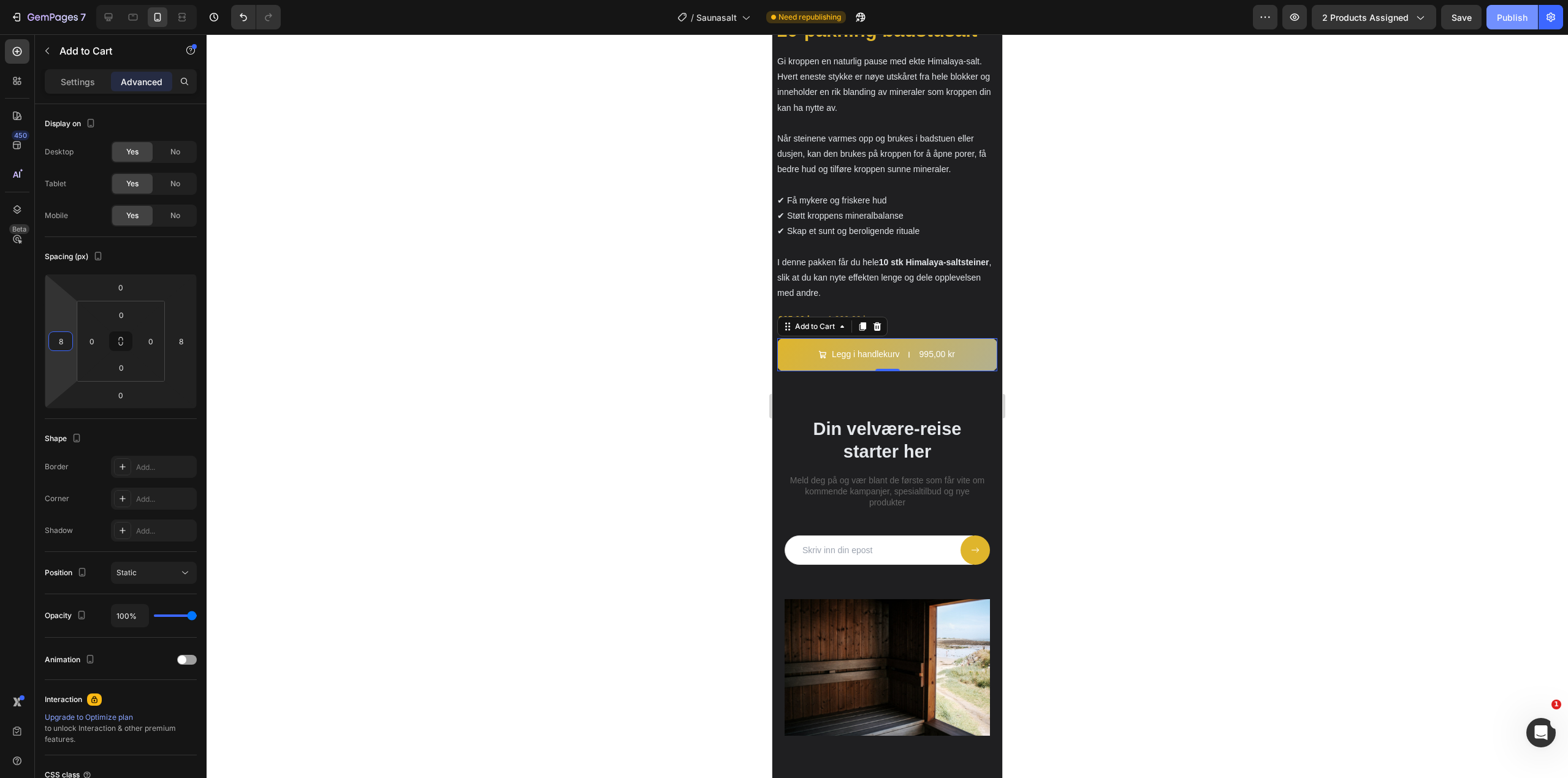
type input "8"
click at [1511, 20] on div "Publish" at bounding box center [1512, 18] width 31 height 13
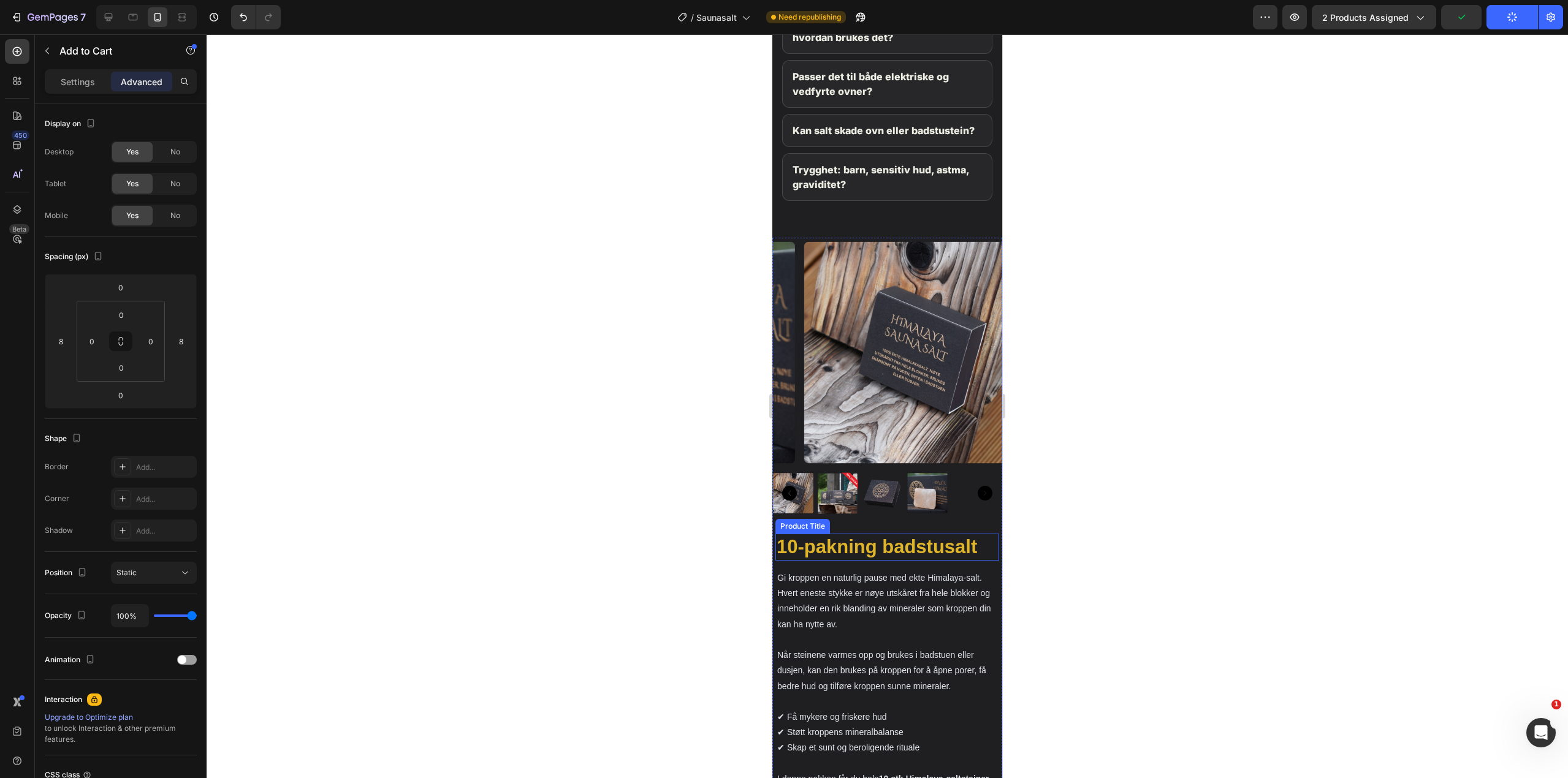
scroll to position [2559, 0]
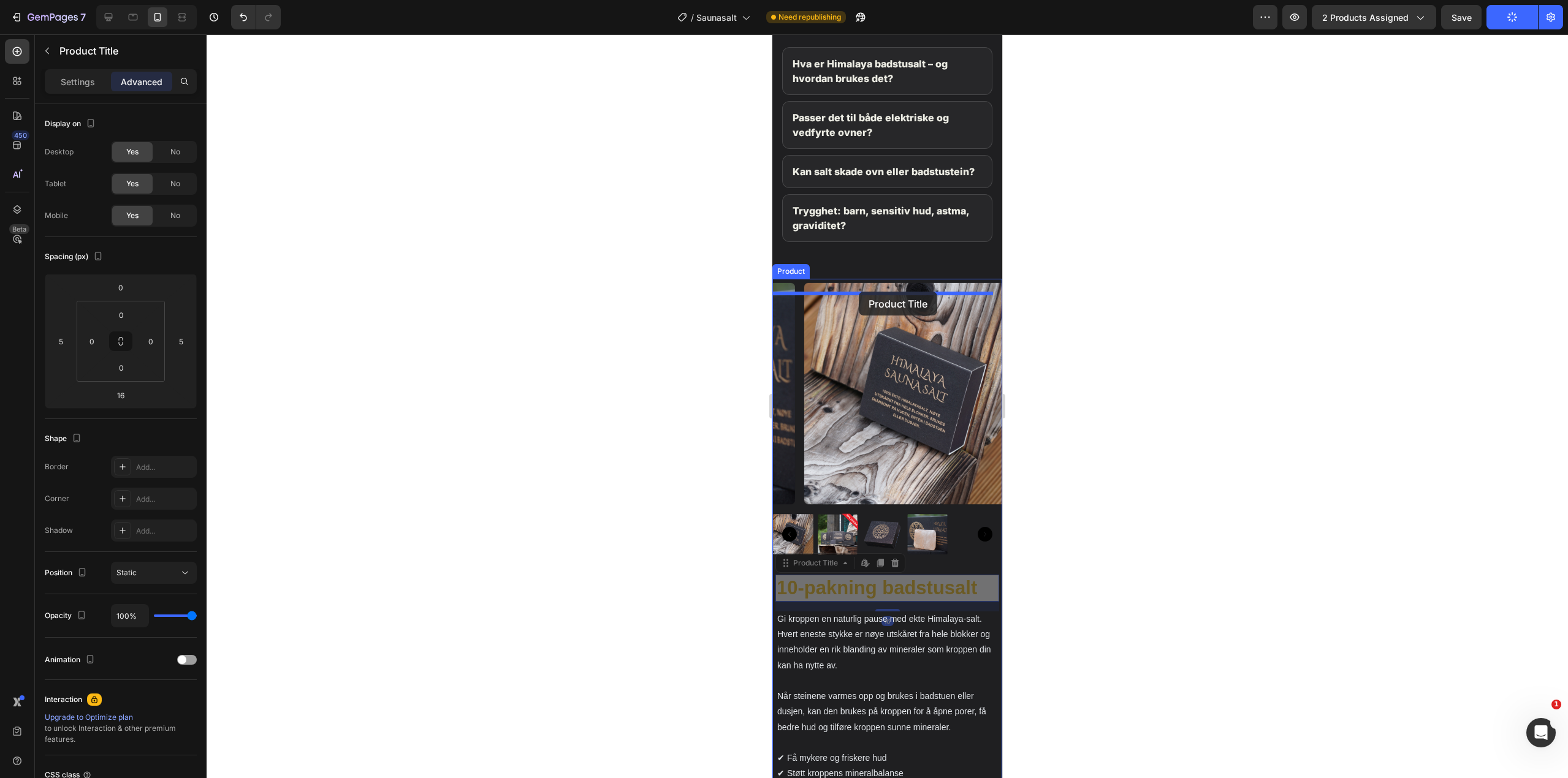
drag, startPoint x: 853, startPoint y: 587, endPoint x: 859, endPoint y: 292, distance: 295.1
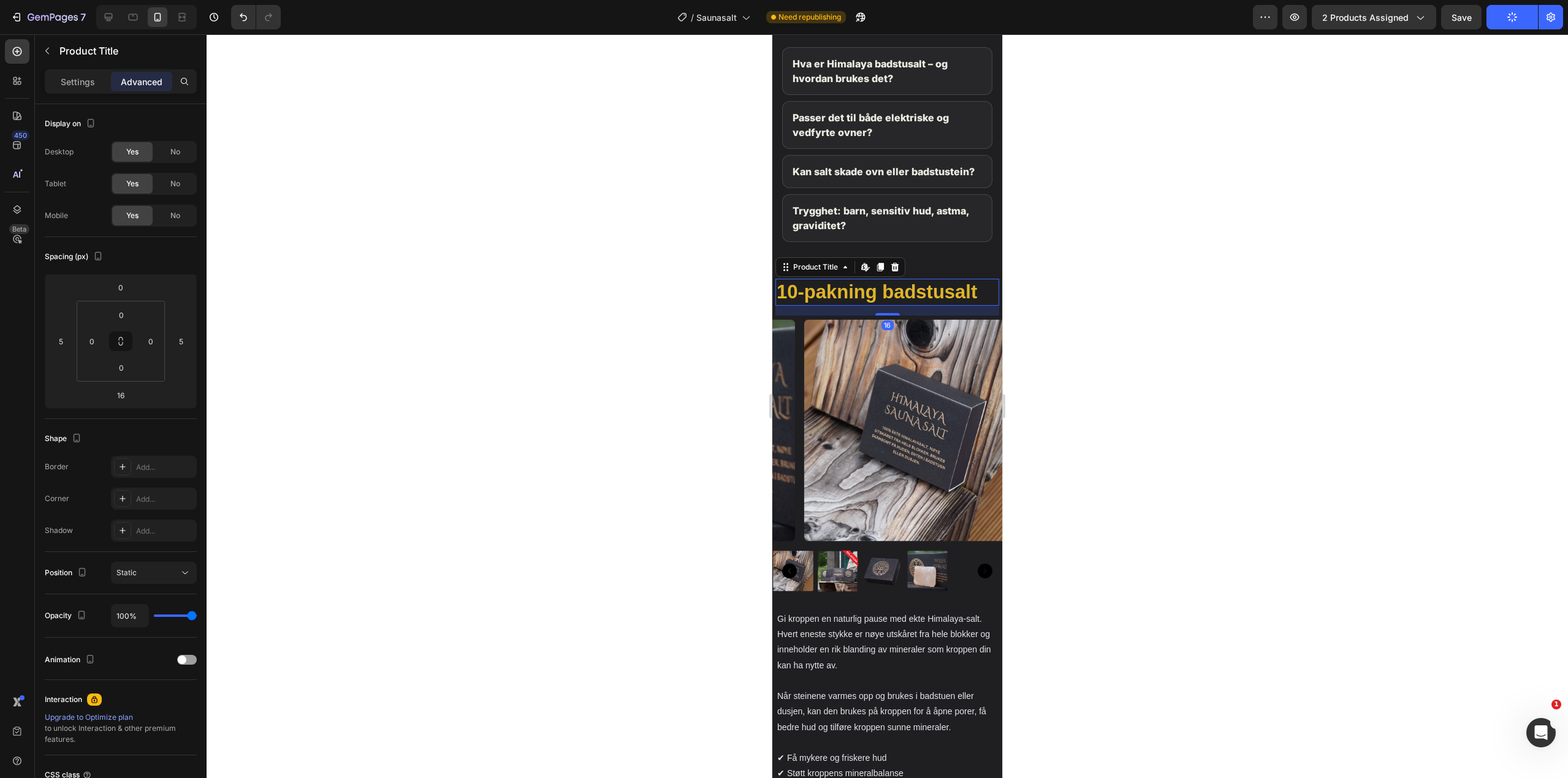
click at [1071, 344] on div at bounding box center [887, 406] width 1361 height 744
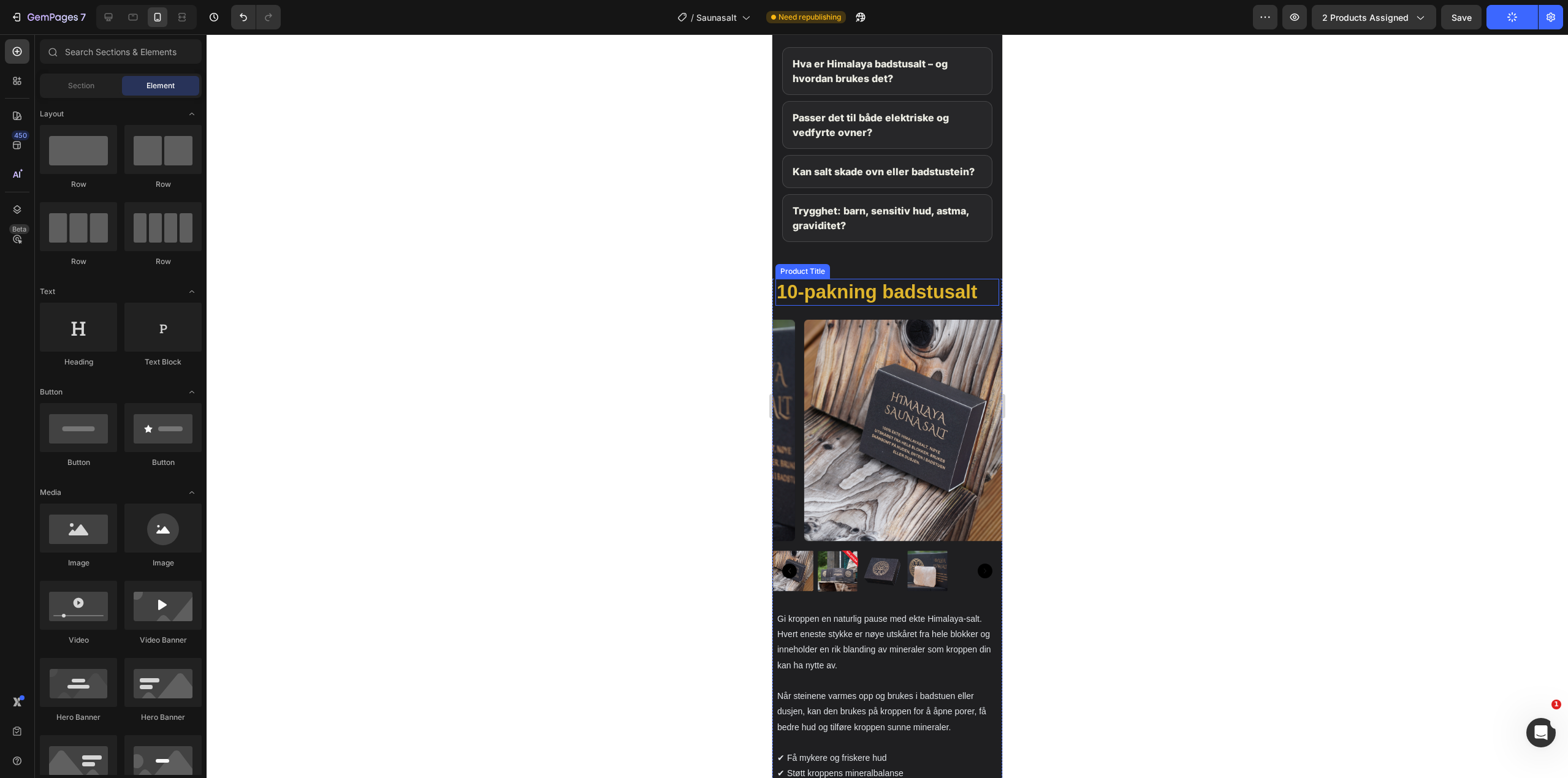
click at [956, 305] on h2 "10-pakning badstusalt" at bounding box center [887, 292] width 223 height 27
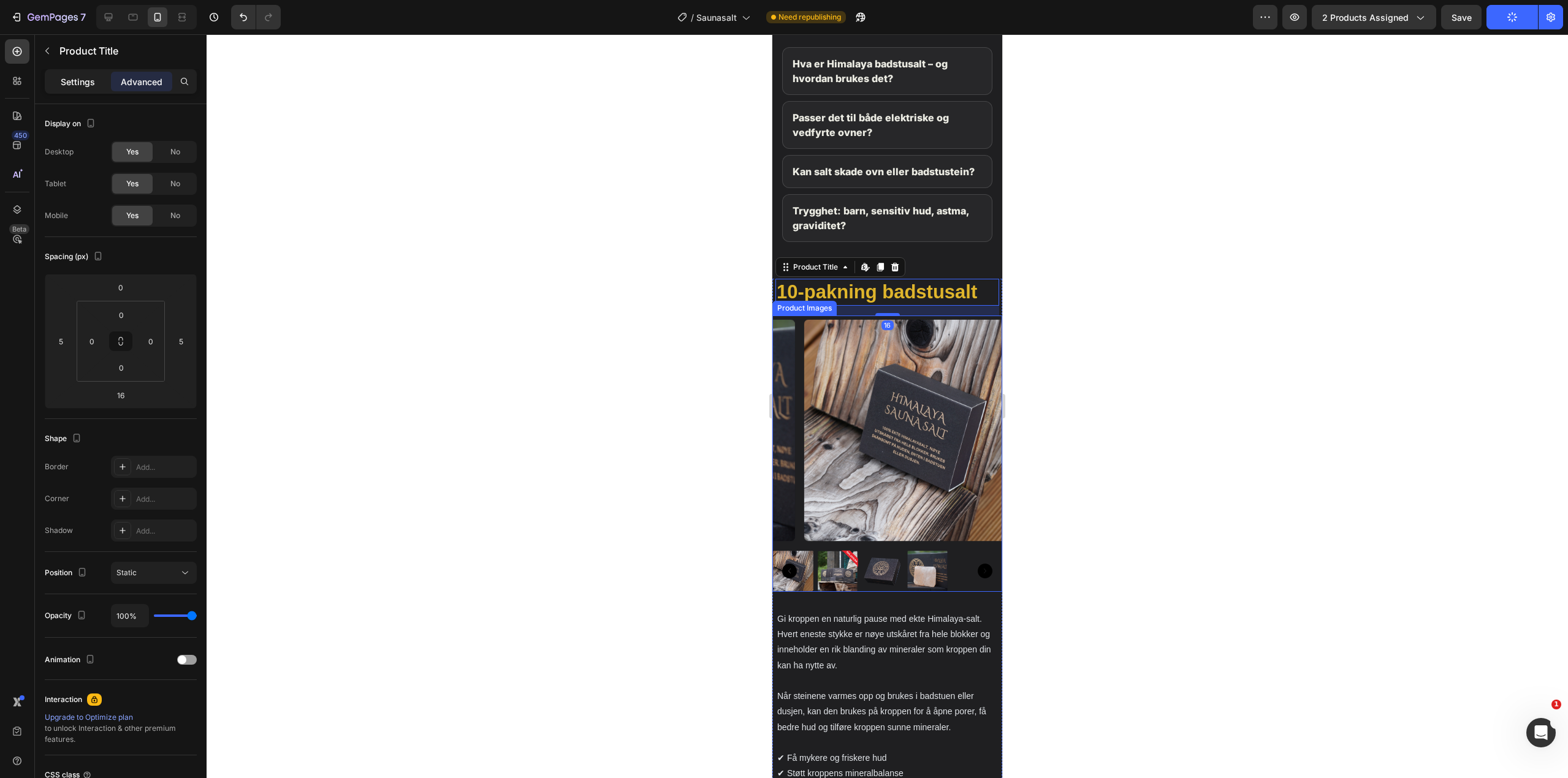
click at [79, 85] on p "Settings" at bounding box center [77, 82] width 34 height 13
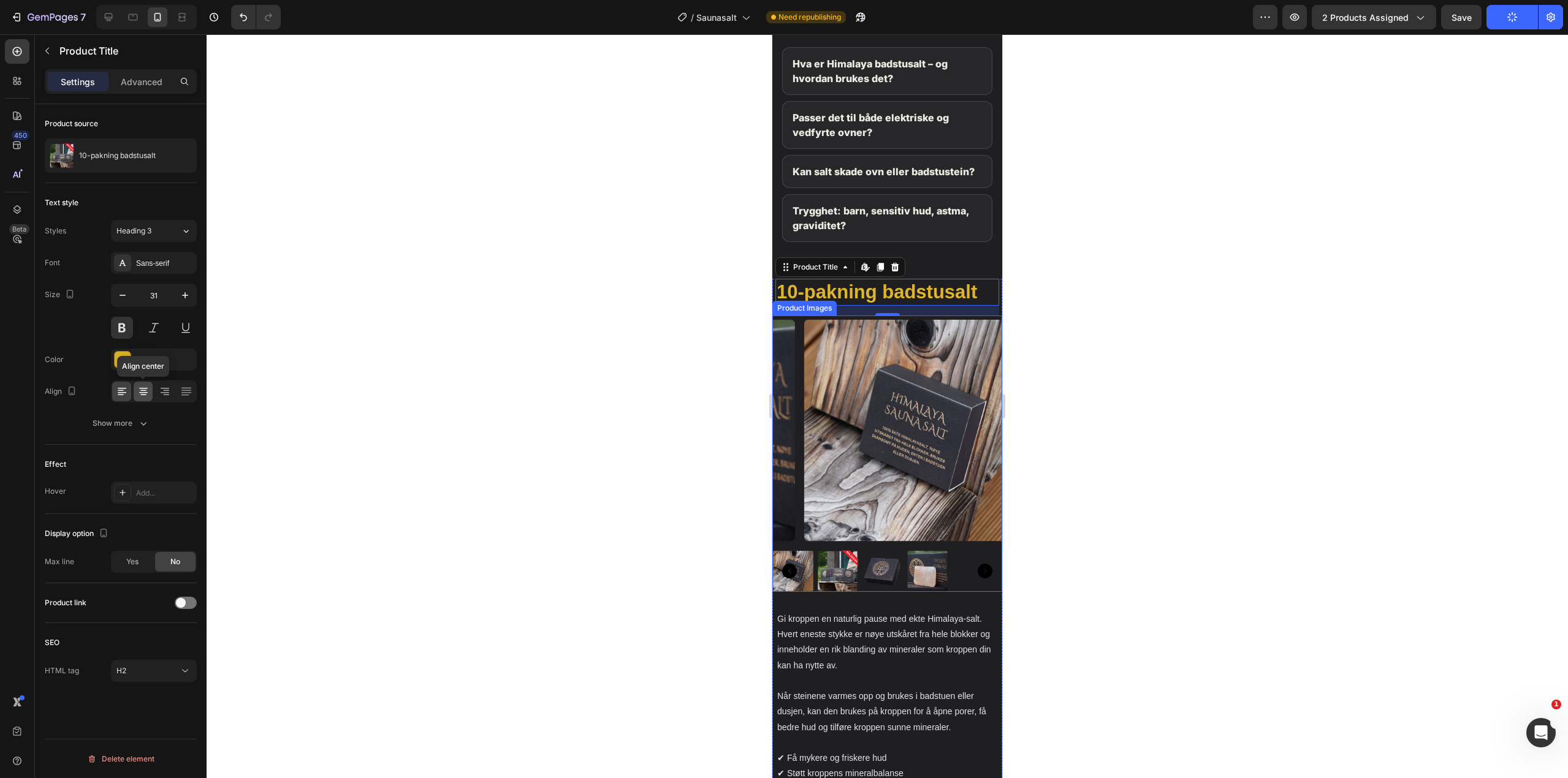
click at [146, 383] on div at bounding box center [143, 392] width 19 height 19
click at [1517, 24] on button "Publish" at bounding box center [1512, 18] width 52 height 25
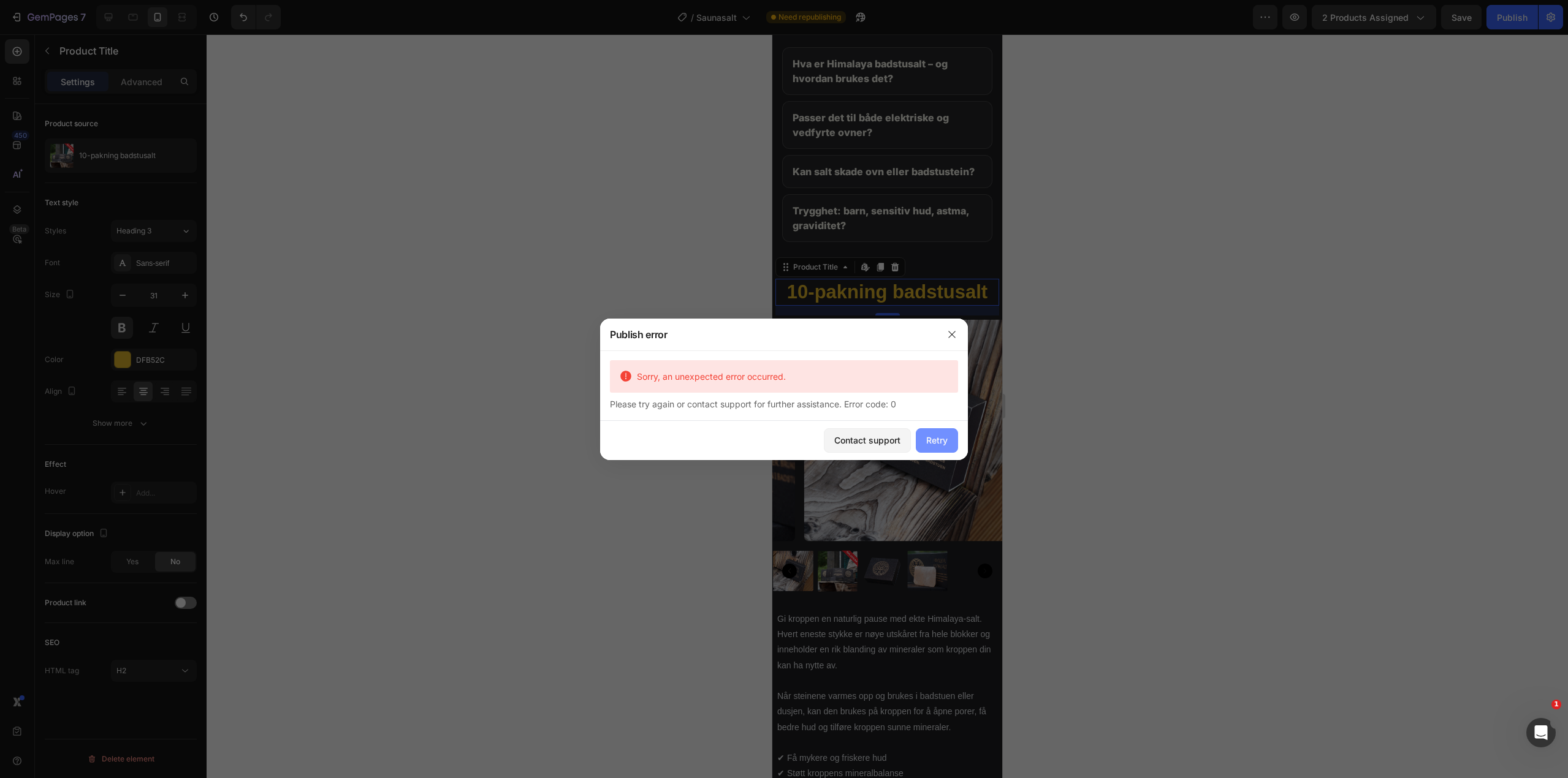
click at [949, 446] on button "Retry" at bounding box center [936, 441] width 42 height 25
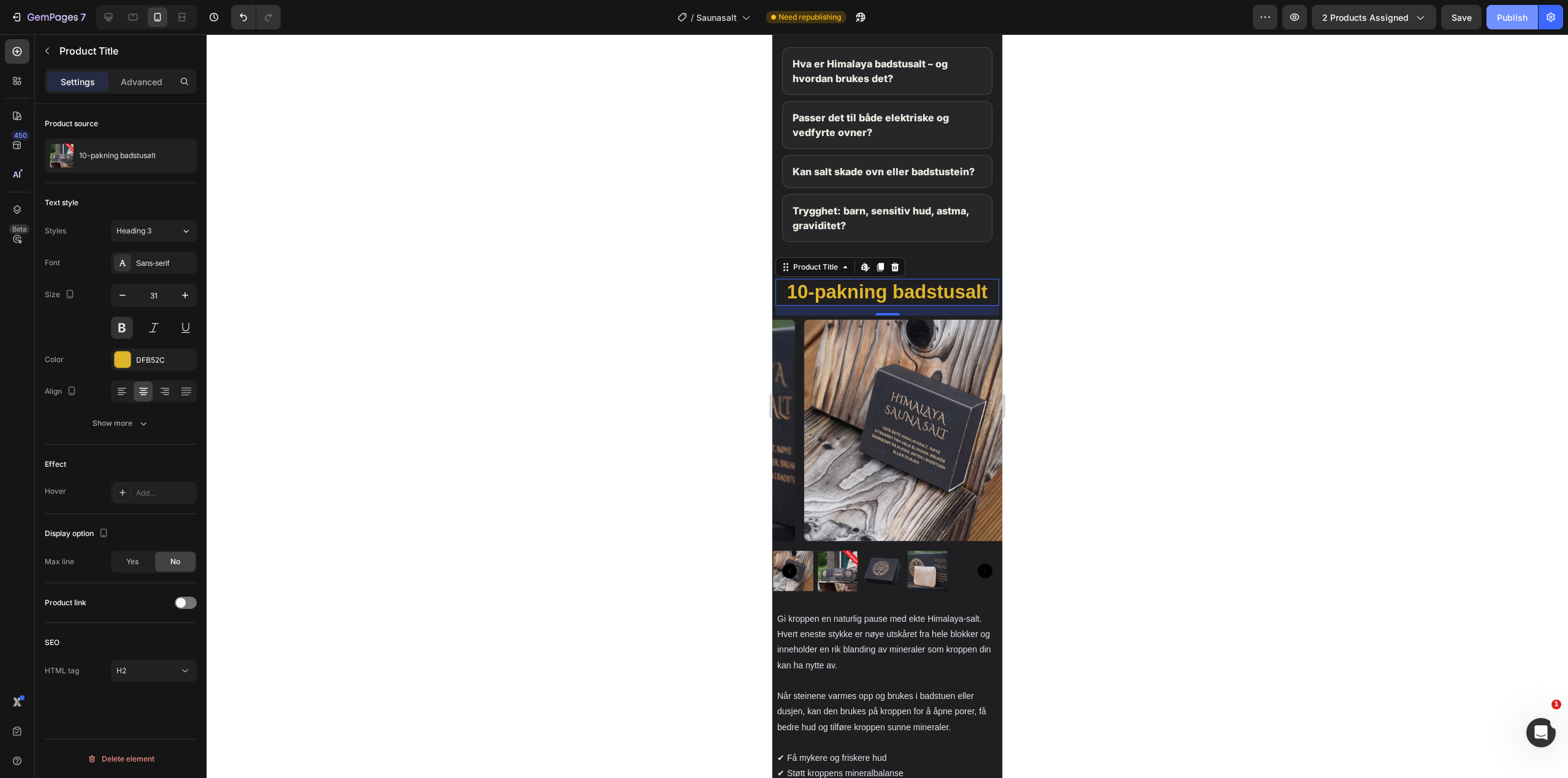
click at [1517, 16] on div "Publish" at bounding box center [1512, 18] width 31 height 13
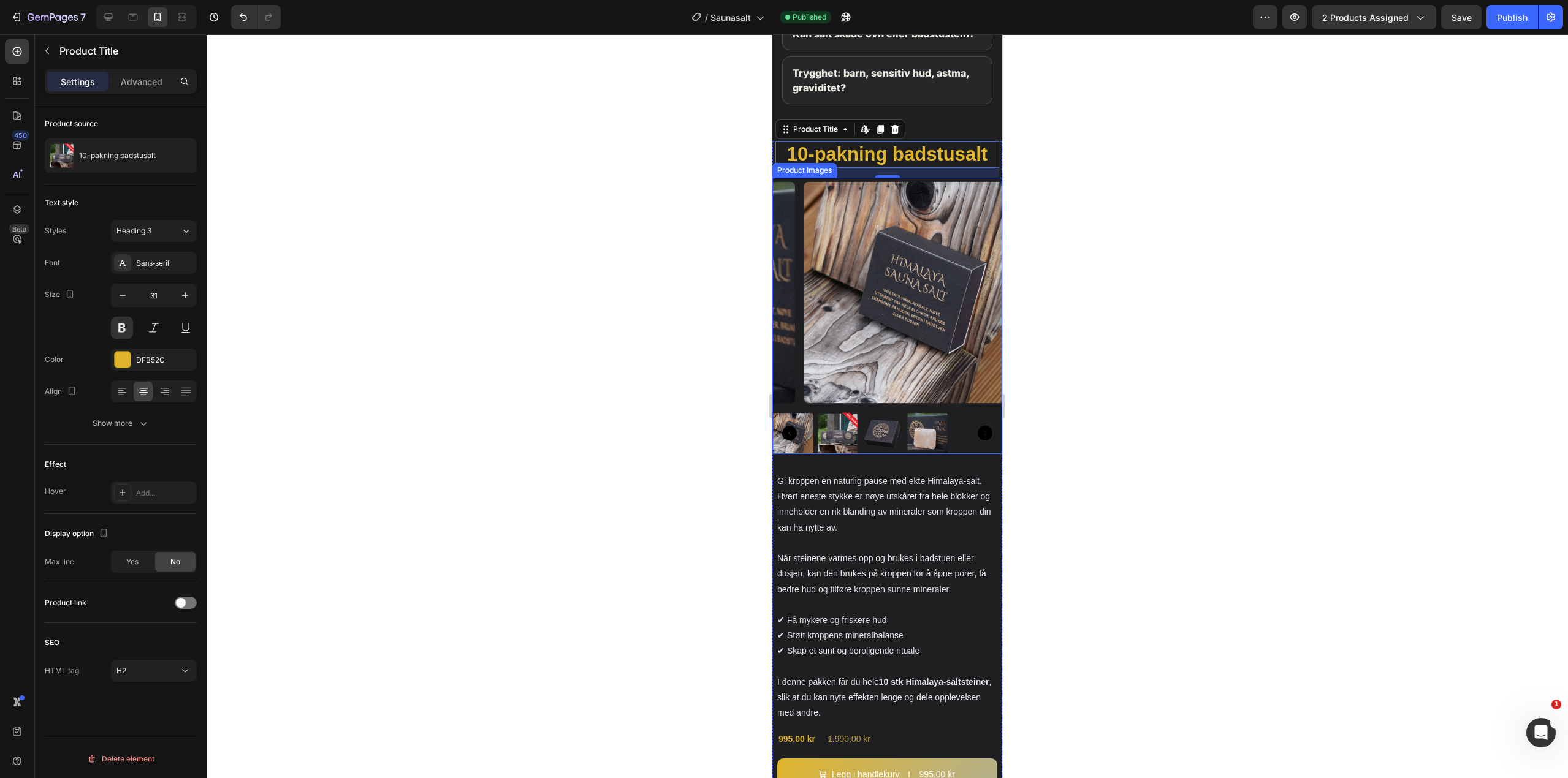
scroll to position [2743, 0]
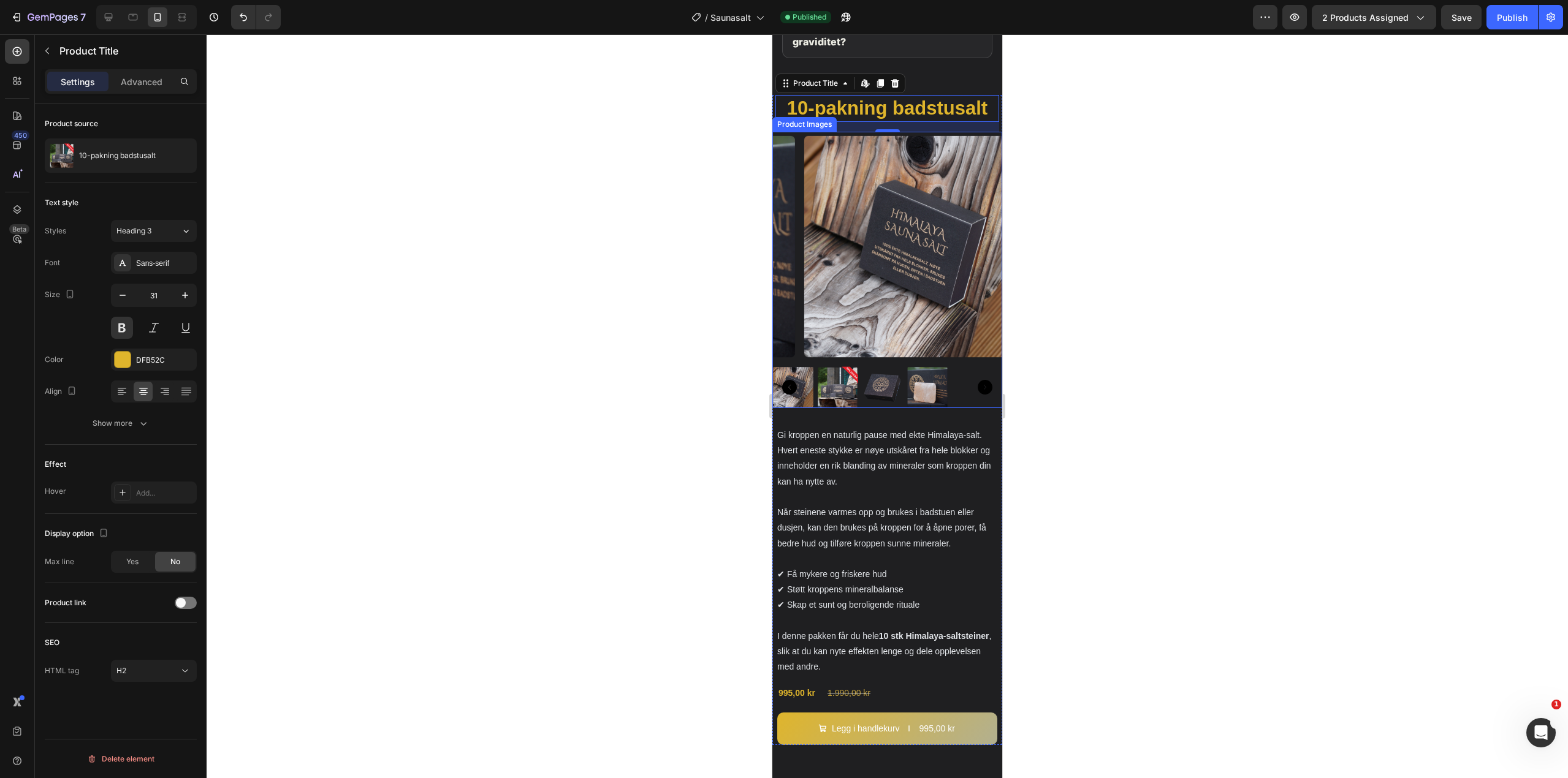
click at [978, 395] on icon "Carousel Next Arrow" at bounding box center [985, 387] width 15 height 15
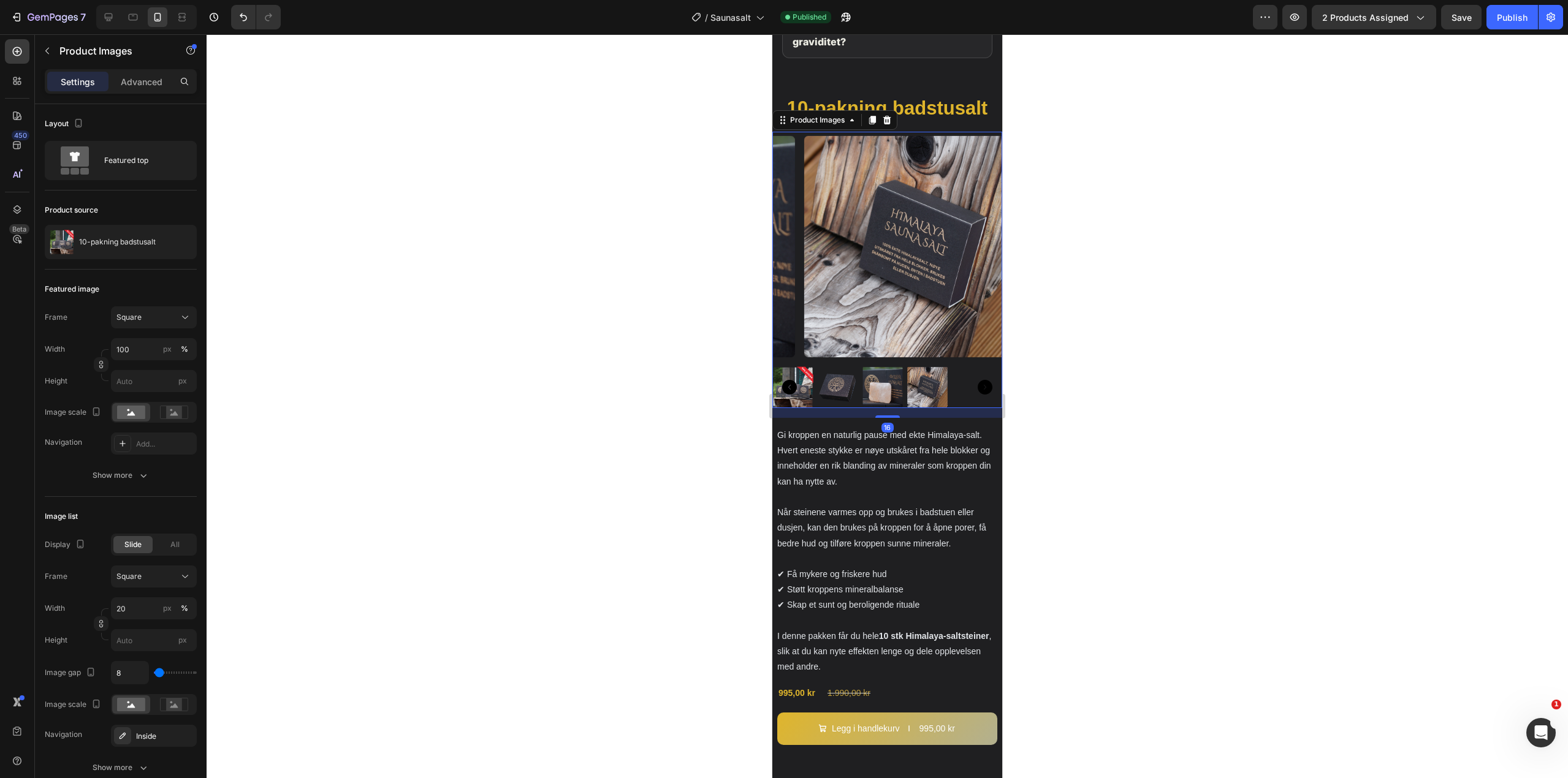
click at [978, 395] on icon "Carousel Next Arrow" at bounding box center [985, 387] width 15 height 15
click at [979, 395] on icon "Carousel Next Arrow" at bounding box center [985, 387] width 15 height 15
click at [949, 397] on div at bounding box center [887, 386] width 230 height 41
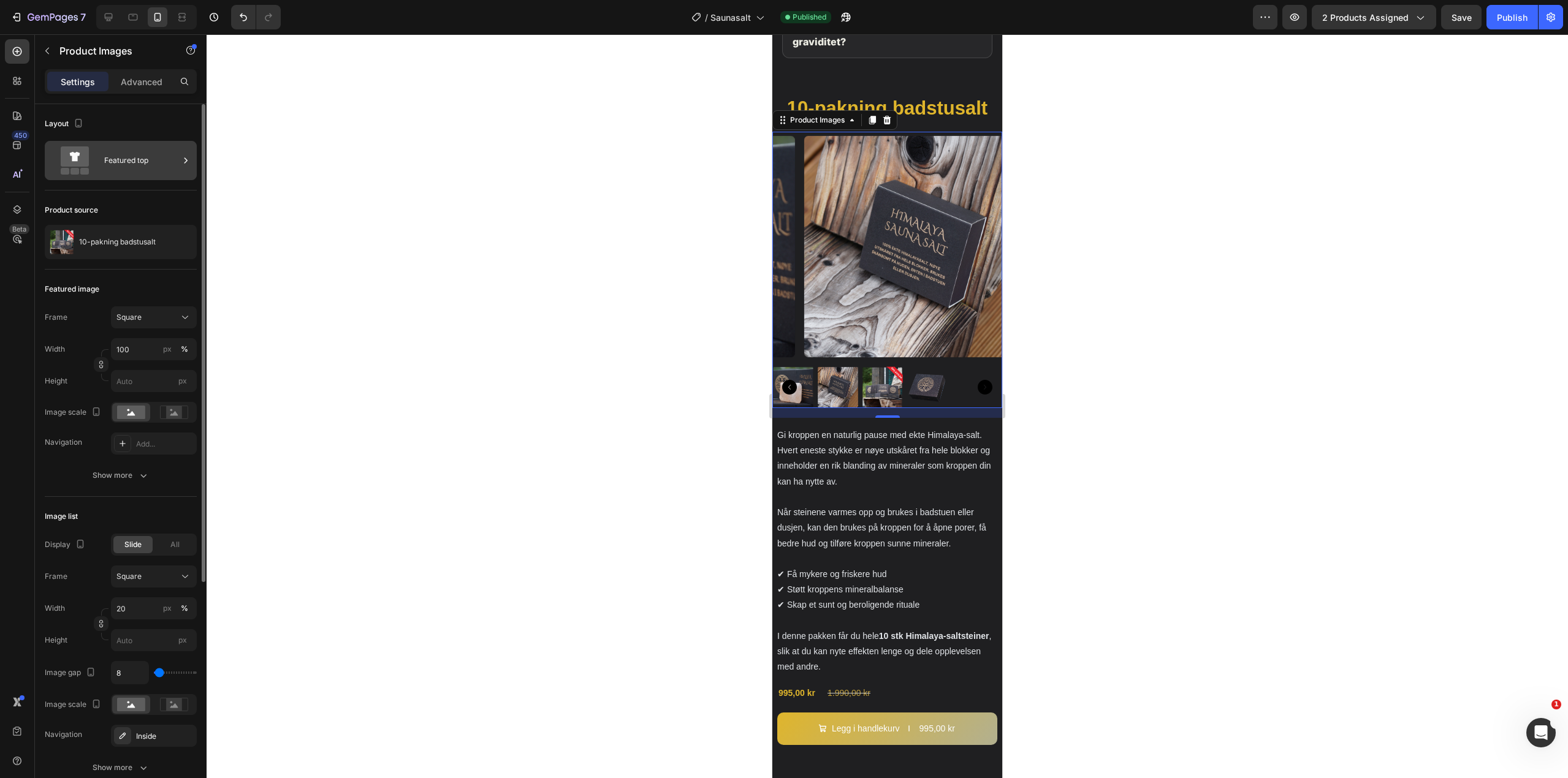
click at [119, 165] on div "Featured top" at bounding box center [141, 160] width 75 height 28
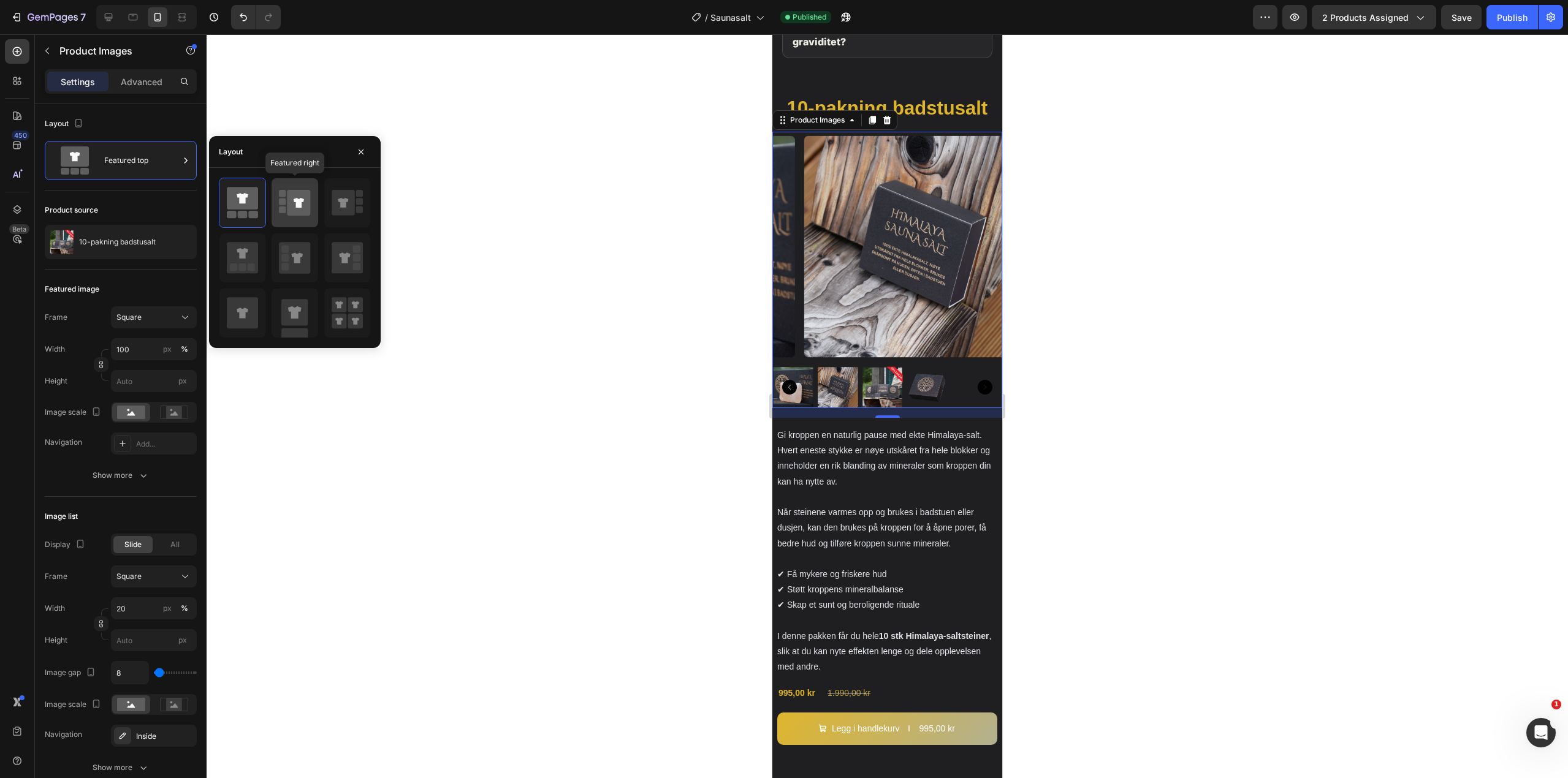
click at [302, 207] on icon at bounding box center [299, 202] width 11 height 10
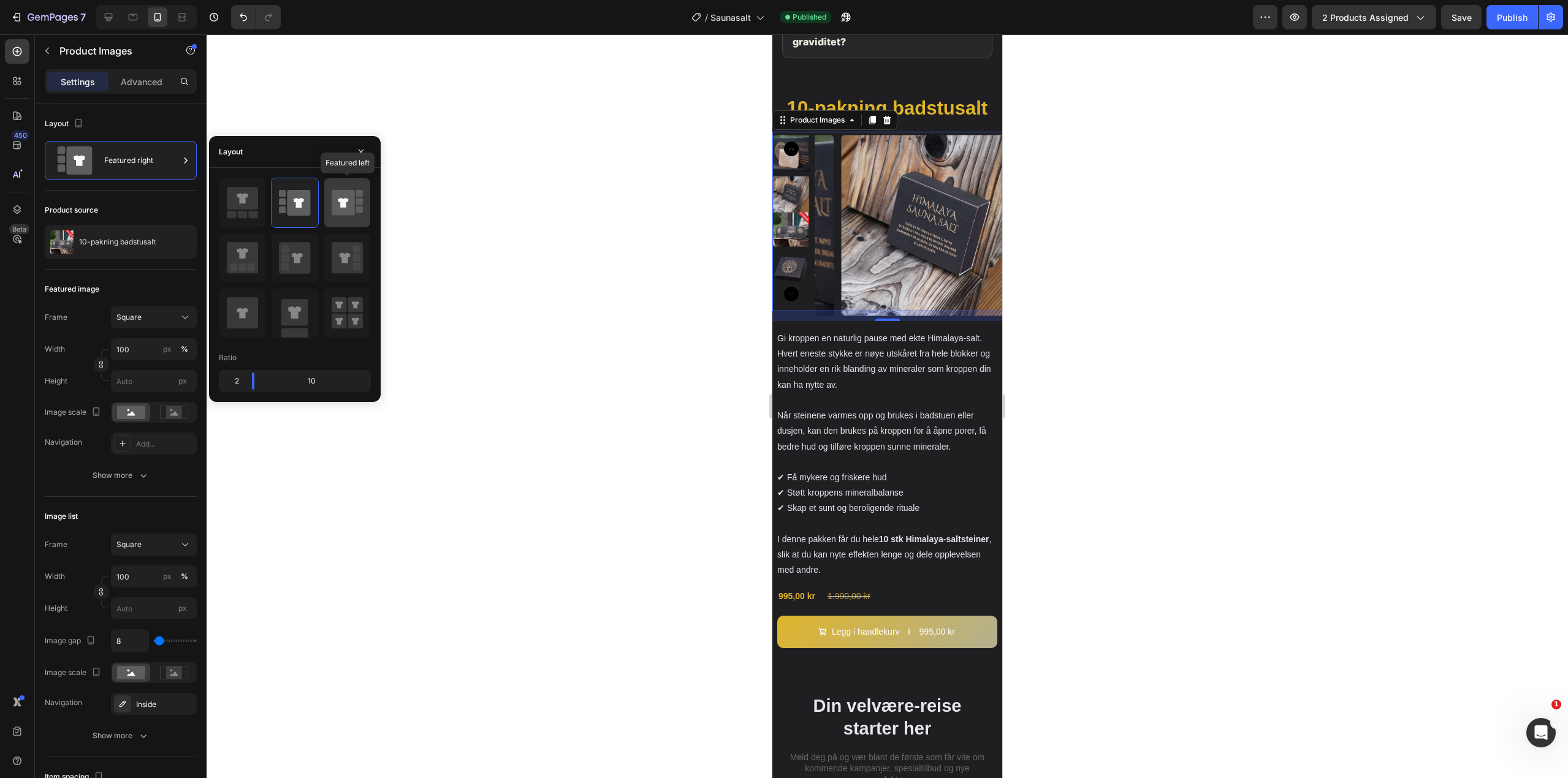
click at [356, 203] on rect at bounding box center [360, 202] width 7 height 7
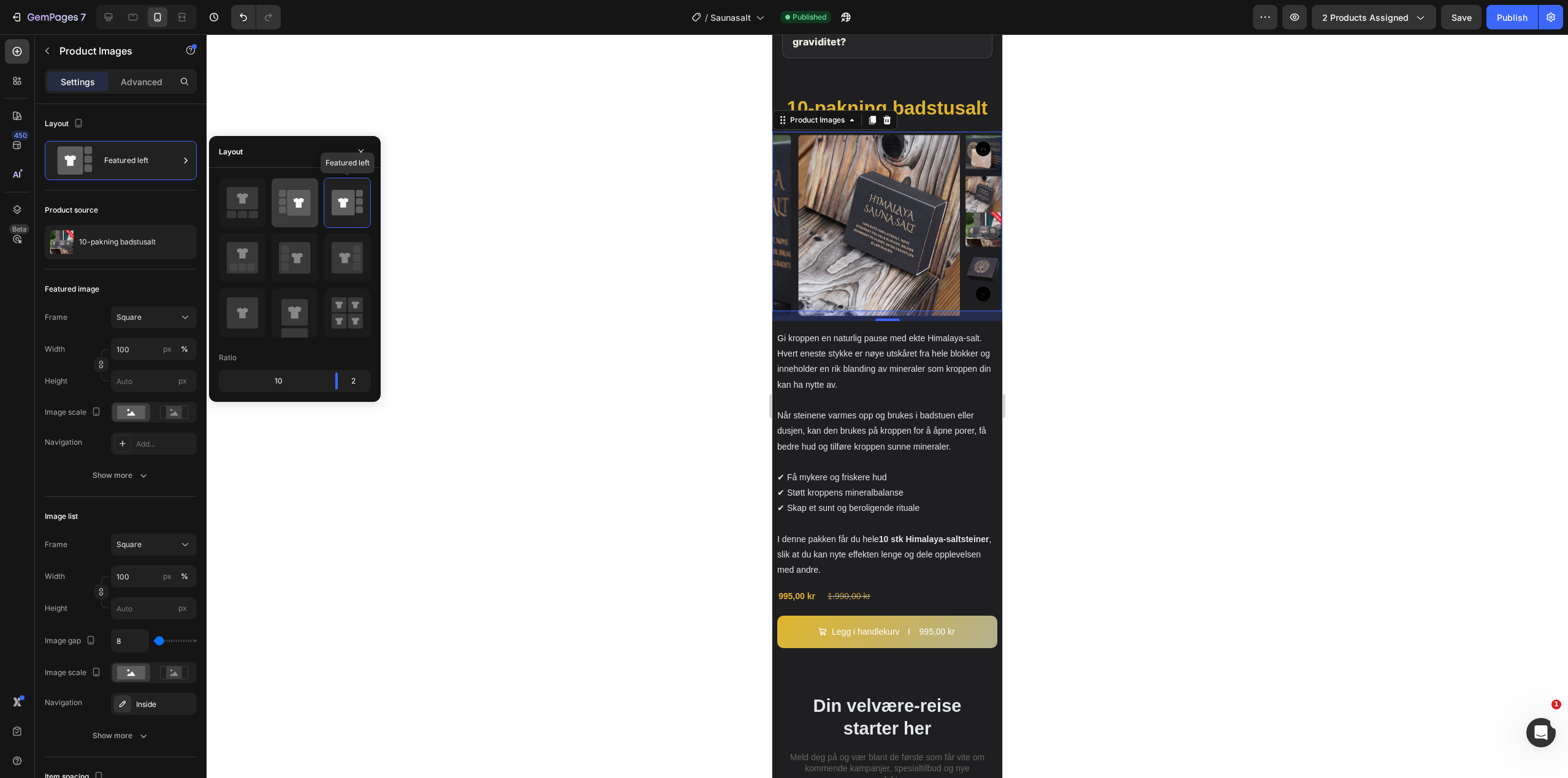
click at [311, 198] on div at bounding box center [295, 203] width 46 height 49
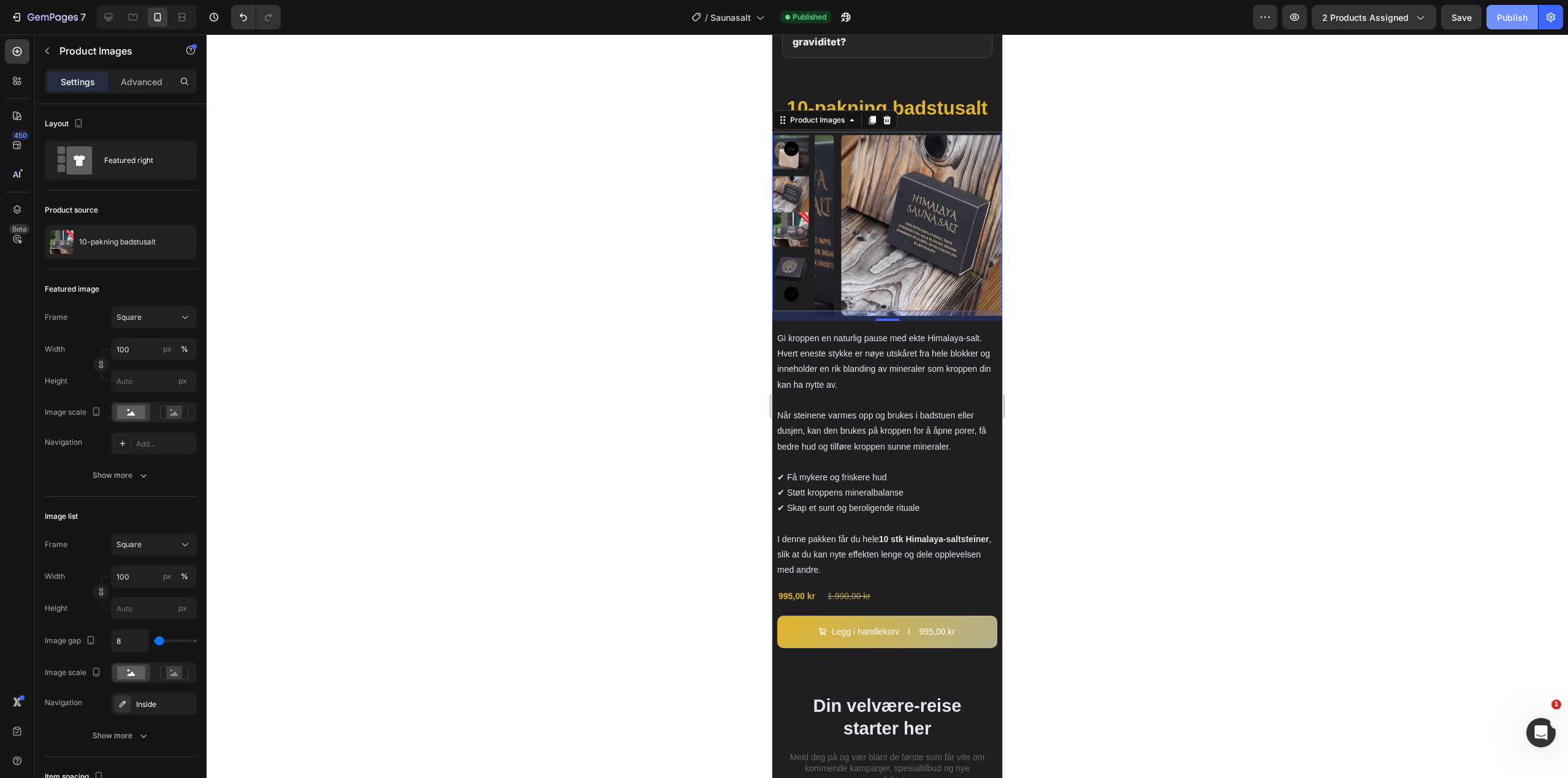
click at [1513, 26] on button "Publish" at bounding box center [1512, 18] width 52 height 25
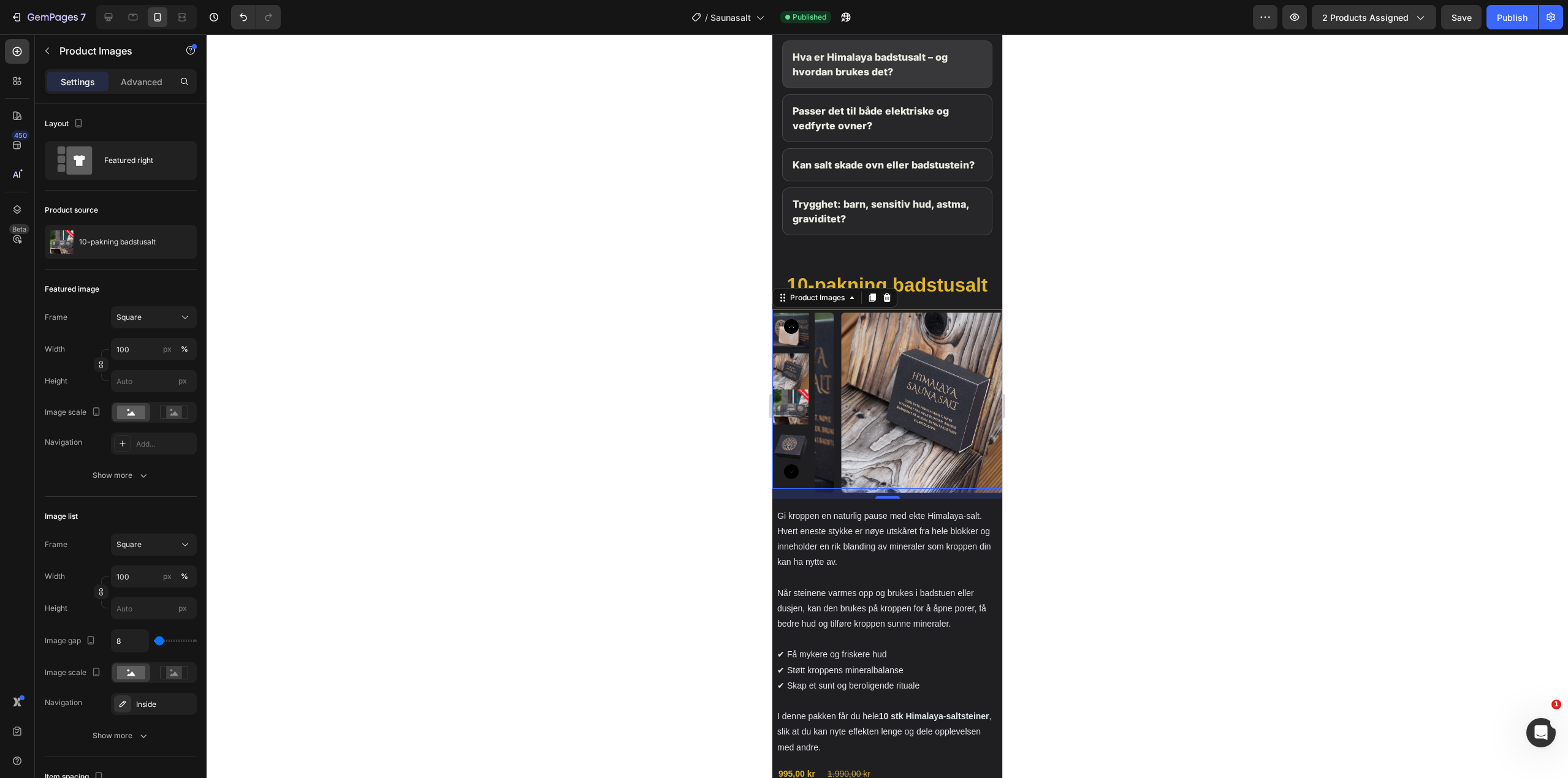
scroll to position [2191, 0]
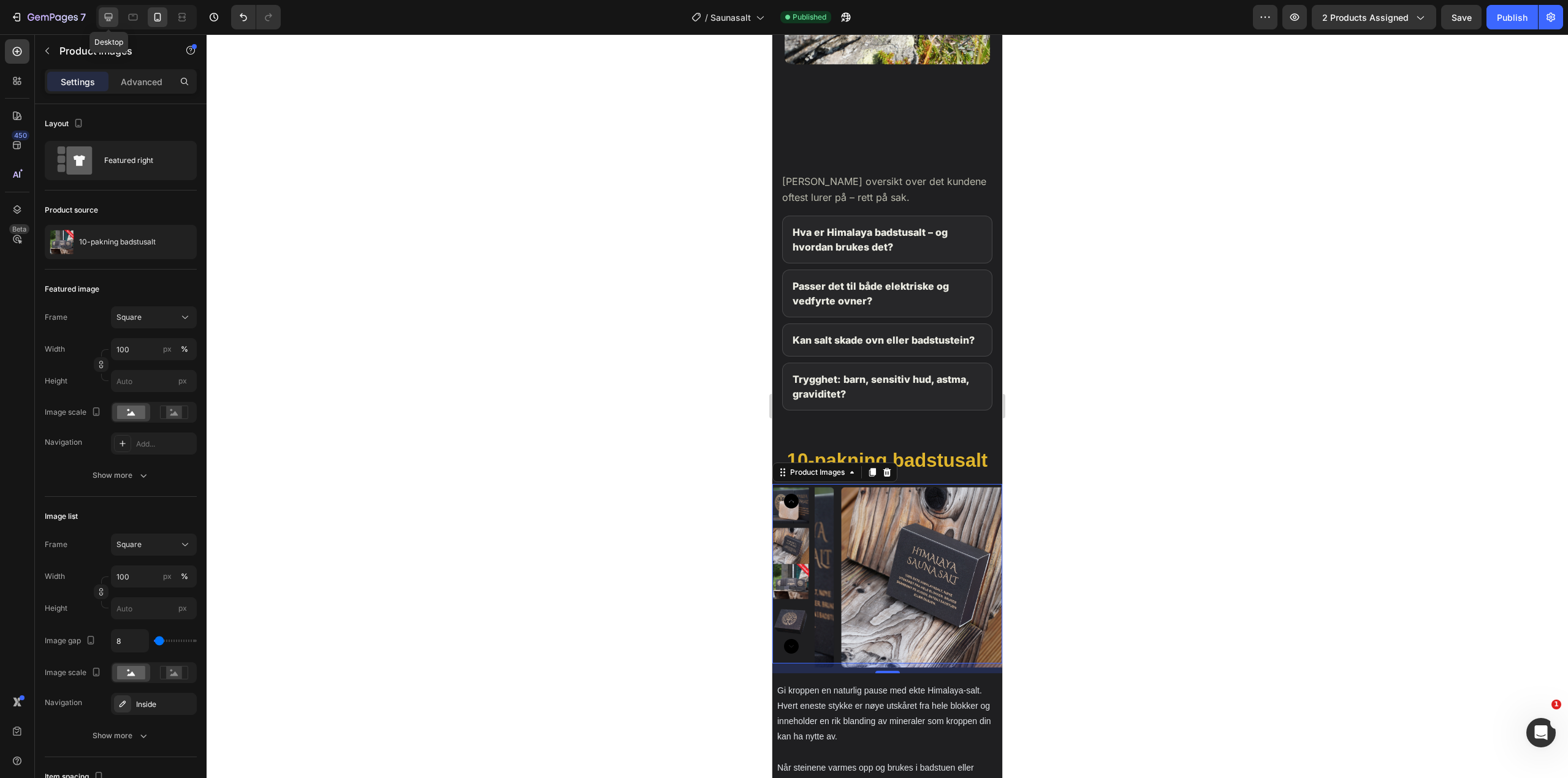
click at [106, 18] on icon at bounding box center [108, 17] width 8 height 8
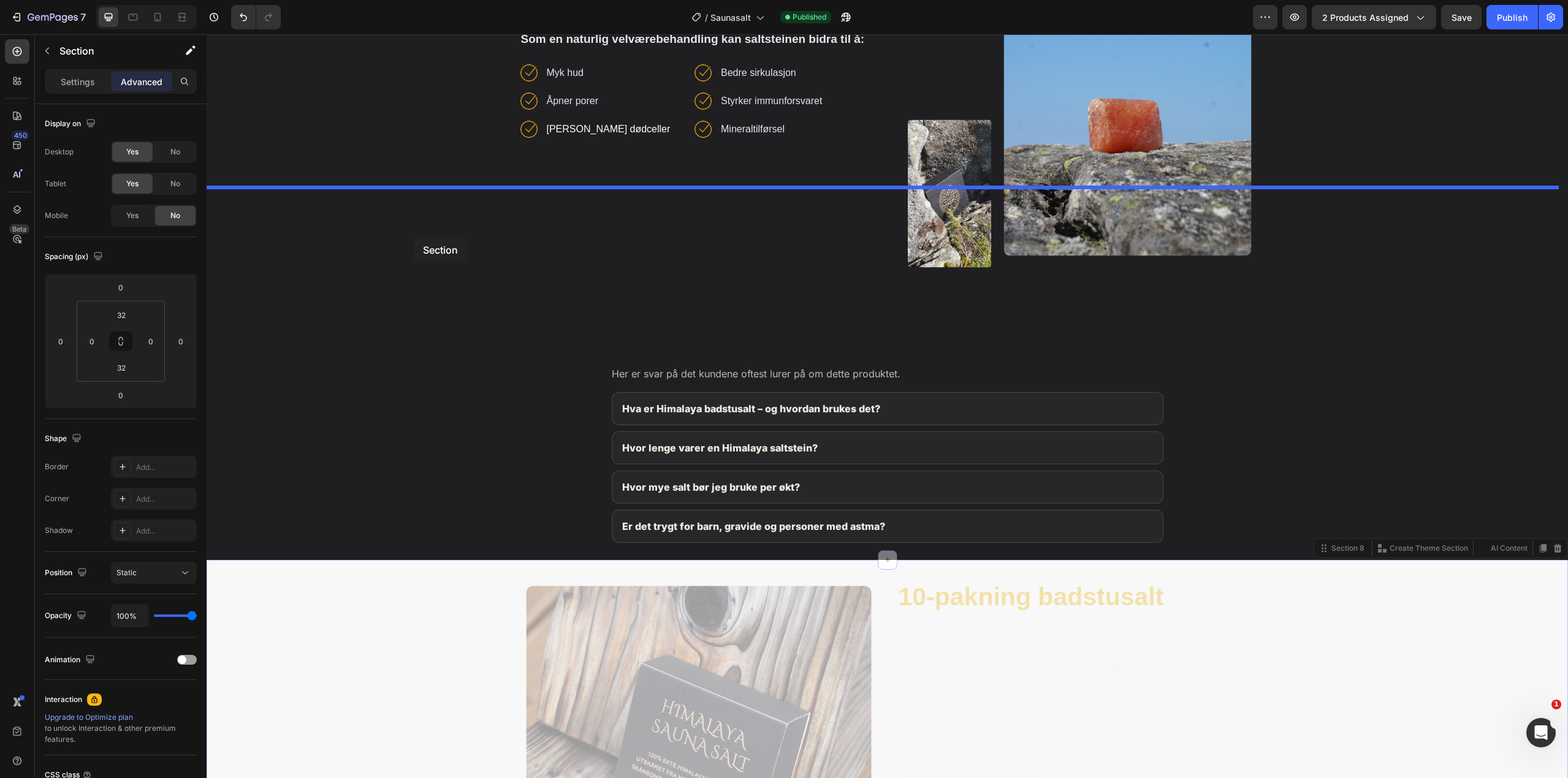
scroll to position [1534, 0]
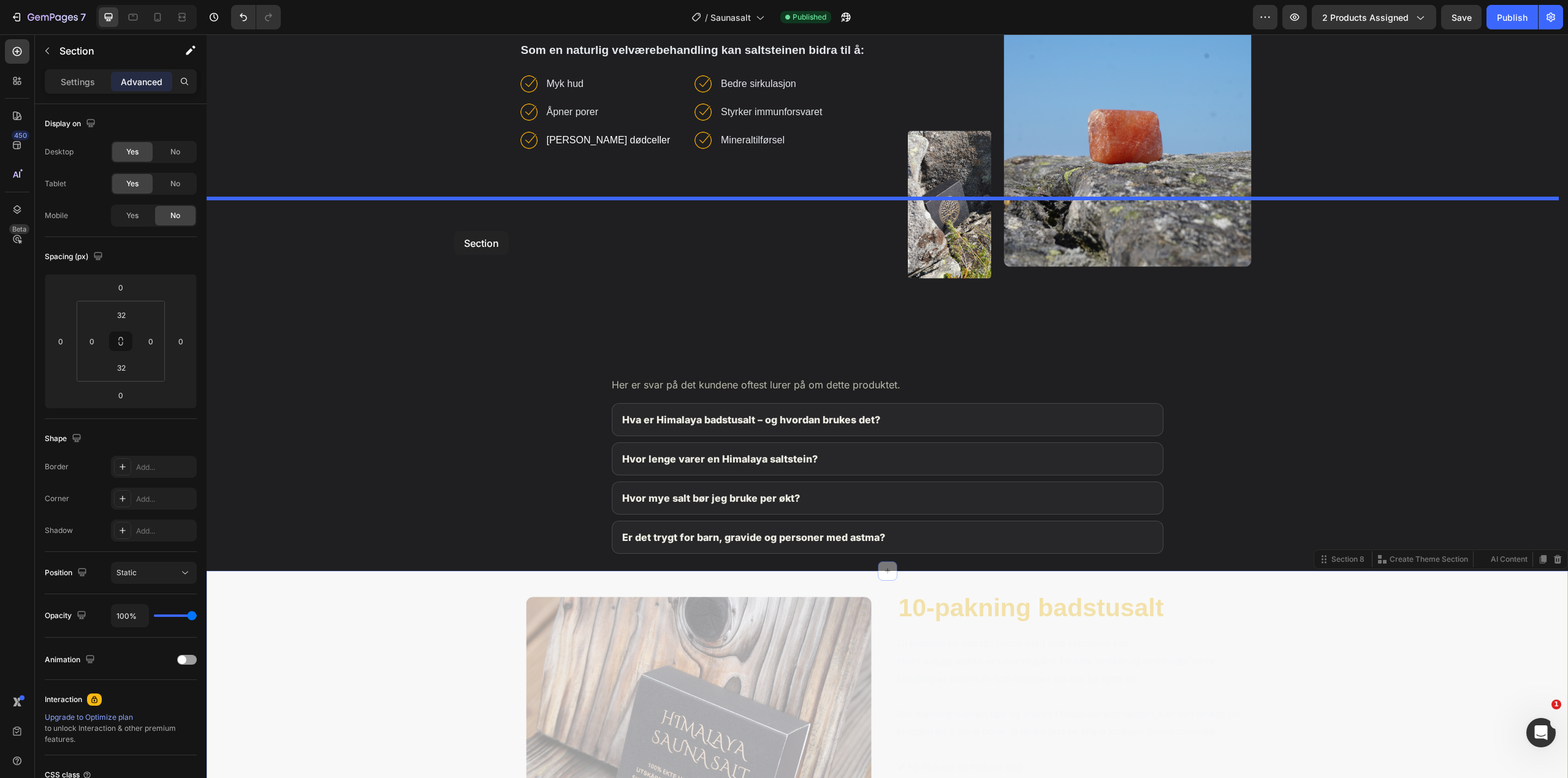
drag, startPoint x: 407, startPoint y: 217, endPoint x: 454, endPoint y: 231, distance: 49.0
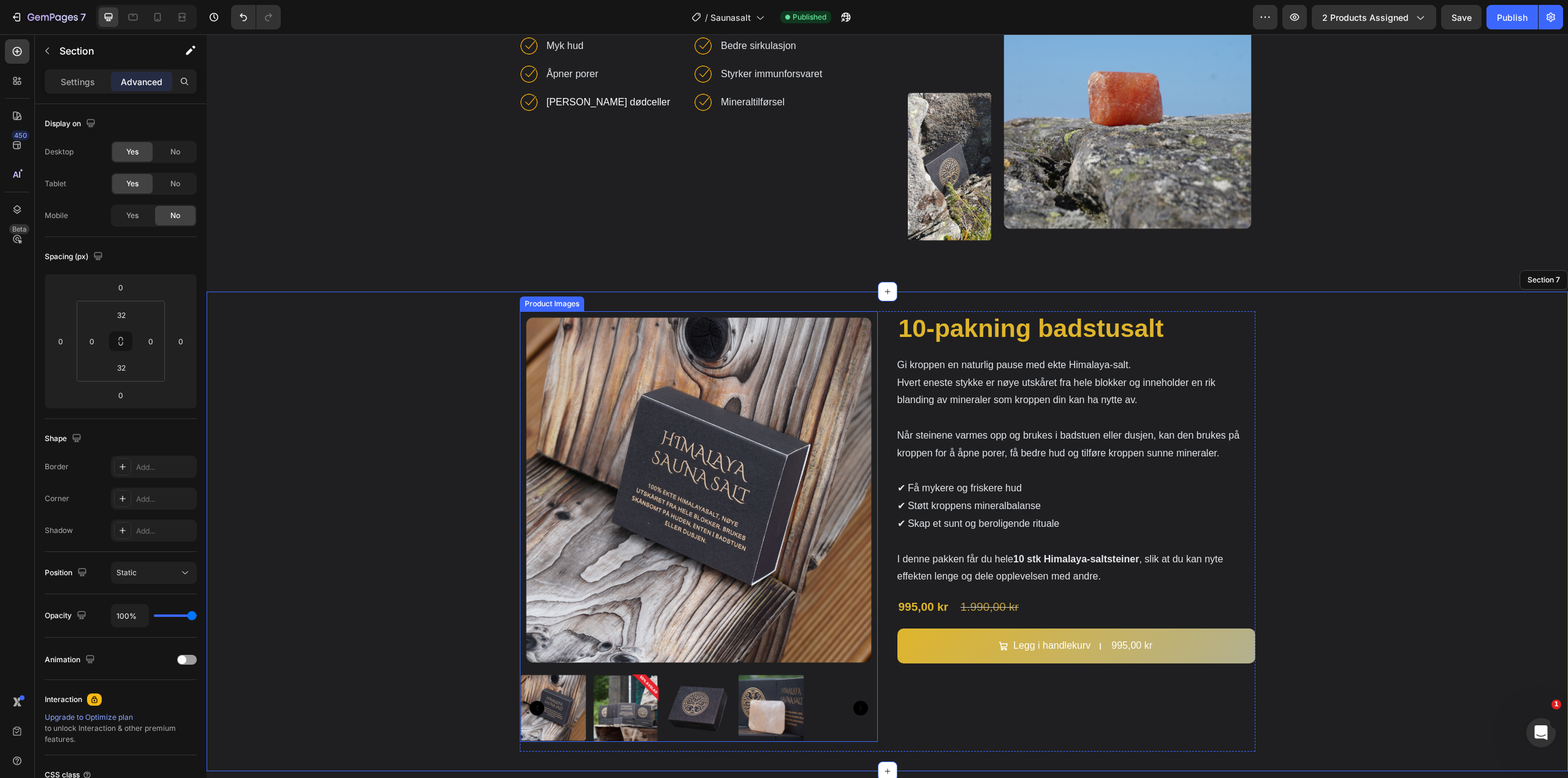
scroll to position [1780, 0]
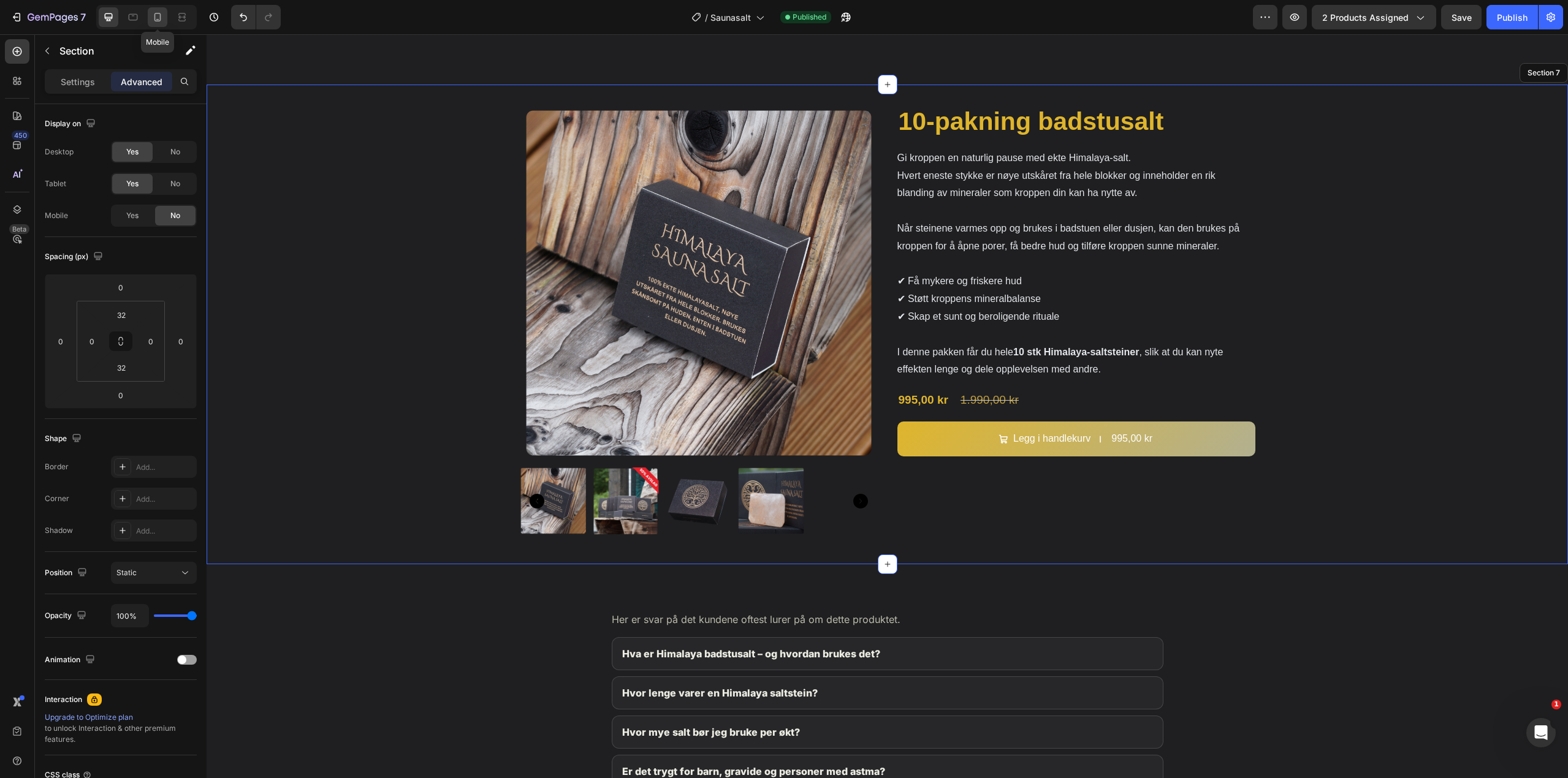
click at [155, 19] on icon at bounding box center [158, 18] width 7 height 9
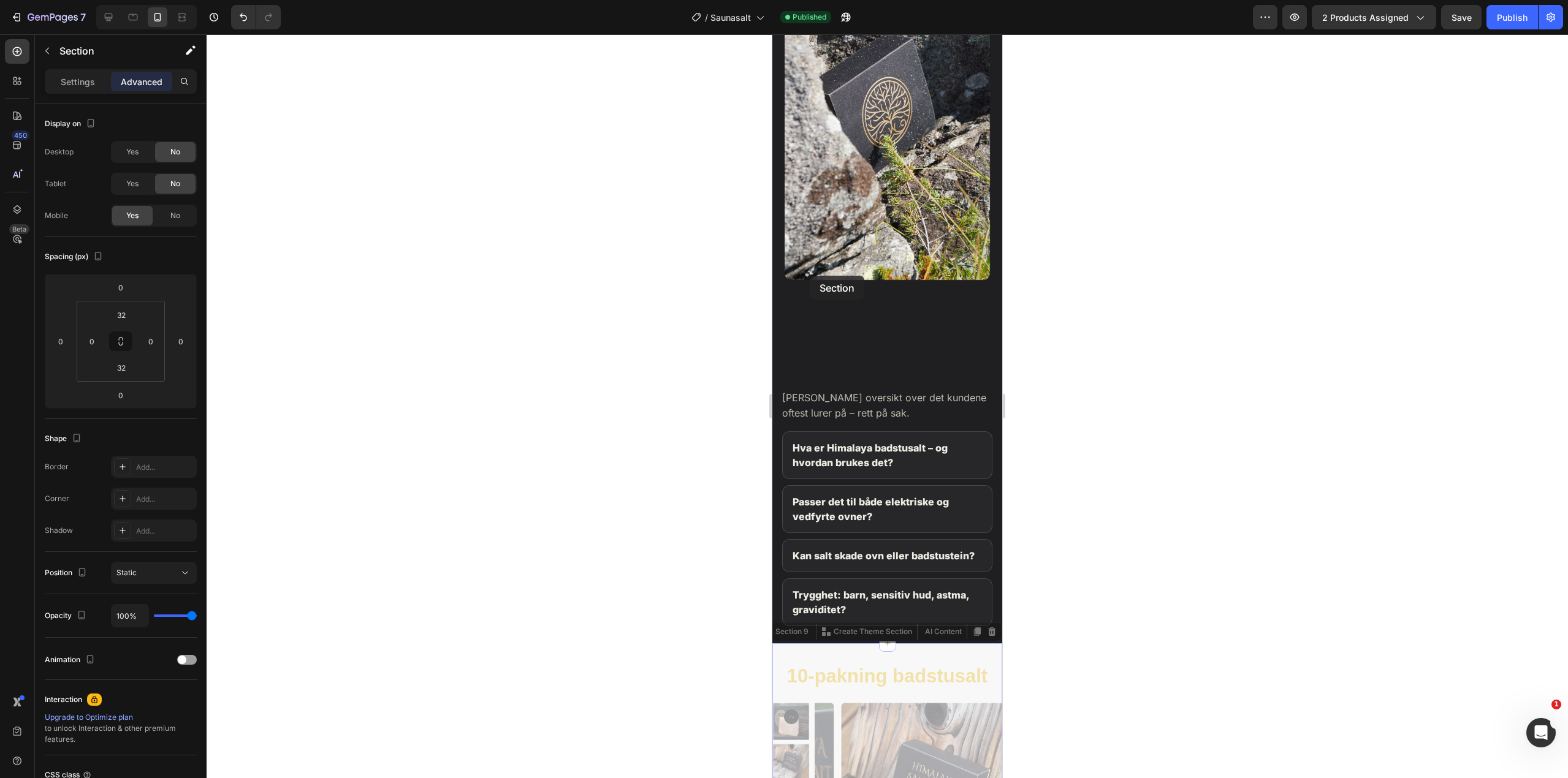
scroll to position [2000, 0]
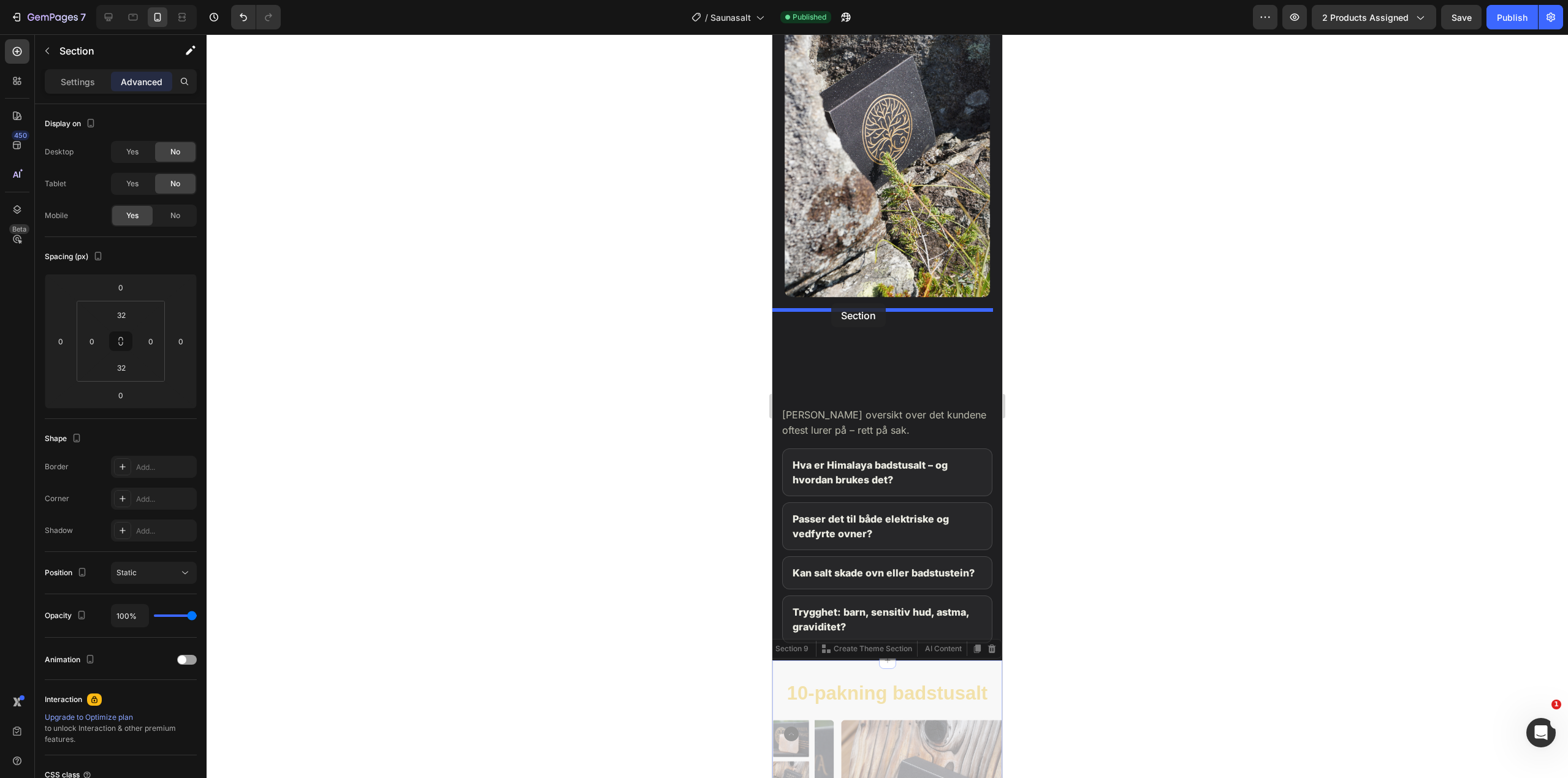
drag, startPoint x: 810, startPoint y: 275, endPoint x: 831, endPoint y: 304, distance: 35.8
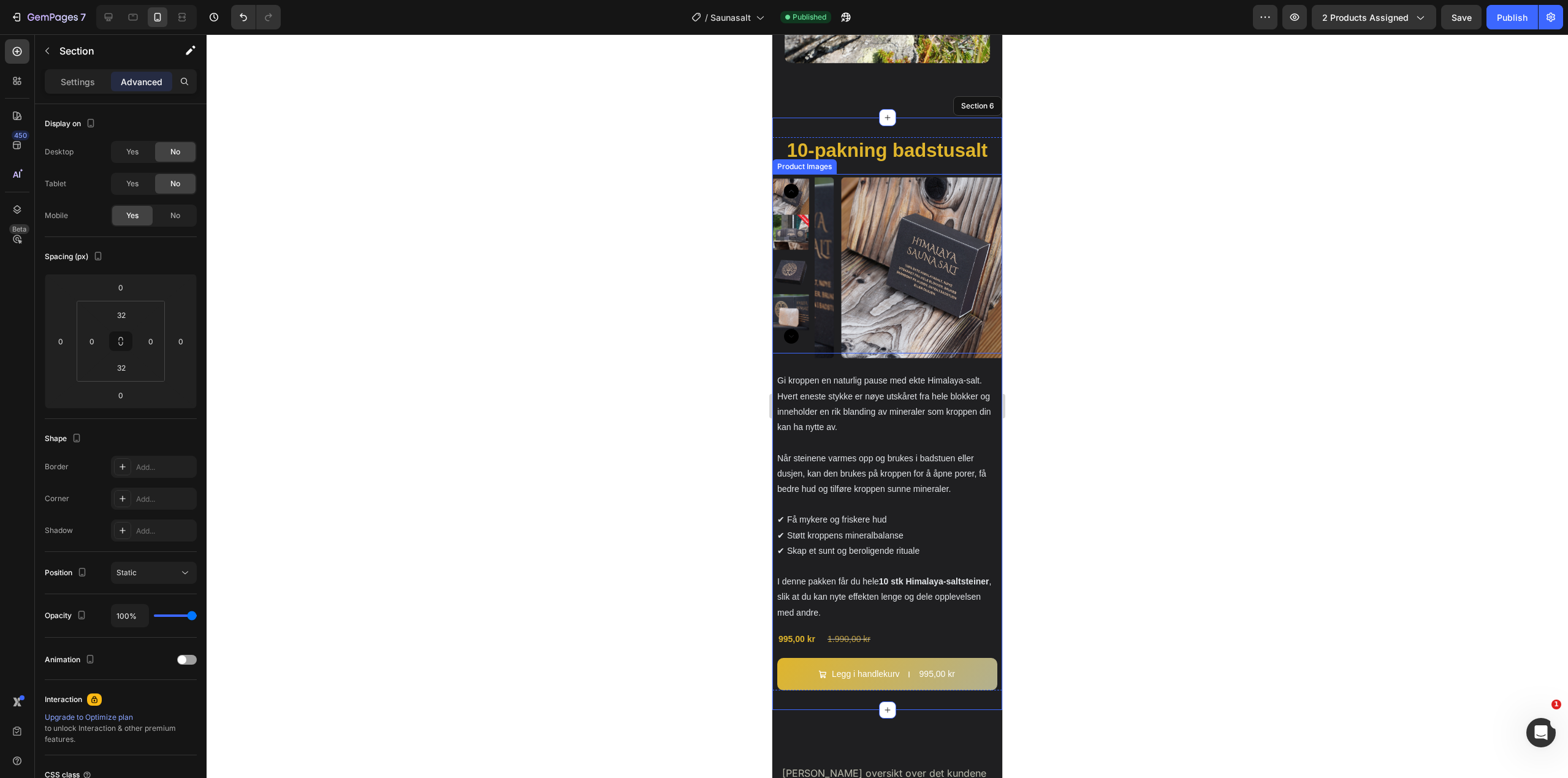
scroll to position [2244, 0]
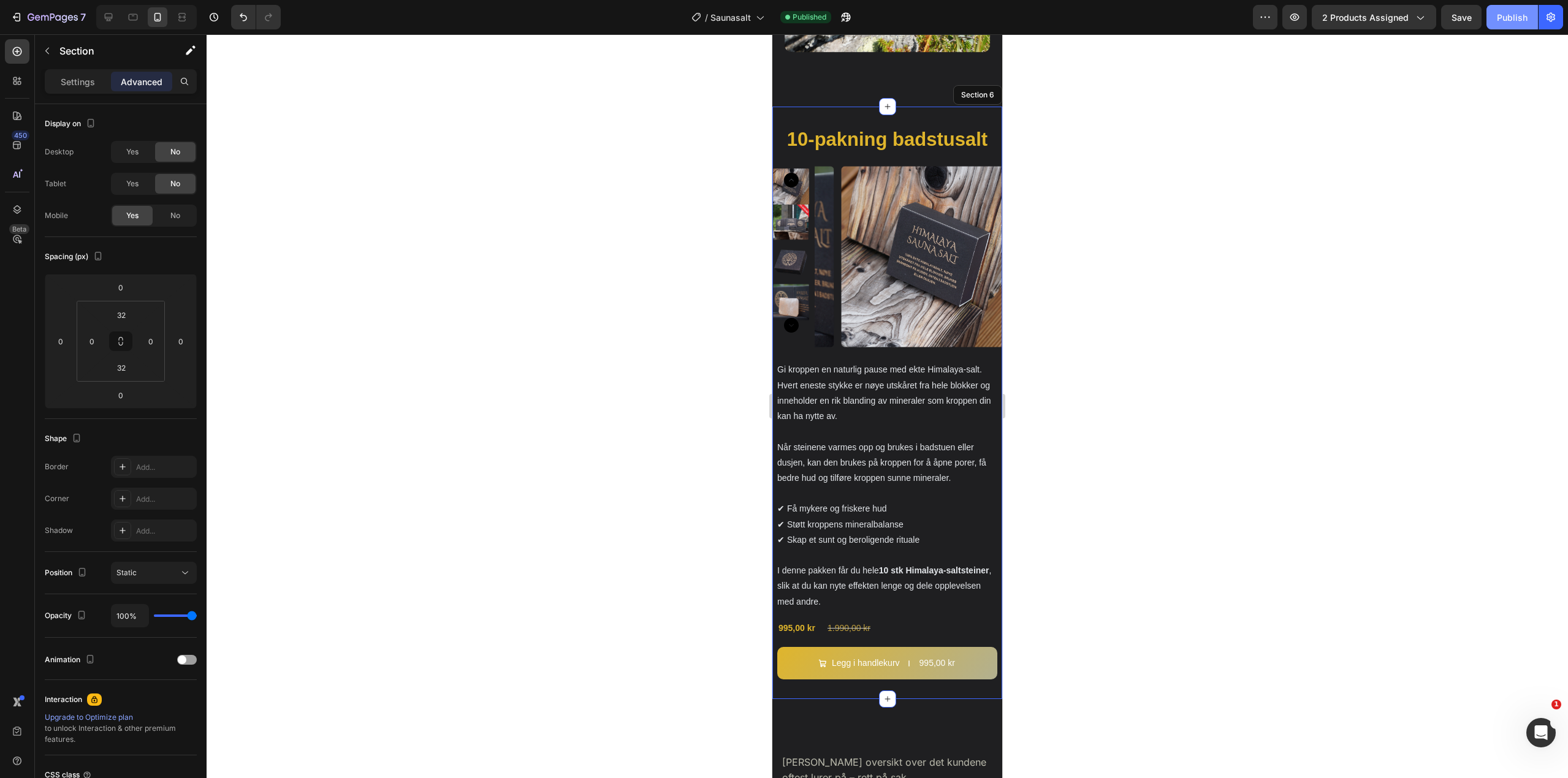
click at [1510, 11] on div "Publish" at bounding box center [1512, 18] width 31 height 13
click at [1385, 18] on span "2 products assigned" at bounding box center [1365, 18] width 86 height 13
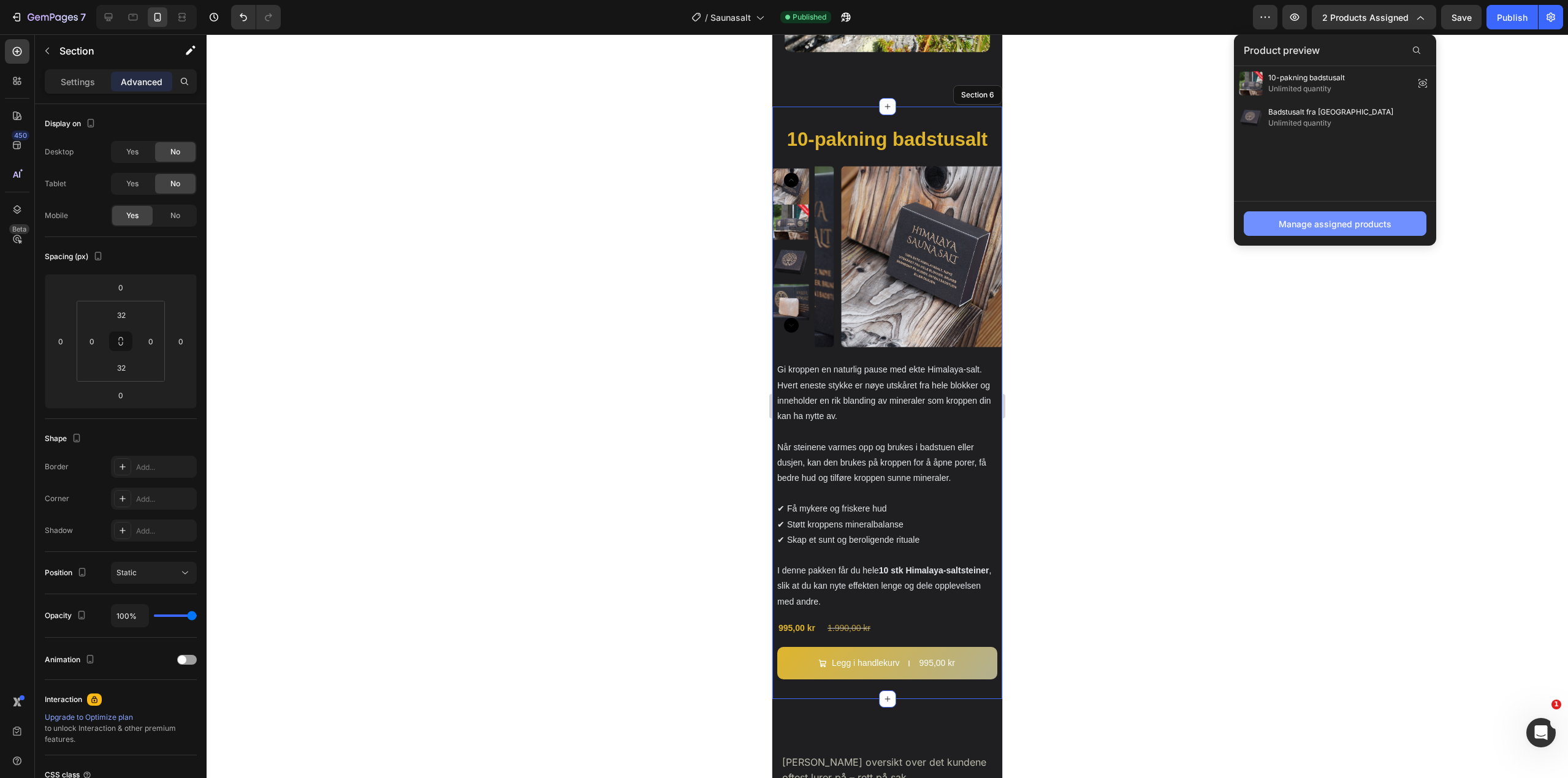
click at [1356, 220] on div "Manage assigned products" at bounding box center [1335, 224] width 113 height 13
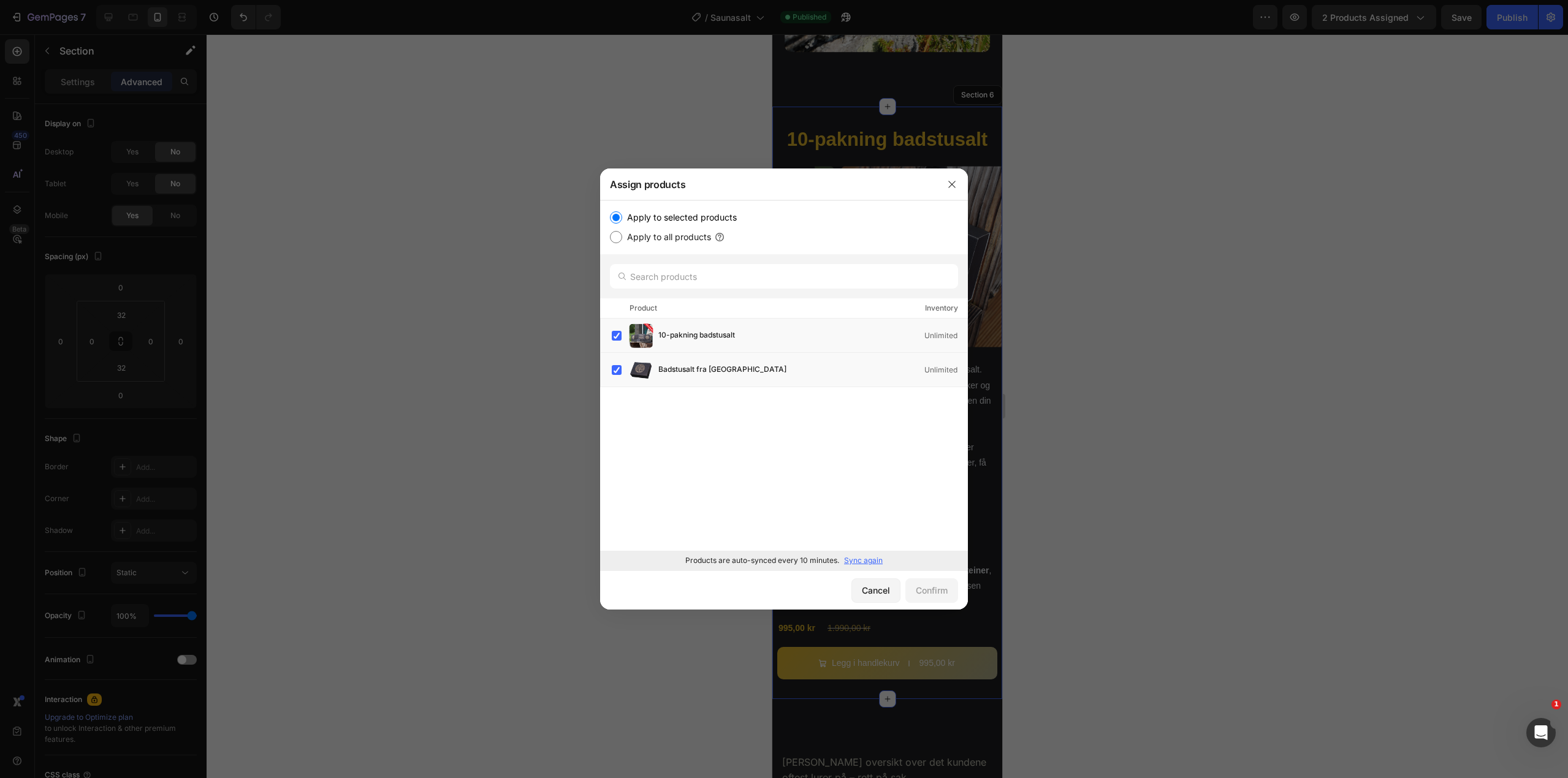
click at [869, 562] on p "Sync again" at bounding box center [863, 561] width 39 height 11
click at [954, 180] on icon "button" at bounding box center [951, 184] width 10 height 10
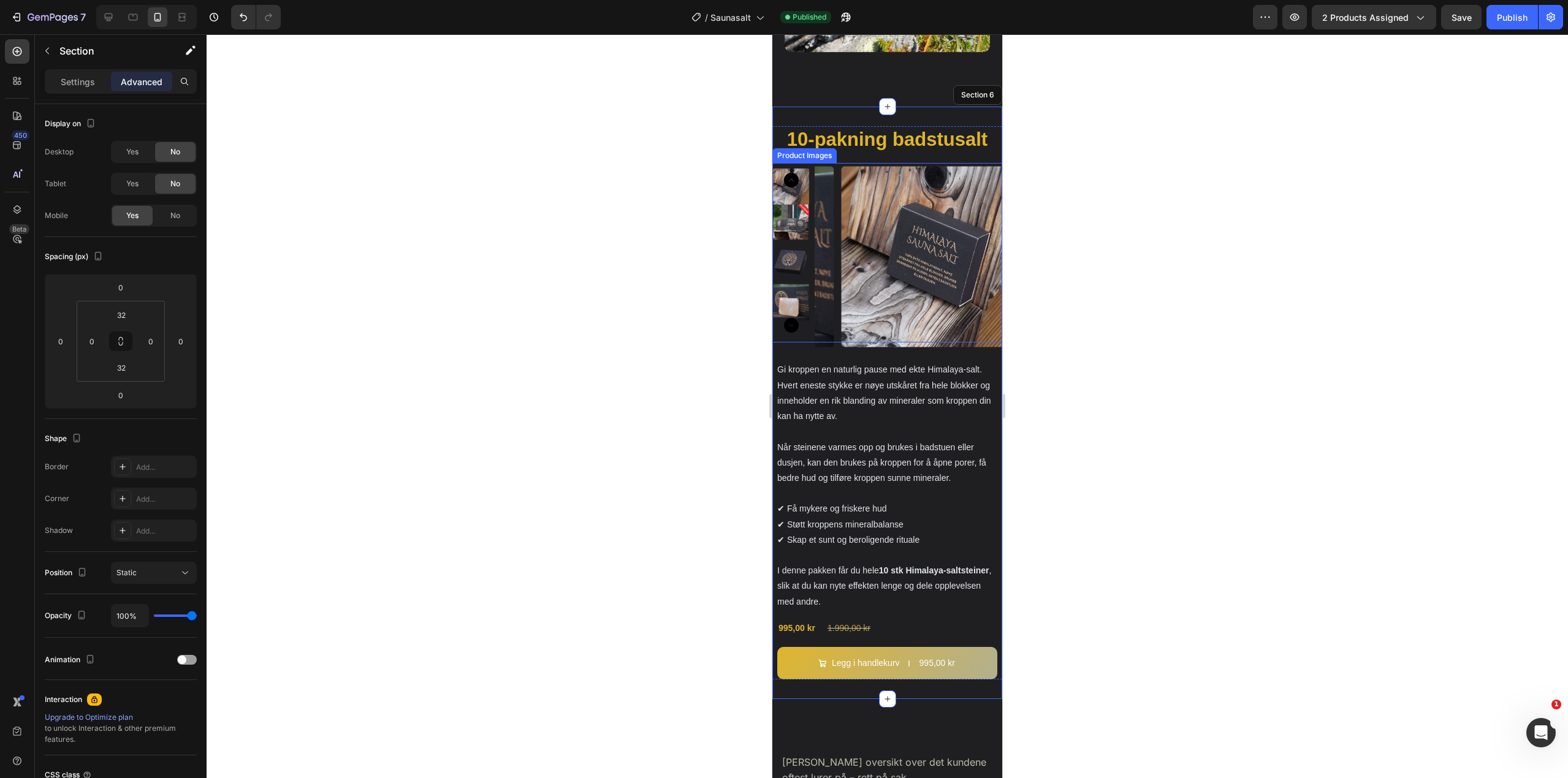
click at [878, 163] on img at bounding box center [931, 256] width 187 height 187
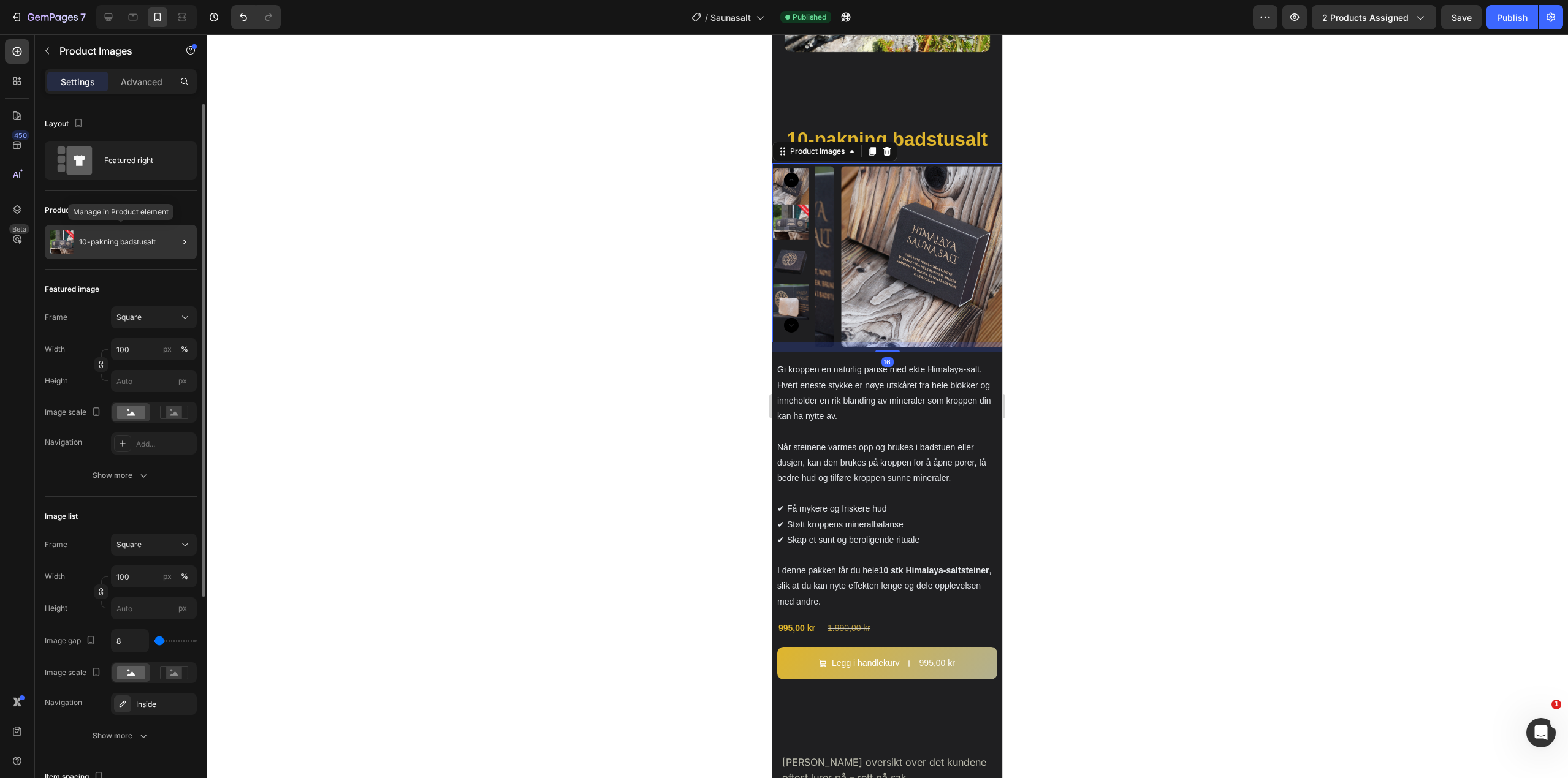
click at [116, 233] on div "10-pakning badstusalt" at bounding box center [121, 242] width 152 height 34
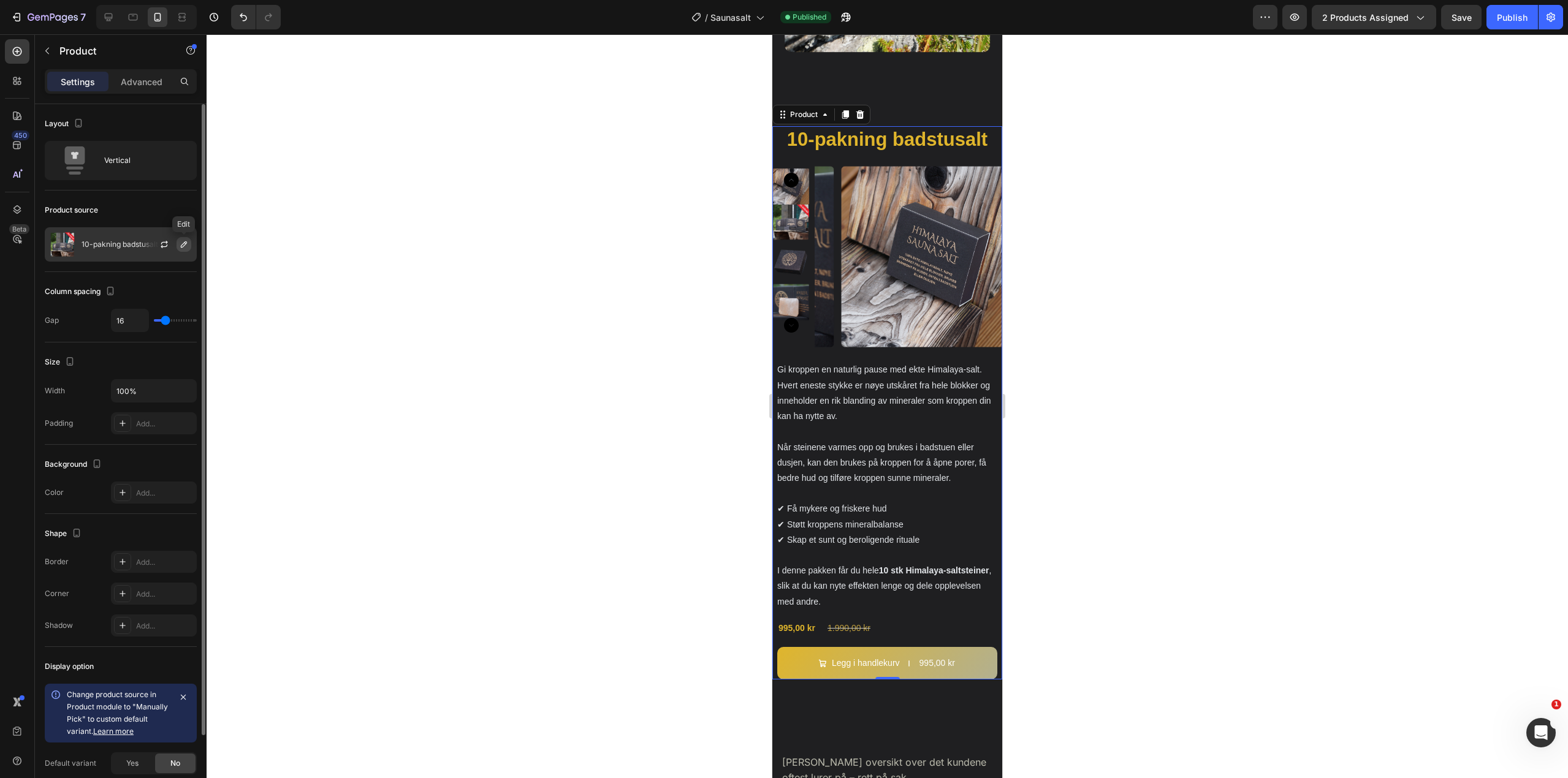
click at [184, 245] on icon "button" at bounding box center [183, 244] width 10 height 10
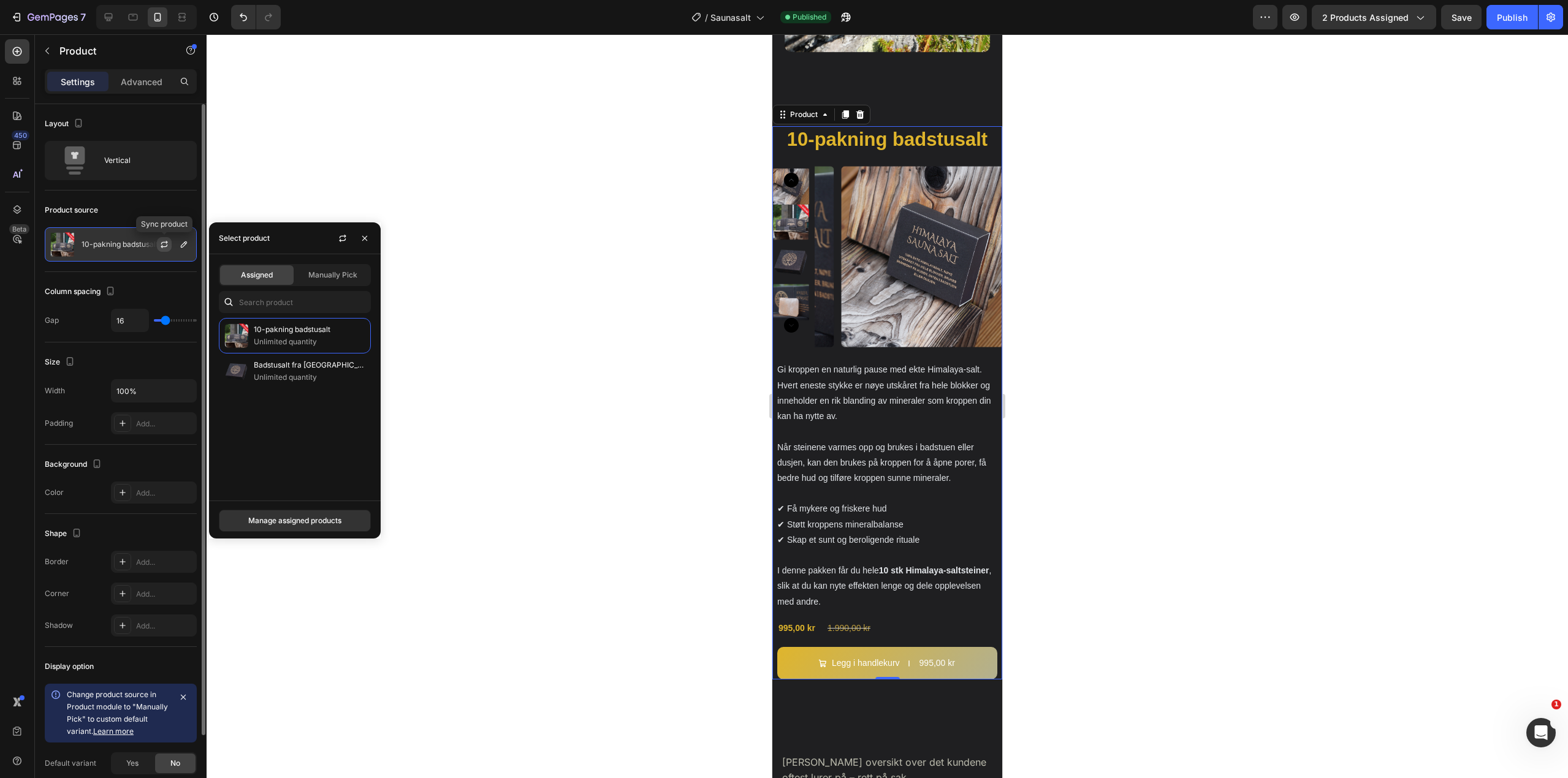
click at [159, 240] on icon "button" at bounding box center [164, 244] width 10 height 10
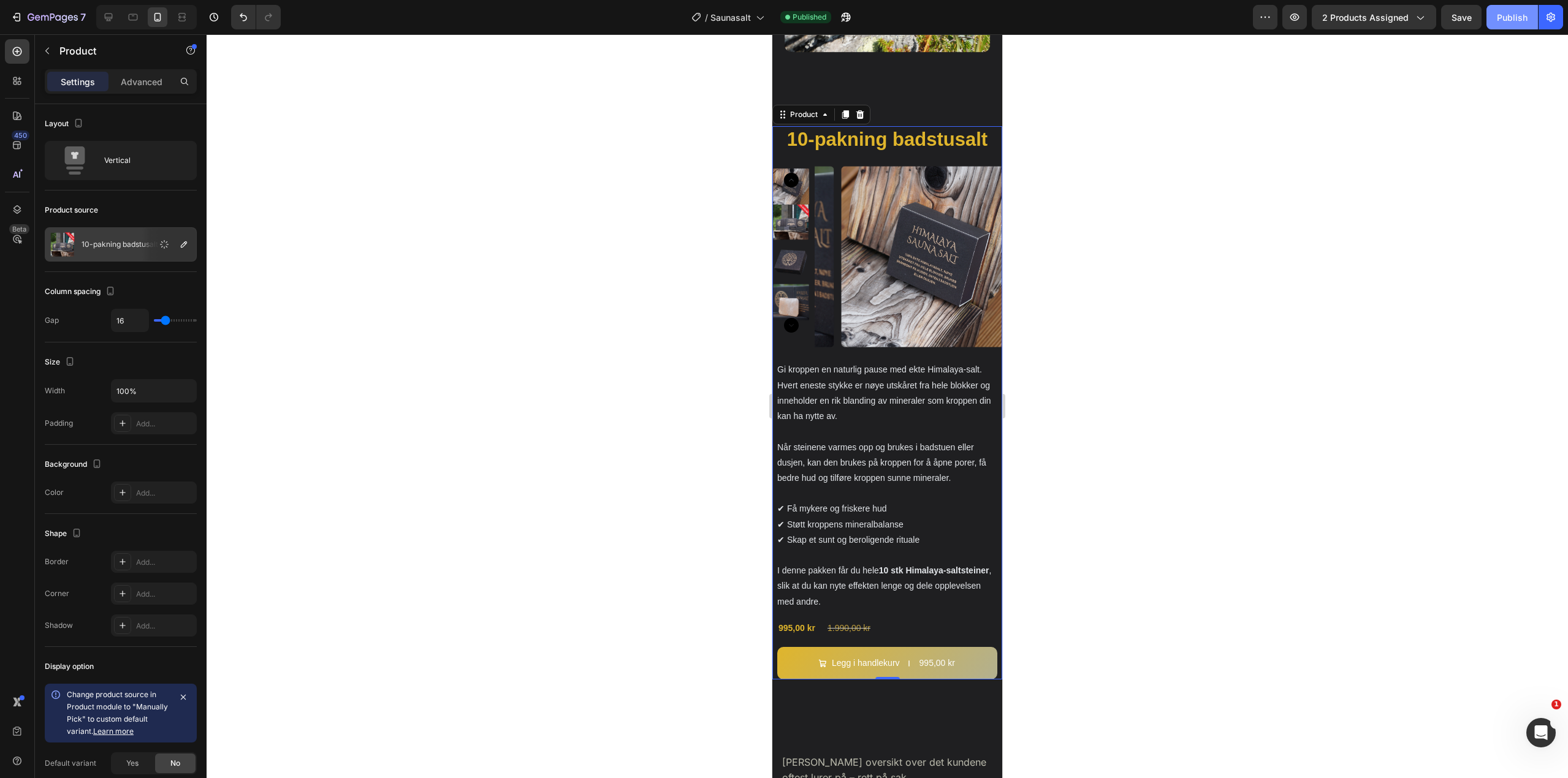
click at [1507, 26] on button "Publish" at bounding box center [1512, 18] width 52 height 25
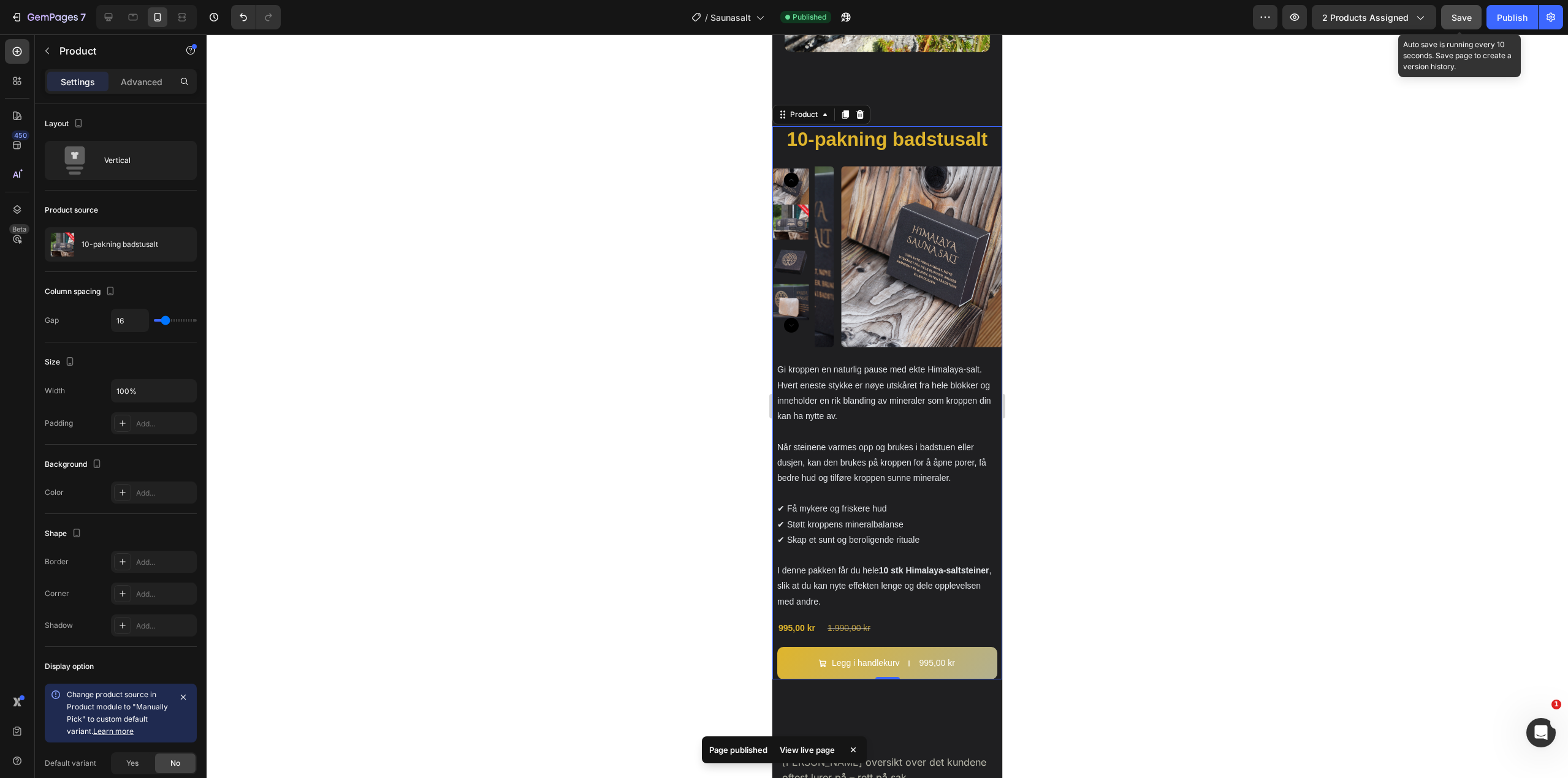
click at [1462, 12] on span "Save" at bounding box center [1461, 18] width 20 height 11
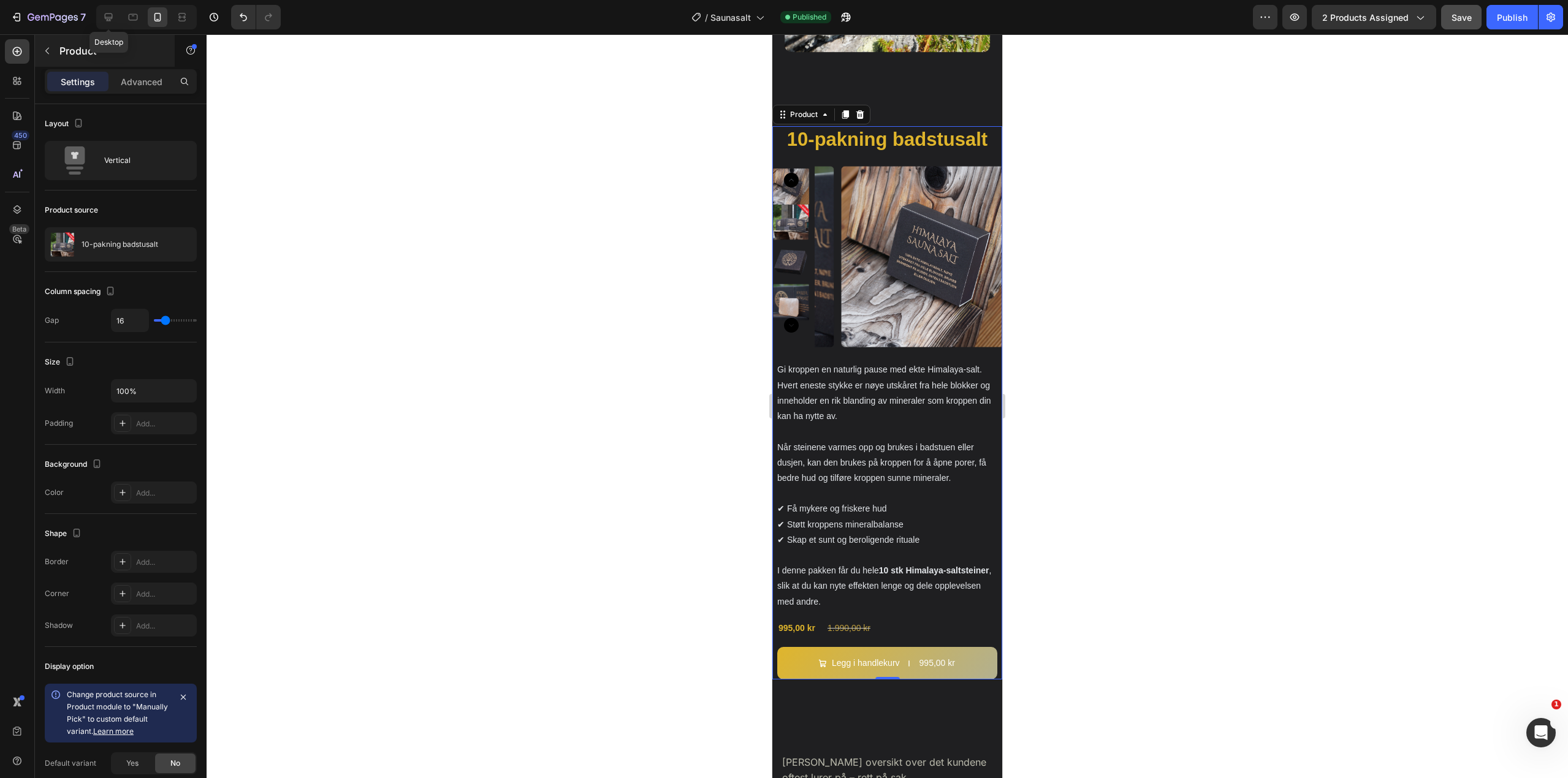
drag, startPoint x: 104, startPoint y: 13, endPoint x: 136, endPoint y: 44, distance: 44.6
click at [104, 13] on icon at bounding box center [108, 18] width 12 height 12
type input "32"
type input "1200"
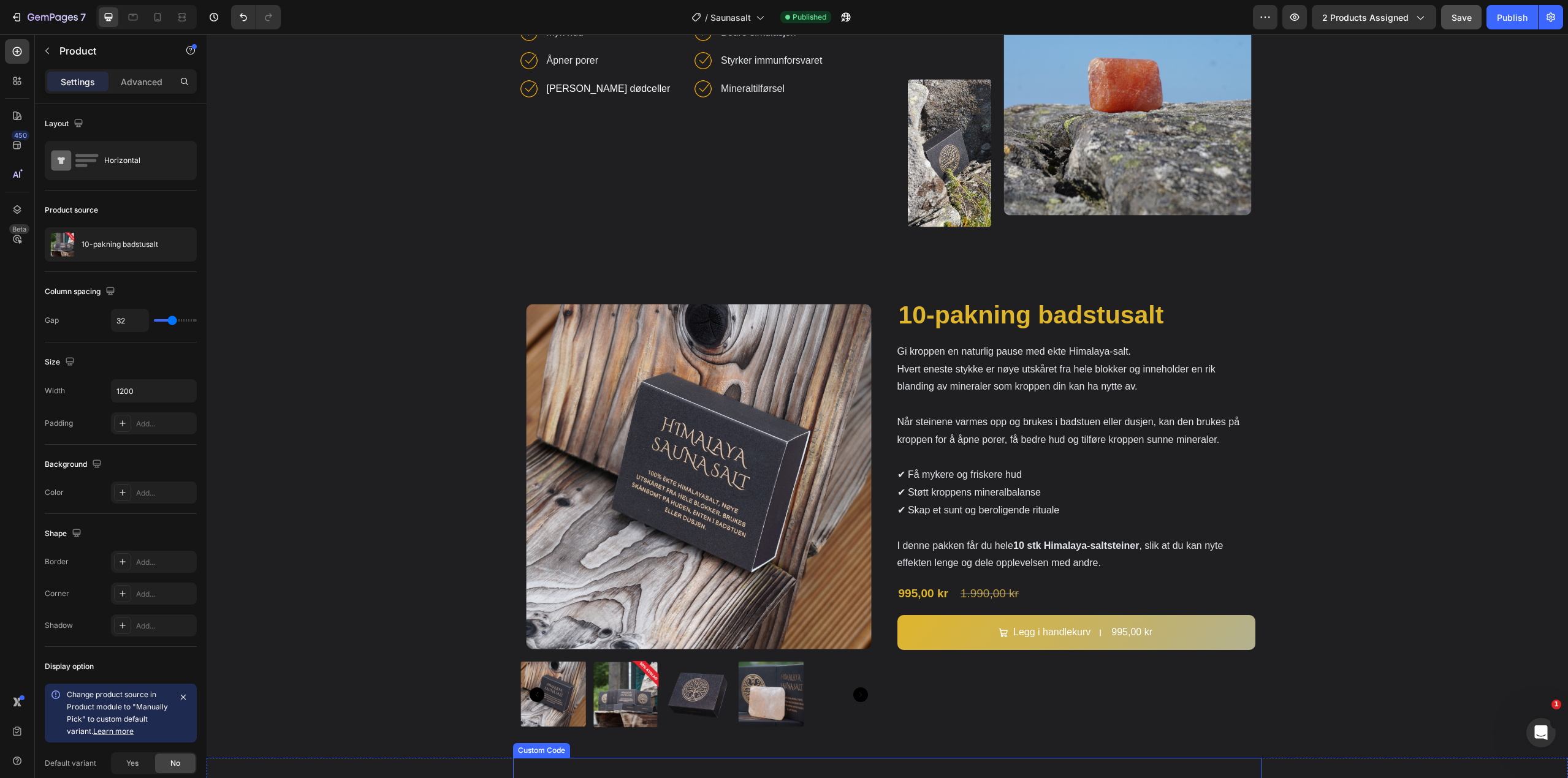
scroll to position [1566, 0]
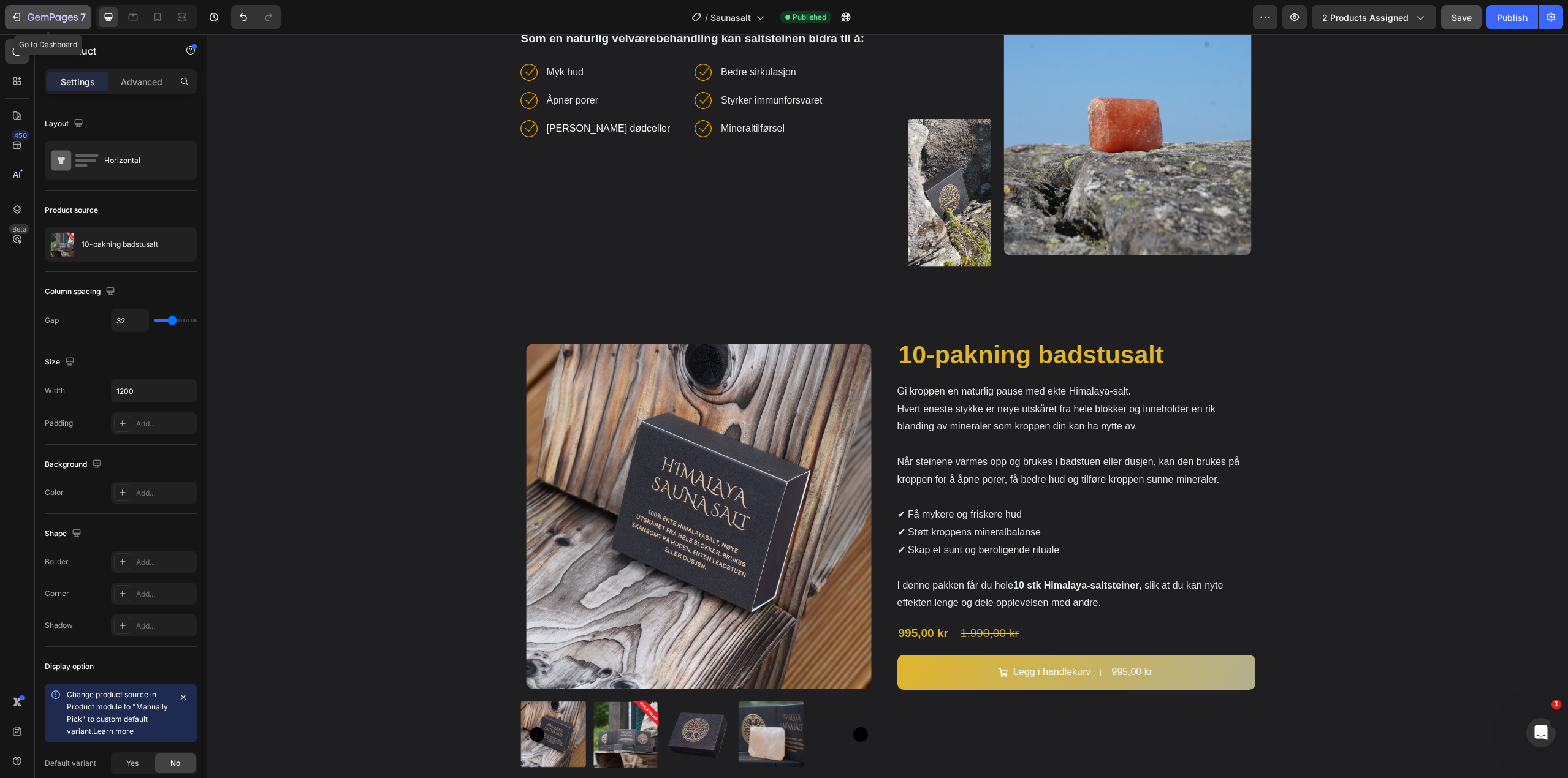
click at [26, 18] on div "7" at bounding box center [48, 17] width 76 height 15
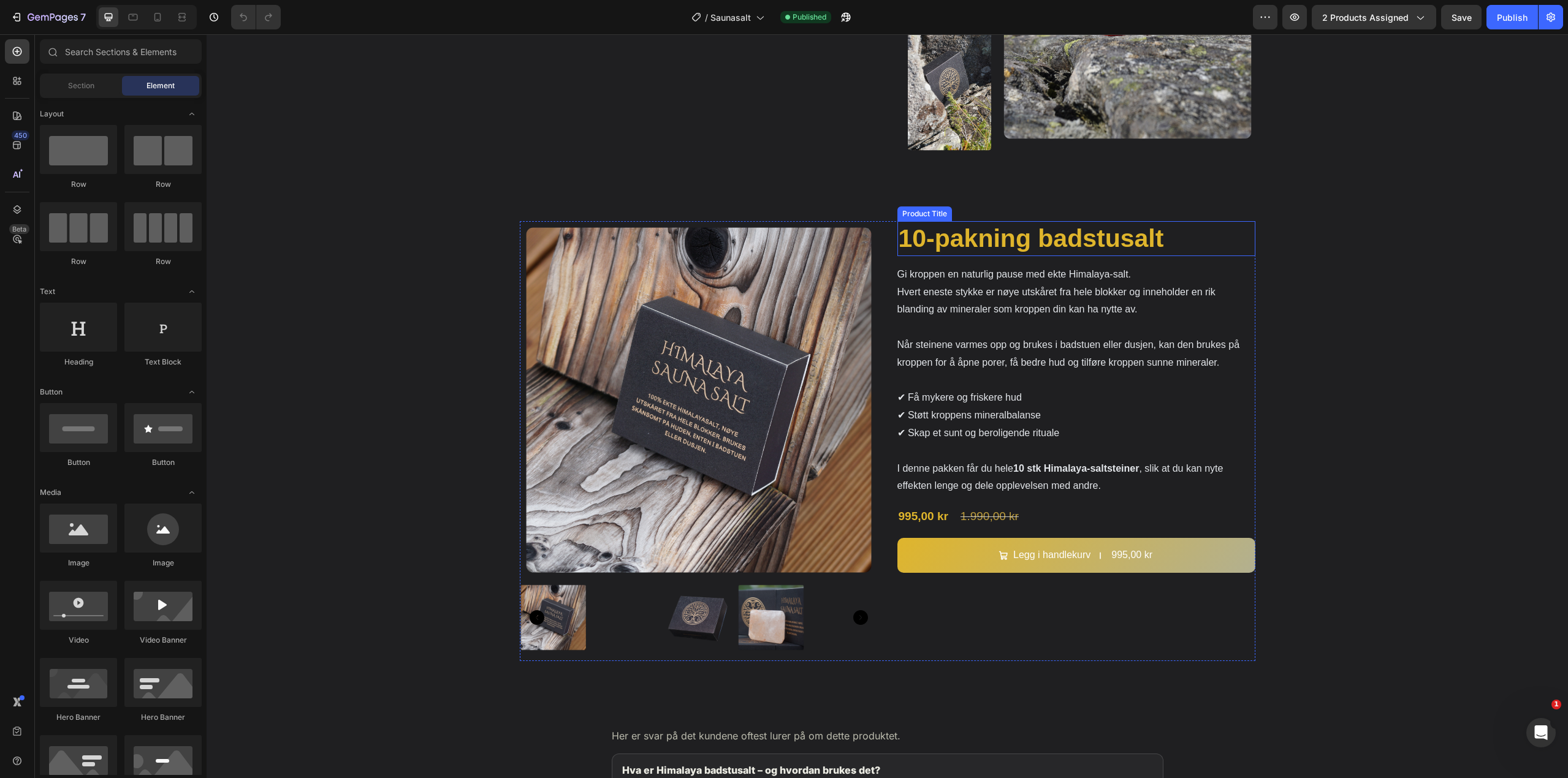
scroll to position [1471, 0]
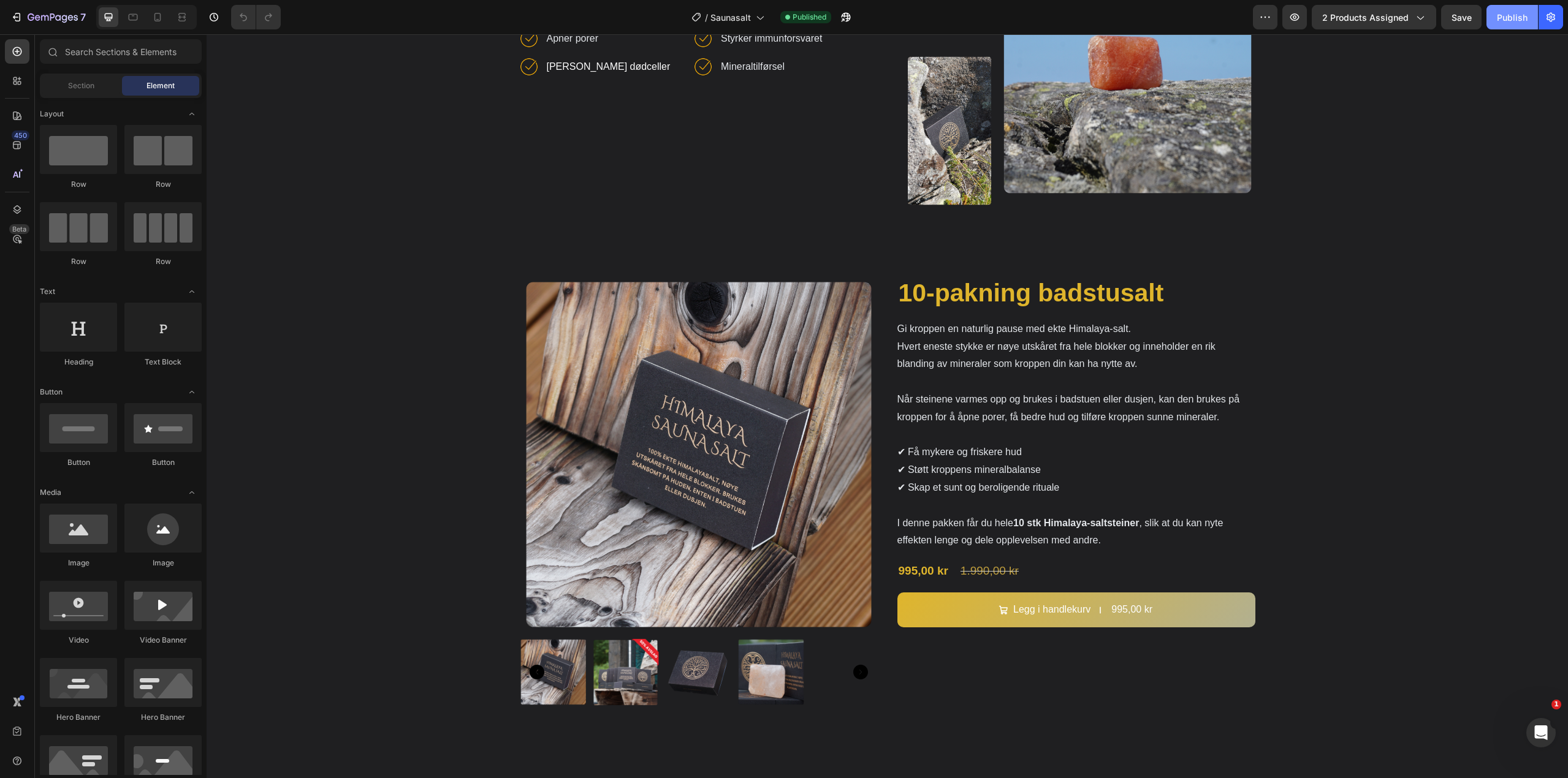
click at [1497, 18] on div "Publish" at bounding box center [1512, 18] width 31 height 13
click at [1352, 15] on span "2 products assigned" at bounding box center [1365, 18] width 86 height 13
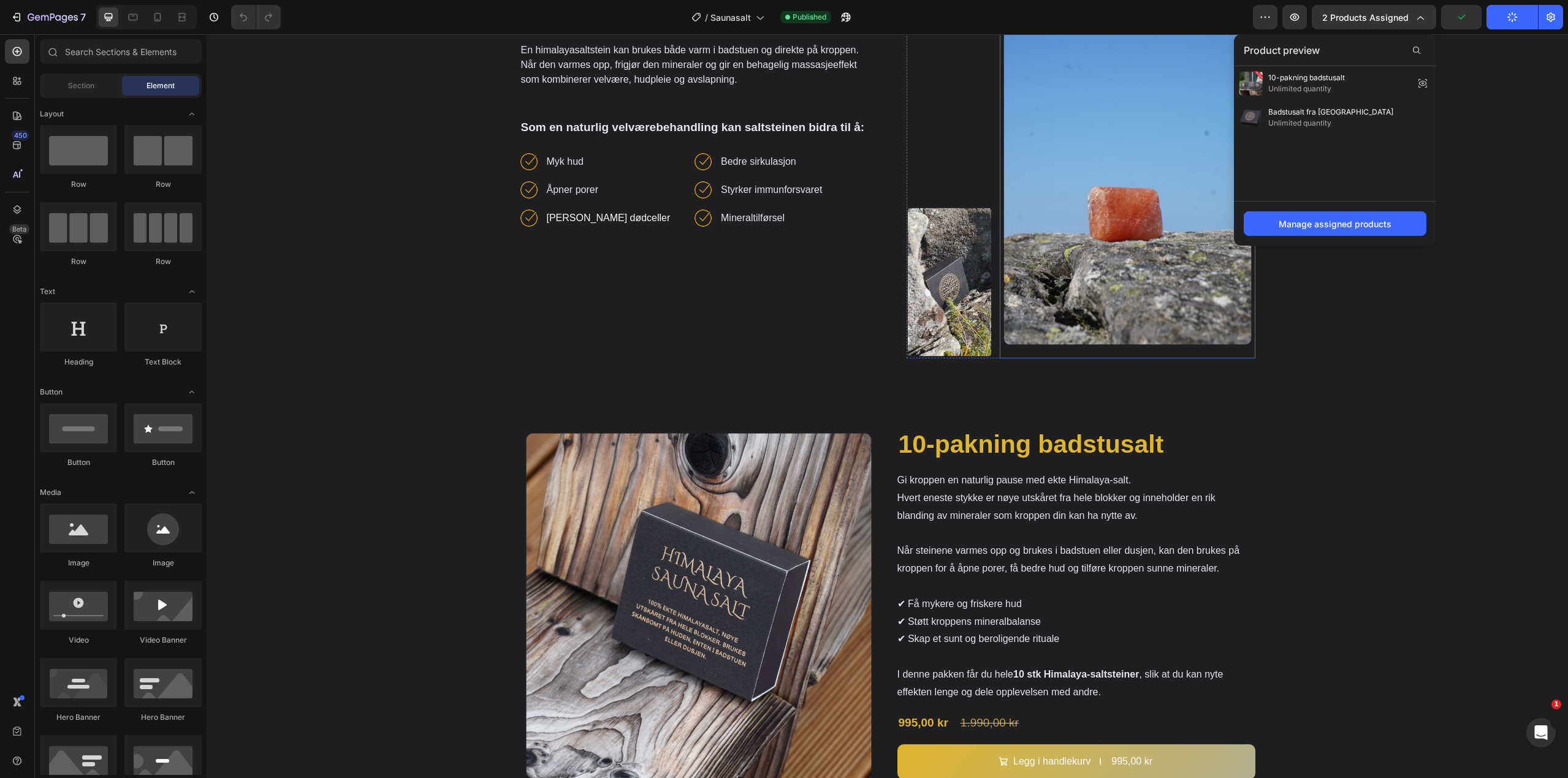
scroll to position [1164, 0]
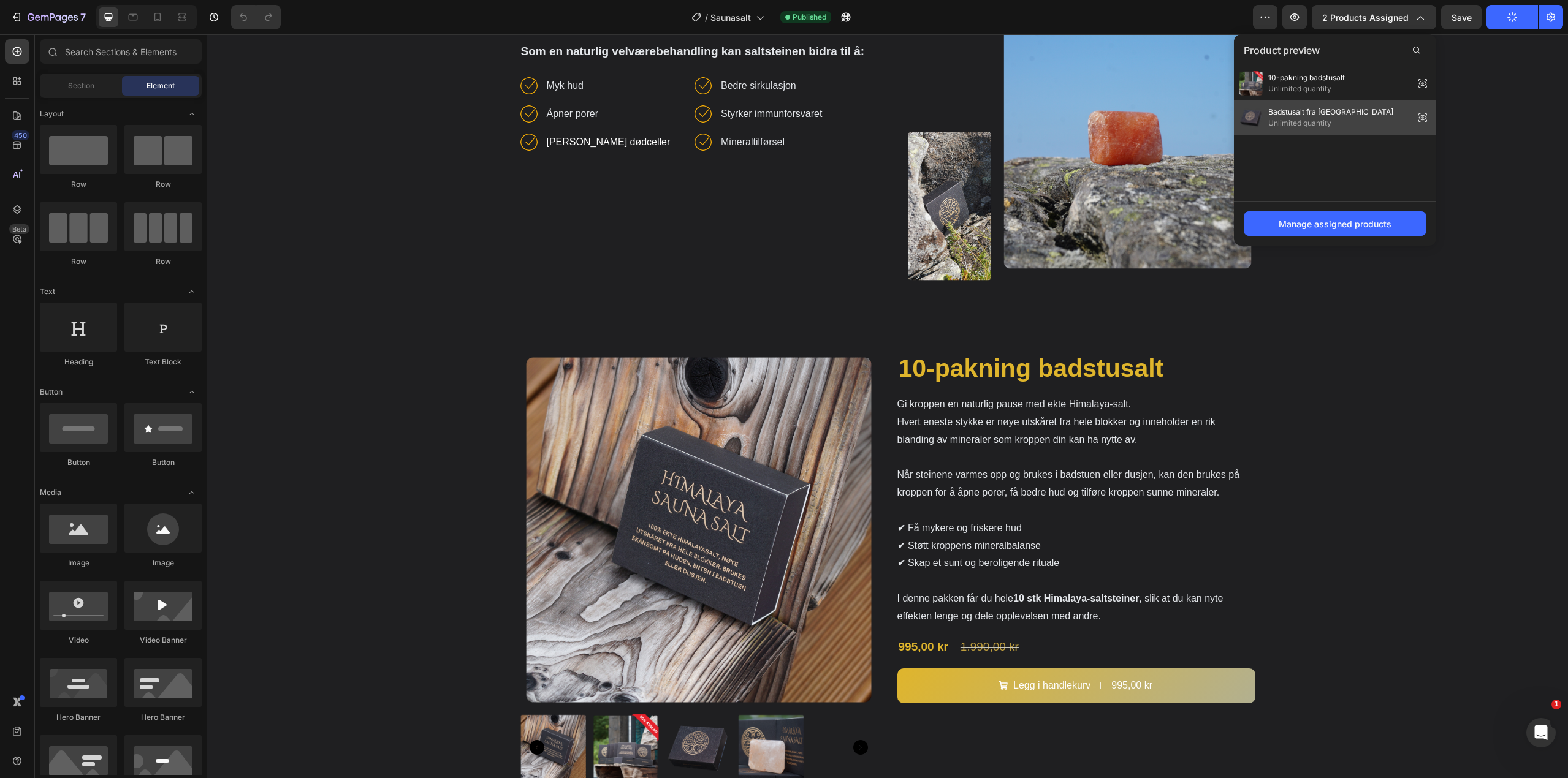
click at [1424, 119] on icon at bounding box center [1423, 118] width 18 height 18
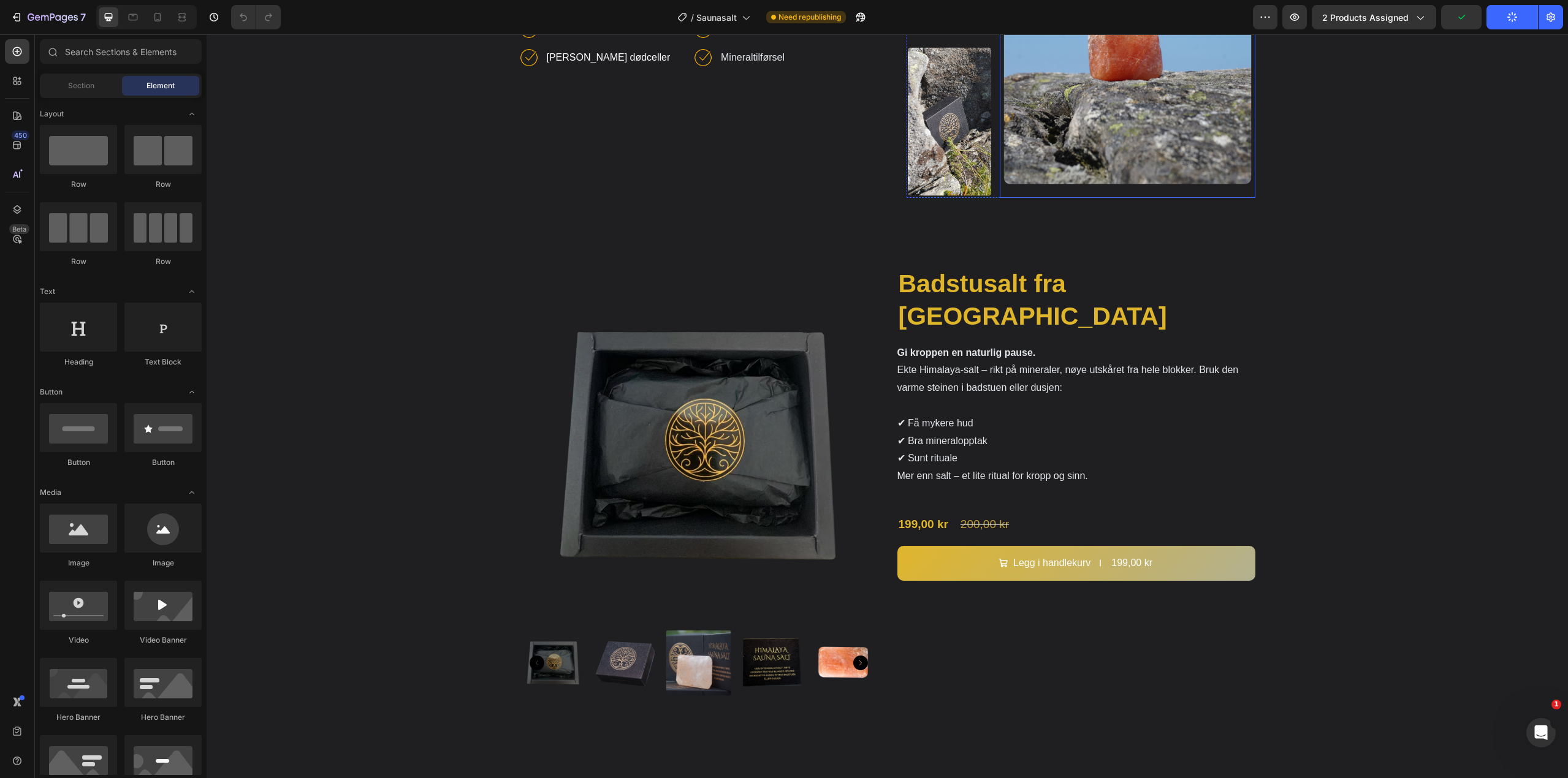
scroll to position [1288, 0]
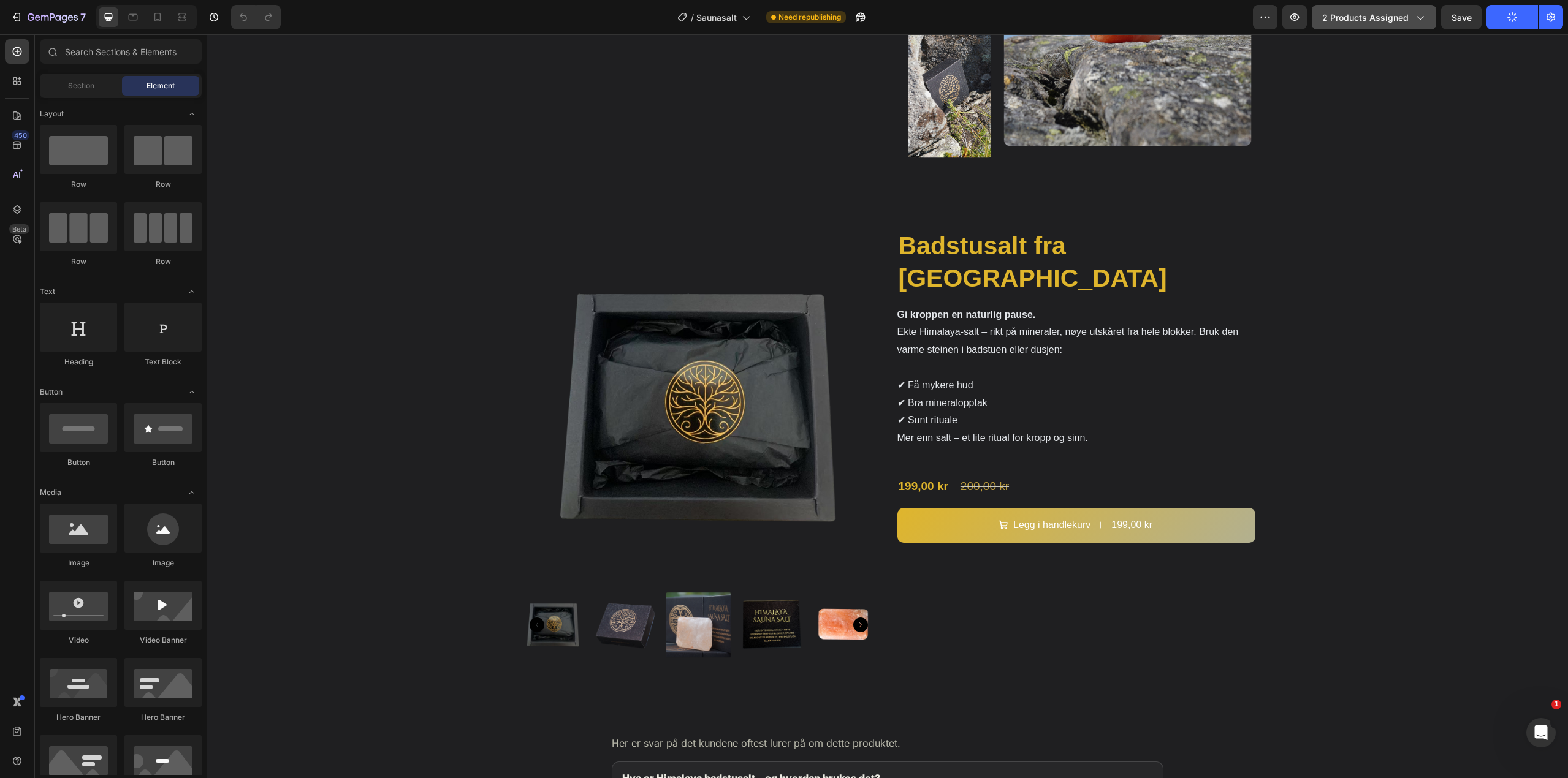
click at [1405, 26] on button "2 products assigned" at bounding box center [1373, 18] width 124 height 25
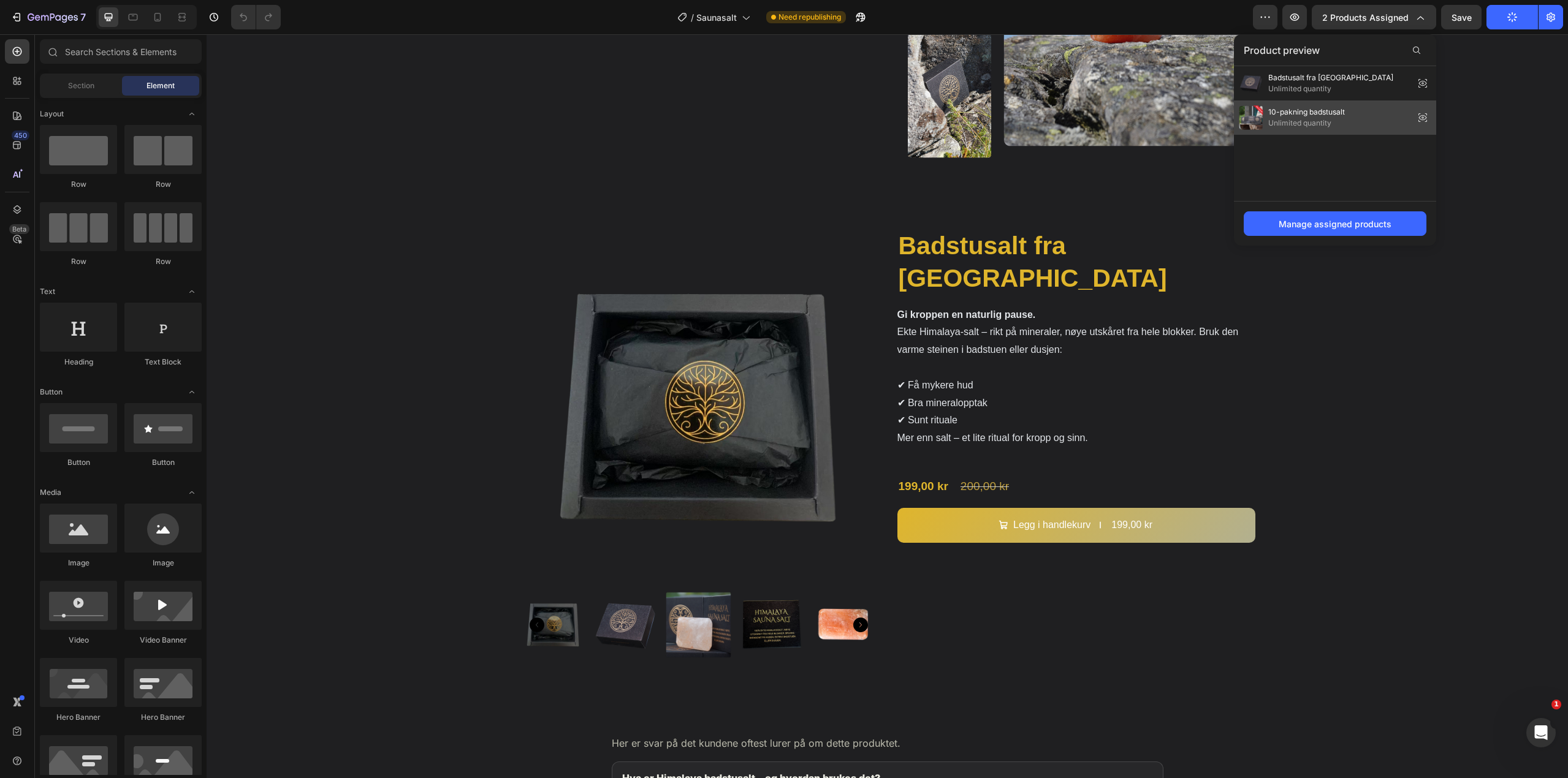
click at [1424, 114] on icon at bounding box center [1423, 118] width 18 height 18
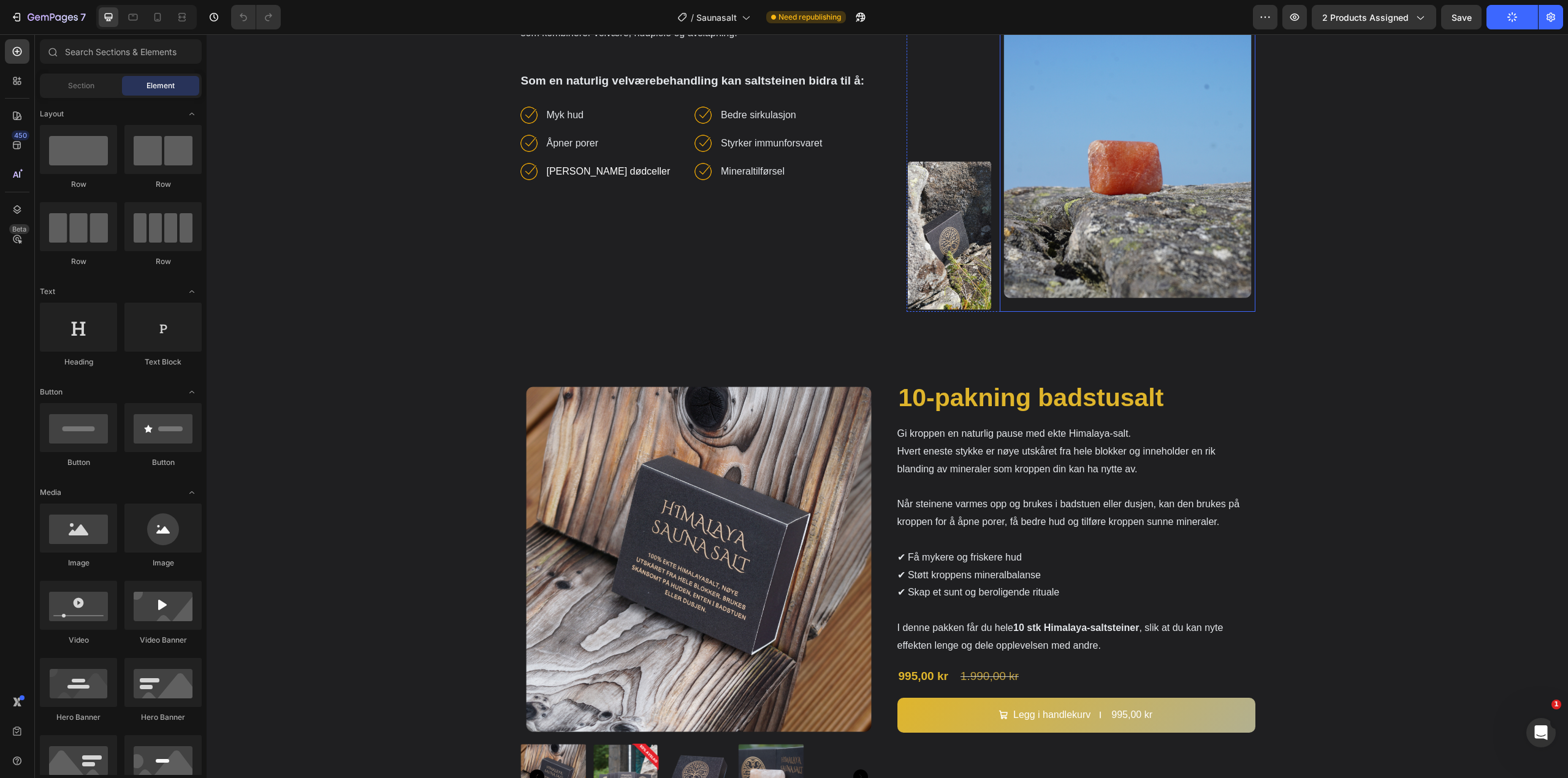
scroll to position [1226, 0]
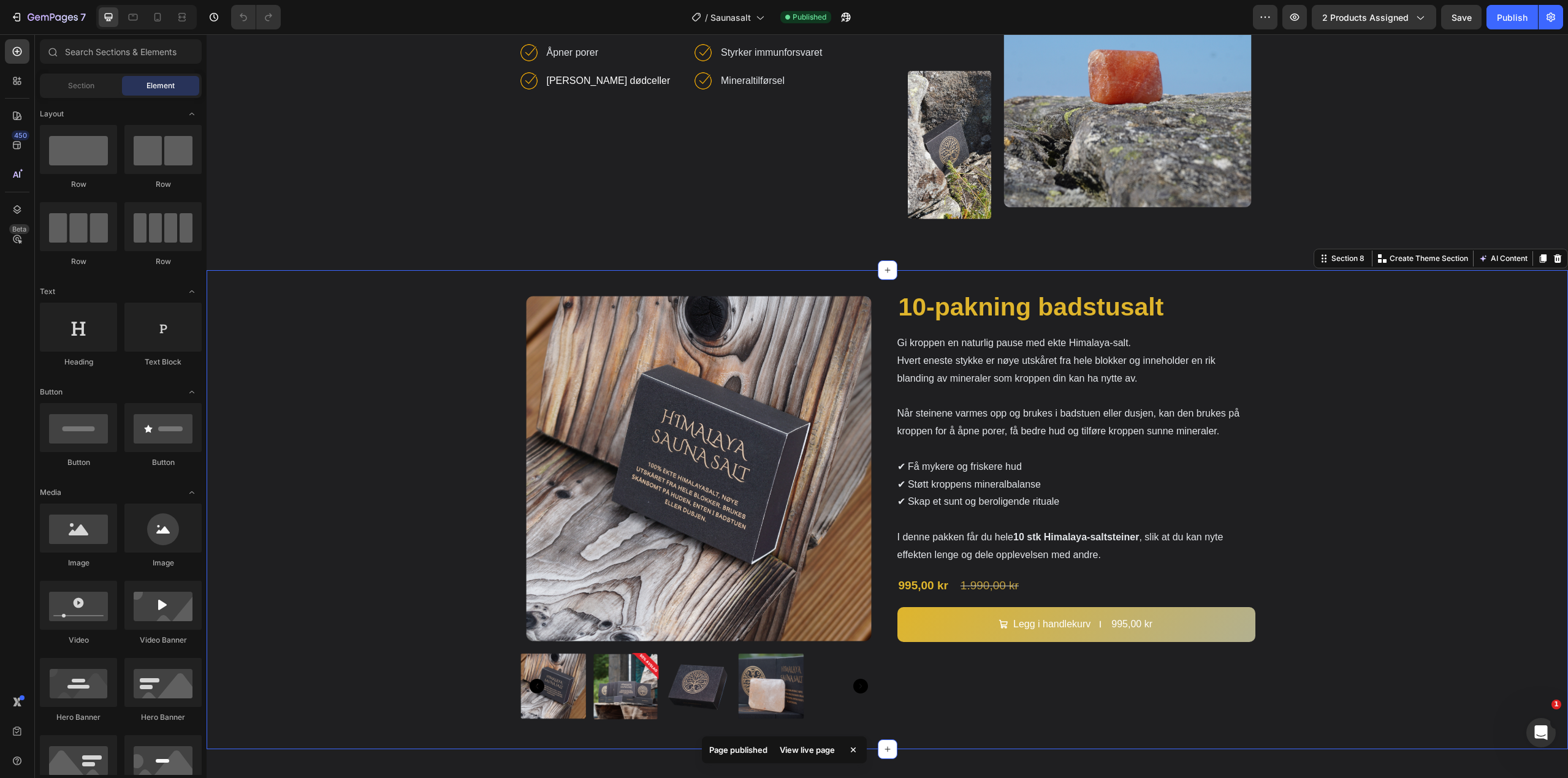
click at [500, 349] on div "Product Images 10-pakning badstusalt Product Title Gi kroppen en naturlig pause…" at bounding box center [887, 510] width 1361 height 440
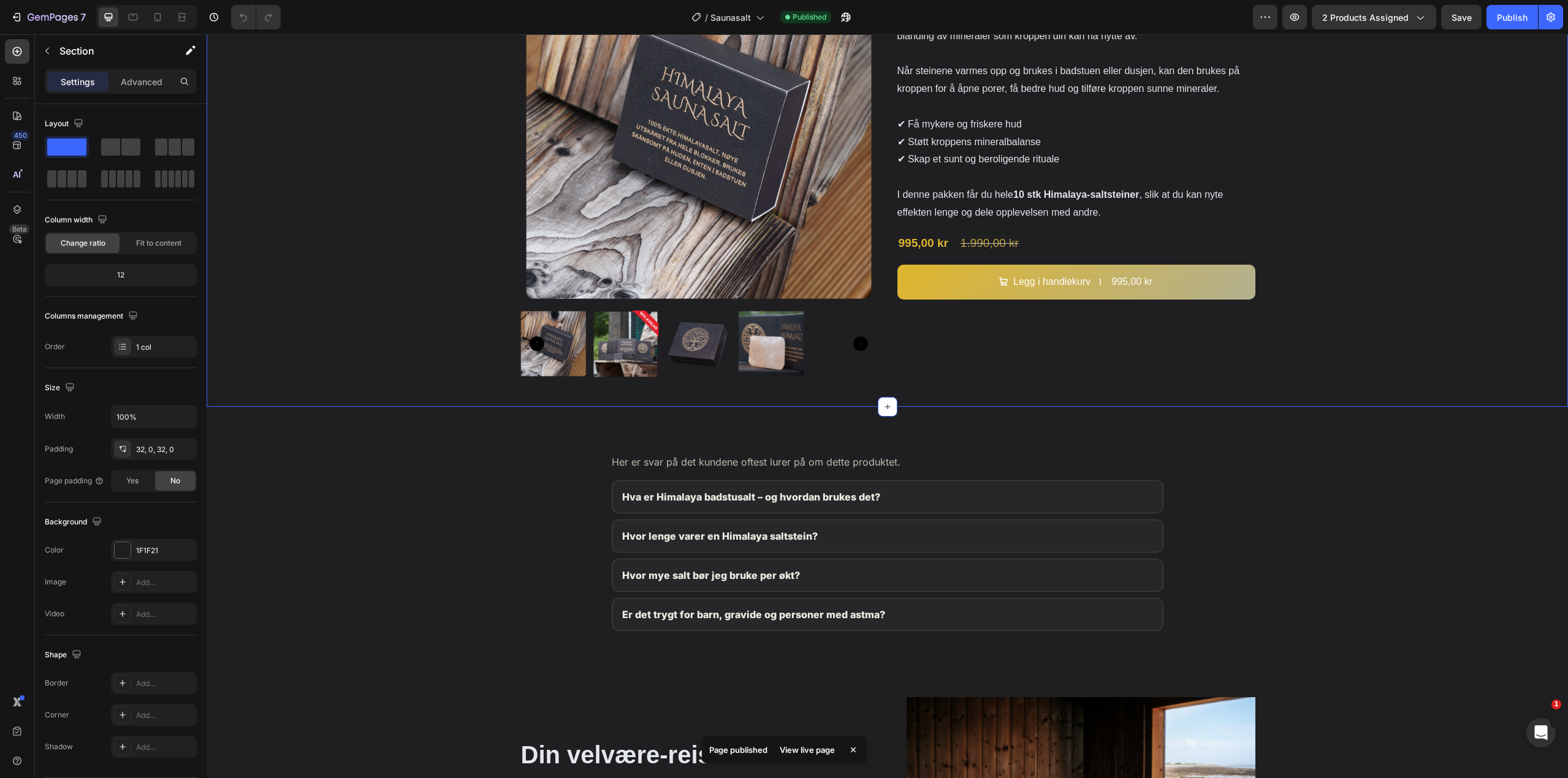
scroll to position [1594, 0]
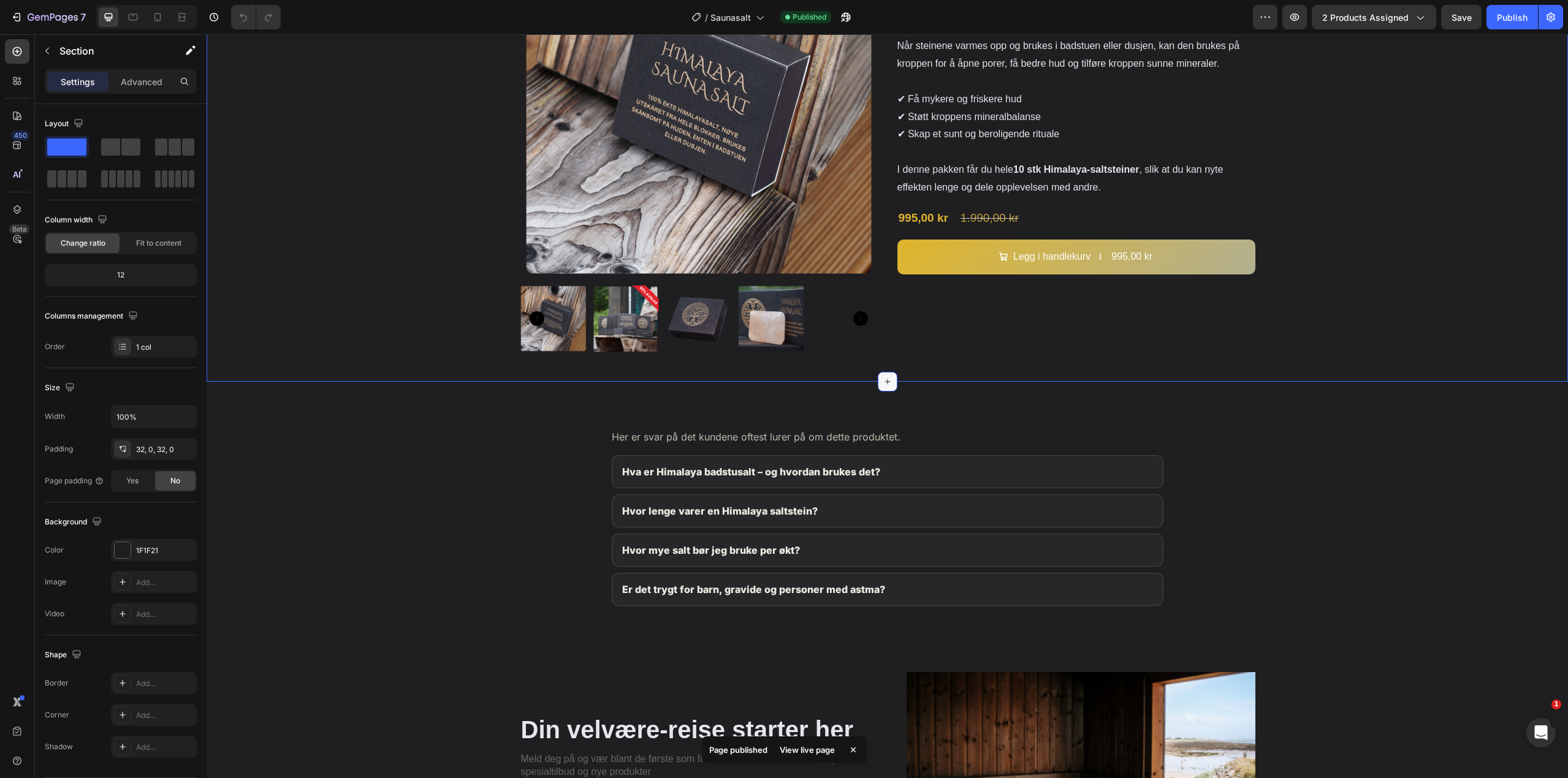
click at [883, 380] on icon at bounding box center [887, 381] width 10 height 10
click at [763, 412] on div "Choose templates" at bounding box center [766, 418] width 74 height 13
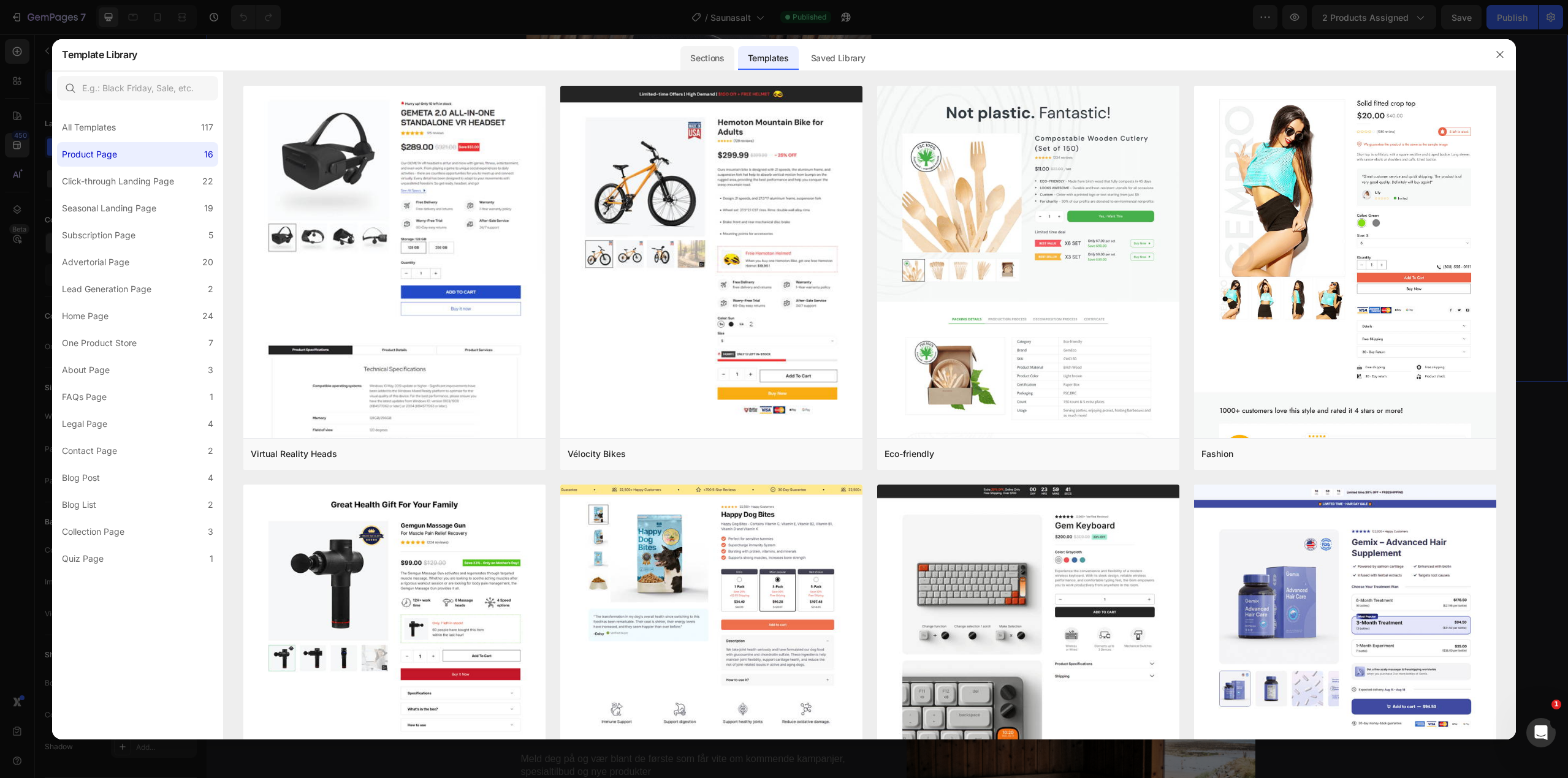
click at [713, 61] on div "Sections" at bounding box center [707, 58] width 54 height 25
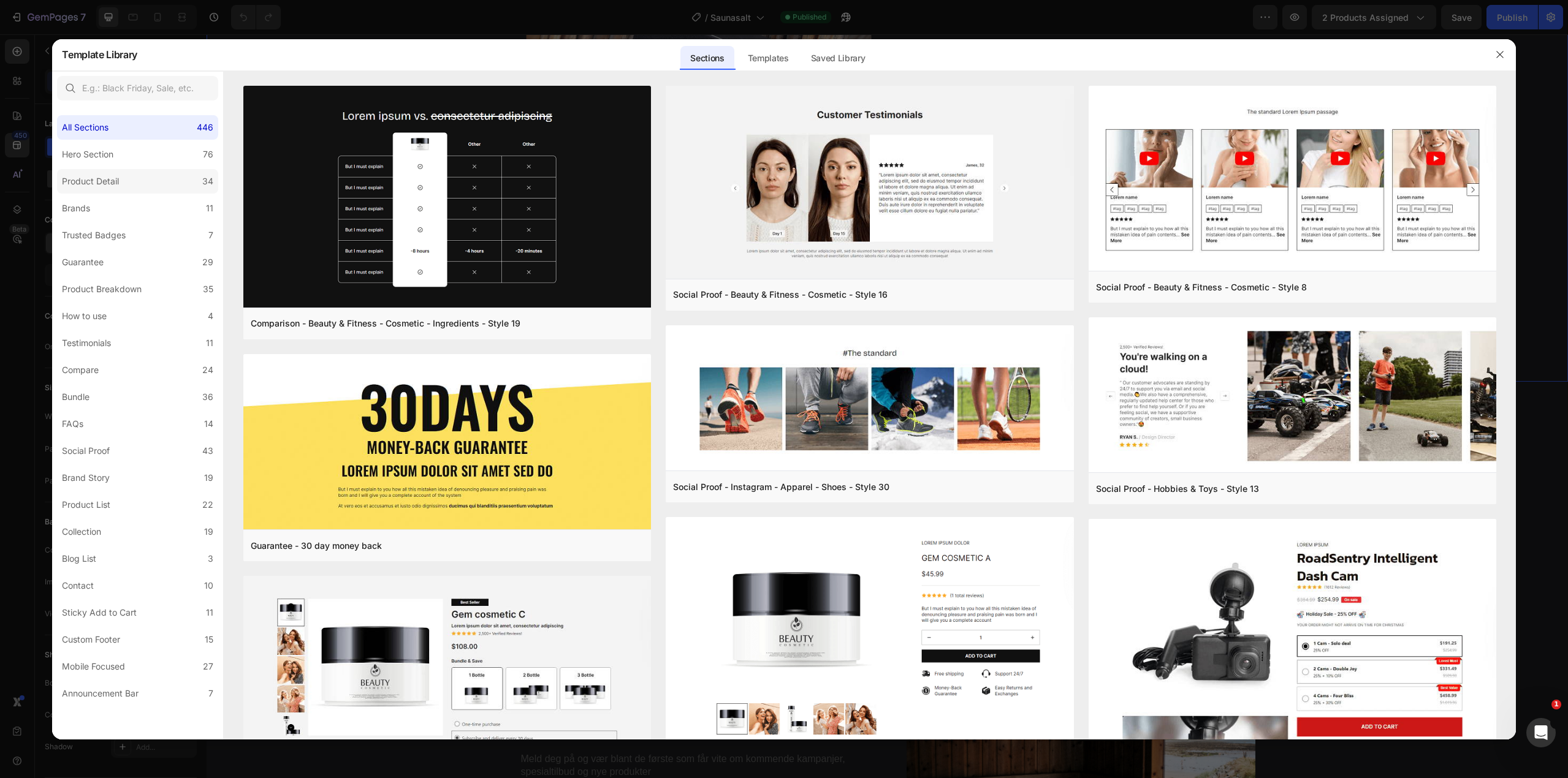
click at [142, 181] on label "Product Detail 34" at bounding box center [137, 181] width 161 height 25
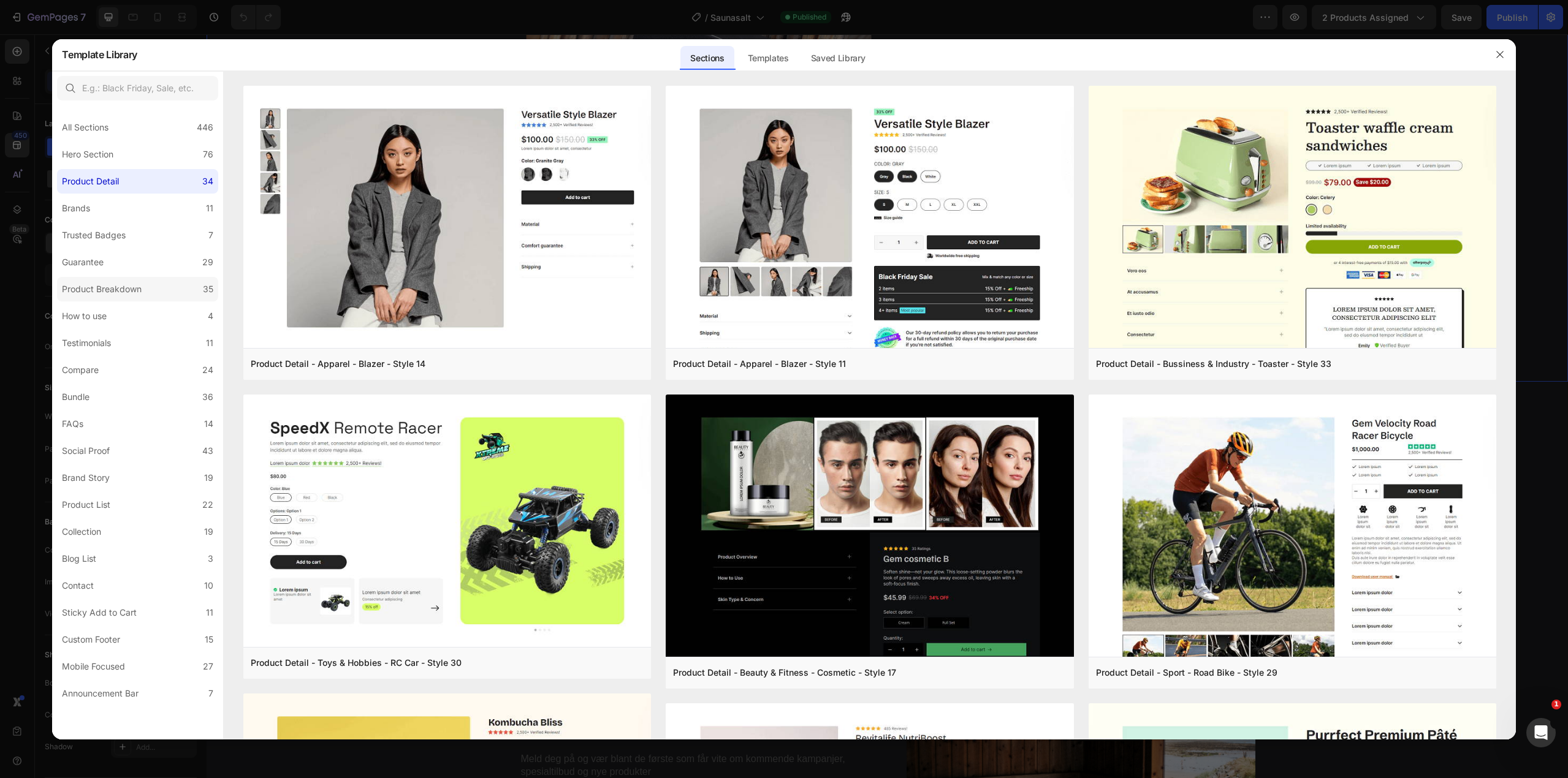
click at [121, 279] on label "Product Breakdown 35" at bounding box center [137, 290] width 161 height 25
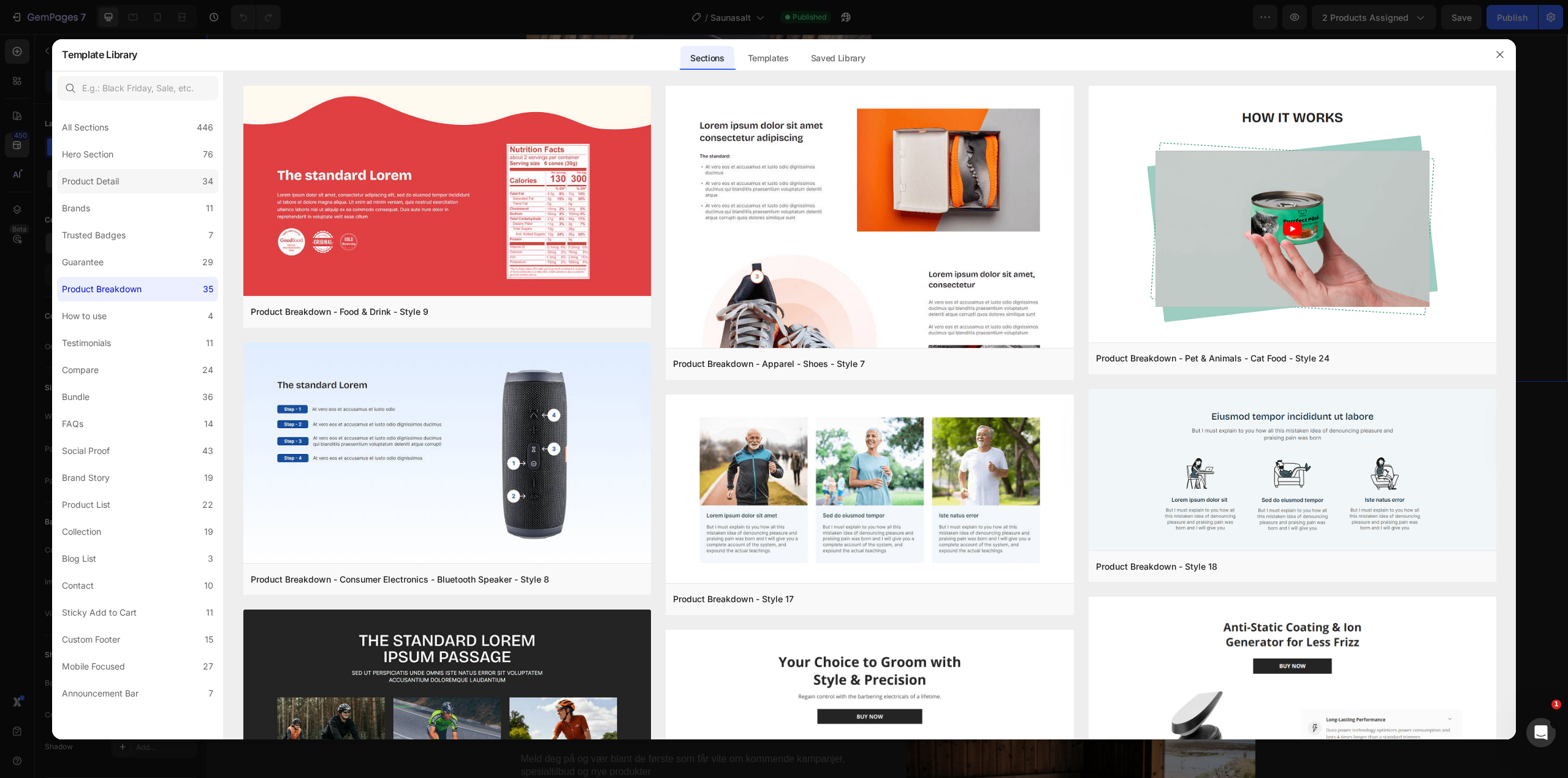
click at [144, 187] on label "Product Detail 34" at bounding box center [137, 181] width 161 height 25
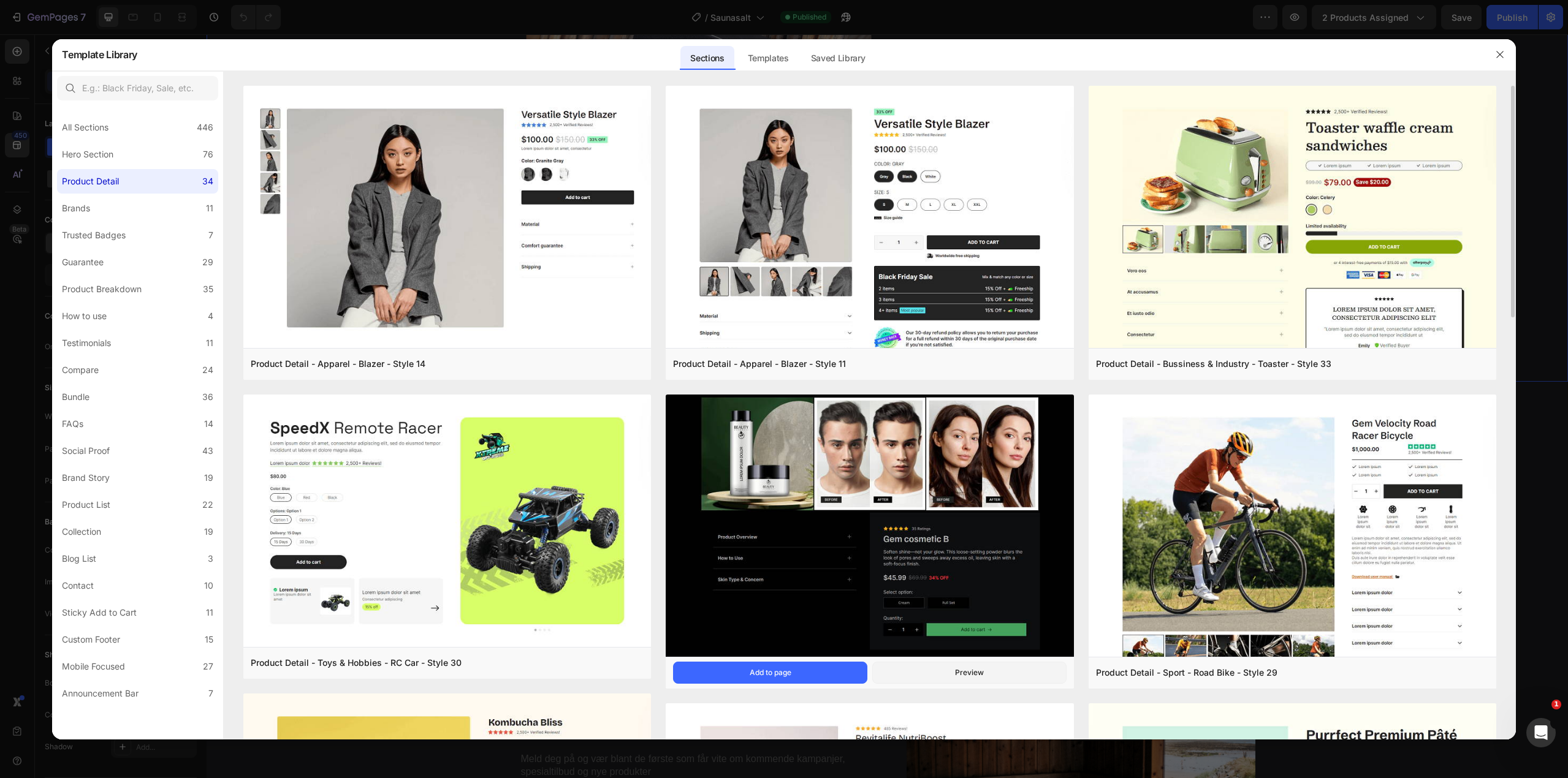
scroll to position [306, 0]
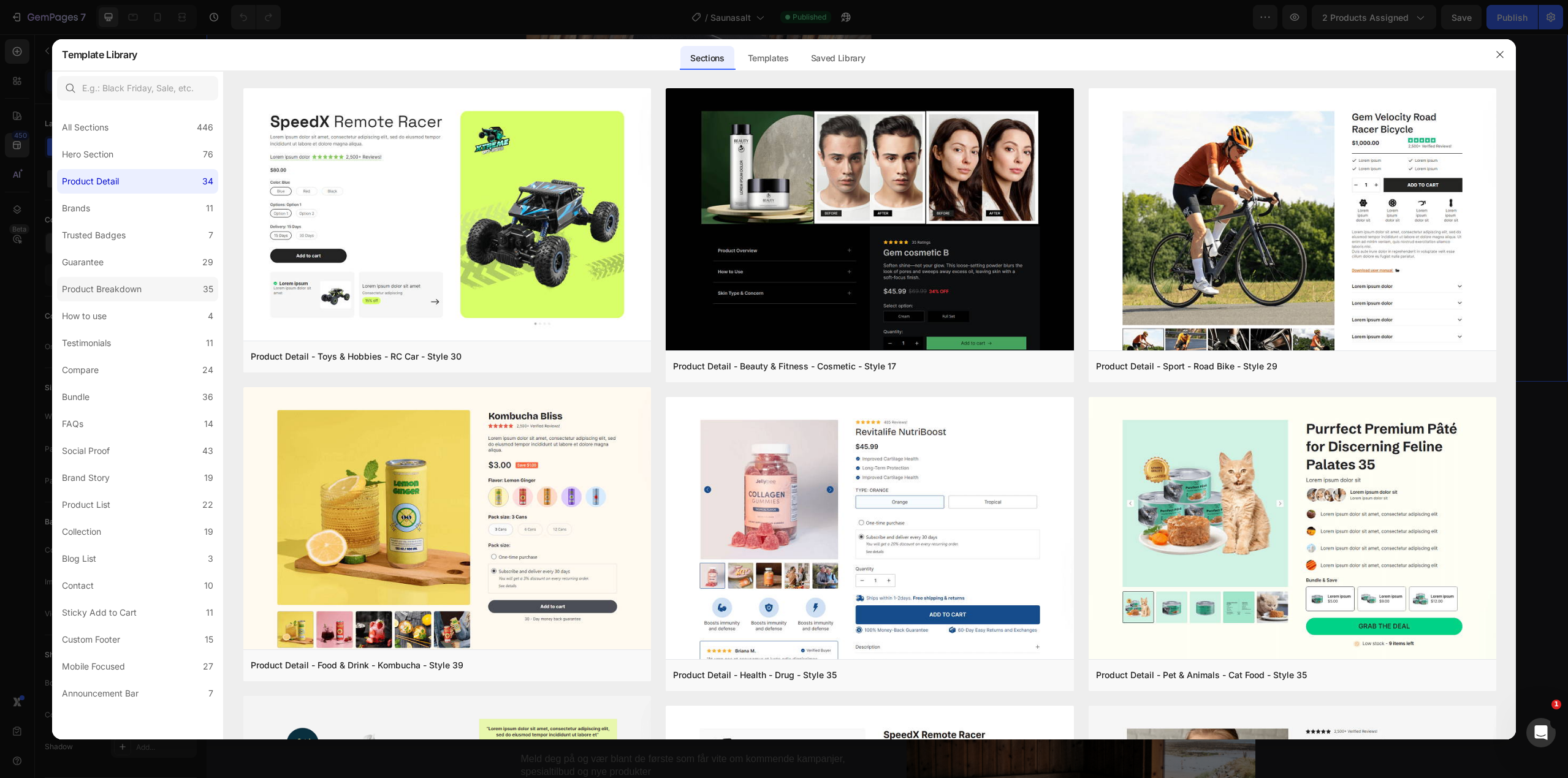
click at [135, 290] on div "Product Breakdown" at bounding box center [101, 289] width 80 height 15
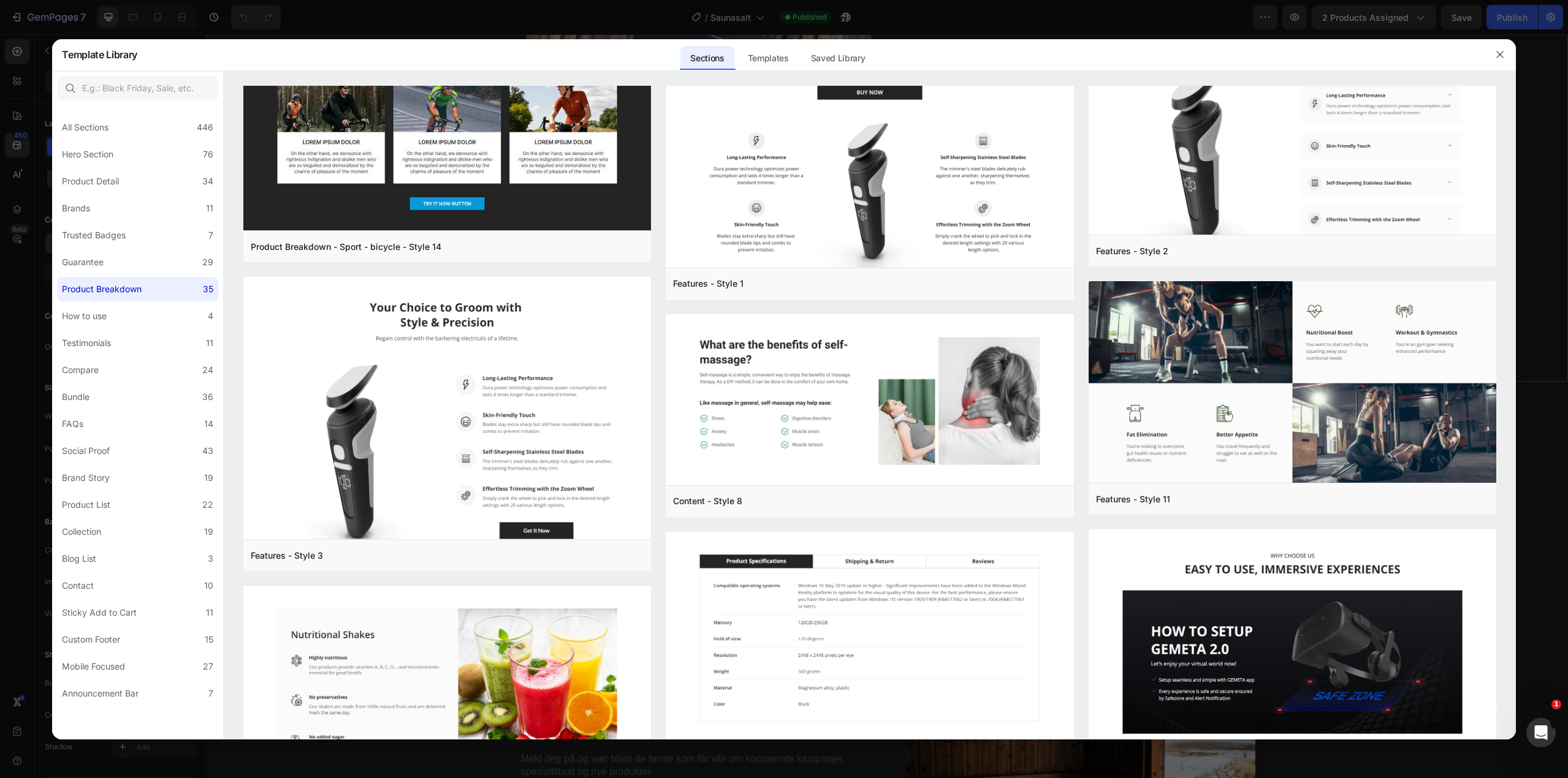
scroll to position [379, 0]
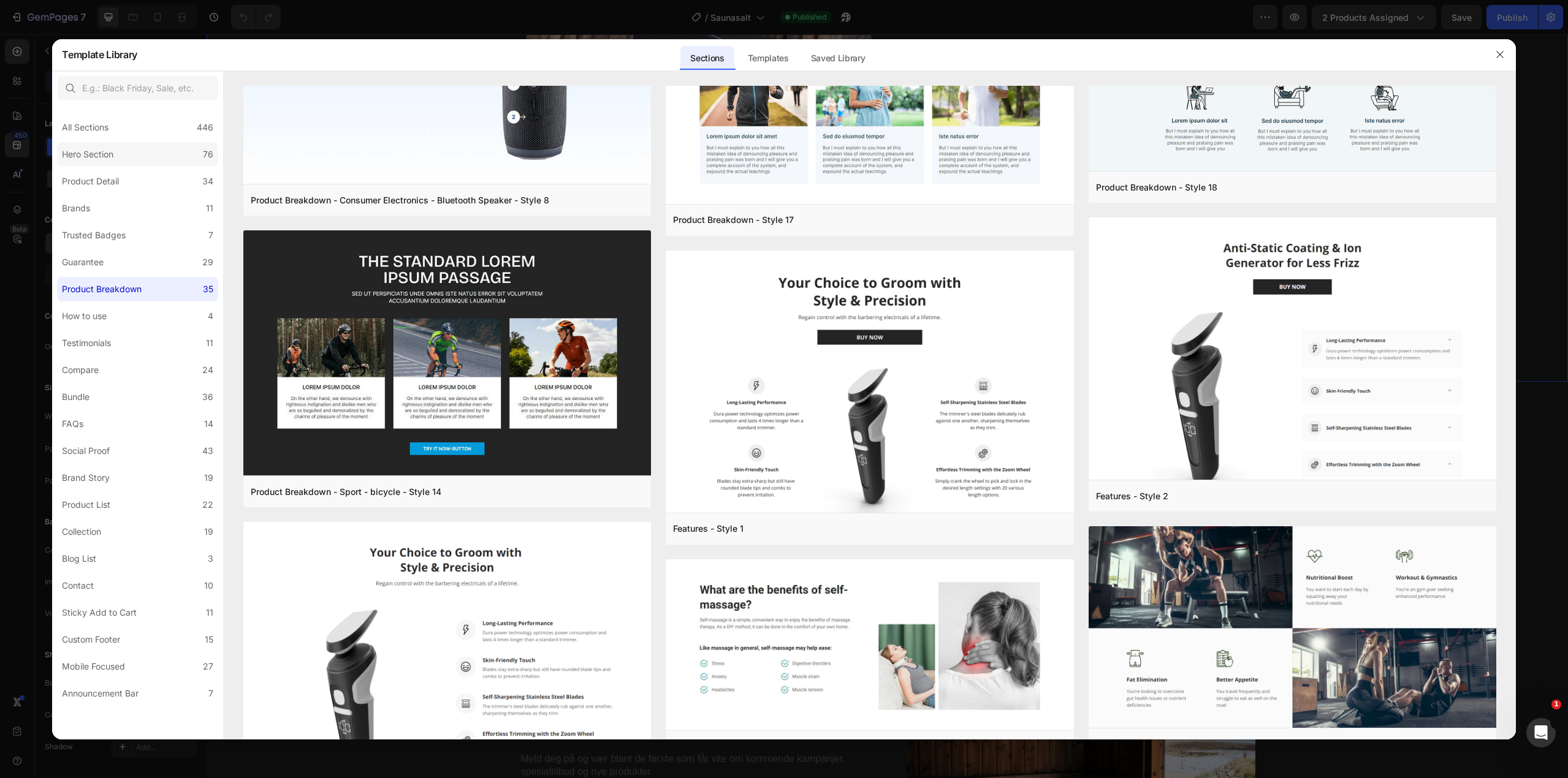
click at [122, 158] on label "Hero Section 76" at bounding box center [137, 155] width 161 height 25
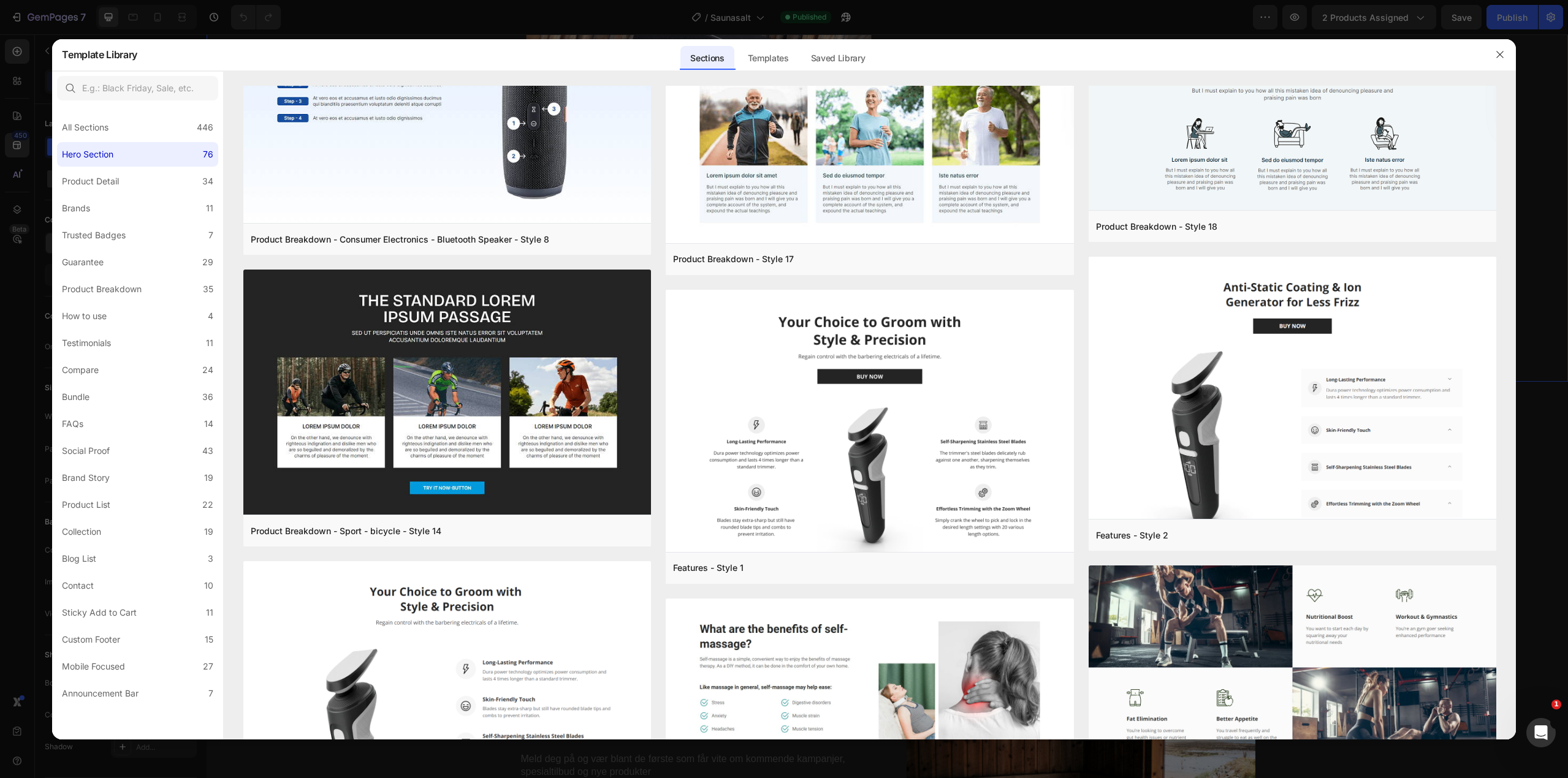
scroll to position [0, 0]
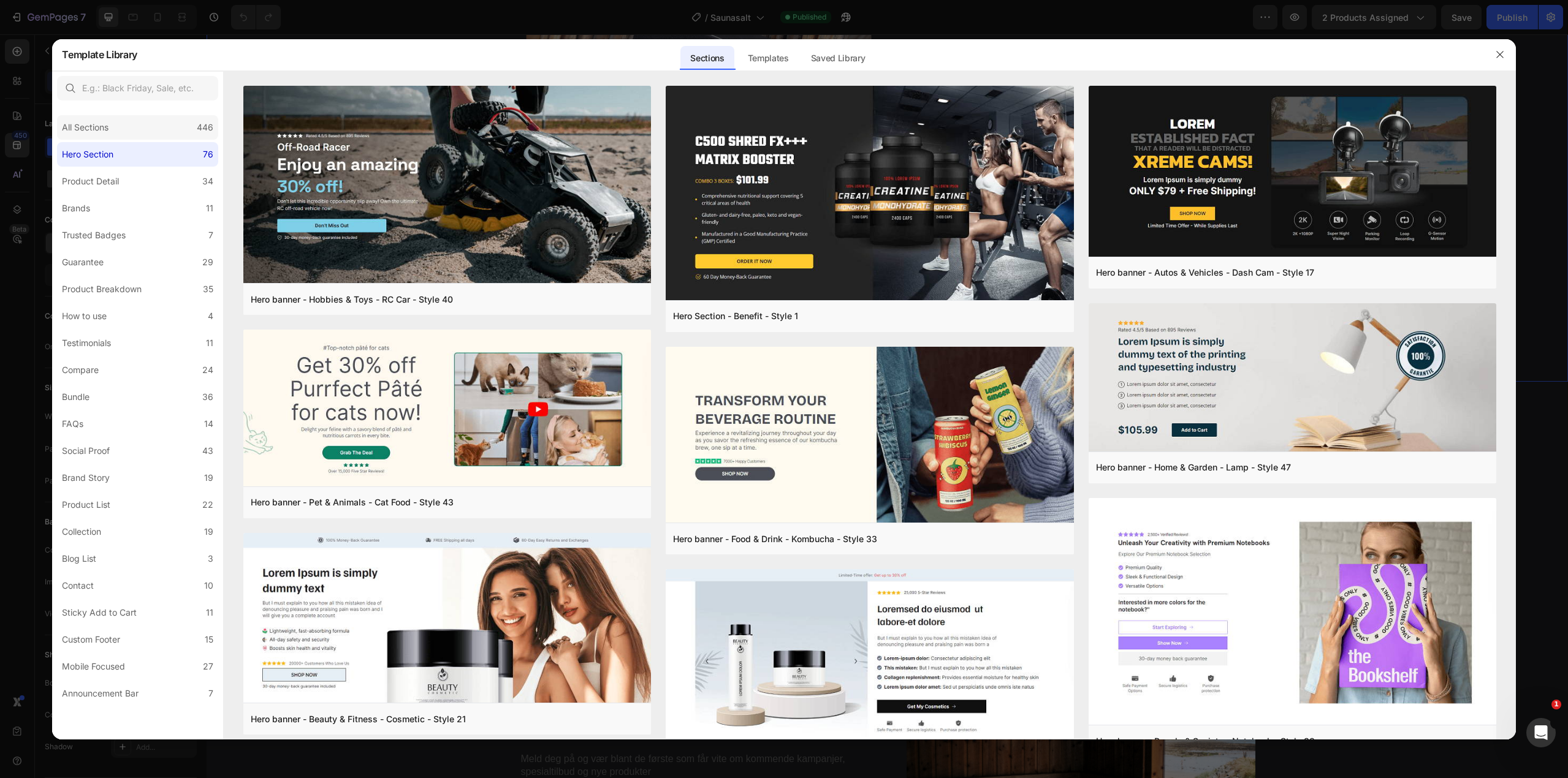
click at [125, 137] on div "All Sections 446" at bounding box center [137, 128] width 161 height 25
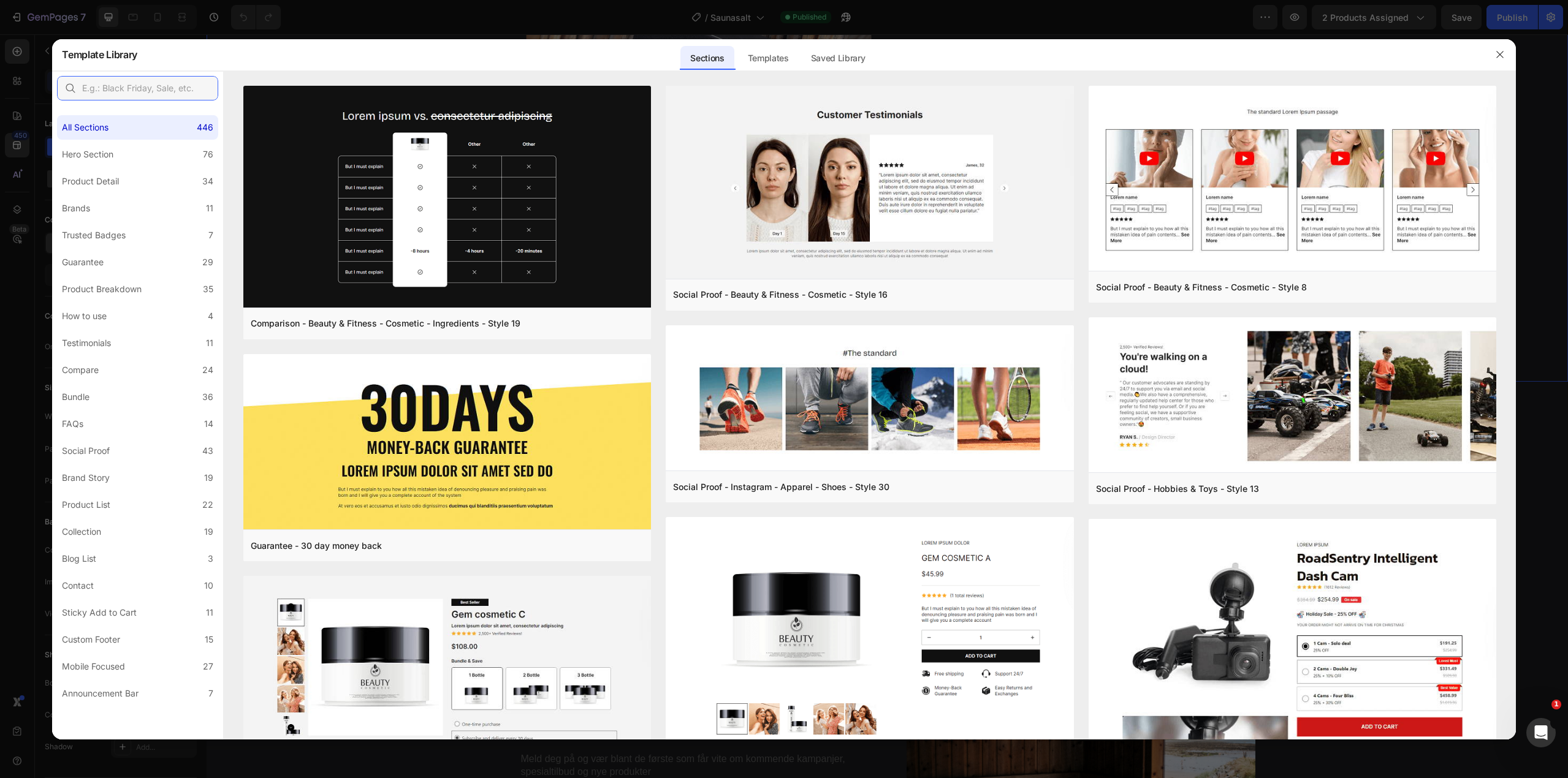
click at [135, 86] on input "text" at bounding box center [137, 88] width 161 height 25
type input "product"
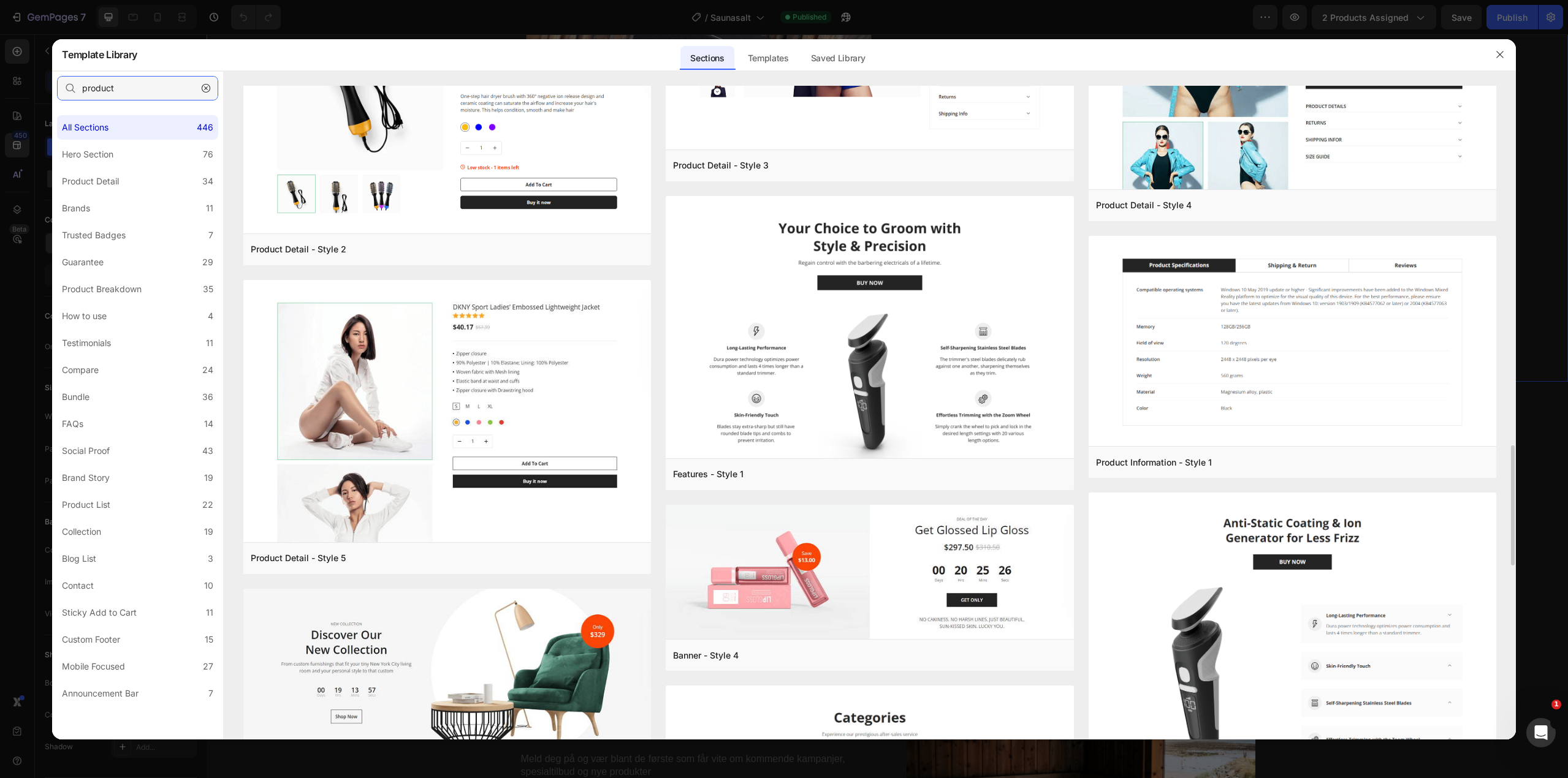
scroll to position [2198, 0]
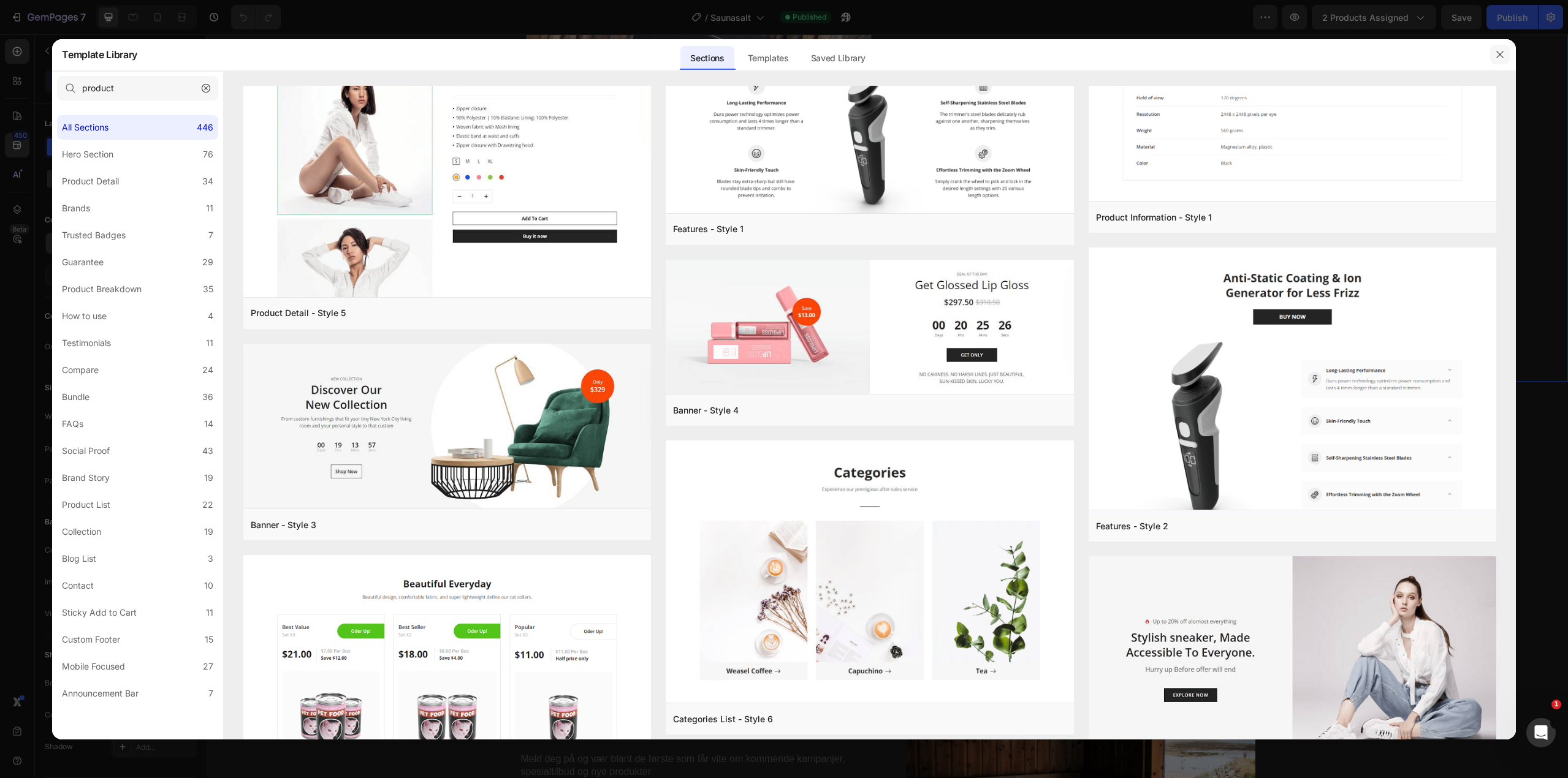
click at [1503, 47] on button "button" at bounding box center [1499, 55] width 19 height 19
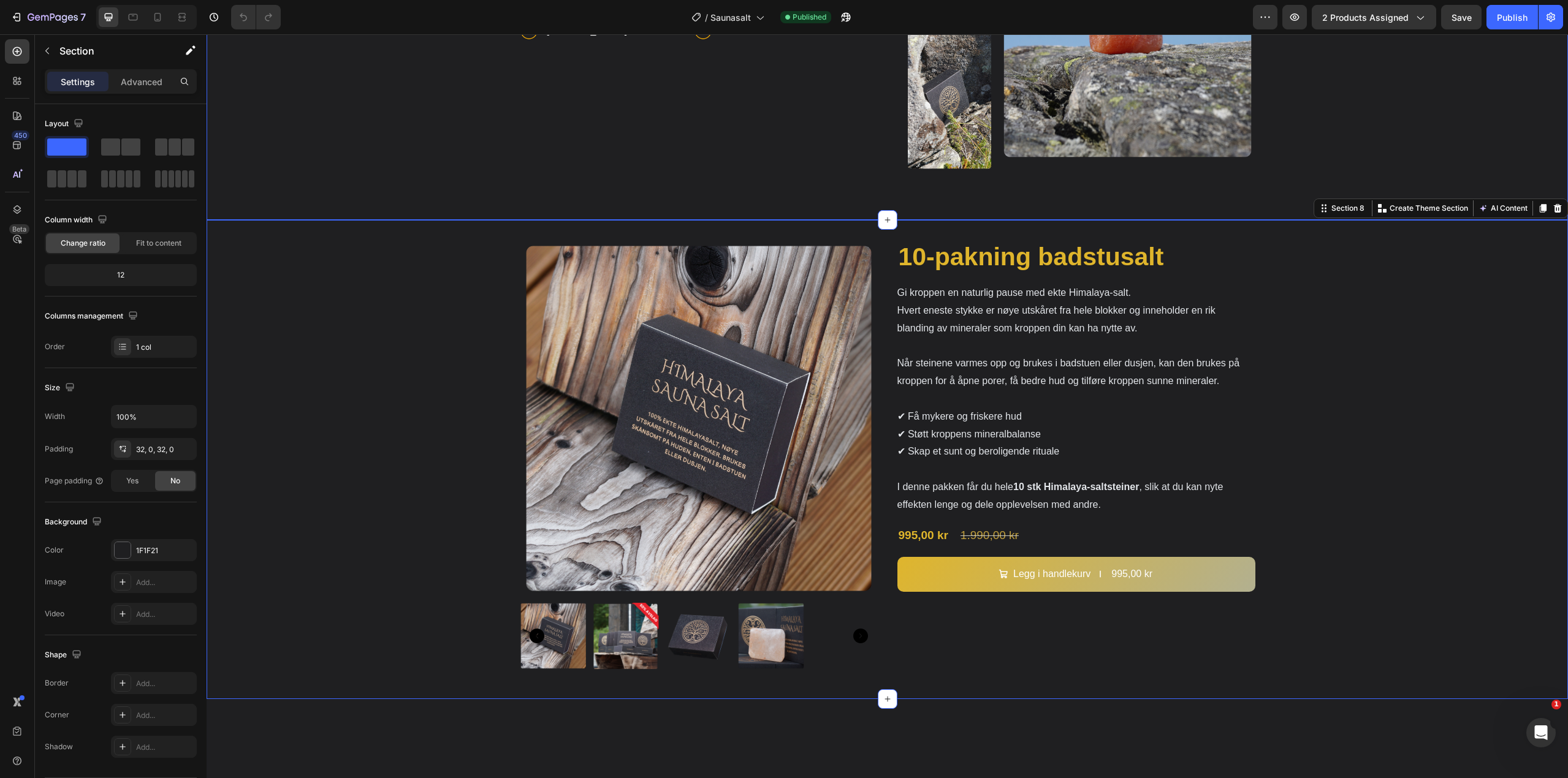
scroll to position [1164, 0]
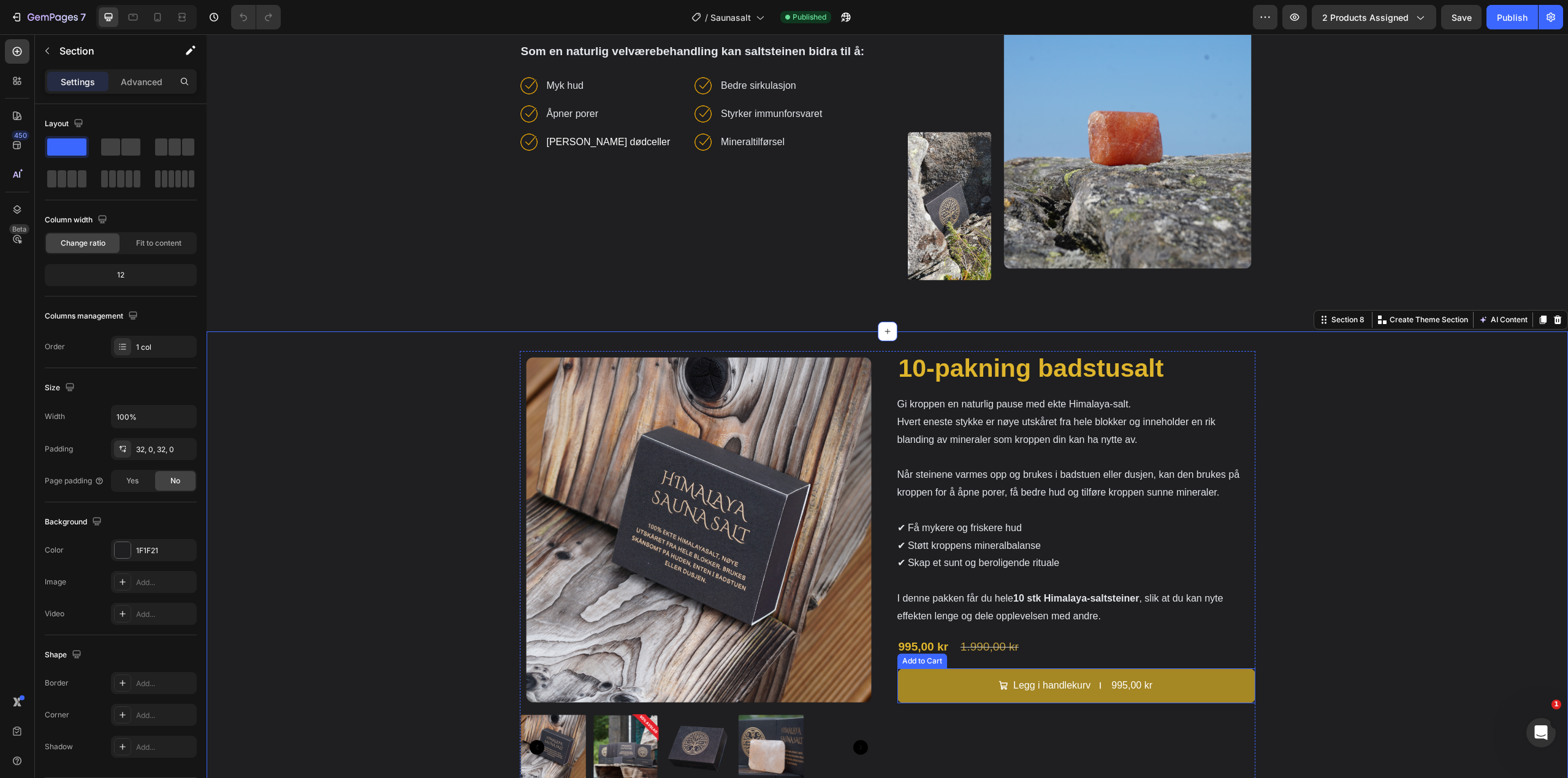
click at [950, 690] on button "Legg i handlekurv 995,00 kr" at bounding box center [1076, 686] width 358 height 35
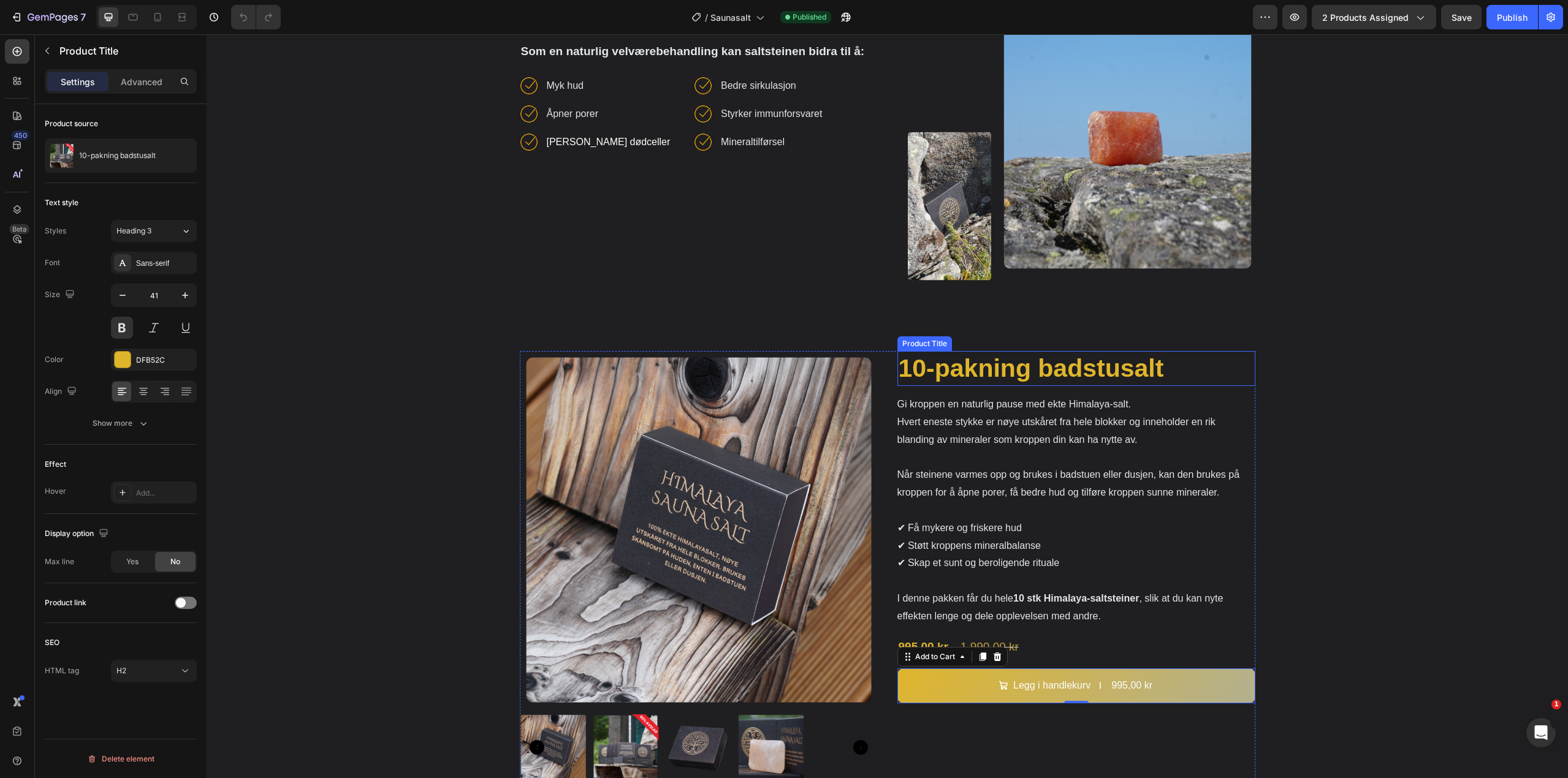
click at [958, 371] on h2 "10-pakning badstusalt" at bounding box center [1076, 369] width 358 height 35
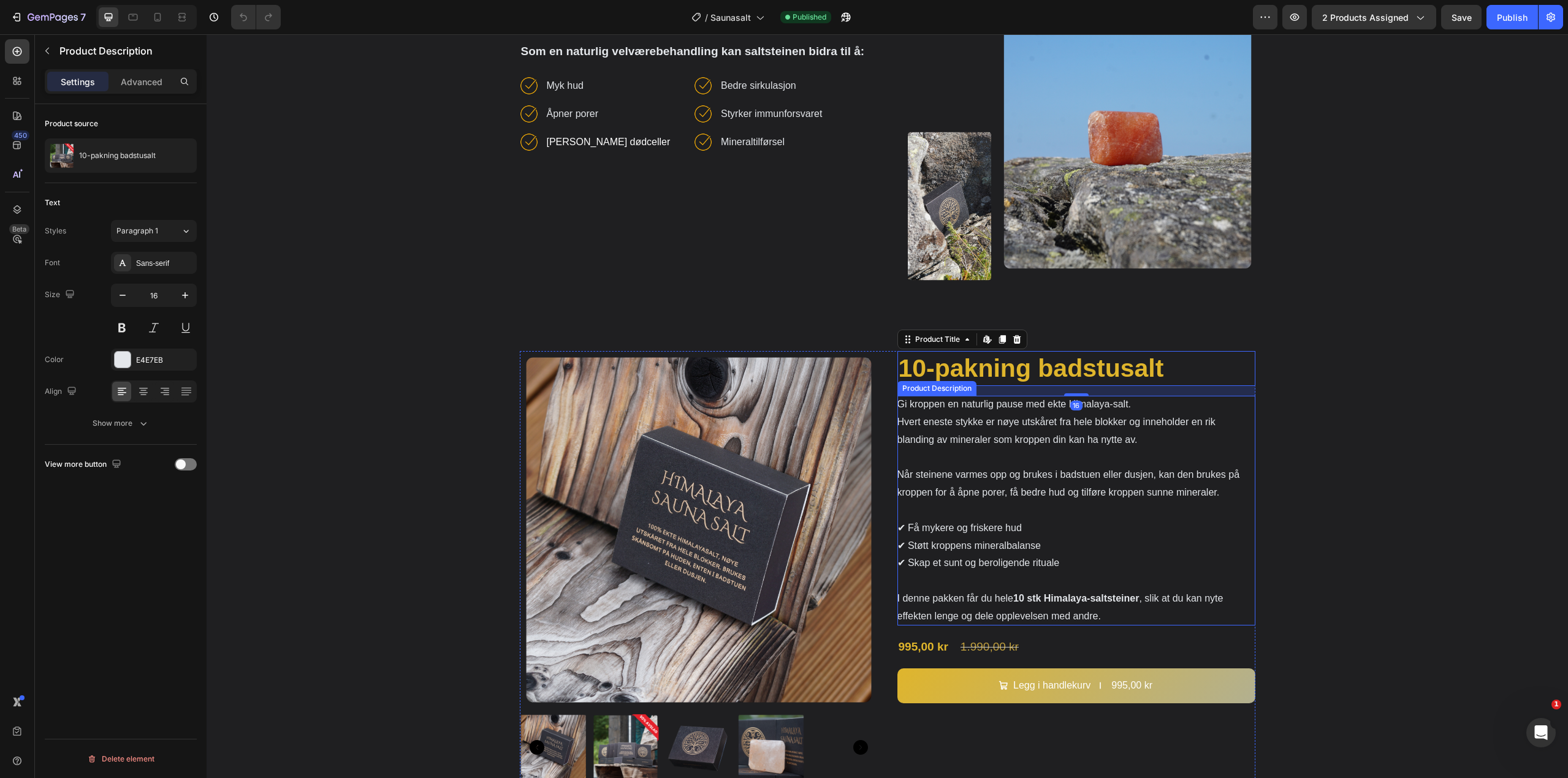
click at [1023, 463] on div "Gi kroppen en naturlig pause med ekte Himalaya-salt. Hvert eneste stykke er nøy…" at bounding box center [1076, 510] width 358 height 229
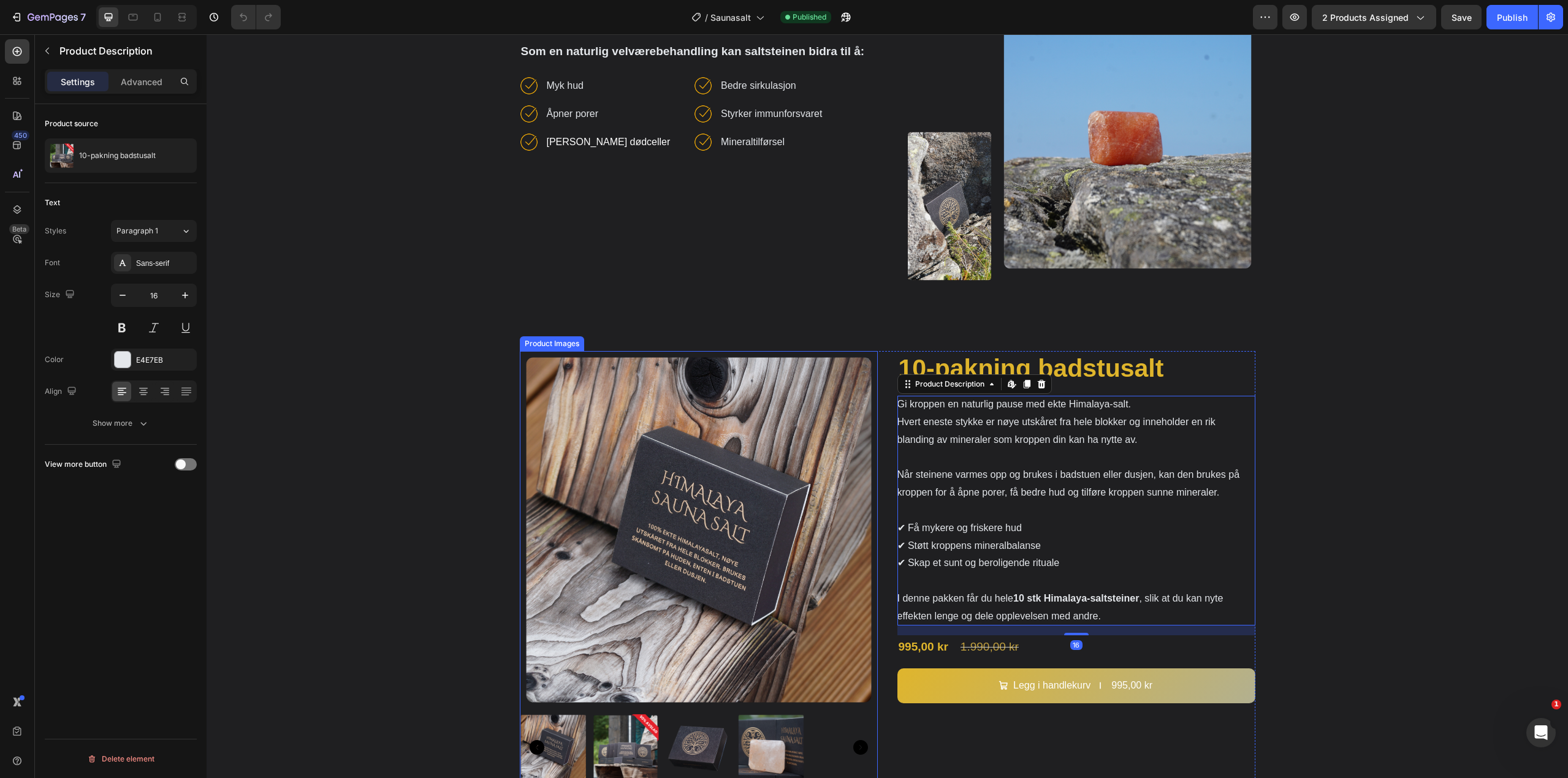
click at [752, 455] on img at bounding box center [699, 530] width 358 height 358
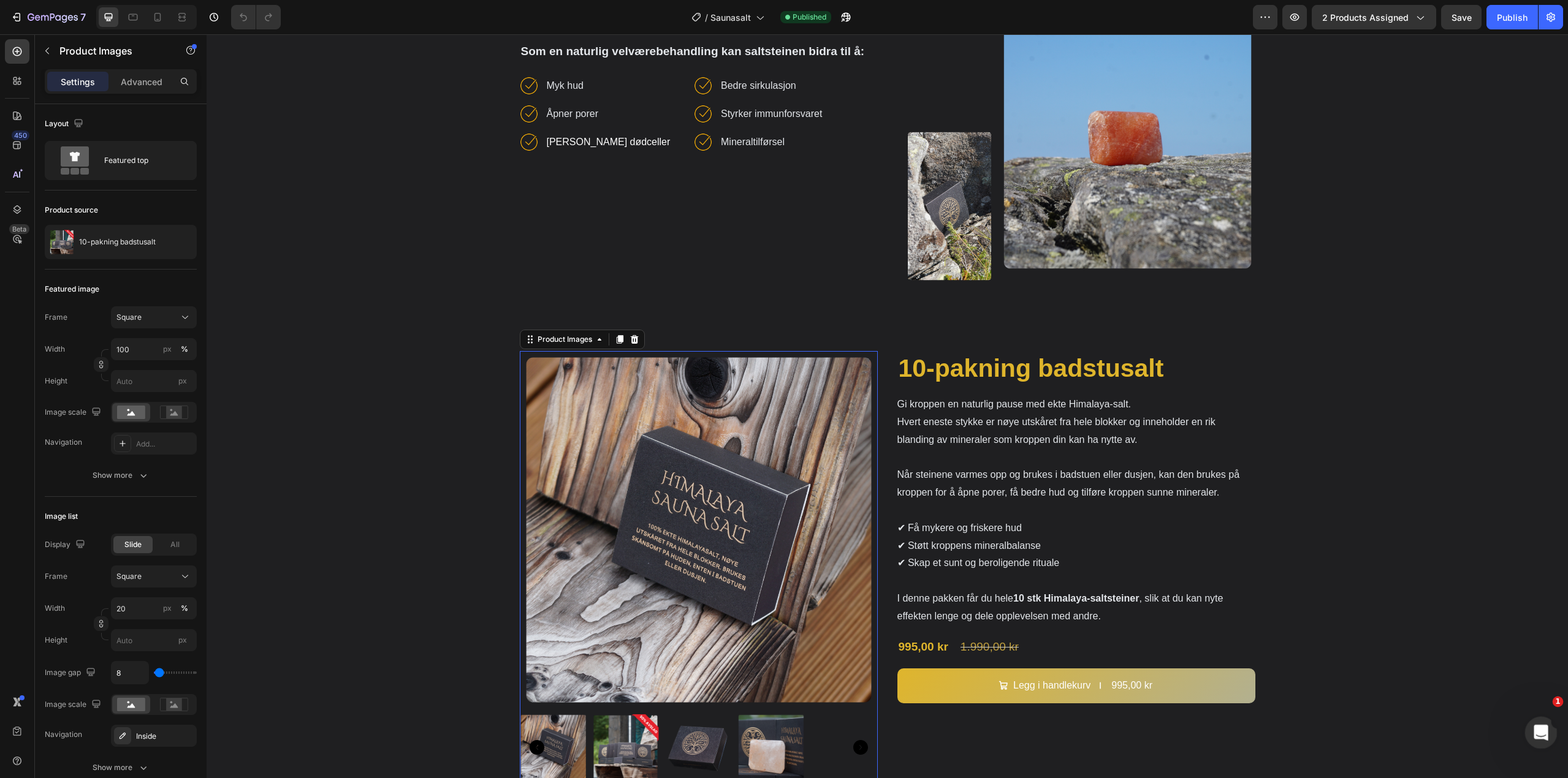
click at [1544, 724] on icon "Open Intercom Messenger" at bounding box center [1539, 731] width 20 height 20
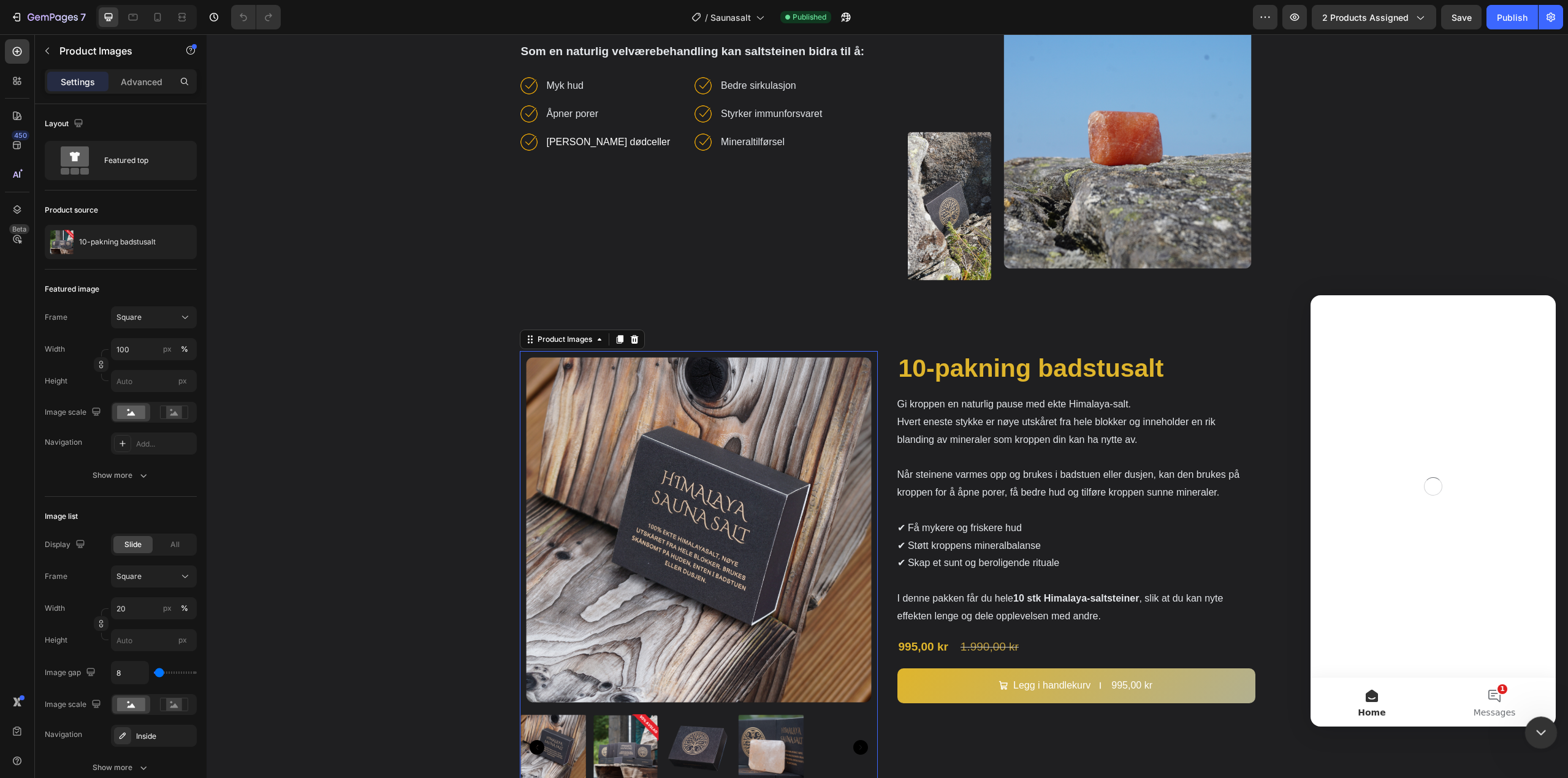
scroll to position [0, 0]
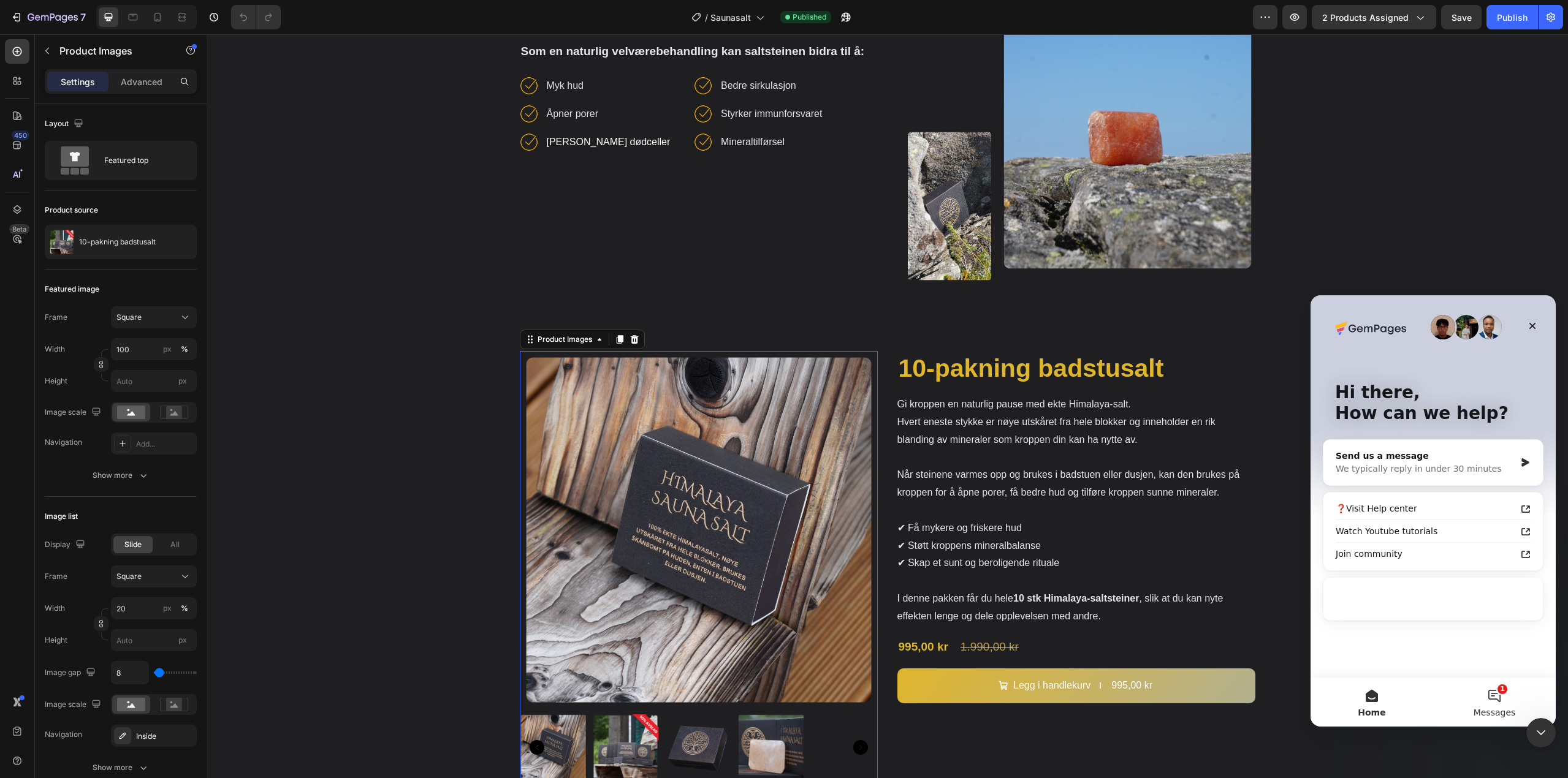
click at [1491, 704] on button "1 Messages" at bounding box center [1493, 702] width 122 height 49
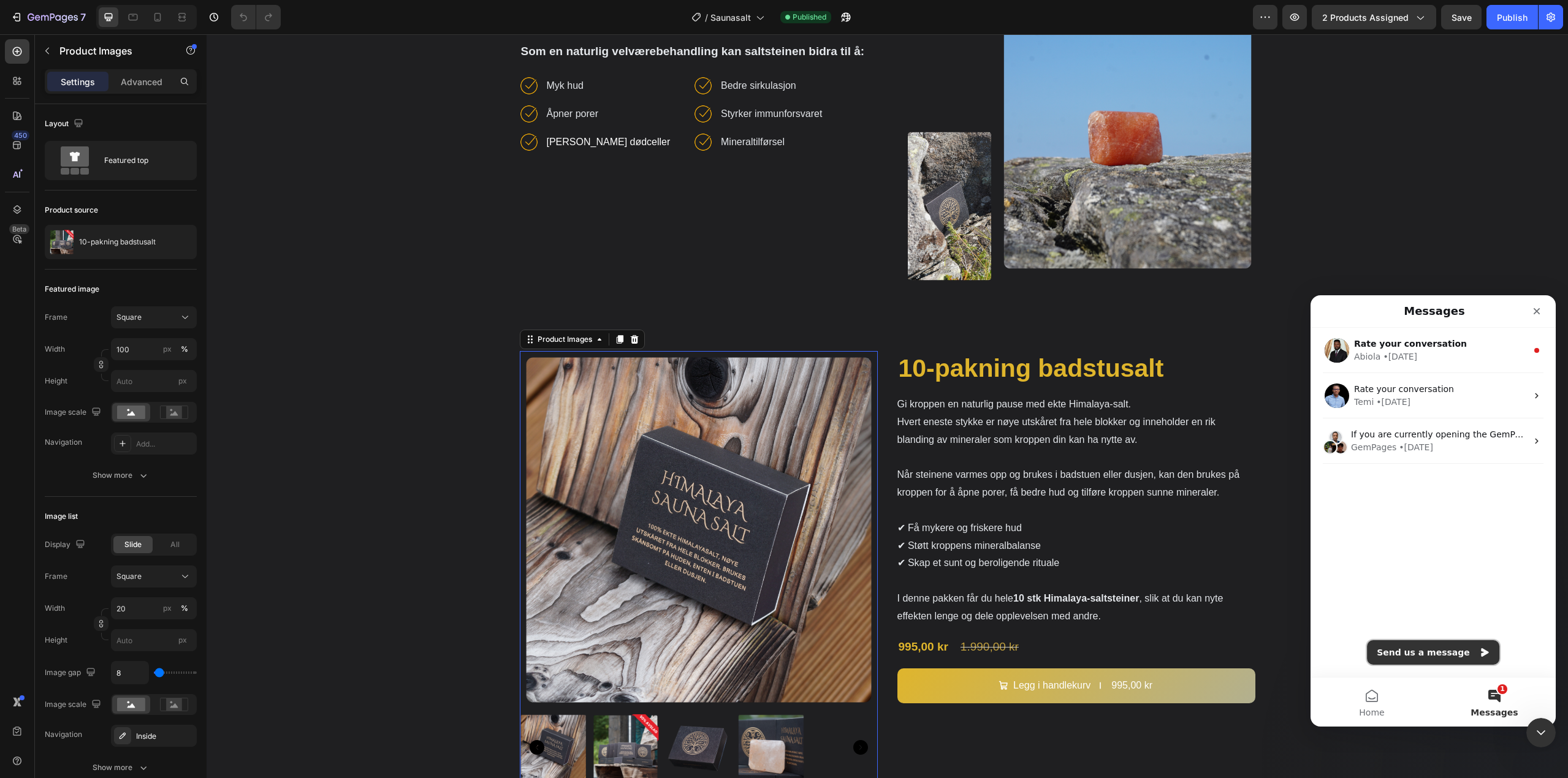
click at [1435, 661] on button "Send us a message" at bounding box center [1432, 653] width 132 height 25
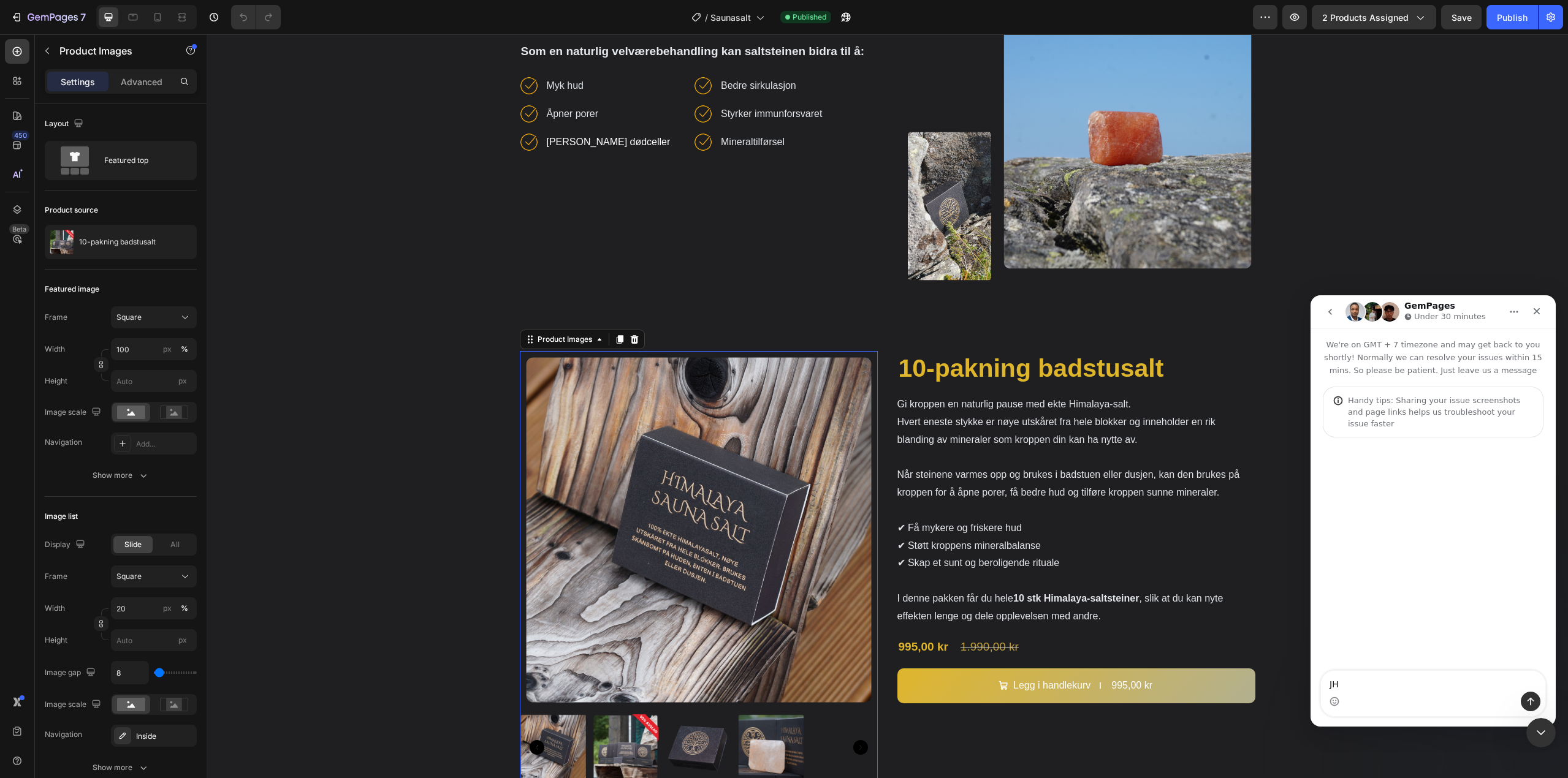
type textarea "J"
type textarea "Hello. I have a product option on a product page at the bottom, and in pre-view…"
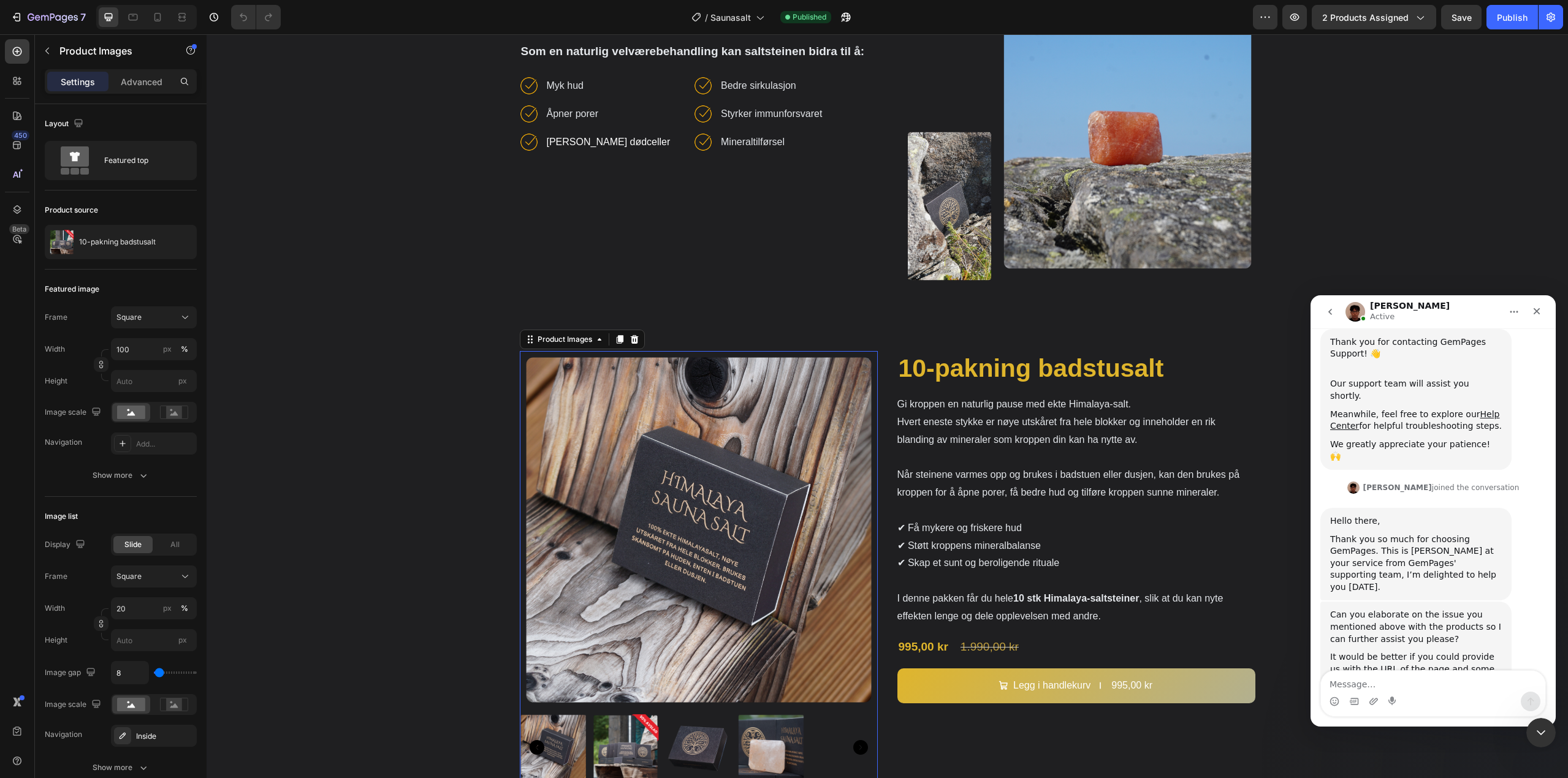
scroll to position [300, 0]
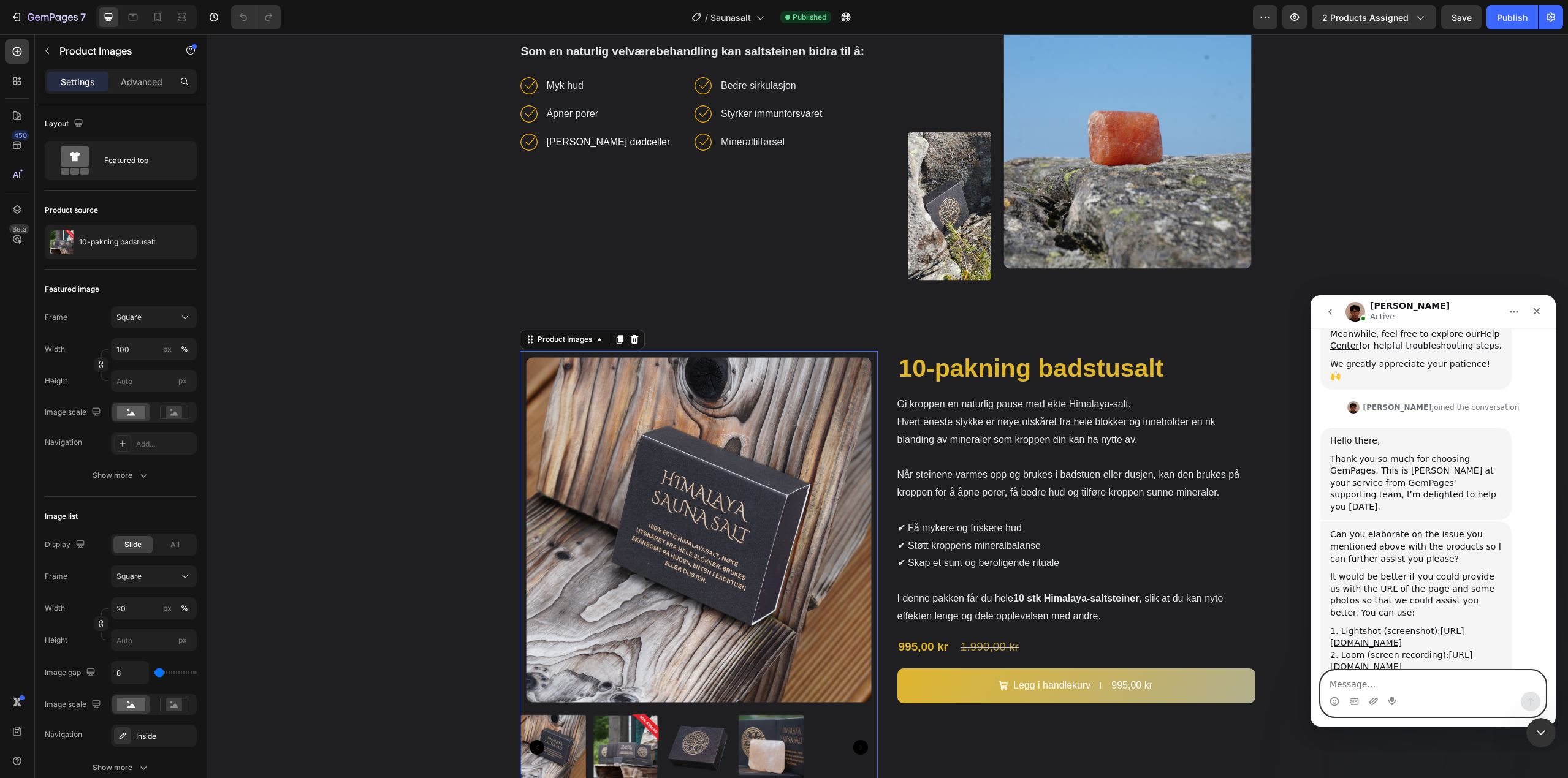
click at [1418, 684] on textarea "Message…" at bounding box center [1432, 682] width 224 height 21
paste textarea "P"
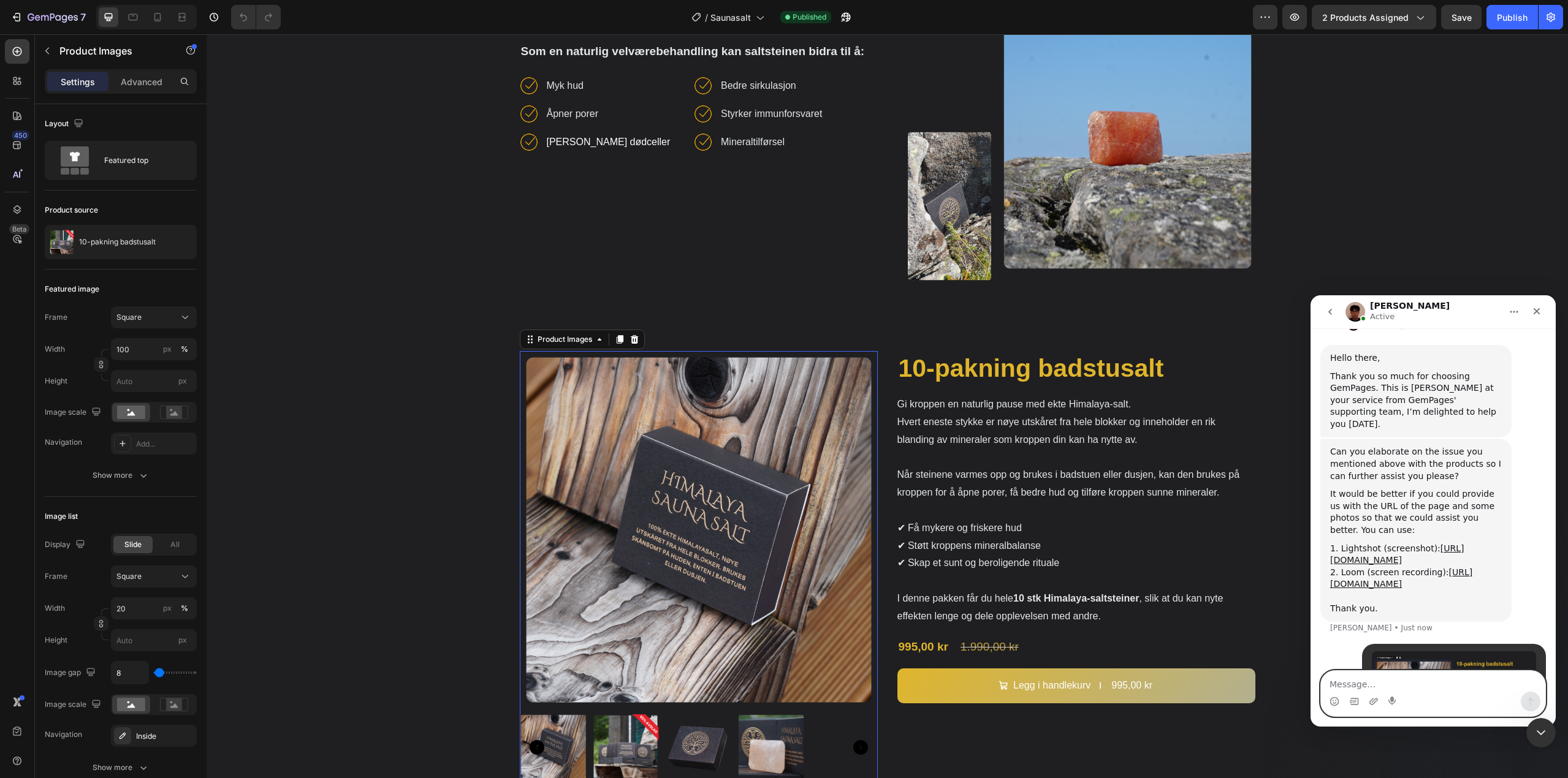
scroll to position [422, 0]
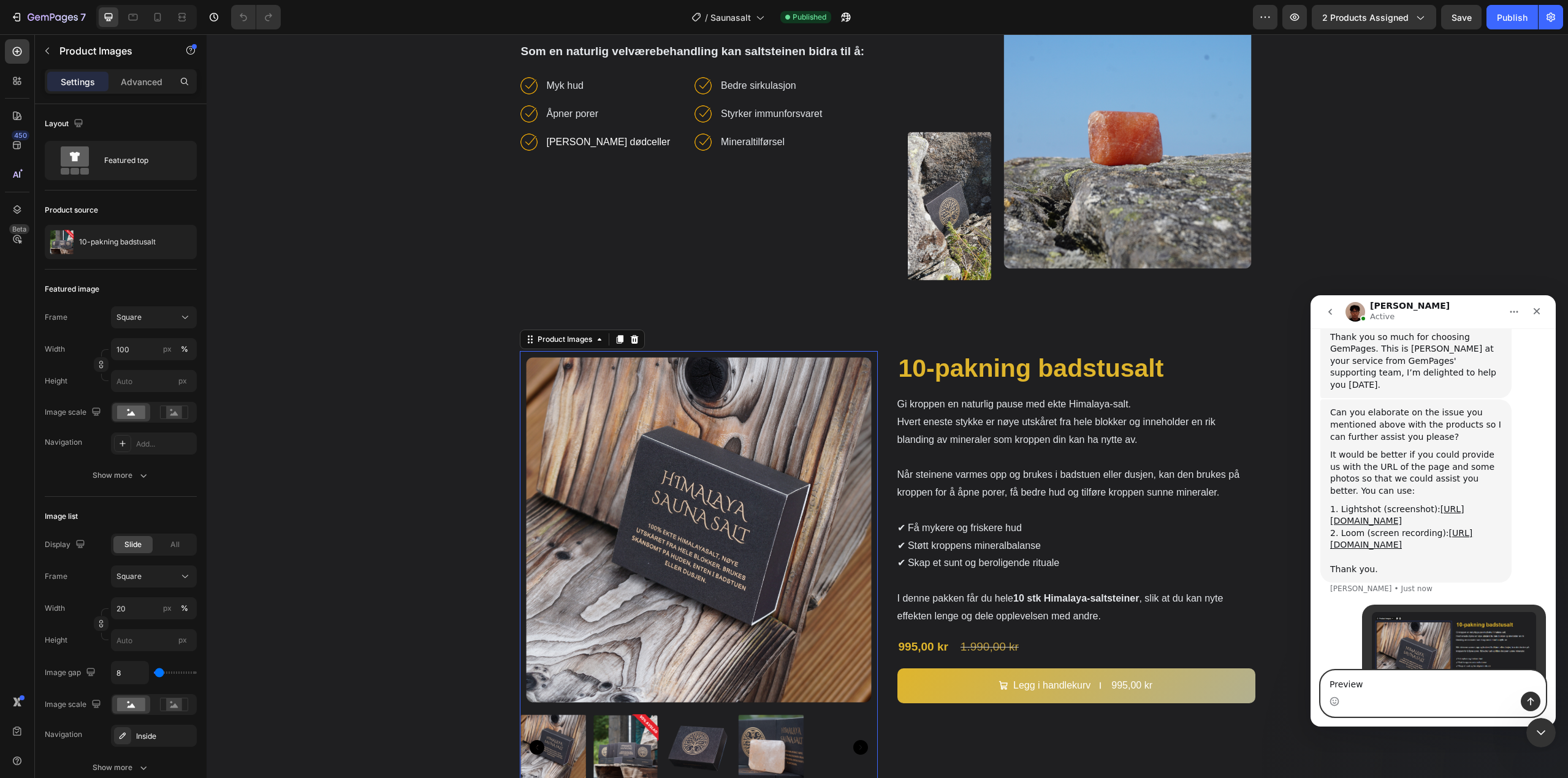
type textarea "Preview ^^"
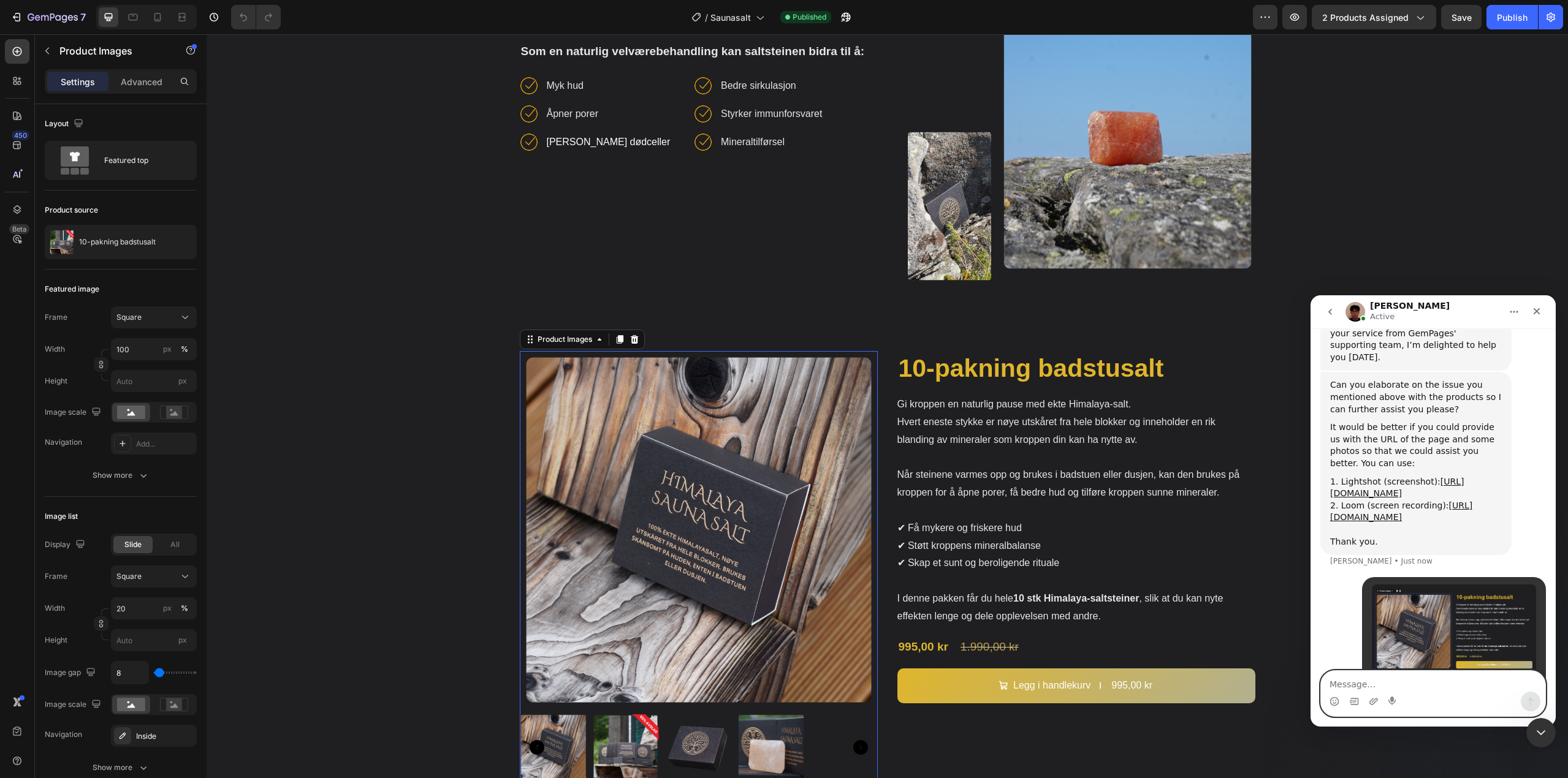
click at [1459, 681] on textarea "Message…" at bounding box center [1432, 682] width 224 height 21
paste textarea "L"
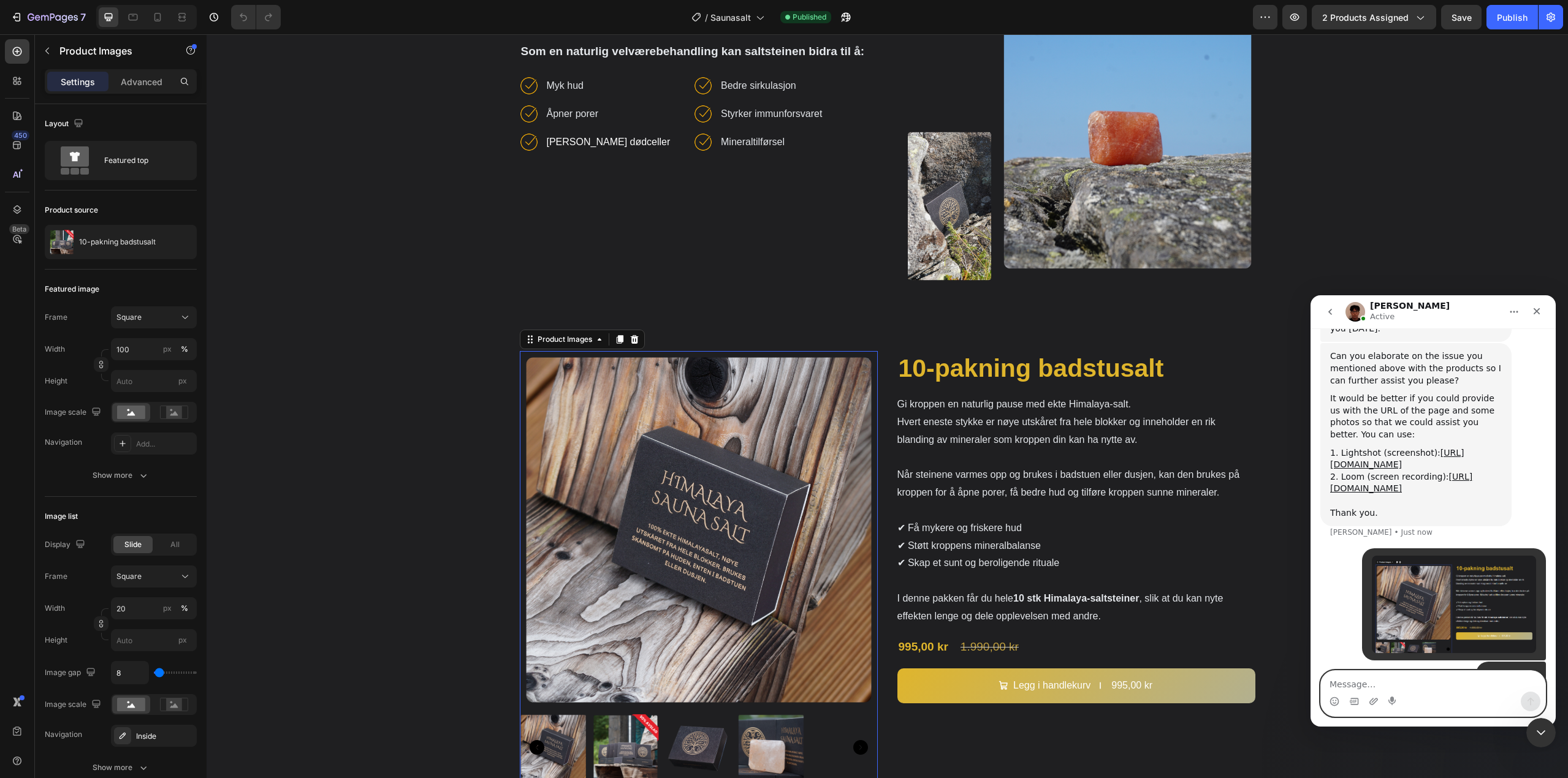
scroll to position [548, 0]
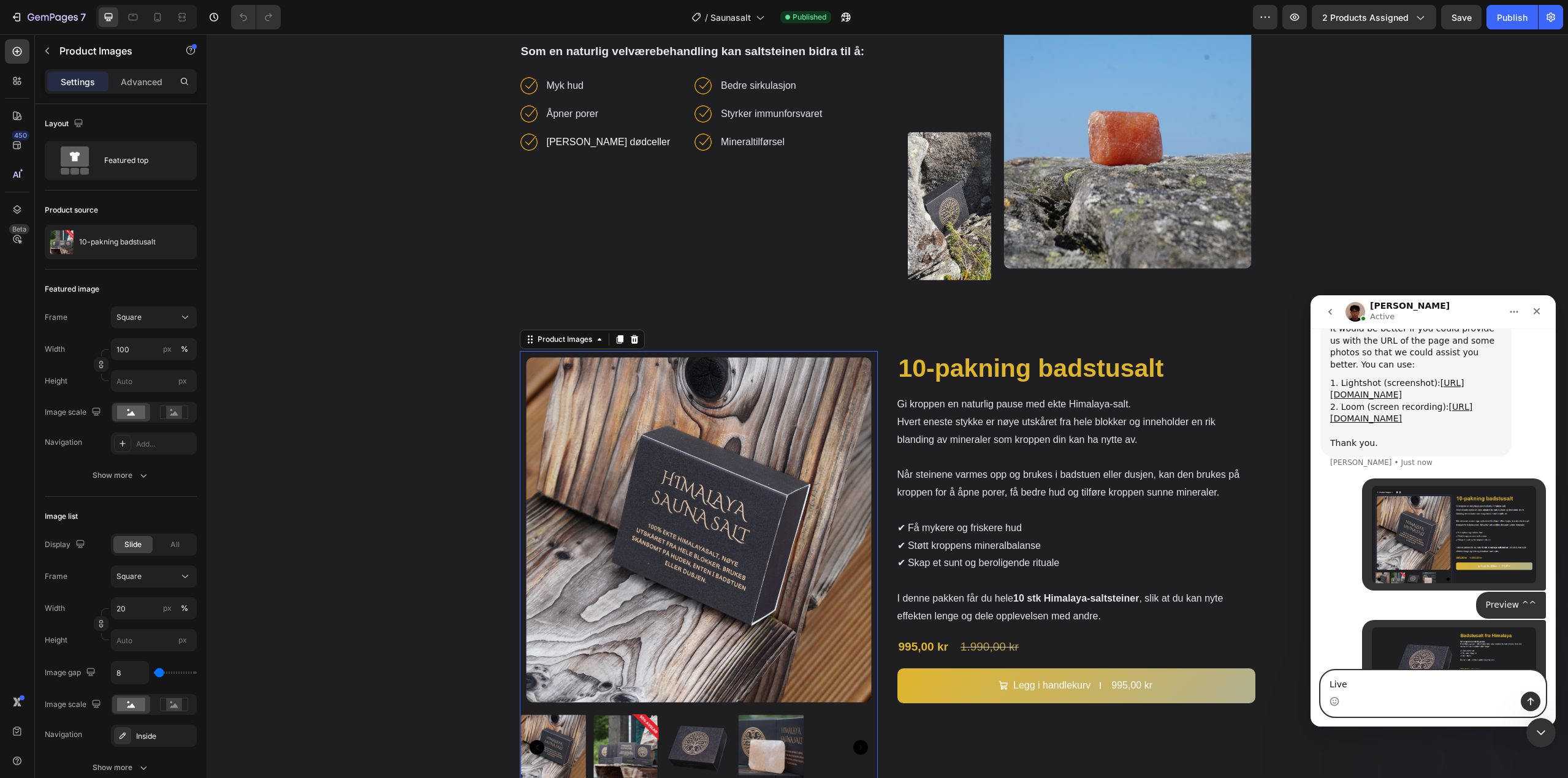
type textarea "Live ^^"
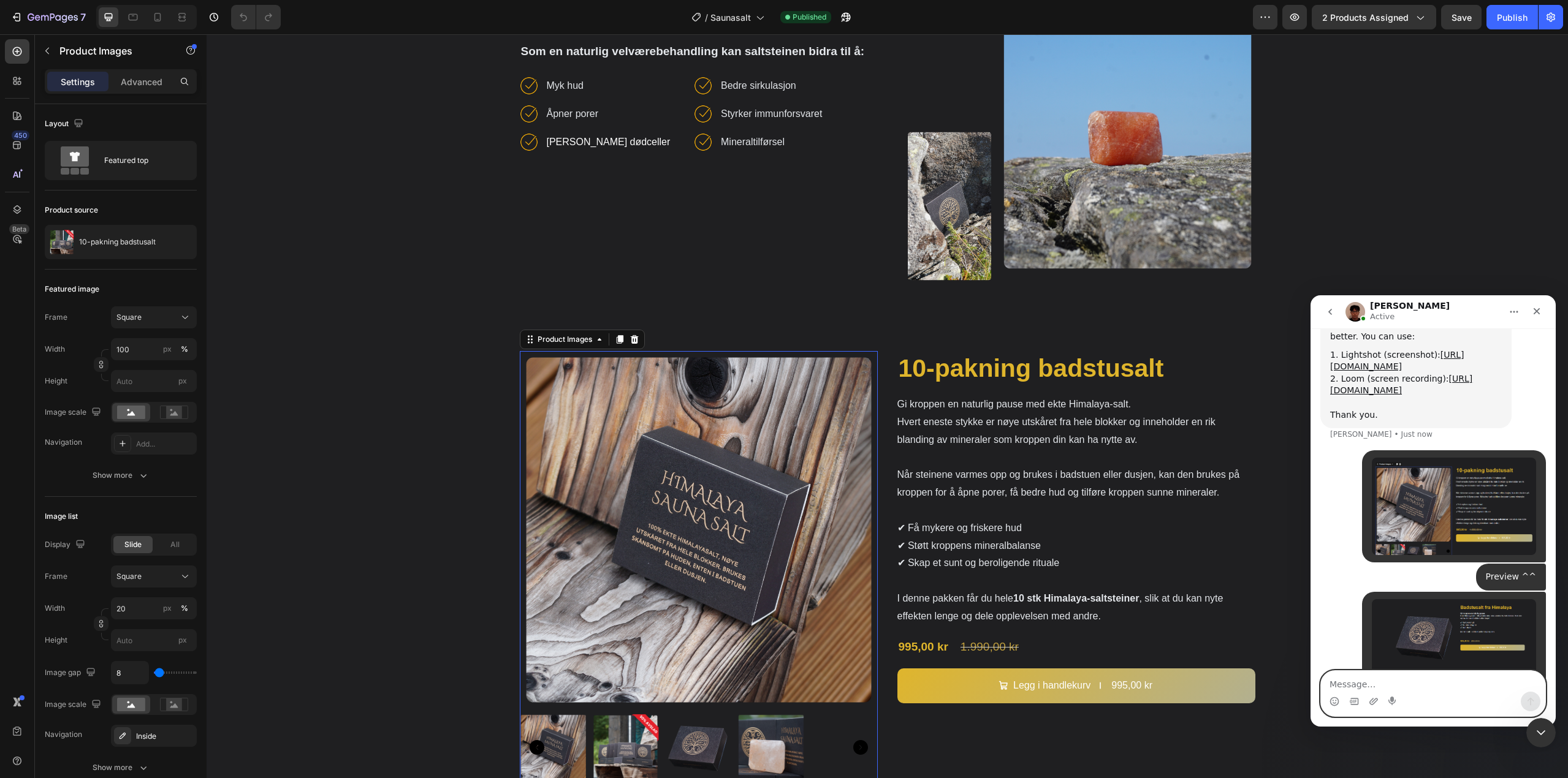
click at [1417, 690] on textarea "Message…" at bounding box center [1432, 682] width 224 height 21
paste textarea "[URL][DOMAIN_NAME][DOMAIN_NAME]"
type textarea "[URL][DOMAIN_NAME][DOMAIN_NAME]"
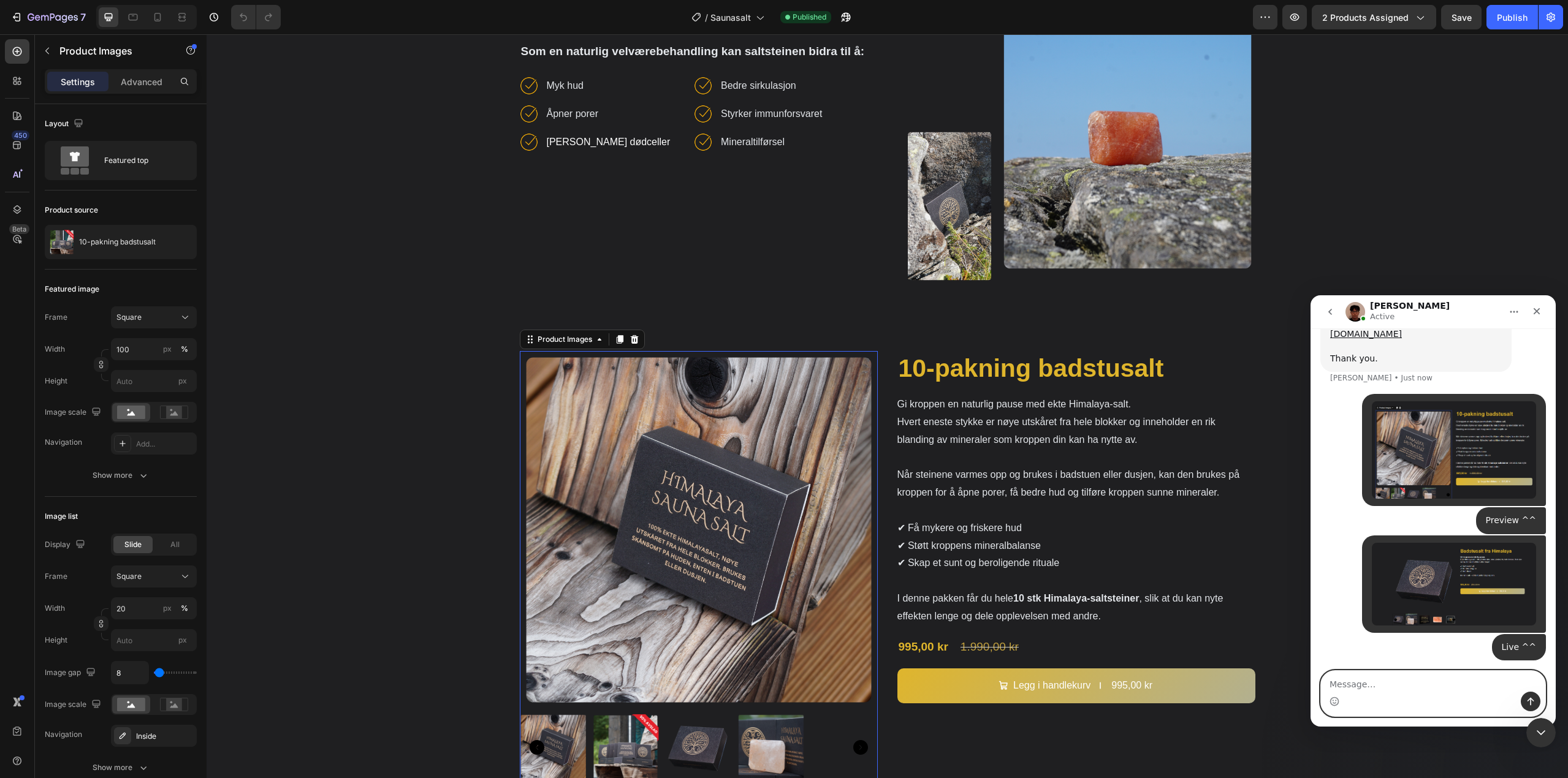
scroll to position [641, 0]
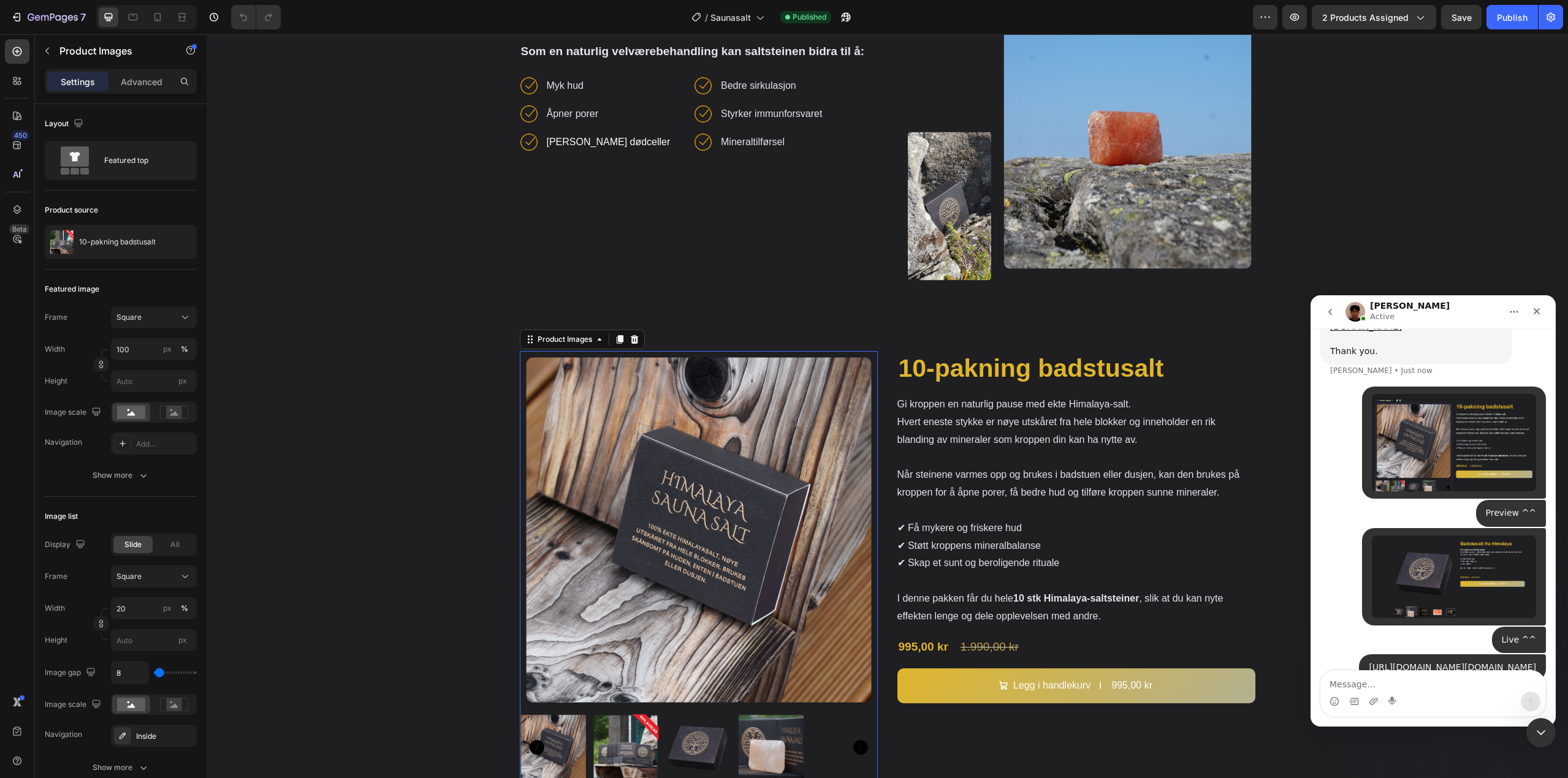
click at [1429, 694] on div "Intercom messenger" at bounding box center [1432, 701] width 224 height 19
click at [1431, 686] on textarea "Message…" at bounding box center [1432, 682] width 224 height 21
paste textarea "[URL][DOMAIN_NAME]"
type textarea "[URL][DOMAIN_NAME]"
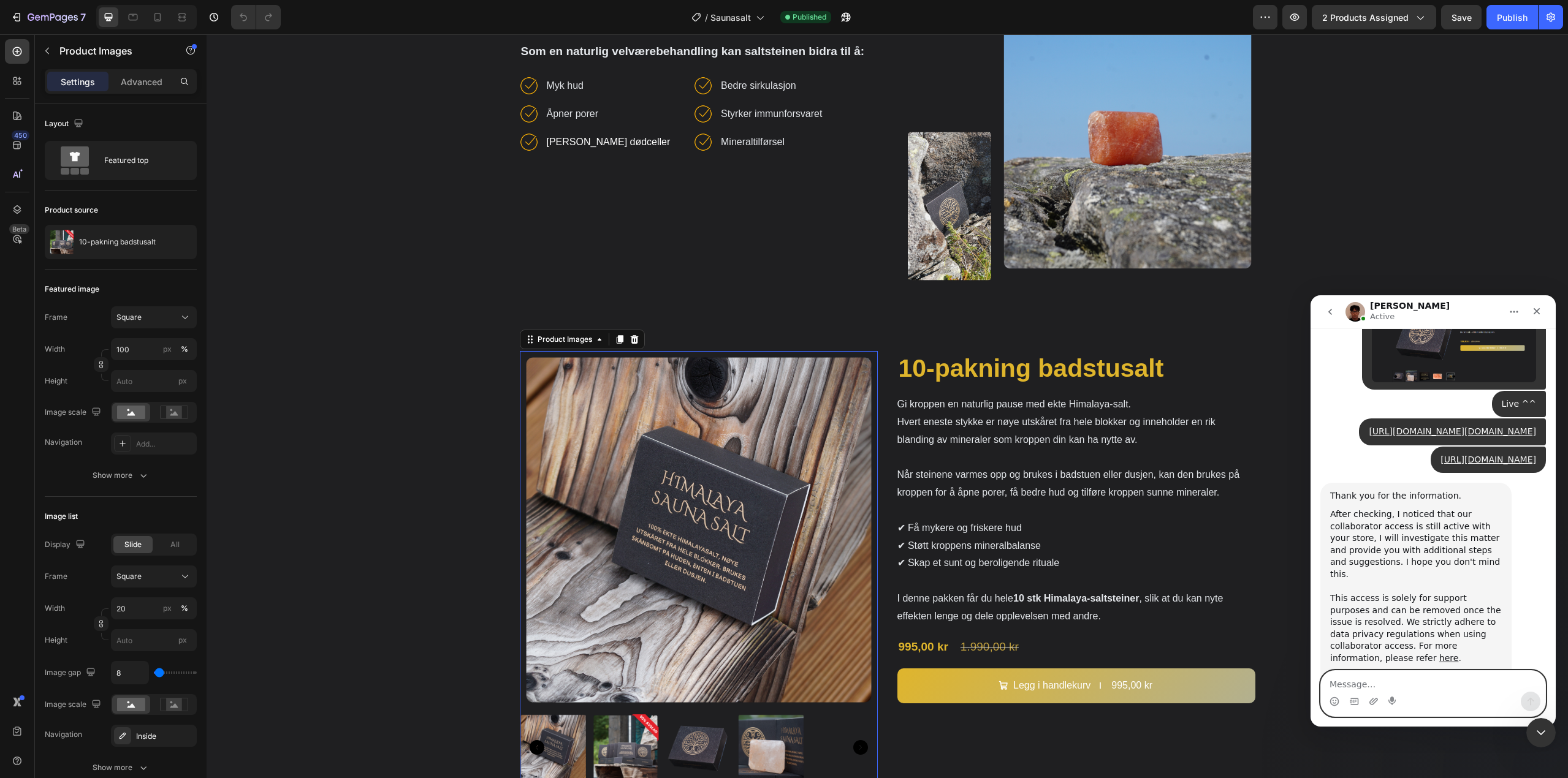
scroll to position [879, 0]
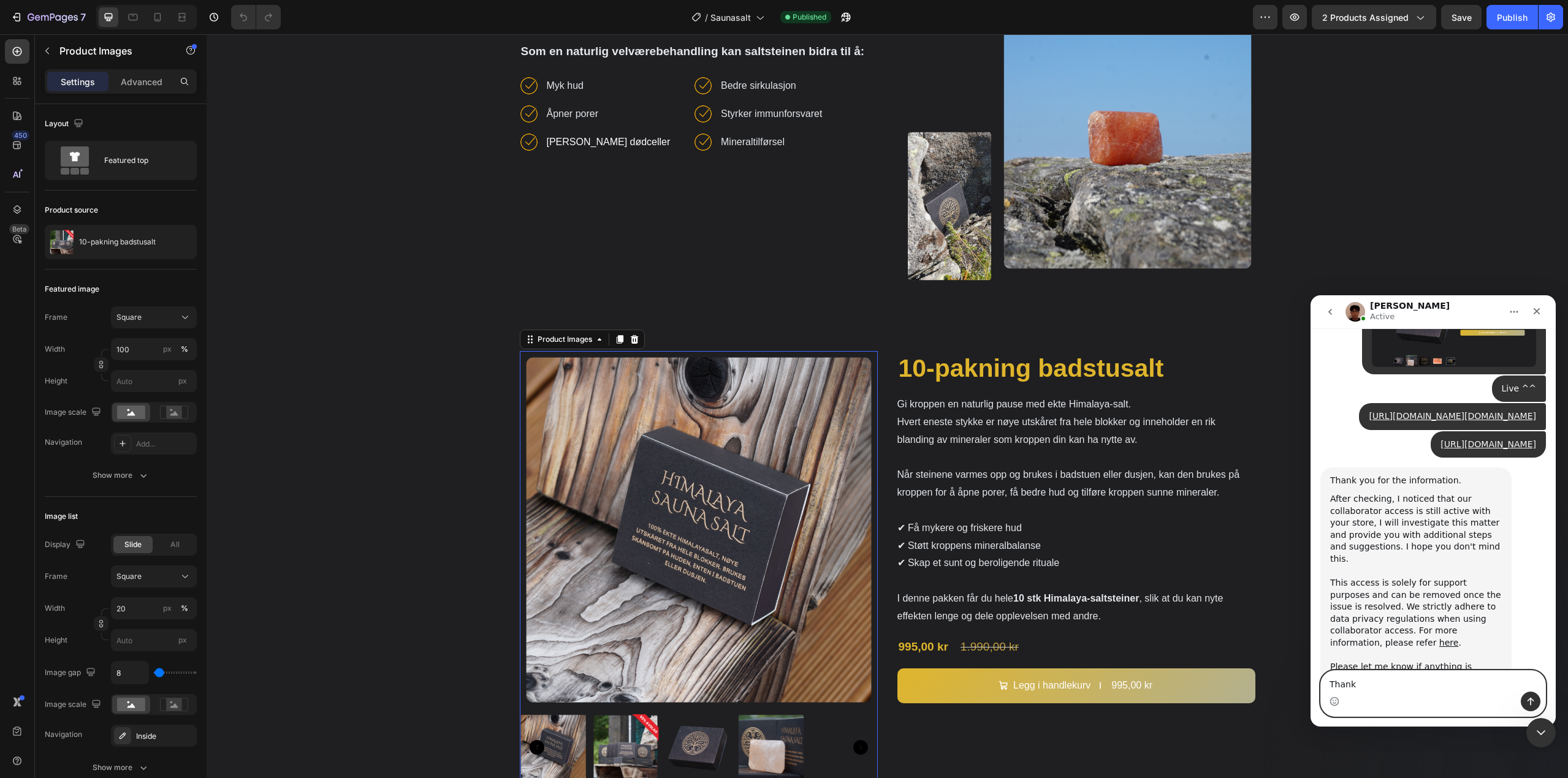
type textarea "Thanks"
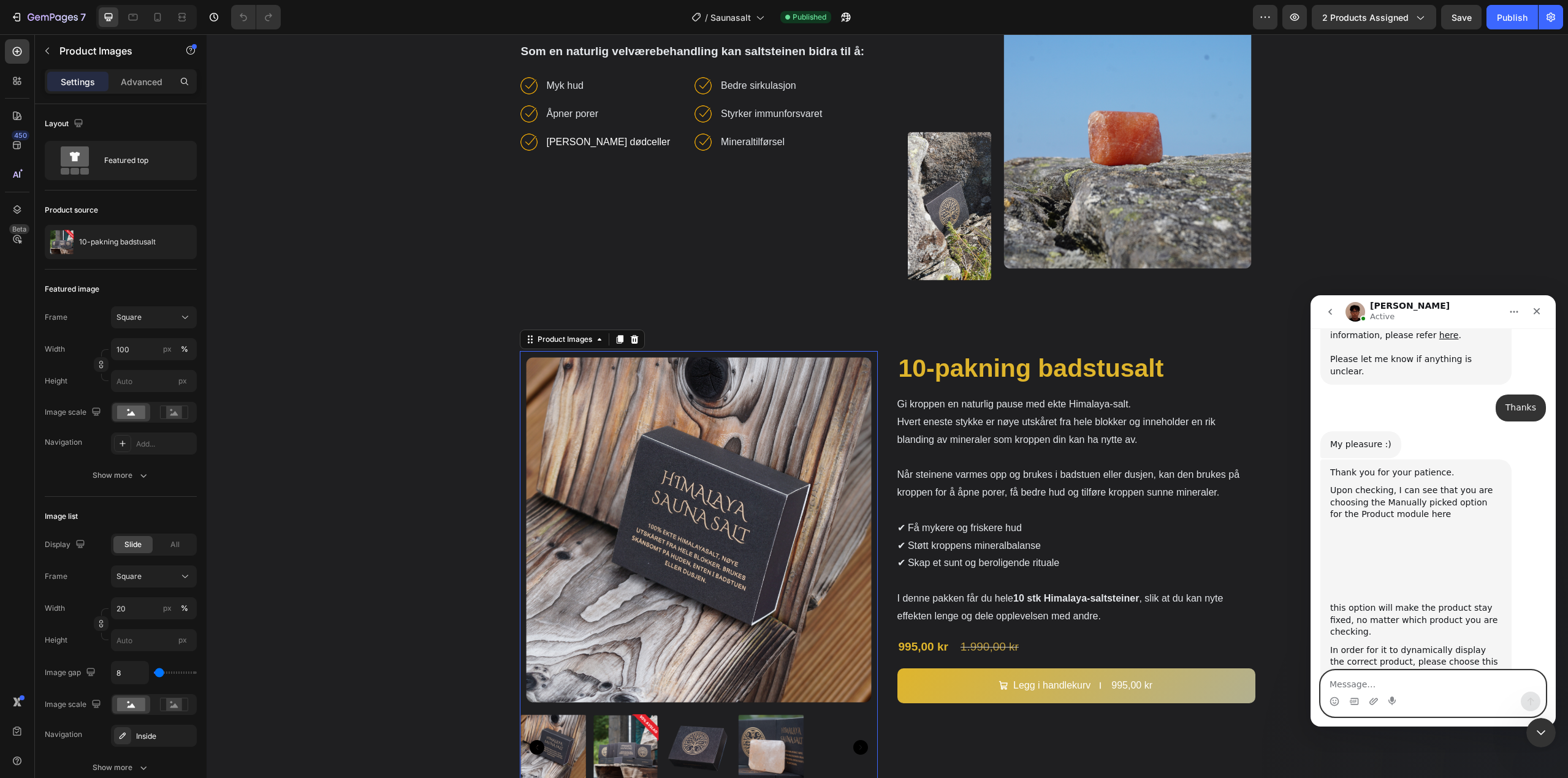
scroll to position [1292, 0]
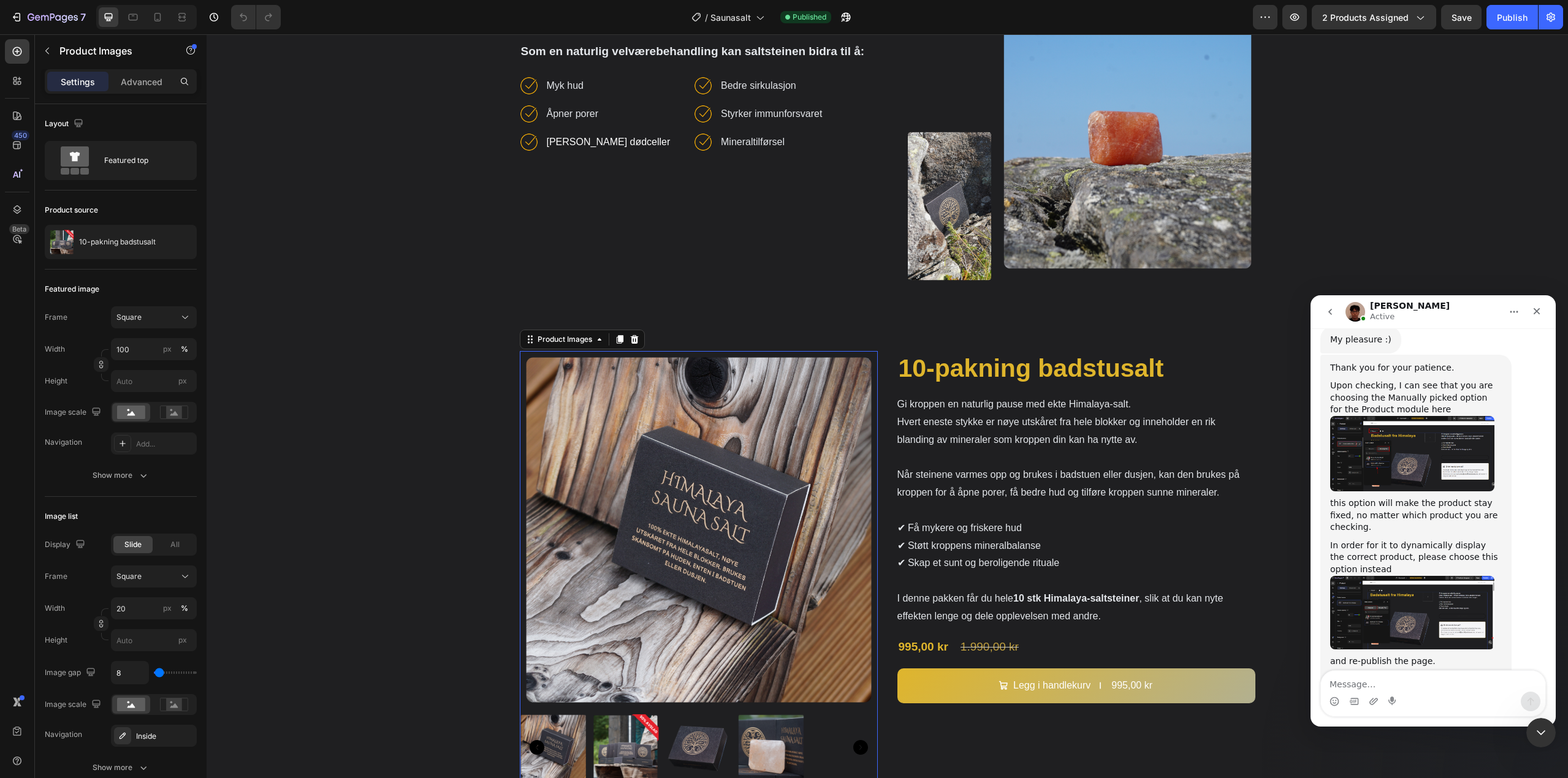
click at [1376, 576] on img "Kyle says…" at bounding box center [1411, 613] width 165 height 74
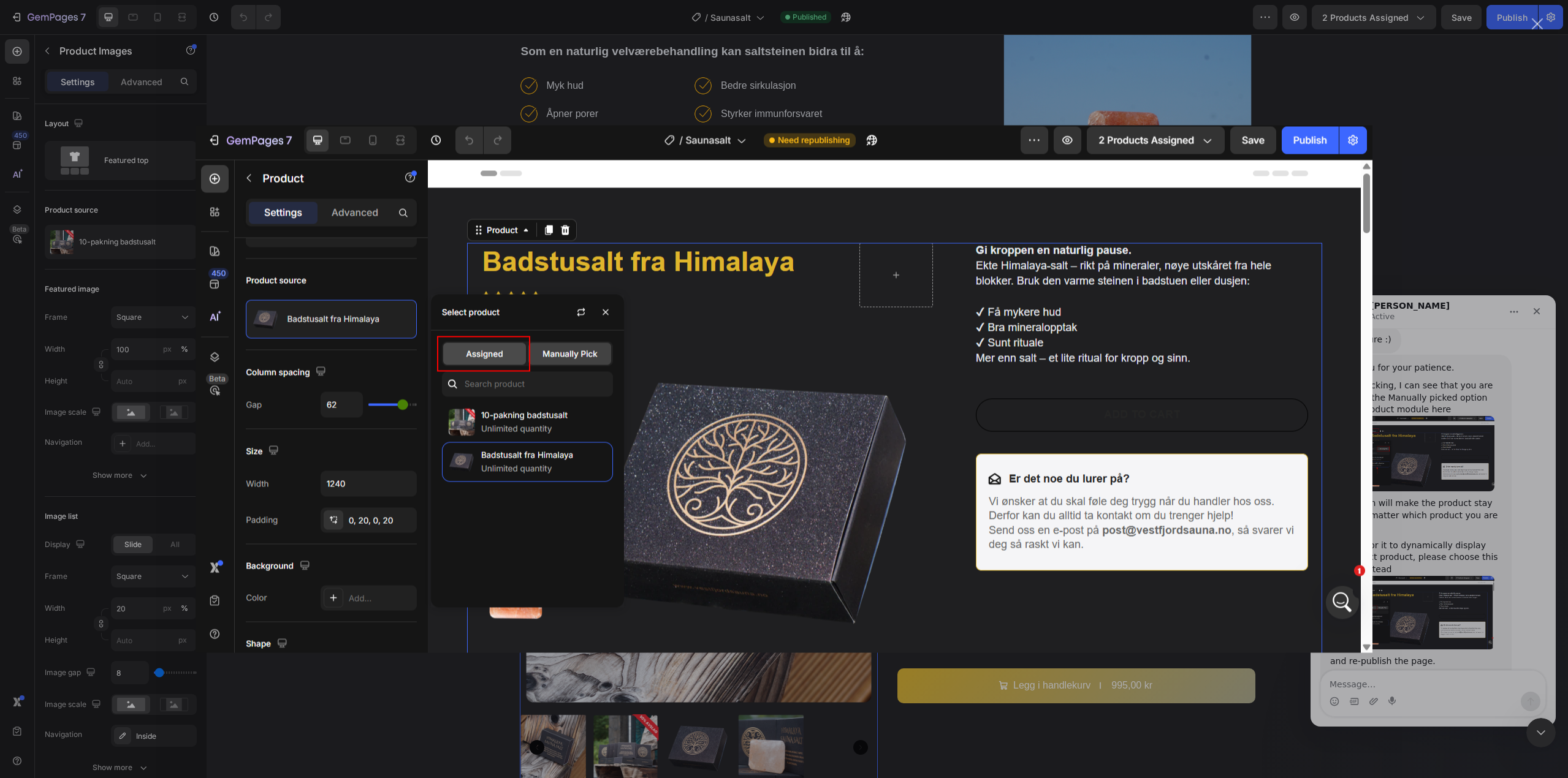
click at [831, 346] on img "Close" at bounding box center [783, 390] width 1176 height 528
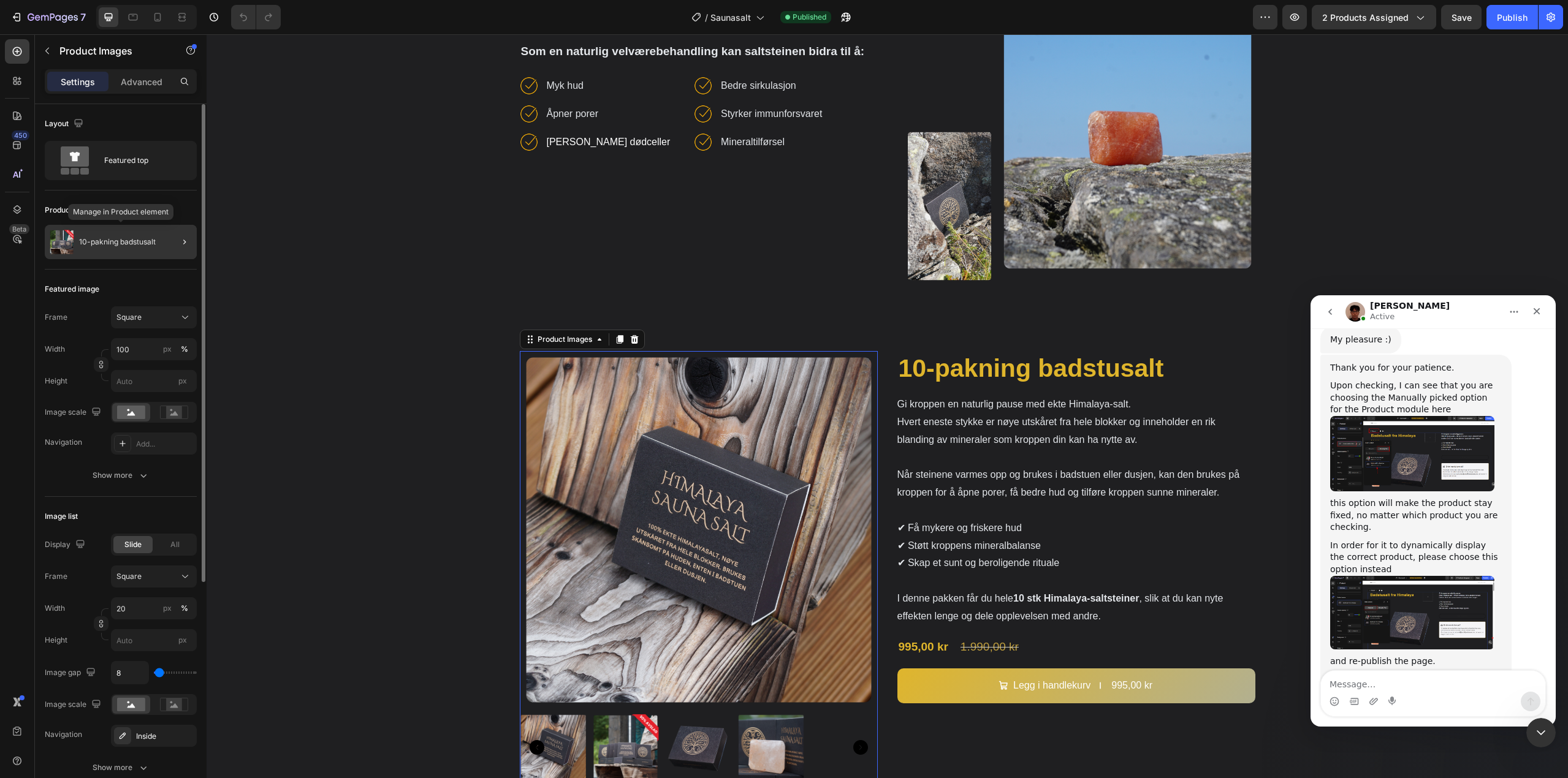
click at [112, 246] on p "10-pakning badstusalt" at bounding box center [117, 242] width 77 height 9
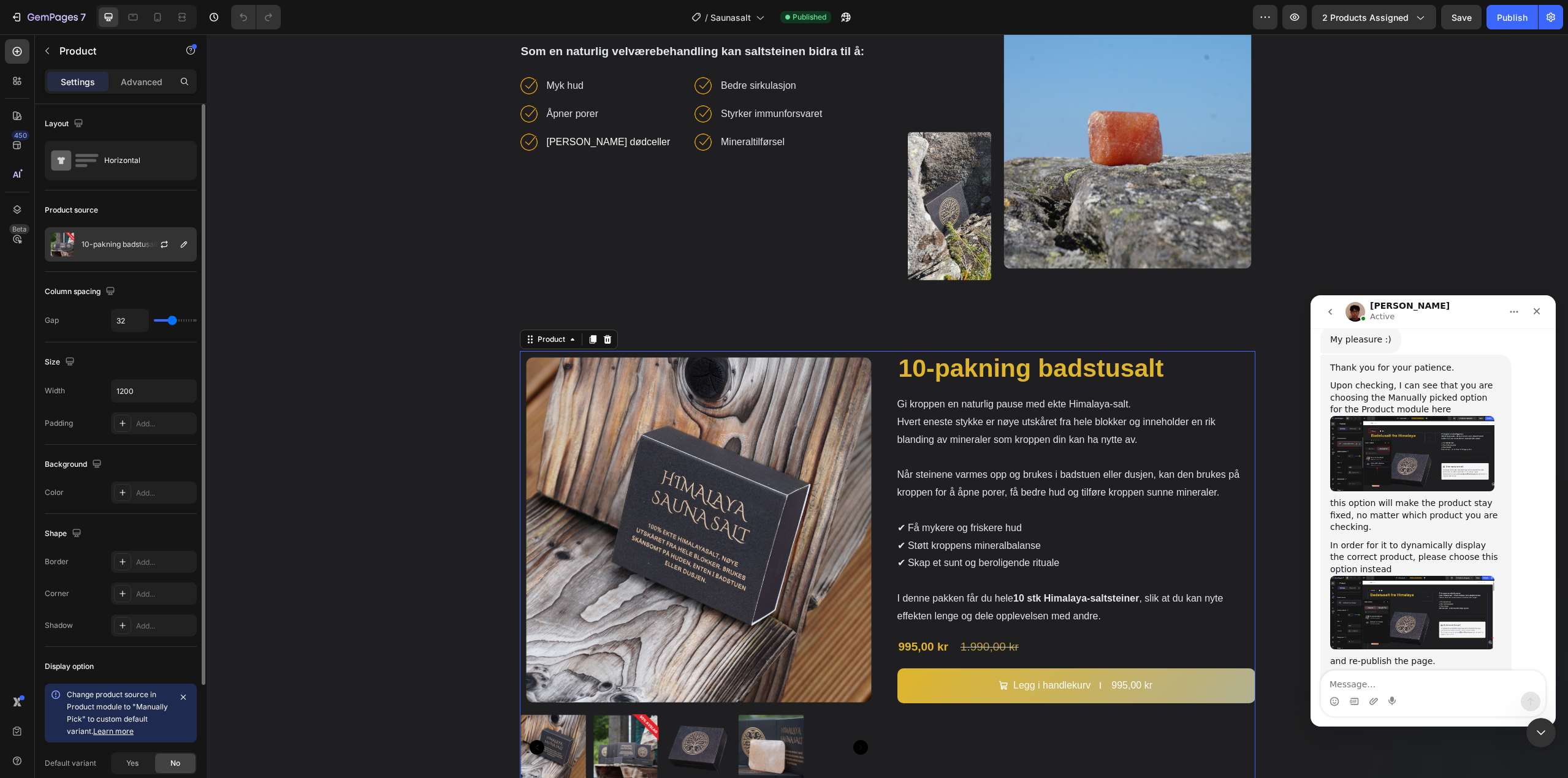
click at [143, 252] on div at bounding box center [169, 245] width 54 height 33
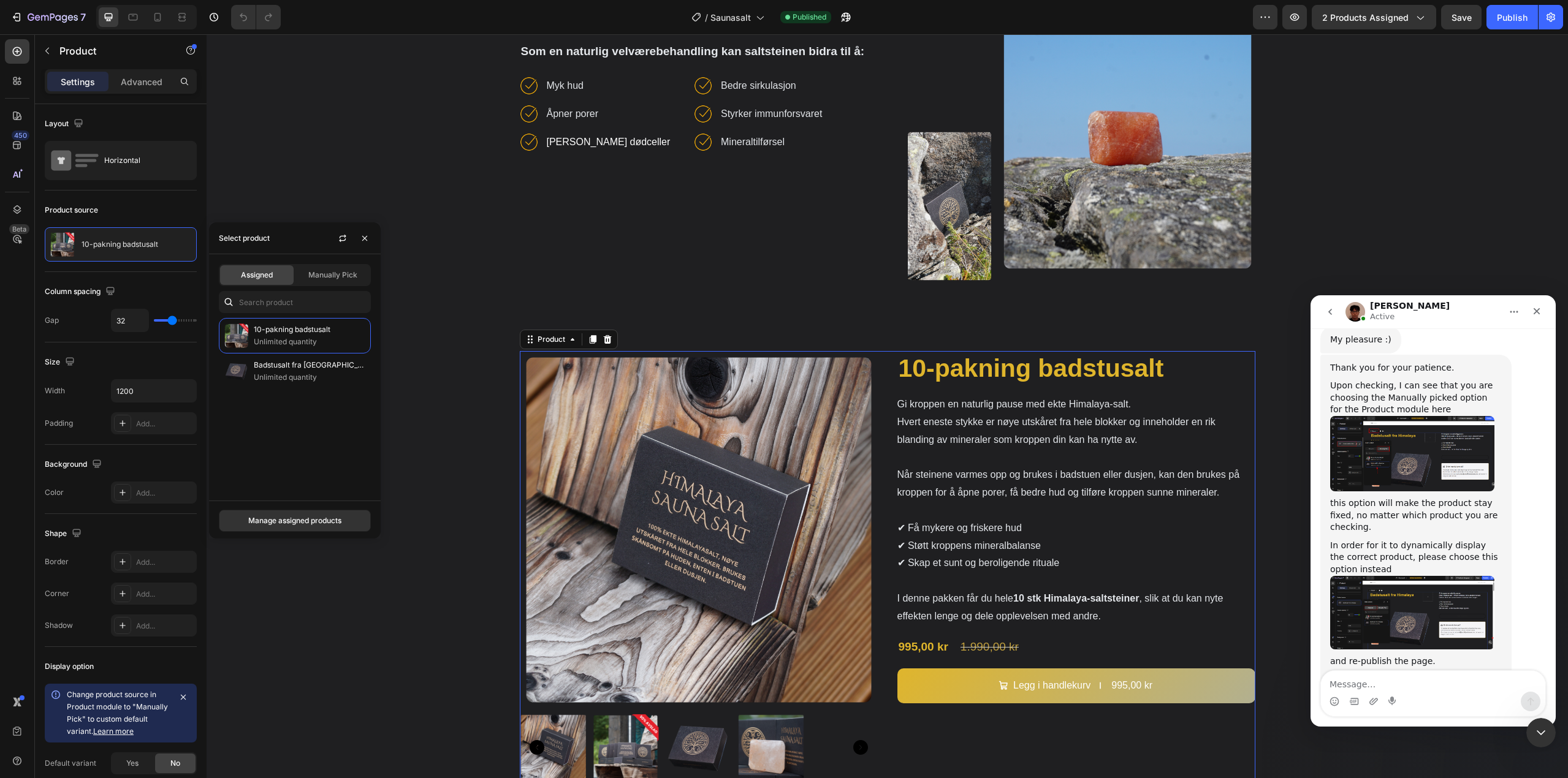
click at [877, 370] on div "Product Images 10-pakning badstusalt Product Title Gi kroppen en naturlig pause…" at bounding box center [888, 571] width 736 height 440
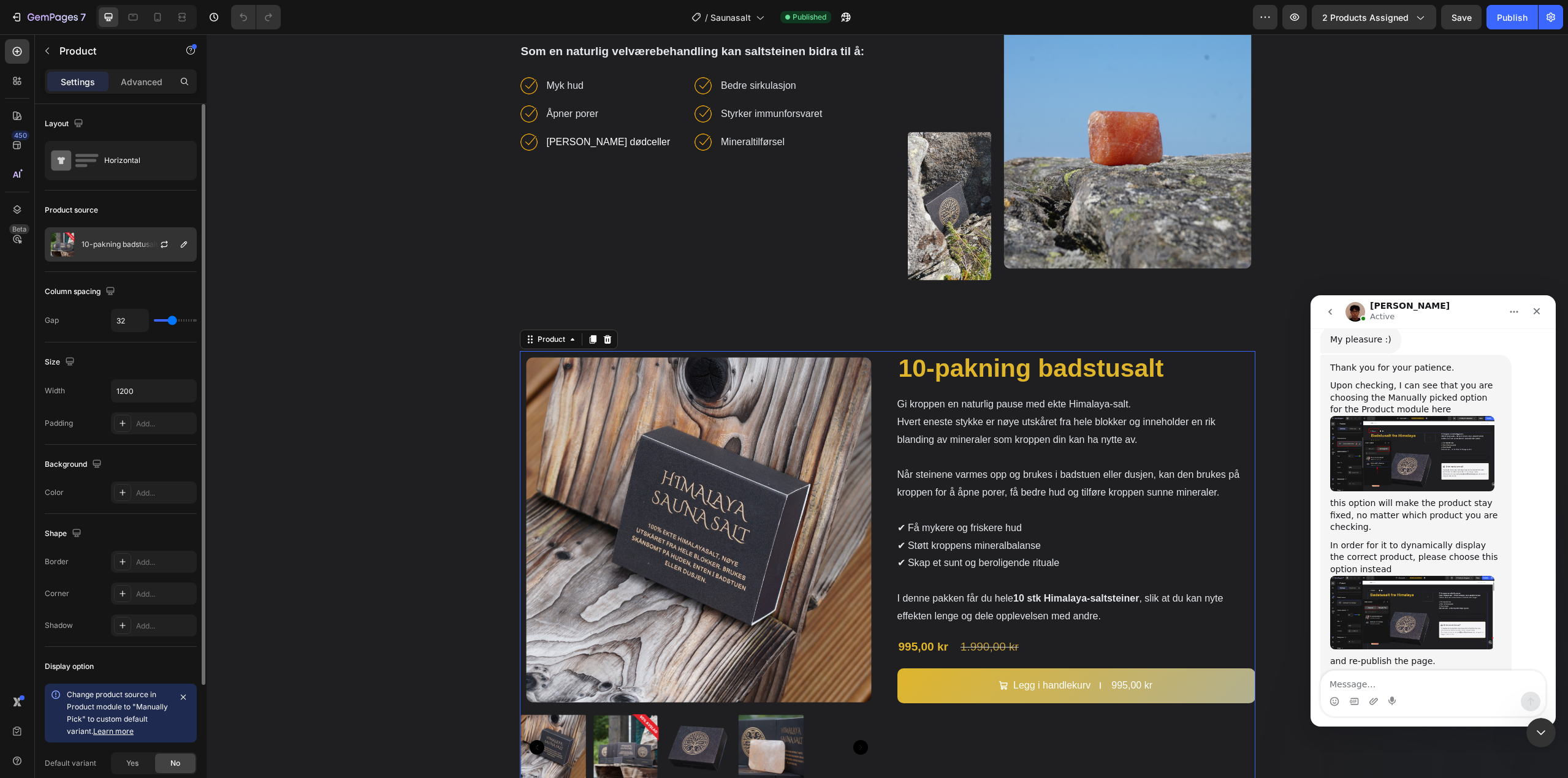
click at [130, 252] on div "10-pakning badstusalt" at bounding box center [121, 244] width 152 height 34
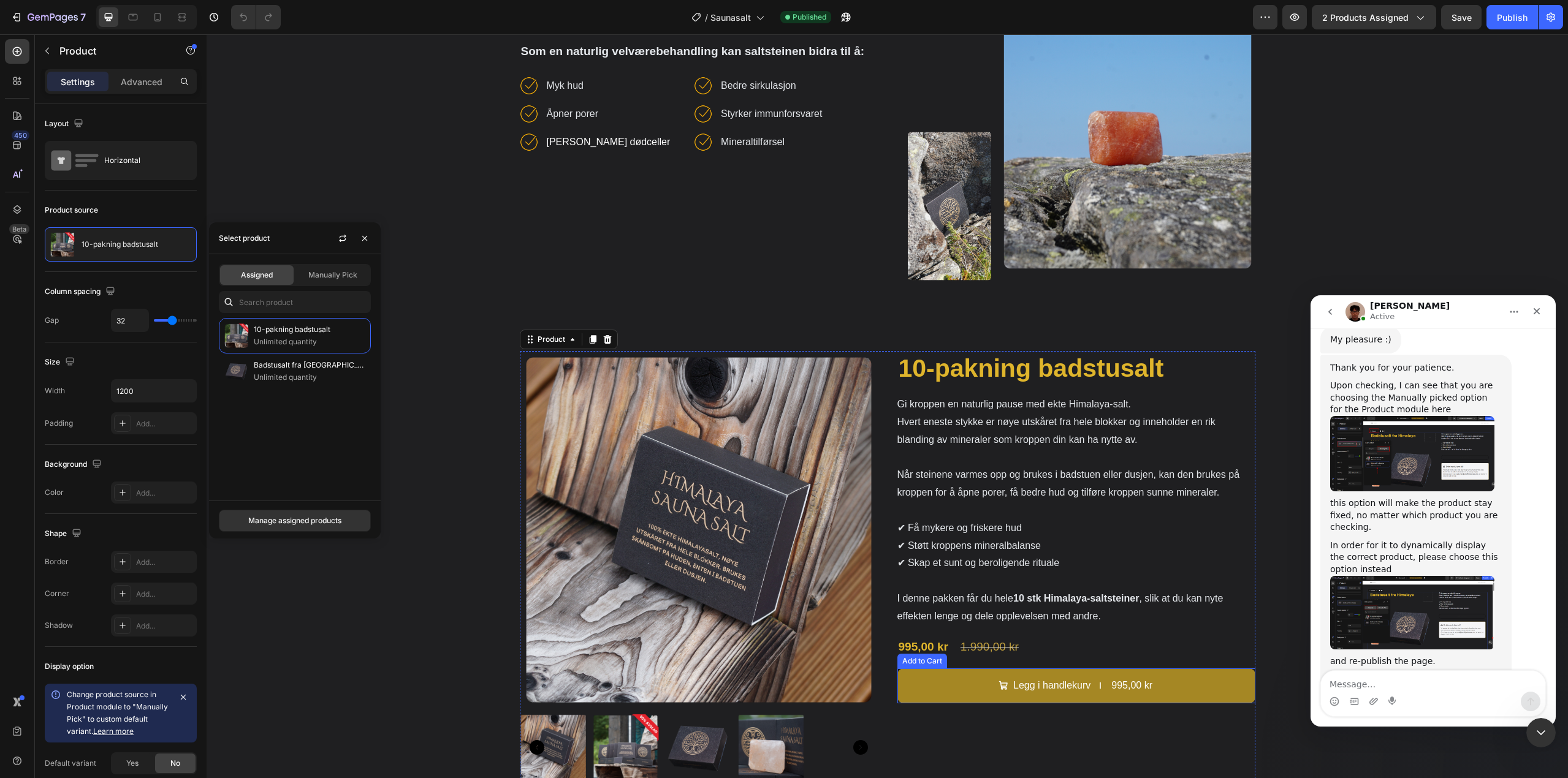
click at [938, 685] on button "Legg i handlekurv 995,00 kr" at bounding box center [1076, 686] width 358 height 35
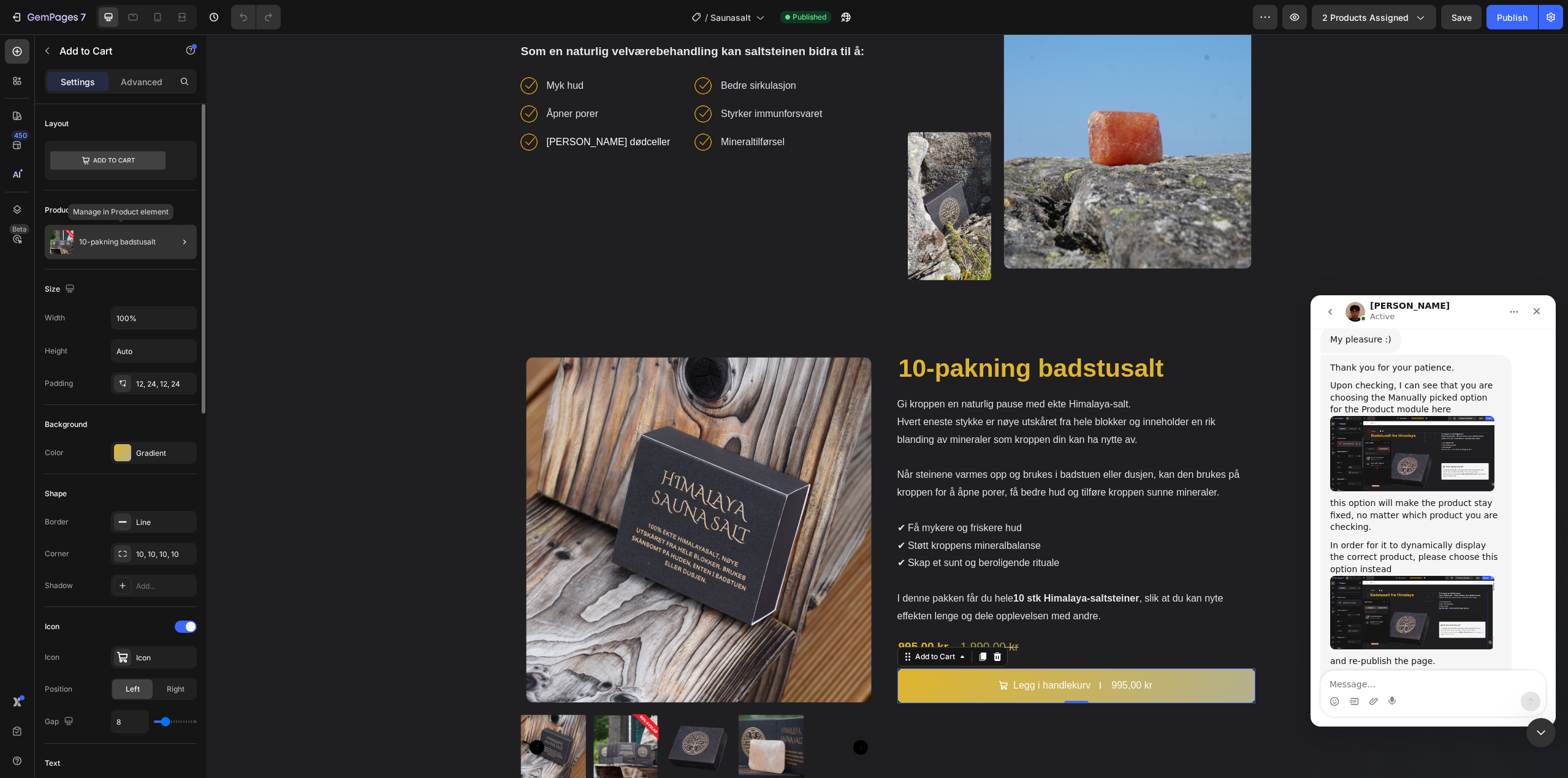
click at [122, 254] on div "10-pakning badstusalt" at bounding box center [121, 242] width 152 height 34
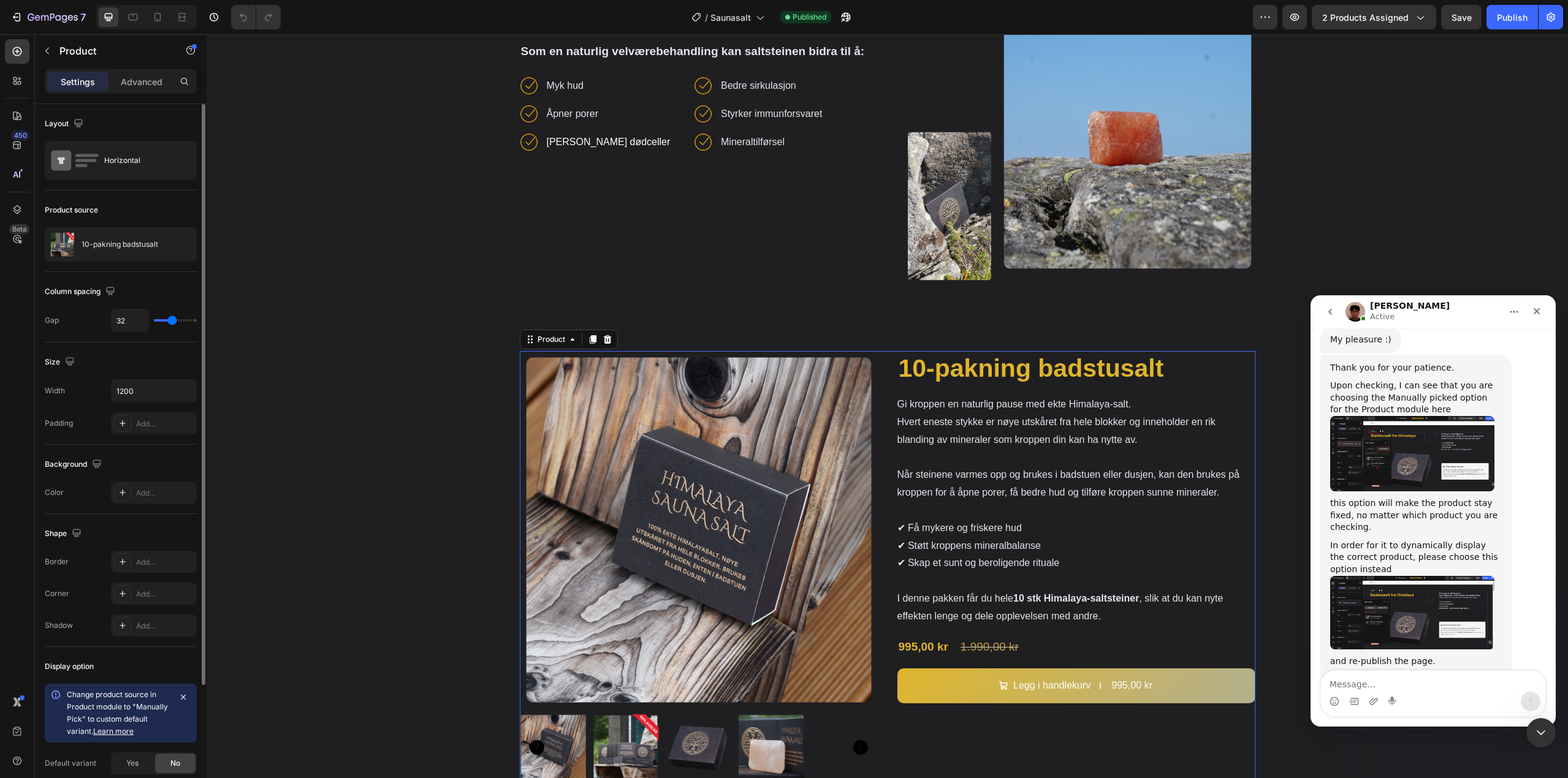
click at [122, 254] on div "10-pakning badstusalt" at bounding box center [121, 244] width 152 height 34
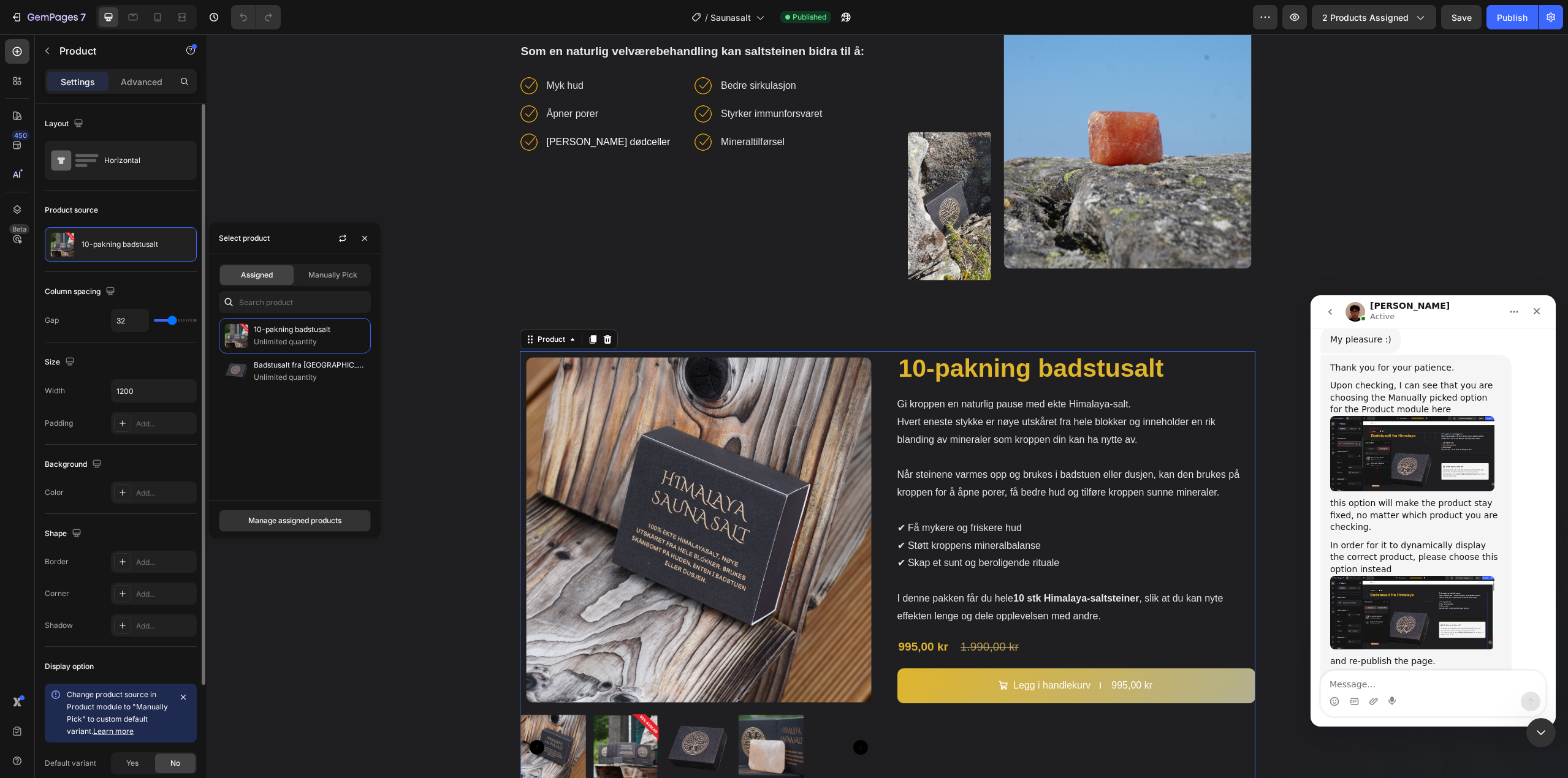
click at [1413, 576] on img "Kyle says…" at bounding box center [1411, 613] width 165 height 74
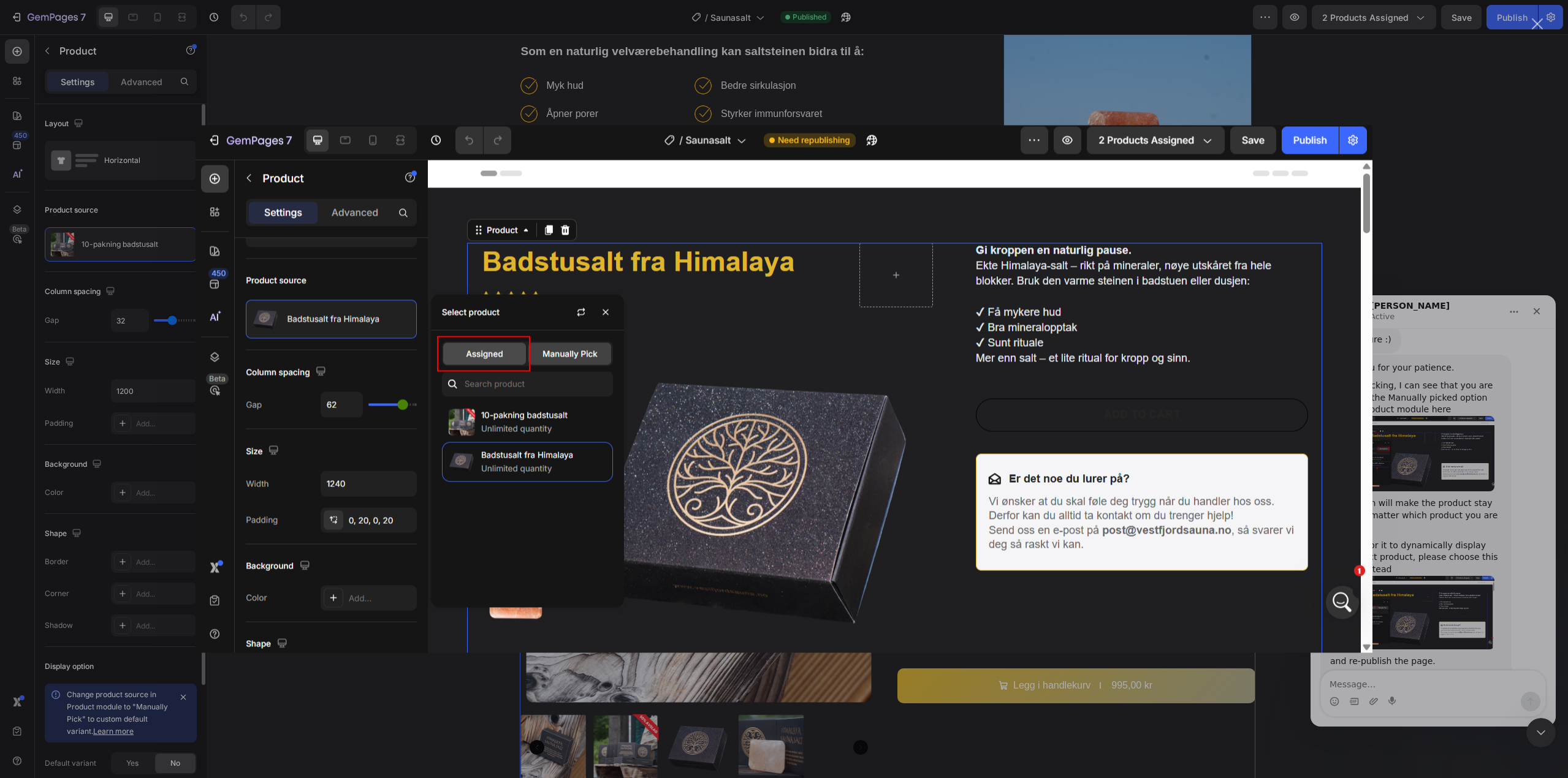
click at [824, 403] on img "Close" at bounding box center [783, 390] width 1176 height 528
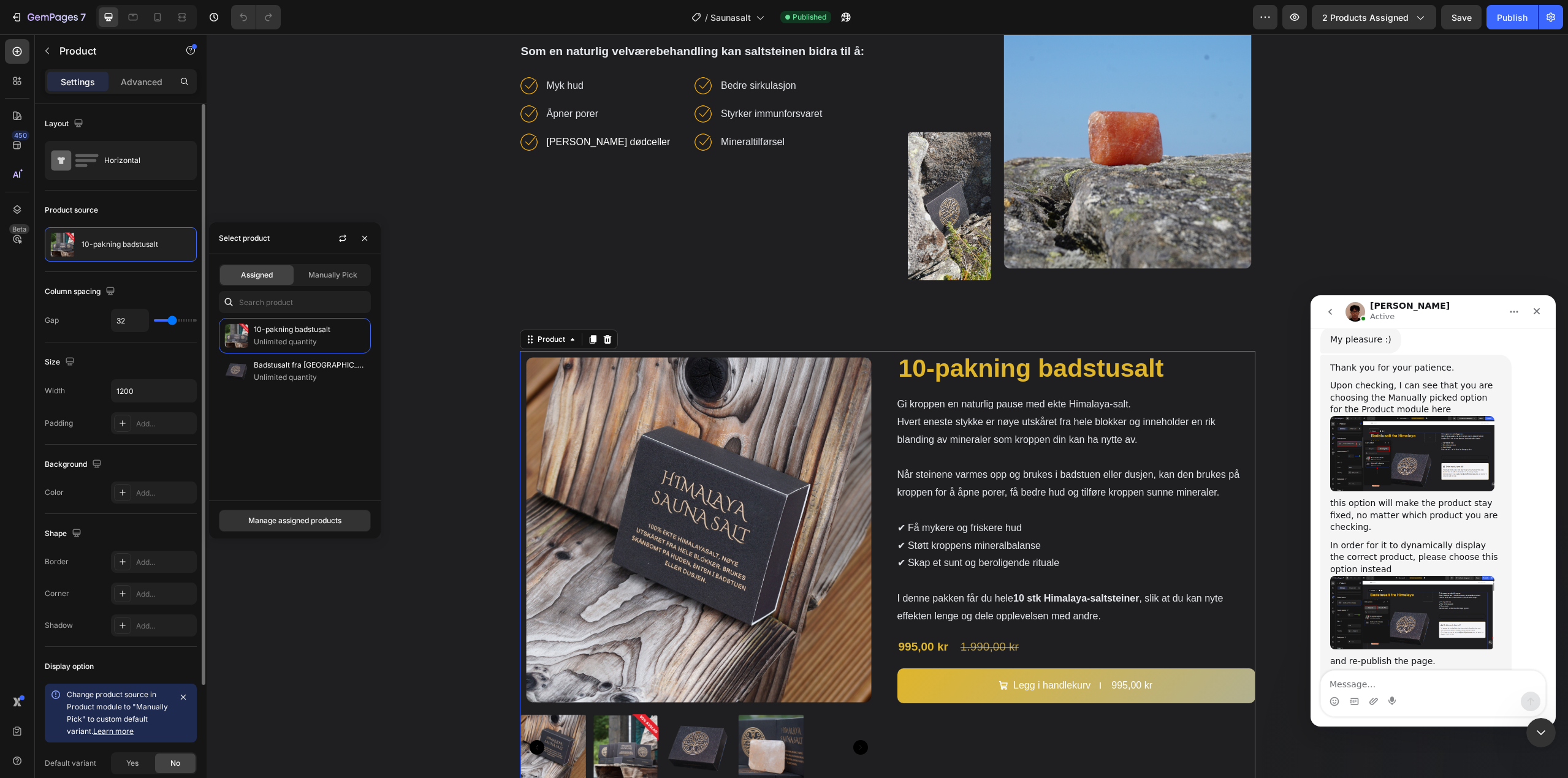
click at [1373, 416] on img "Kyle says…" at bounding box center [1411, 454] width 165 height 76
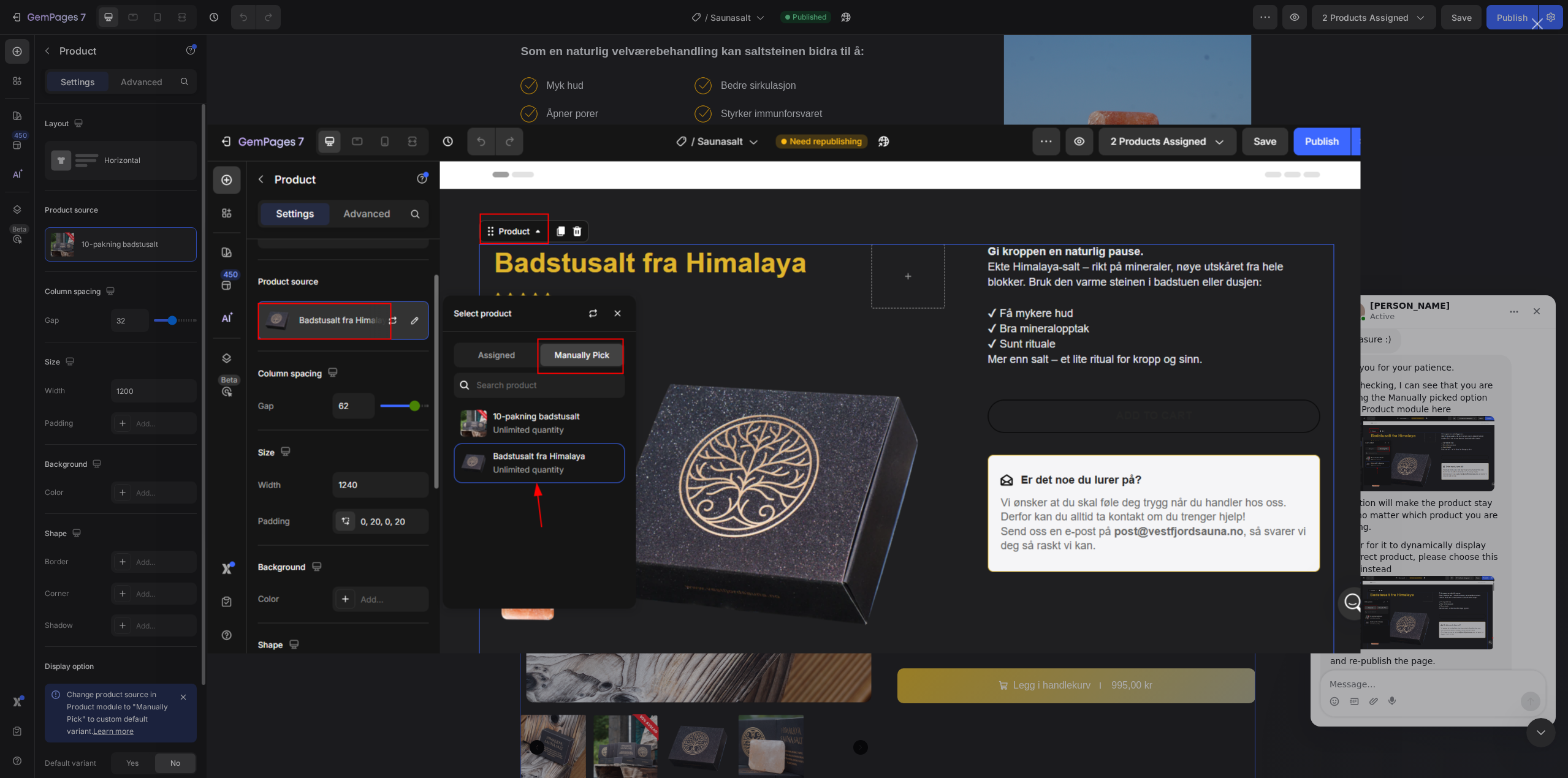
click at [648, 93] on div "Intercom messenger" at bounding box center [784, 389] width 1568 height 778
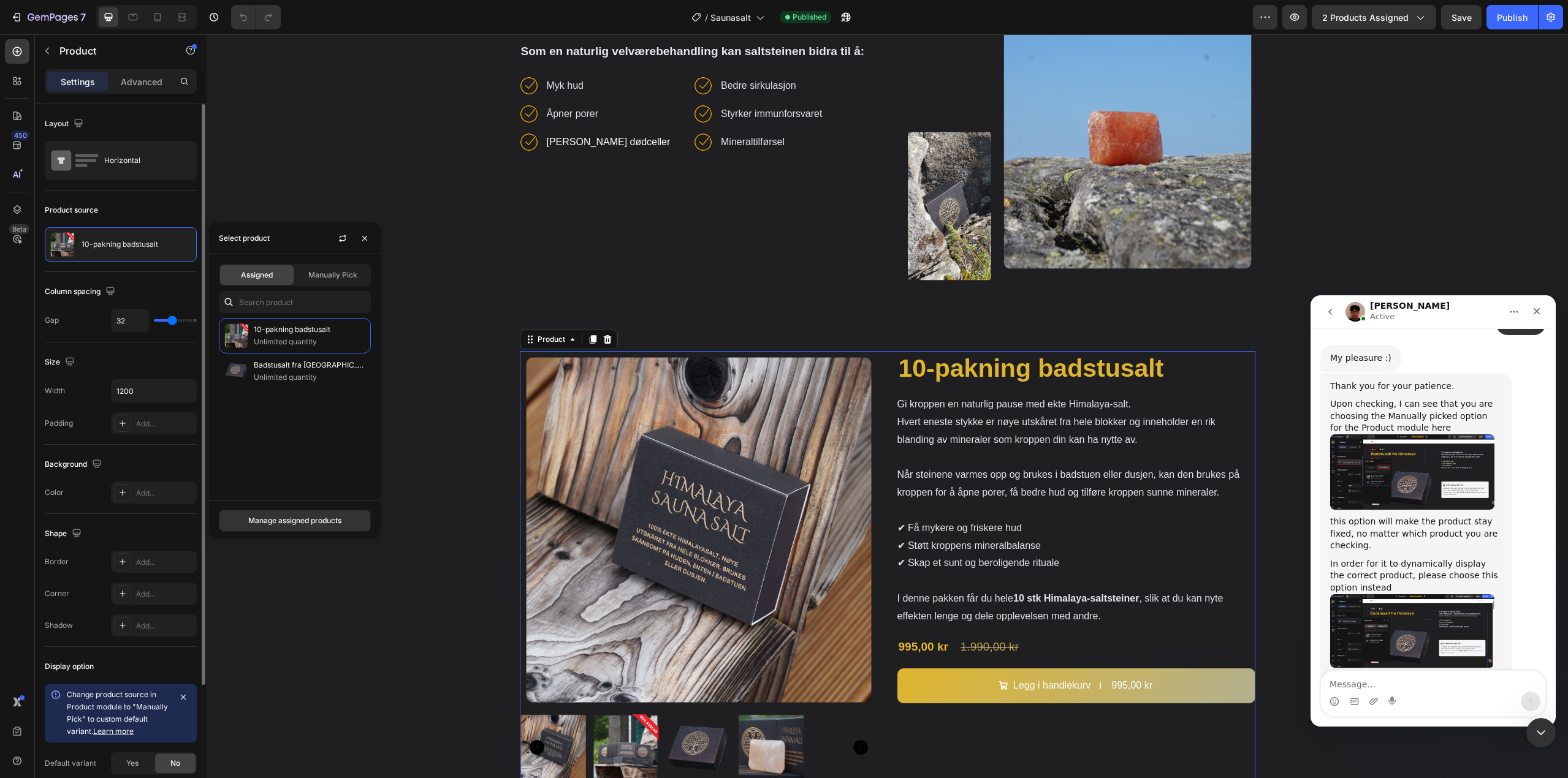
scroll to position [1230, 0]
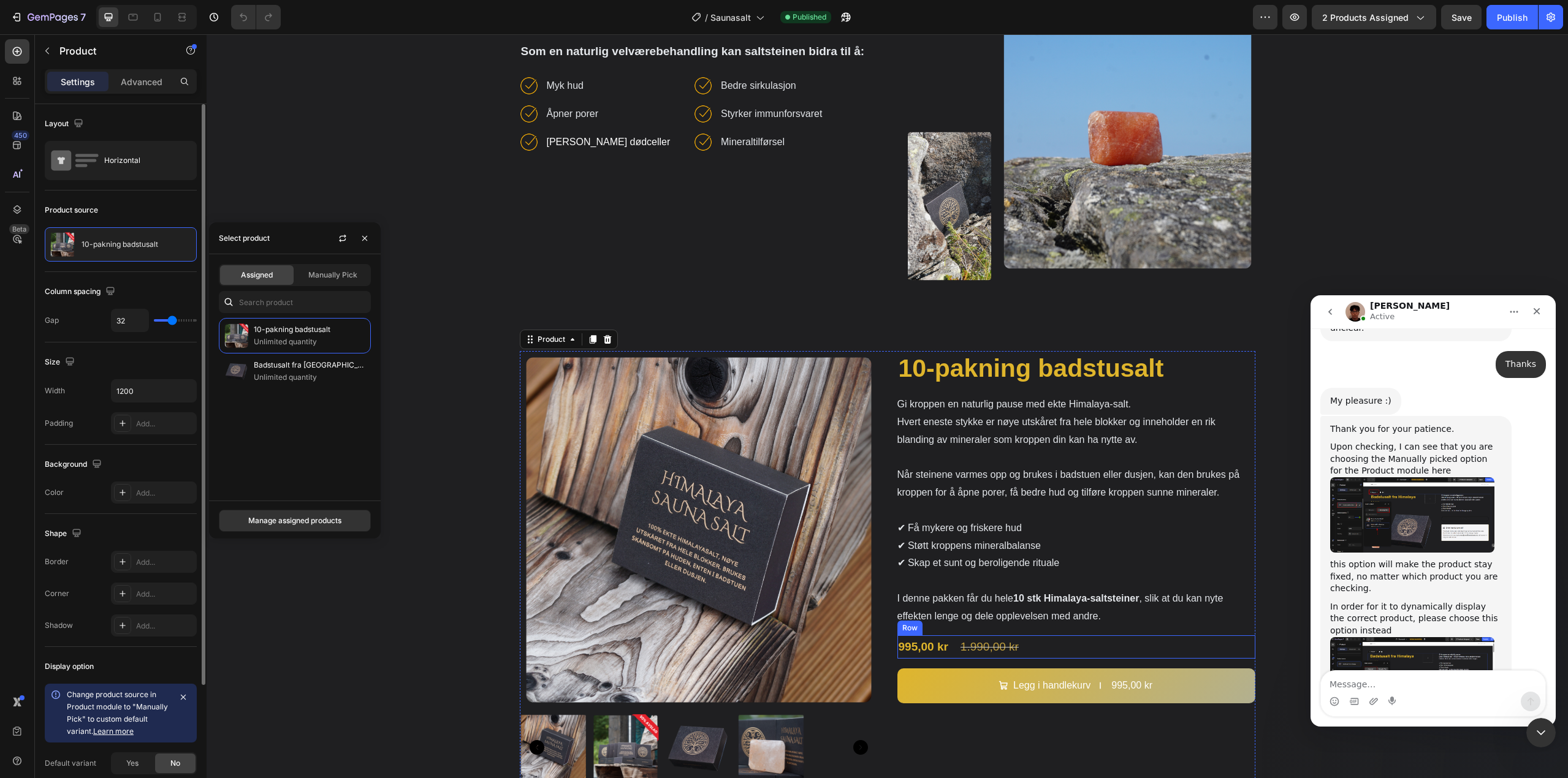
click at [1038, 648] on div "995,00 kr Product Price Product Price 1.990,00 kr Product Price Product Price R…" at bounding box center [1076, 647] width 358 height 23
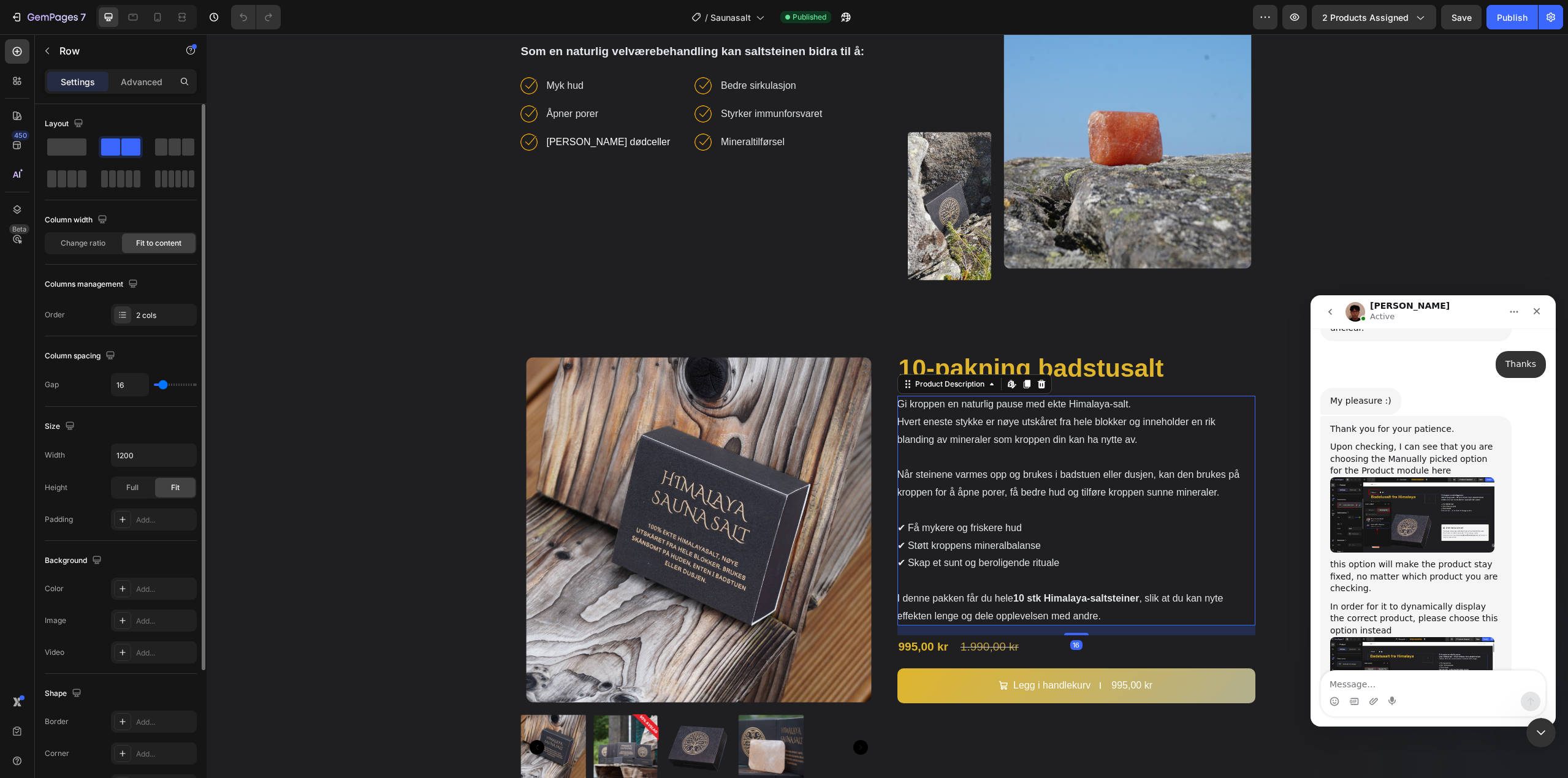
click at [1088, 598] on strong "10 stk Himalaya-saltsteiner" at bounding box center [1075, 598] width 126 height 11
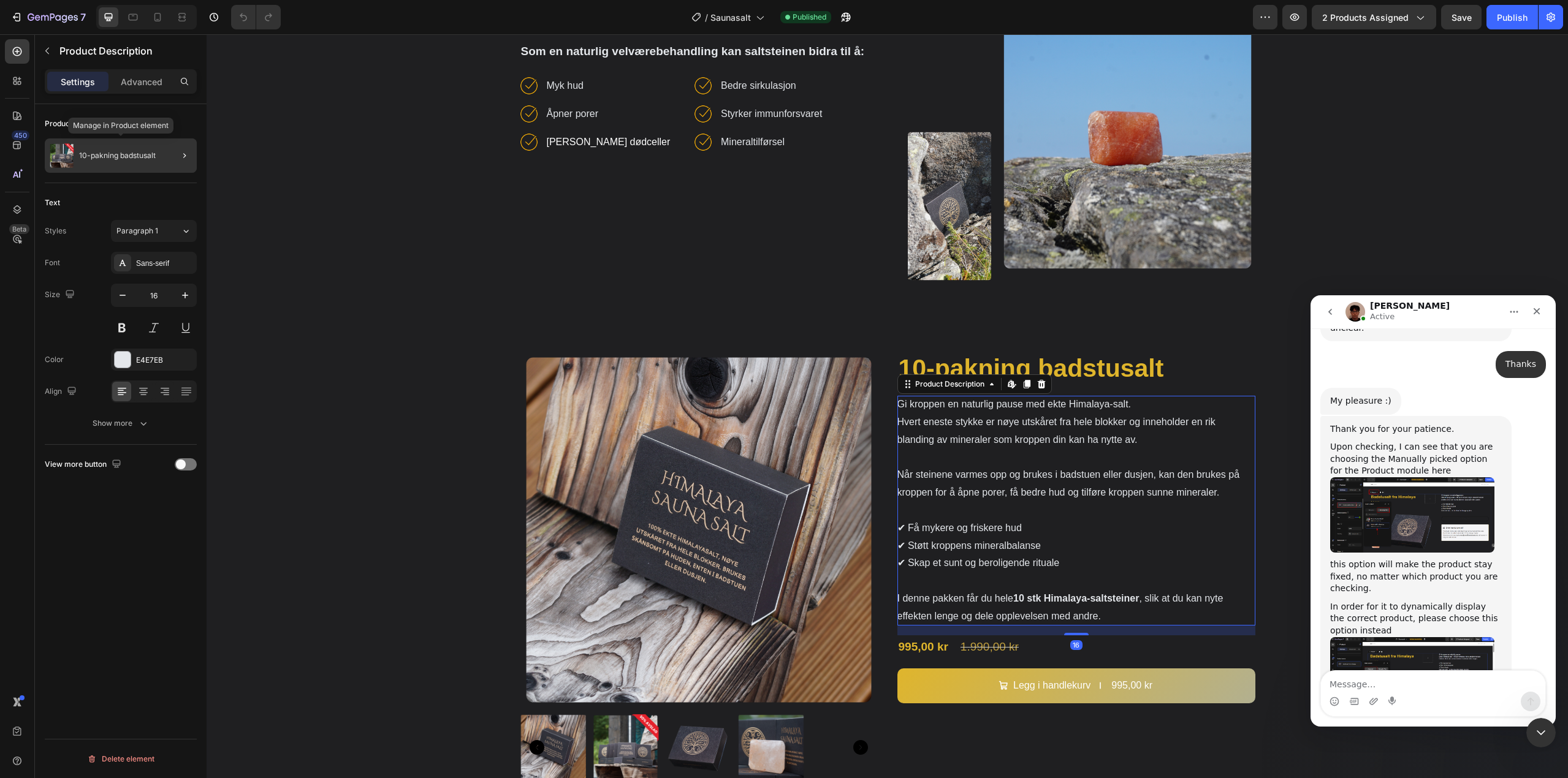
click at [115, 150] on div "10-pakning badstusalt" at bounding box center [121, 155] width 152 height 34
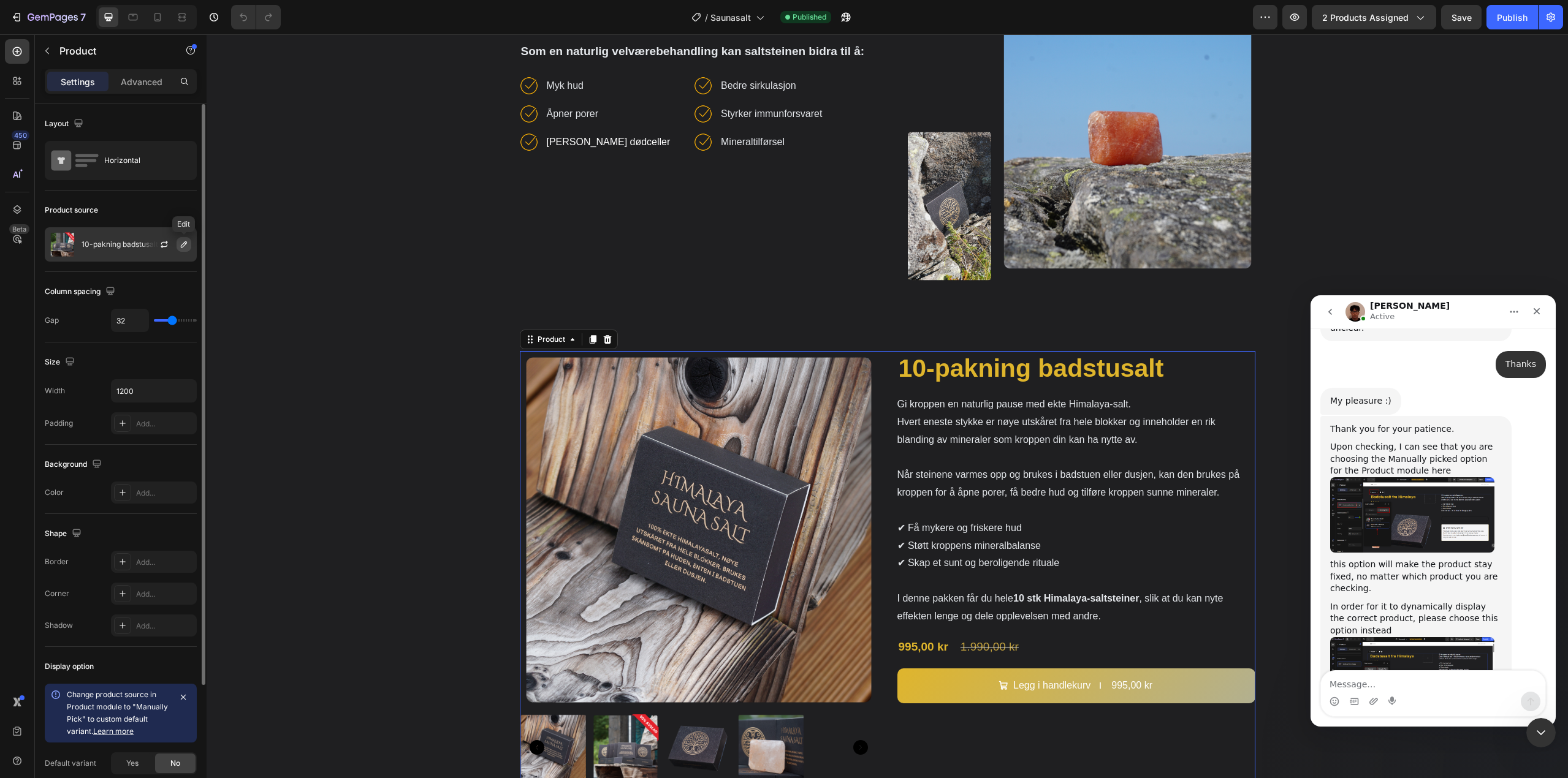
click at [179, 246] on button "button" at bounding box center [184, 245] width 15 height 15
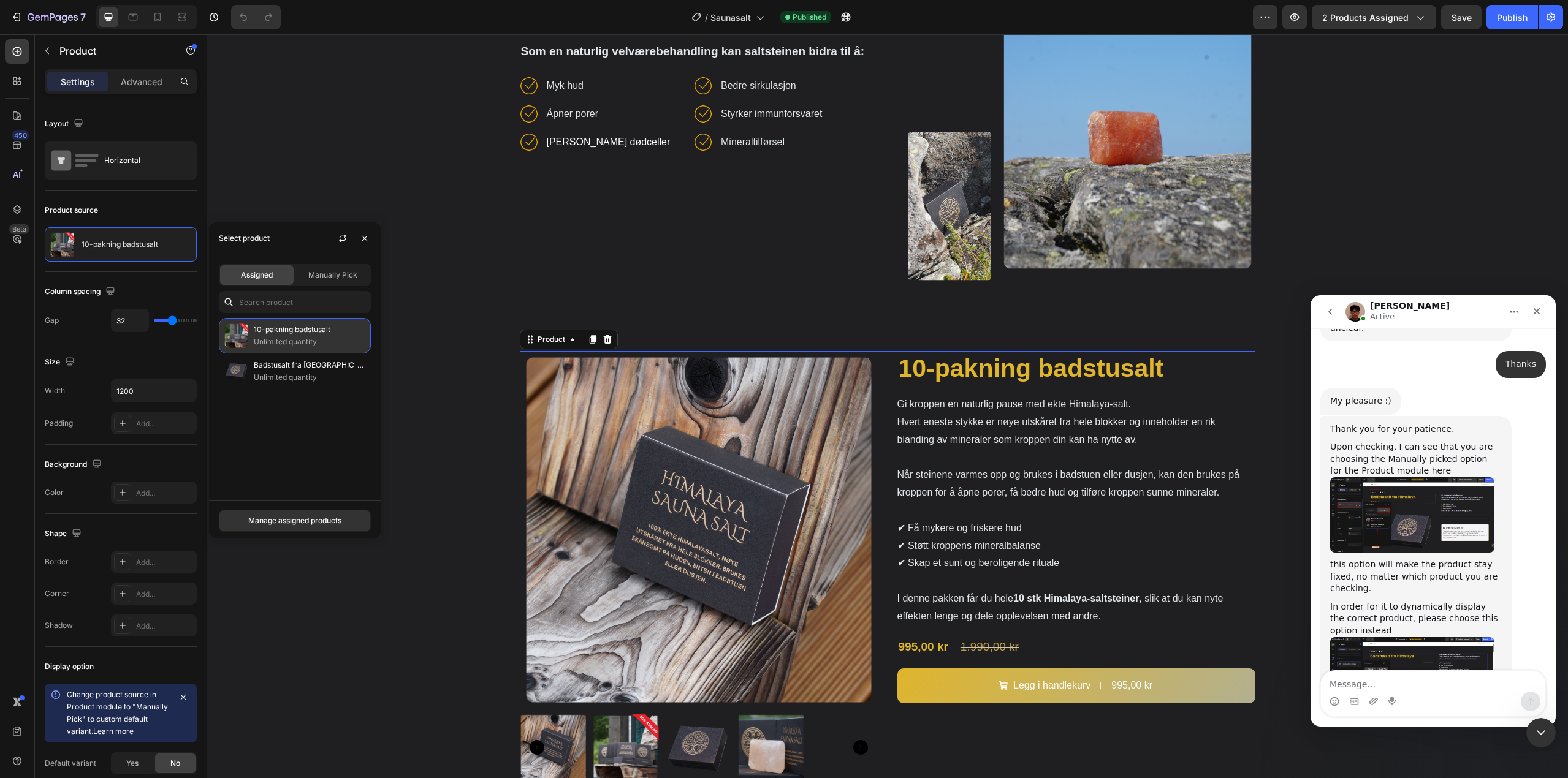
click at [296, 345] on p "Unlimited quantity" at bounding box center [309, 342] width 112 height 12
click at [296, 334] on p "10-pakning badstusalt" at bounding box center [309, 330] width 112 height 12
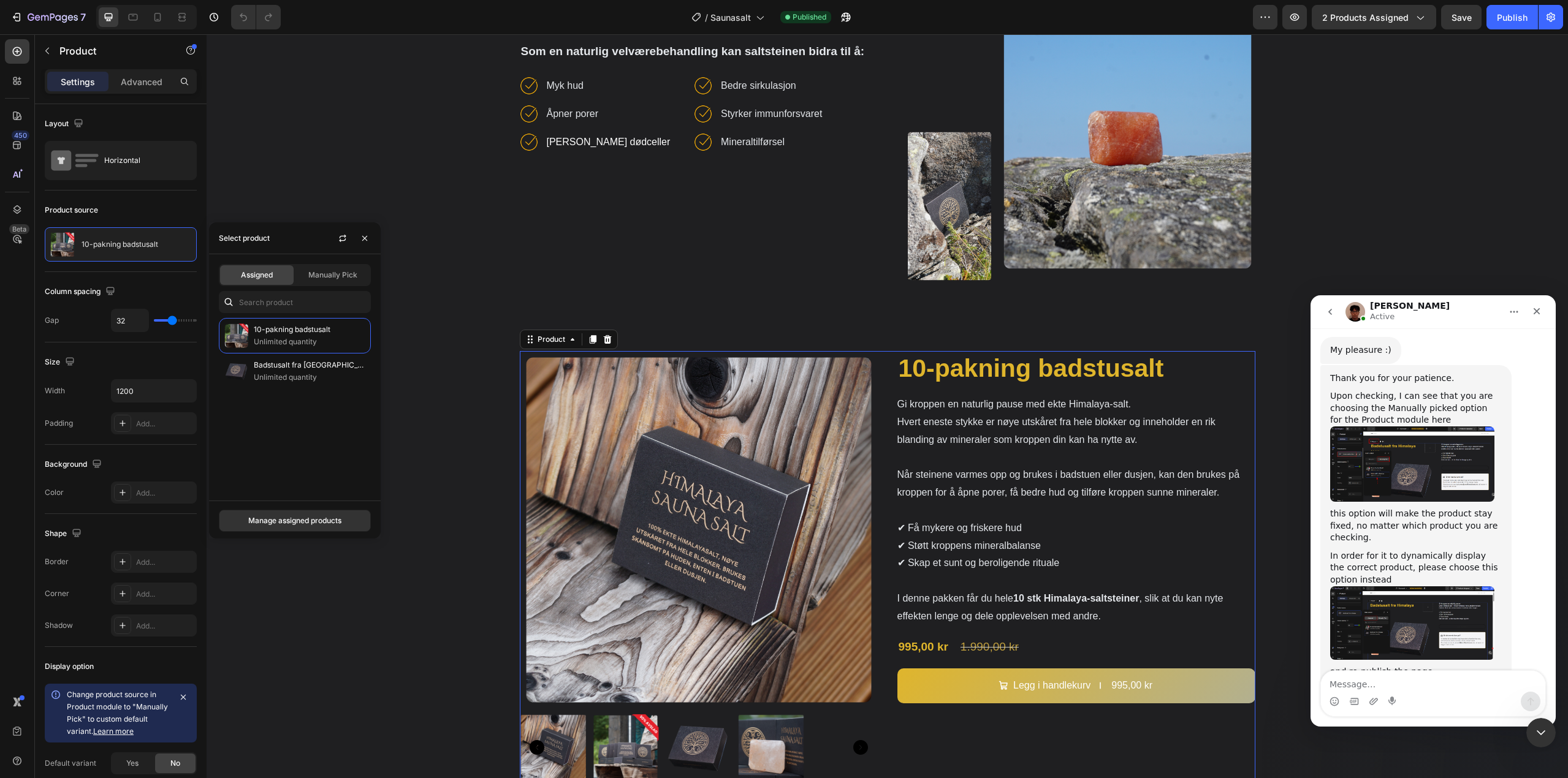
scroll to position [1292, 0]
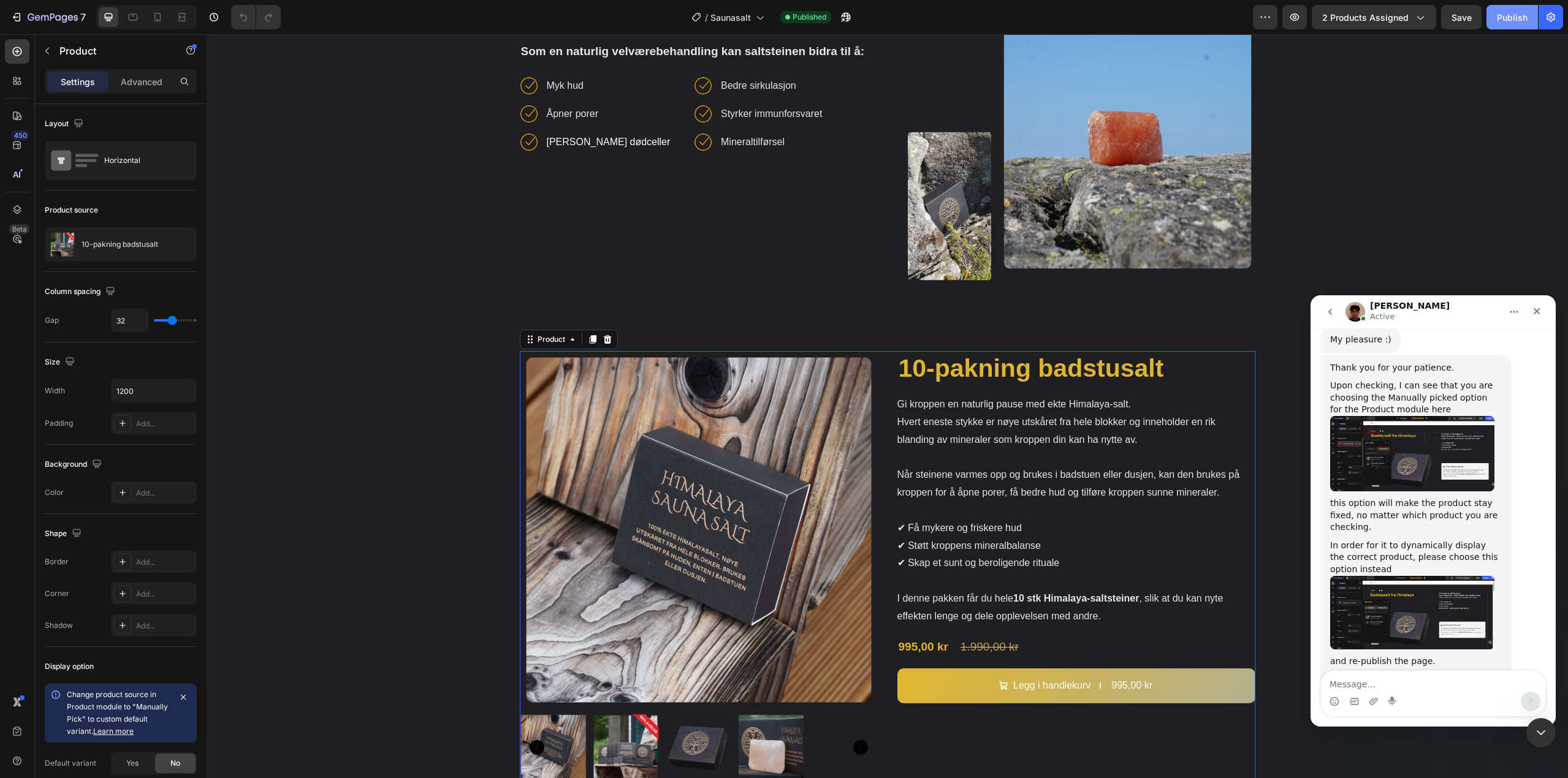
click at [1515, 19] on div "Publish" at bounding box center [1512, 18] width 31 height 13
click at [993, 367] on h2 "10-pakning badstusalt" at bounding box center [1076, 369] width 358 height 35
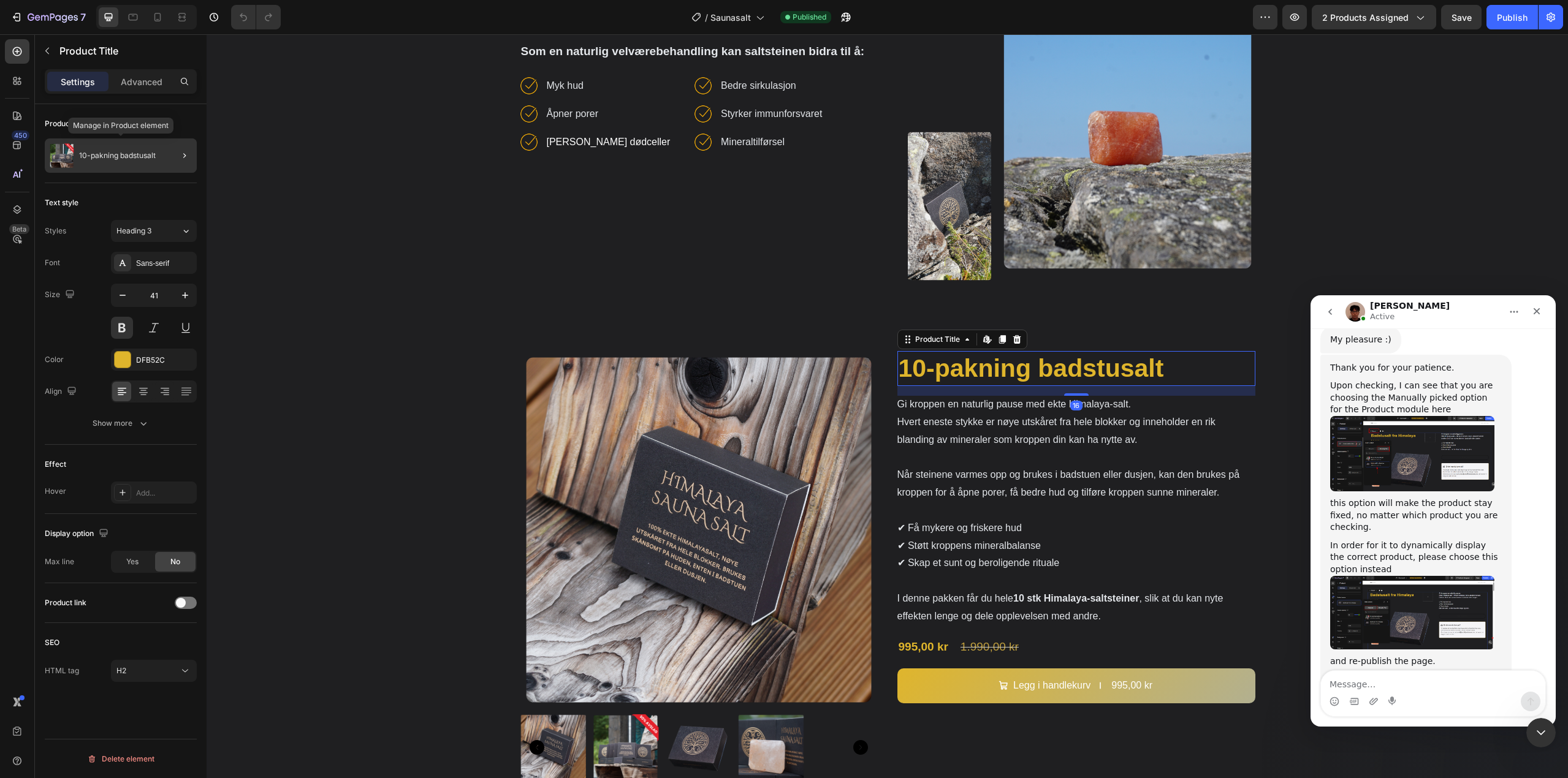
click at [123, 157] on p "10-pakning badstusalt" at bounding box center [117, 156] width 77 height 9
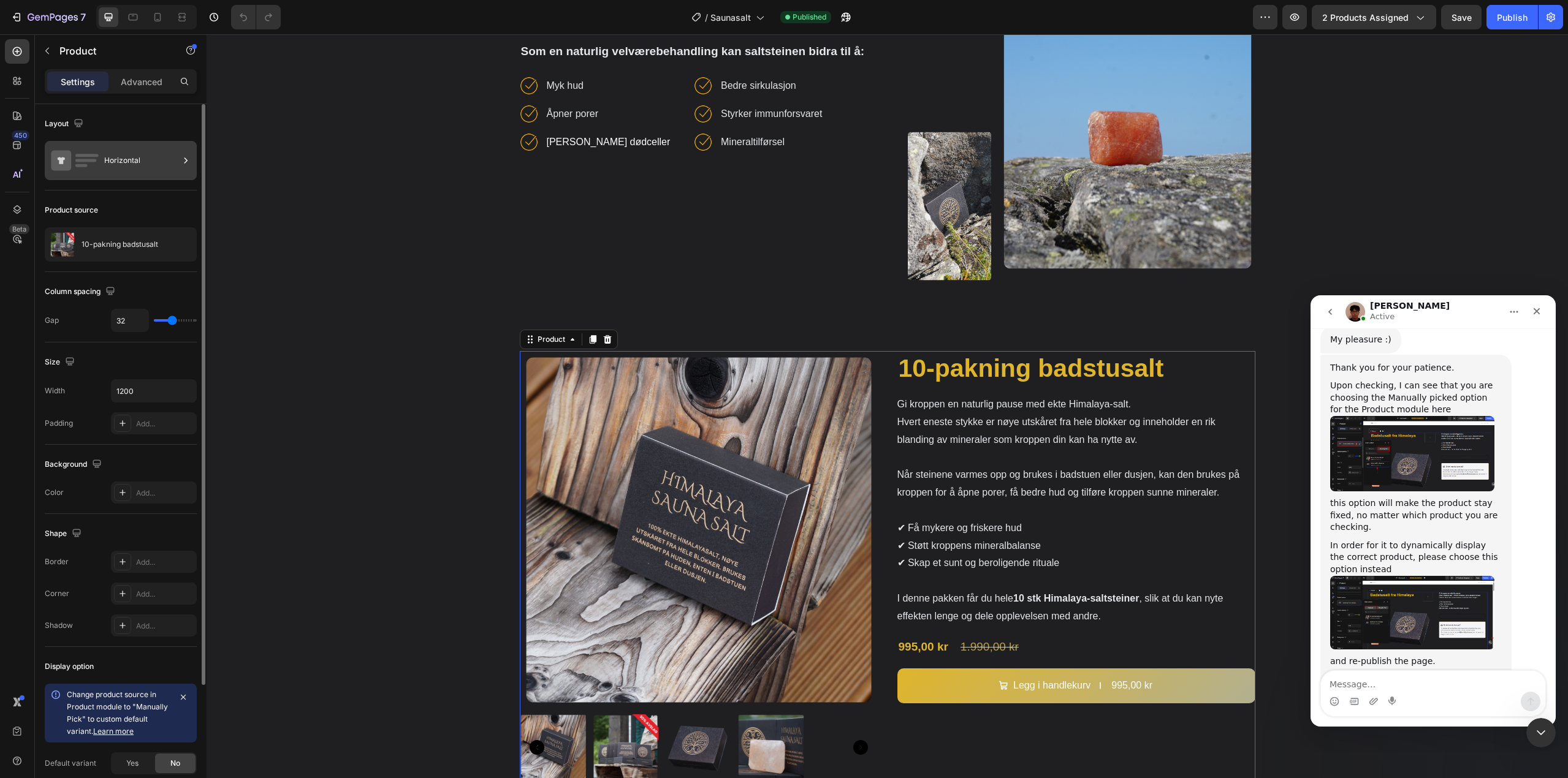
click at [153, 165] on div "Horizontal" at bounding box center [141, 160] width 75 height 28
click at [136, 258] on div "10-pakning badstusalt" at bounding box center [121, 244] width 152 height 34
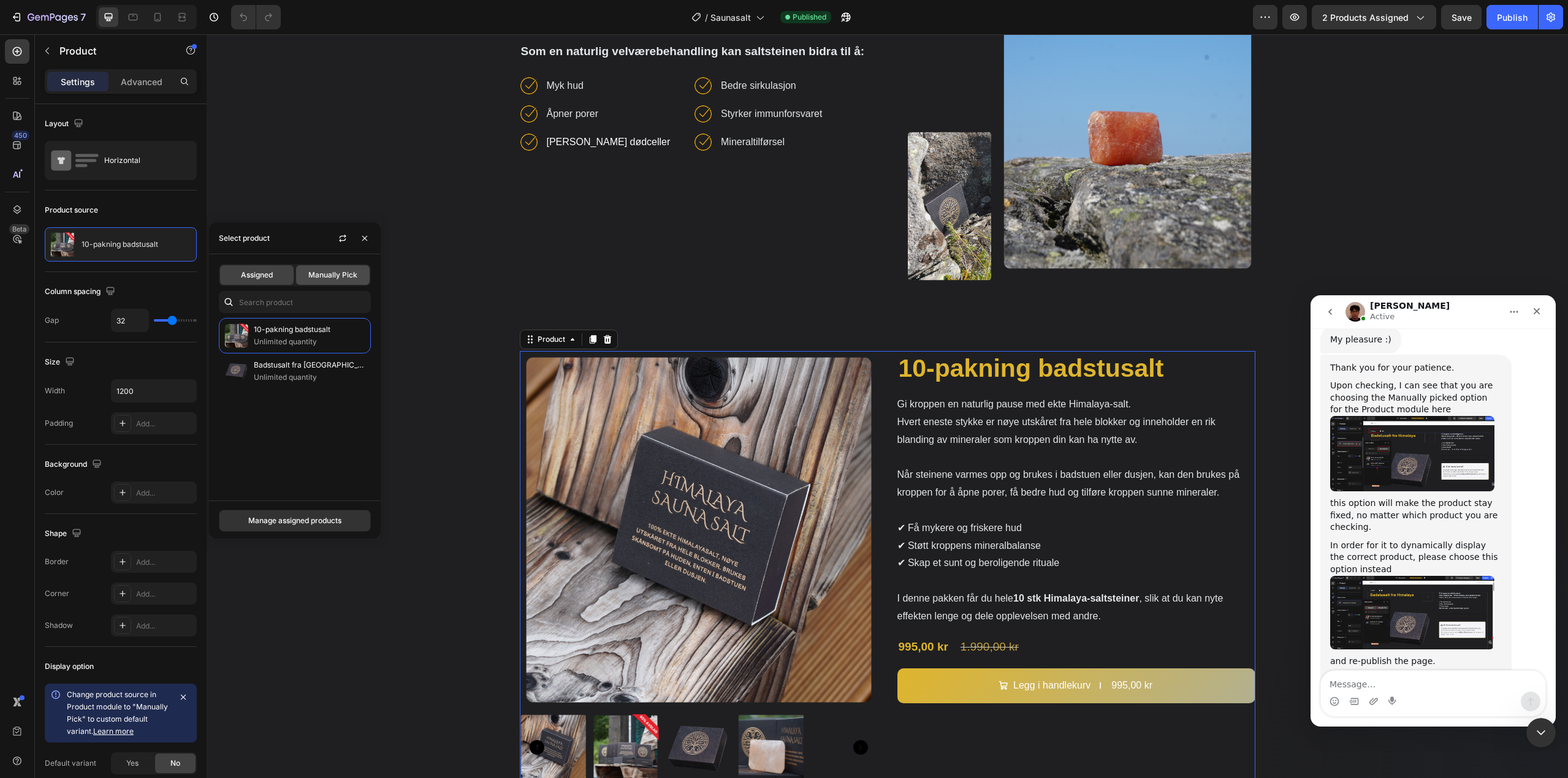
click at [311, 273] on span "Manually Pick" at bounding box center [333, 275] width 49 height 11
click at [245, 270] on span "Assigned" at bounding box center [257, 275] width 32 height 11
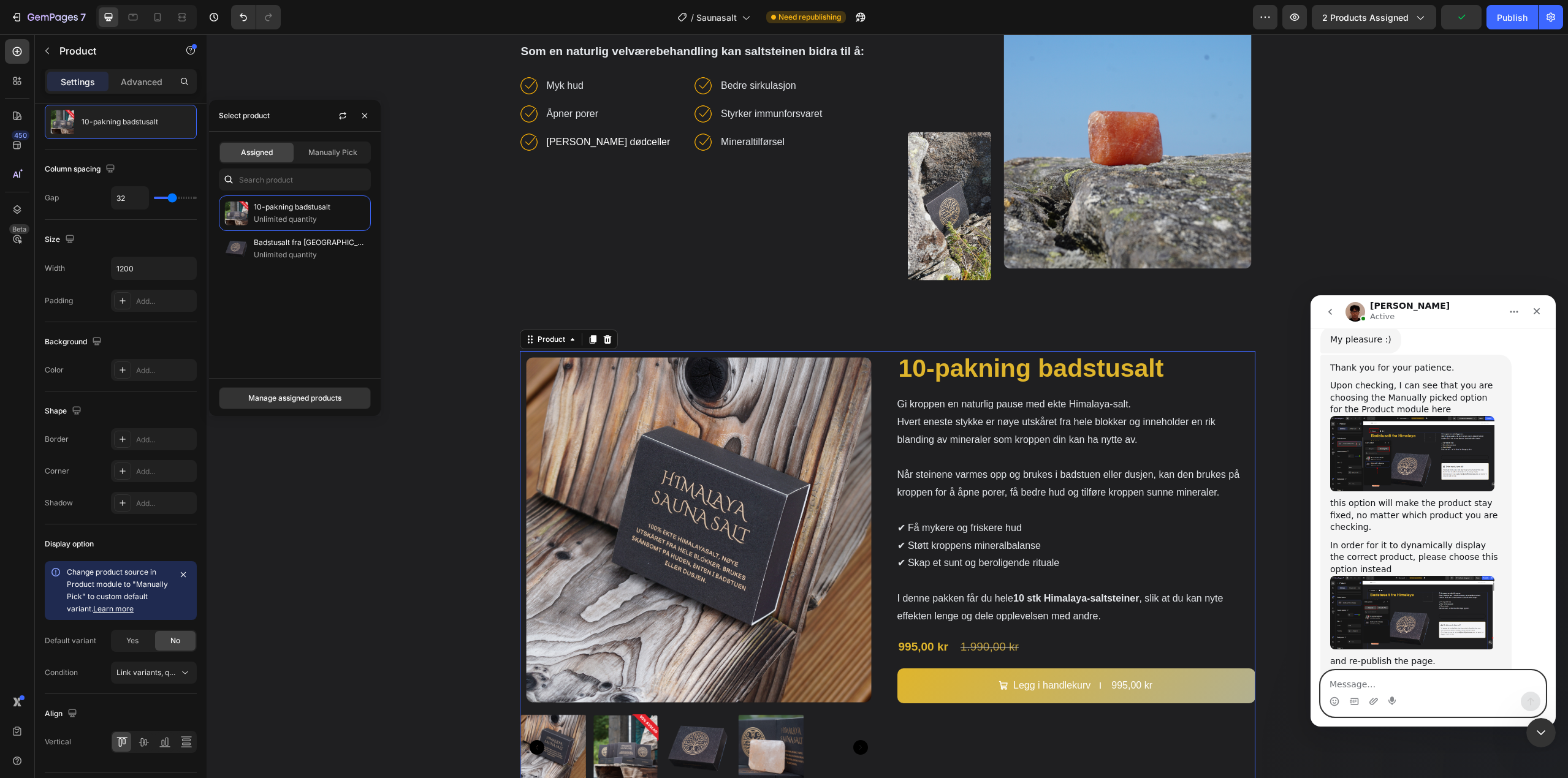
click at [1385, 686] on textarea "Message…" at bounding box center [1432, 682] width 224 height 21
type textarea "On my end it does say it already is set to Assigned"
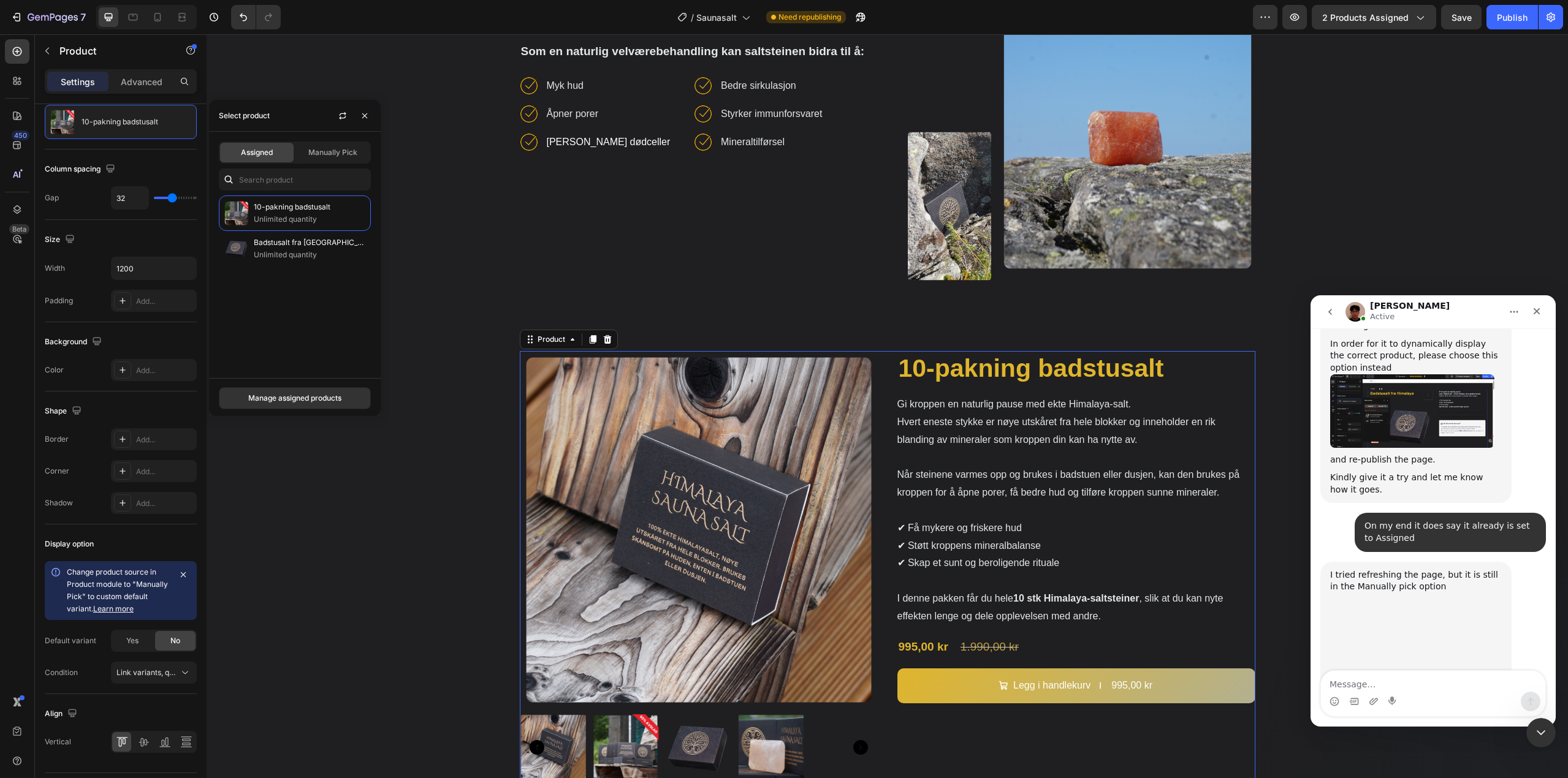
scroll to position [1494, 0]
click at [1440, 592] on img "Kyle says…" at bounding box center [1411, 629] width 165 height 75
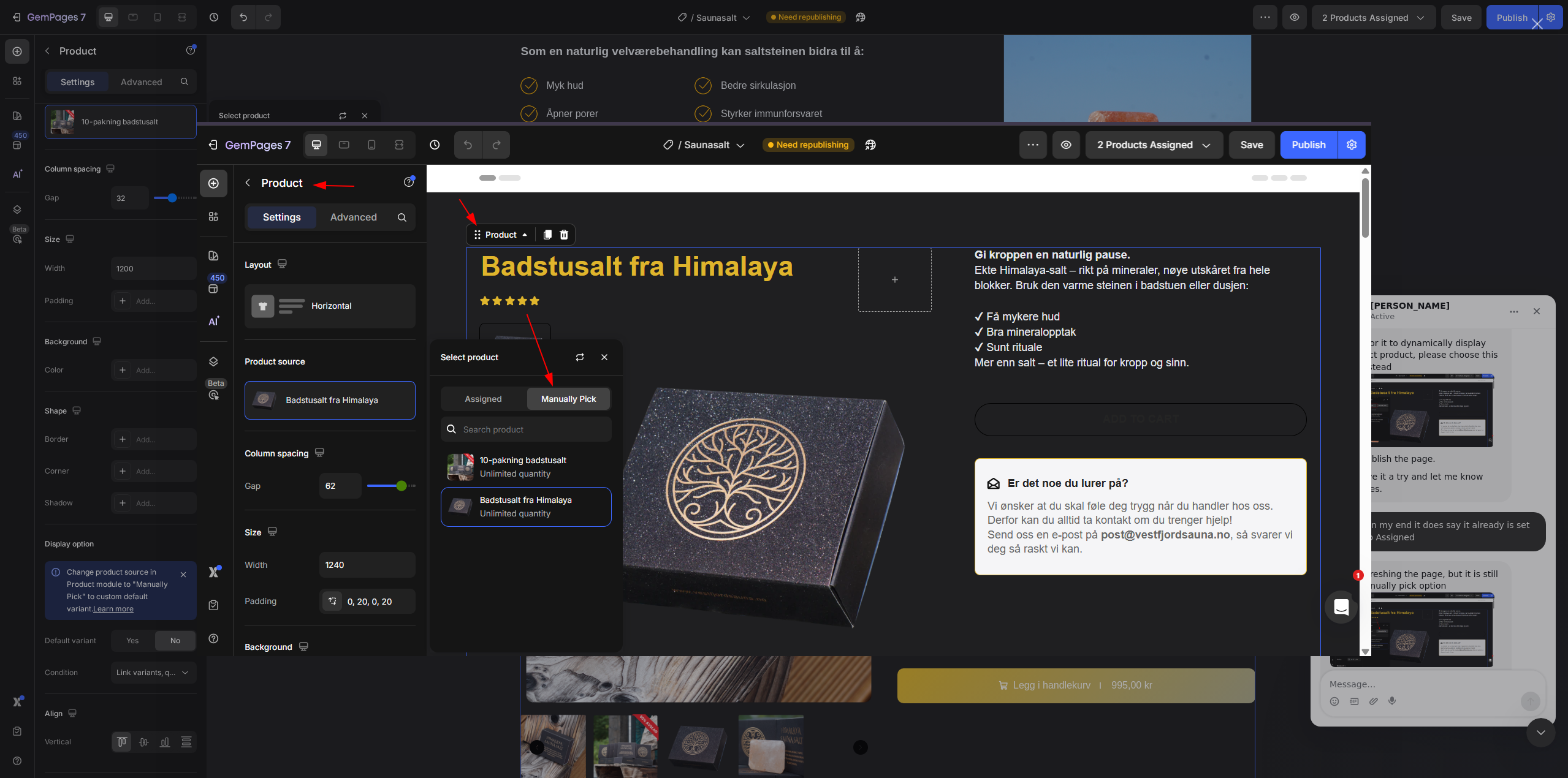
click at [1451, 453] on div "Intercom messenger" at bounding box center [784, 389] width 1568 height 778
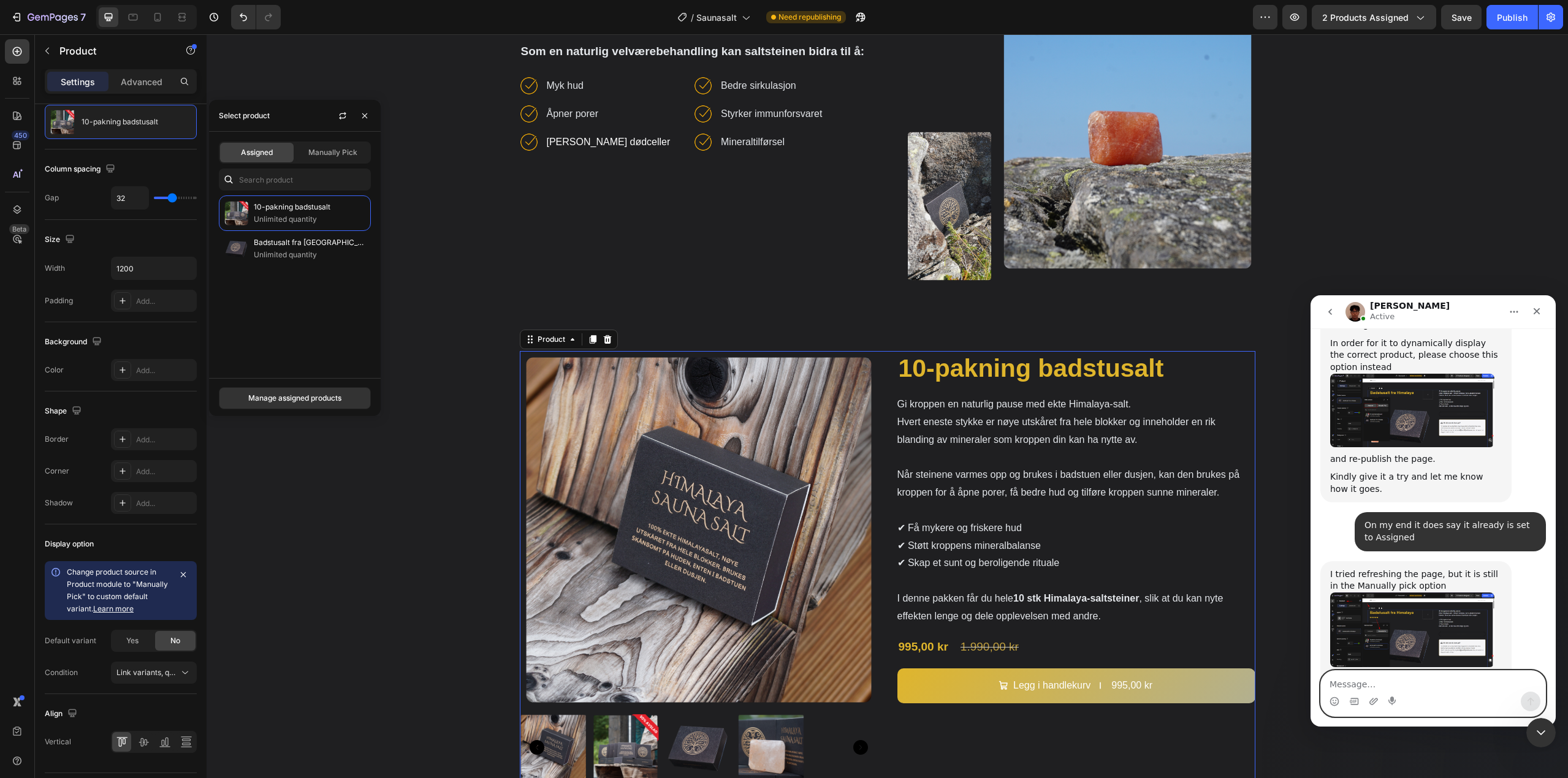
click at [1465, 684] on textarea "Message…" at bounding box center [1432, 682] width 224 height 21
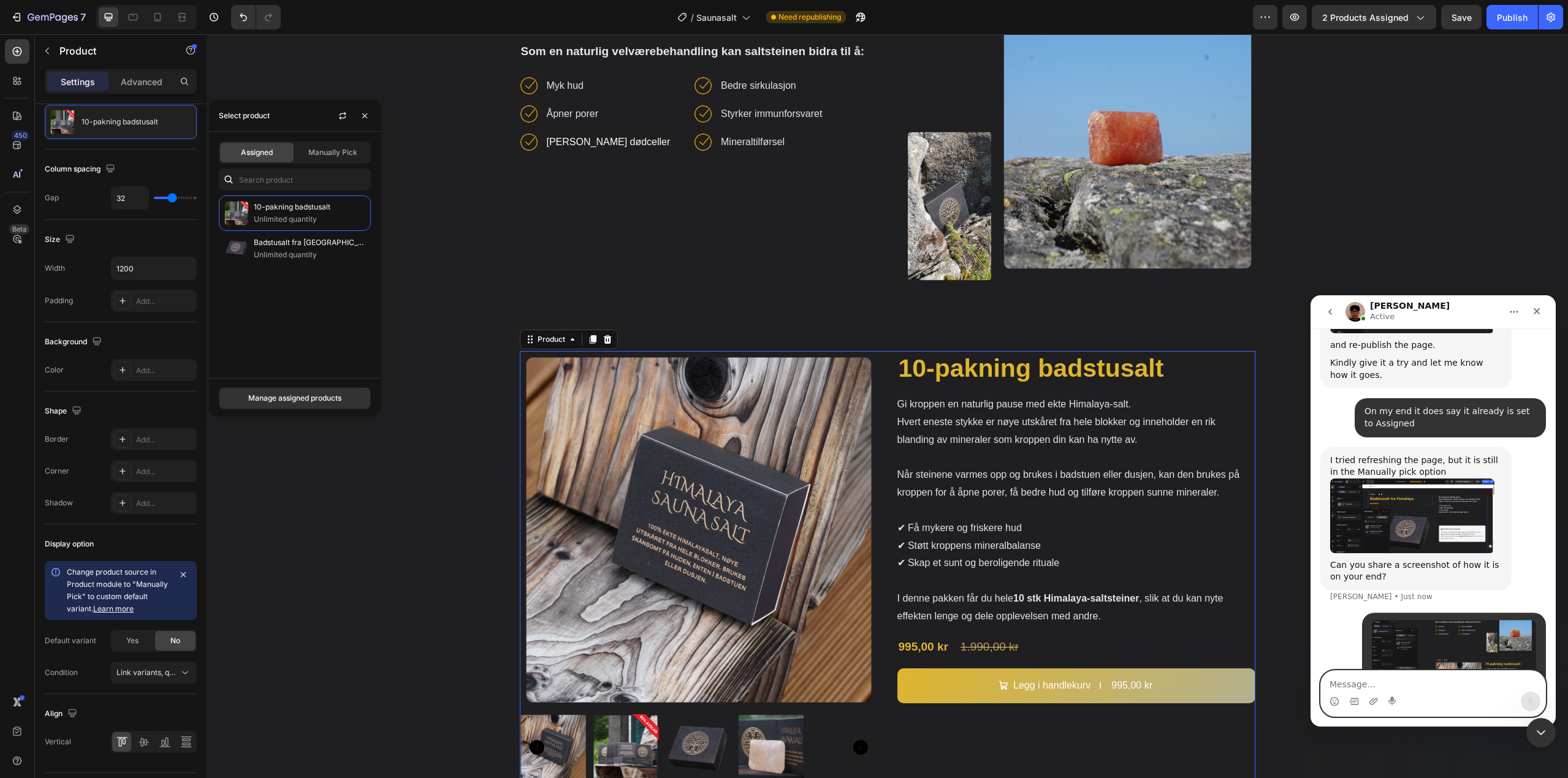
scroll to position [1610, 0]
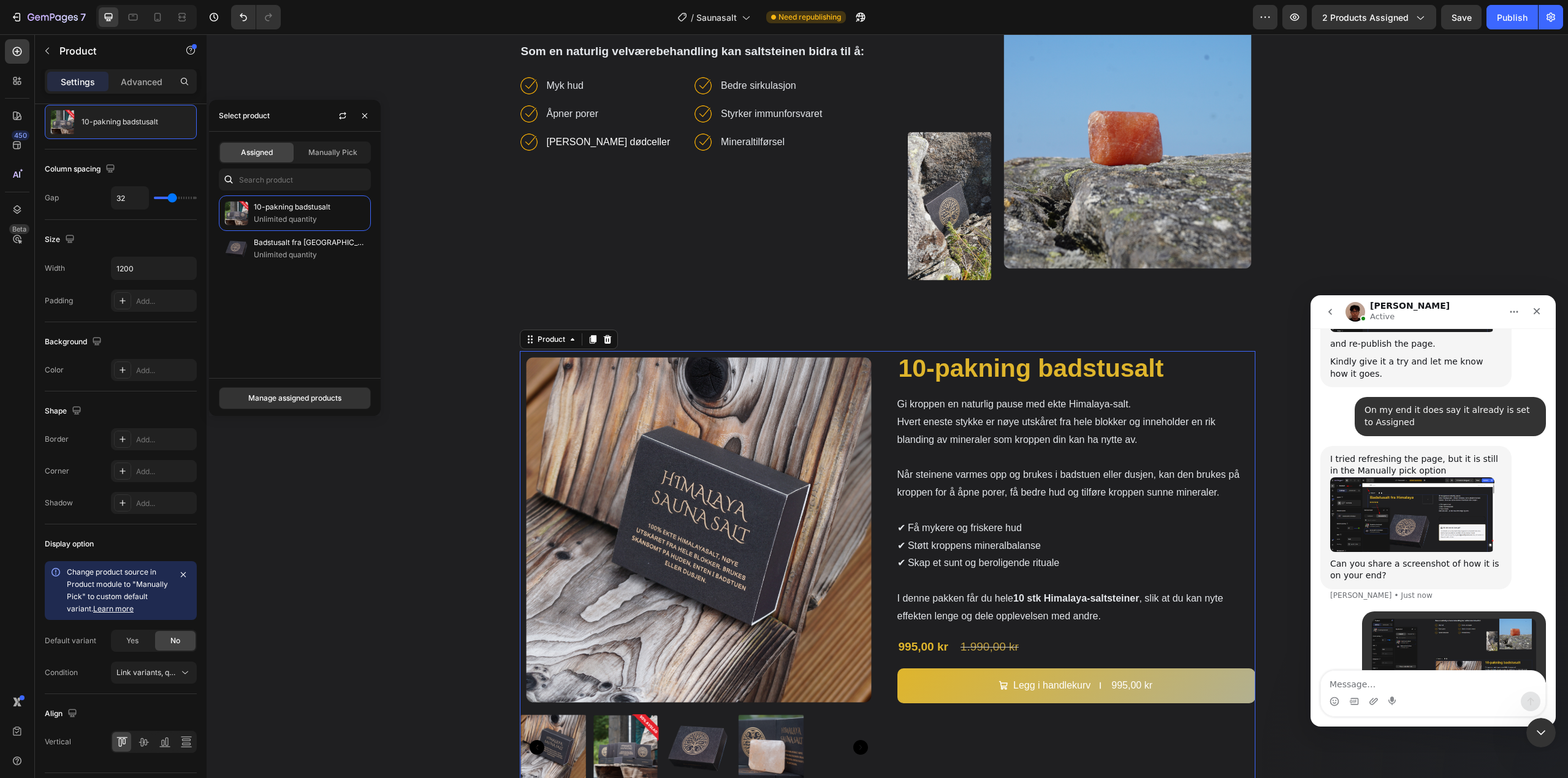
click at [1477, 619] on img "user says…" at bounding box center [1454, 664] width 165 height 91
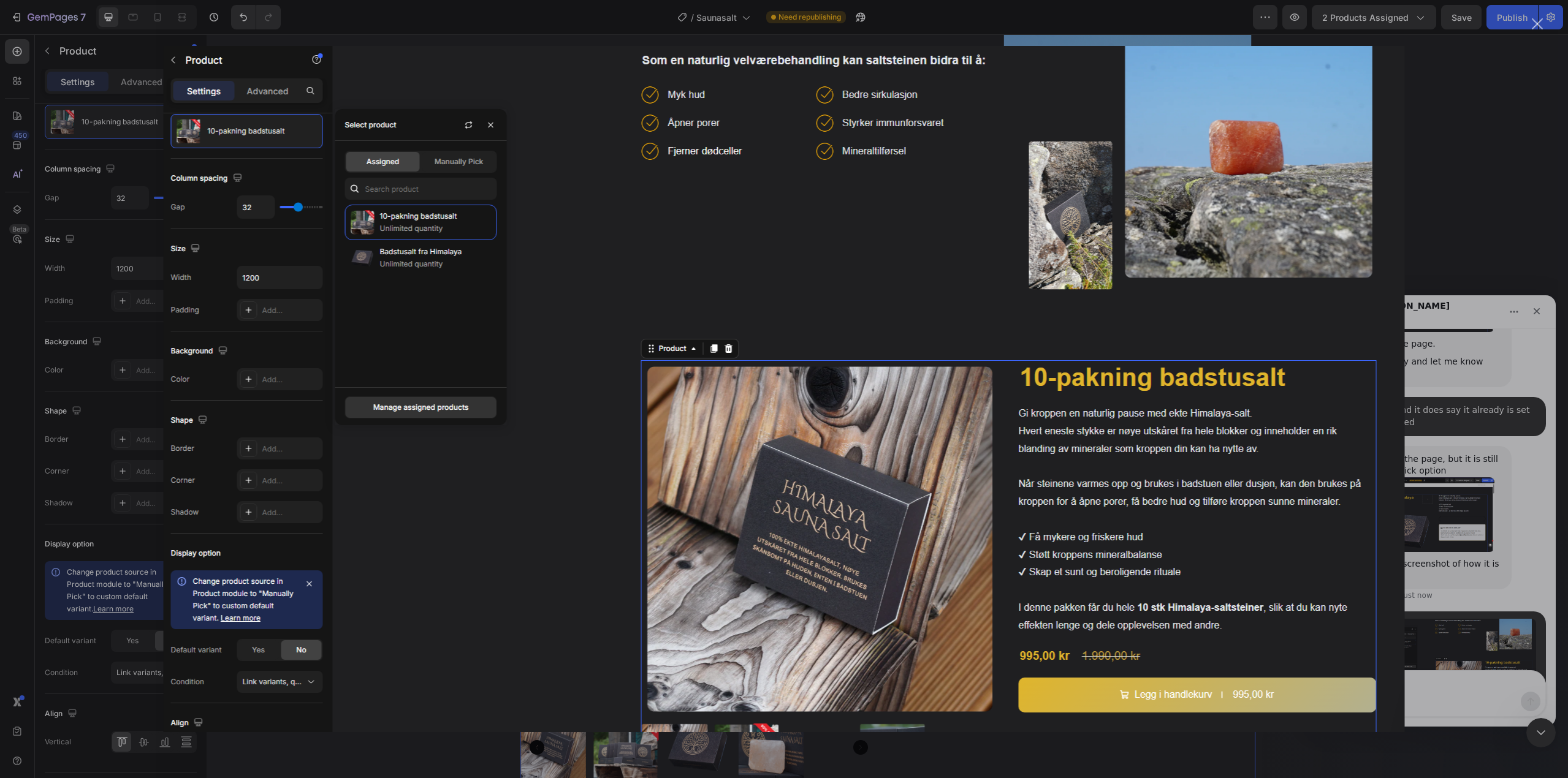
scroll to position [0, 0]
click at [1442, 270] on div "Intercom messenger" at bounding box center [784, 389] width 1568 height 778
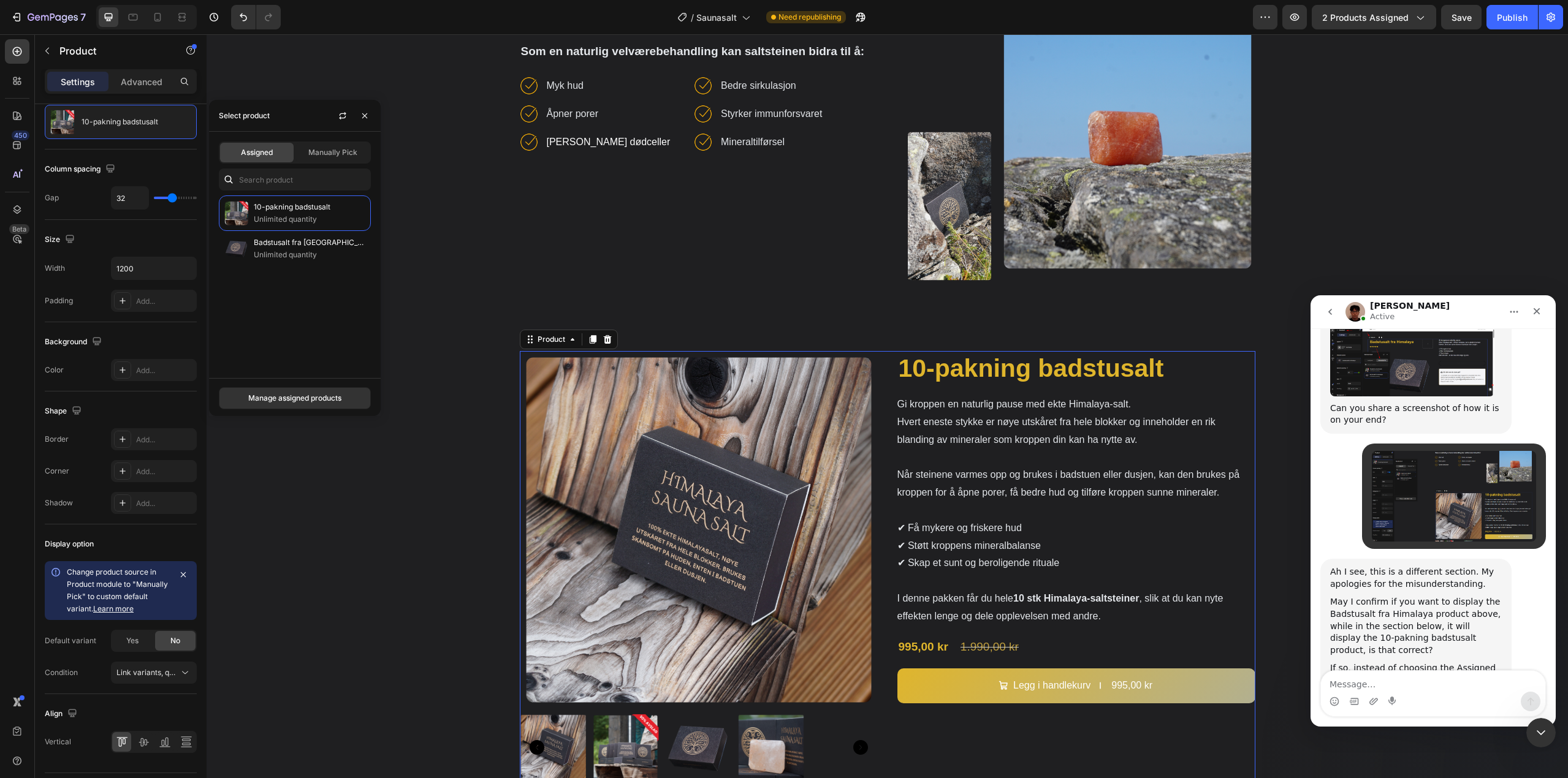
scroll to position [1766, 0]
click at [1432, 690] on textarea "Message…" at bounding box center [1432, 682] width 224 height 21
click at [649, 437] on img at bounding box center [699, 530] width 358 height 358
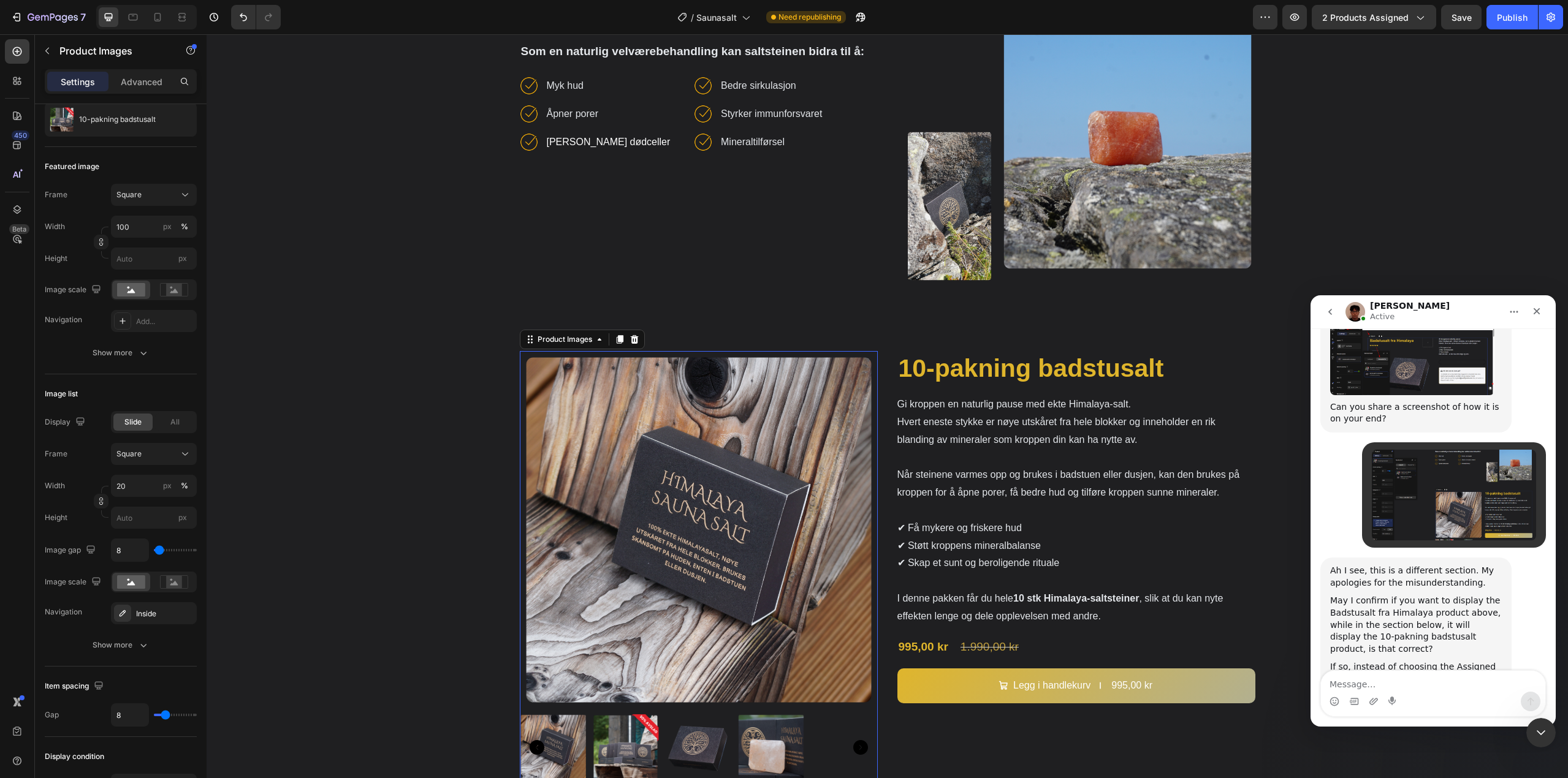
scroll to position [0, 0]
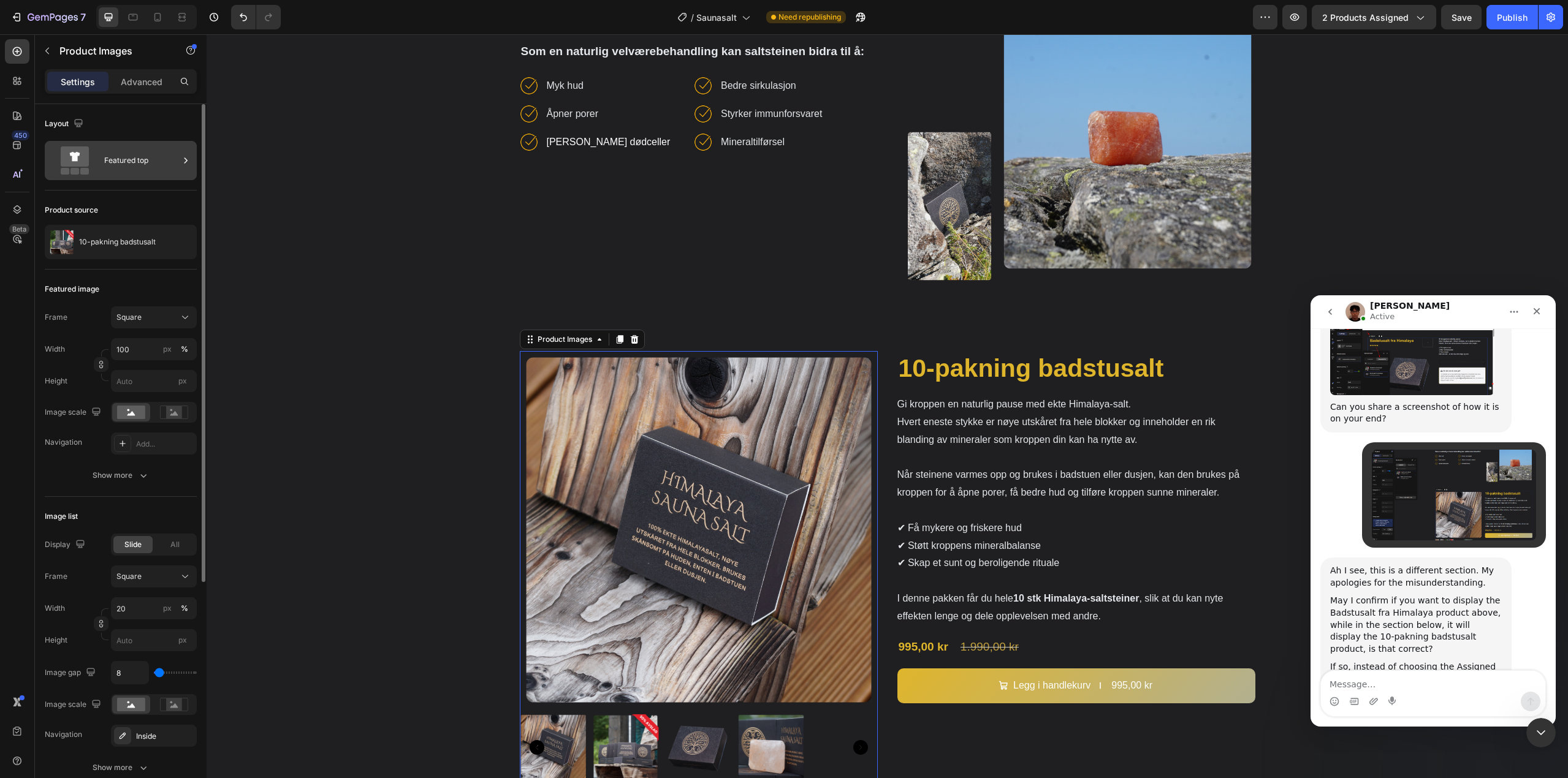
click at [115, 177] on div "Featured top" at bounding box center [121, 160] width 152 height 40
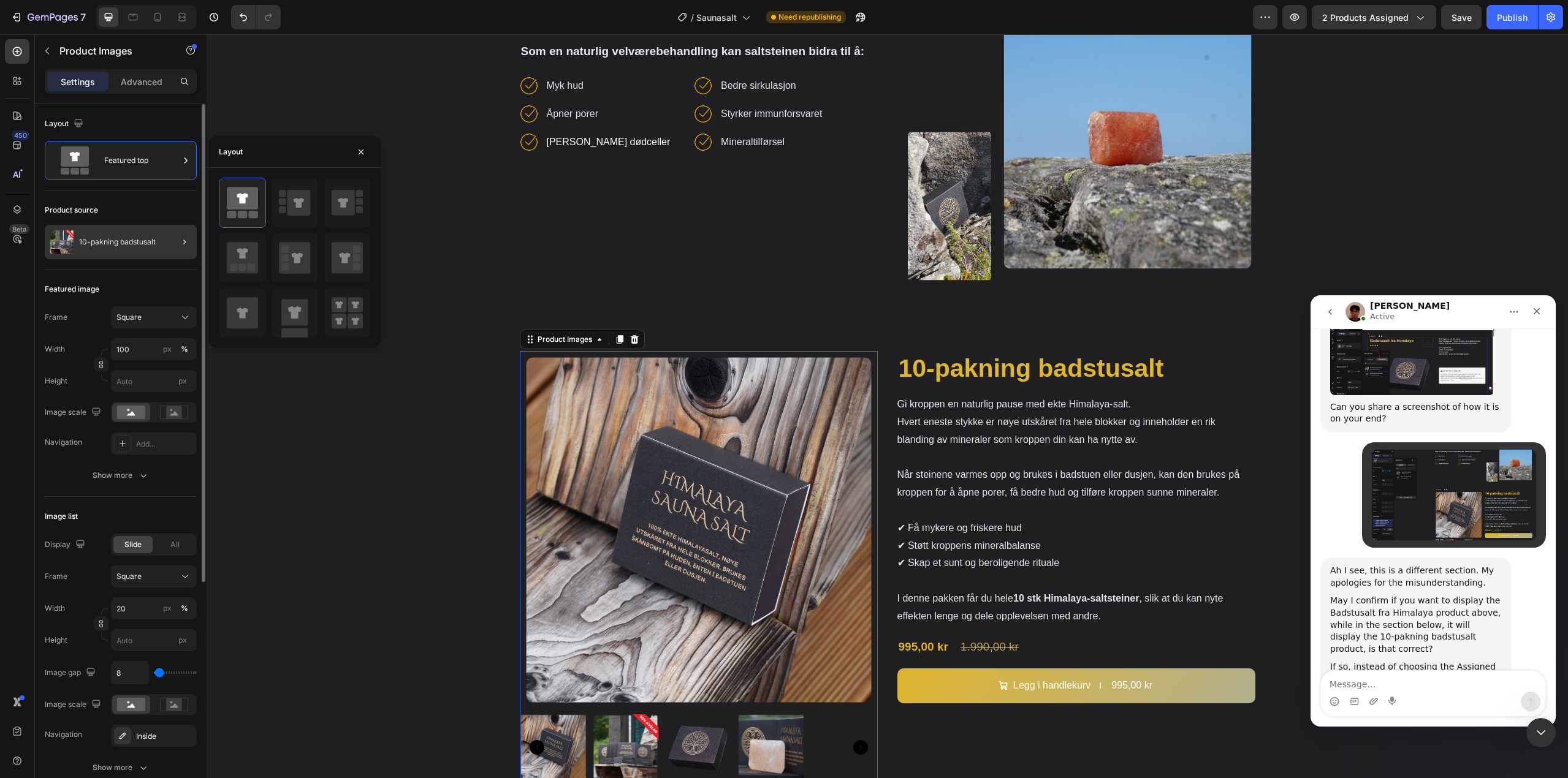
click at [123, 225] on div "10-pakning badstusalt" at bounding box center [121, 242] width 152 height 34
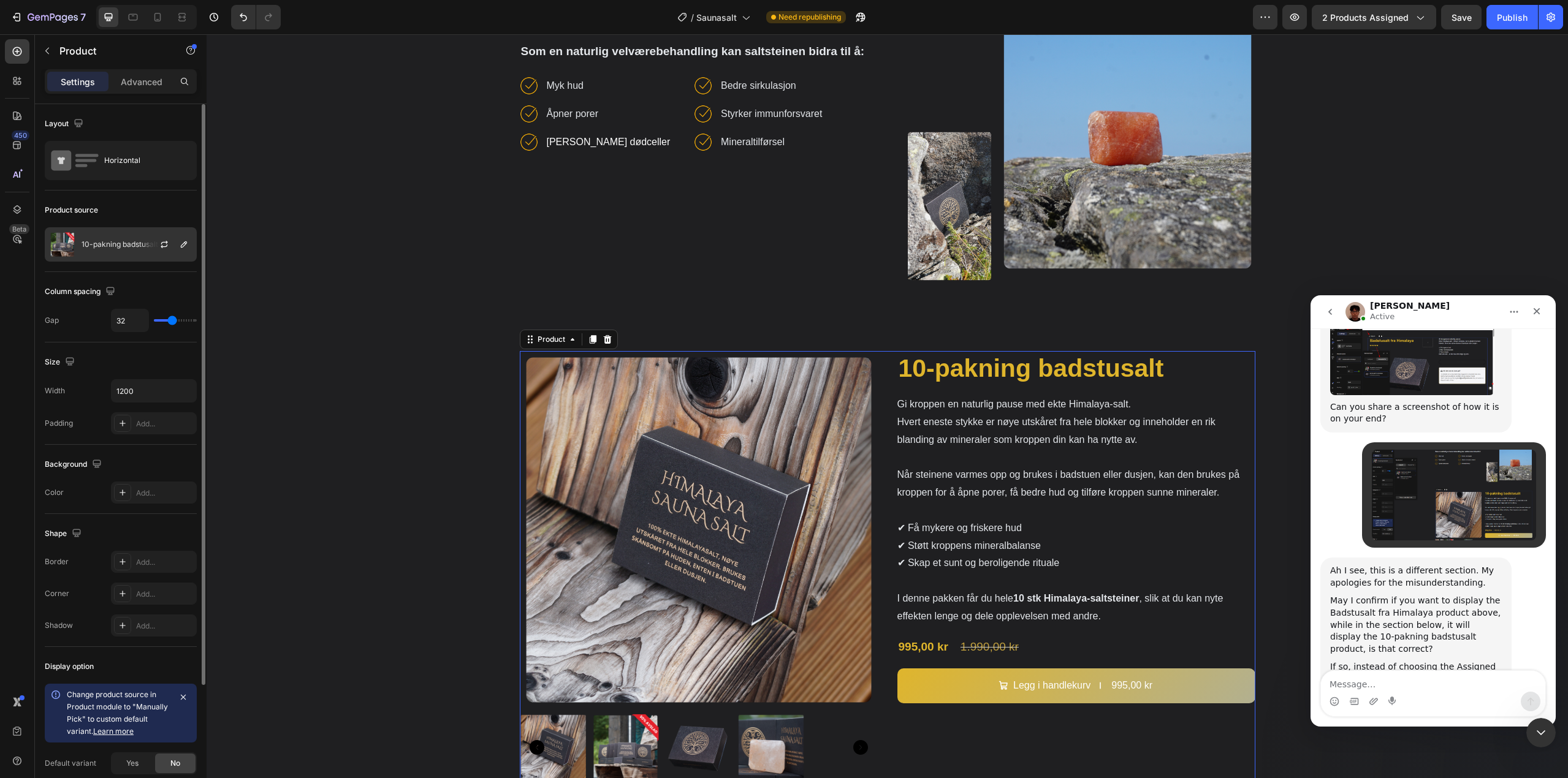
click at [121, 241] on p "10-pakning badstusalt" at bounding box center [120, 245] width 77 height 9
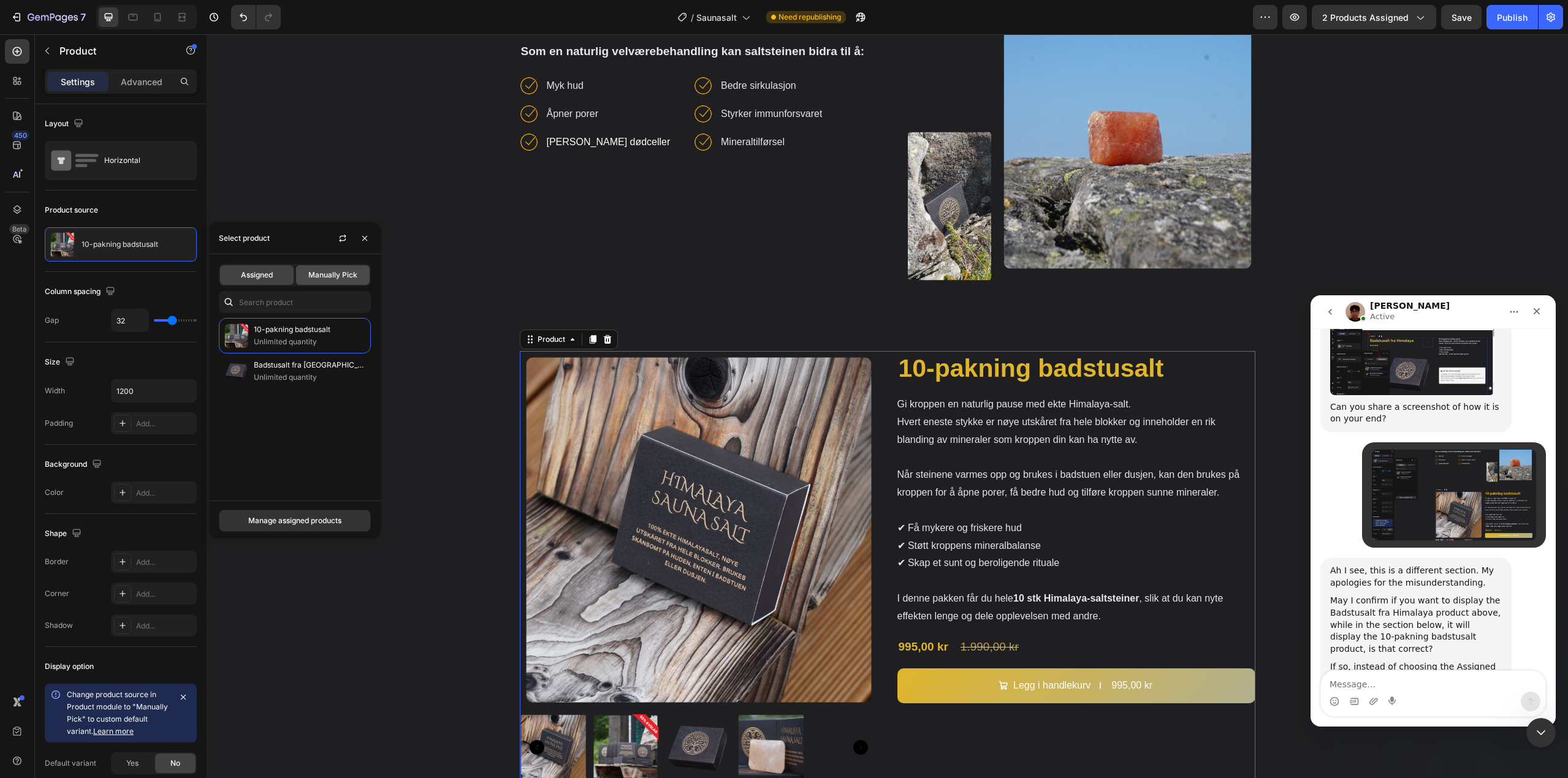
click at [322, 270] on span "Manually Pick" at bounding box center [333, 275] width 49 height 11
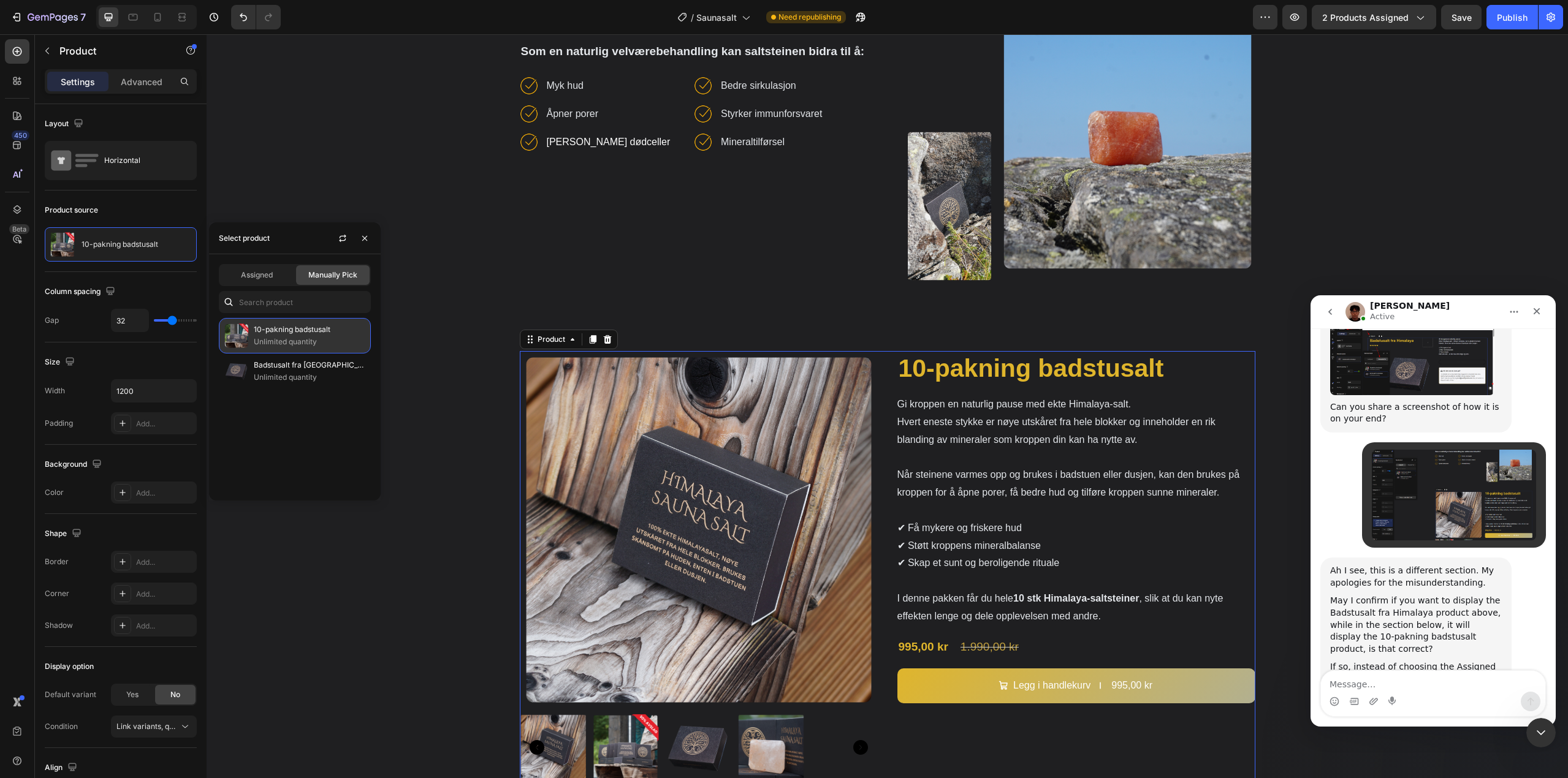
click at [289, 334] on p "10-pakning badstusalt" at bounding box center [309, 330] width 112 height 12
click at [880, 374] on div "Product Images 10-pakning badstusalt Product Title Gi kroppen en naturlig pause…" at bounding box center [888, 571] width 736 height 440
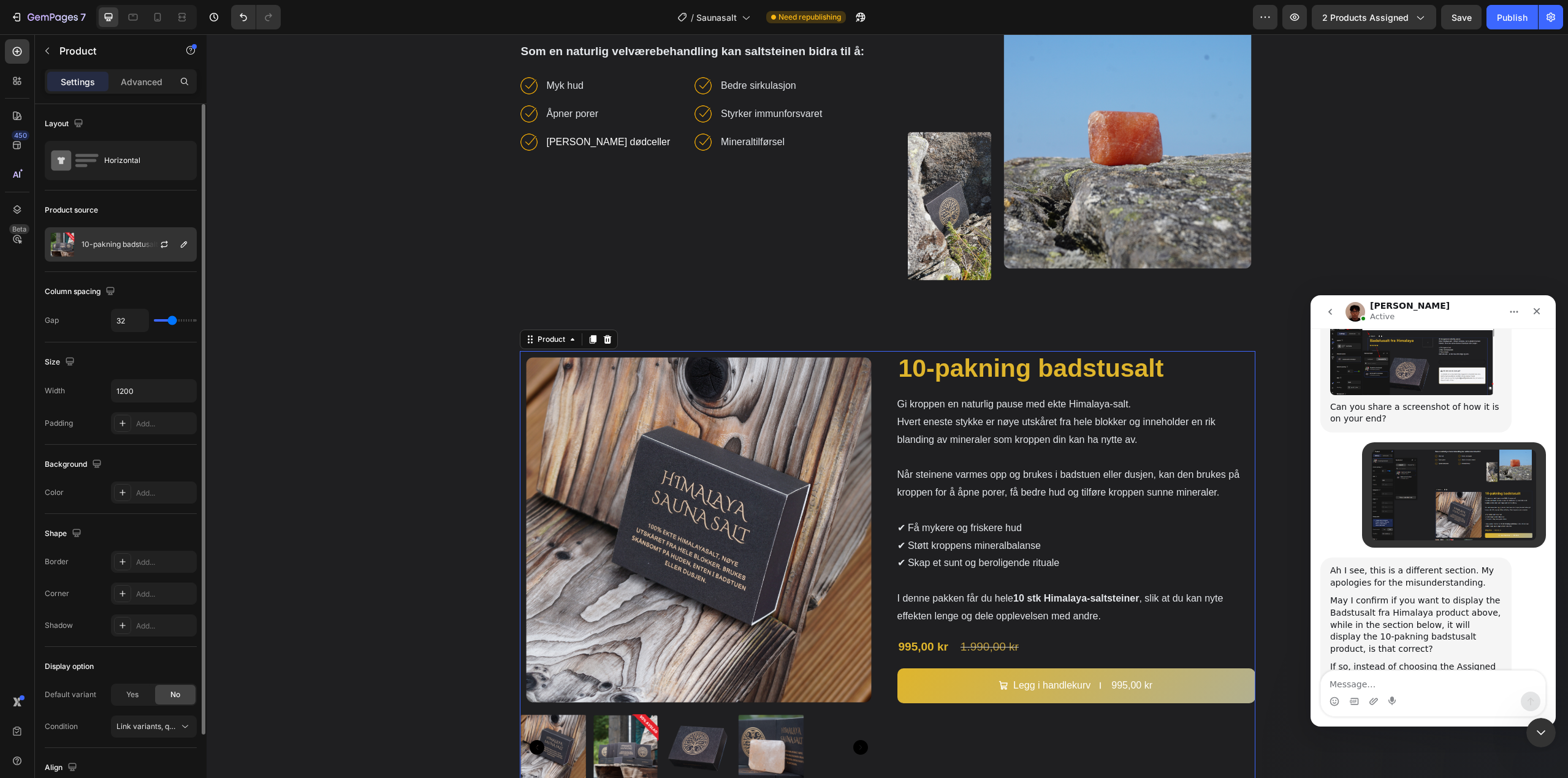
click at [137, 241] on p "10-pakning badstusalt" at bounding box center [120, 245] width 77 height 9
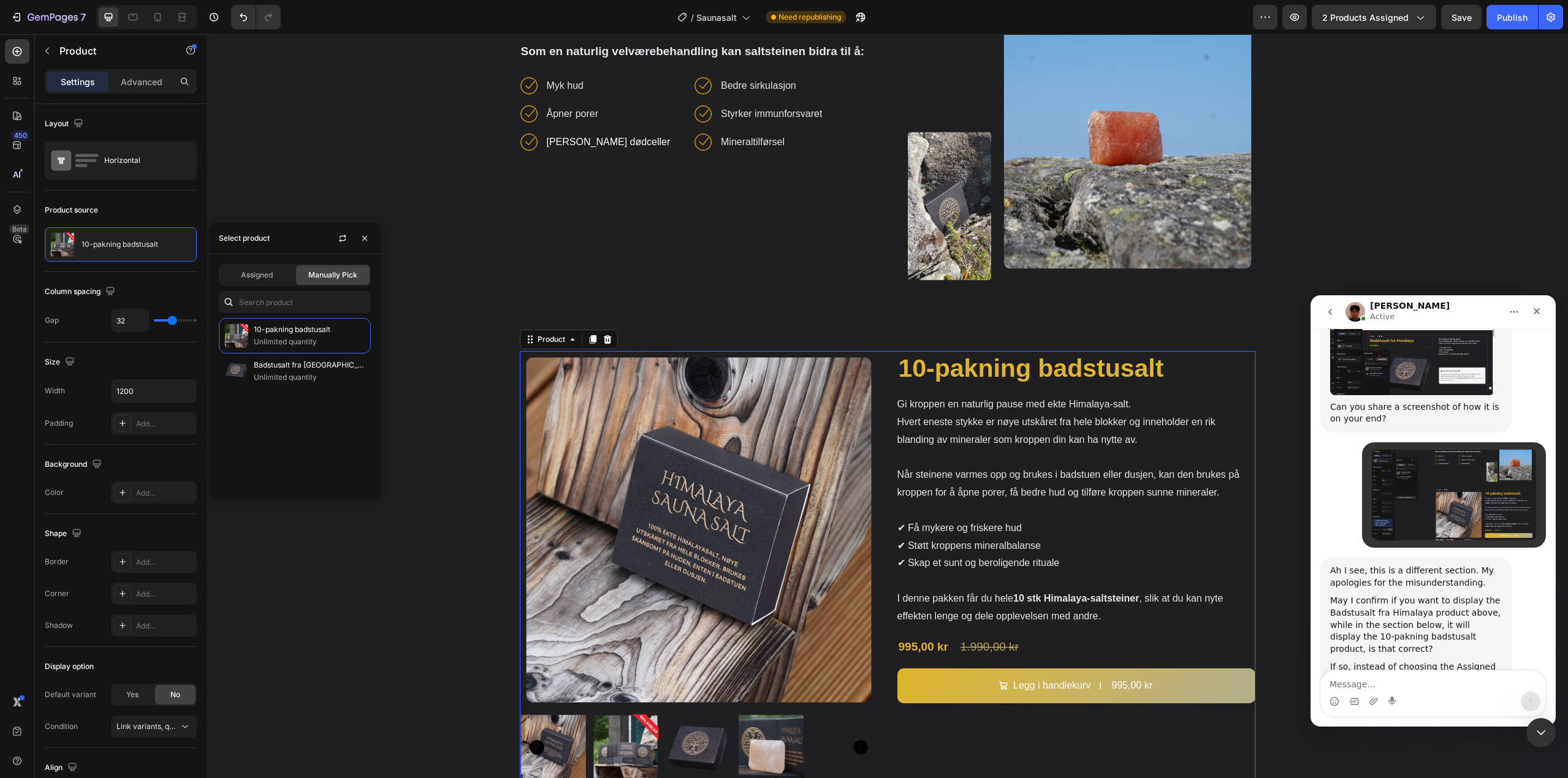
click at [336, 277] on span "Manually Pick" at bounding box center [333, 275] width 49 height 11
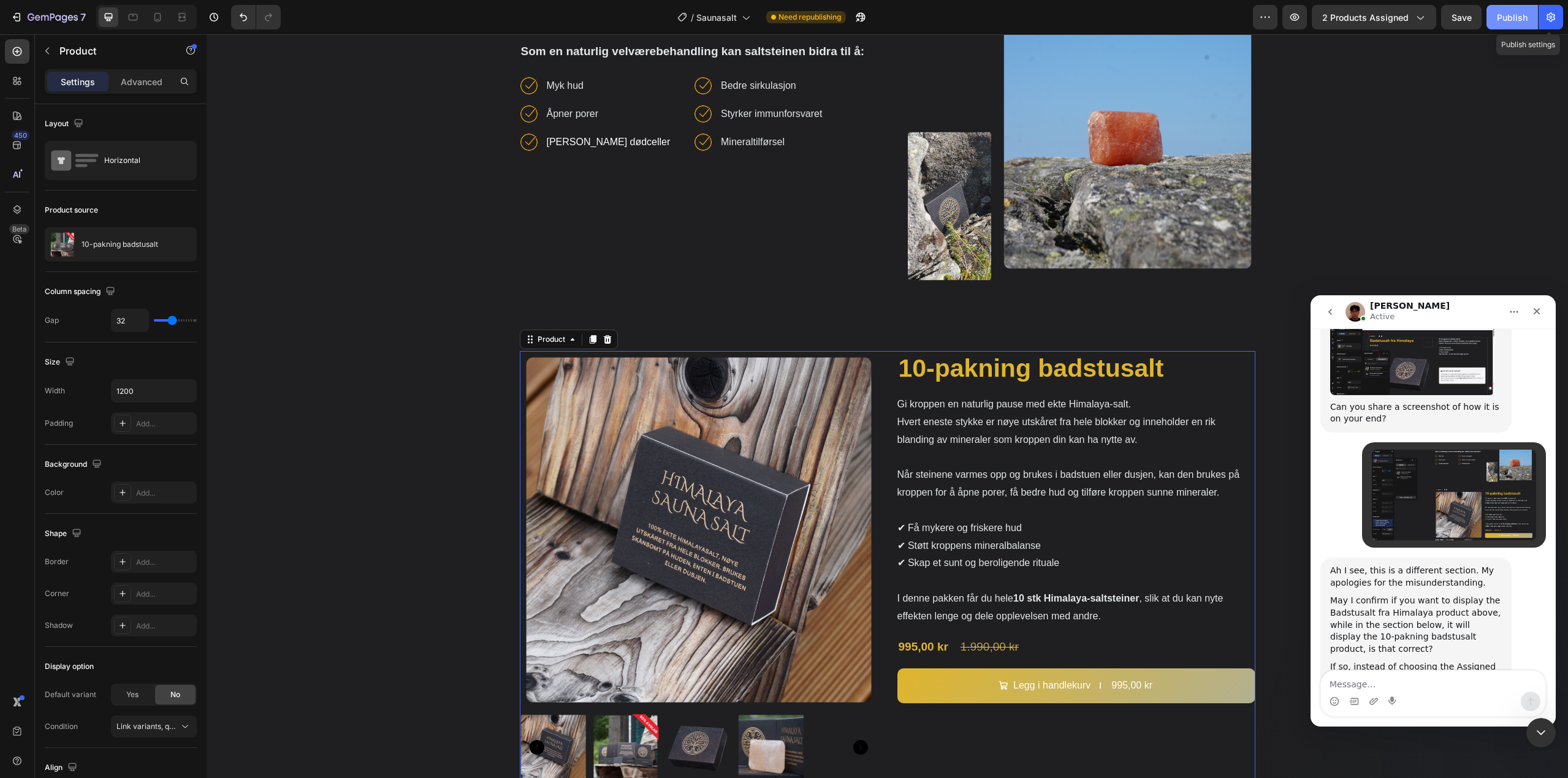
click at [1537, 7] on div "Publish Publish settings" at bounding box center [1524, 18] width 77 height 25
click at [1528, 11] on button "Publish" at bounding box center [1512, 18] width 52 height 25
click at [1376, 685] on textarea "Message…" at bounding box center [1432, 682] width 224 height 21
type textarea "Ahh, now it displays the 10x. Thanks!"
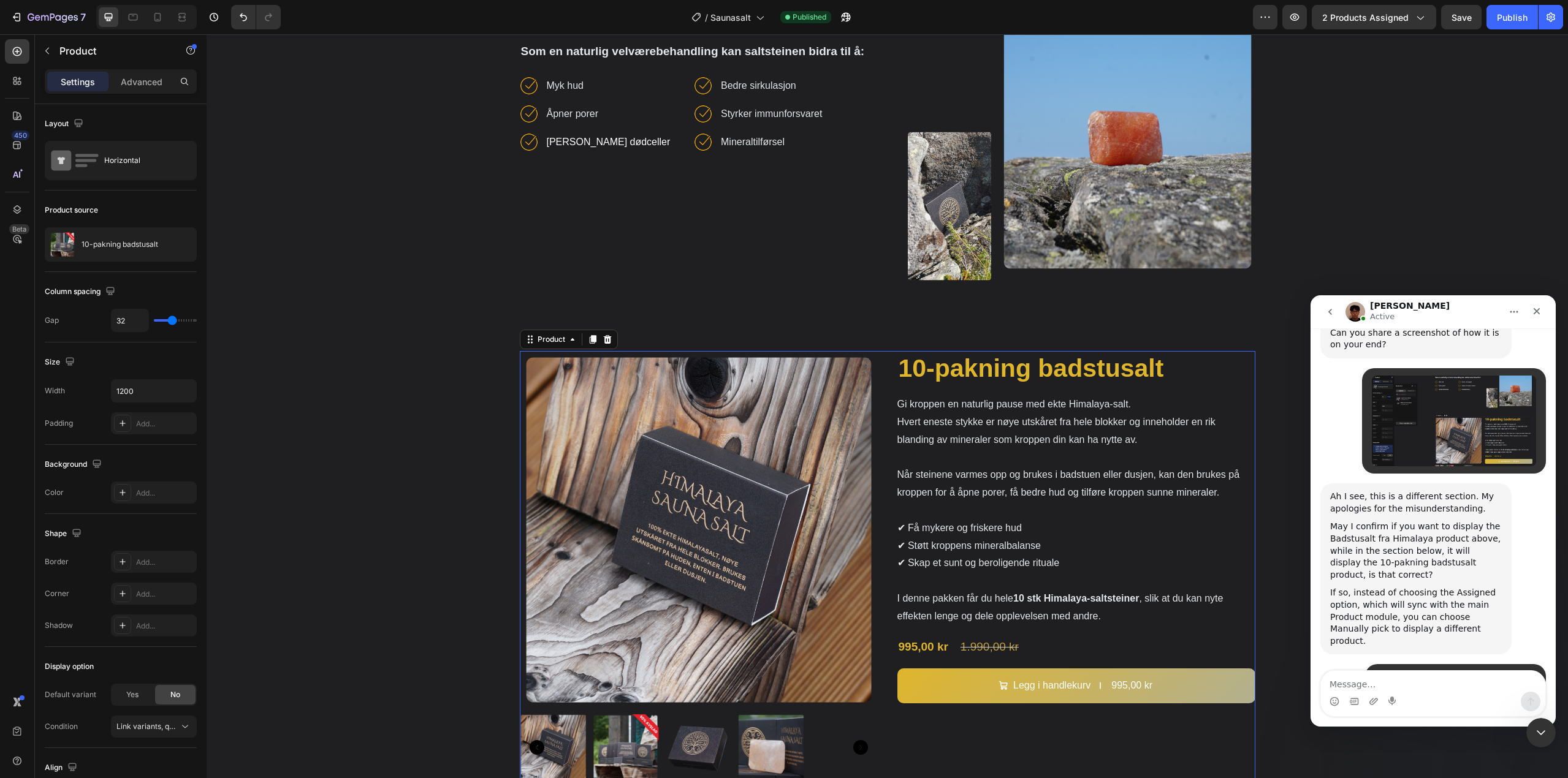
scroll to position [1839, 0]
type textarea "Works perfect!"
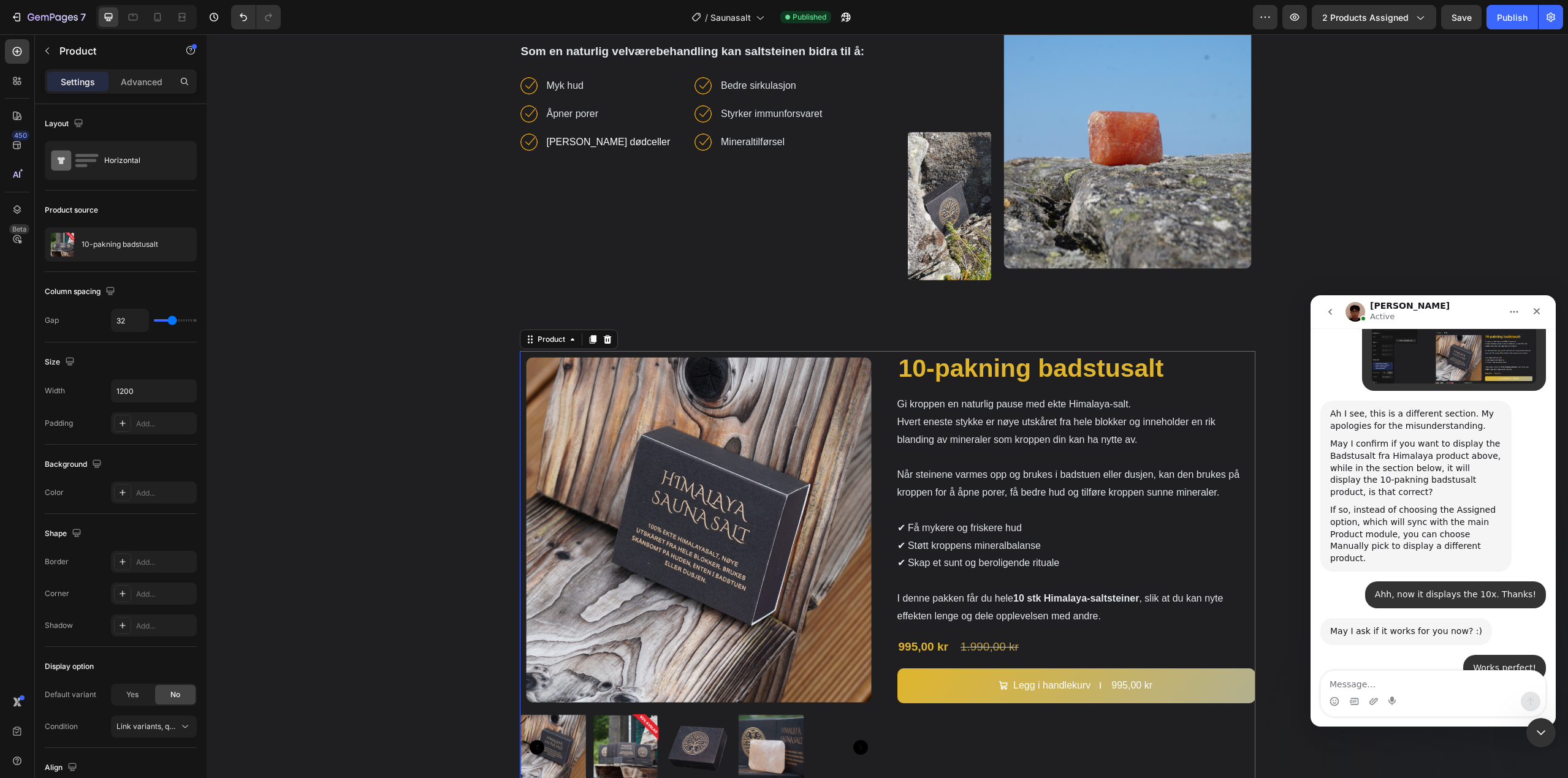
scroll to position [1925, 0]
type textarea "That would be it, thanks!"
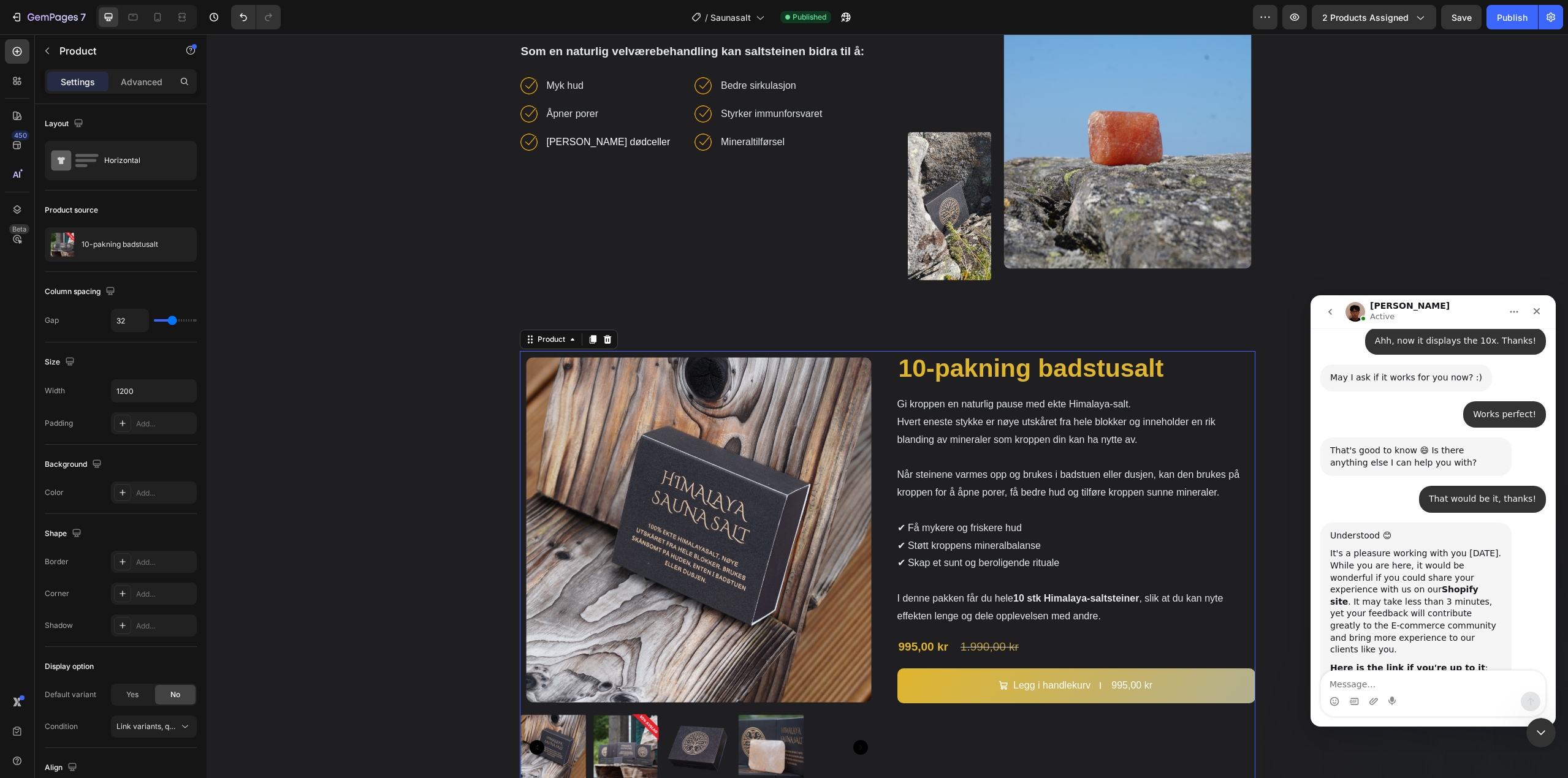
scroll to position [2130, 0]
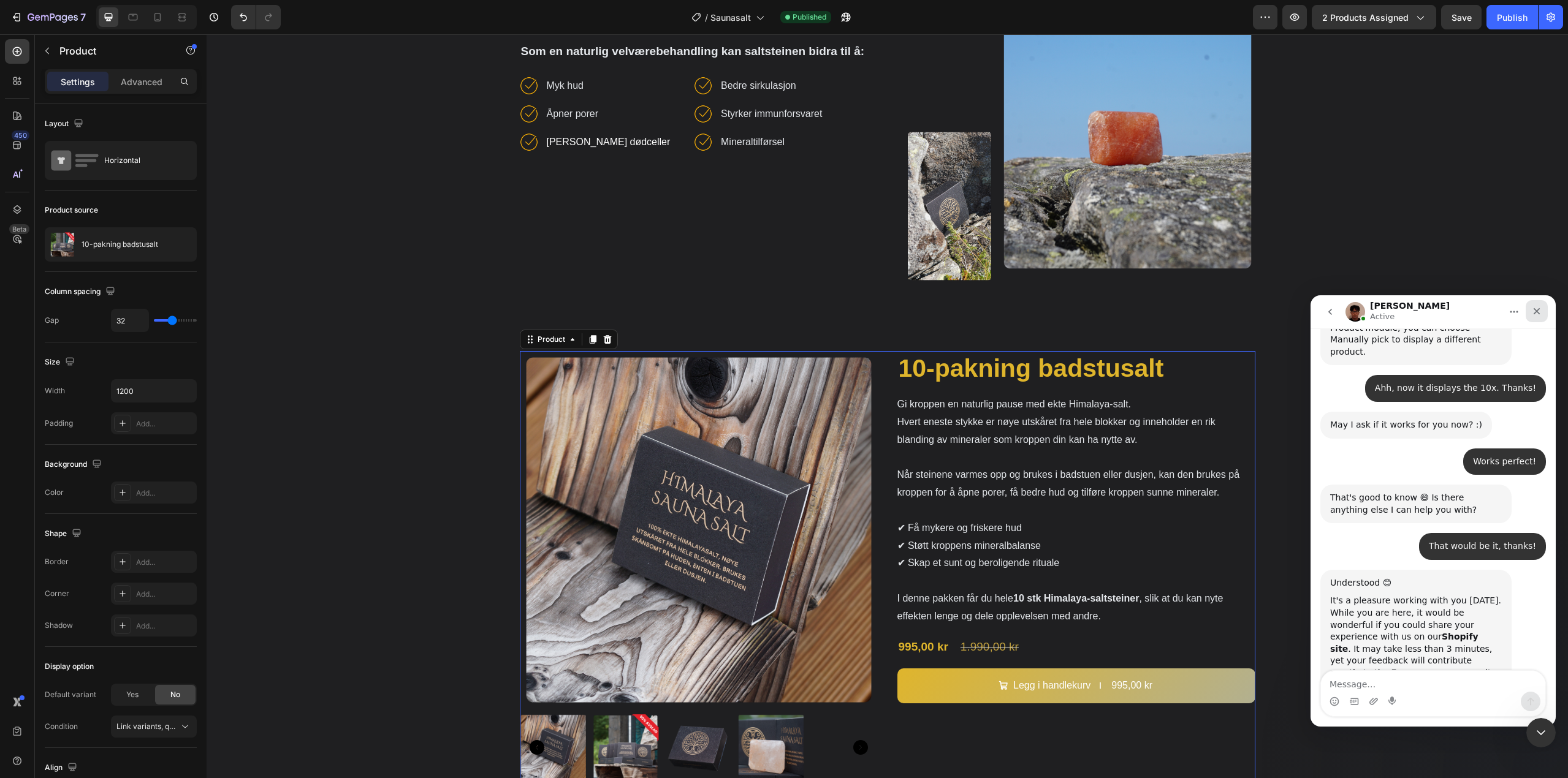
click at [1542, 312] on div "Close" at bounding box center [1535, 311] width 22 height 22
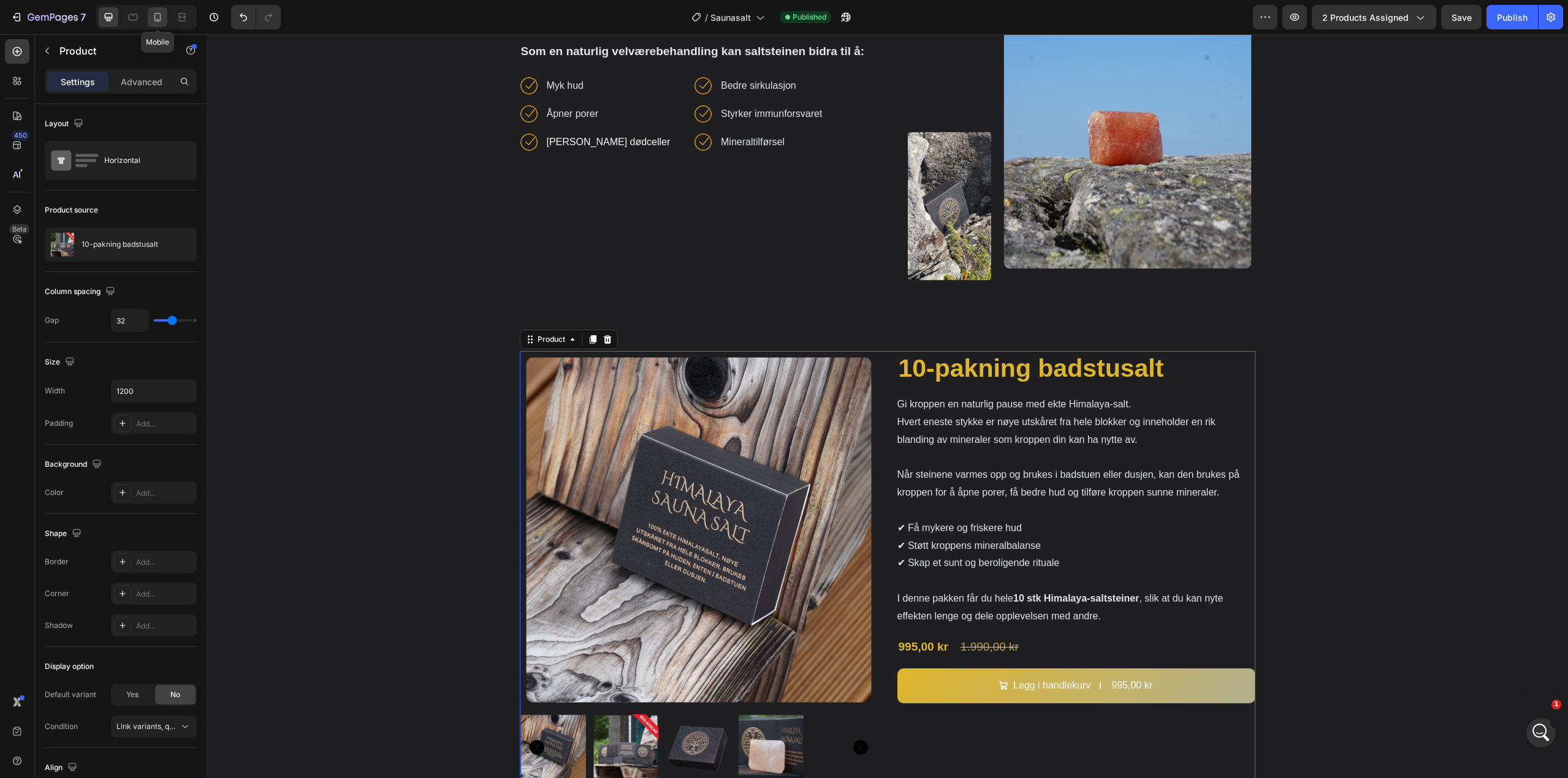
click at [149, 17] on div at bounding box center [158, 17] width 19 height 19
type input "16"
type input "100%"
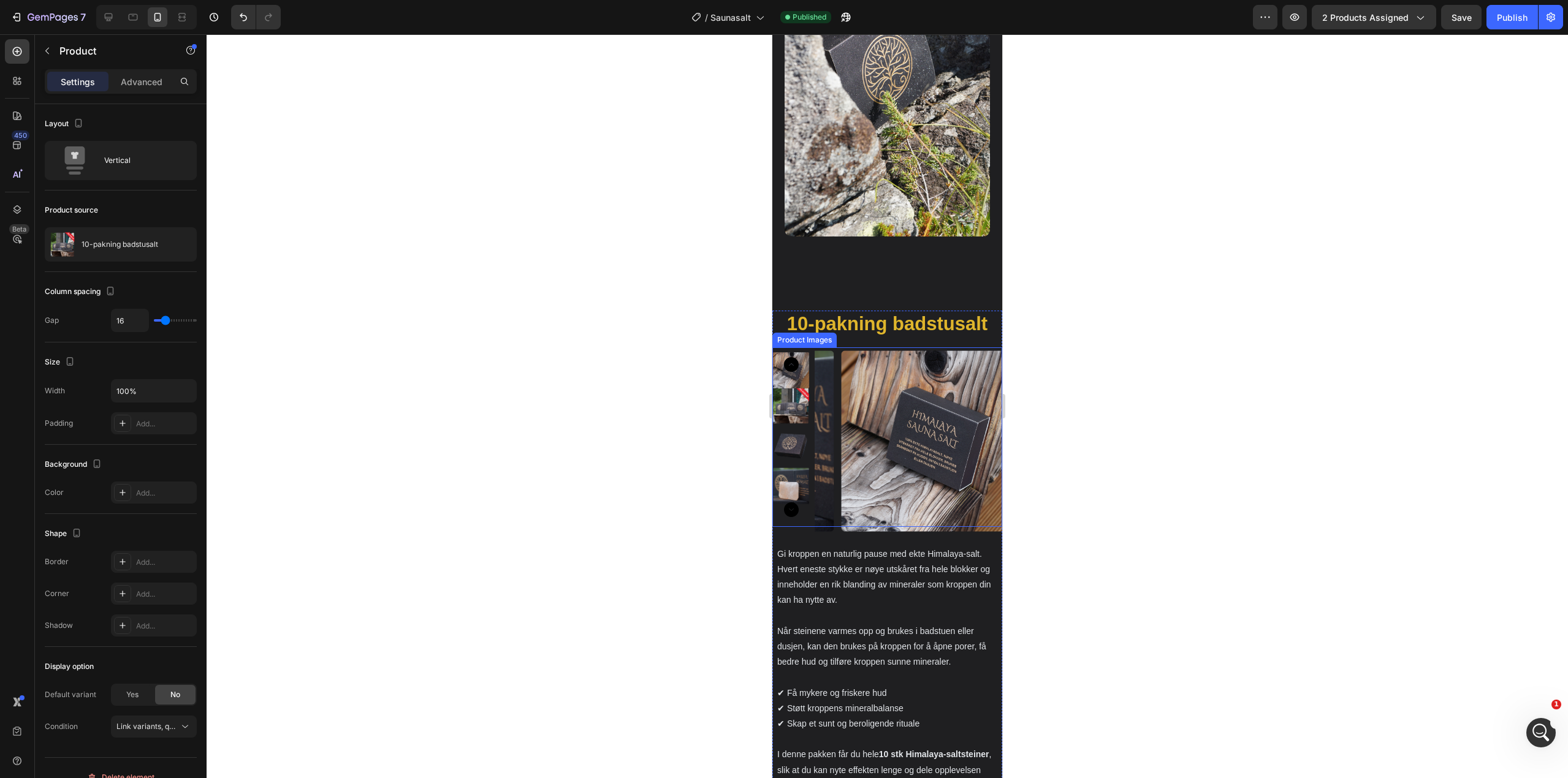
scroll to position [1846, 0]
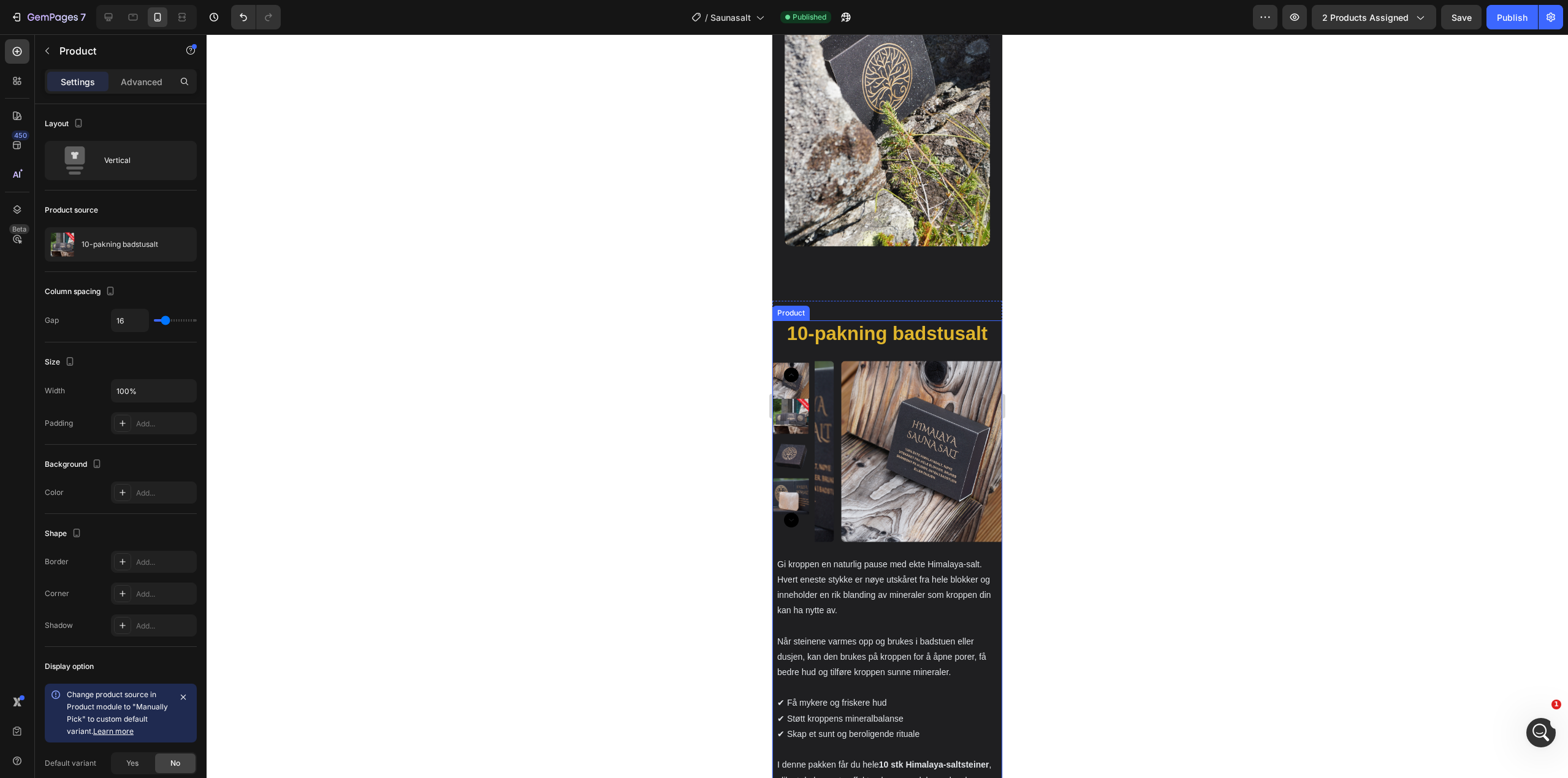
click at [928, 503] on div "10-pakning badstusalt Product Title Product Images" at bounding box center [887, 433] width 230 height 226
click at [124, 241] on p "10-pakning badstusalt" at bounding box center [120, 245] width 77 height 9
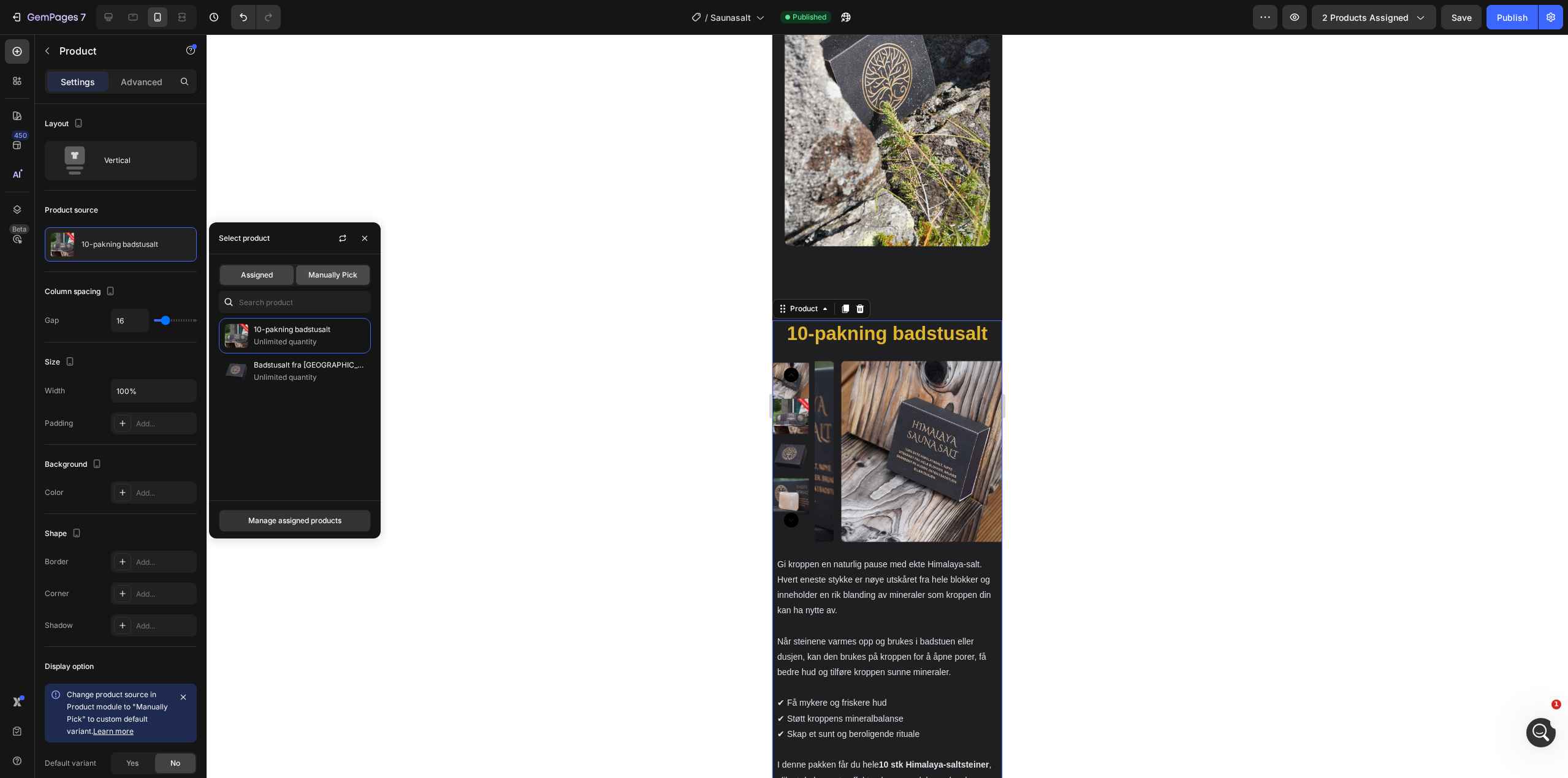
click at [349, 277] on span "Manually Pick" at bounding box center [333, 275] width 49 height 11
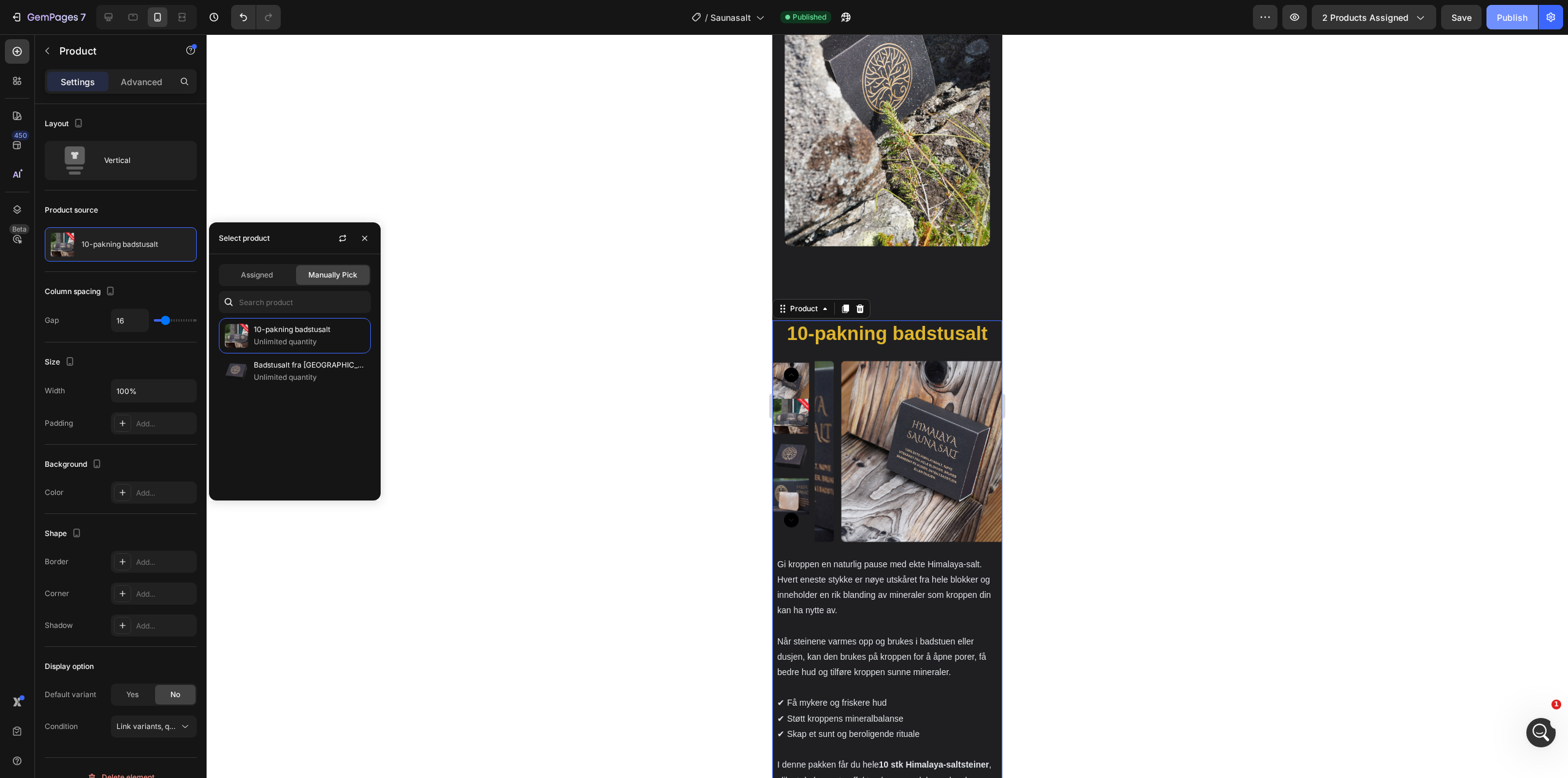
click at [1527, 21] on div "Publish" at bounding box center [1512, 18] width 31 height 13
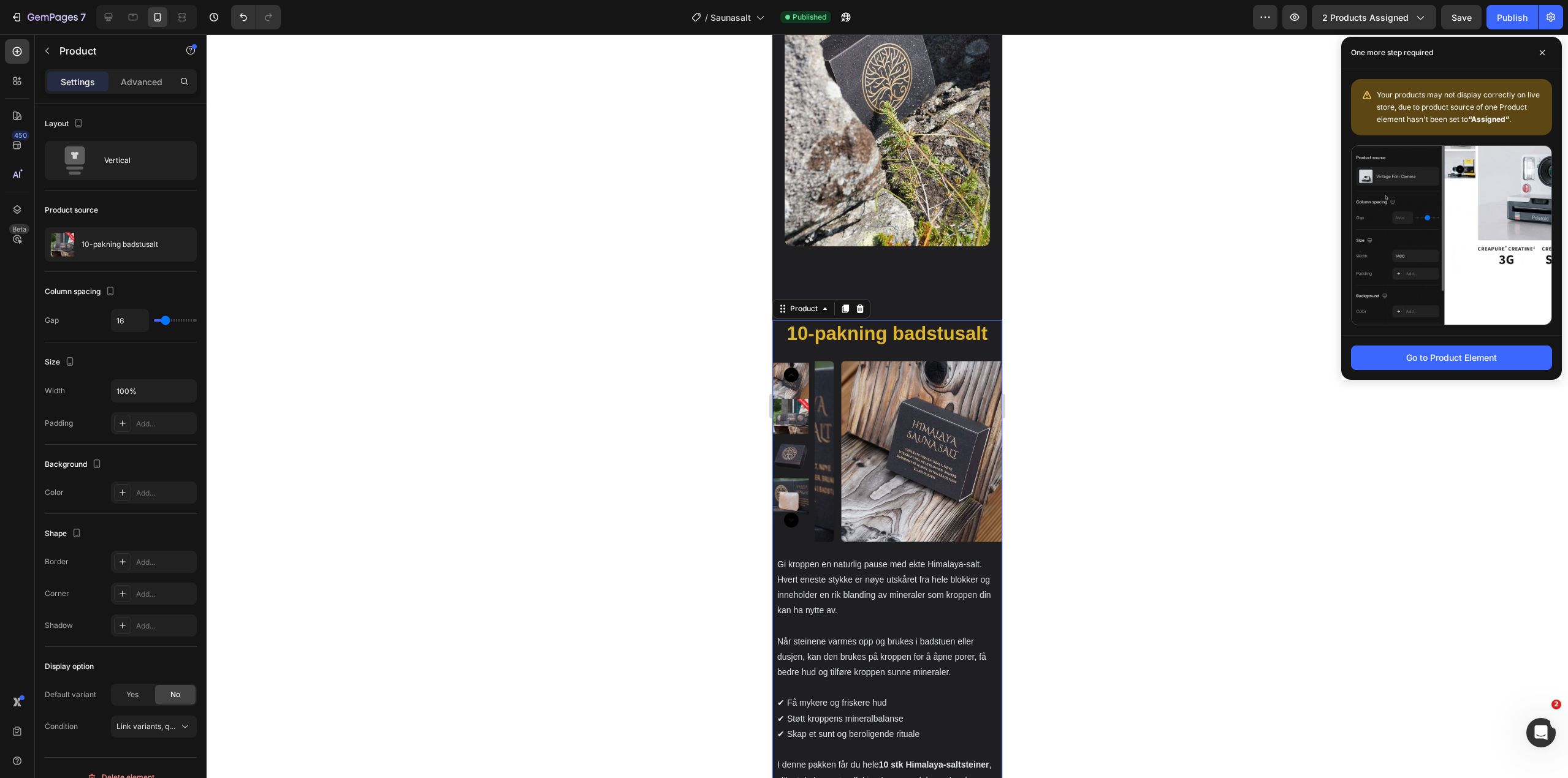
scroll to position [2511, 0]
